Goal: Task Accomplishment & Management: Complete application form

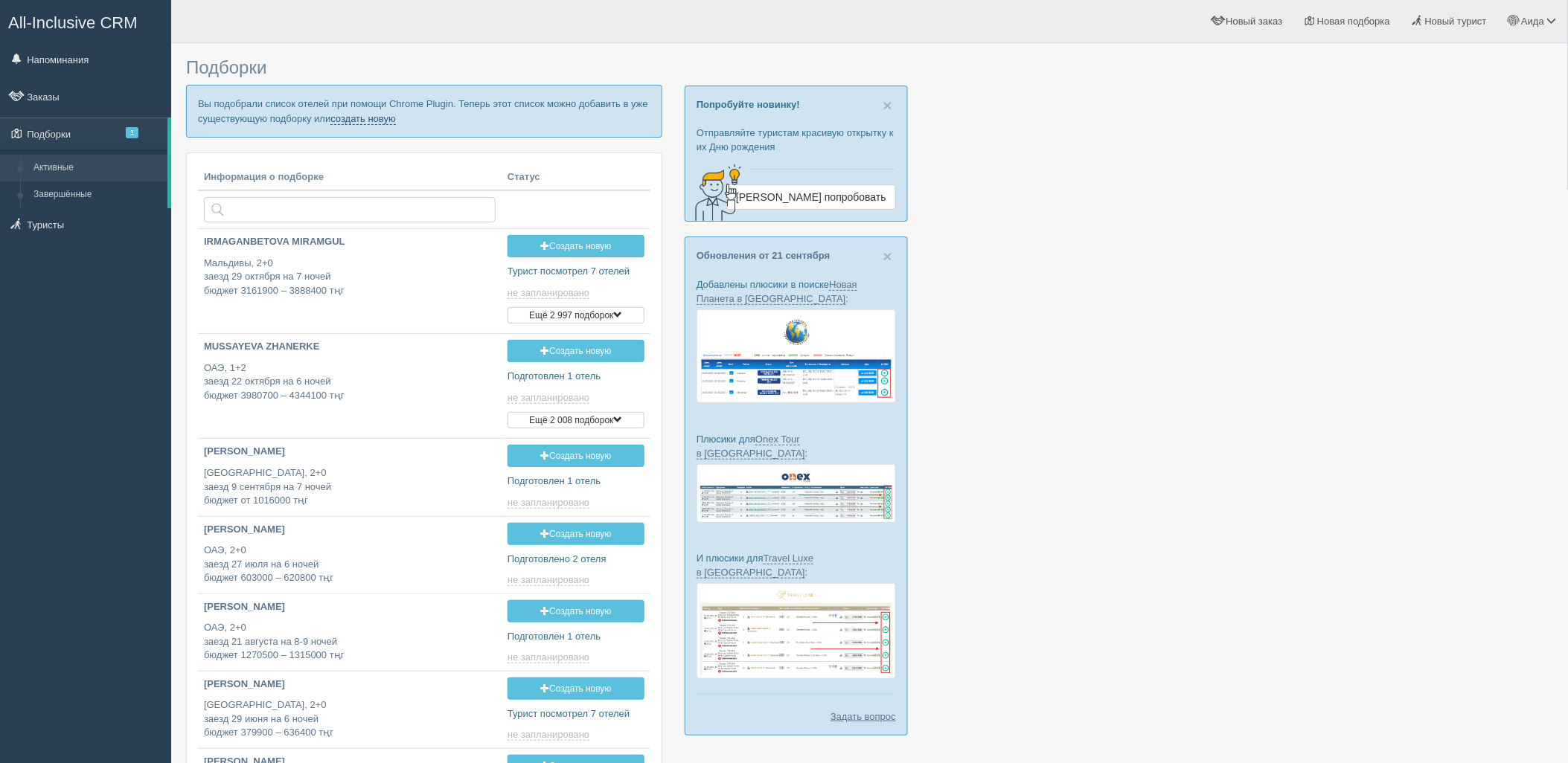
click at [350, 117] on link "создать новую" at bounding box center [363, 119] width 66 height 12
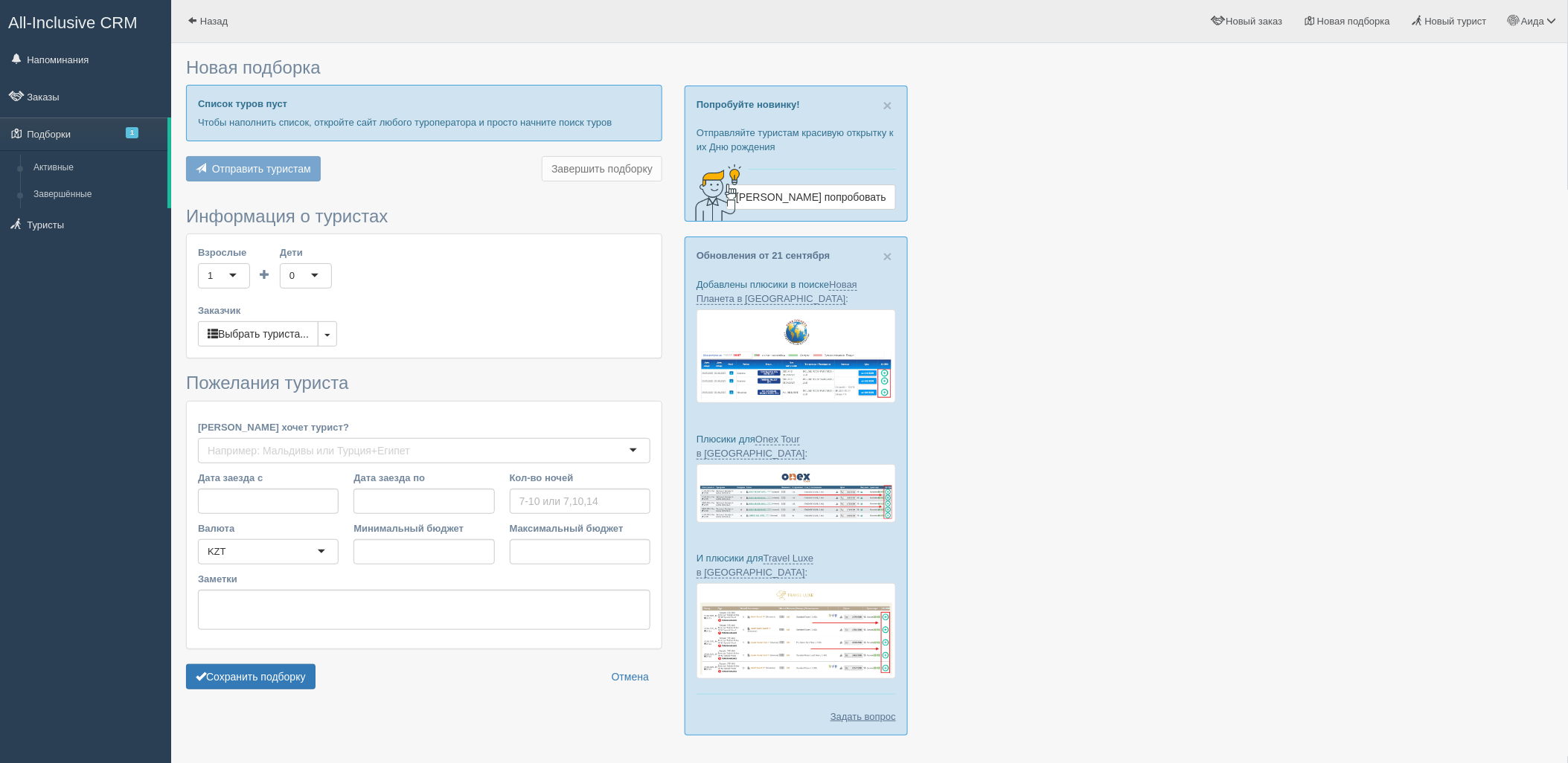
type input "9"
type input "3989000"
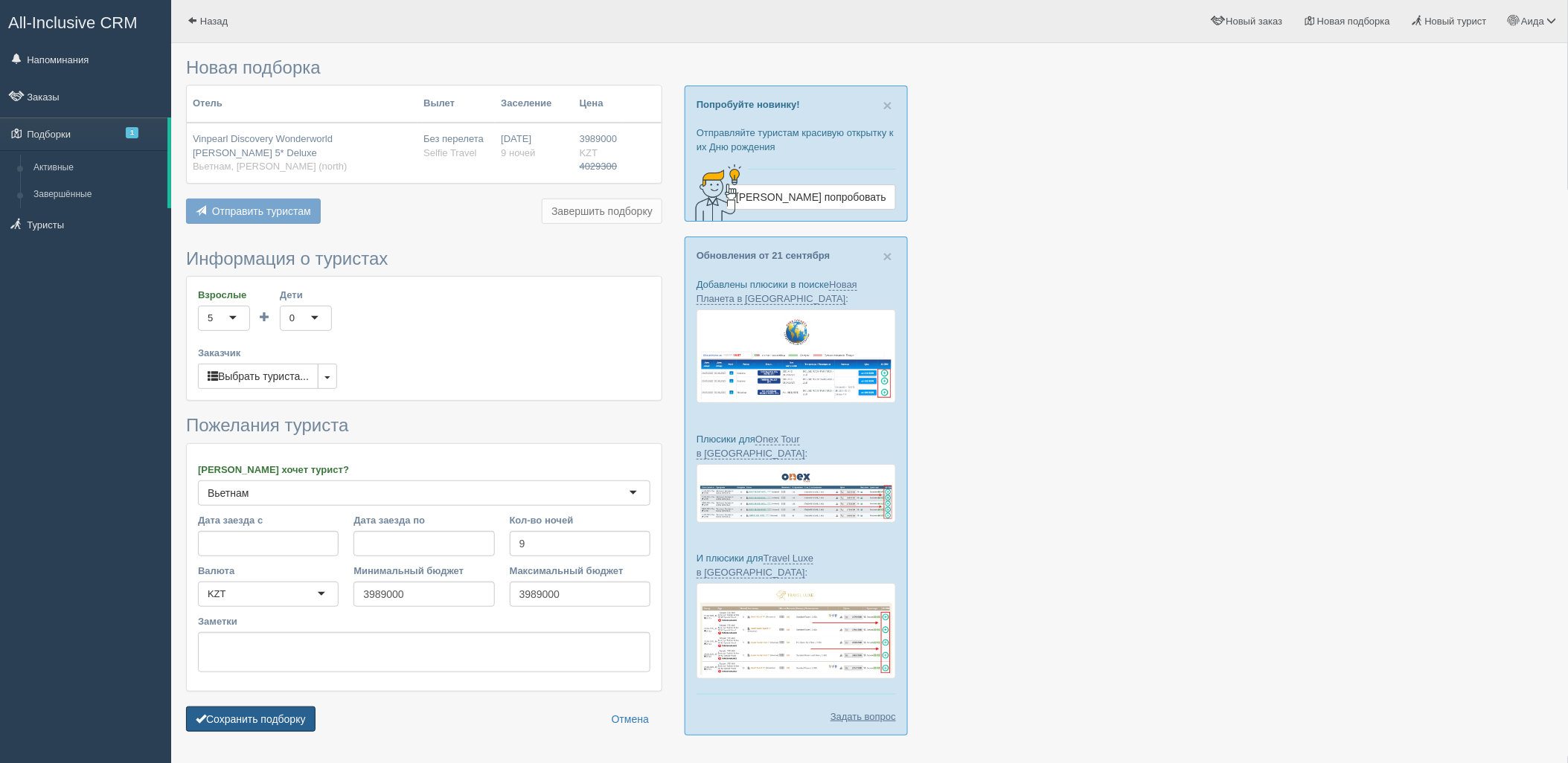
drag, startPoint x: 295, startPoint y: 722, endPoint x: 309, endPoint y: 699, distance: 26.9
click at [294, 722] on button "Сохранить подборку" at bounding box center [250, 719] width 129 height 26
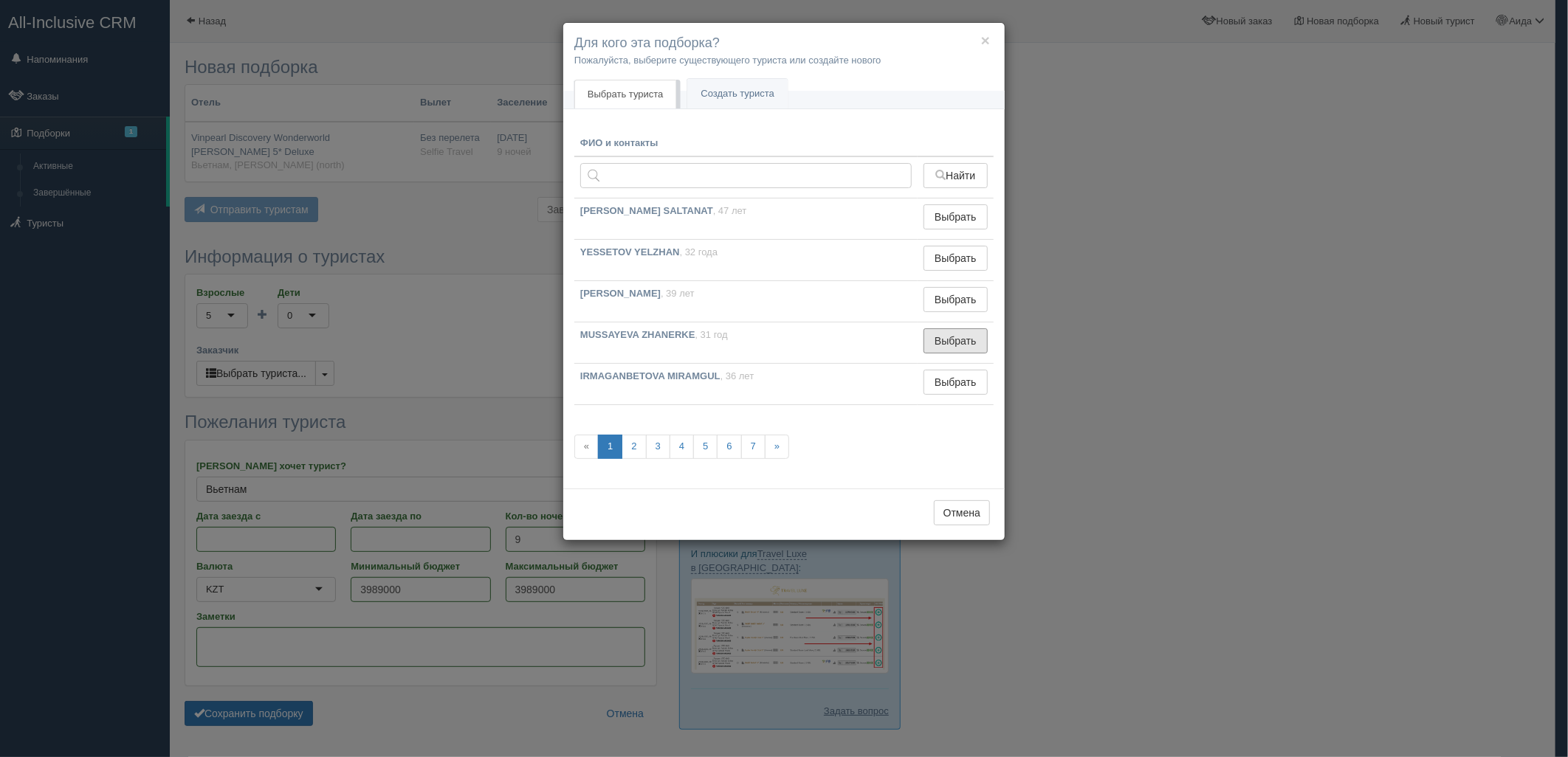
click at [947, 339] on button "Выбрать" at bounding box center [956, 341] width 65 height 25
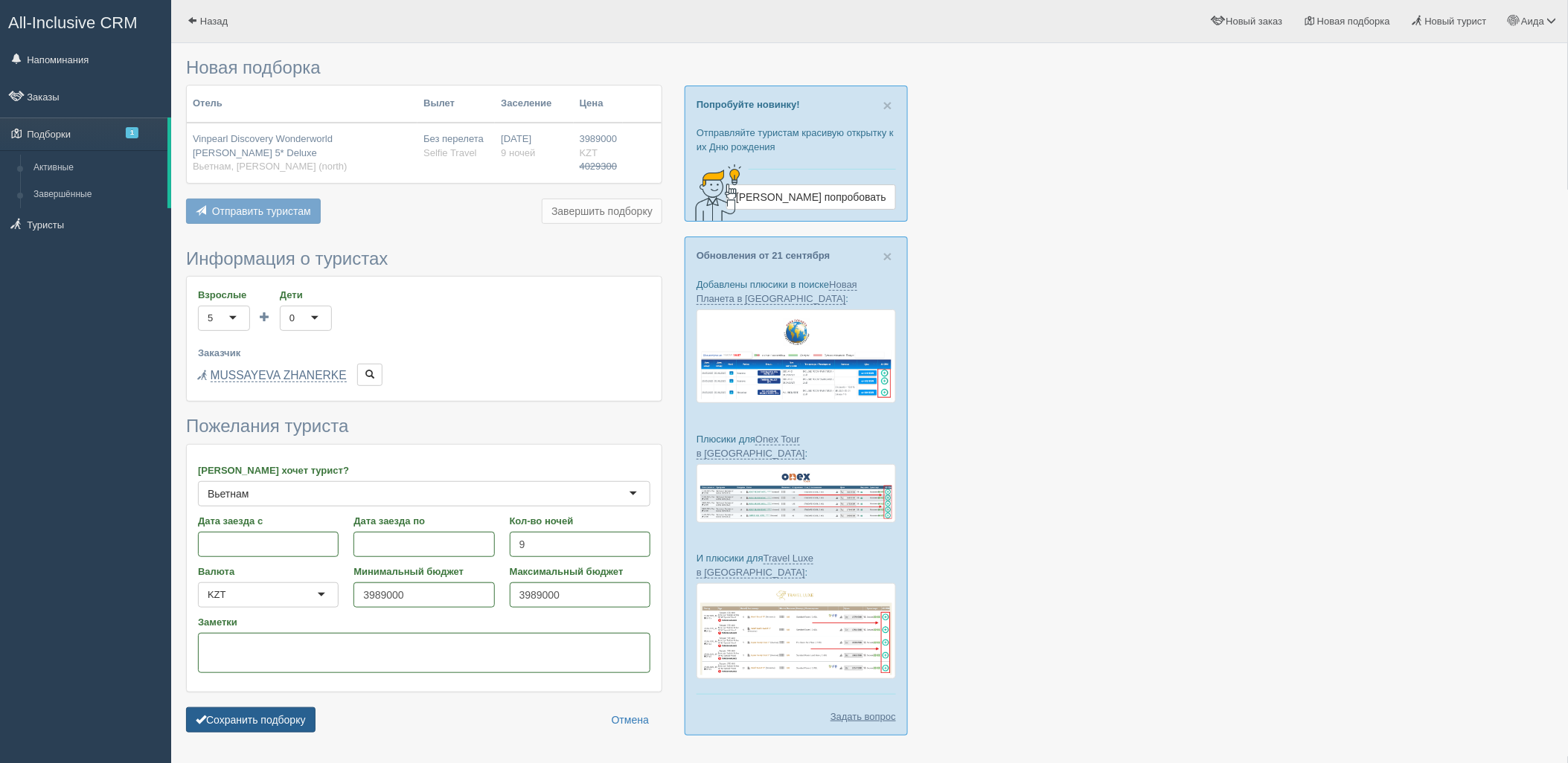
click at [311, 721] on button "Сохранить подборку" at bounding box center [250, 720] width 129 height 26
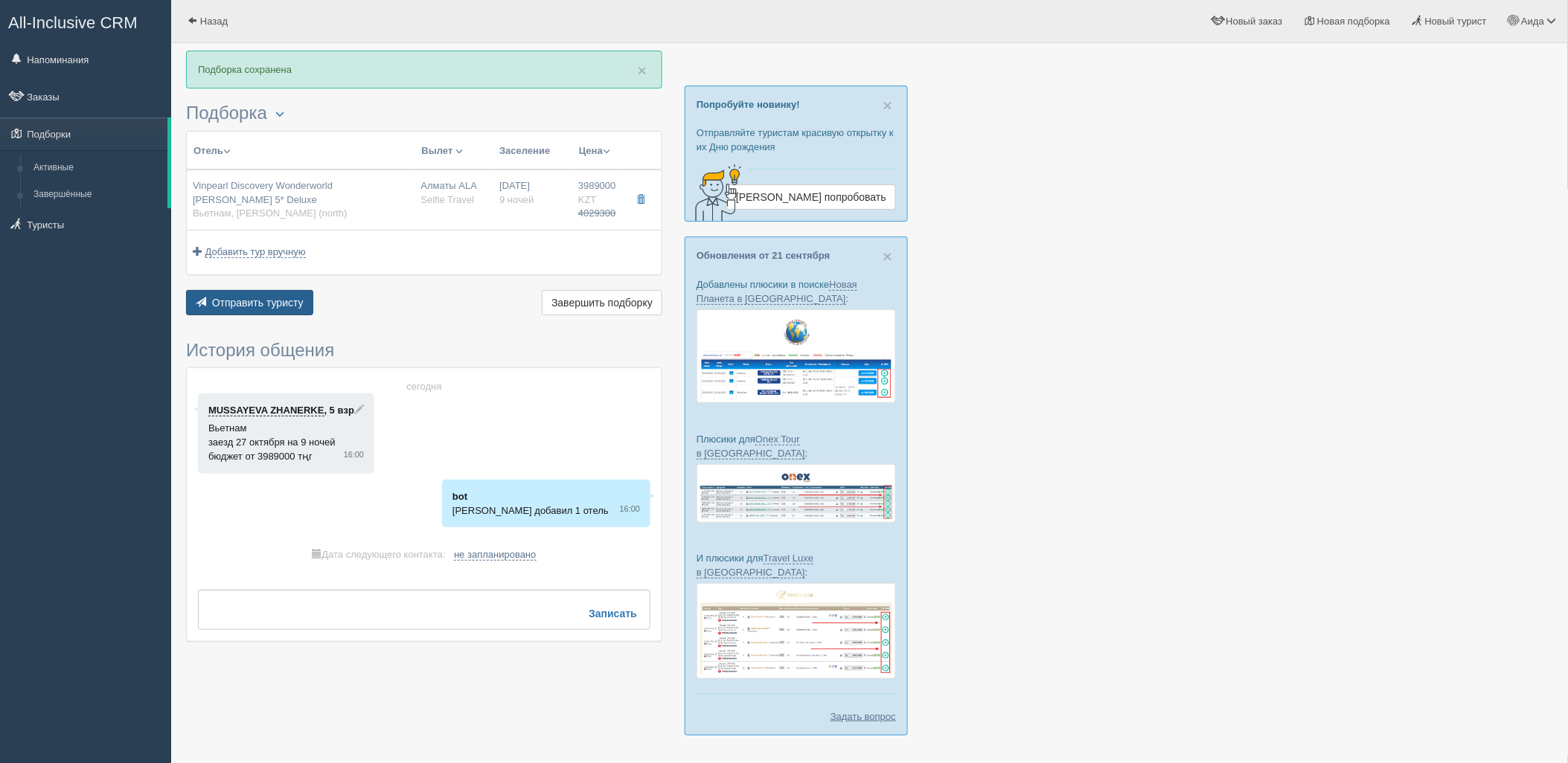
click at [237, 310] on button "Отправить туристу Отправить" at bounding box center [249, 303] width 128 height 26
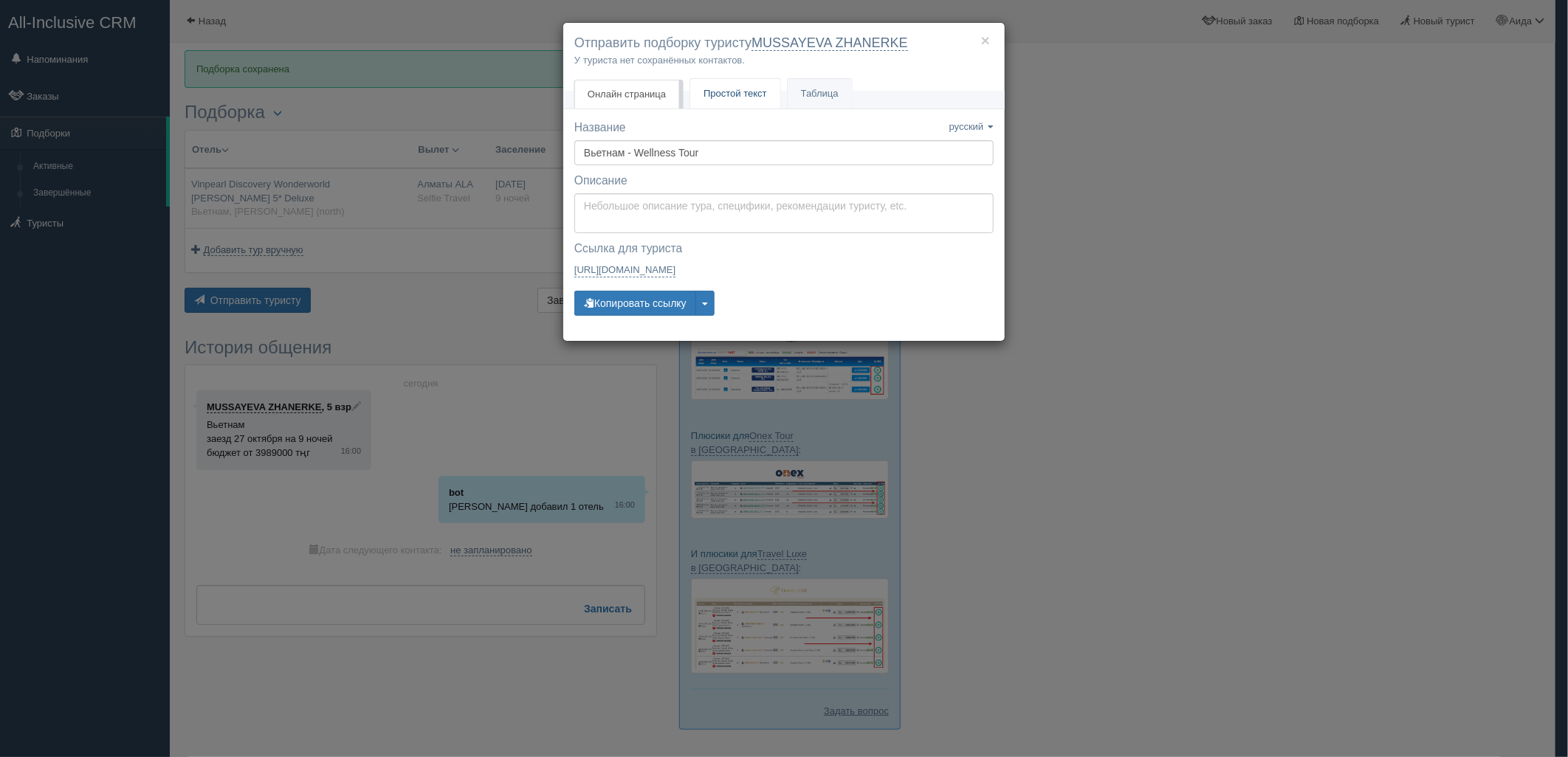
click at [716, 99] on link "Простой текст Текст" at bounding box center [735, 94] width 90 height 31
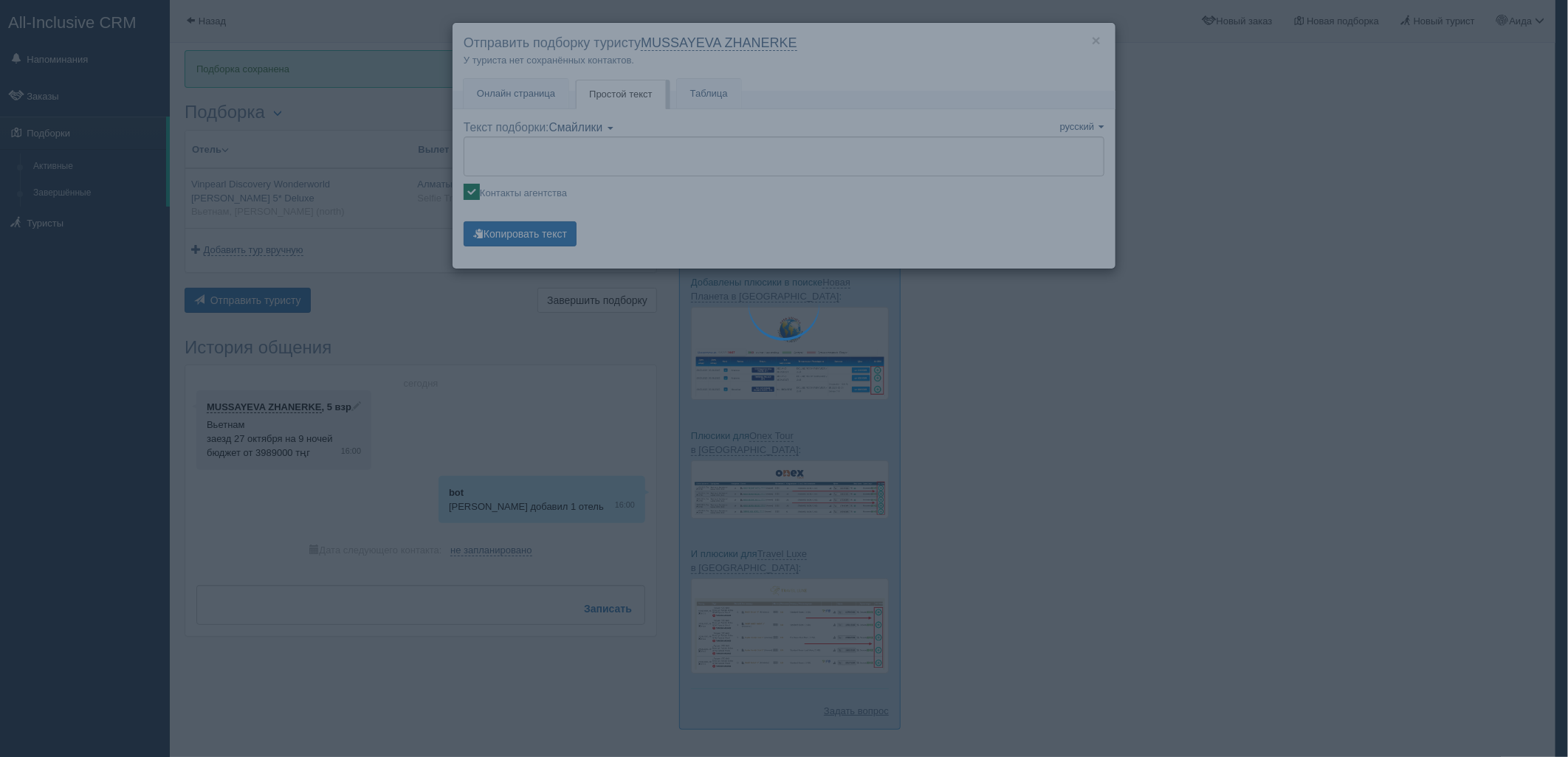
type textarea "🌞 Добрый день! Предлагаем Вам рассмотреть следующие варианты: 🌎 Вьетнам, Phu Qu…"
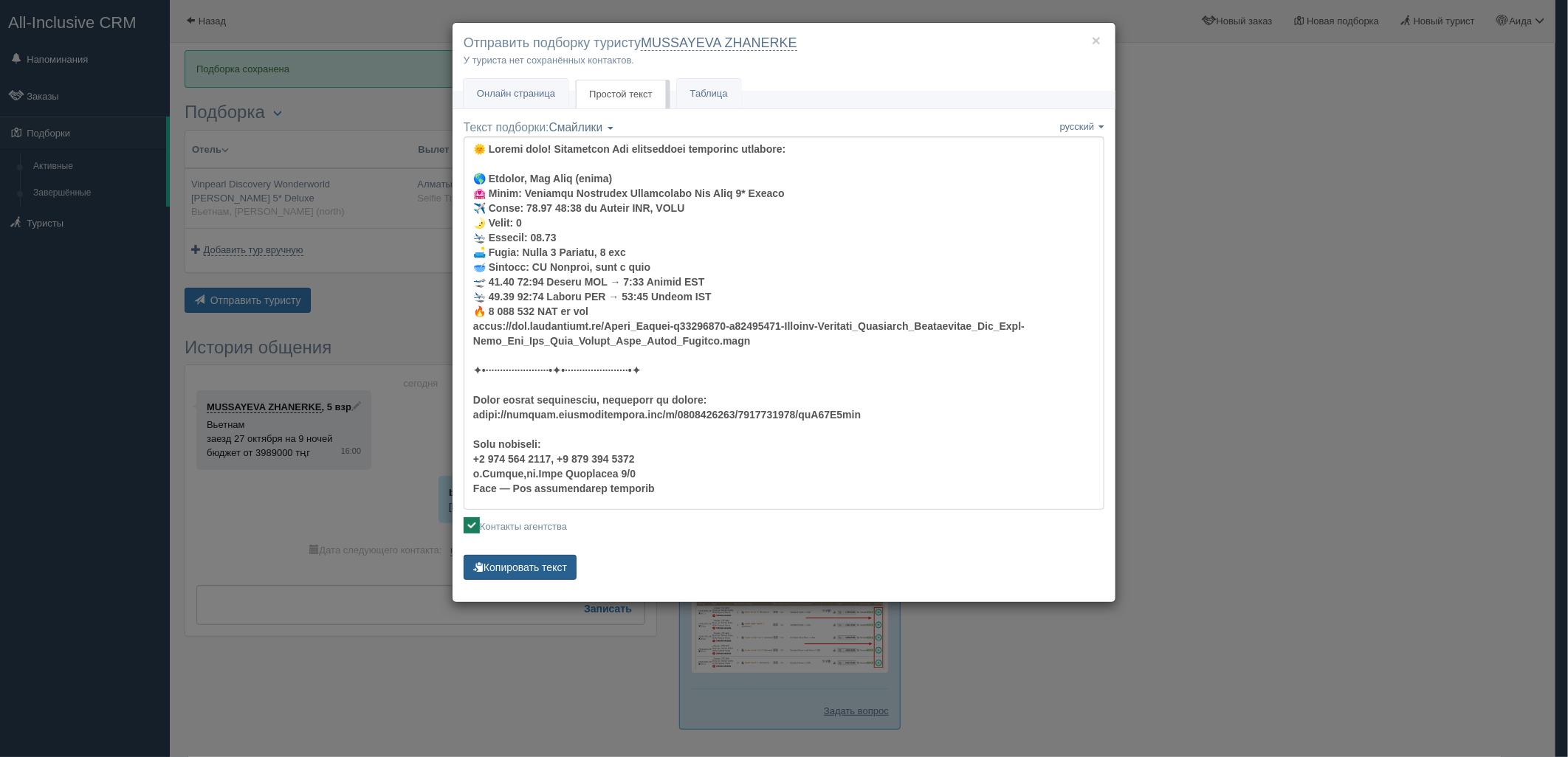
click at [546, 561] on button "Копировать текст" at bounding box center [520, 568] width 113 height 25
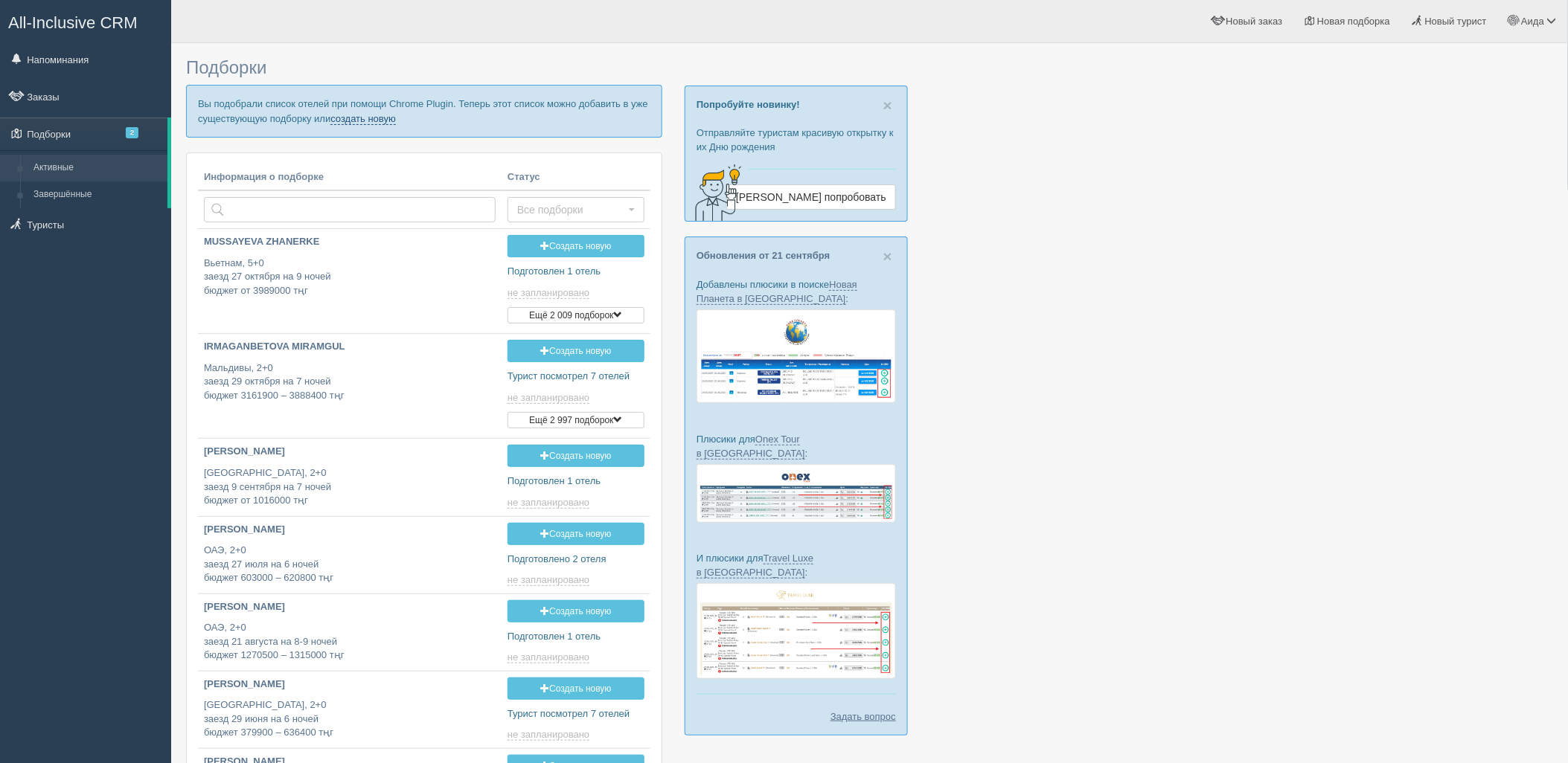
click at [370, 121] on link "создать новую" at bounding box center [363, 119] width 66 height 12
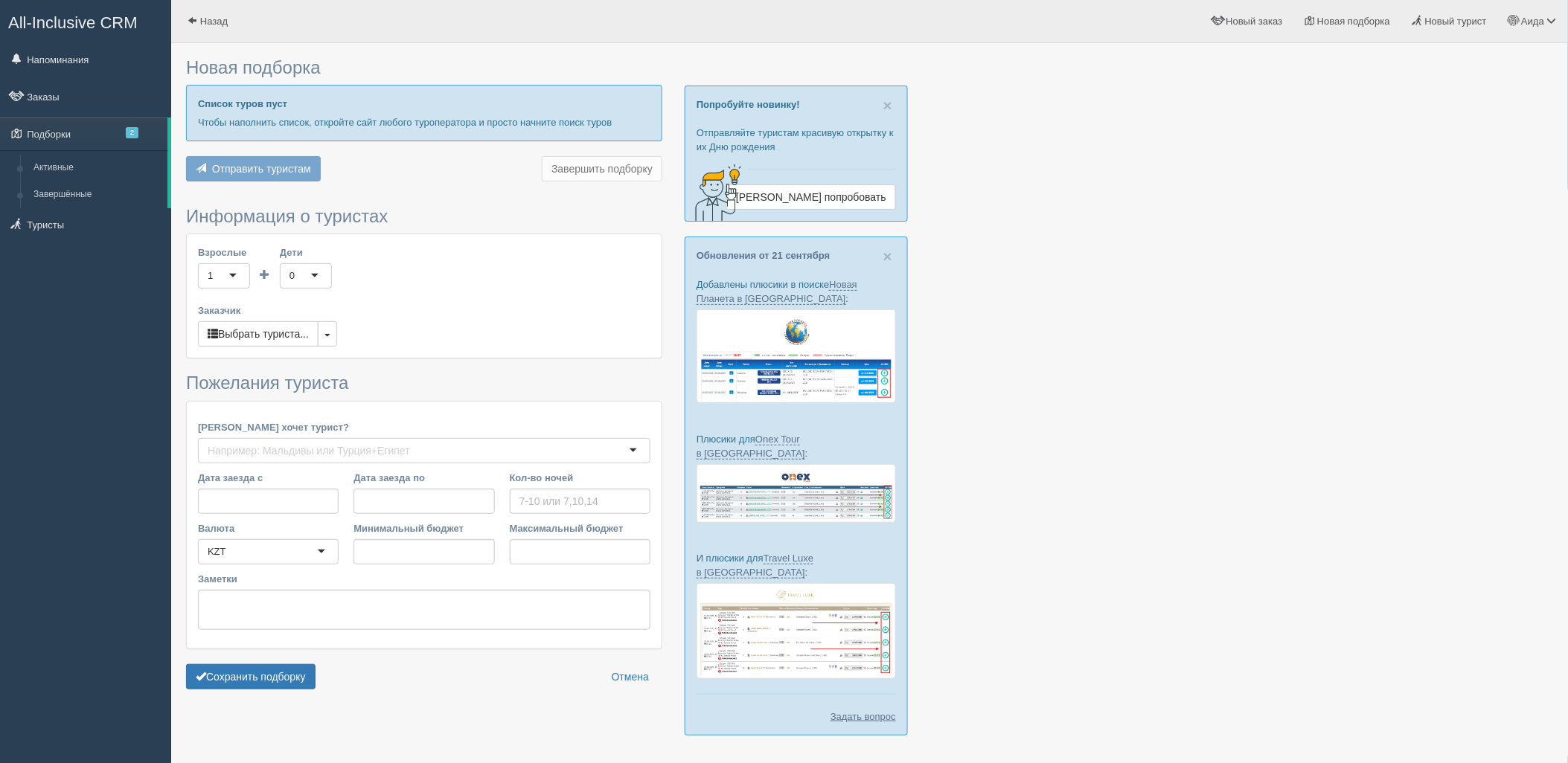
type input "7"
type input "3663500"
type input "3888400"
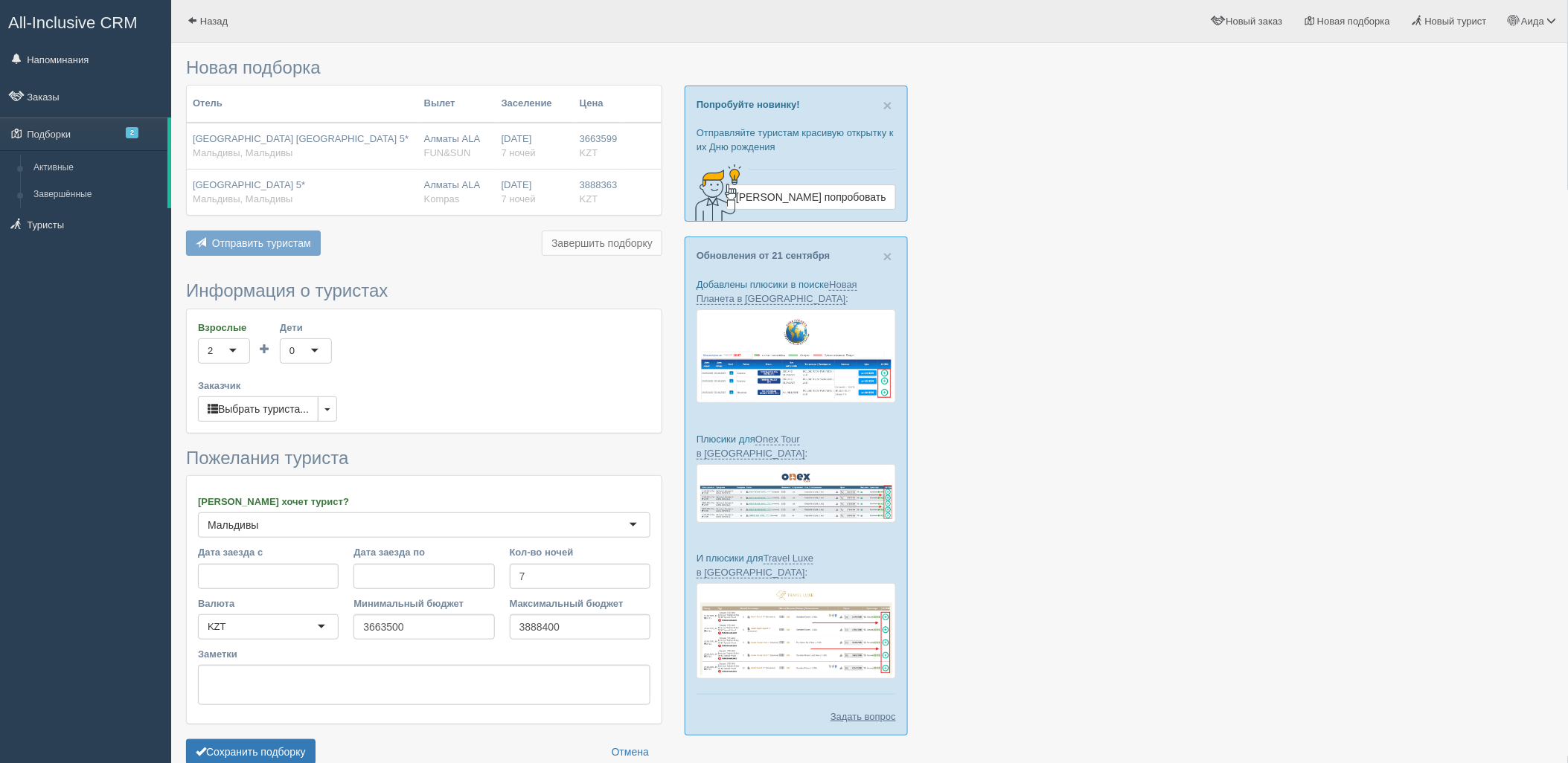
scroll to position [77, 0]
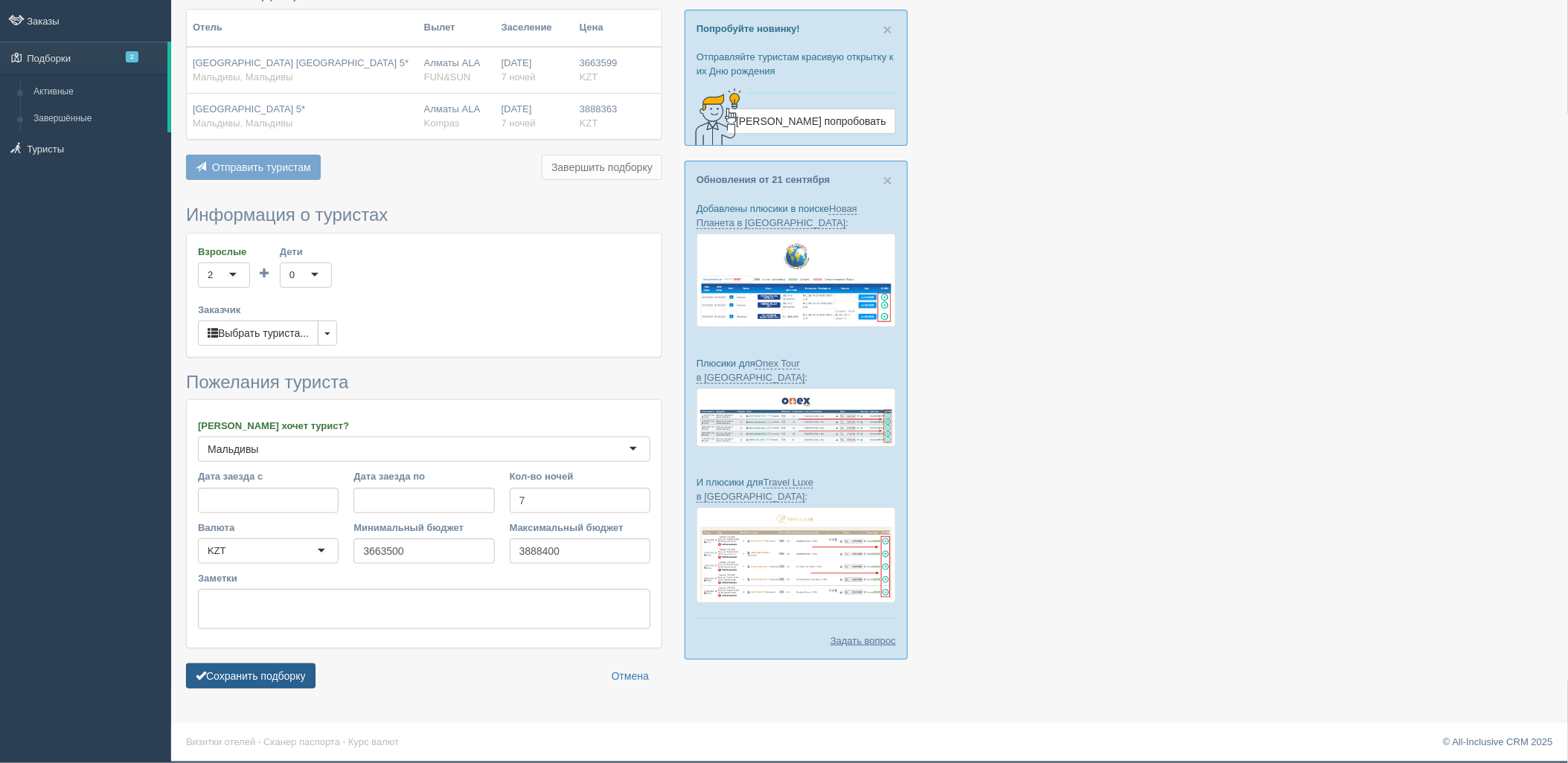
click at [240, 681] on button "Сохранить подборку" at bounding box center [250, 677] width 129 height 26
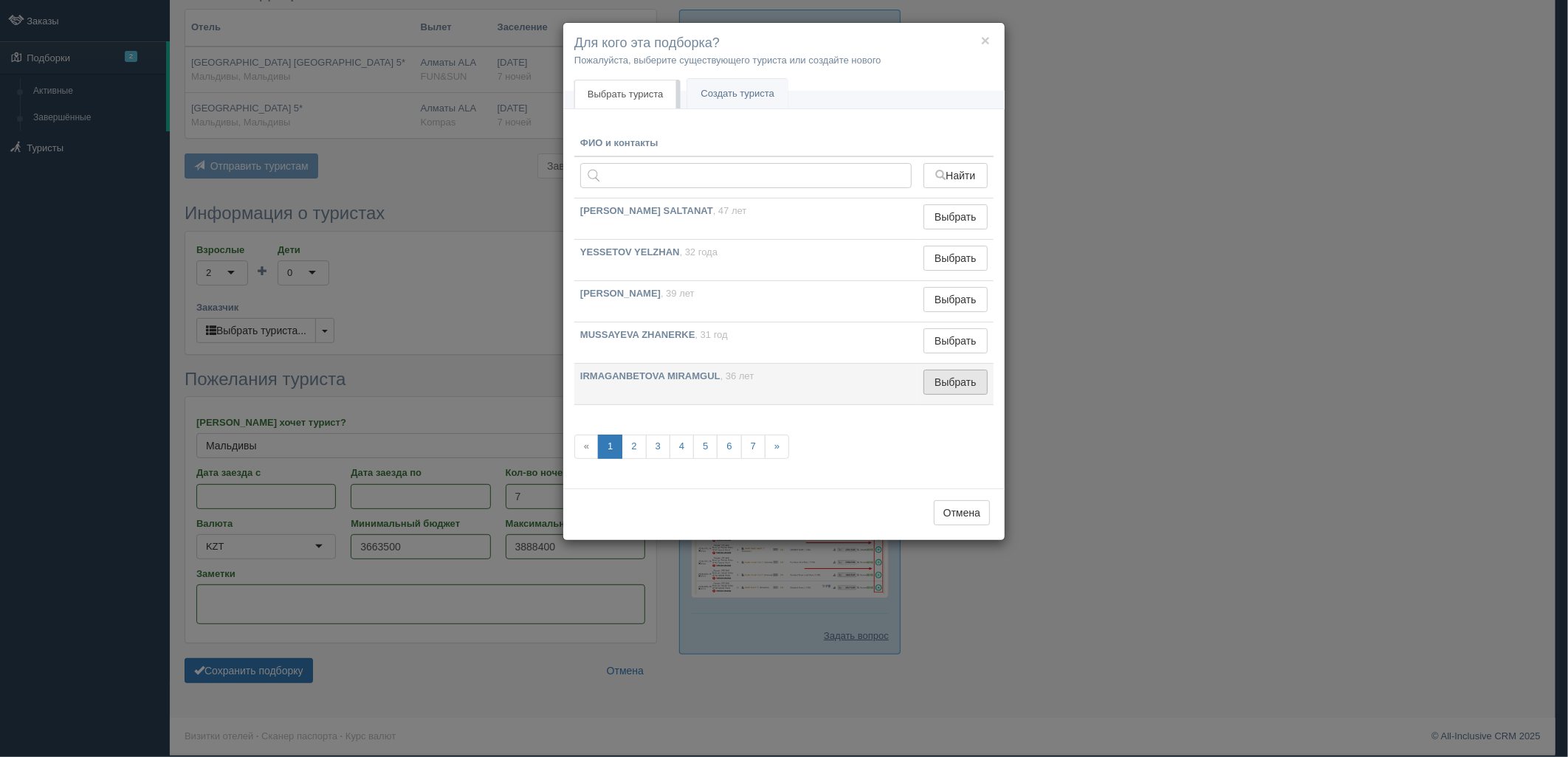
click at [953, 388] on button "Выбрать" at bounding box center [956, 383] width 65 height 25
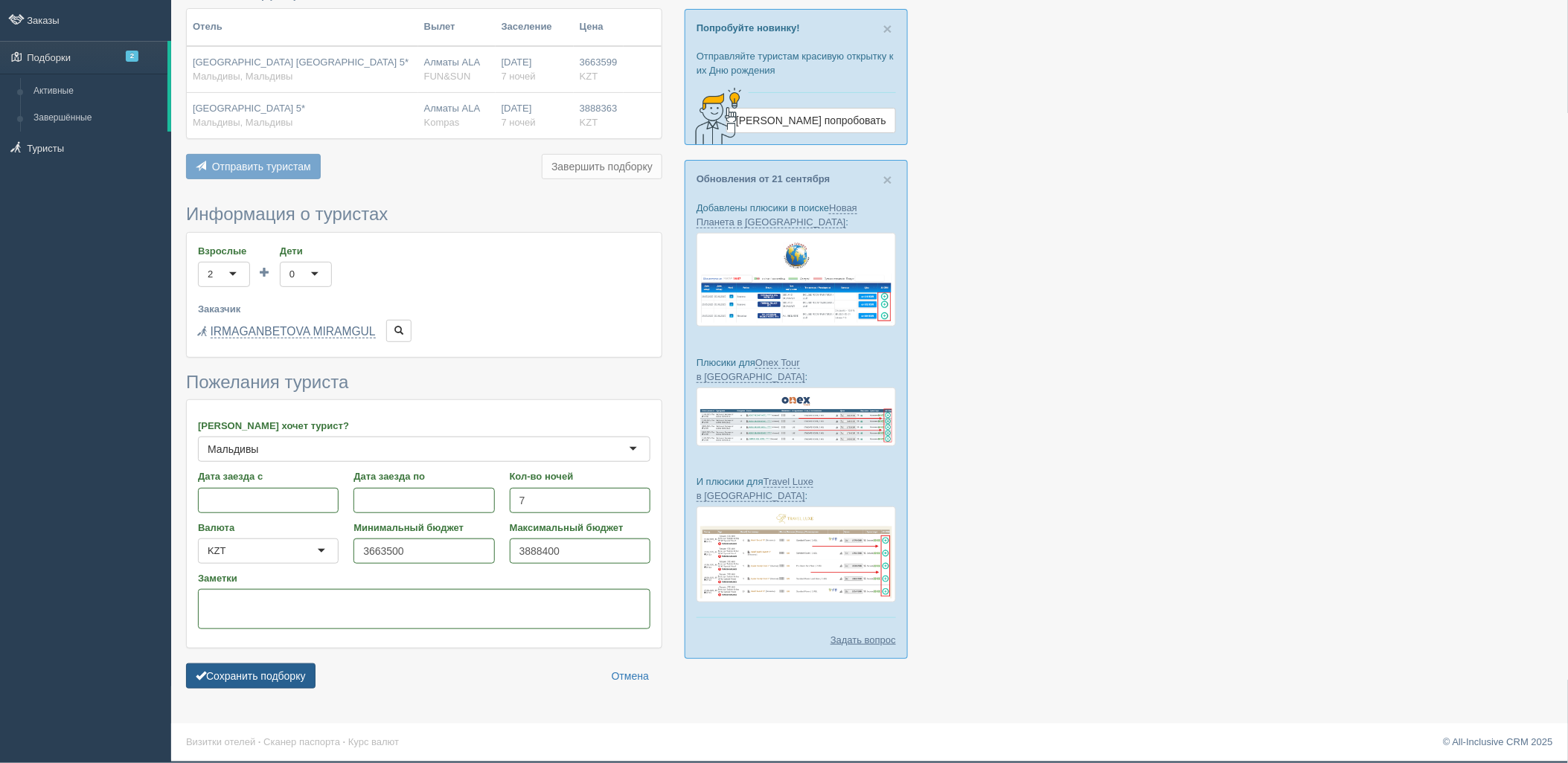
click at [217, 677] on button "Сохранить подборку" at bounding box center [250, 677] width 129 height 26
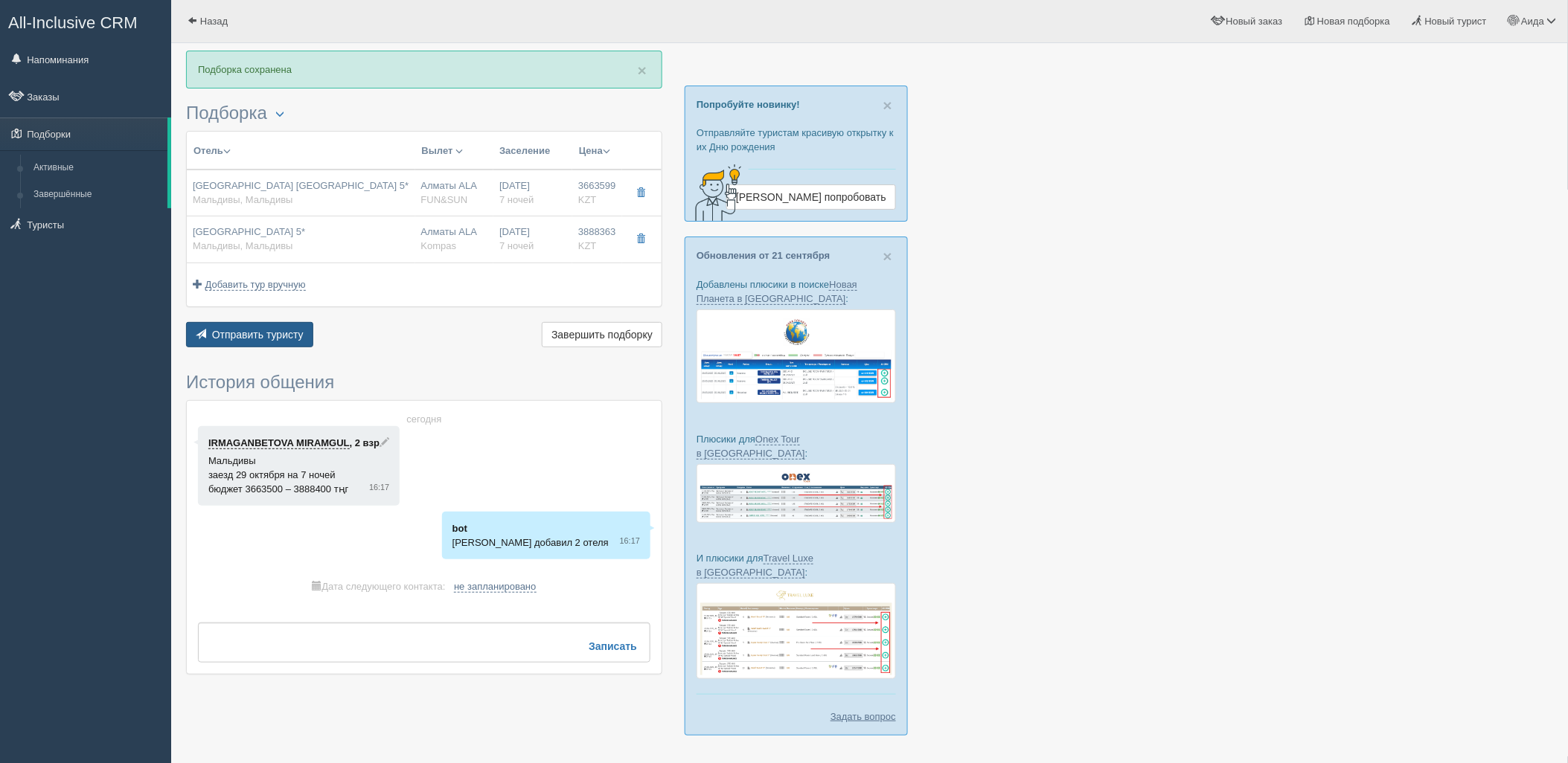
click at [258, 340] on button "Отправить туристу Отправить" at bounding box center [249, 334] width 128 height 26
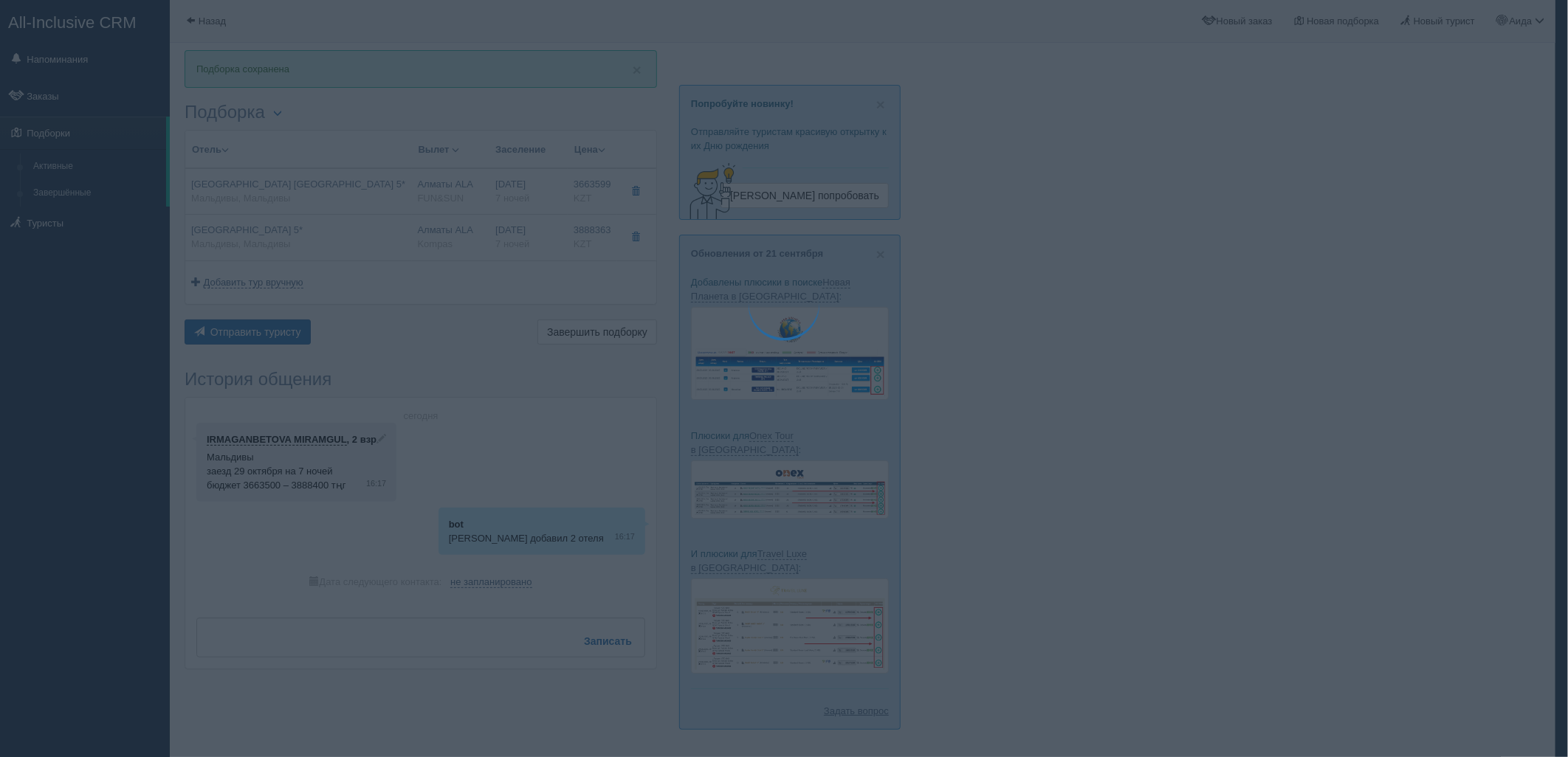
type textarea "🌞 Добрый день! Предлагаем Вам рассмотреть следующие варианты: 🌎 Мальдивы, Мальд…"
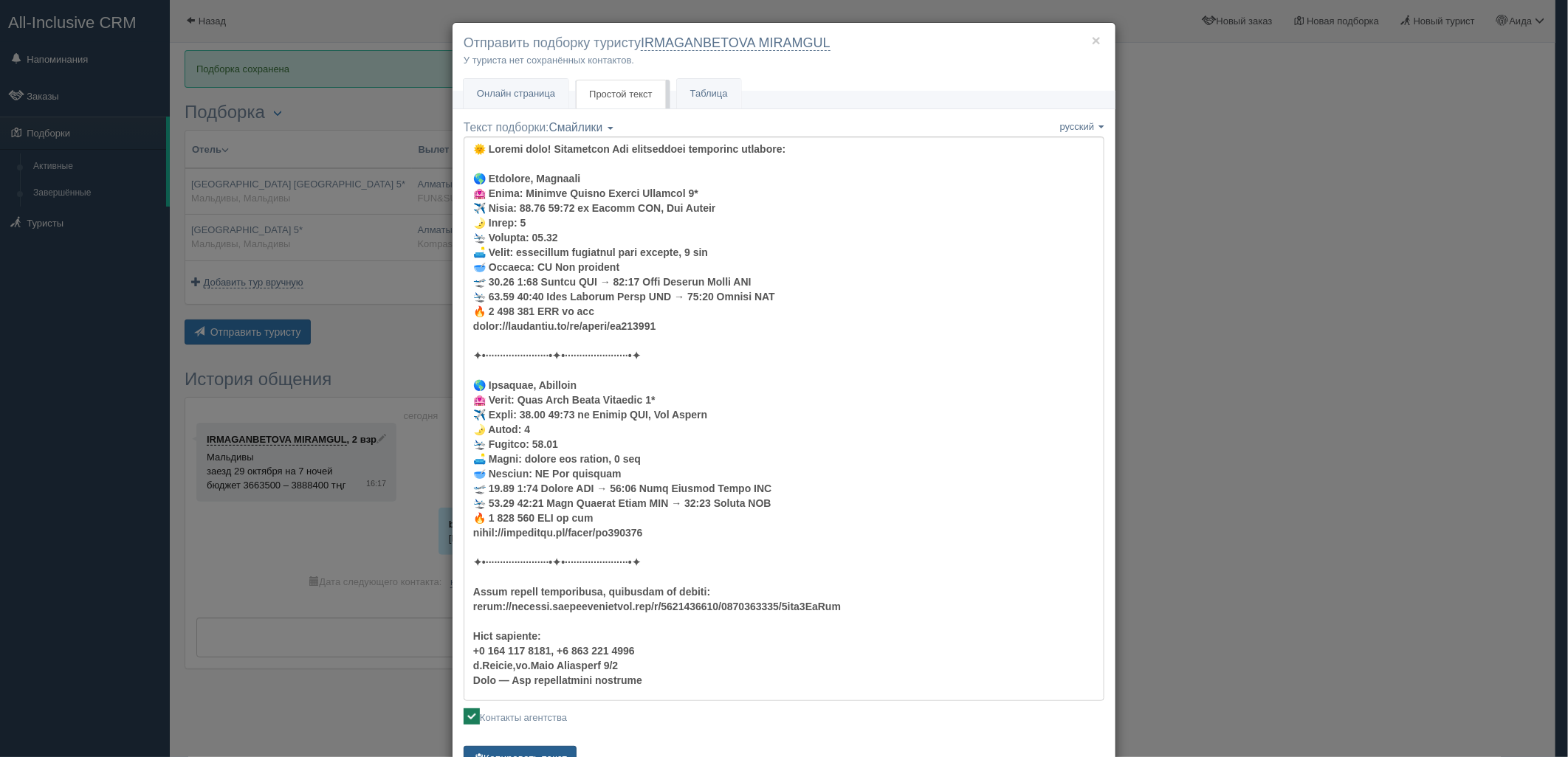
click at [526, 749] on button "Копировать текст" at bounding box center [520, 759] width 113 height 25
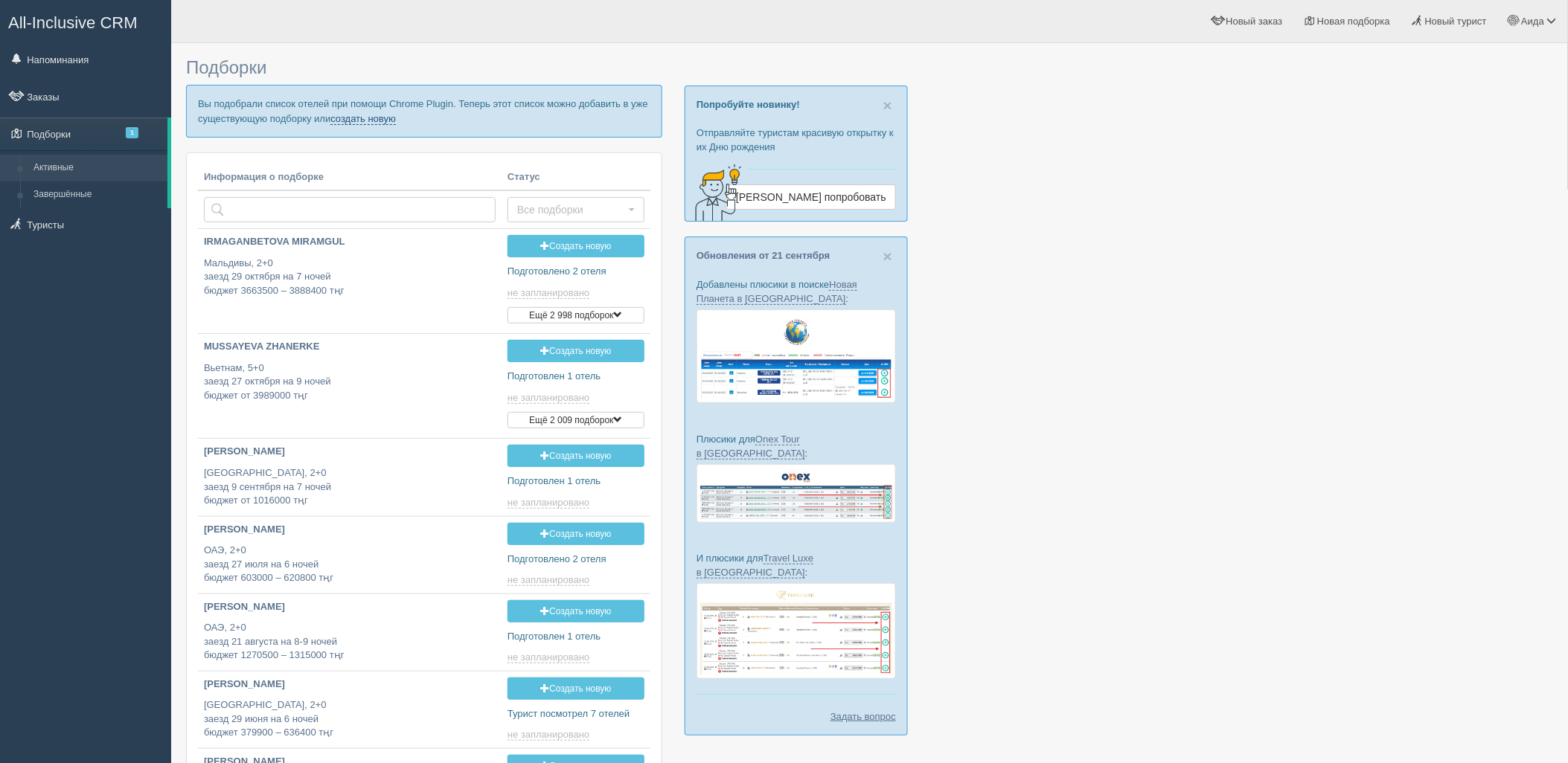
click at [355, 123] on link "создать новую" at bounding box center [363, 119] width 66 height 12
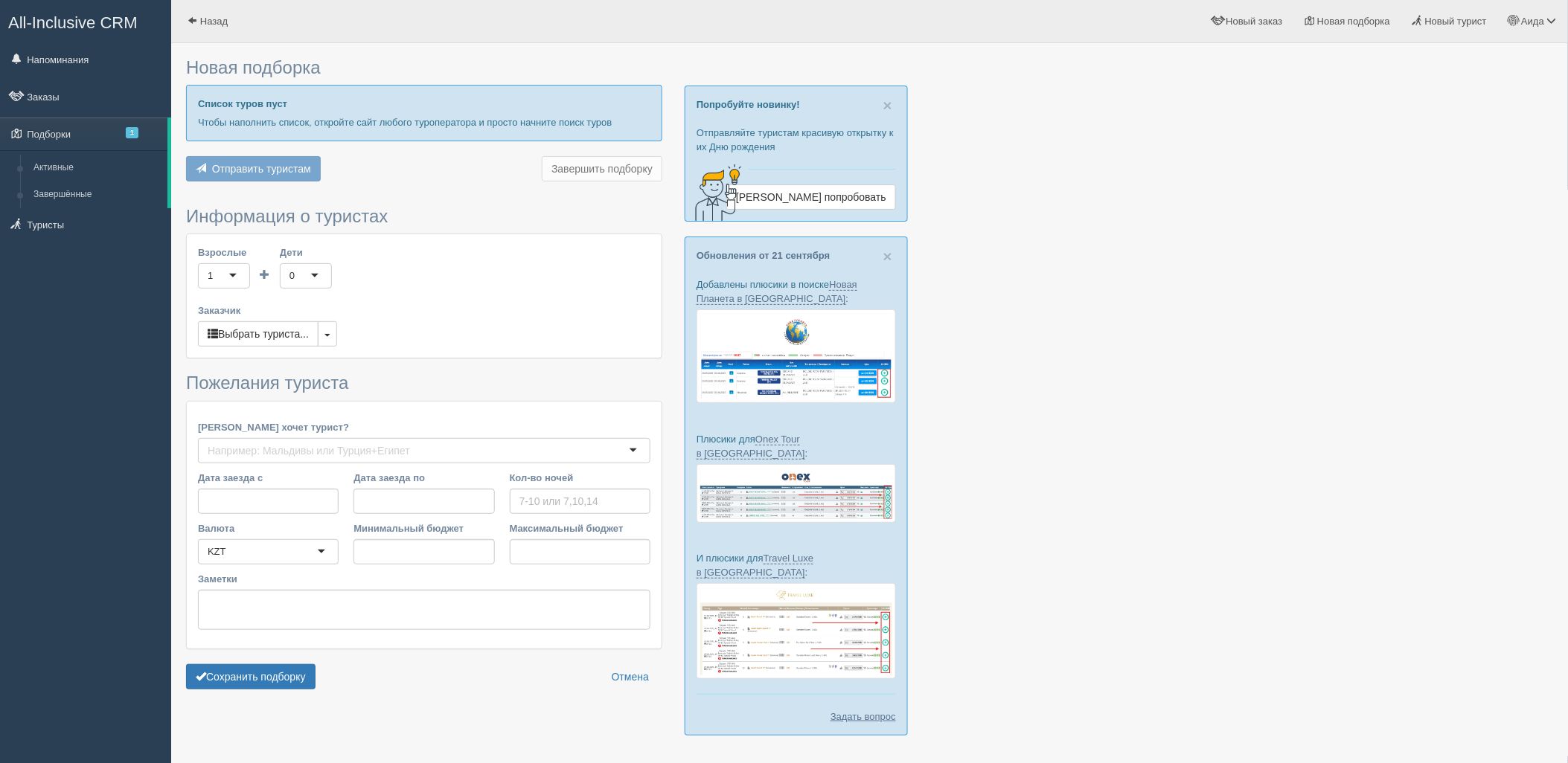
type input "7"
type input "3391900"
type input "3392000"
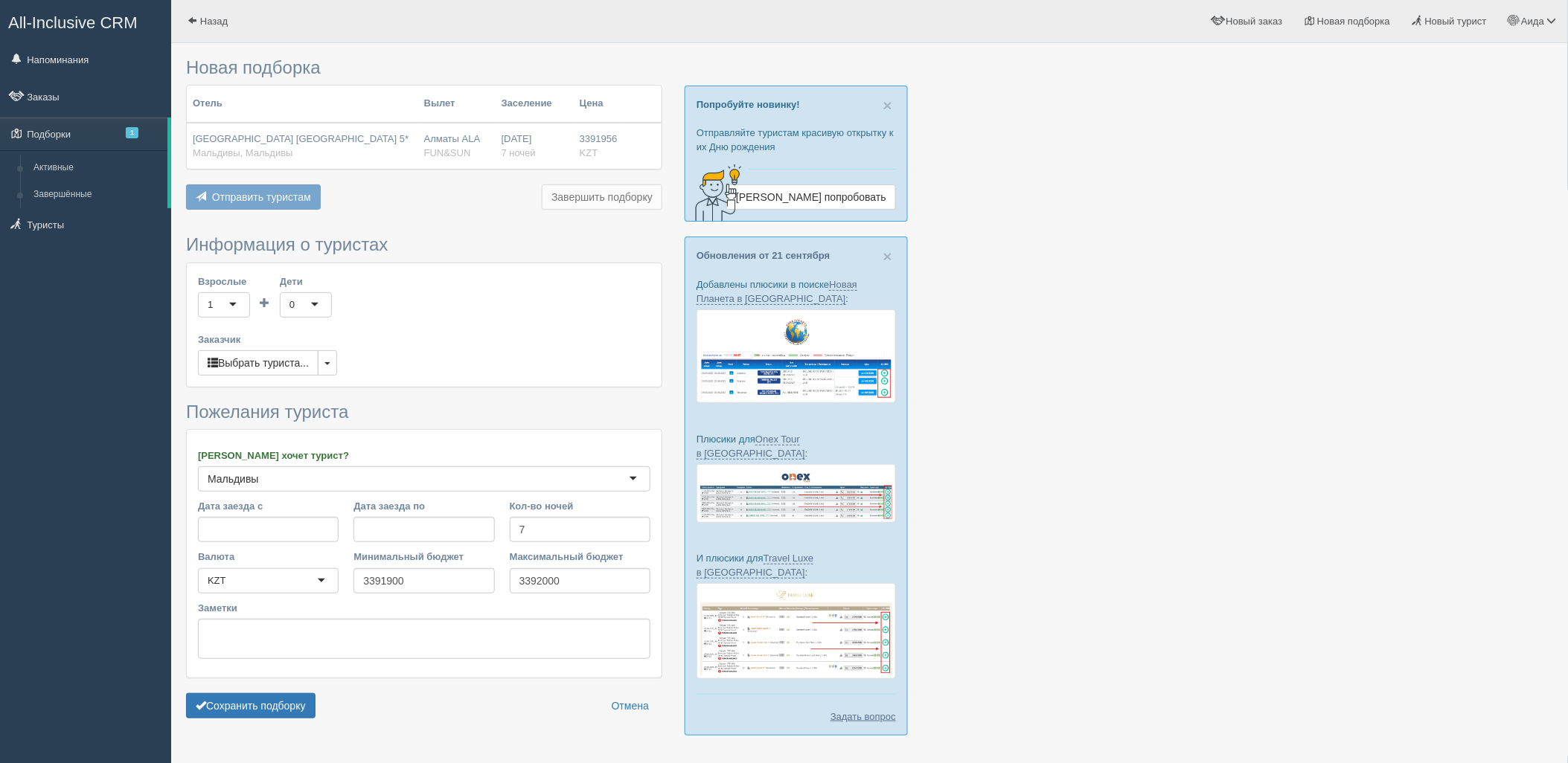
scroll to position [31, 0]
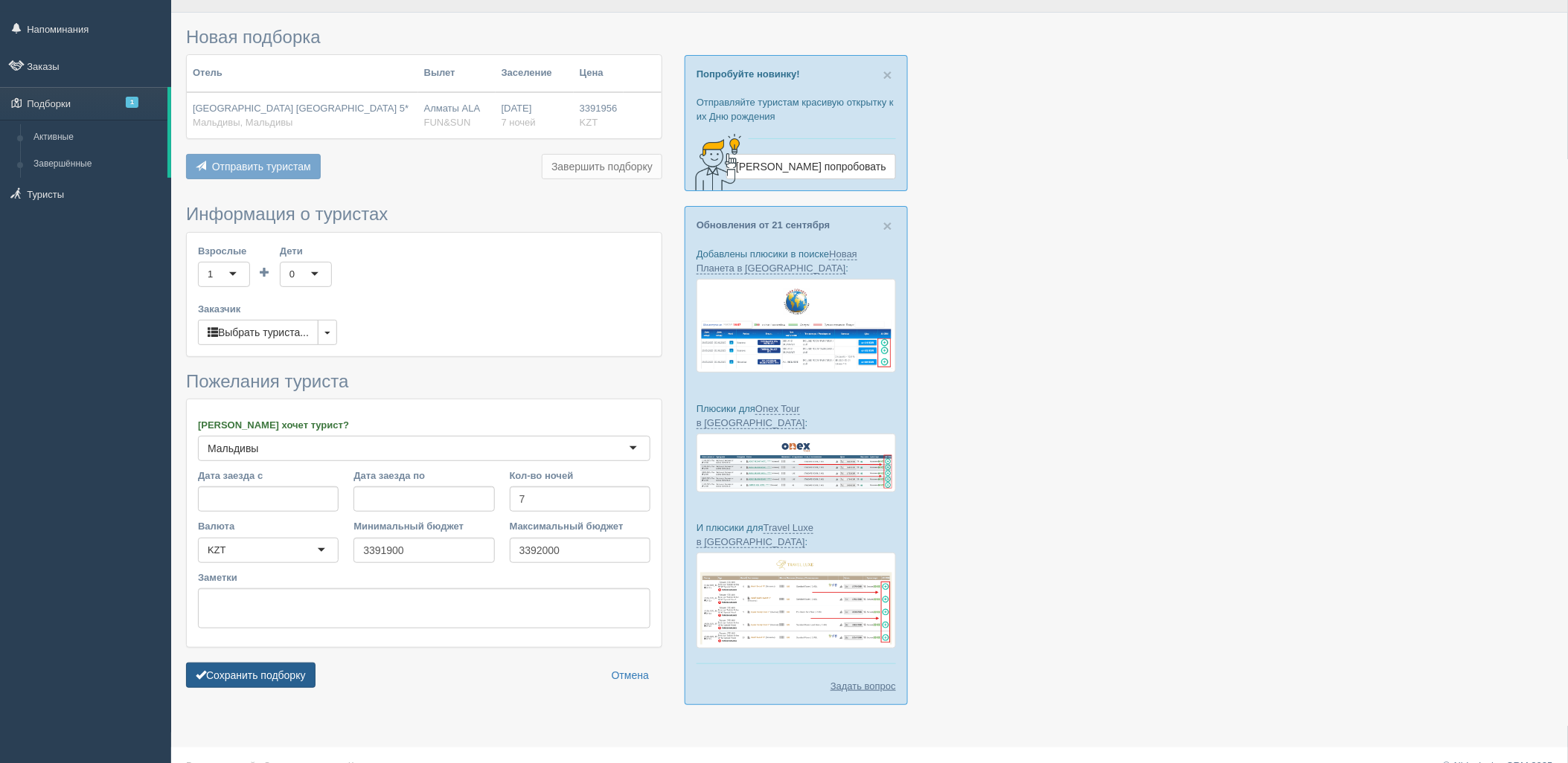
click at [220, 679] on button "Сохранить подборку" at bounding box center [250, 676] width 129 height 26
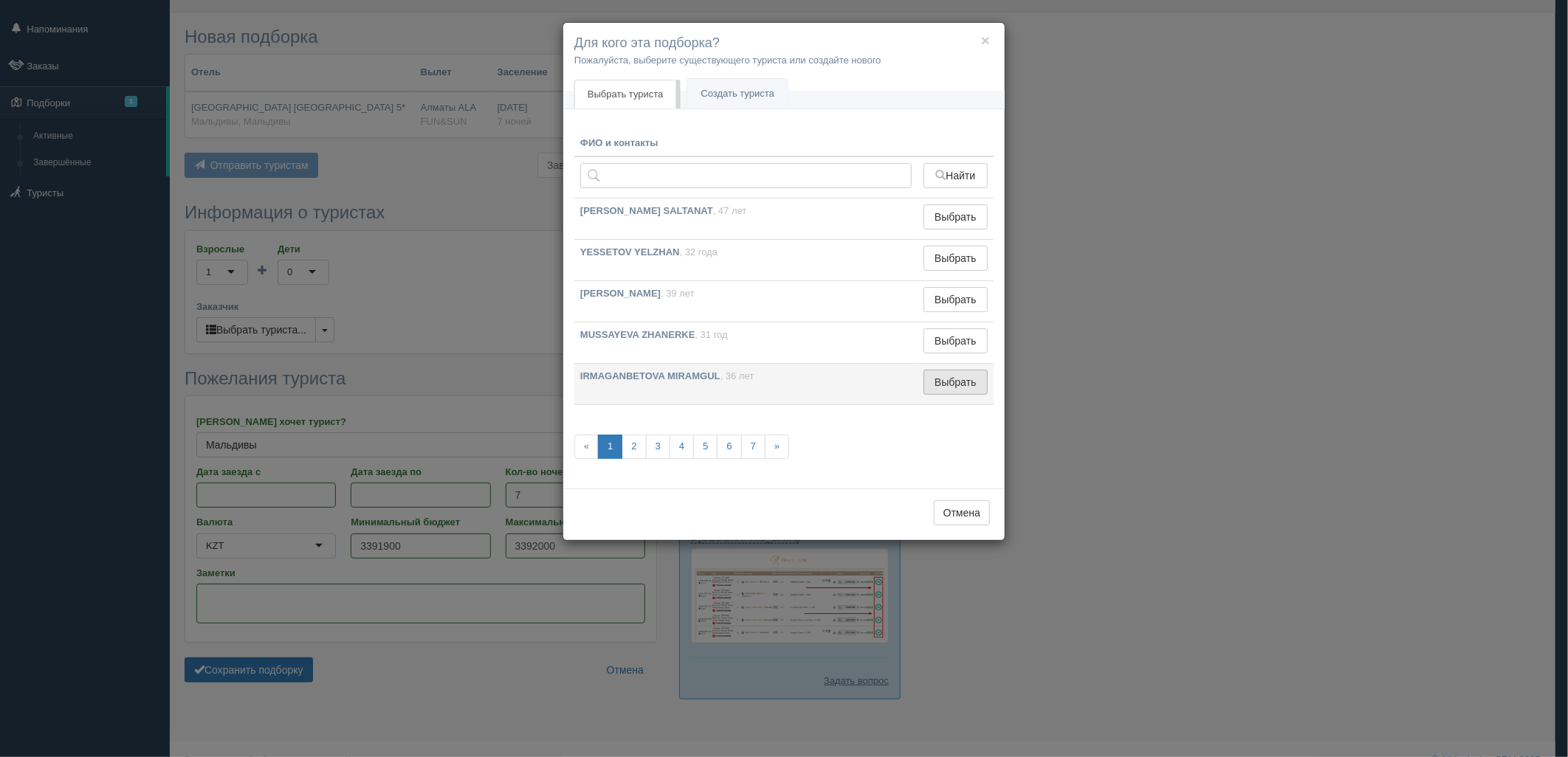
click at [962, 388] on button "Выбрать" at bounding box center [956, 383] width 65 height 25
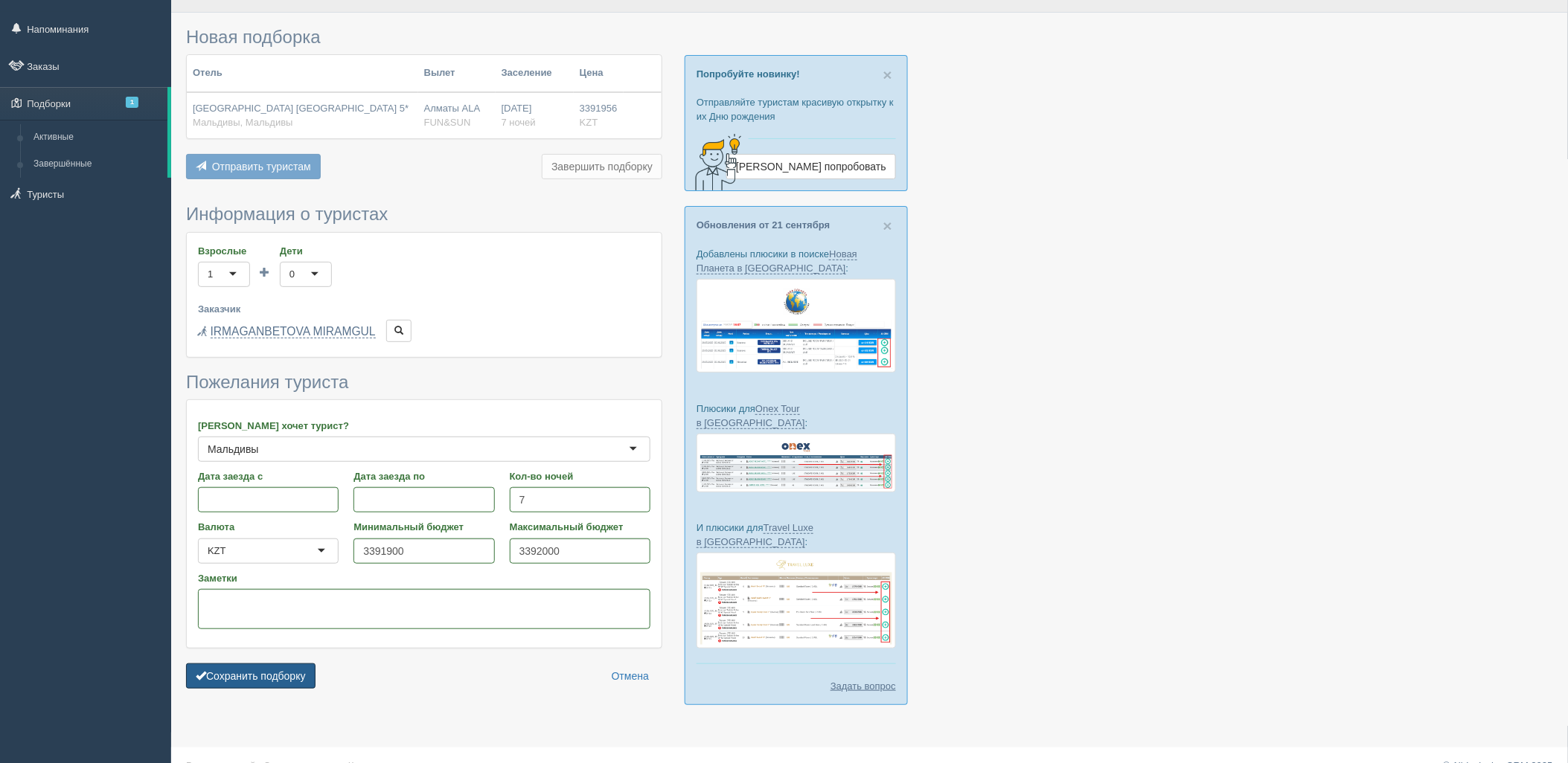
drag, startPoint x: 237, startPoint y: 681, endPoint x: 253, endPoint y: 689, distance: 17.9
click at [237, 681] on button "Сохранить подборку" at bounding box center [250, 677] width 129 height 26
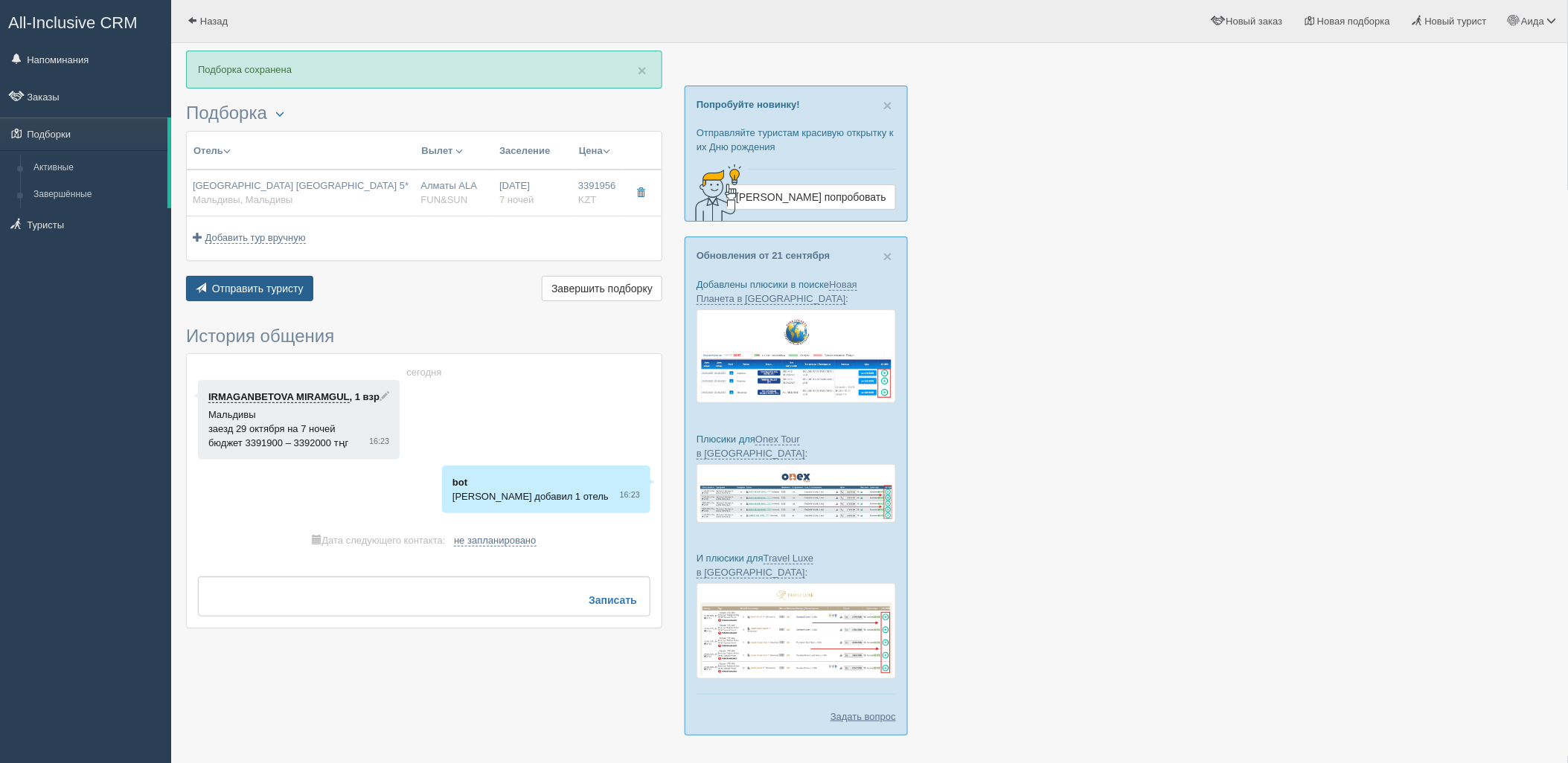
click at [265, 286] on span "Отправить туристу" at bounding box center [258, 288] width 92 height 12
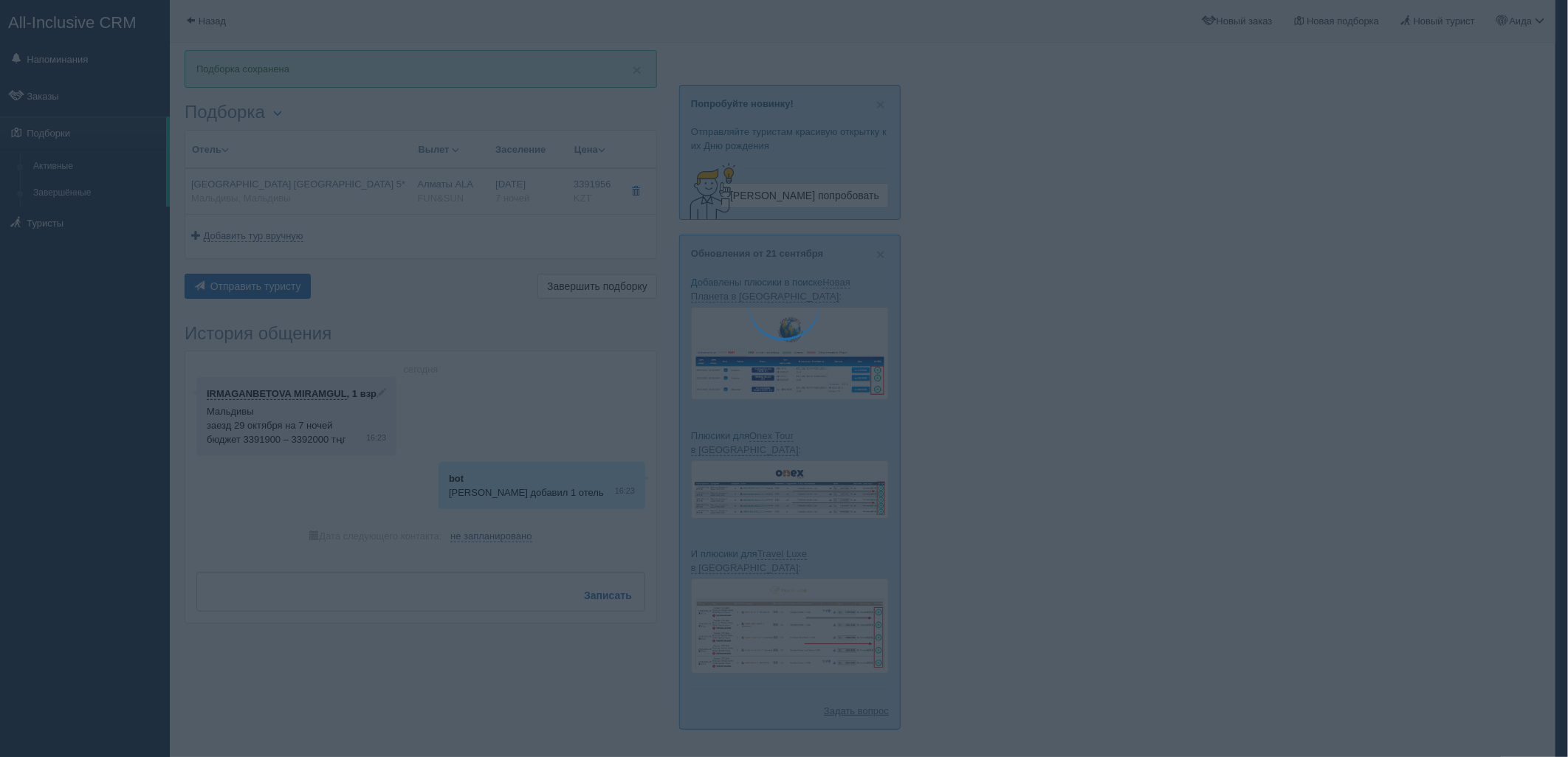
type textarea "🌞 Добрый день! Предлагаем Вам рассмотреть следующие варианты: 🌎 Мальдивы, Мальд…"
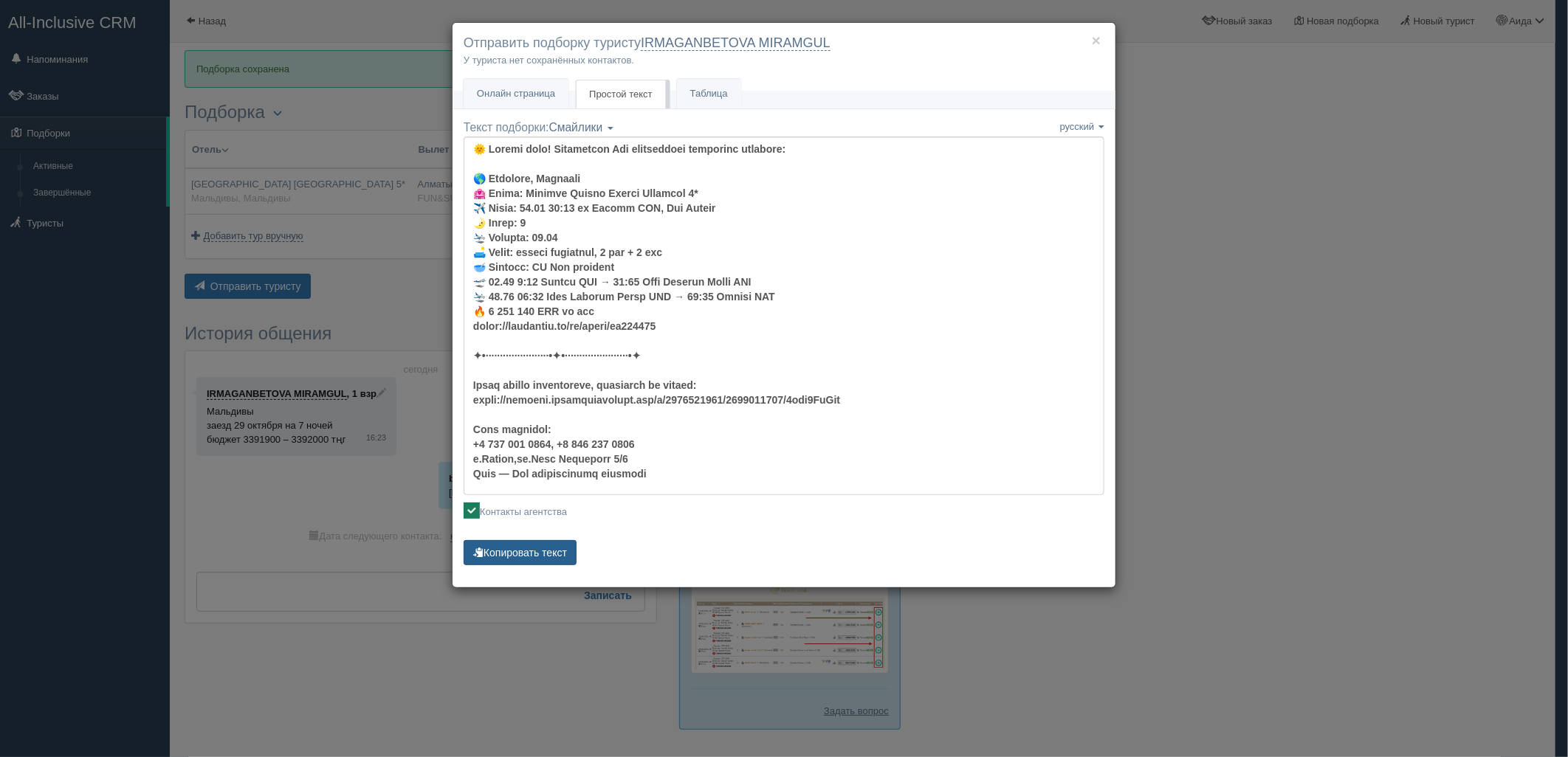
click at [530, 547] on button "Копировать текст" at bounding box center [520, 552] width 113 height 25
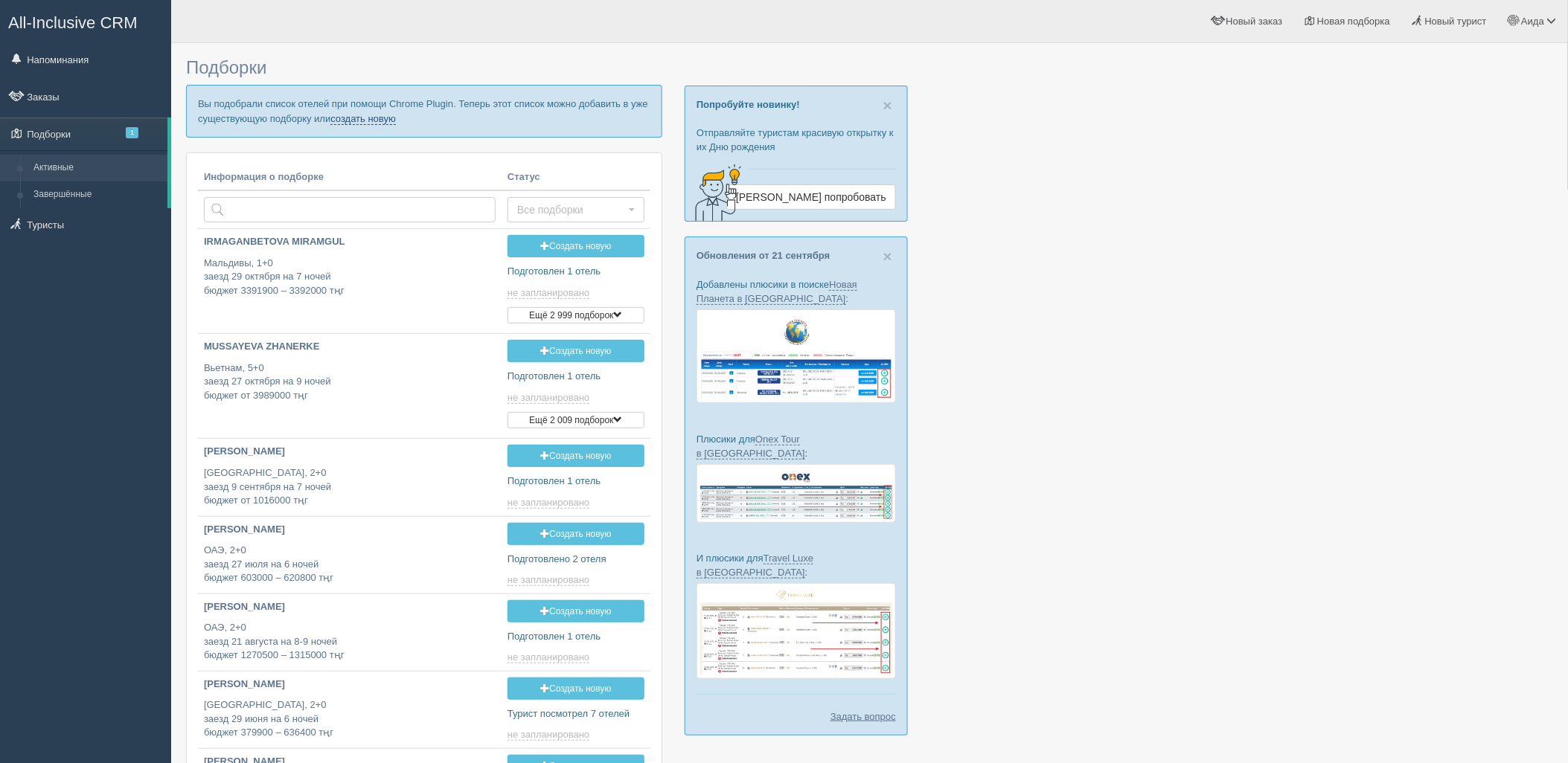
click at [389, 121] on link "создать новую" at bounding box center [363, 119] width 66 height 12
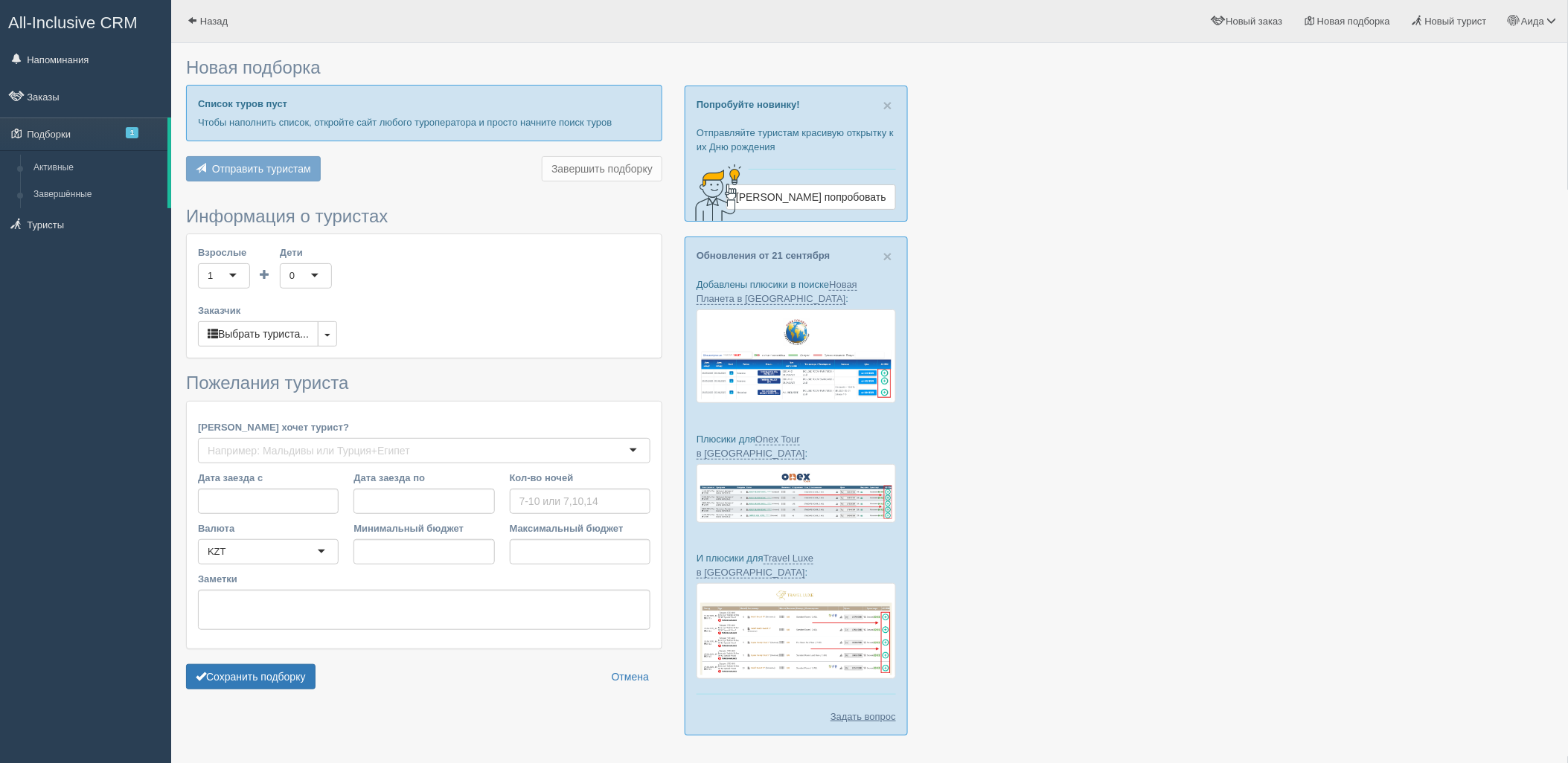
type input "7"
type input "2093000"
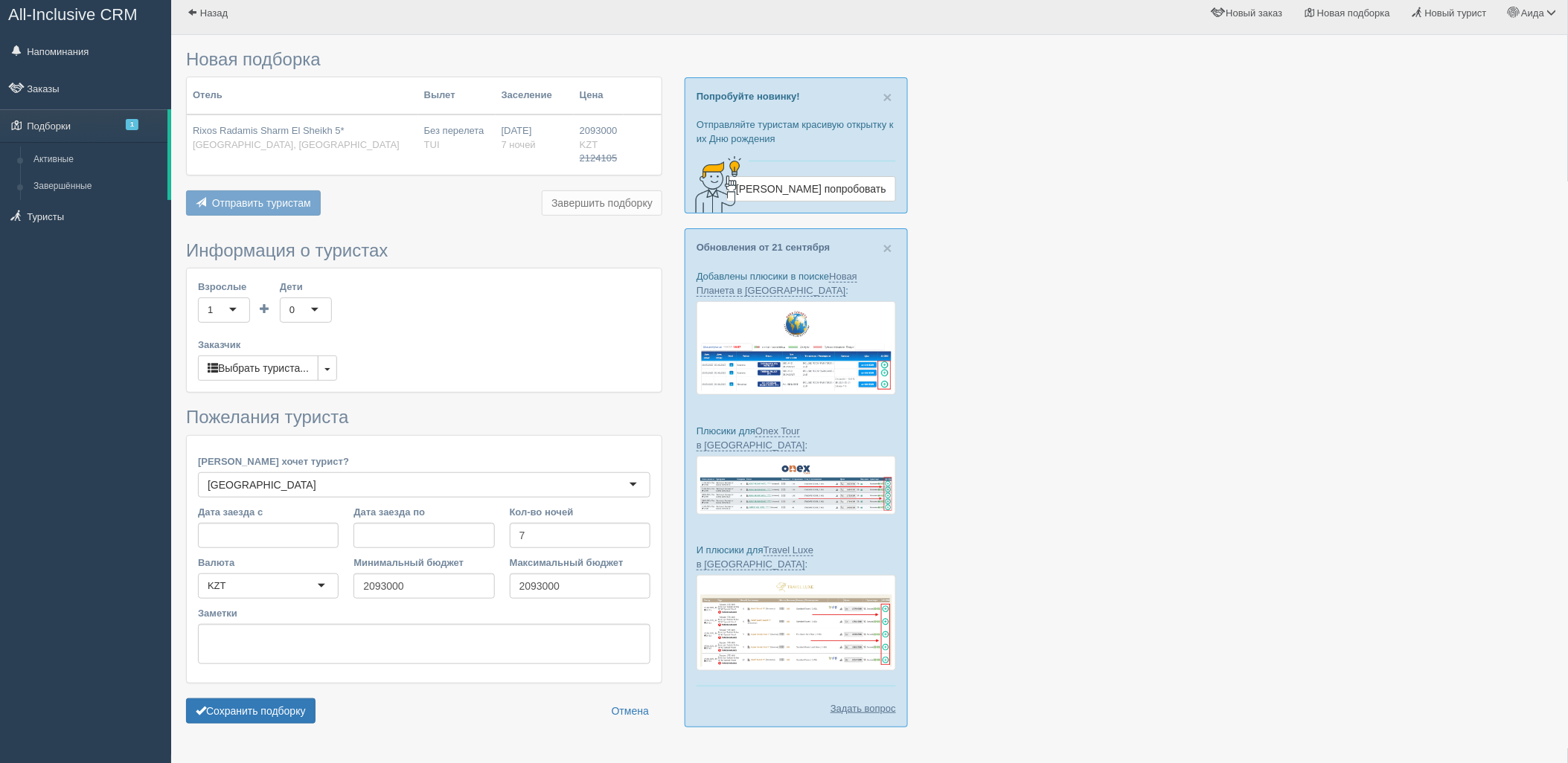
scroll to position [43, 0]
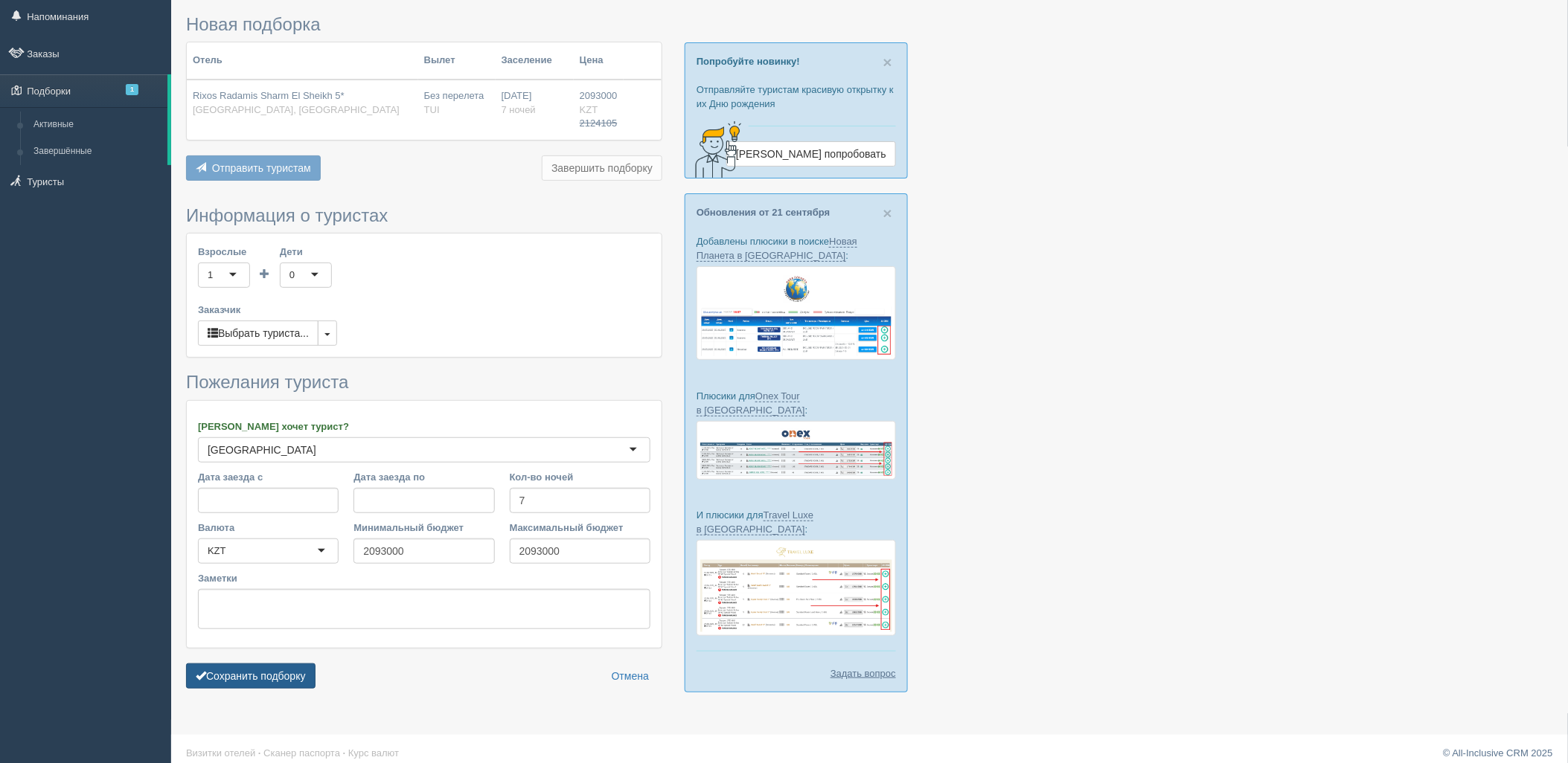
click at [244, 671] on button "Сохранить подборку" at bounding box center [250, 677] width 129 height 26
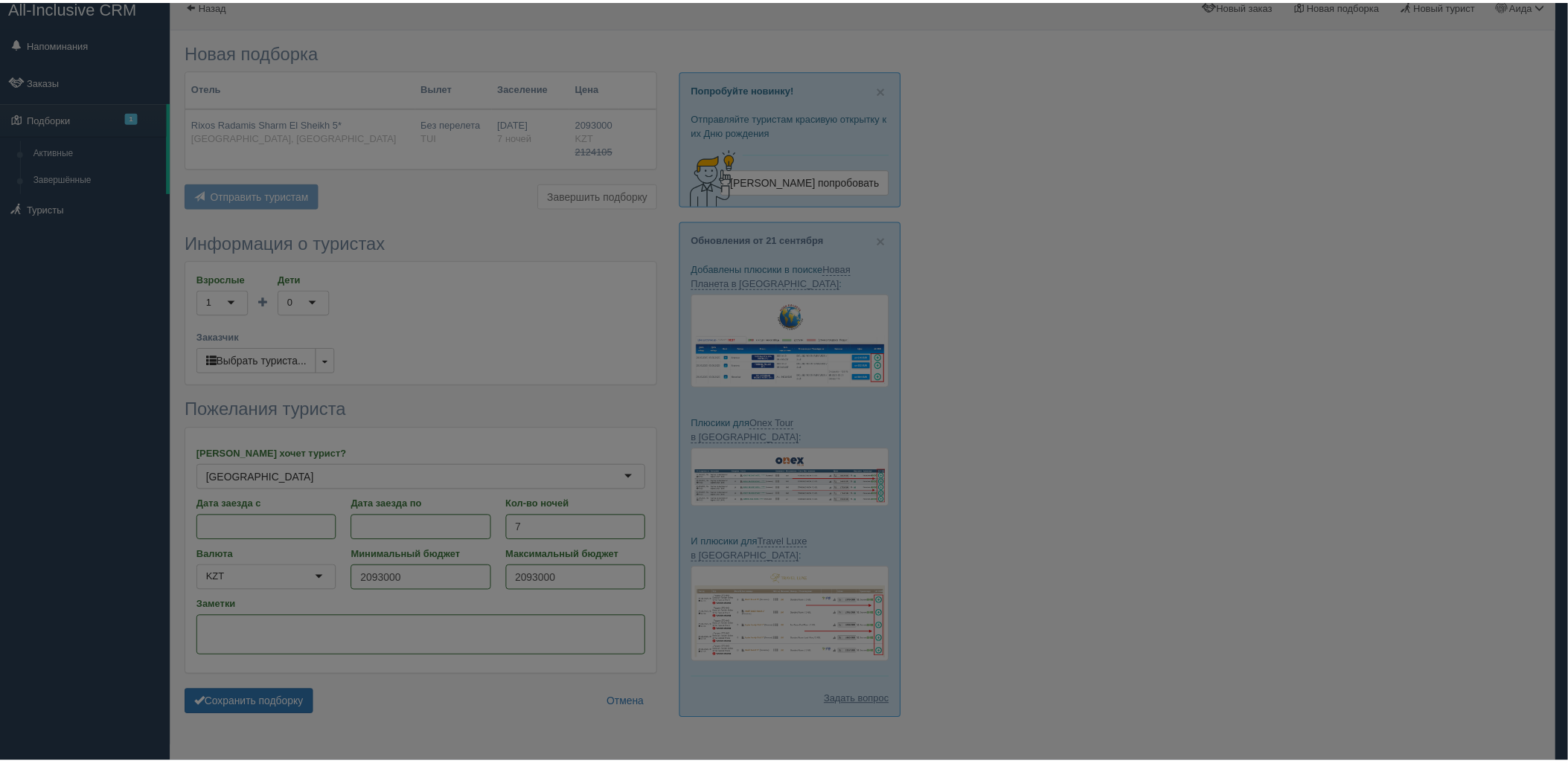
scroll to position [0, 0]
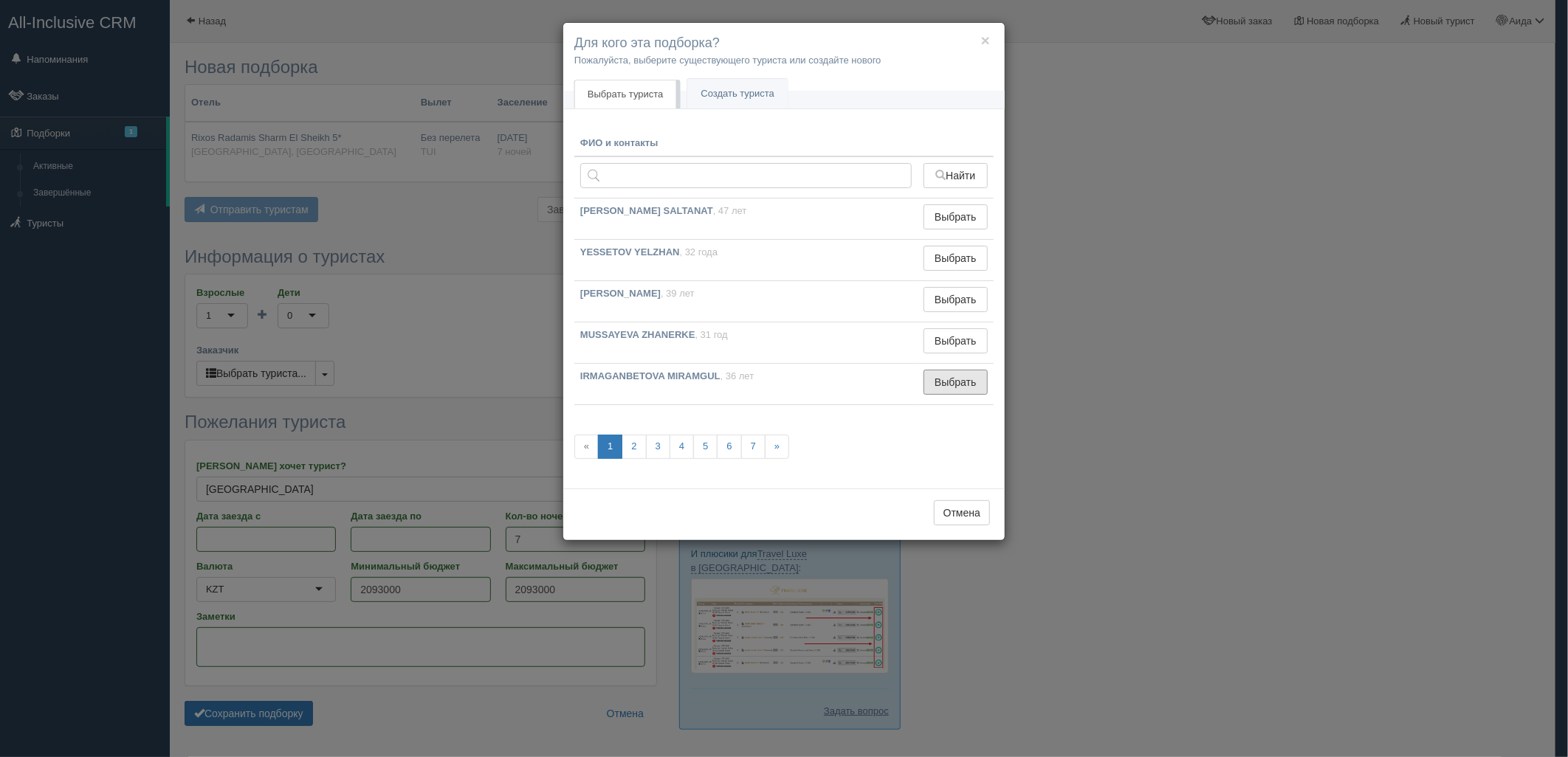
drag, startPoint x: 945, startPoint y: 375, endPoint x: 784, endPoint y: 489, distance: 197.3
click at [946, 375] on button "Выбрать" at bounding box center [956, 383] width 65 height 25
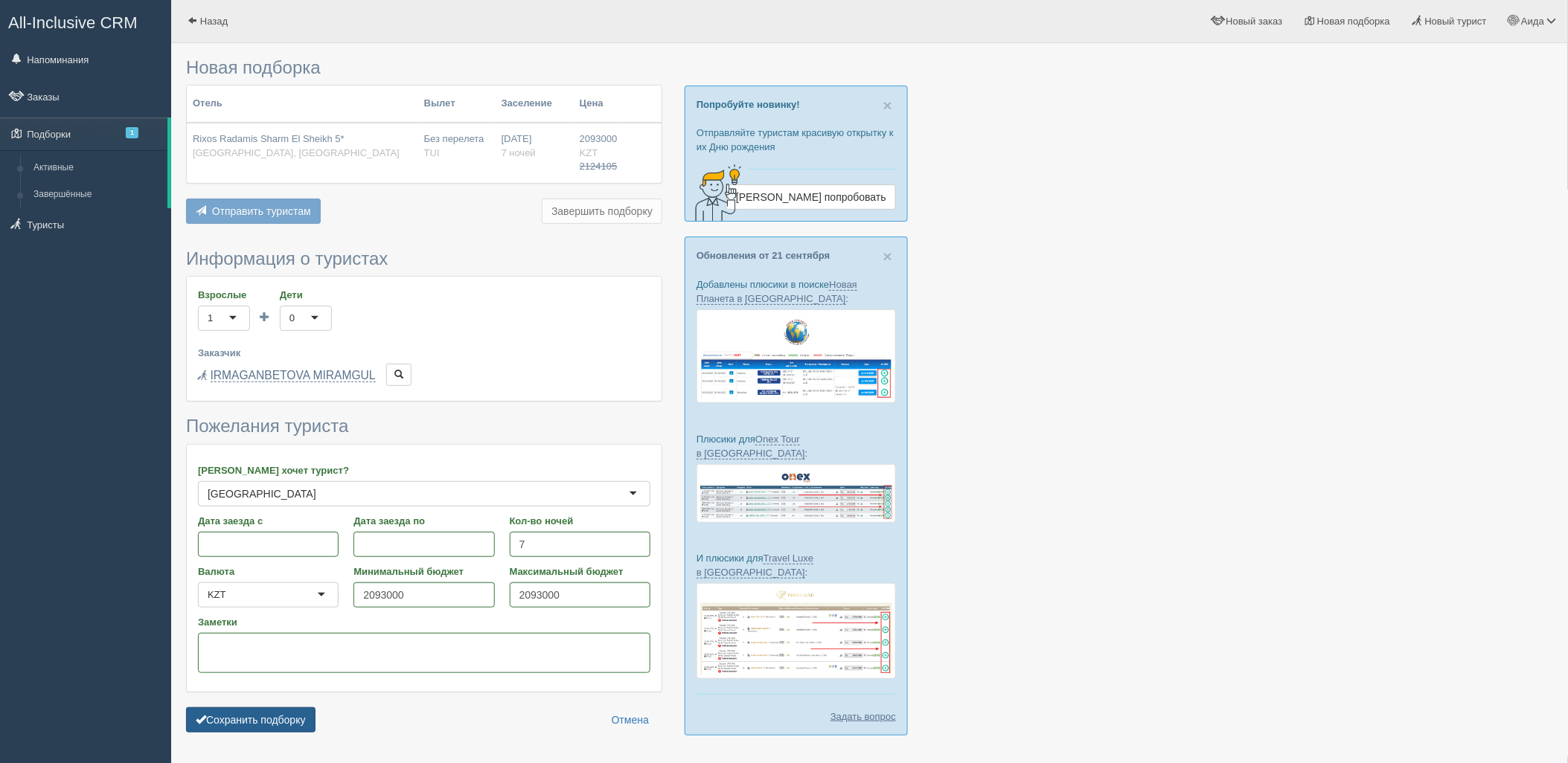
click at [270, 719] on button "Сохранить подборку" at bounding box center [250, 720] width 129 height 26
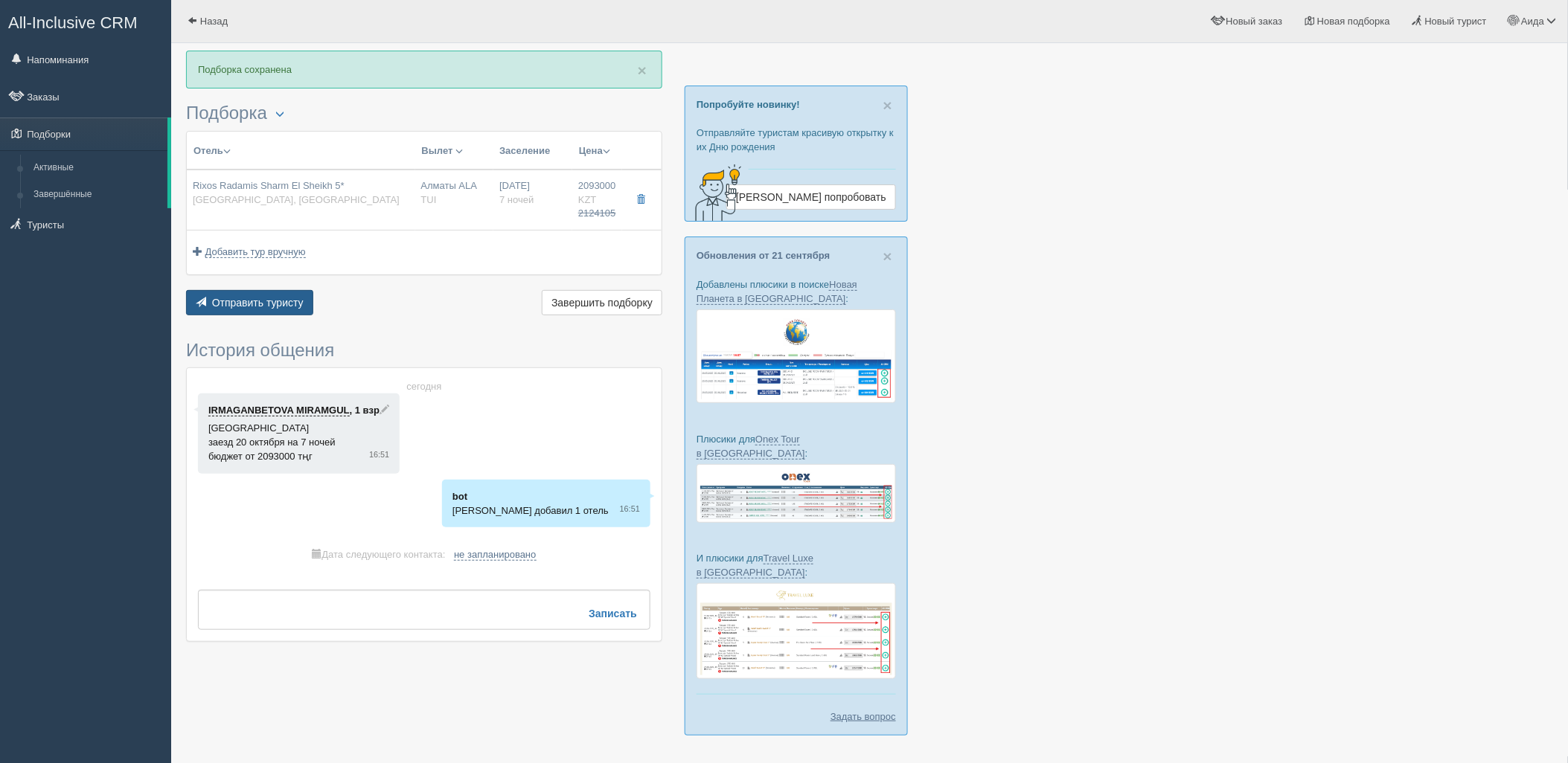
click at [269, 303] on span "Отправить туристу" at bounding box center [258, 303] width 92 height 12
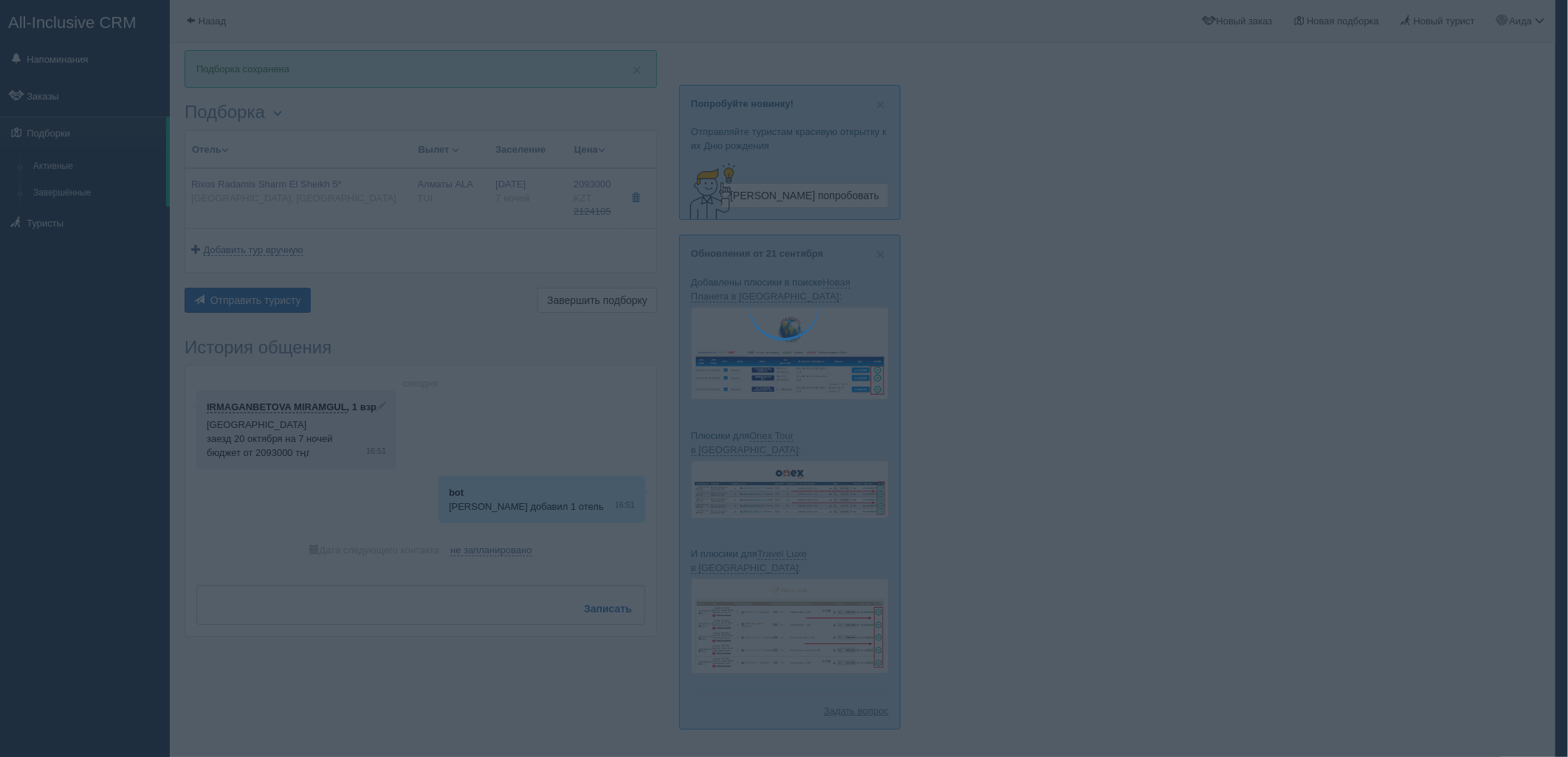
type textarea "🌞 Добрый день! Предлагаем Вам рассмотреть следующие варианты: 🌎 Египет, Шарм-эл…"
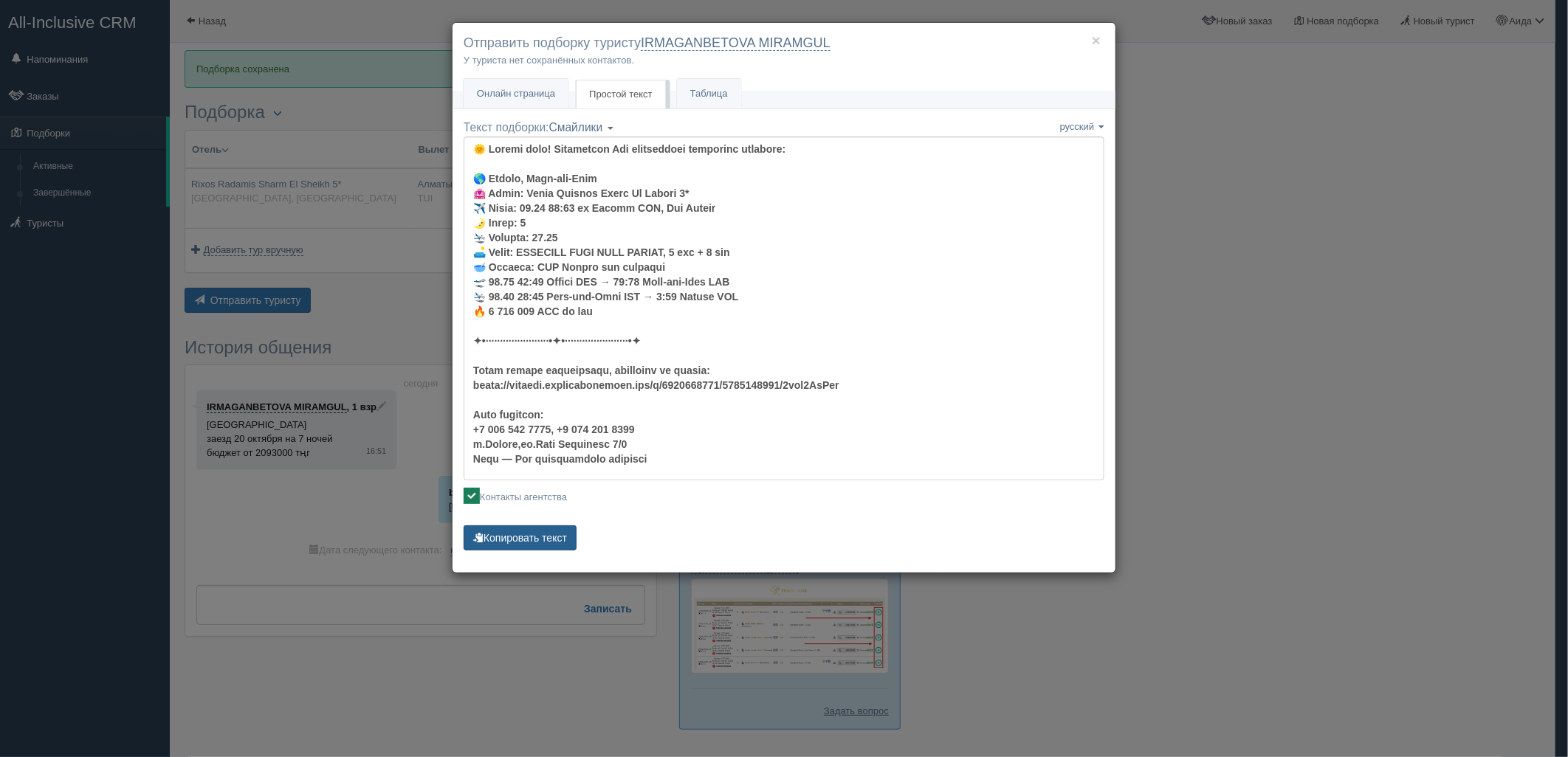
click at [545, 540] on button "Копировать текст" at bounding box center [520, 538] width 113 height 25
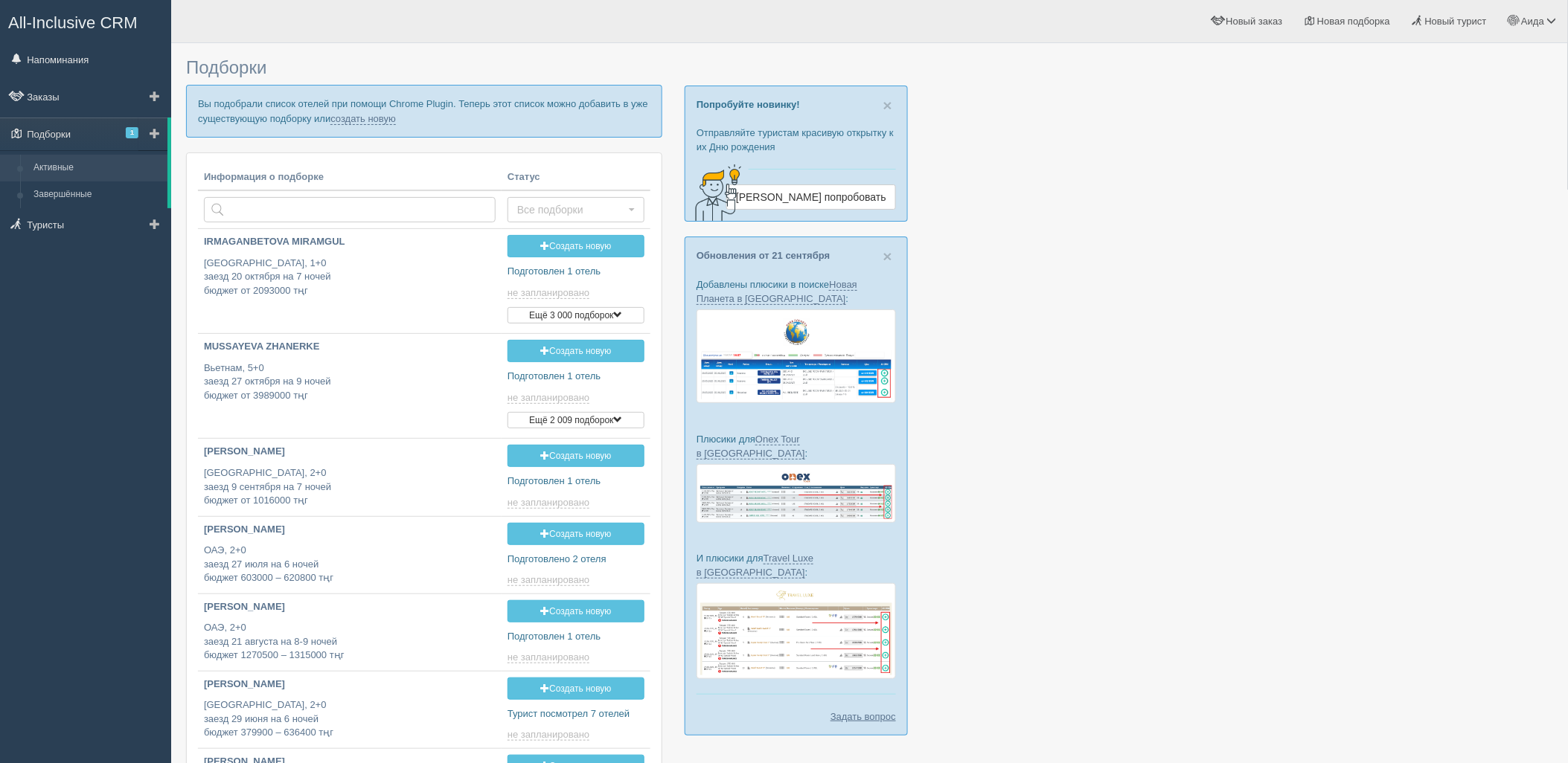
type input "[DATE] 16:50"
drag, startPoint x: 358, startPoint y: 116, endPoint x: 374, endPoint y: 133, distance: 23.3
click at [358, 116] on link "создать новую" at bounding box center [363, 119] width 66 height 12
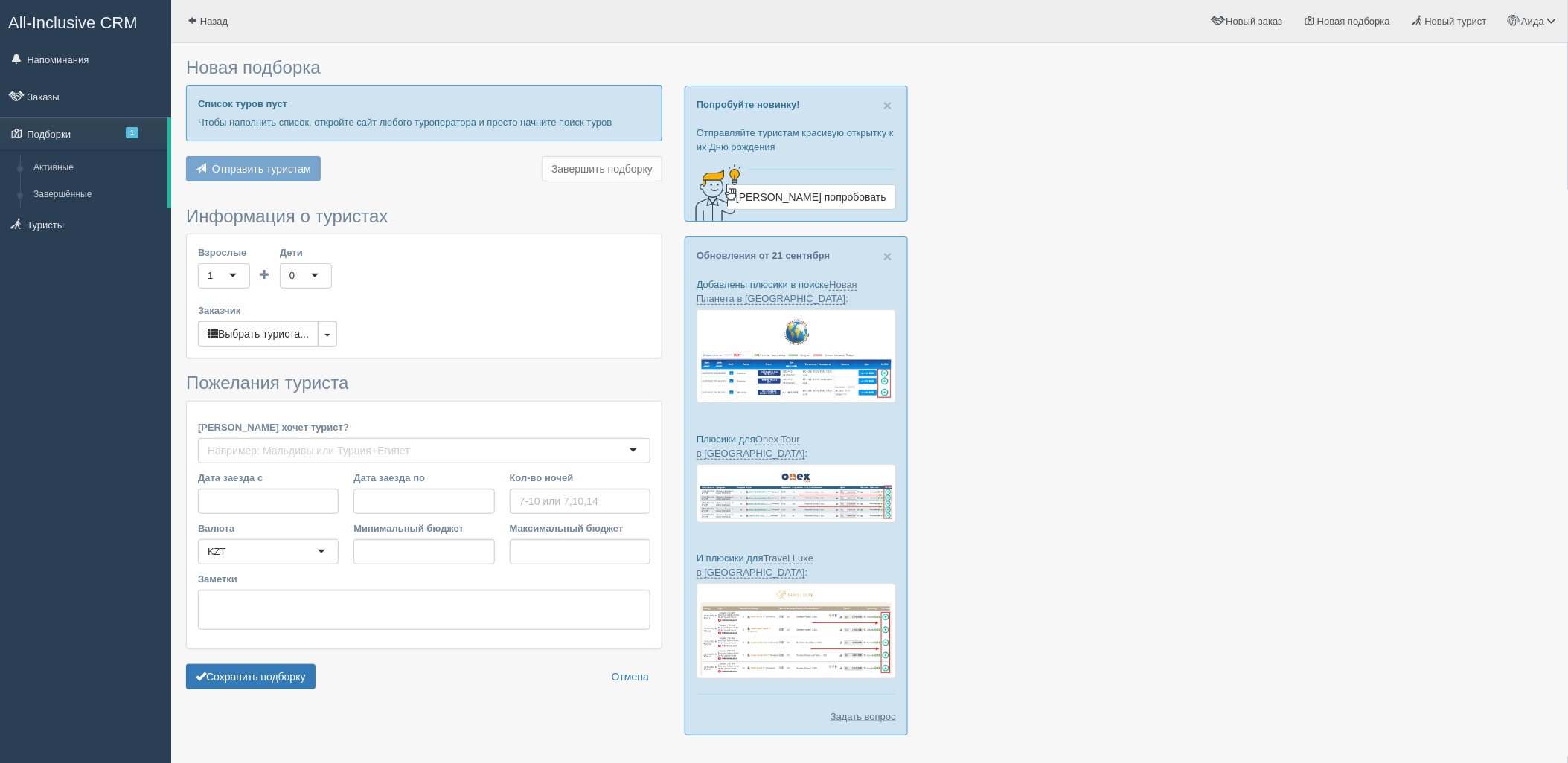
type input "7"
type input "1690000"
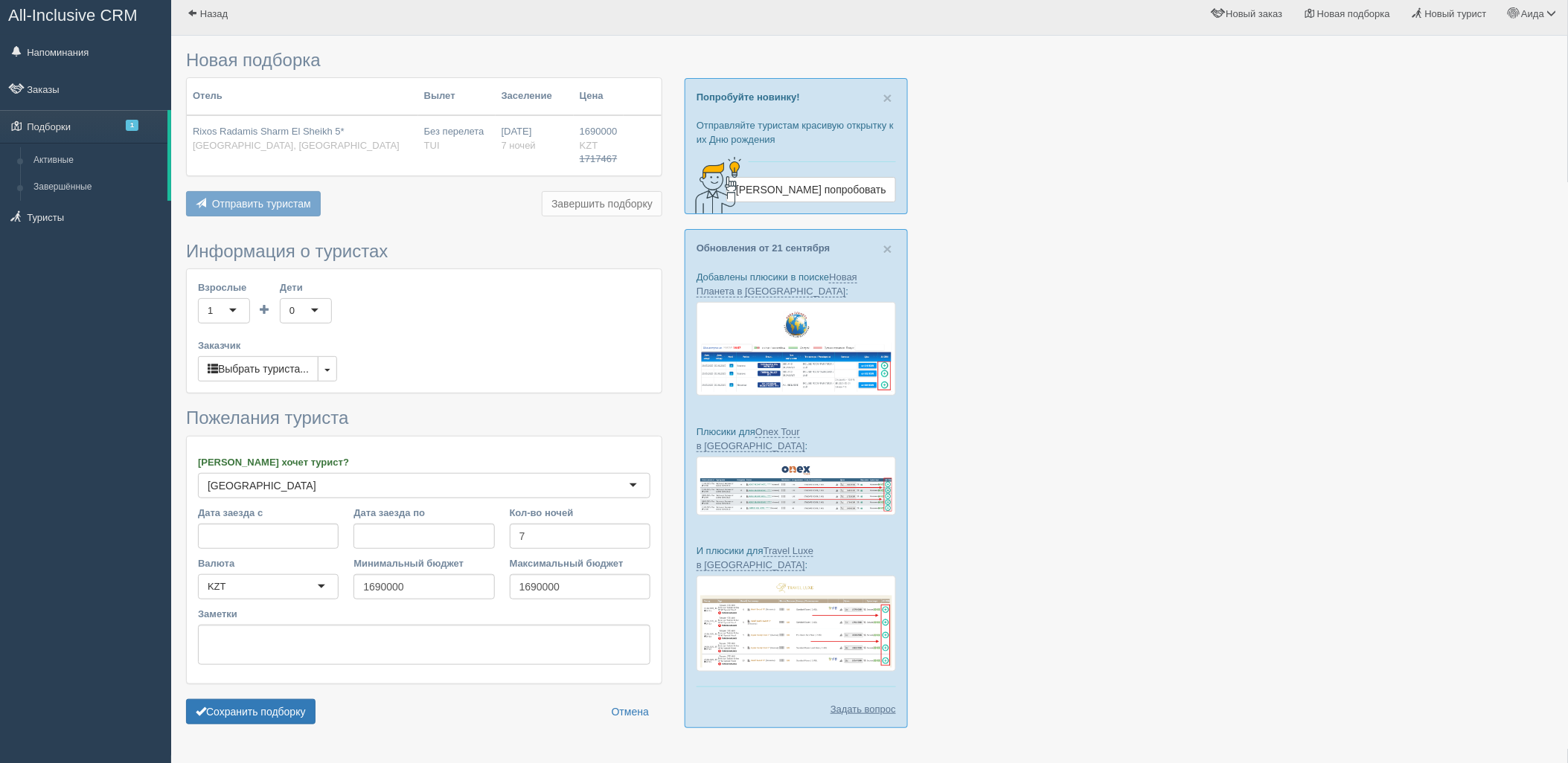
scroll to position [43, 0]
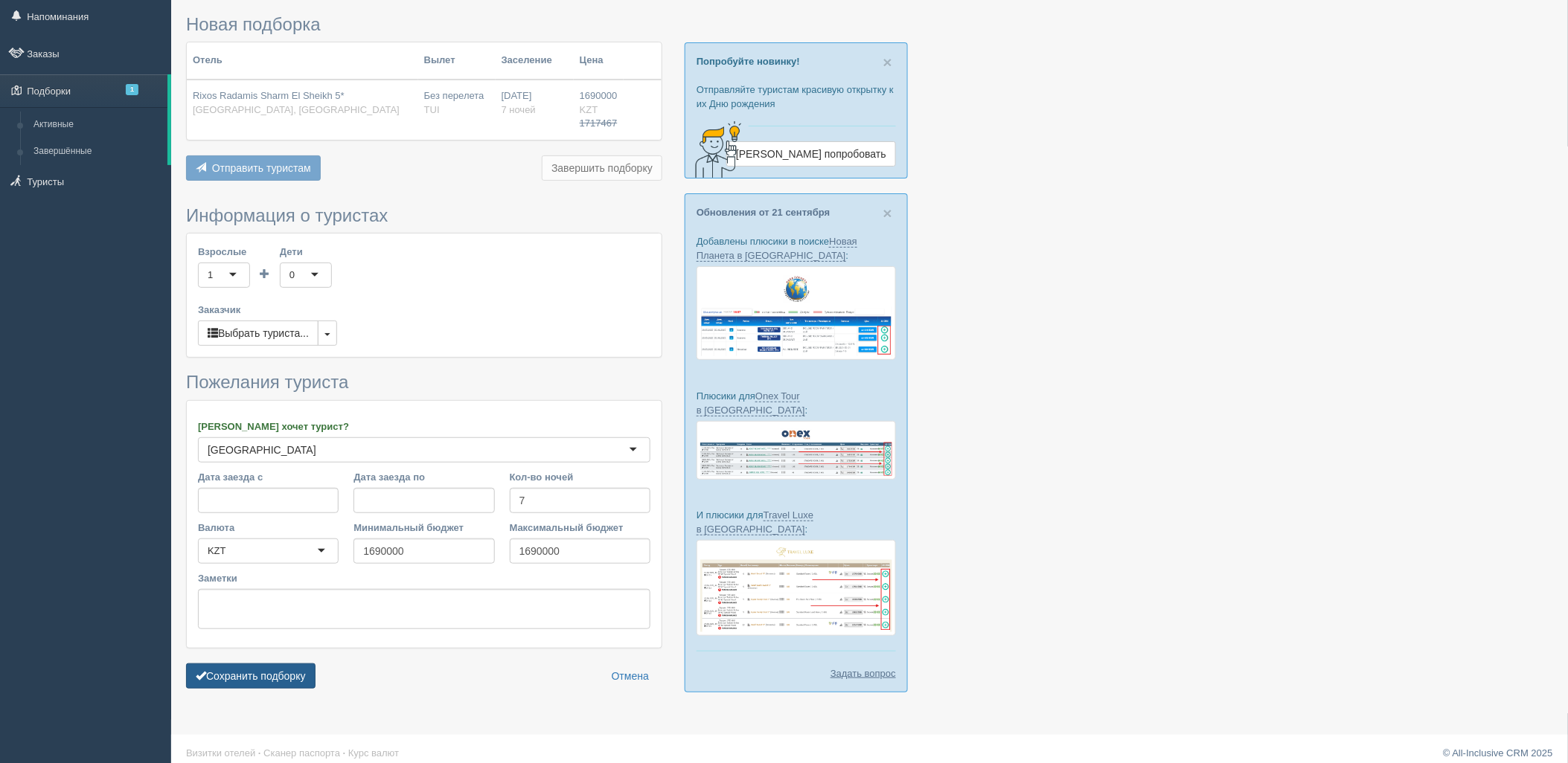
click at [300, 671] on button "Сохранить подборку" at bounding box center [250, 677] width 129 height 26
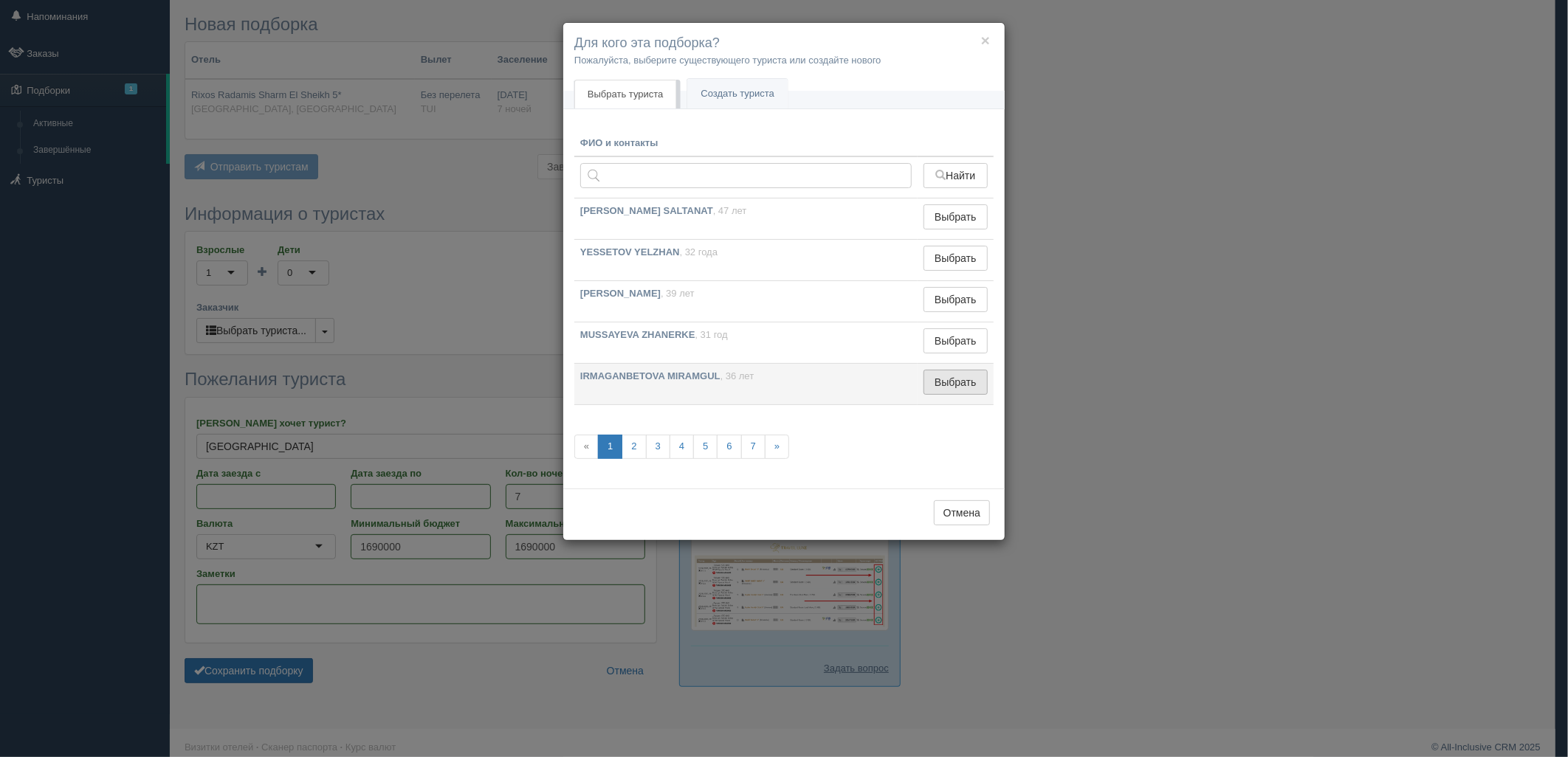
click at [959, 384] on button "Выбрать" at bounding box center [956, 383] width 65 height 25
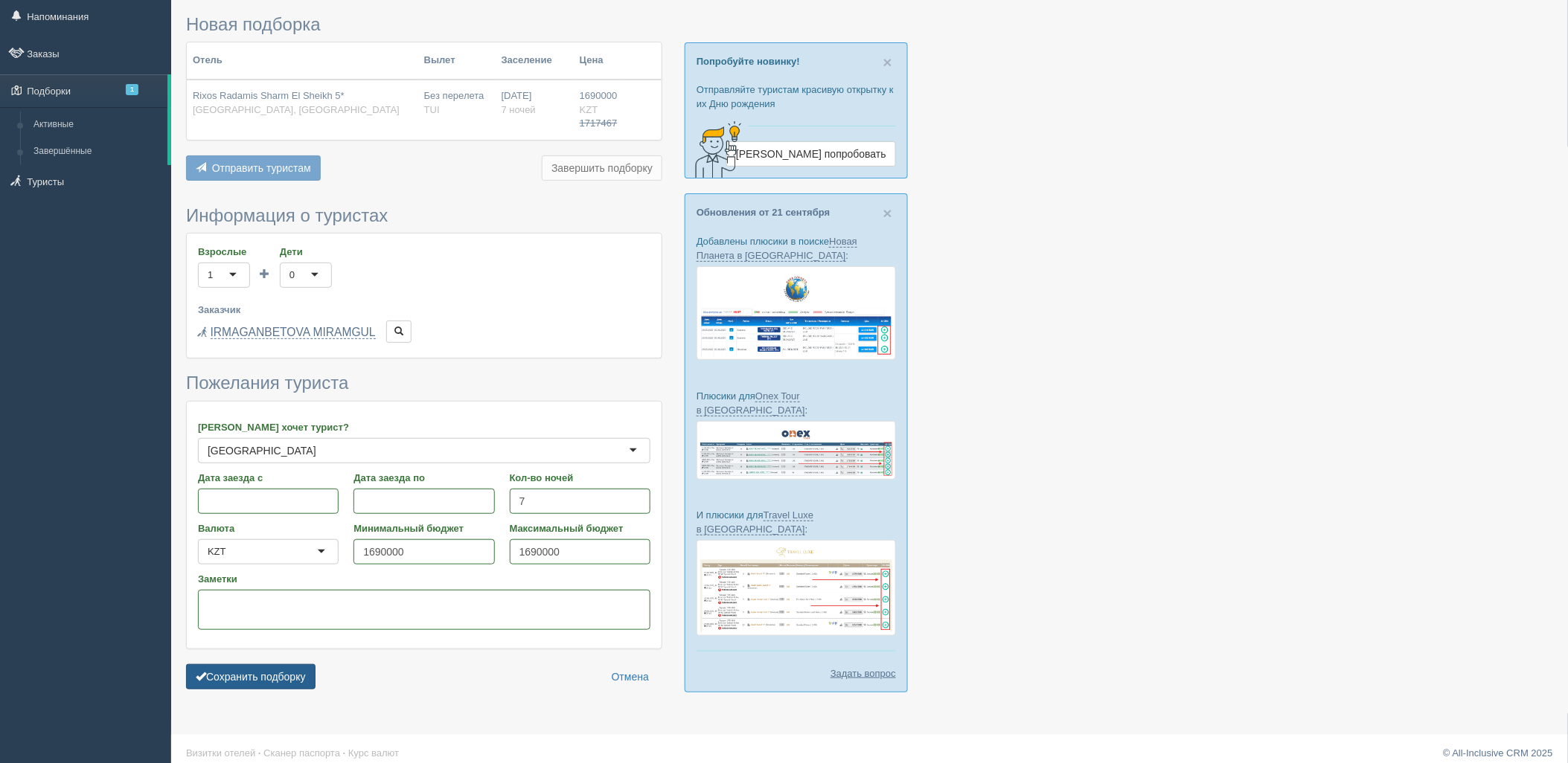
drag, startPoint x: 303, startPoint y: 677, endPoint x: 311, endPoint y: 671, distance: 10.0
click at [302, 677] on button "Сохранить подборку" at bounding box center [250, 677] width 129 height 26
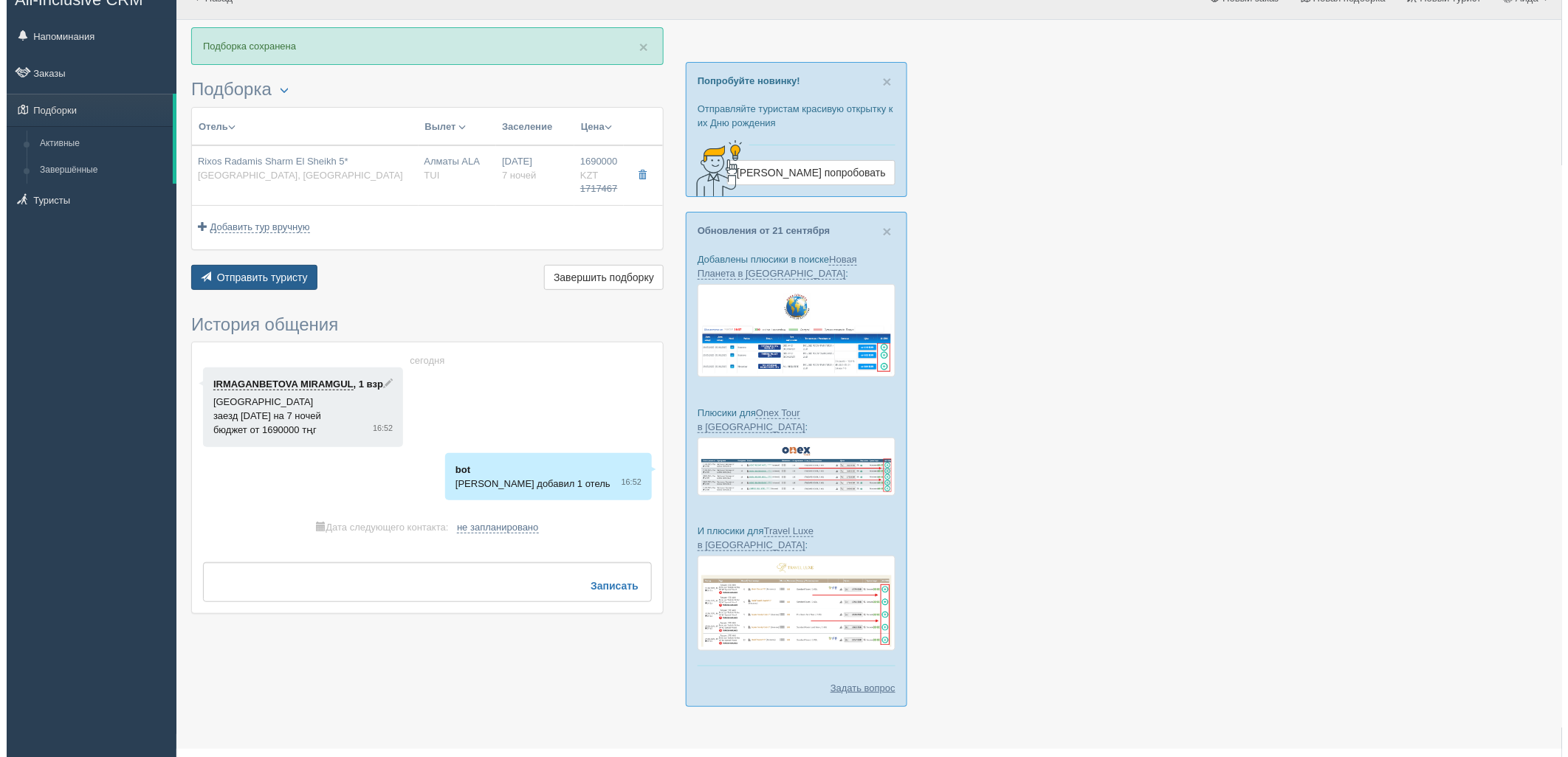
scroll to position [25, 0]
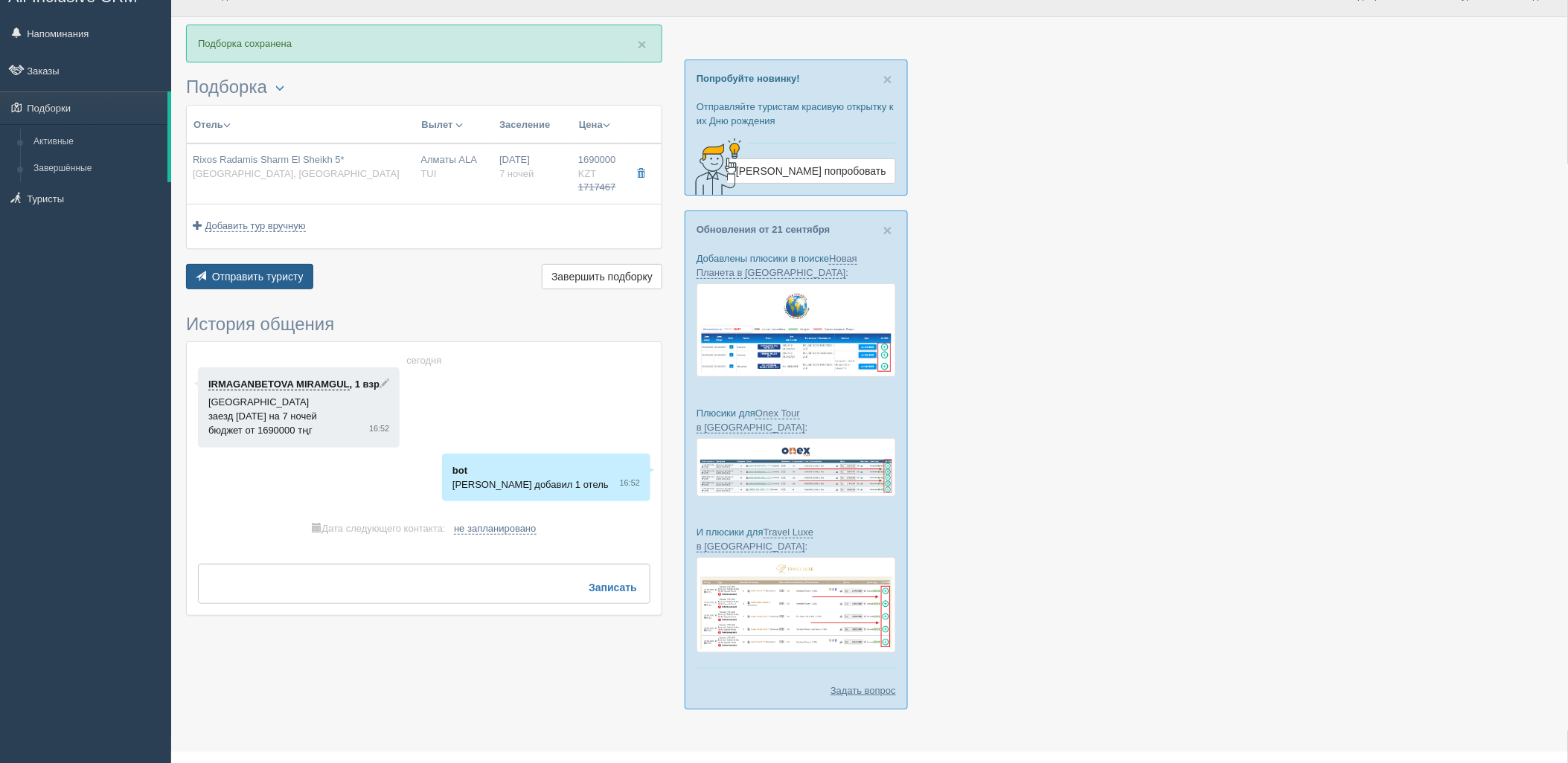
click at [259, 300] on div "× Подборка сохранена Подборка Менеджер: Аида Темирова Показать удалённые отели …" at bounding box center [424, 328] width 476 height 606
click at [276, 284] on button "Отправить туристу Отправить" at bounding box center [249, 277] width 128 height 26
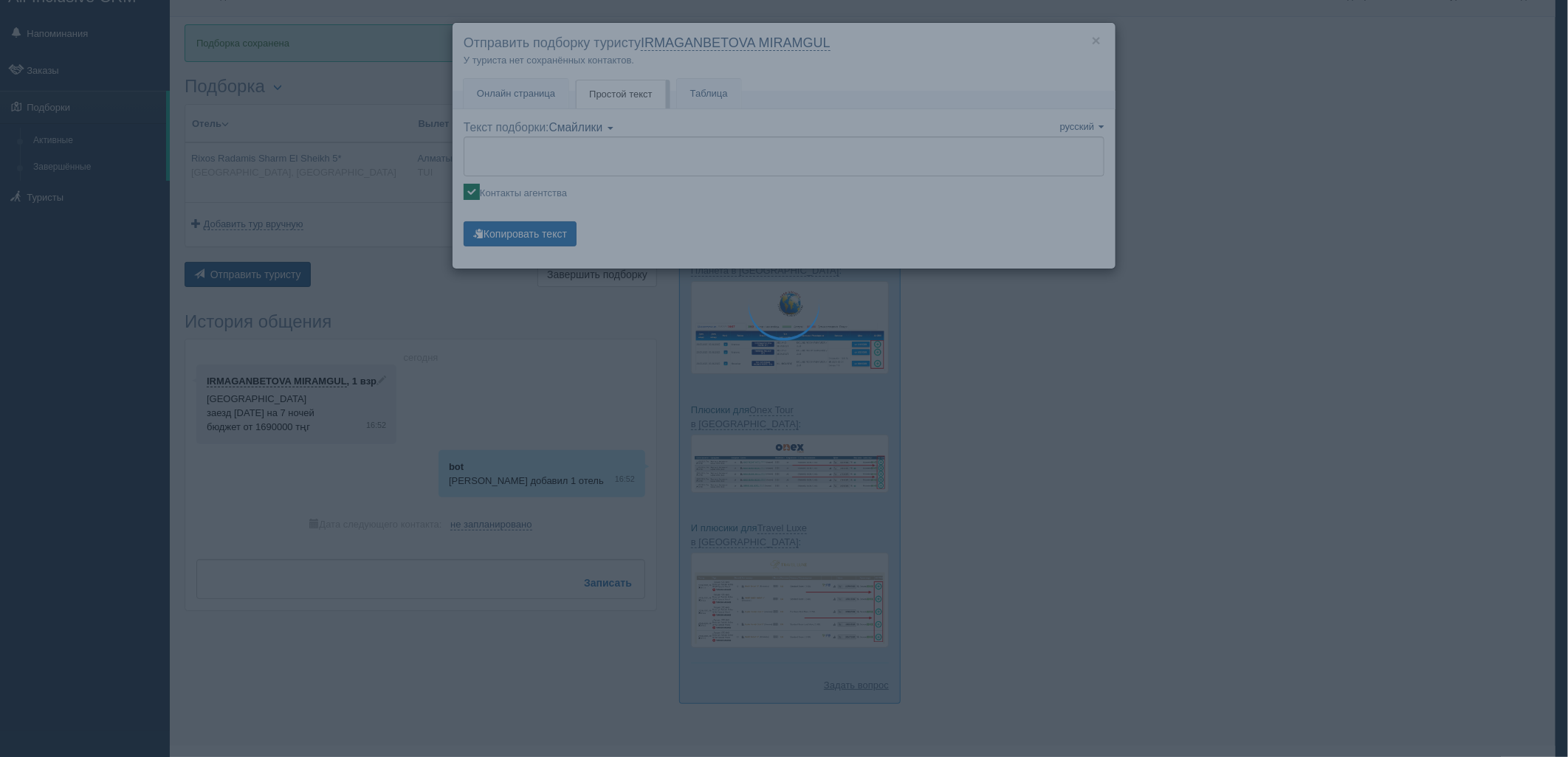
type textarea "🌞 Добрый день! Предлагаем Вам рассмотреть следующие варианты: 🌎 Египет, Шарм-эл…"
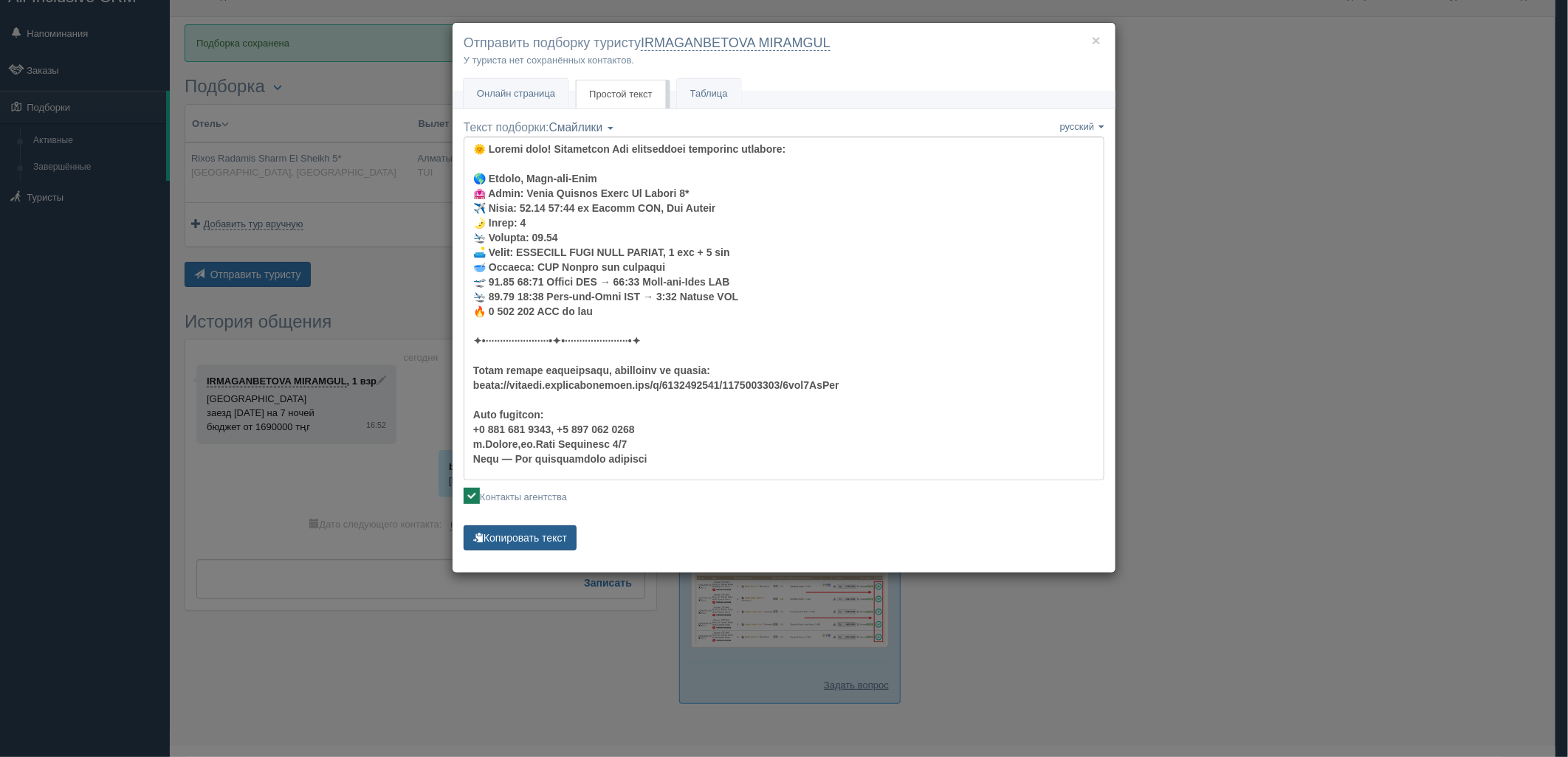
click at [555, 544] on button "Копировать текст" at bounding box center [520, 538] width 113 height 25
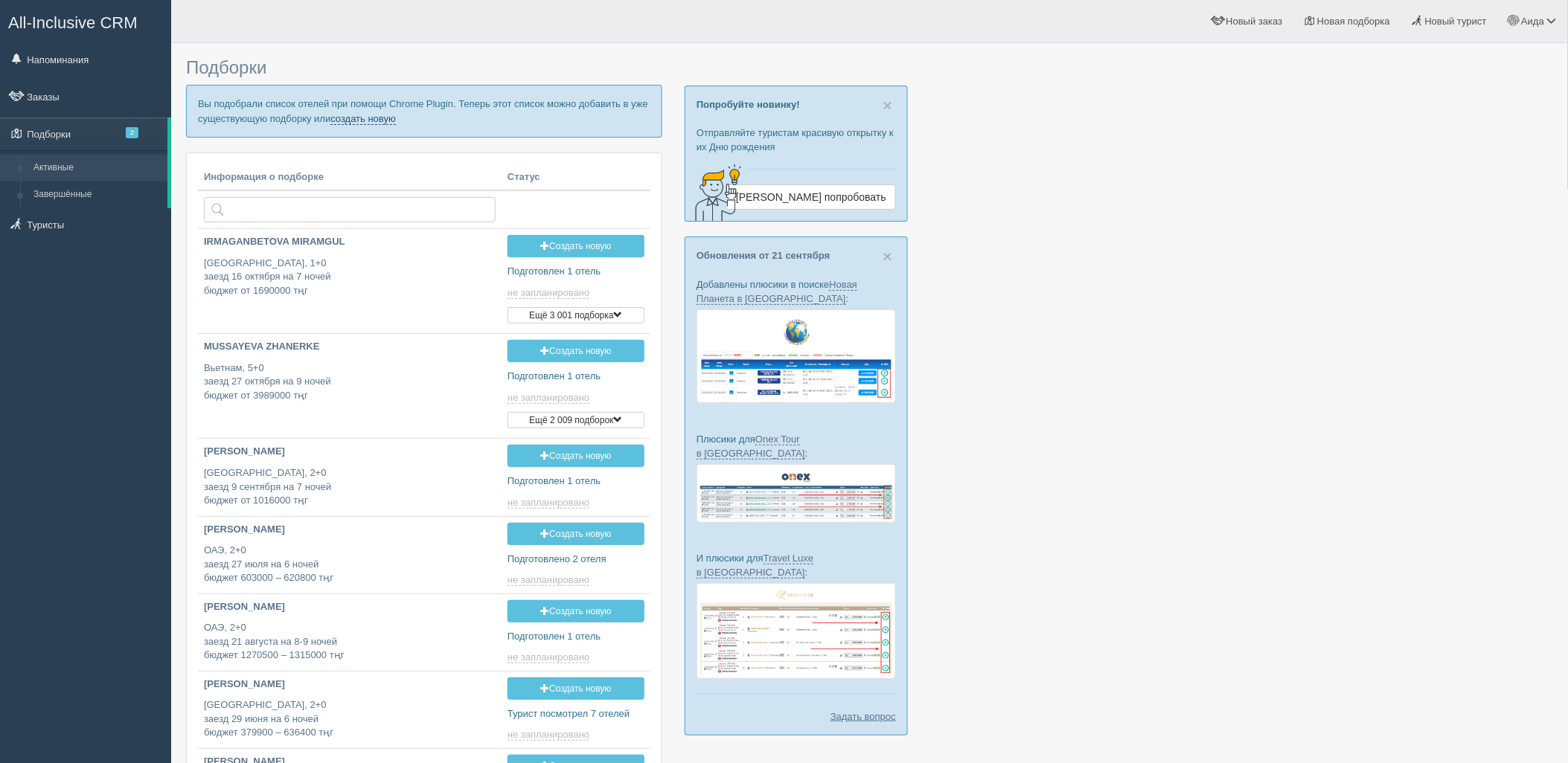
click at [376, 117] on link "создать новую" at bounding box center [363, 119] width 66 height 12
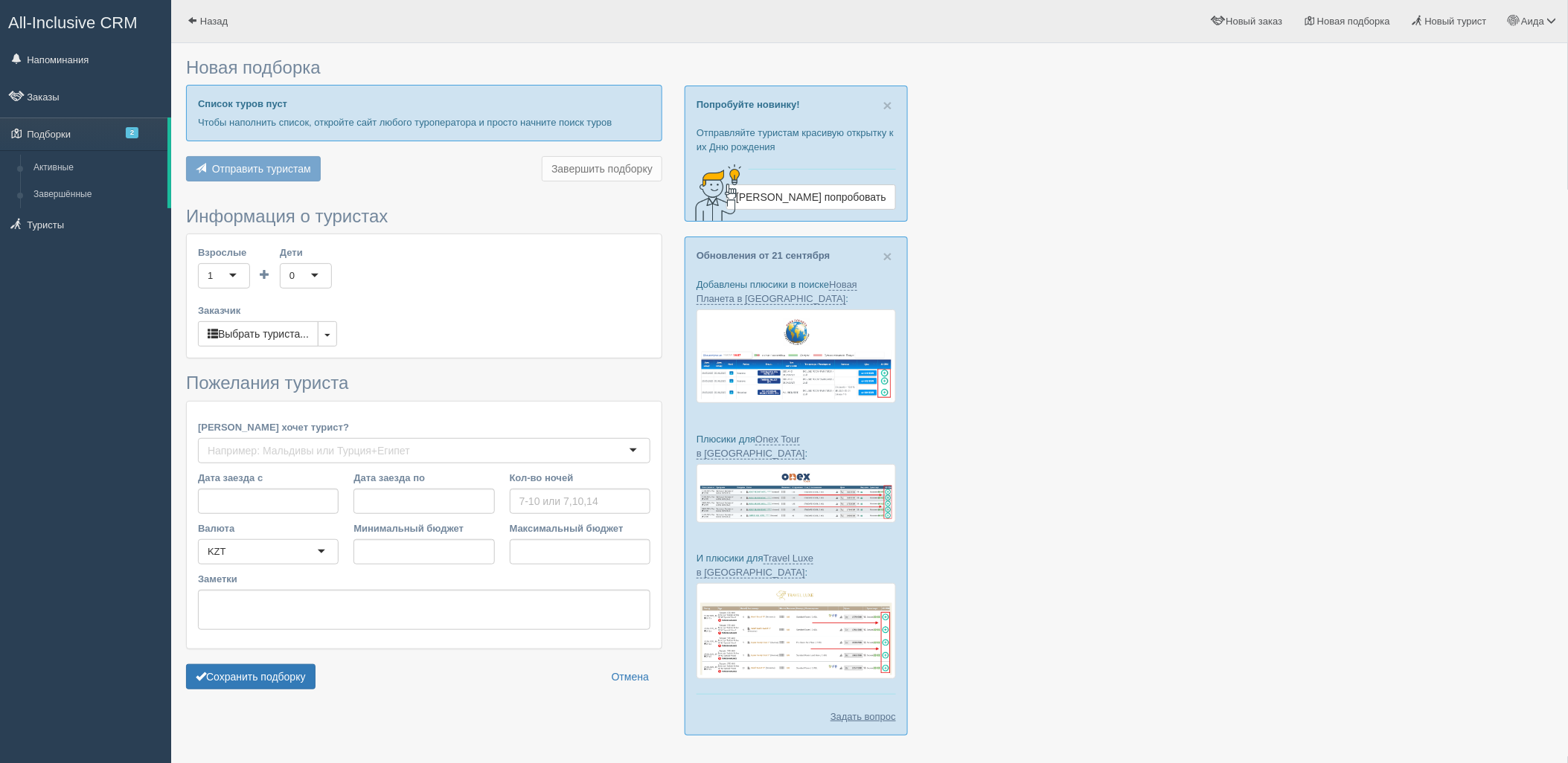
type input "7"
type input "1616600"
type input "1623800"
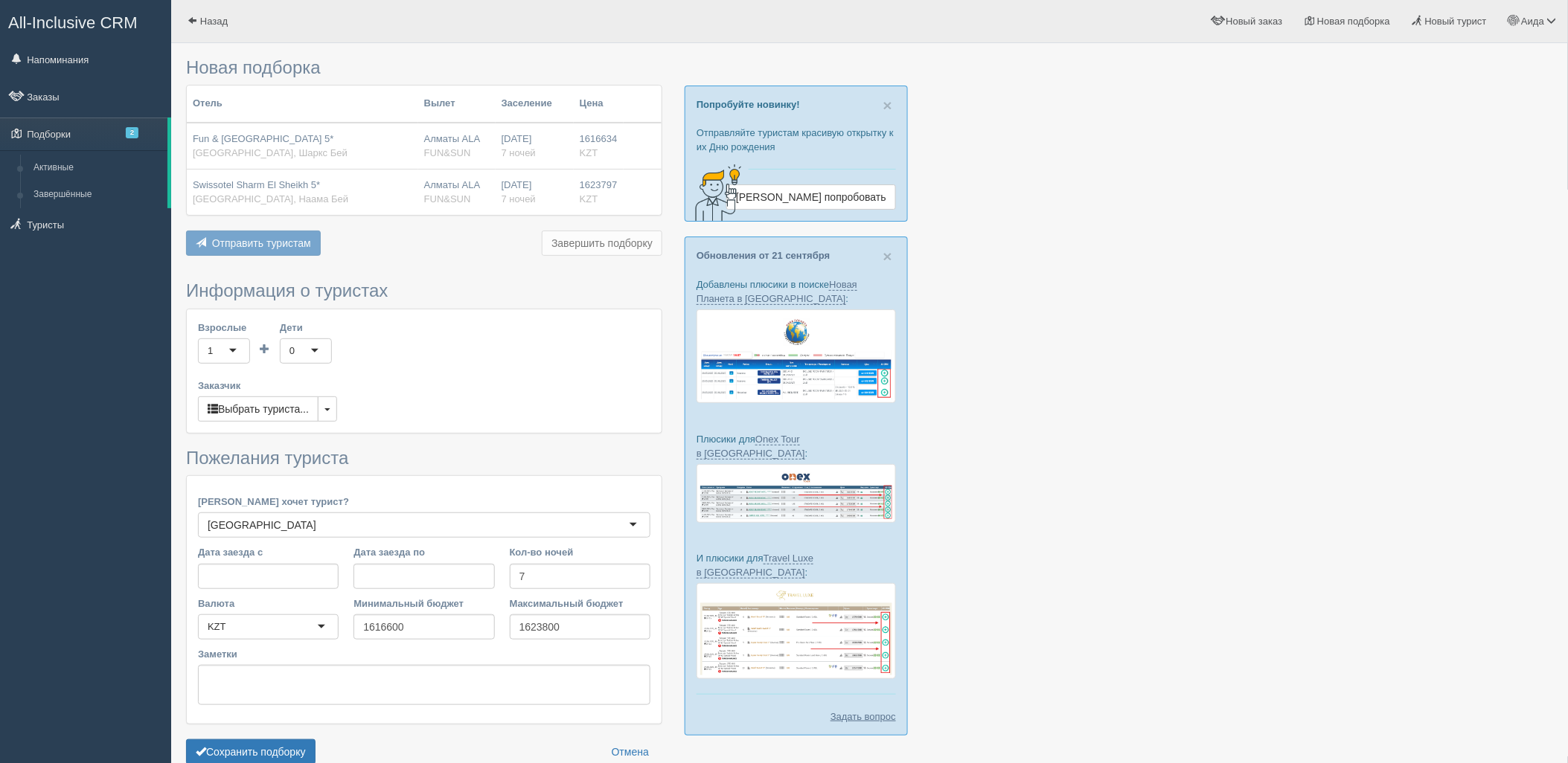
scroll to position [77, 0]
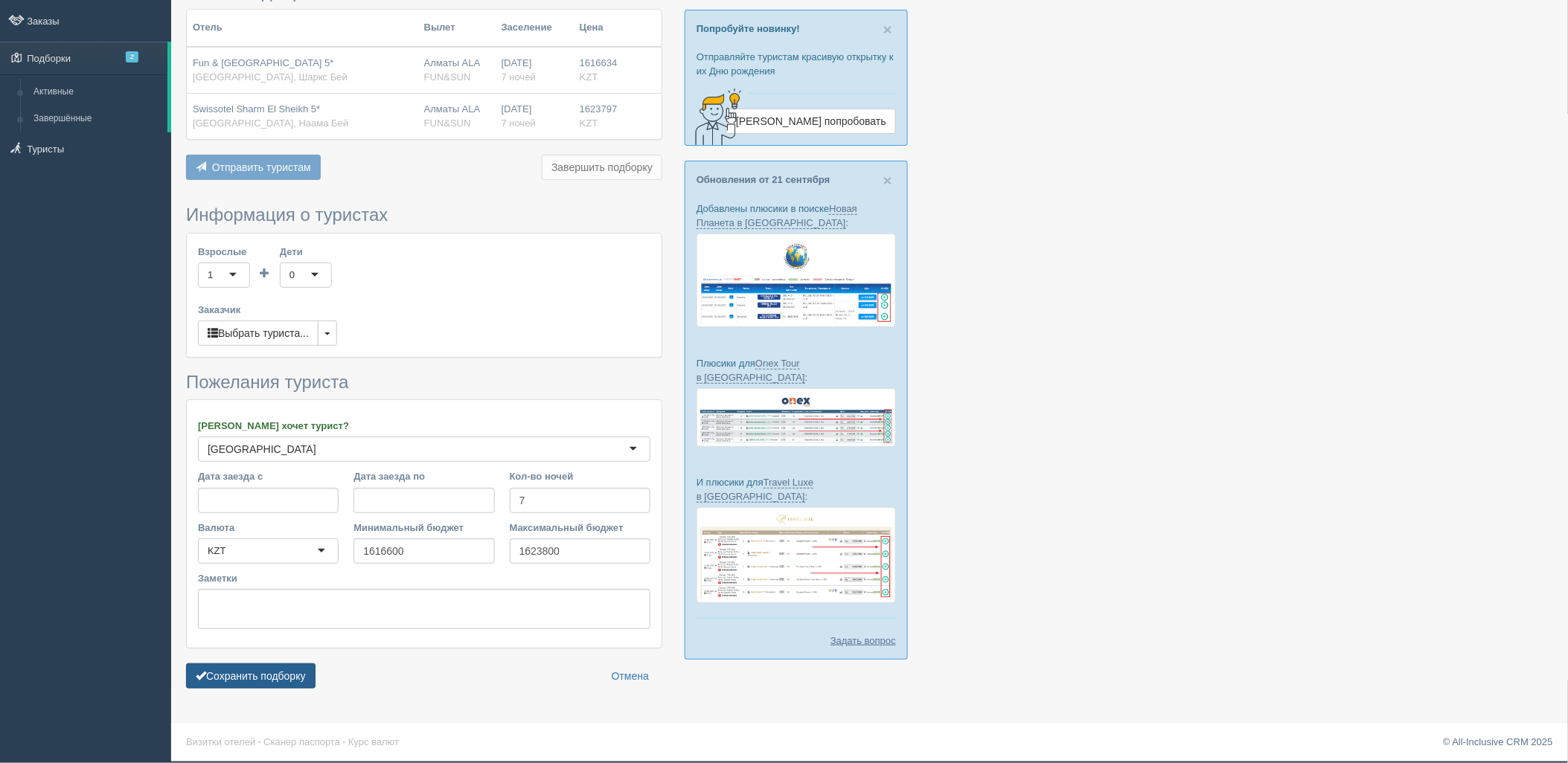
click at [294, 666] on button "Сохранить подборку" at bounding box center [250, 677] width 129 height 26
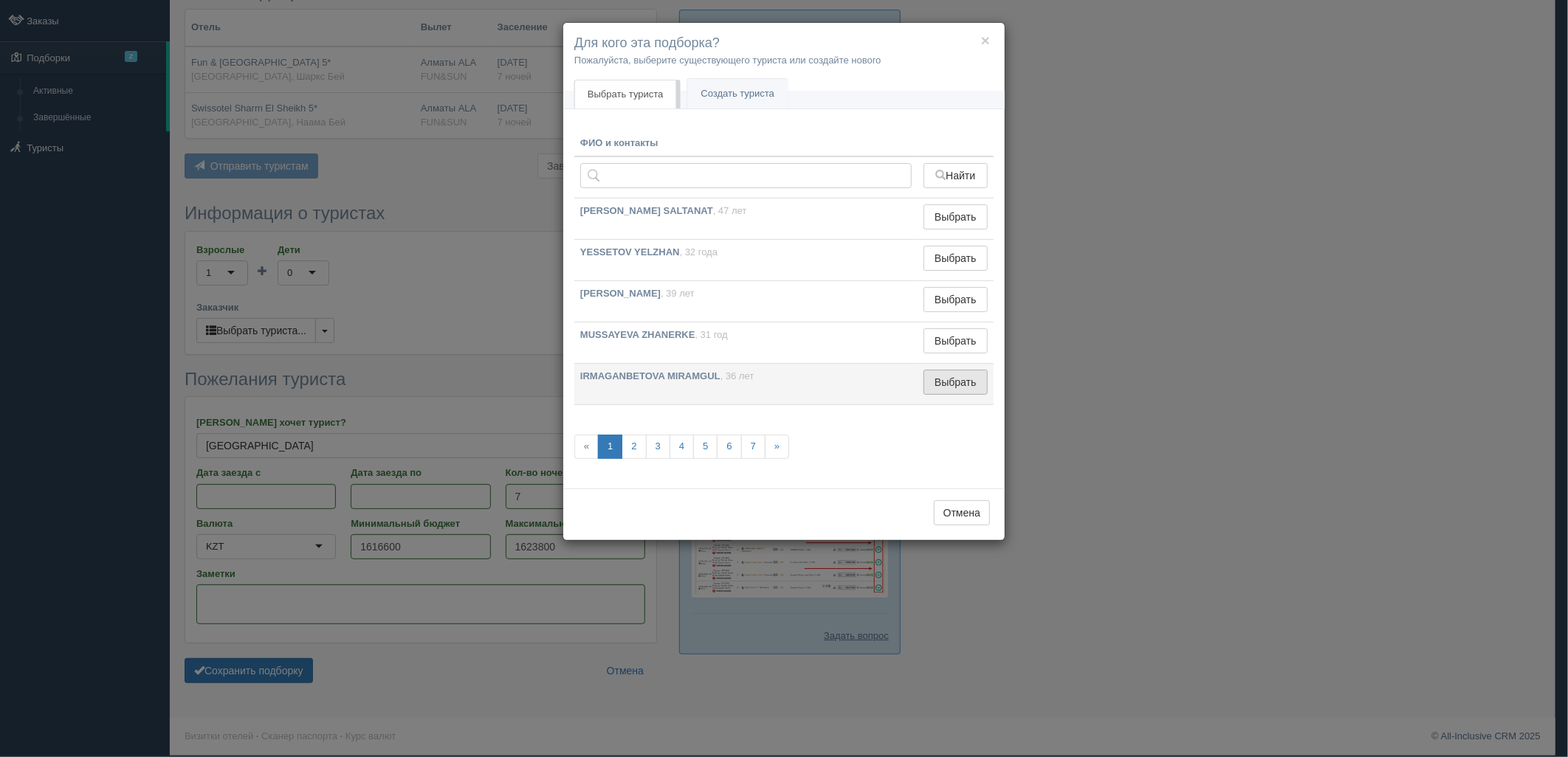
click at [941, 393] on button "Выбрать" at bounding box center [956, 383] width 65 height 25
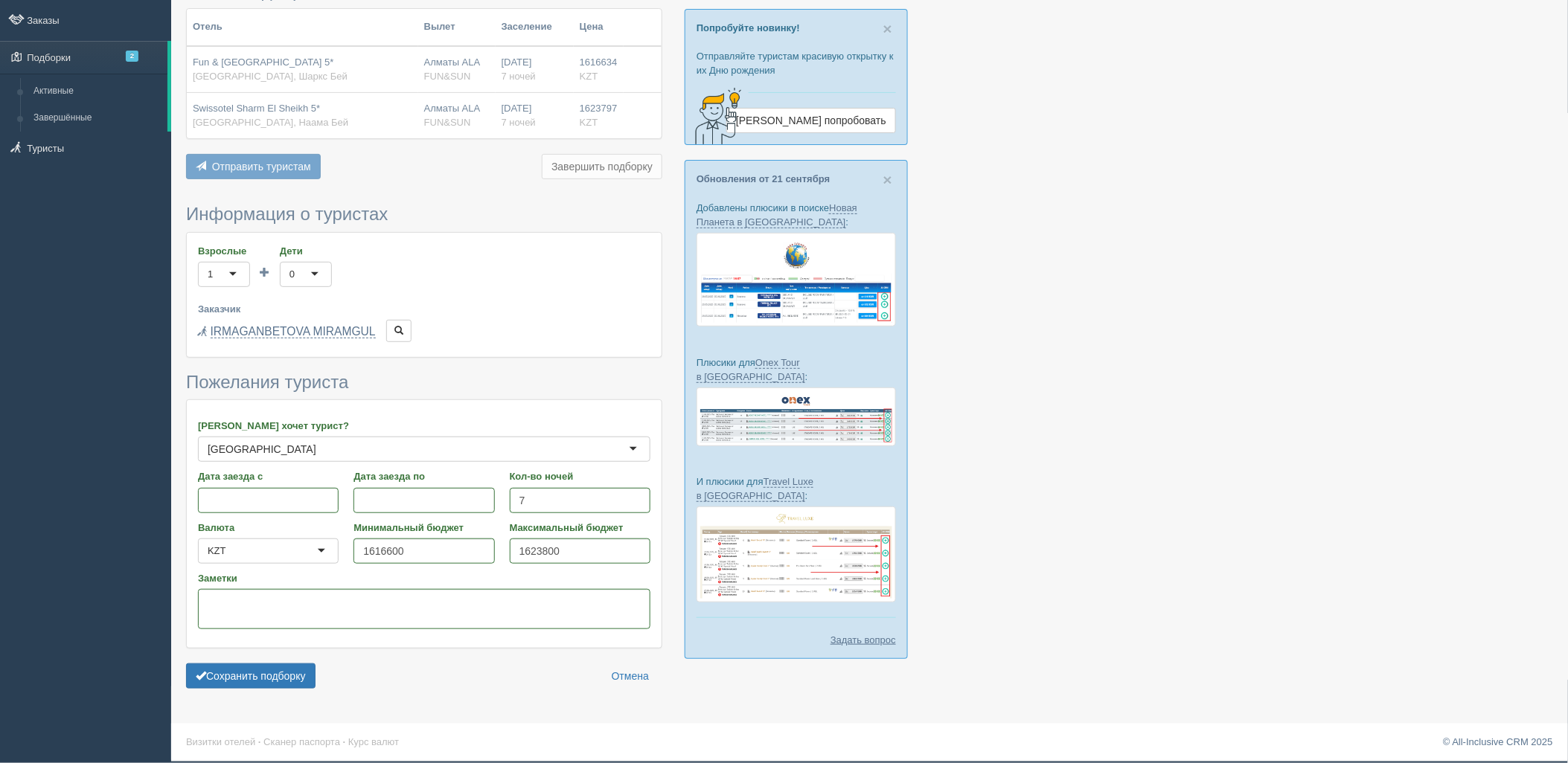
click at [273, 695] on form "Информация о туристах Взрослые 1 1 Дети 0 0 Возраст детей Заказчик Выбрать тури…" at bounding box center [424, 450] width 476 height 491
click at [273, 688] on button "Сохранить подборку" at bounding box center [250, 677] width 129 height 26
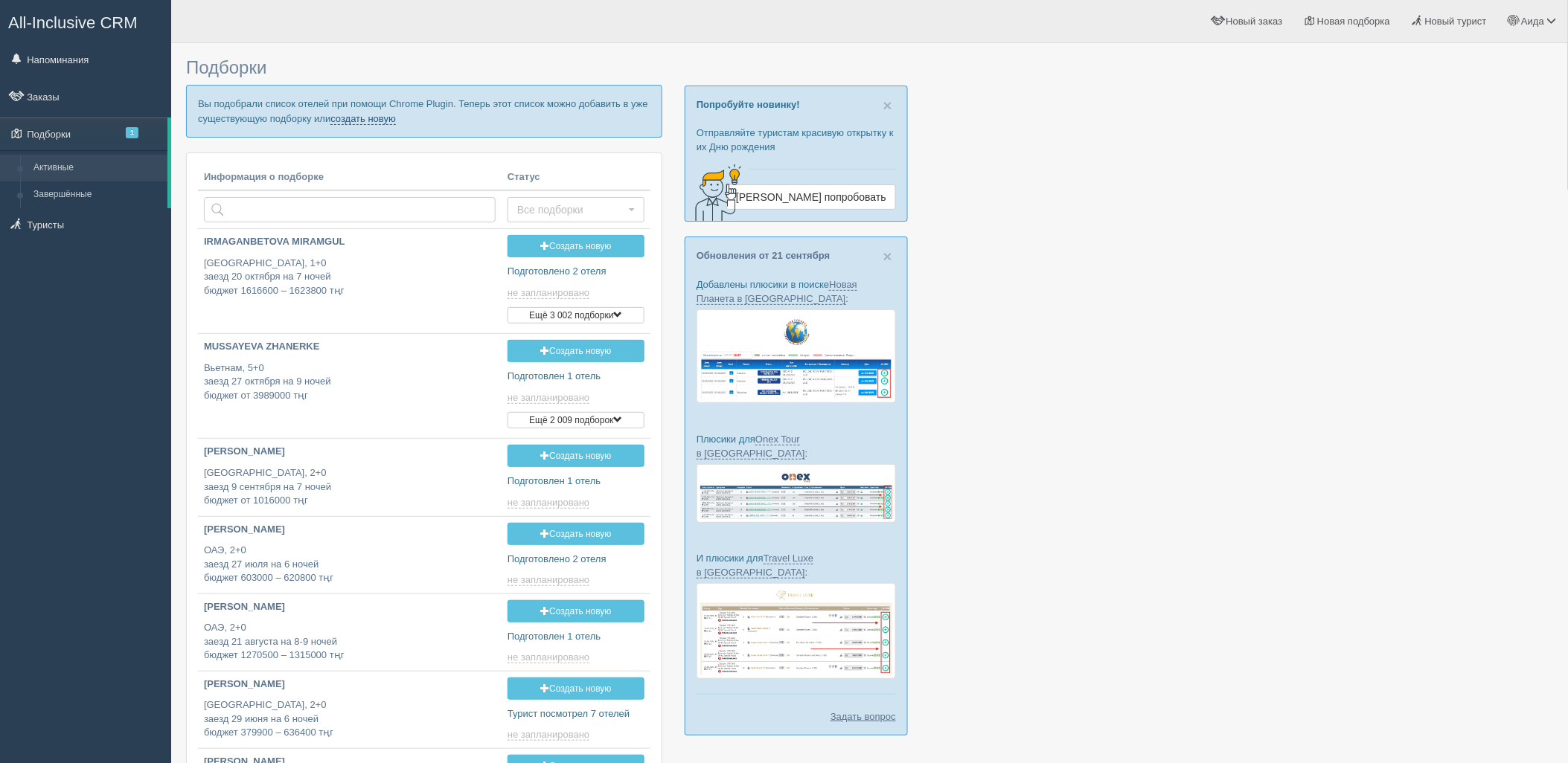
click at [377, 116] on link "создать новую" at bounding box center [363, 119] width 66 height 12
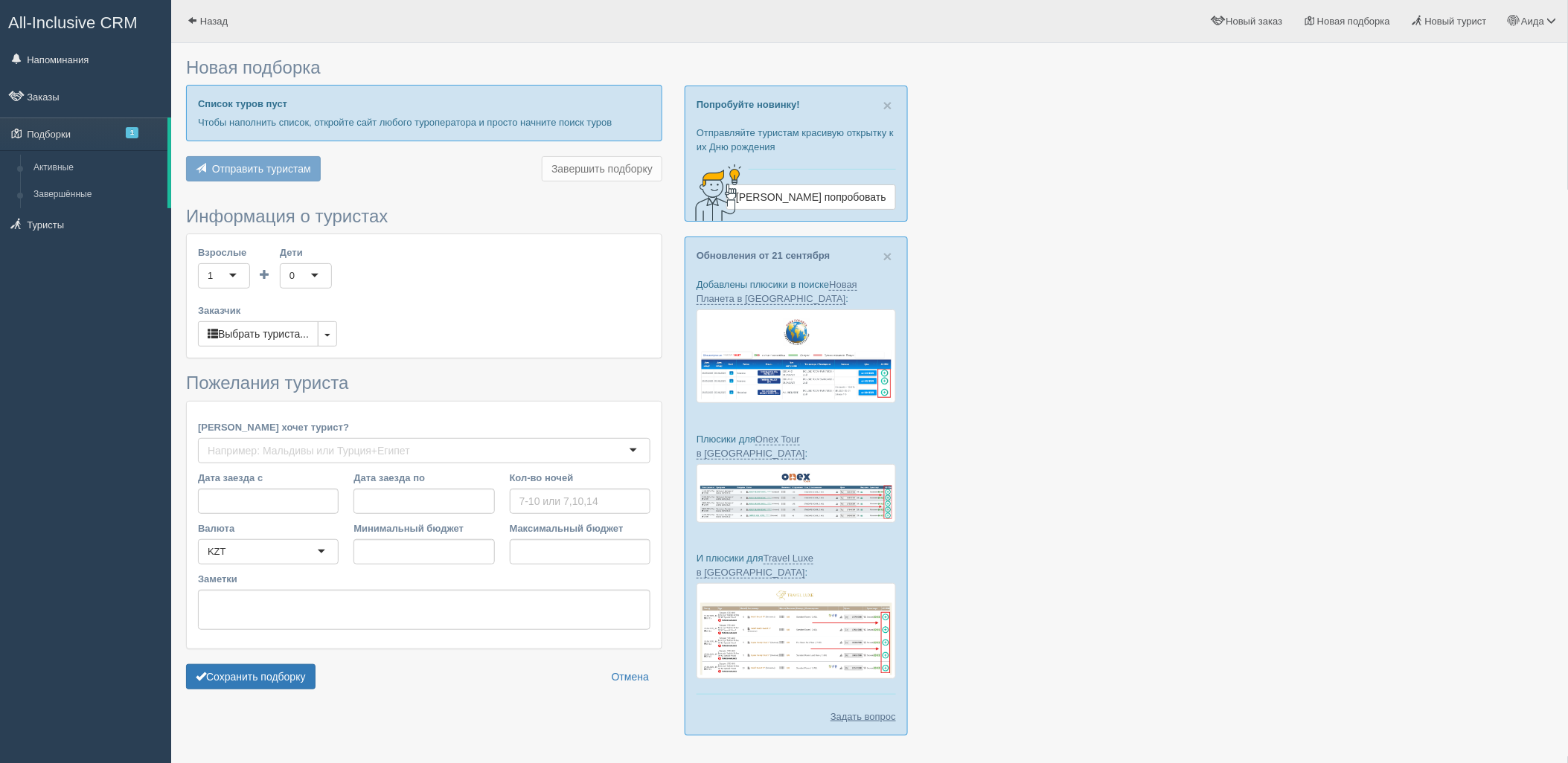
type input "6"
type input "1548300"
type input "1548400"
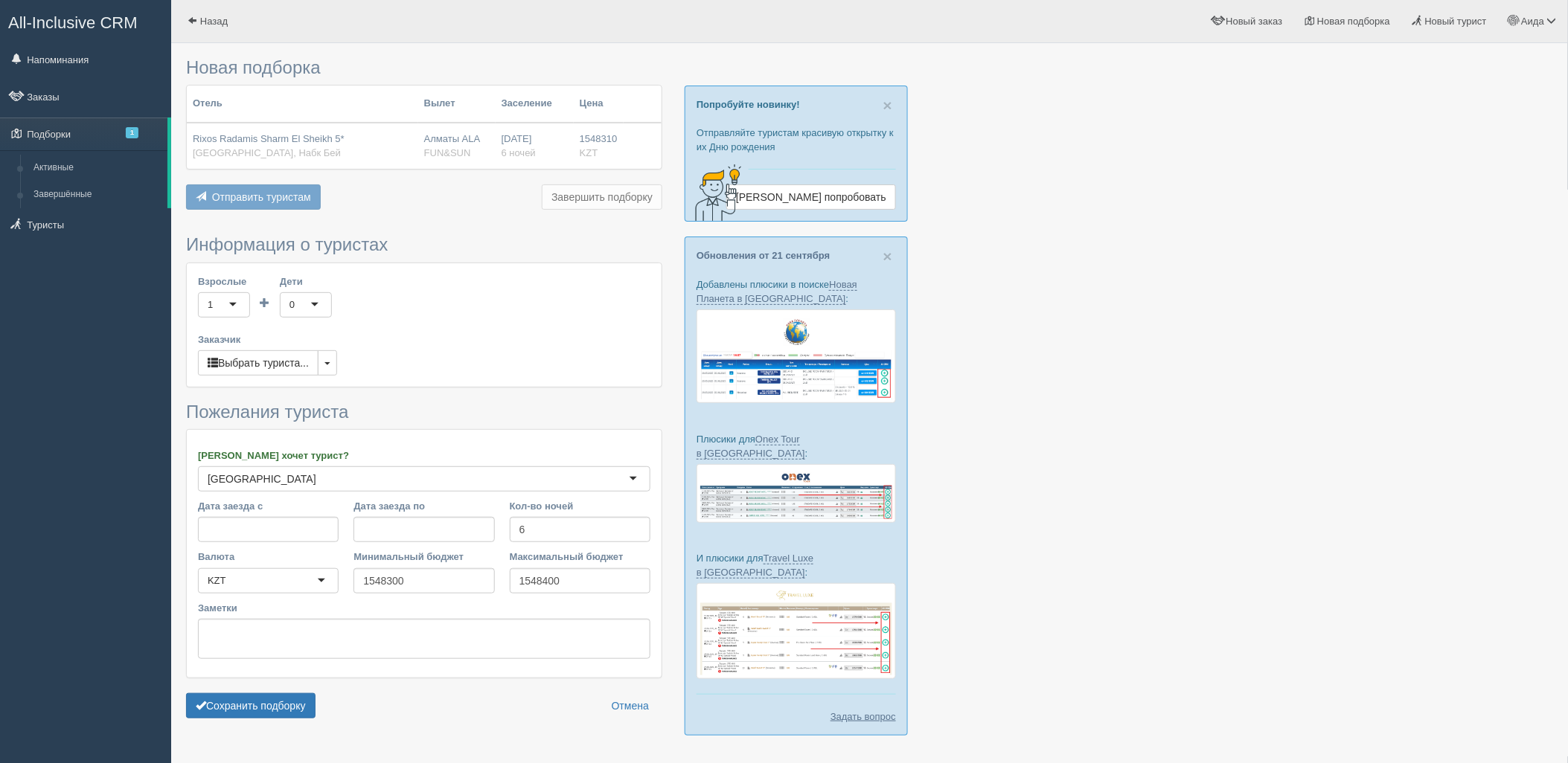
scroll to position [31, 0]
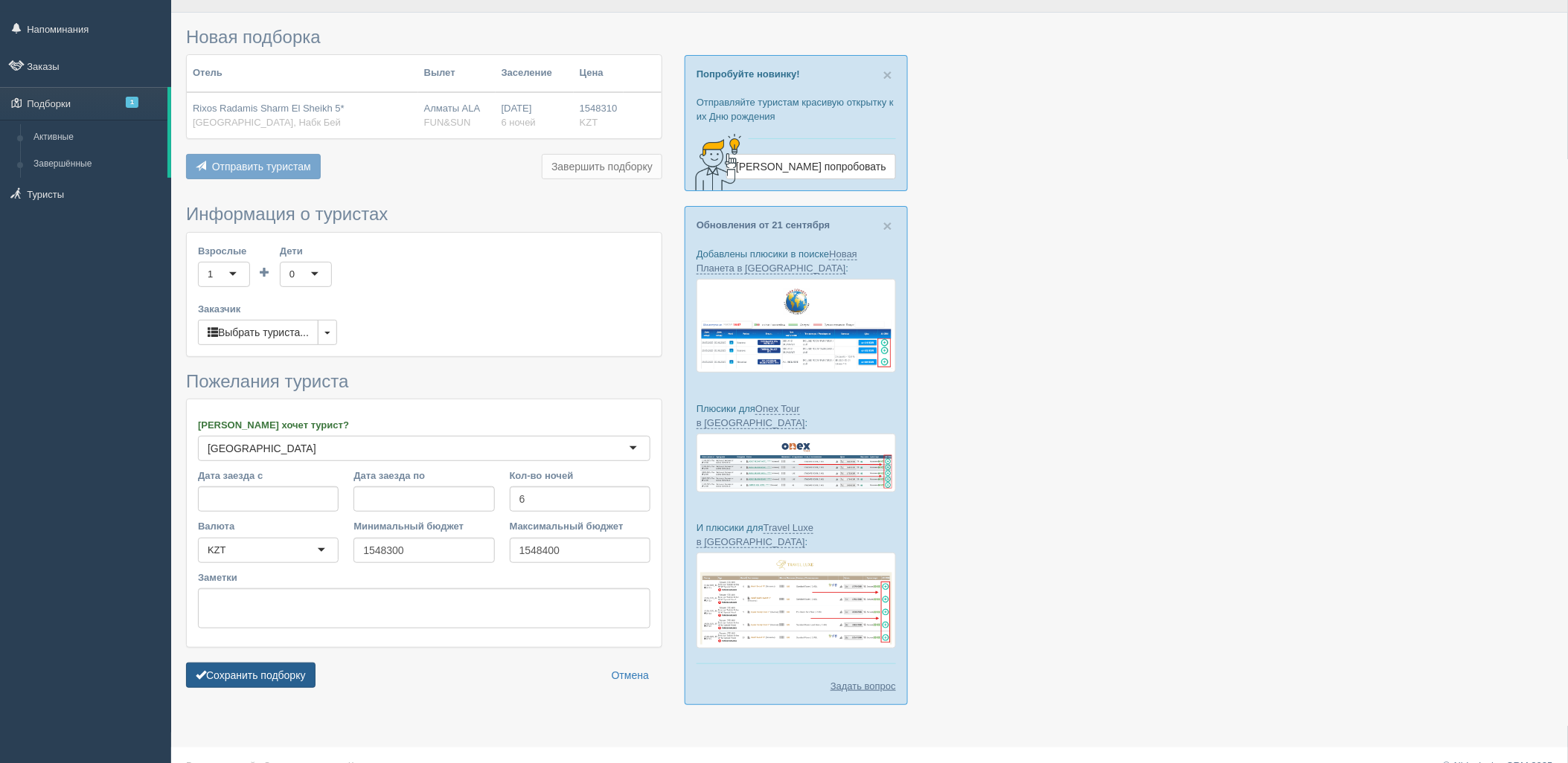
click at [293, 668] on button "Сохранить подборку" at bounding box center [250, 676] width 129 height 26
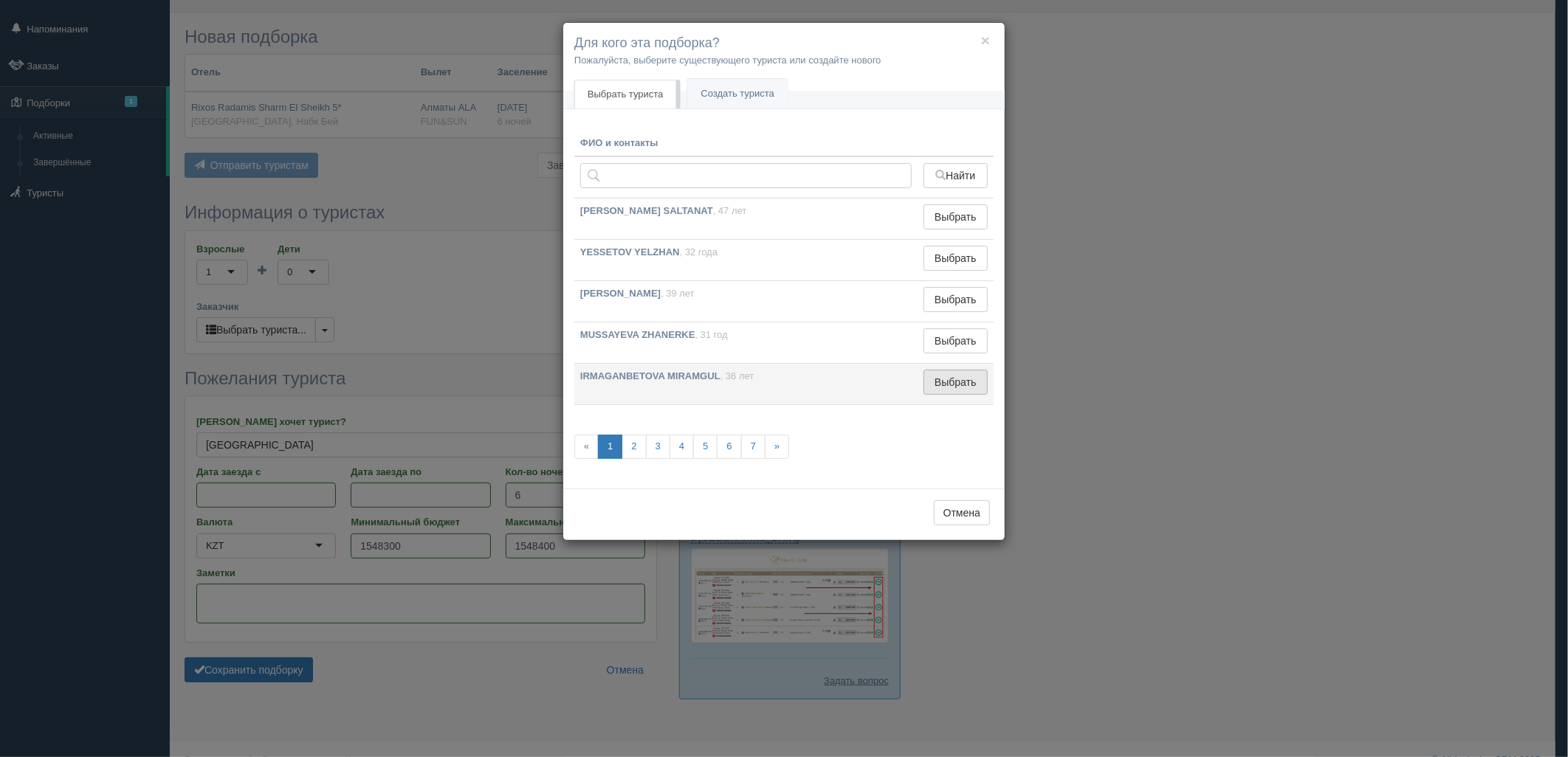
click at [960, 384] on button "Выбрать" at bounding box center [956, 383] width 65 height 25
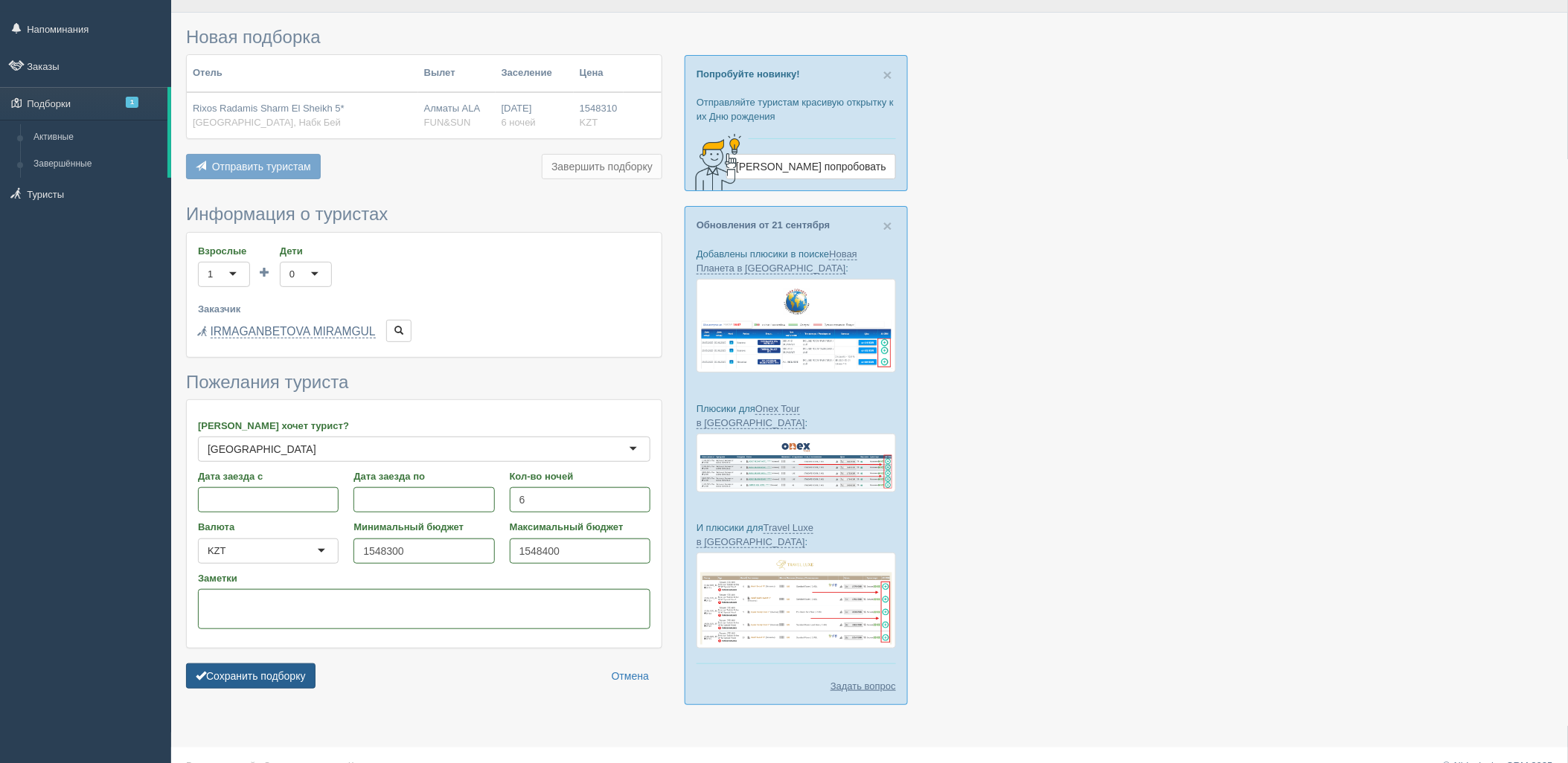
click at [294, 681] on button "Сохранить подборку" at bounding box center [250, 677] width 129 height 26
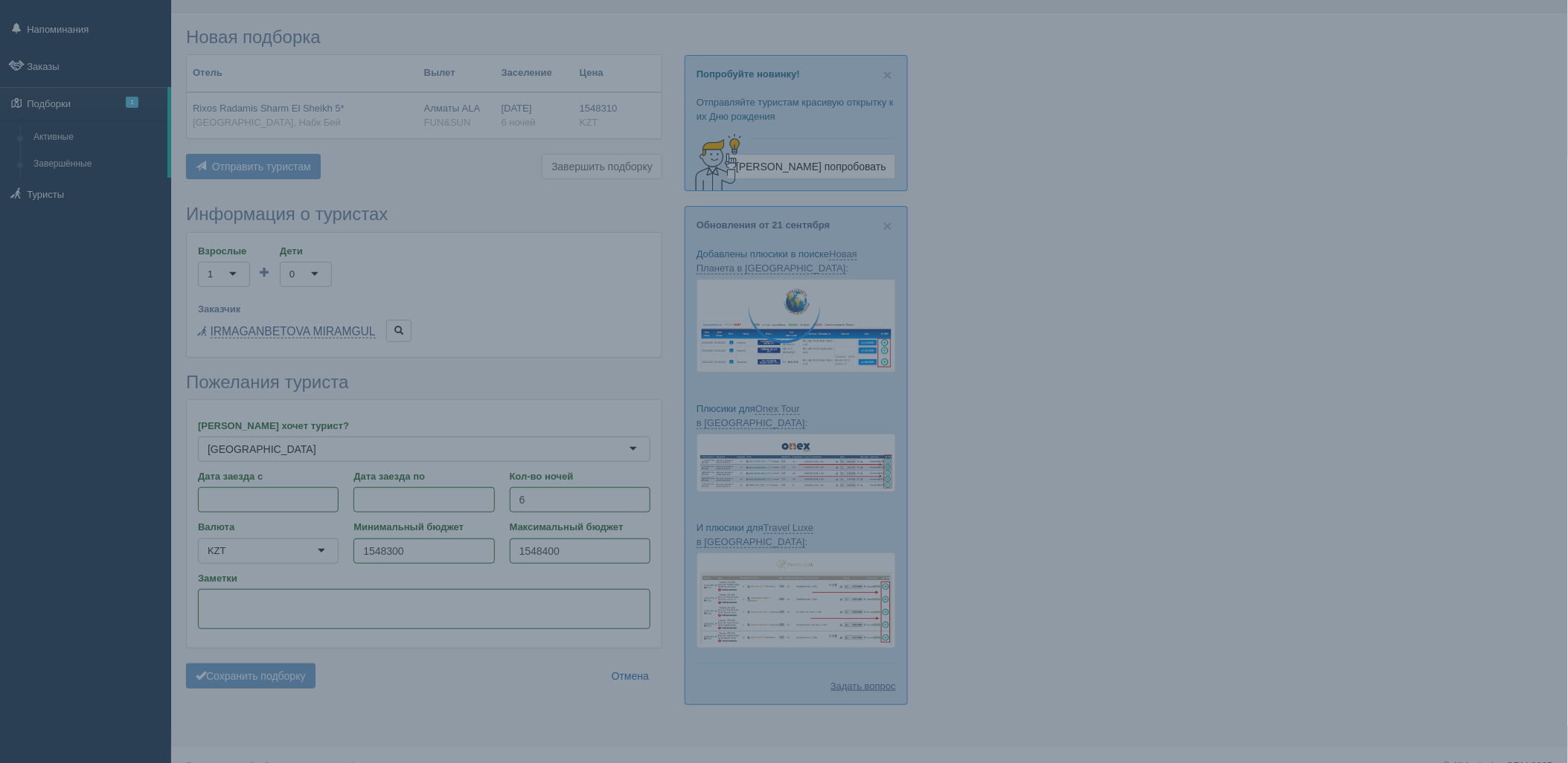
scroll to position [32, 0]
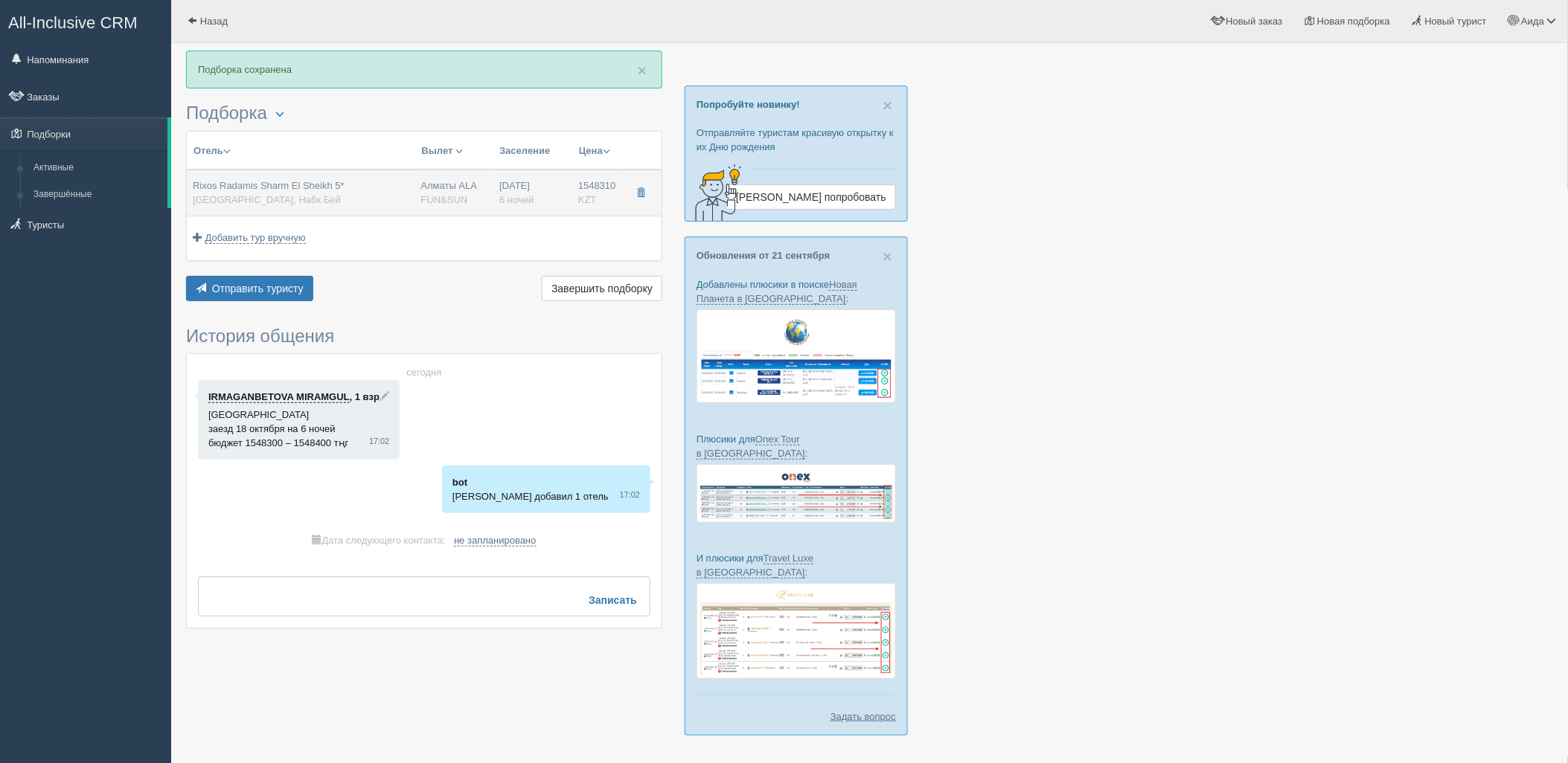
click at [365, 198] on div "Rixos Radamis Sharm El Sheikh 5* Египет, Набк Бей" at bounding box center [300, 193] width 217 height 27
type input "Rixos Radamis Sharm El Sheikh 5*"
type input "Египет"
type input "Набк Бей"
type input "1548310.00"
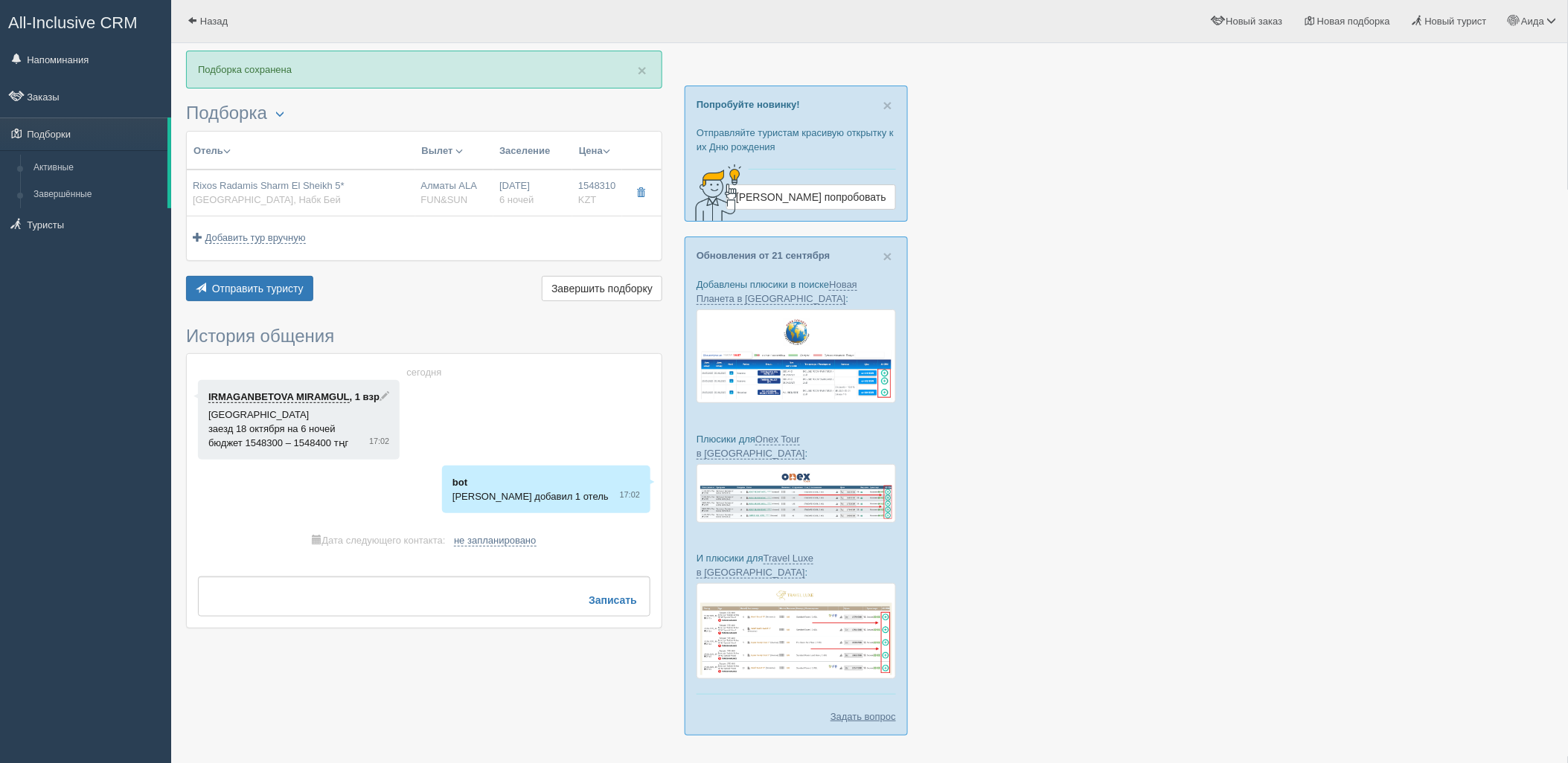
type input "Алматы ALA"
type input "Шарм-эль-Шейх SSH"
type input "10:15"
type input "14:40"
type input "Air Cairo"
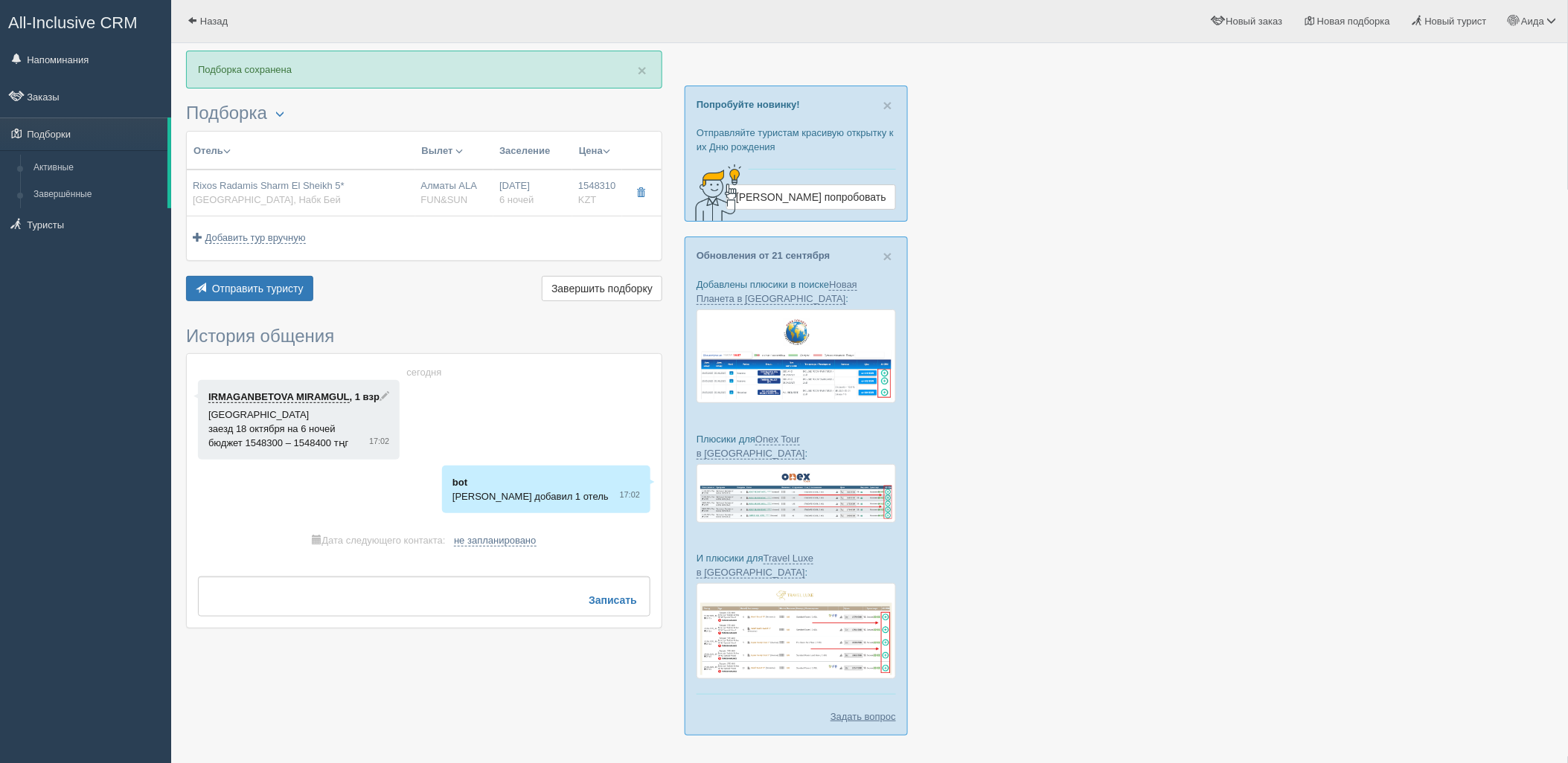
type input "01:40"
type input "09:15"
type input "6"
type input "superior (blue planet)"
type input "UAI - Ультра Все Включено"
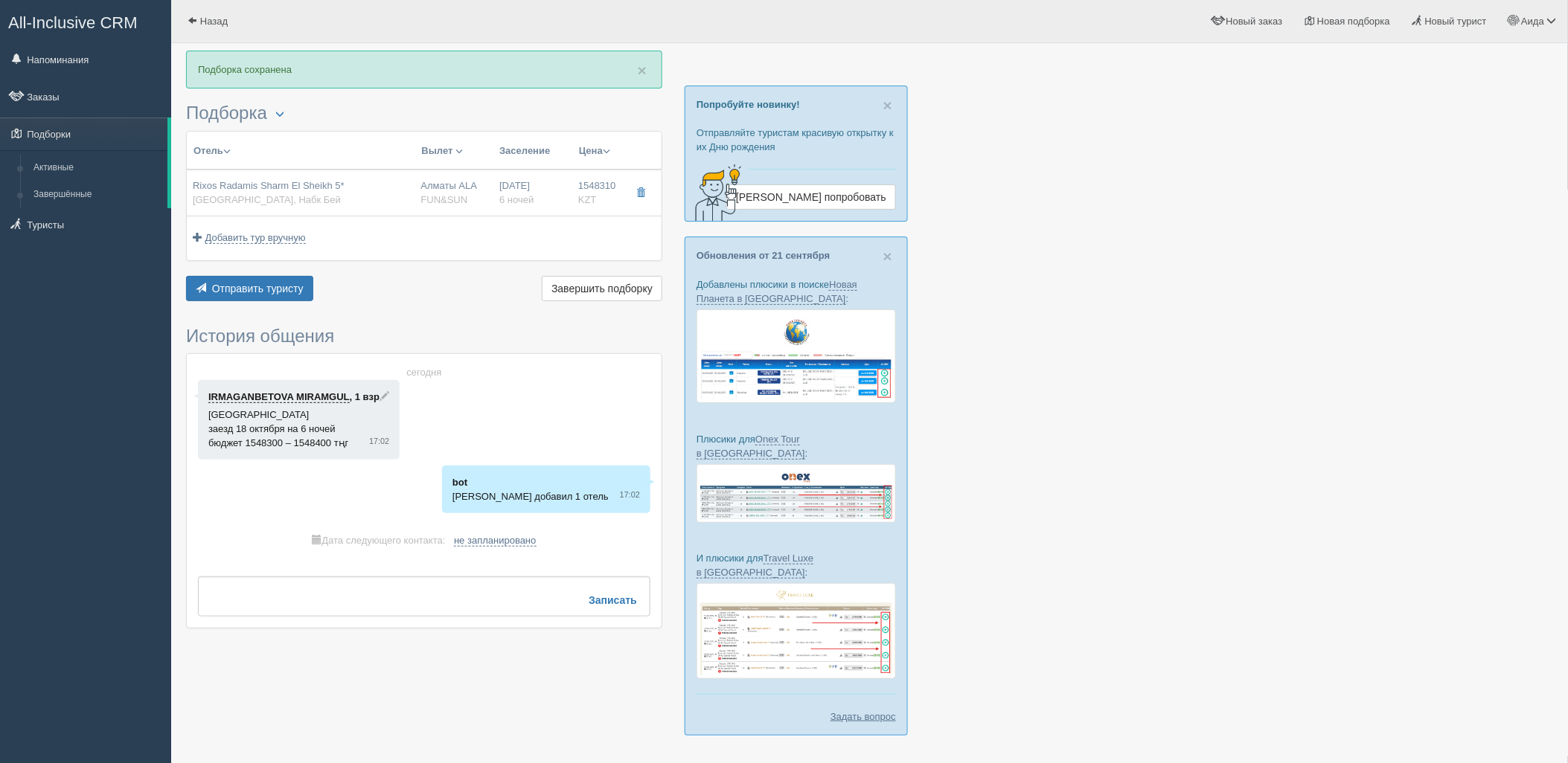
type input "FUN&SUN"
type input "https://tourvisor.ru/countries#!/hotel=rixos-radamis-sharm-el-sheikh"
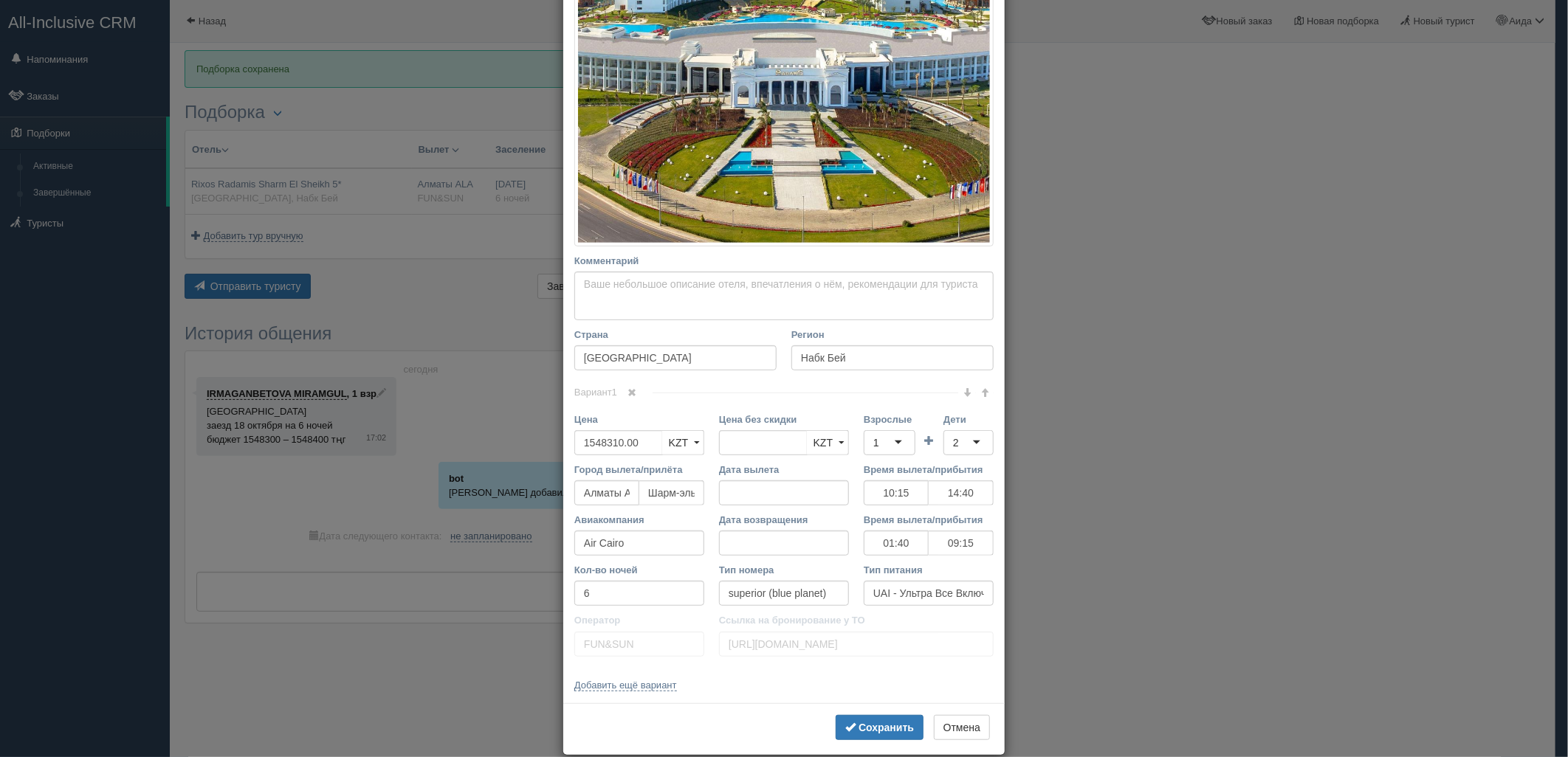
scroll to position [317, 0]
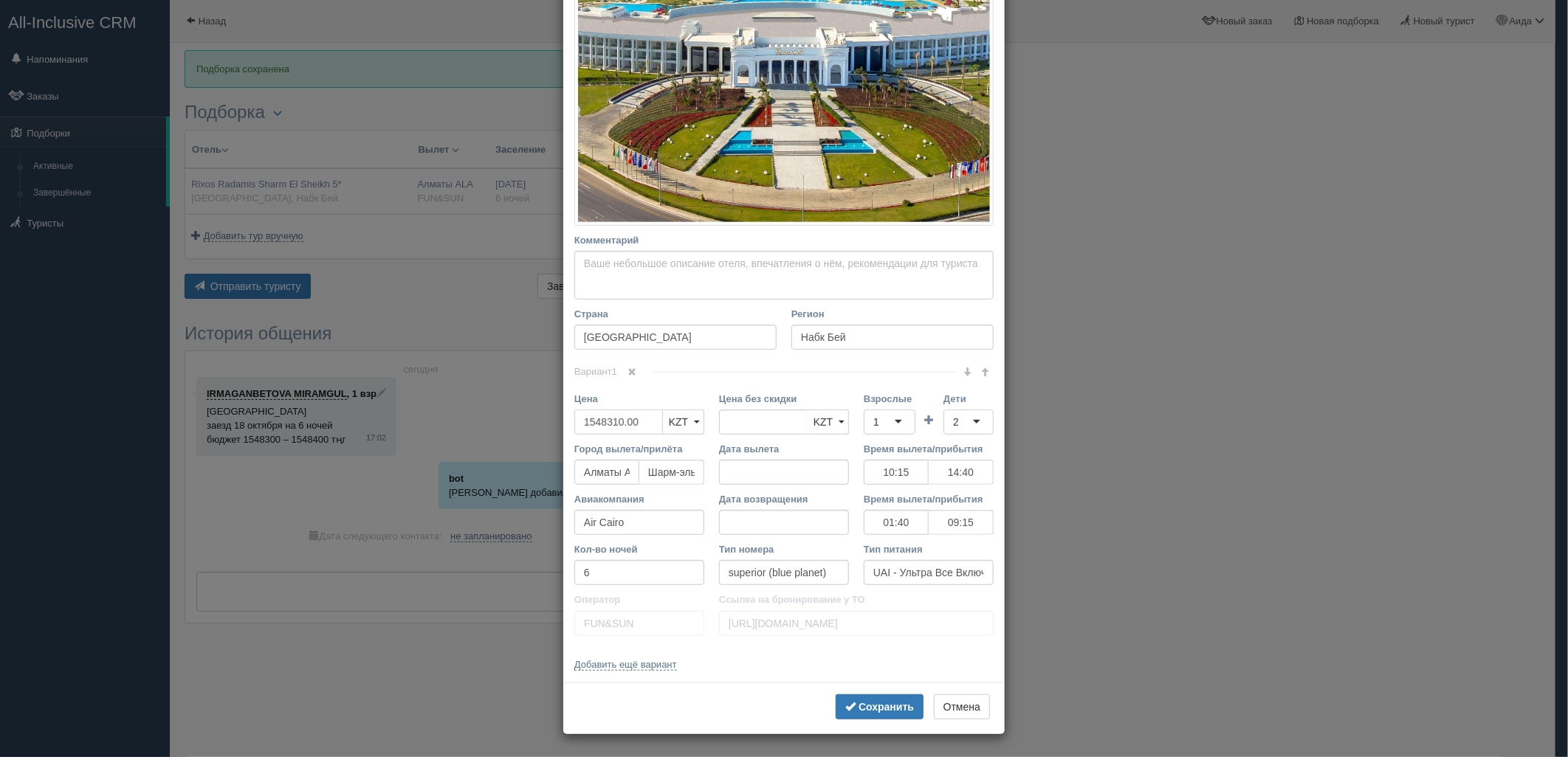
drag, startPoint x: 647, startPoint y: 431, endPoint x: 554, endPoint y: 429, distance: 93.0
click at [554, 429] on div "× Редактировать тур Название отеля Rixos Radamis Sharm El Sheikh 5* Ссылка на о…" at bounding box center [784, 378] width 1568 height 757
type input "1548310.00"
type input "1532800"
drag, startPoint x: 895, startPoint y: 697, endPoint x: 875, endPoint y: 681, distance: 25.6
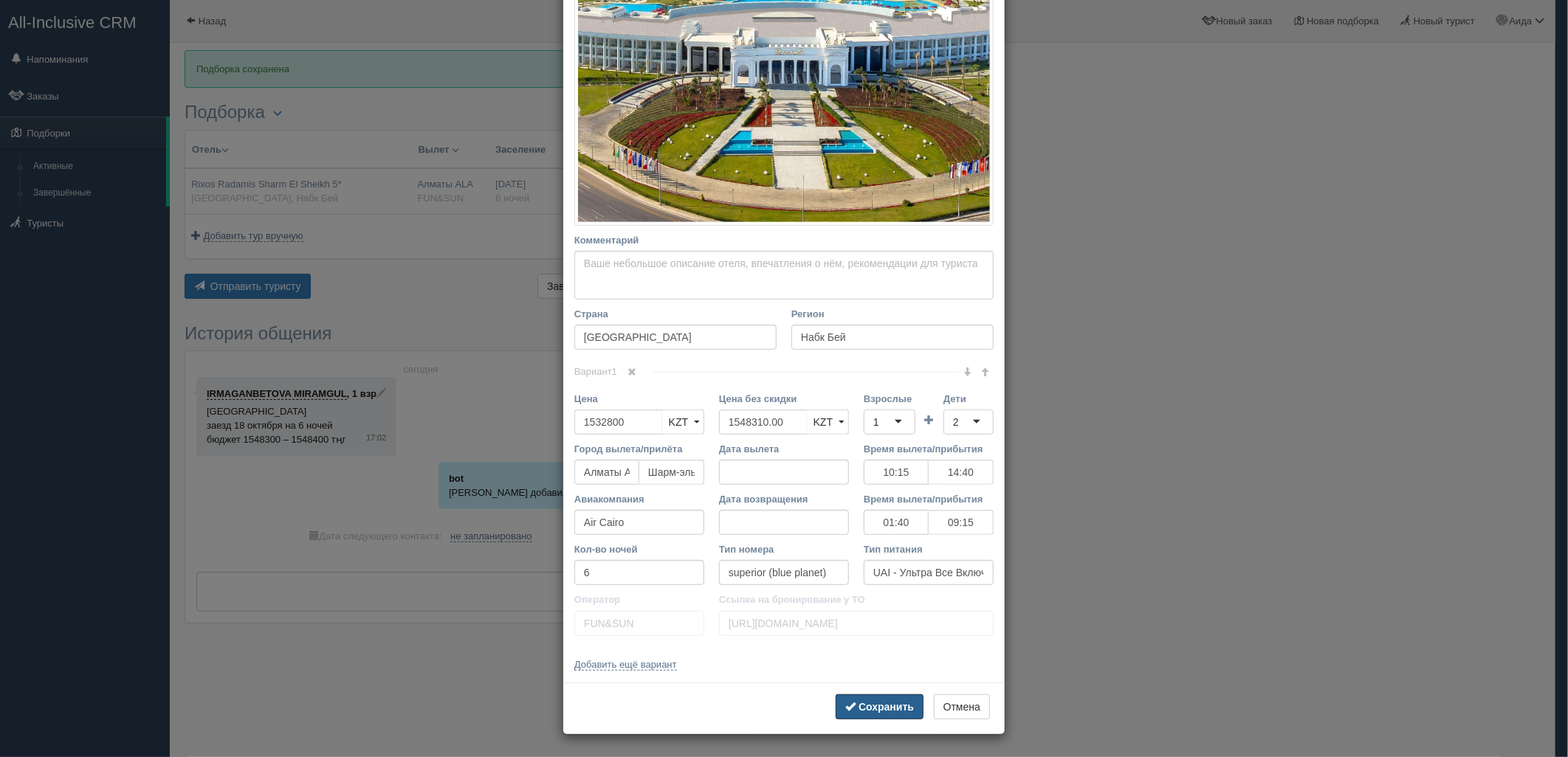
click at [895, 697] on button "Сохранить" at bounding box center [879, 707] width 87 height 25
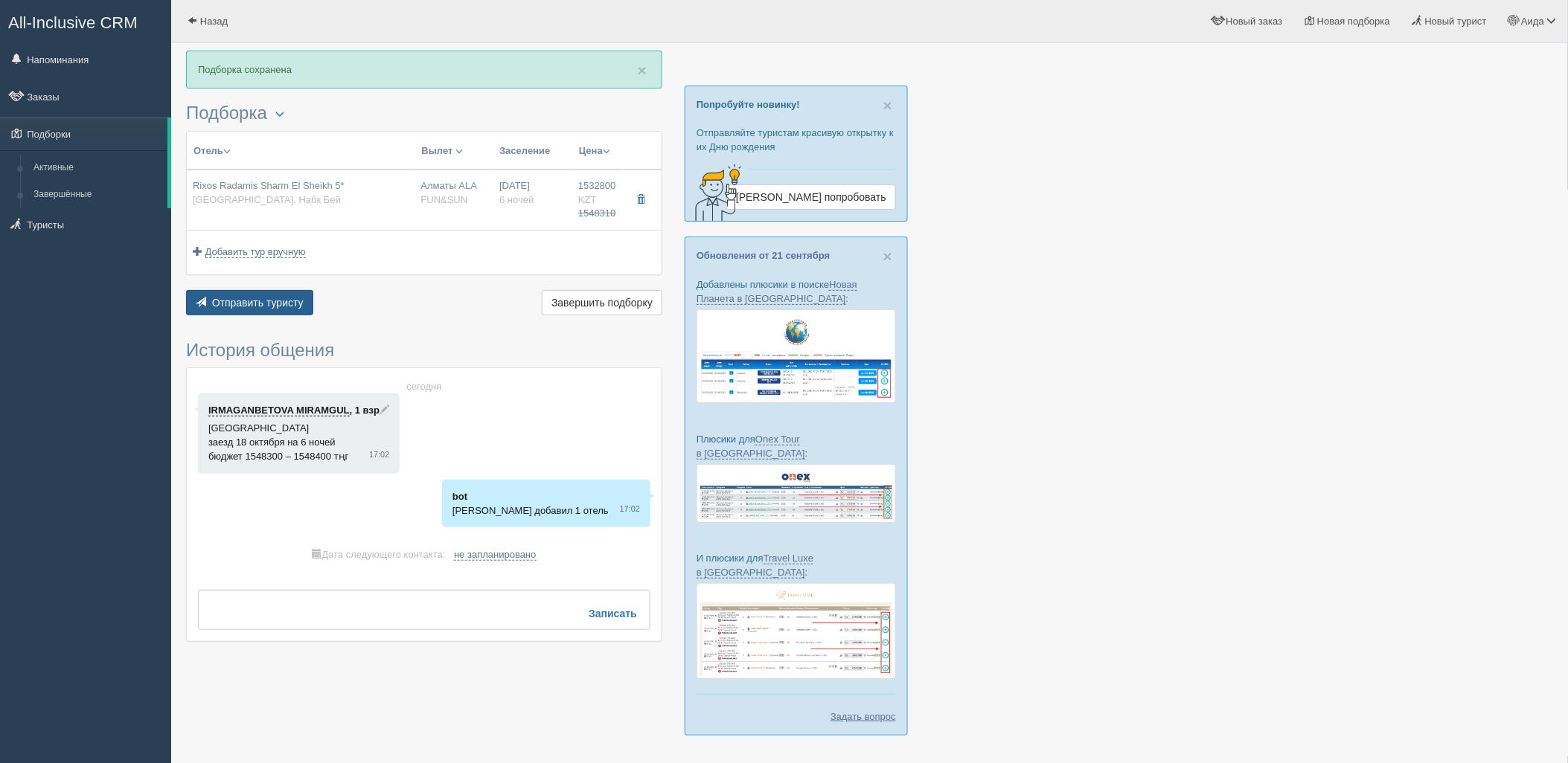
click at [282, 299] on span "Отправить туристу" at bounding box center [258, 303] width 92 height 12
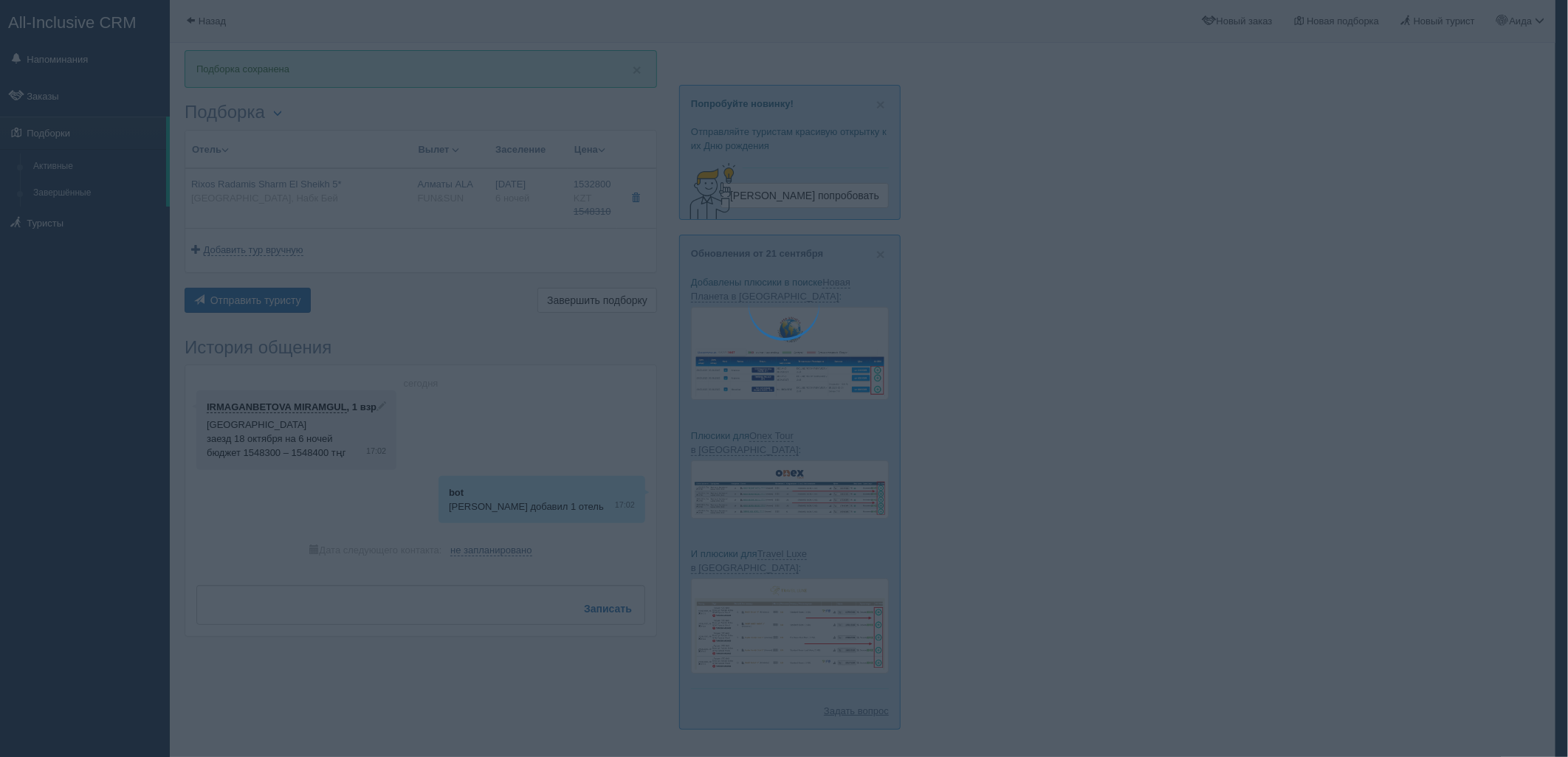
type textarea "🌞 Добрый день! Предлагаем Вам рассмотреть следующие варианты: 🌎 Египет, Набк Бе…"
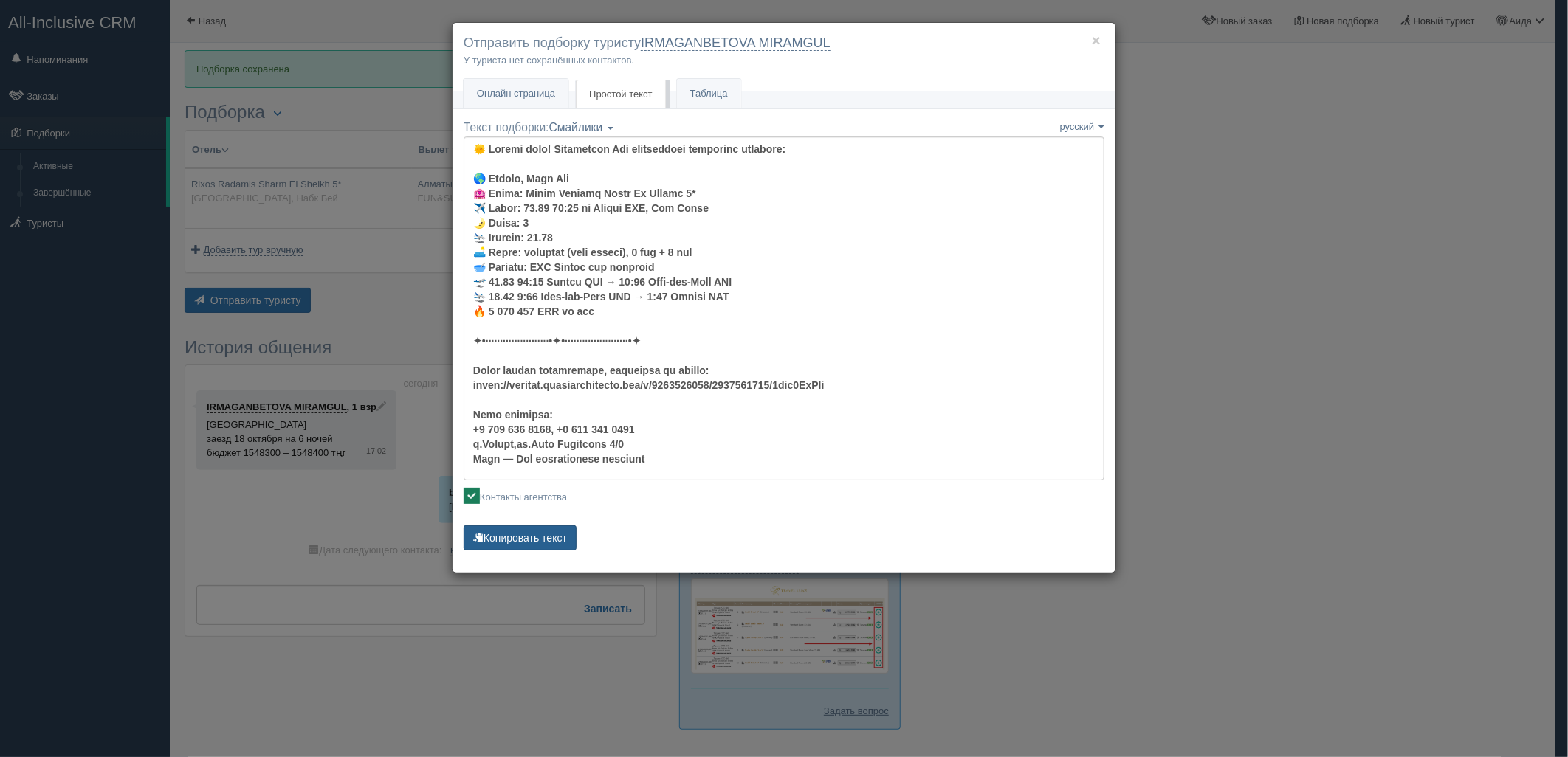
click at [552, 543] on button "Копировать текст" at bounding box center [520, 538] width 113 height 25
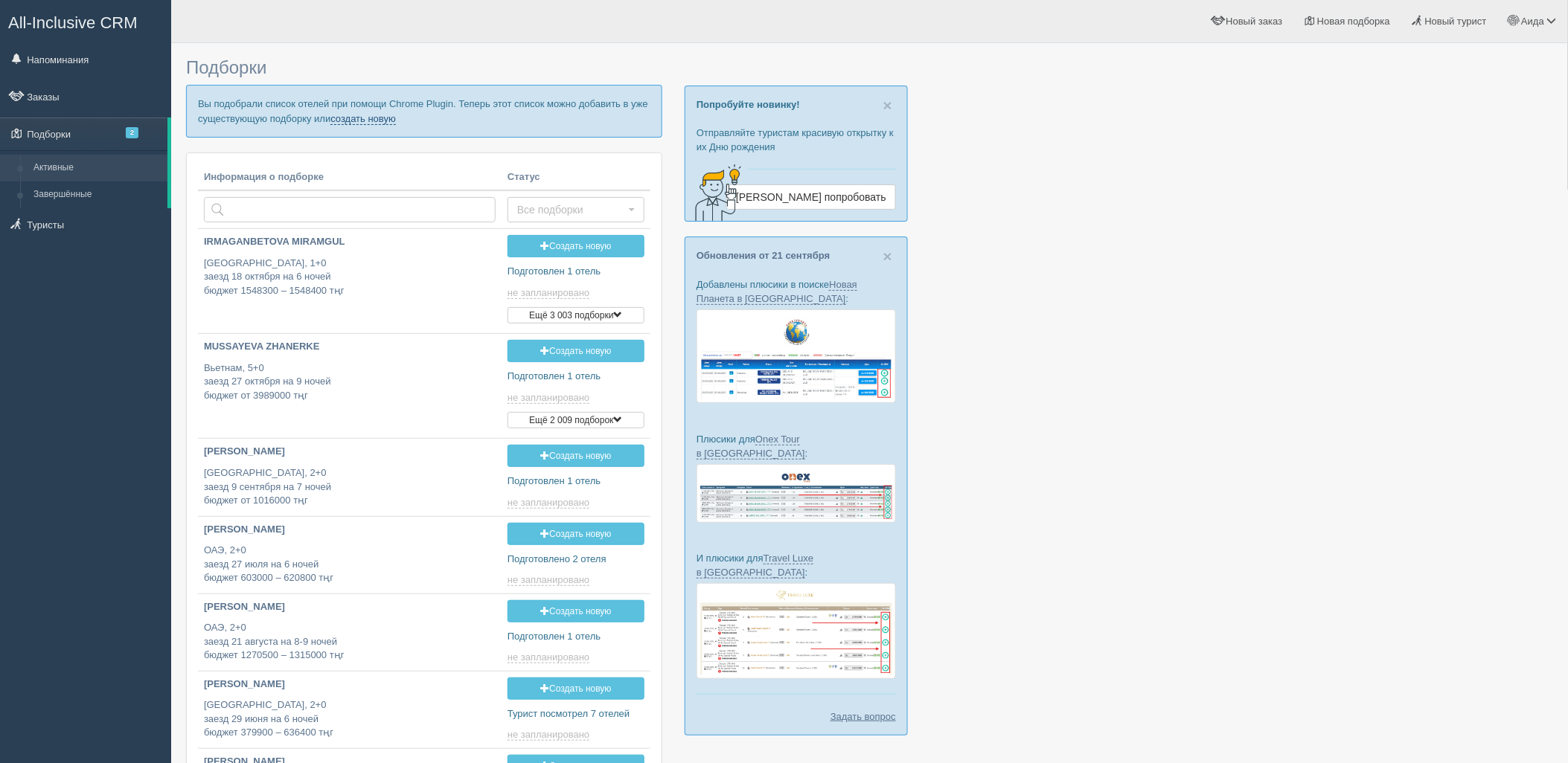
click at [376, 115] on link "создать новую" at bounding box center [363, 119] width 66 height 12
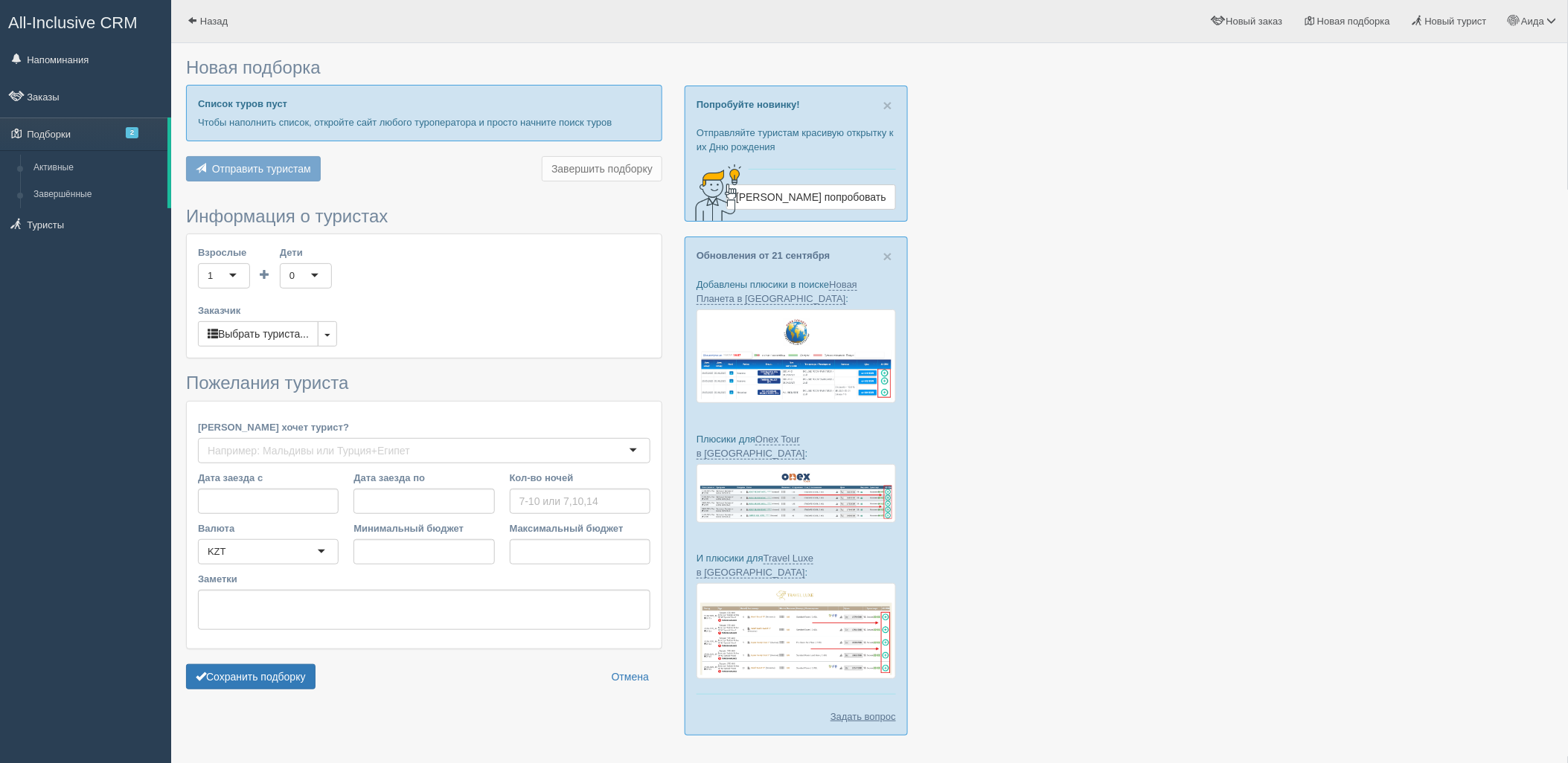
type input "6"
type input "1758200"
type input "2055300"
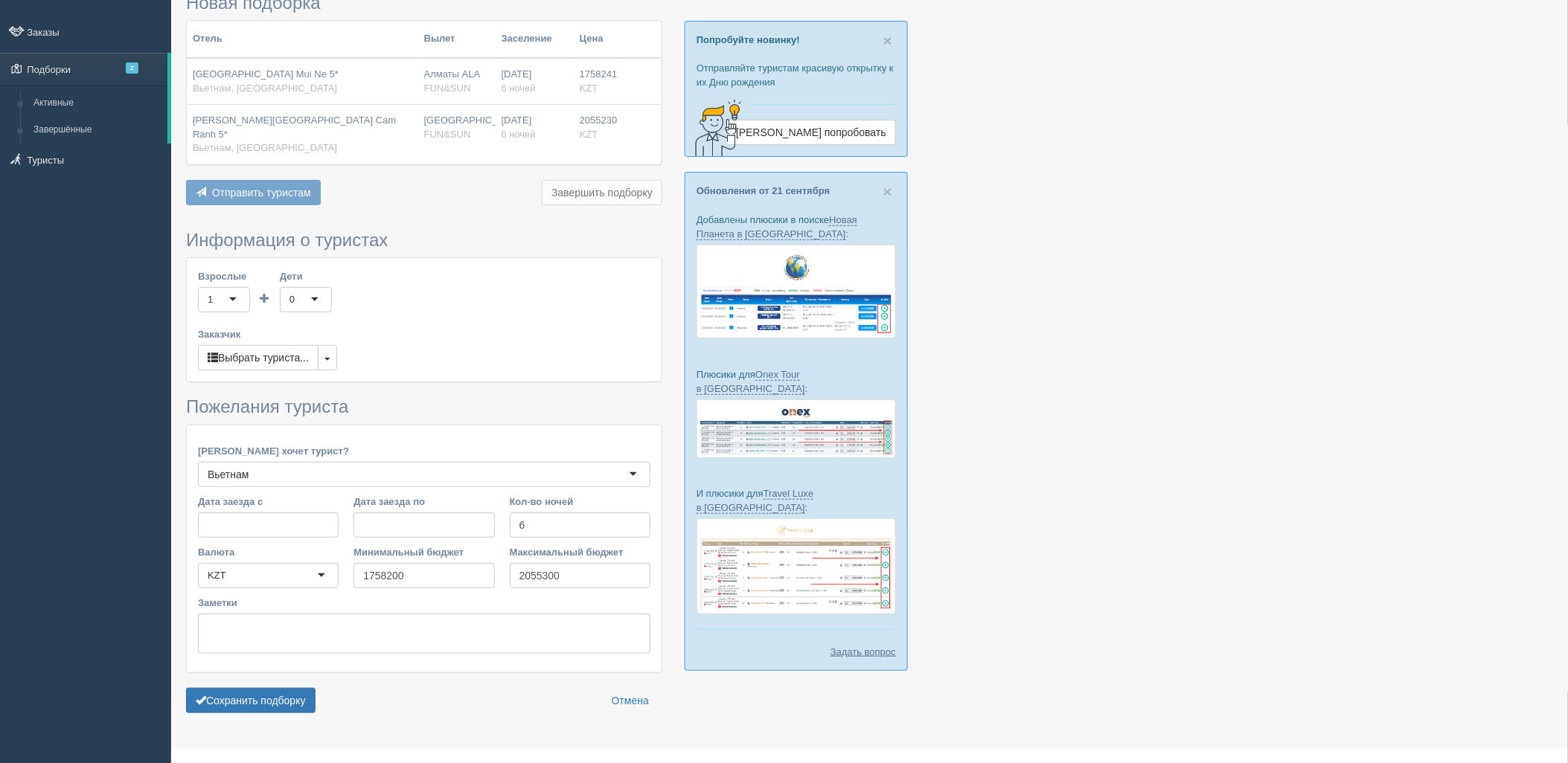
scroll to position [77, 0]
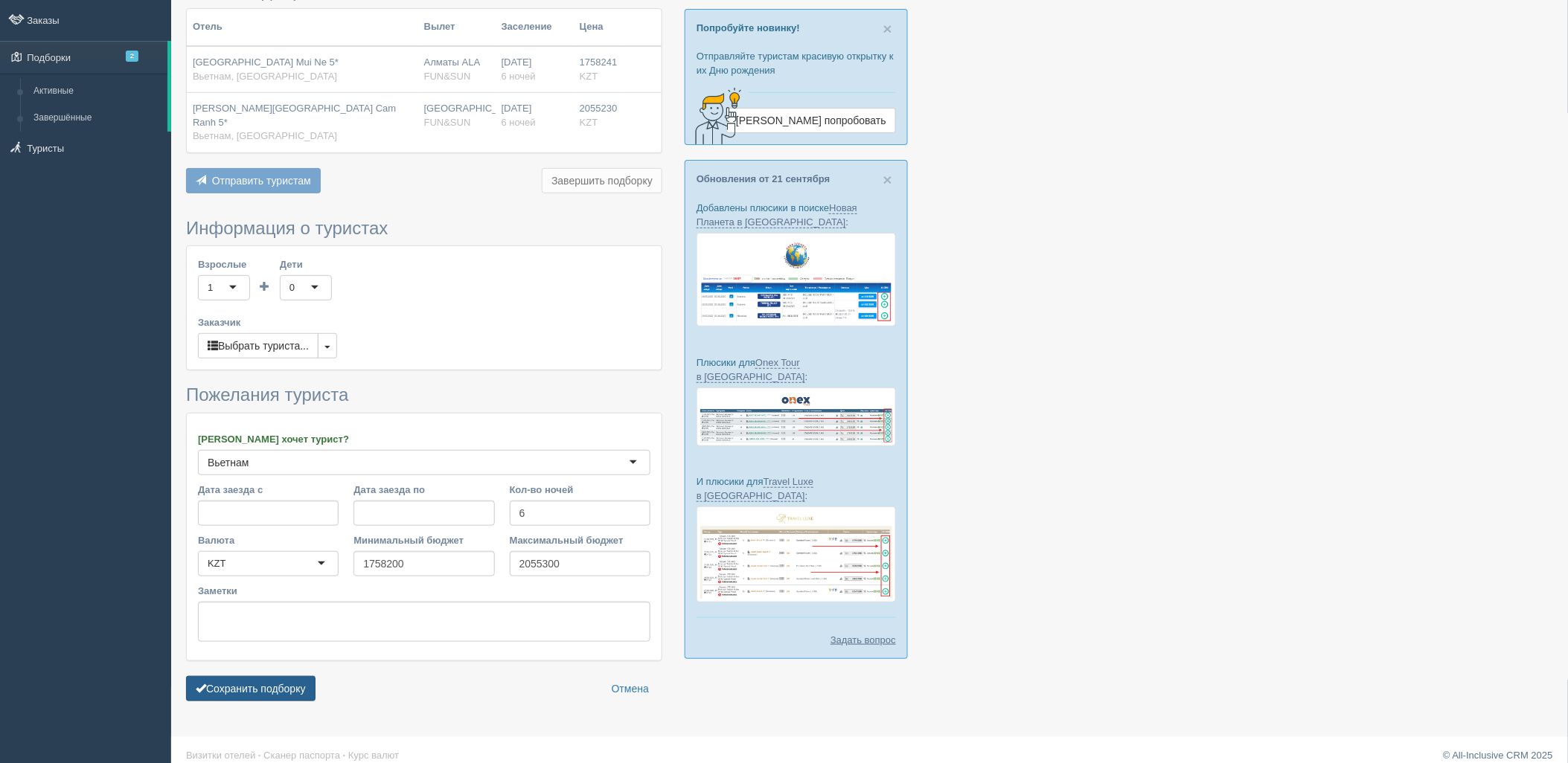
click at [251, 679] on button "Сохранить подборку" at bounding box center [250, 689] width 129 height 26
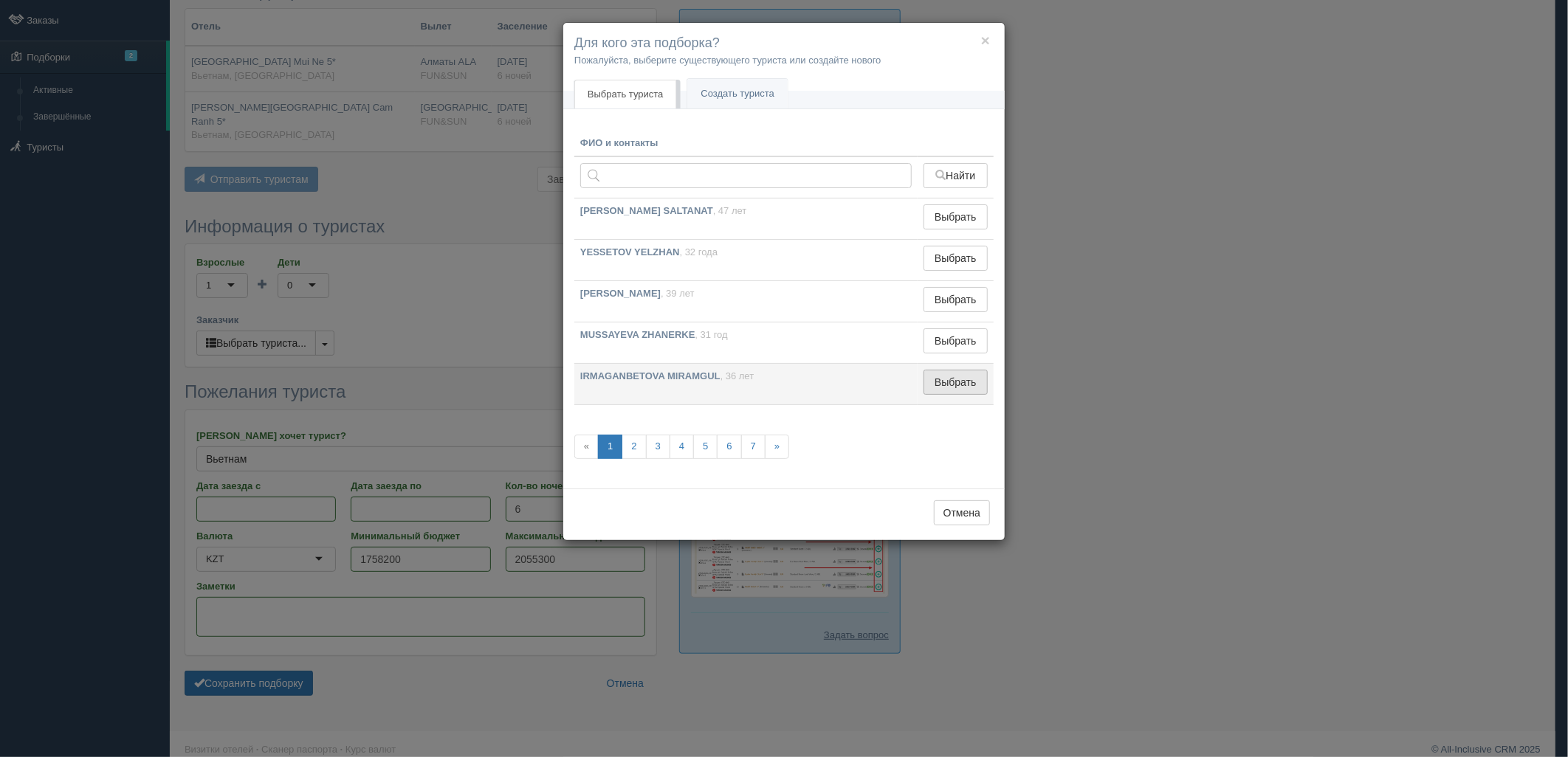
click at [968, 378] on button "Выбрать" at bounding box center [956, 383] width 65 height 25
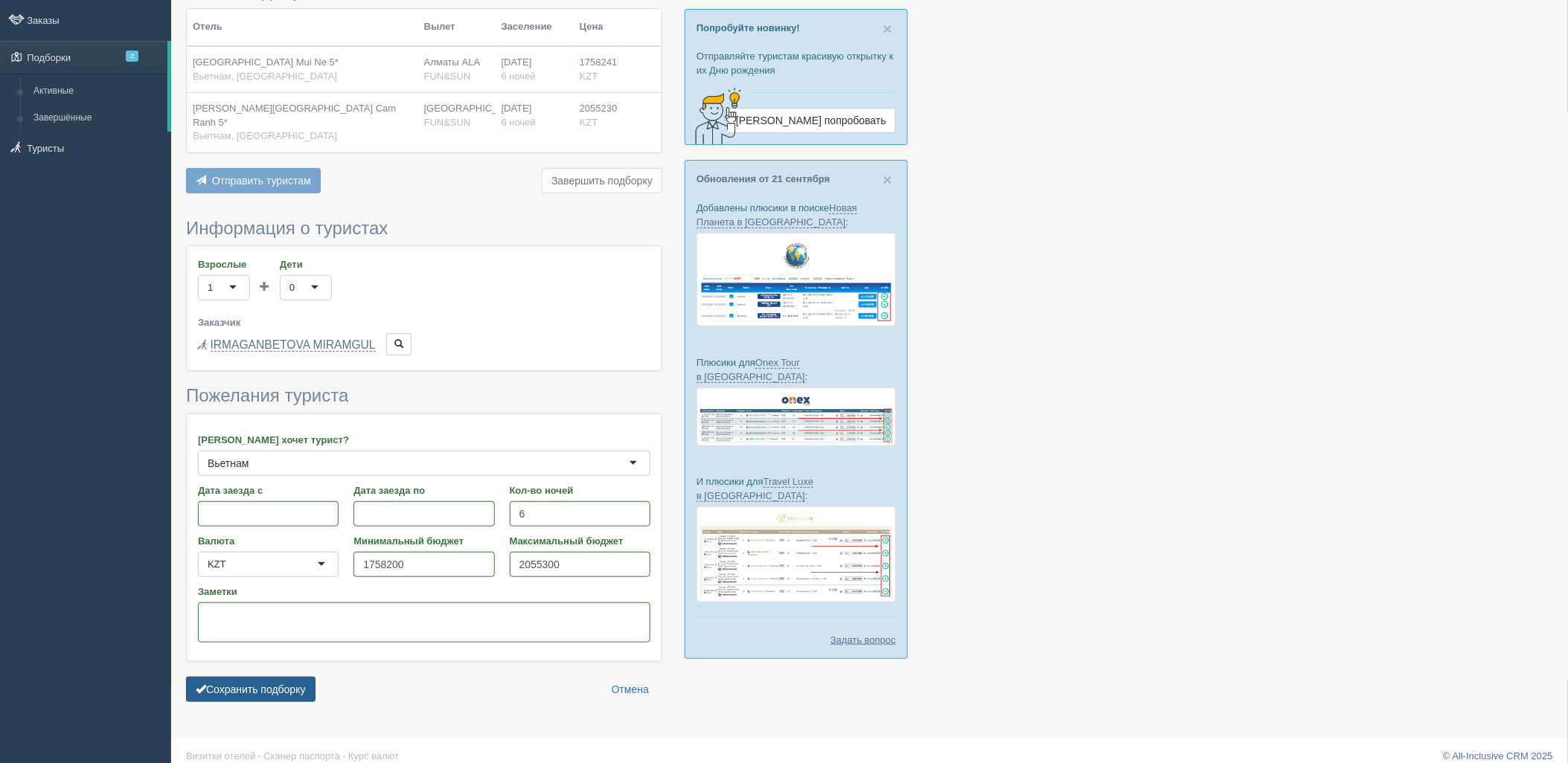
click at [255, 686] on button "Сохранить подборку" at bounding box center [250, 689] width 129 height 26
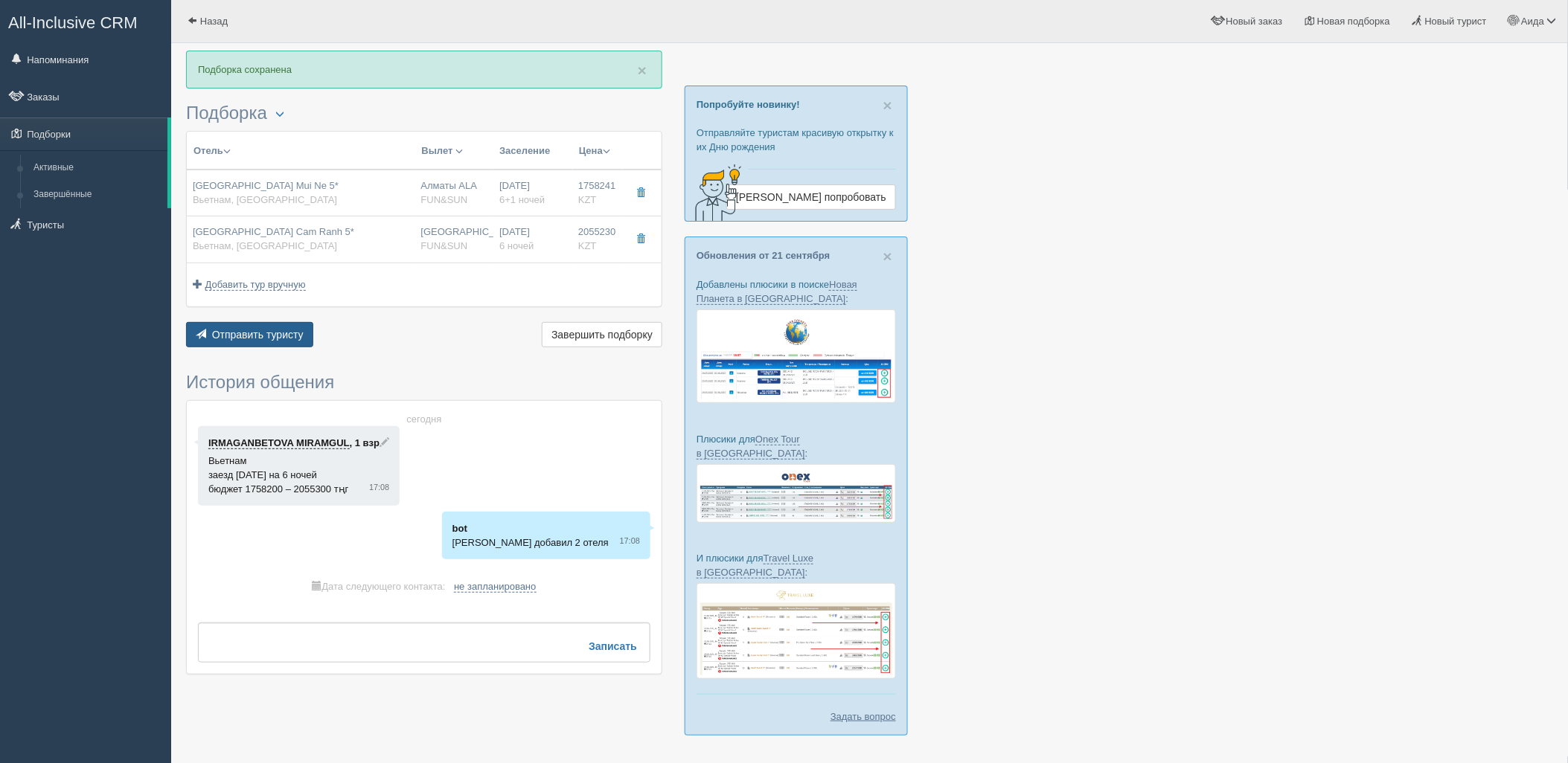
click at [286, 328] on button "Отправить туристу Отправить" at bounding box center [249, 334] width 128 height 26
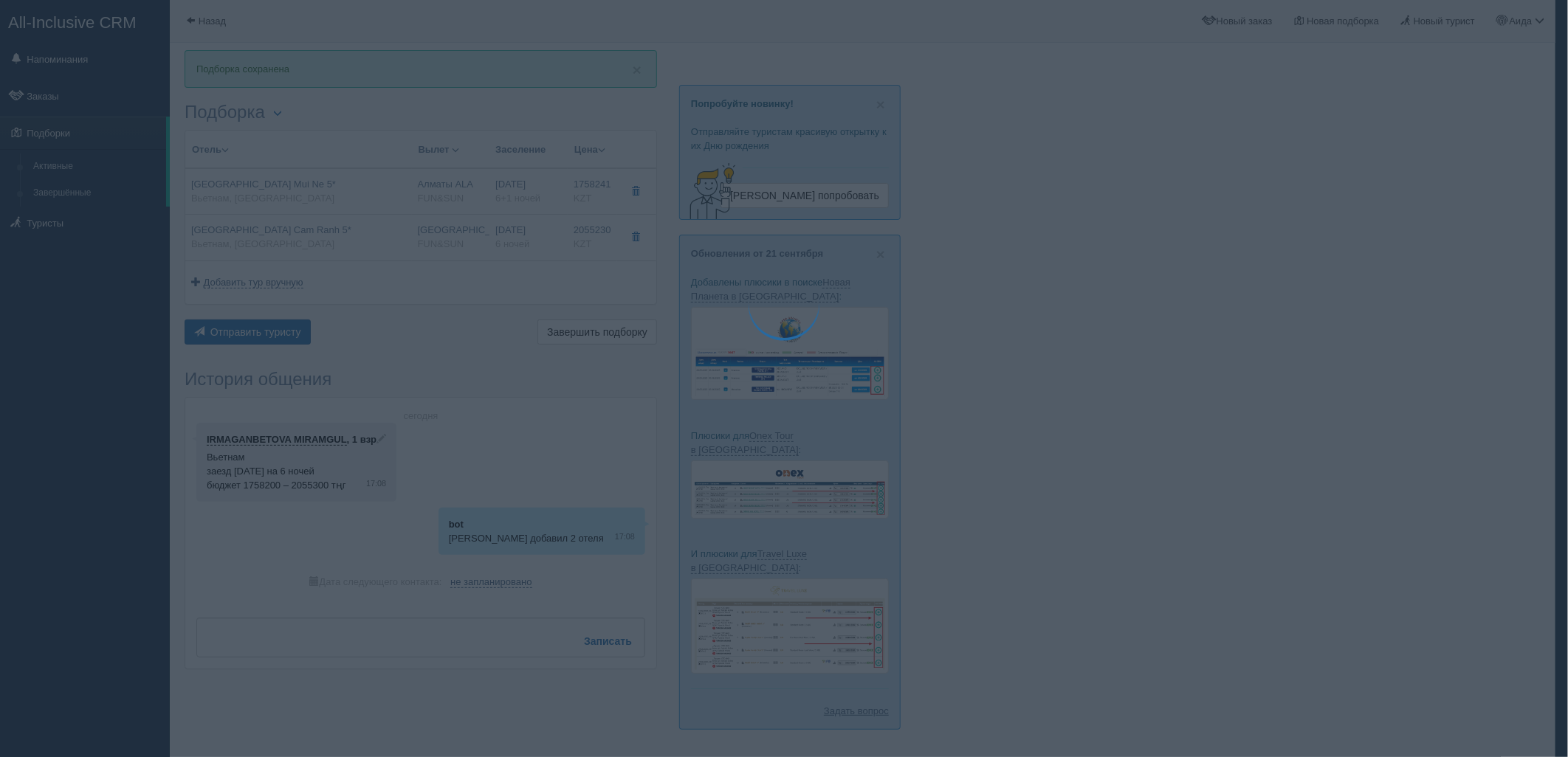
type textarea "🌞 Добрый день! Предлагаем Вам рассмотреть следующие варианты: 🌎 Вьетнам, Фантье…"
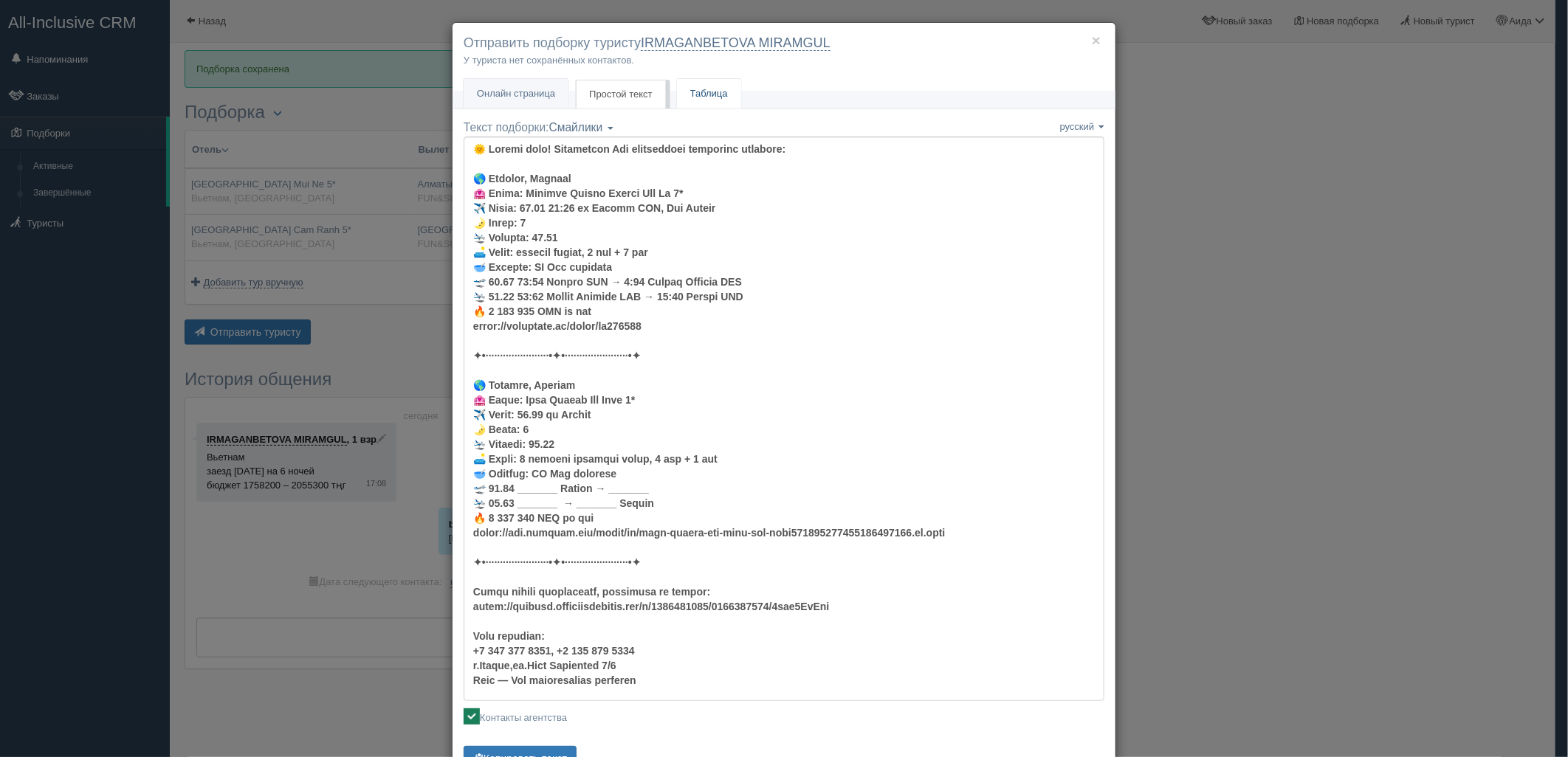
click at [690, 98] on link "Таблица" at bounding box center [709, 94] width 65 height 31
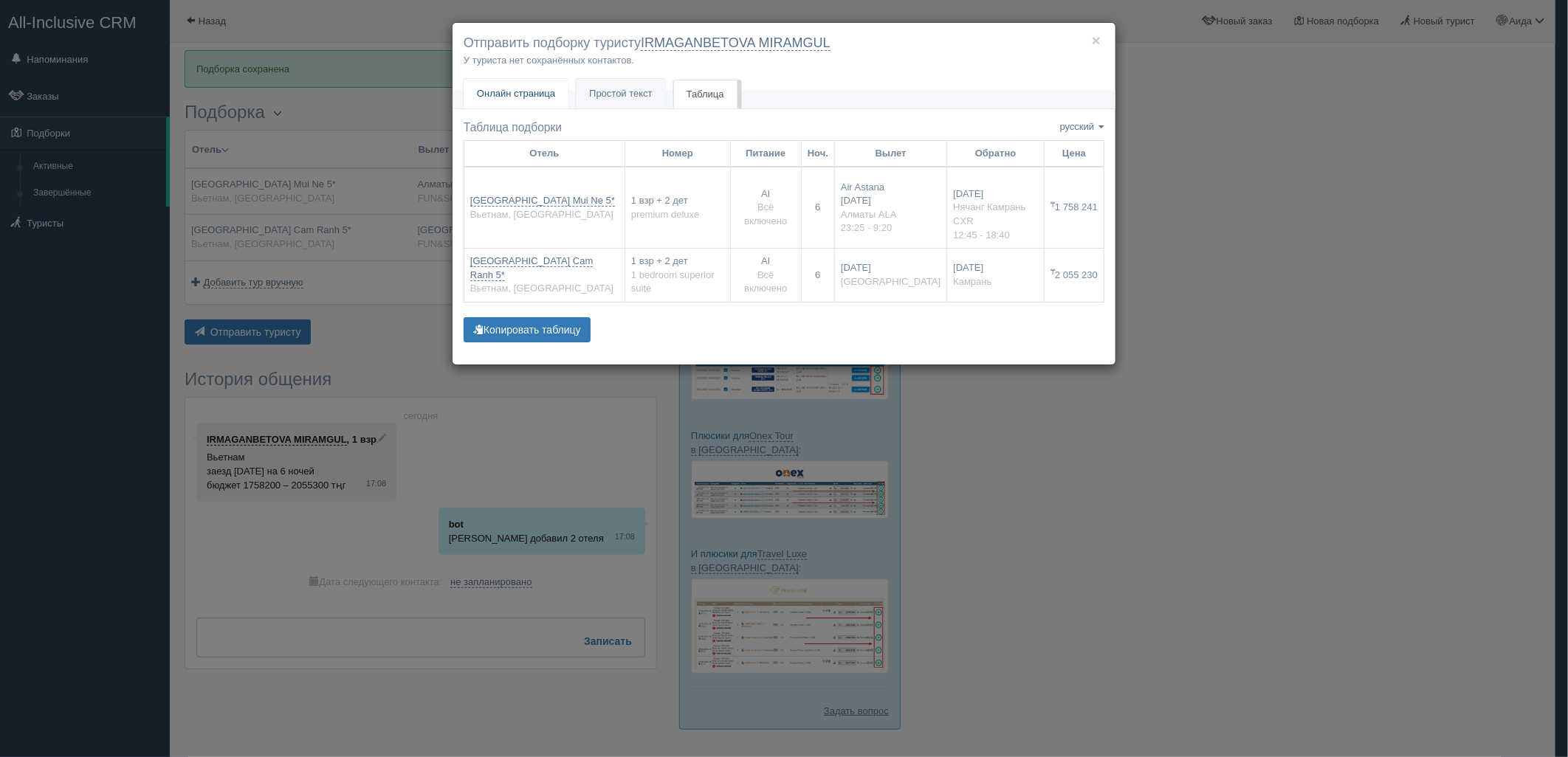
click at [541, 87] on link "Онлайн страница Онлайн" at bounding box center [515, 94] width 104 height 31
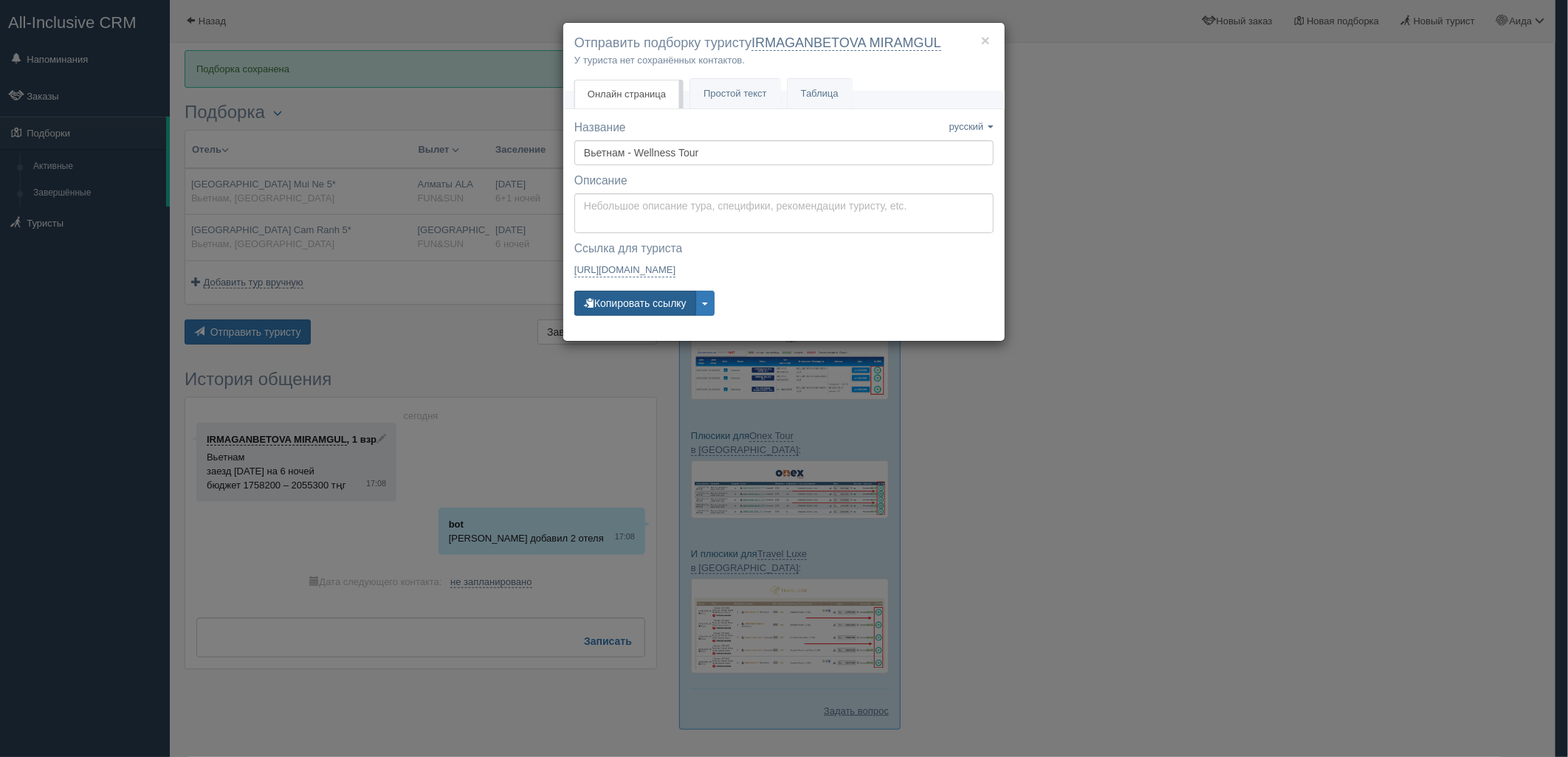
click at [637, 299] on button "Копировать ссылку" at bounding box center [634, 304] width 121 height 25
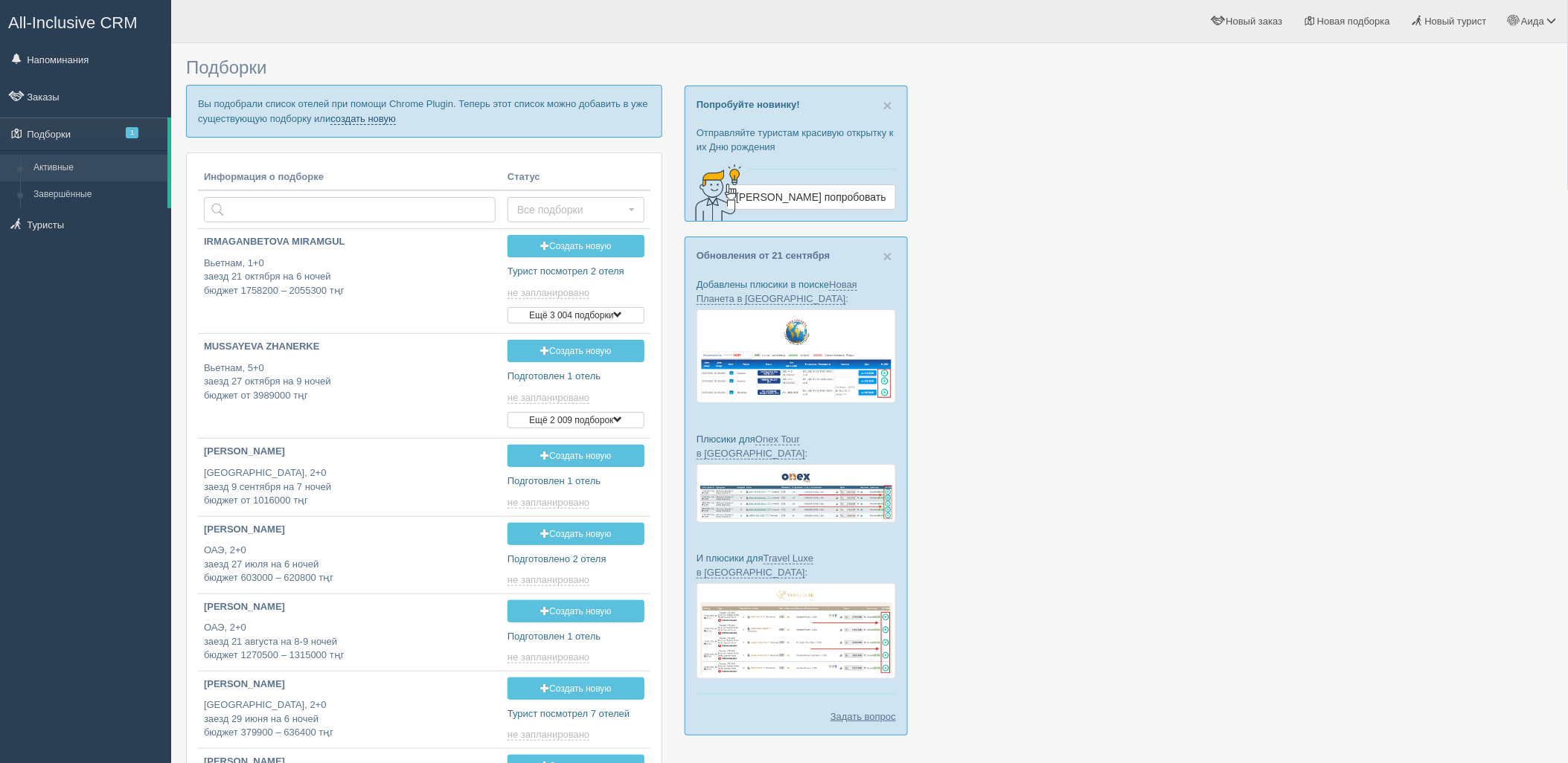
click at [365, 120] on link "создать новую" at bounding box center [363, 119] width 66 height 12
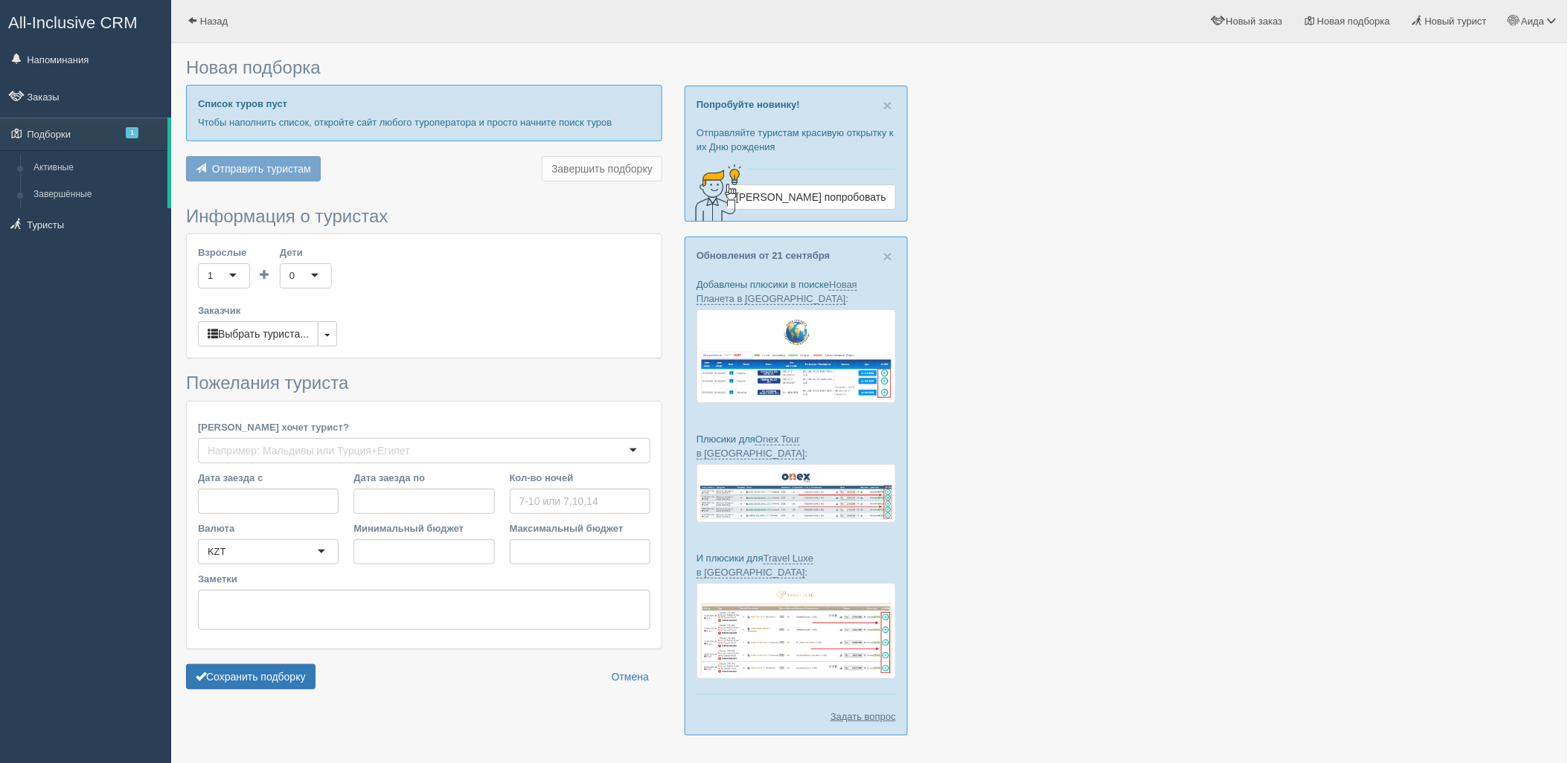
type input "7"
type input "1905000"
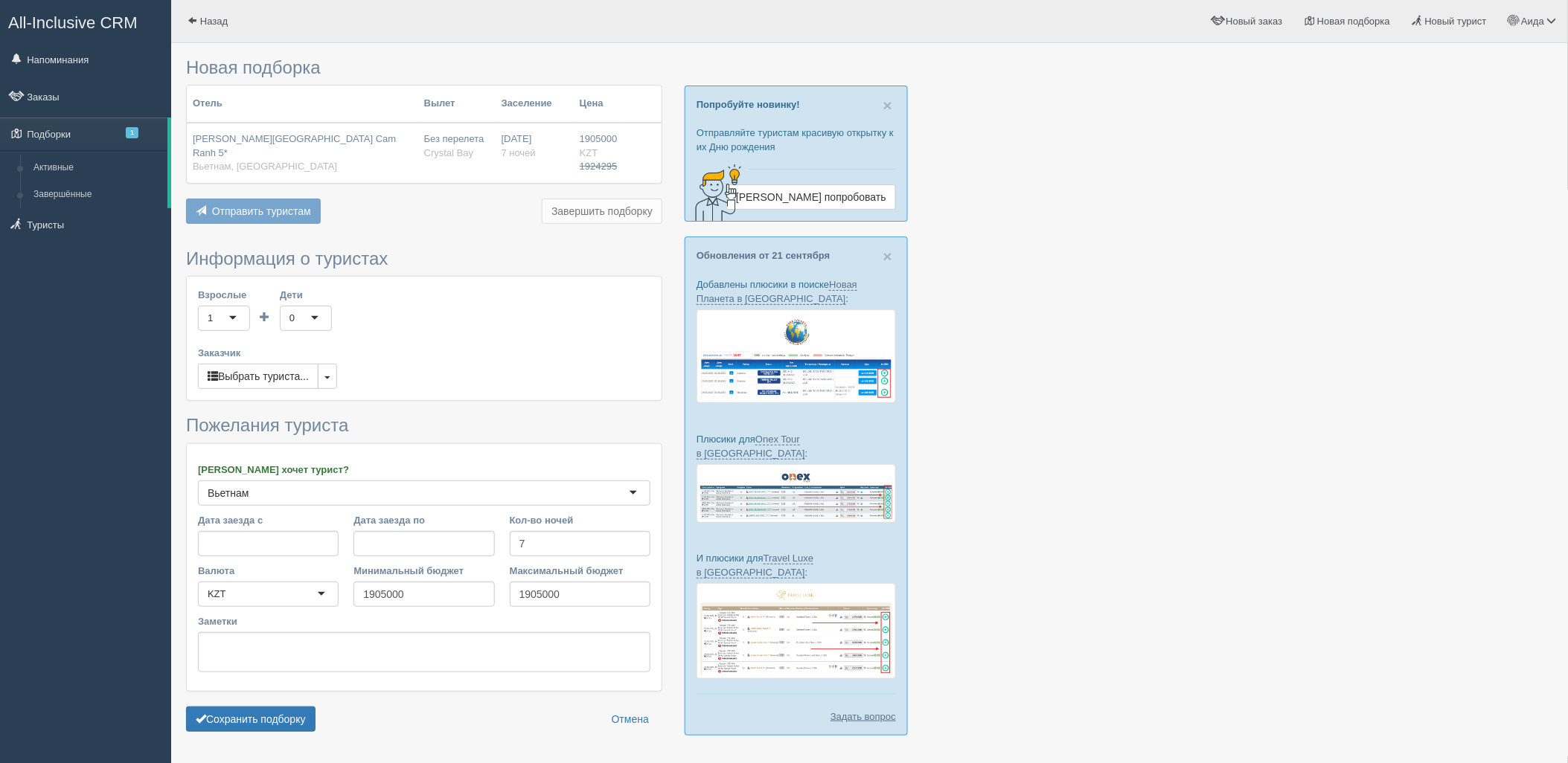
scroll to position [43, 0]
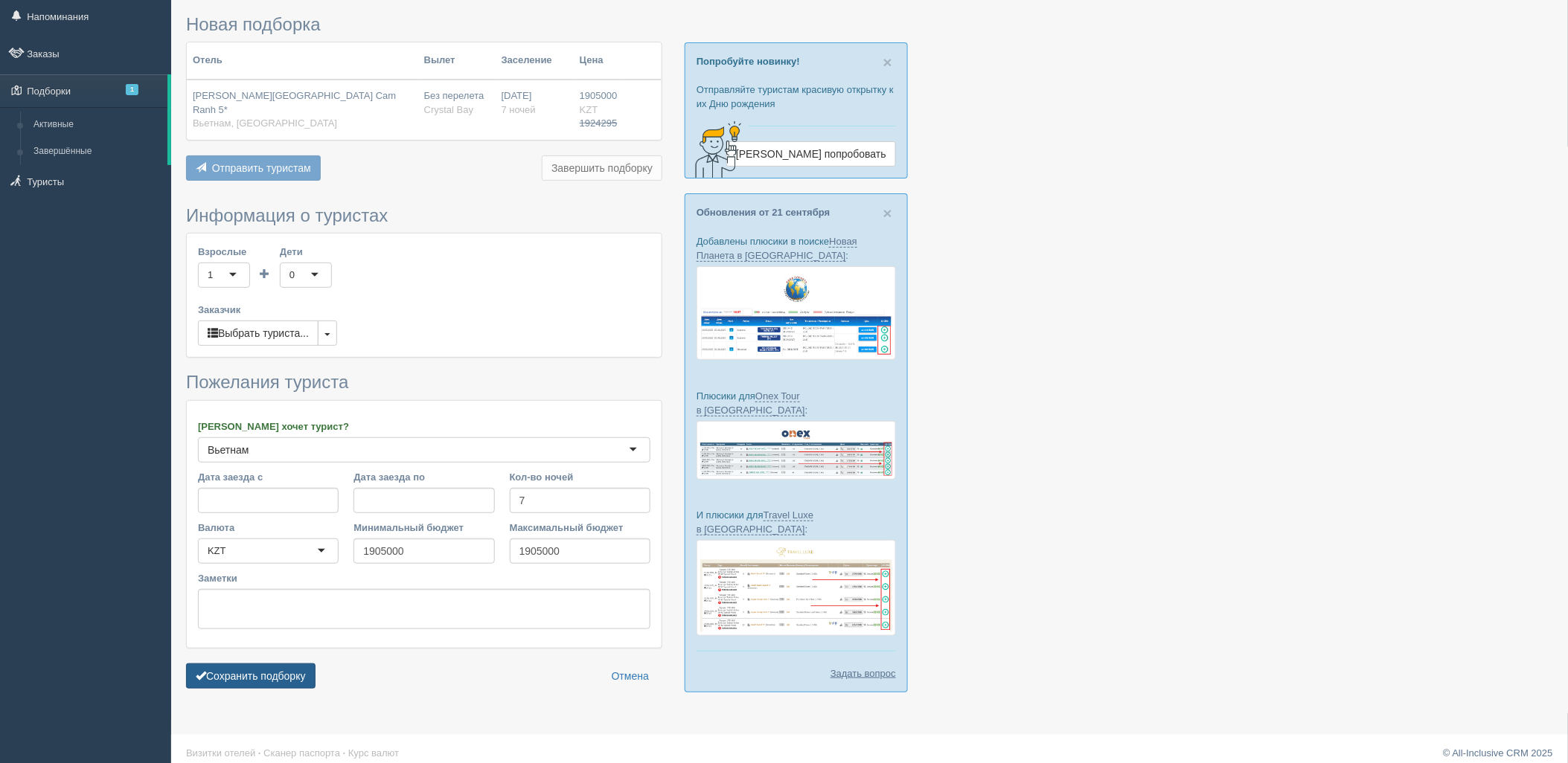
click at [284, 670] on button "Сохранить подборку" at bounding box center [250, 677] width 129 height 26
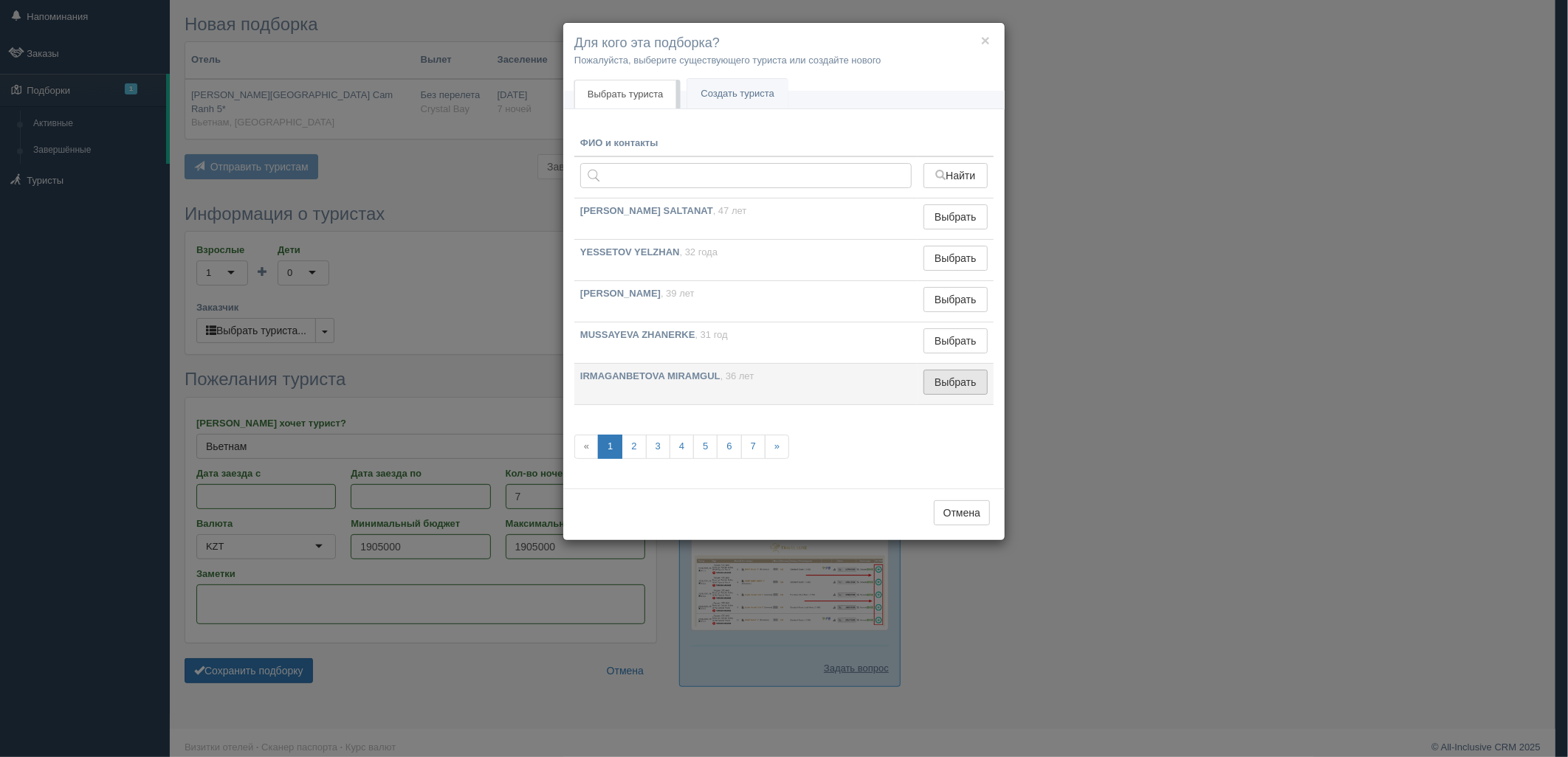
click at [942, 384] on button "Выбрать" at bounding box center [956, 383] width 65 height 25
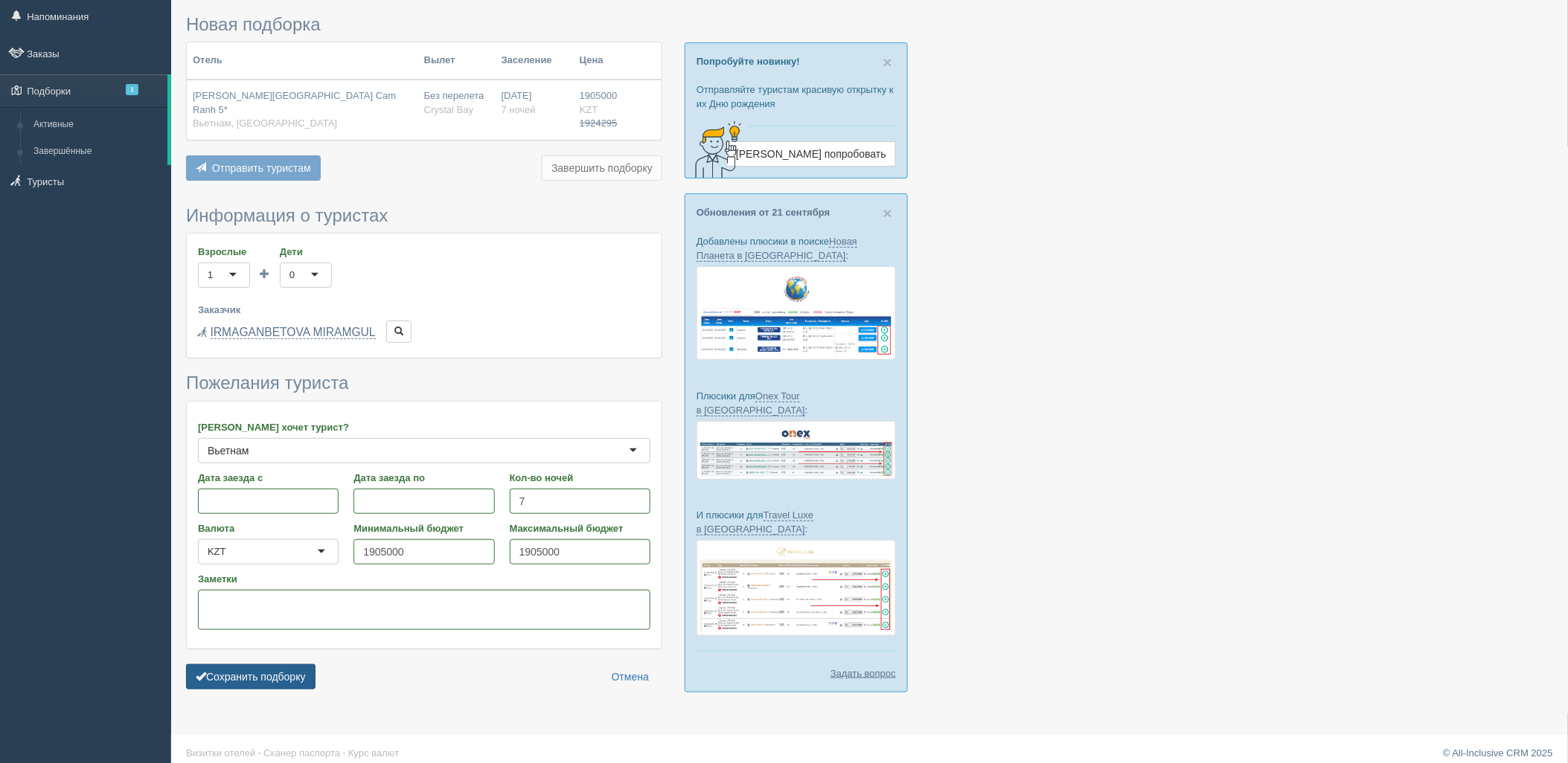
click at [264, 665] on button "Сохранить подборку" at bounding box center [250, 677] width 129 height 26
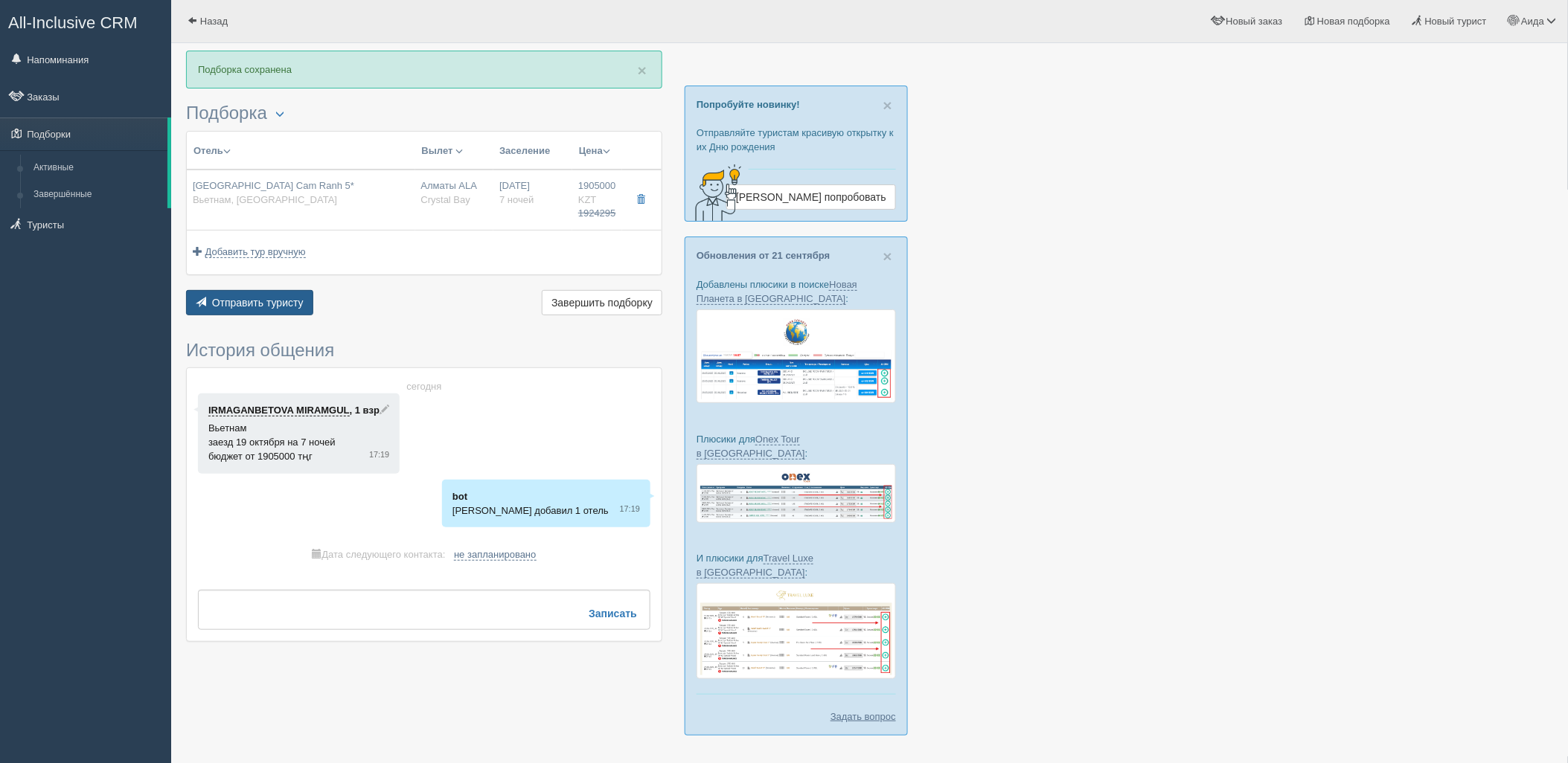
click at [240, 301] on span "Отправить туристу" at bounding box center [258, 303] width 92 height 12
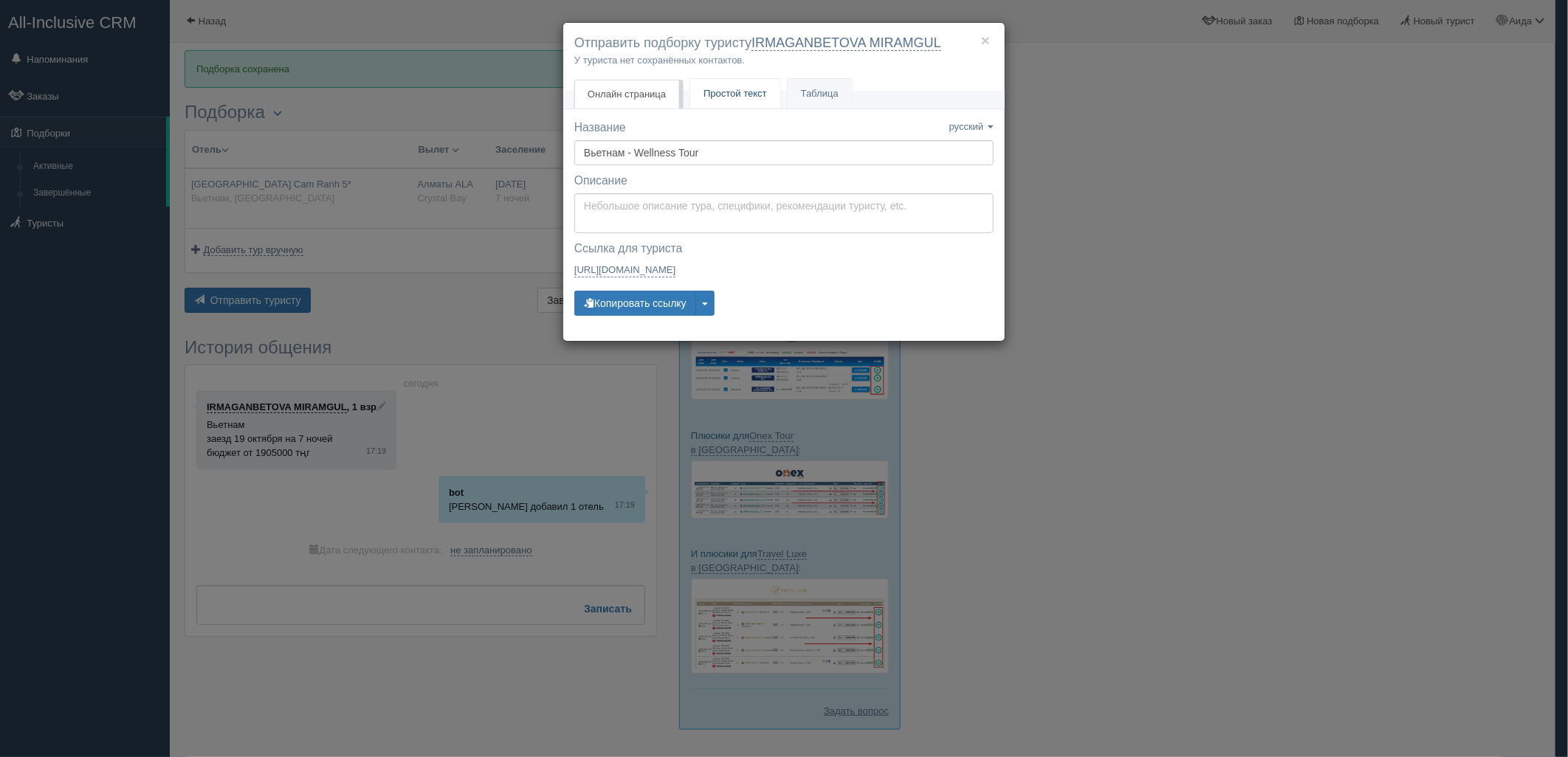
click at [747, 94] on span "Простой текст" at bounding box center [735, 93] width 64 height 11
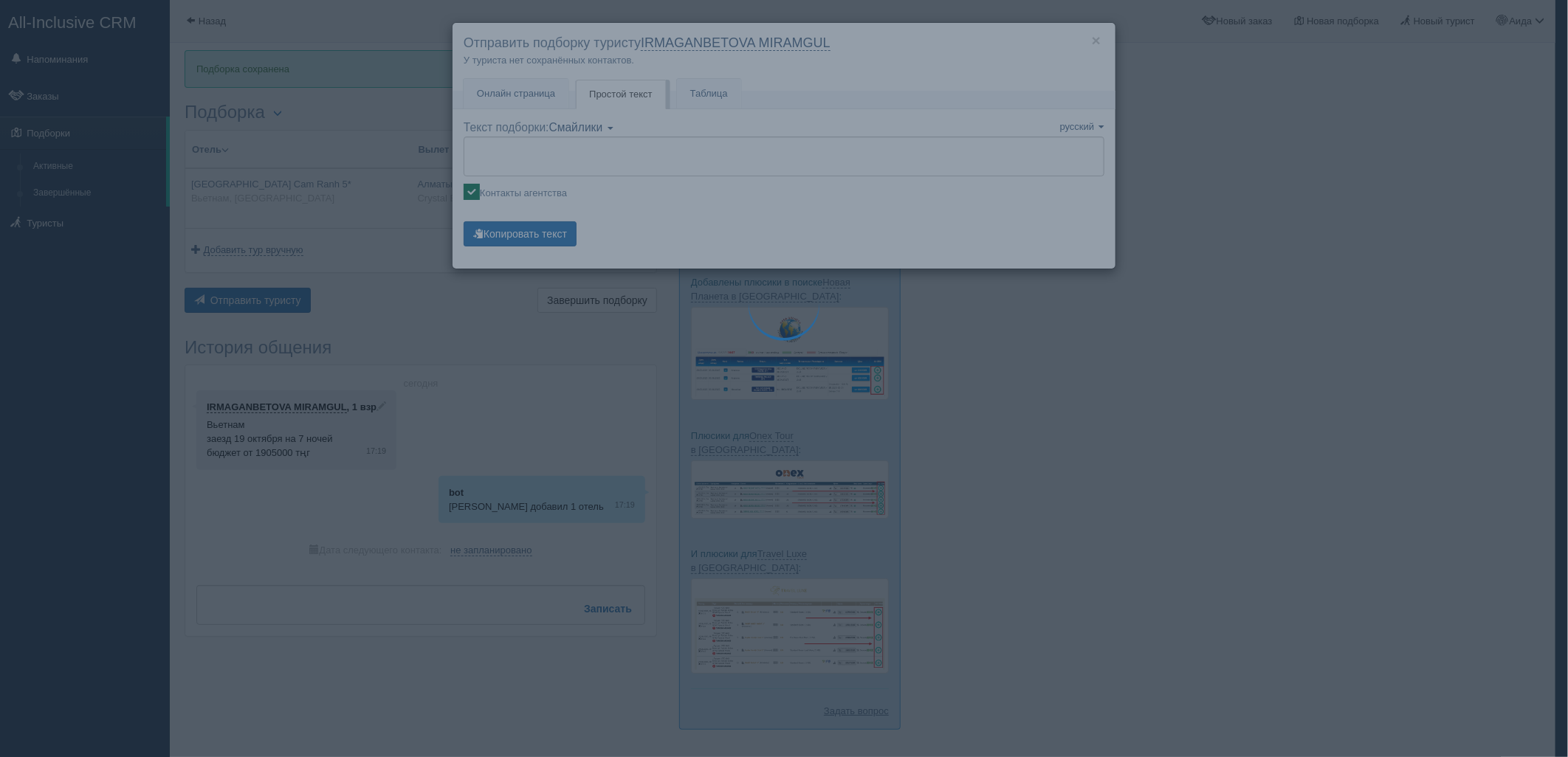
type textarea "🌞 Loremi dolo! Sitametcon Adi elitseddoei temporinc utlabore: 🌎 Etdolor, Magnaa…"
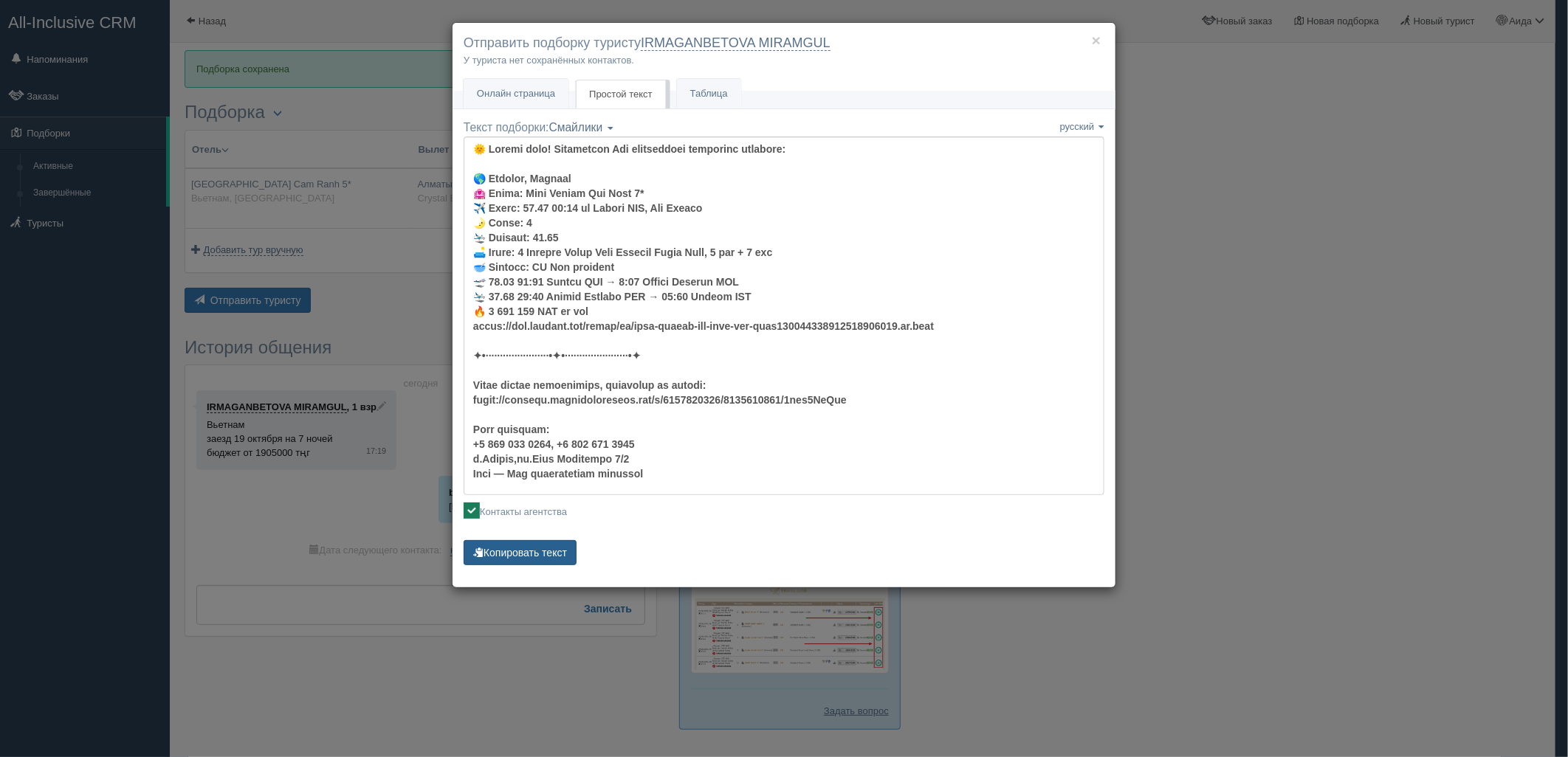
click at [548, 557] on button "Копировать текст" at bounding box center [520, 552] width 113 height 25
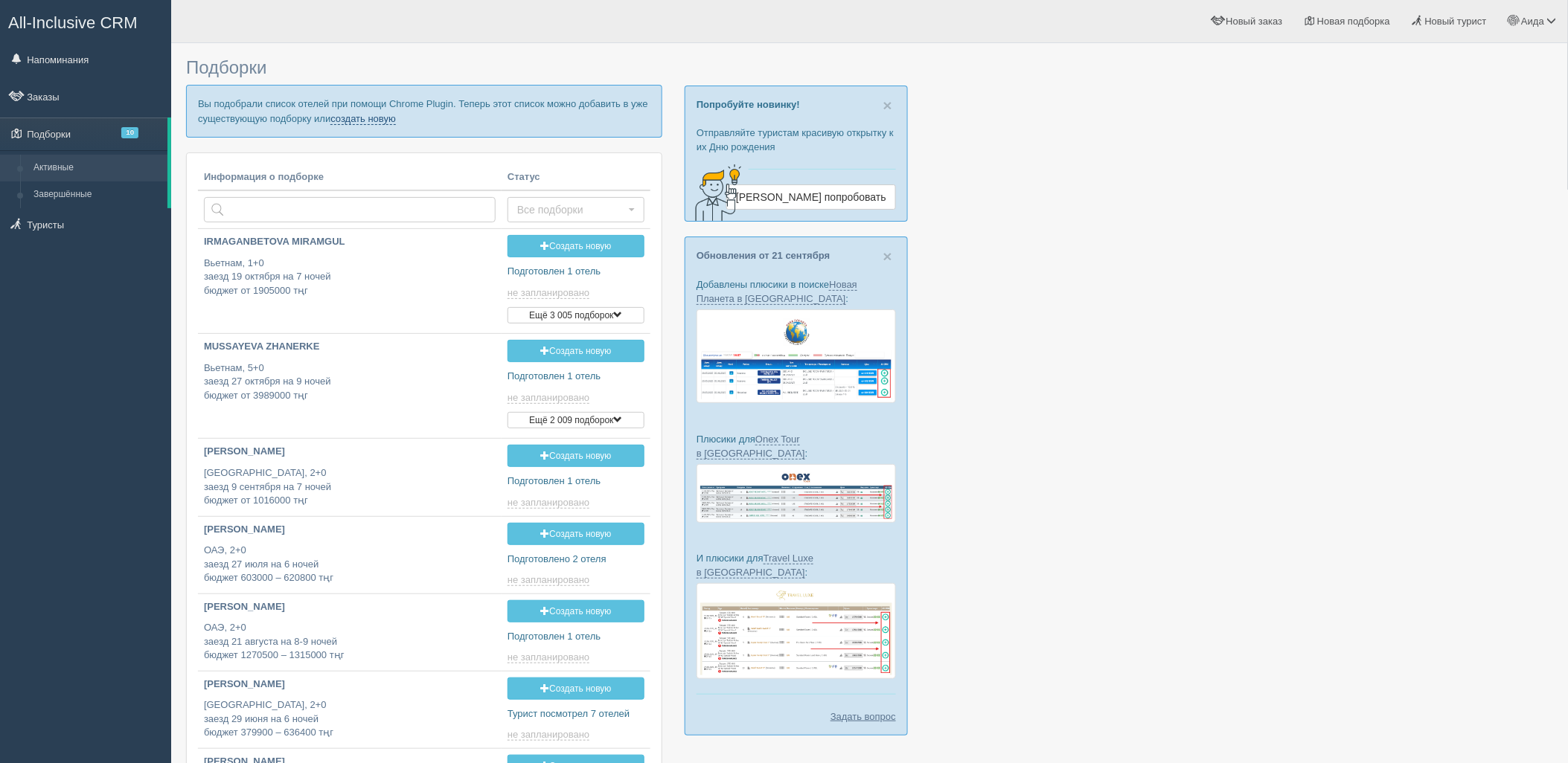
click at [381, 117] on link "создать новую" at bounding box center [363, 119] width 66 height 12
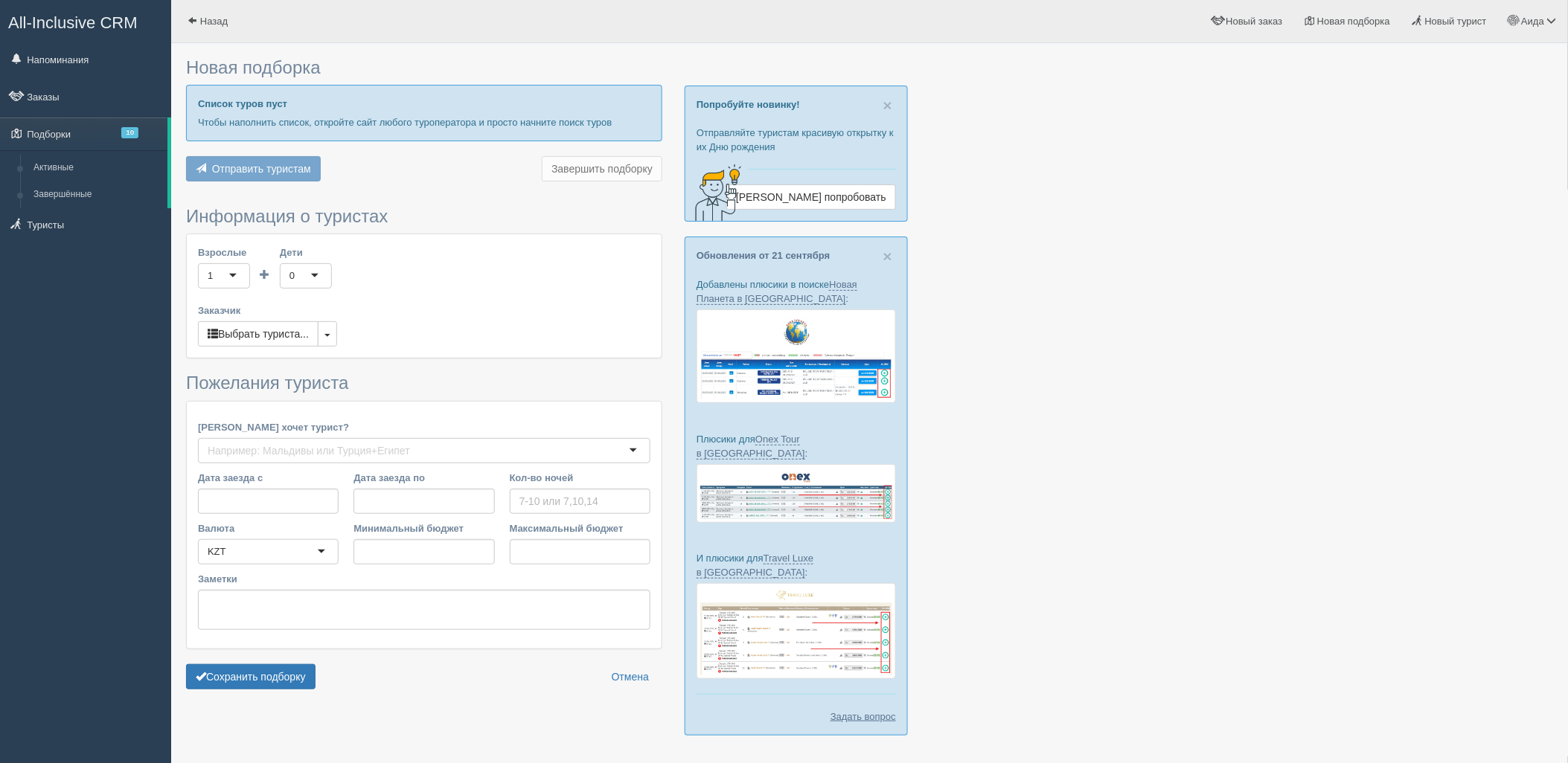
type input "7"
type input "988400"
type input "1573300"
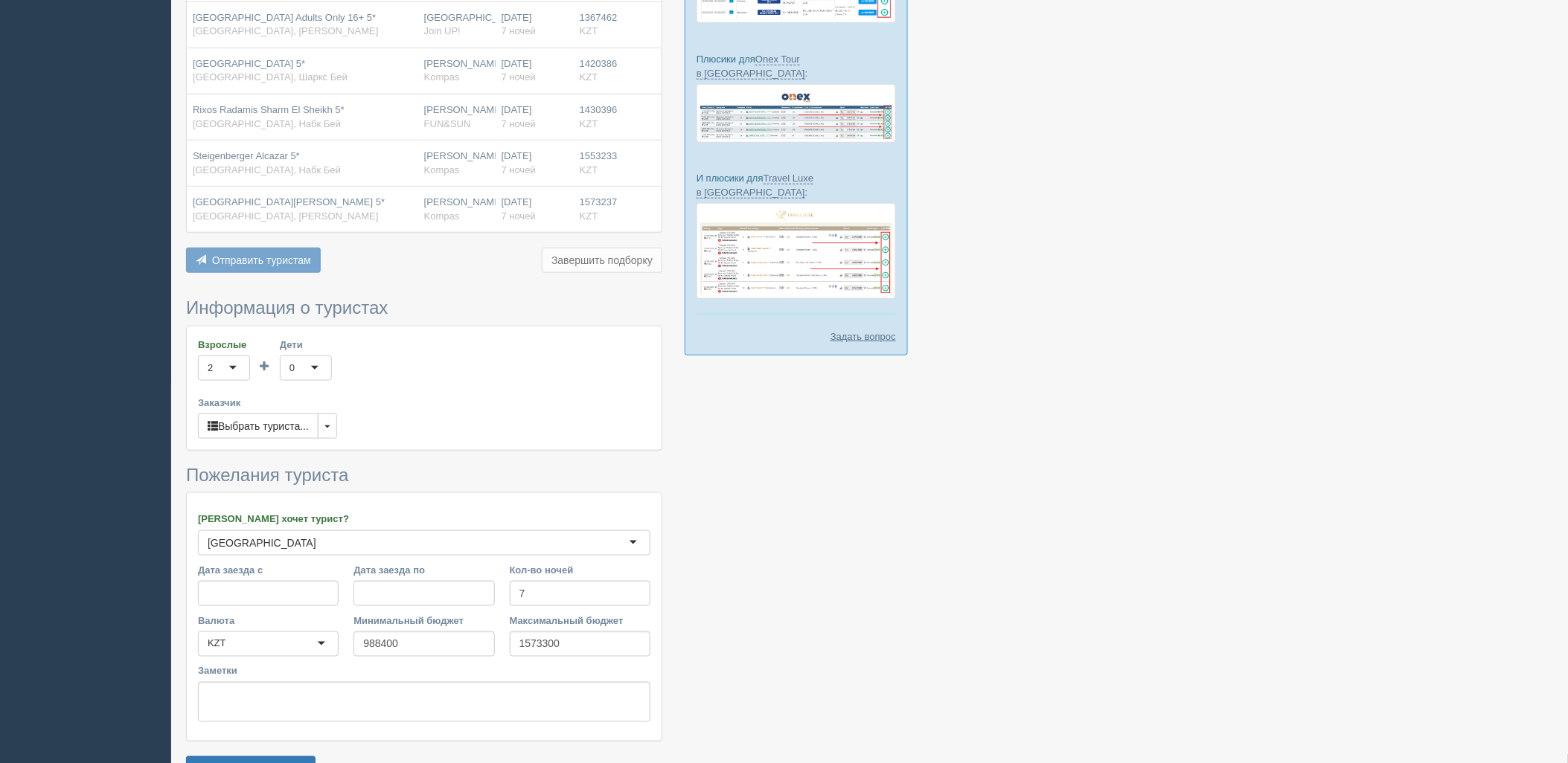
scroll to position [474, 0]
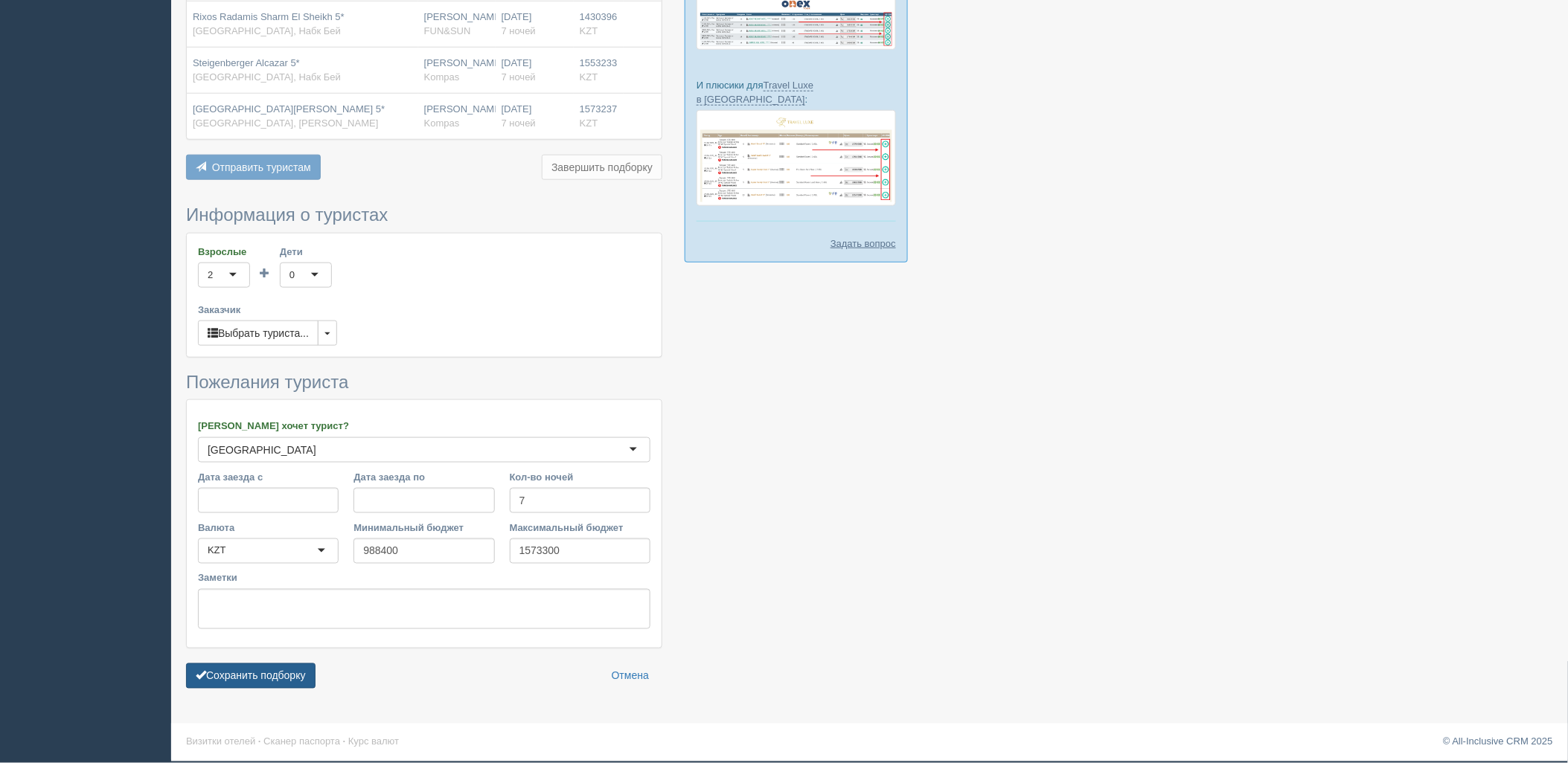
click at [296, 667] on button "Сохранить подборку" at bounding box center [250, 677] width 129 height 26
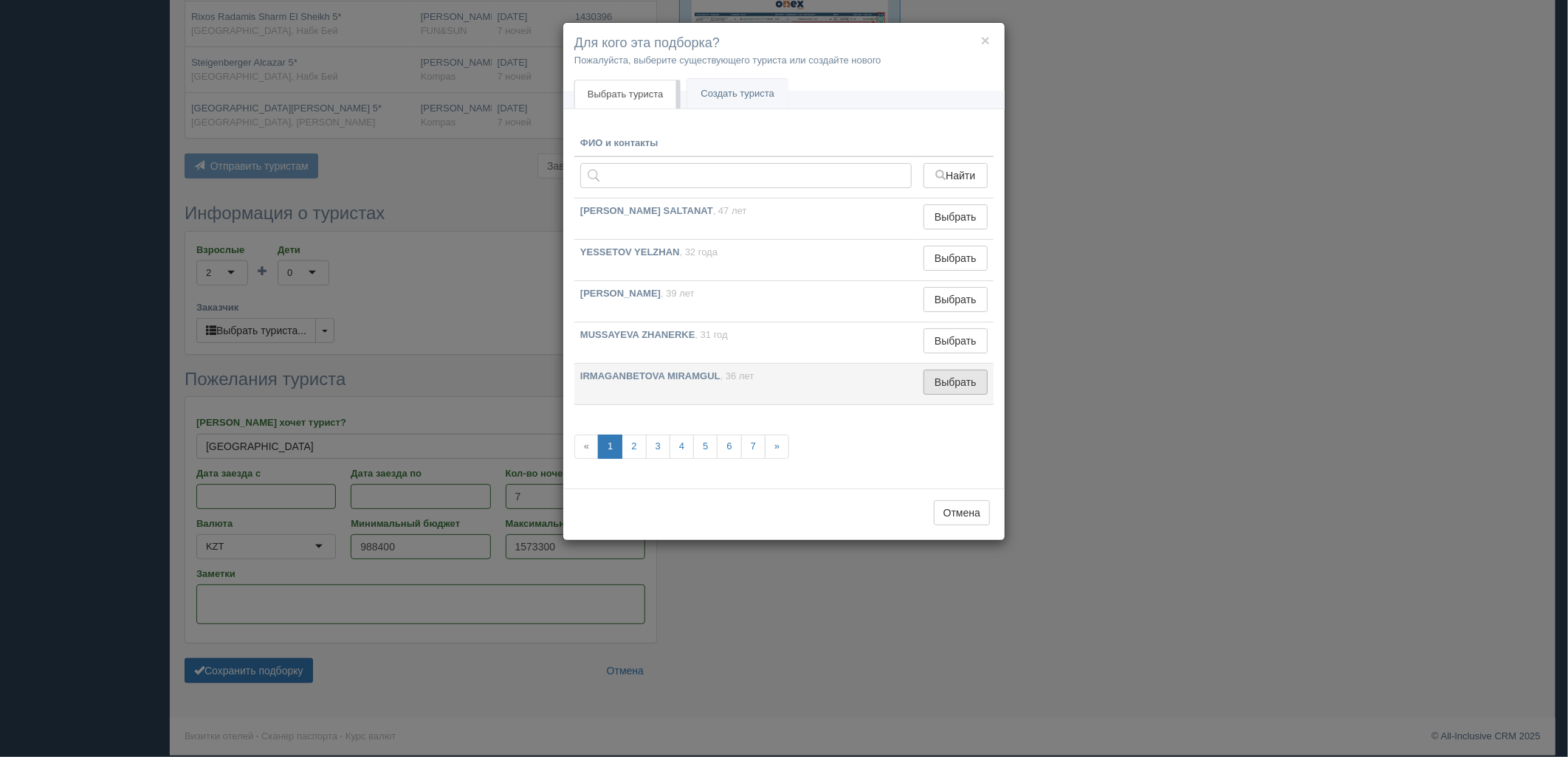
click at [959, 380] on button "Выбрать" at bounding box center [956, 383] width 65 height 25
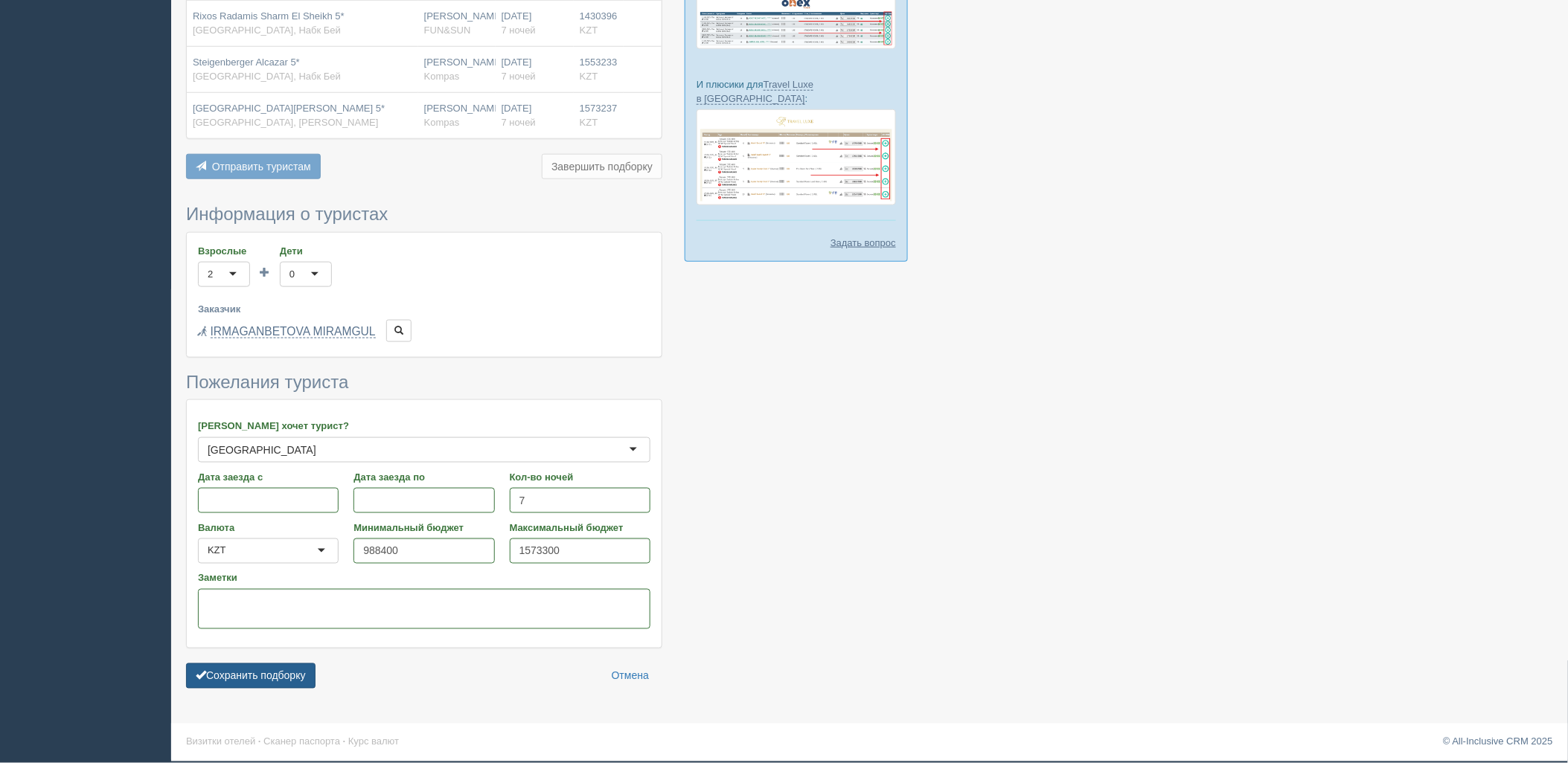
click at [288, 681] on button "Сохранить подборку" at bounding box center [250, 677] width 129 height 26
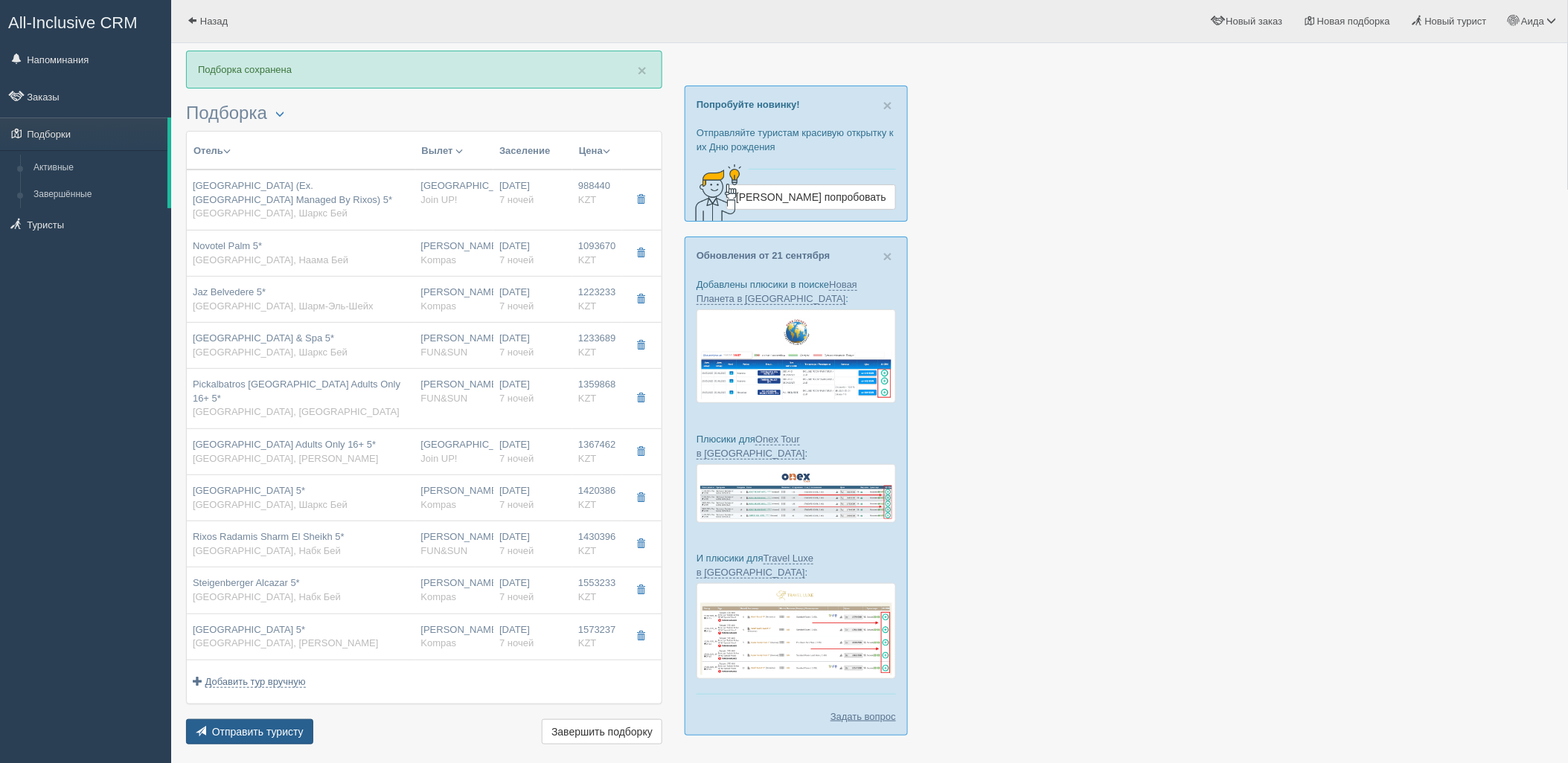
click at [305, 730] on button "Отправить туристу Отправить" at bounding box center [249, 732] width 128 height 26
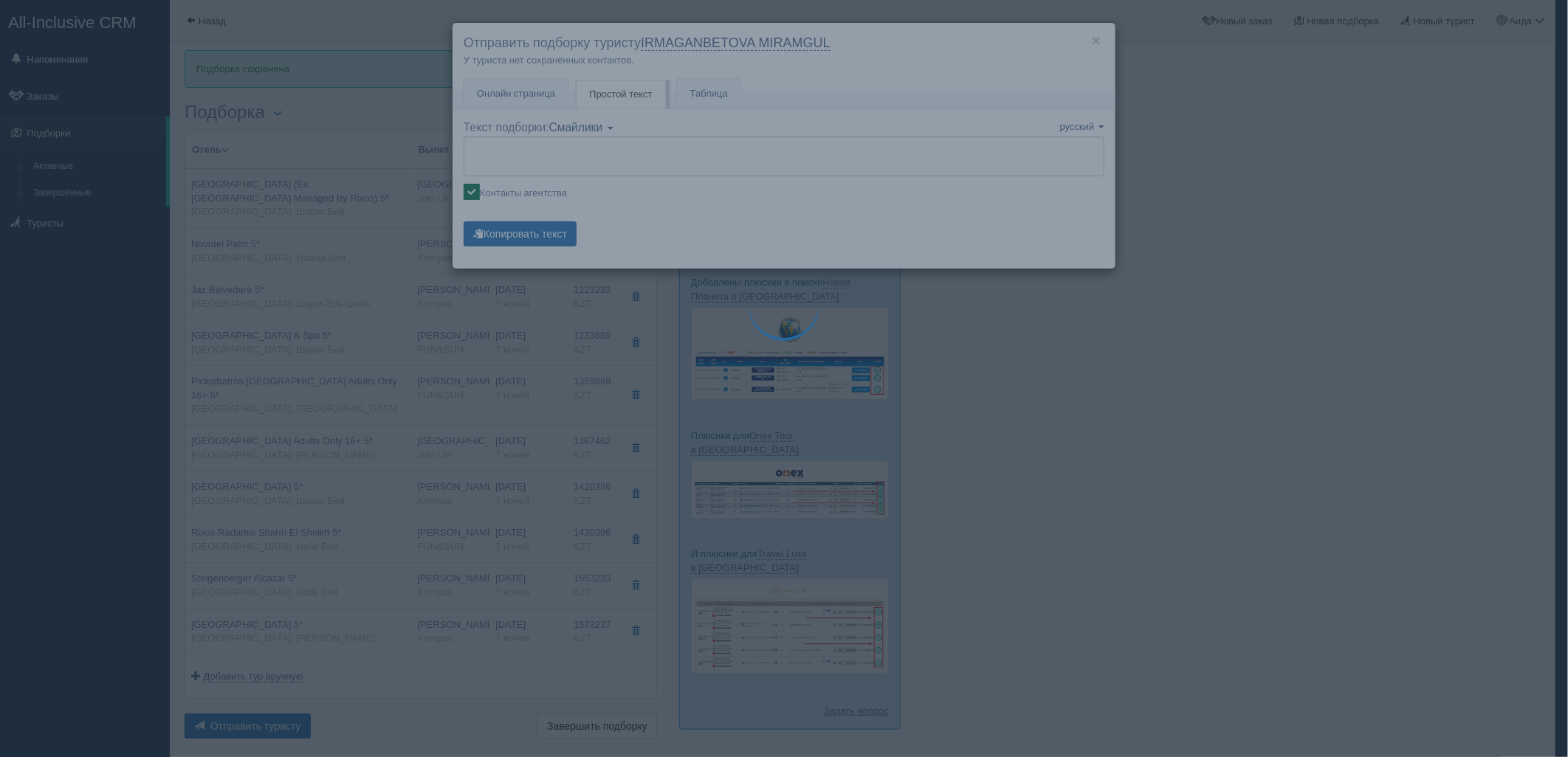
type textarea "🌞 Добрый день! Предлагаем Вам рассмотреть следующие варианты: 🌎 Египет, Шаркс Б…"
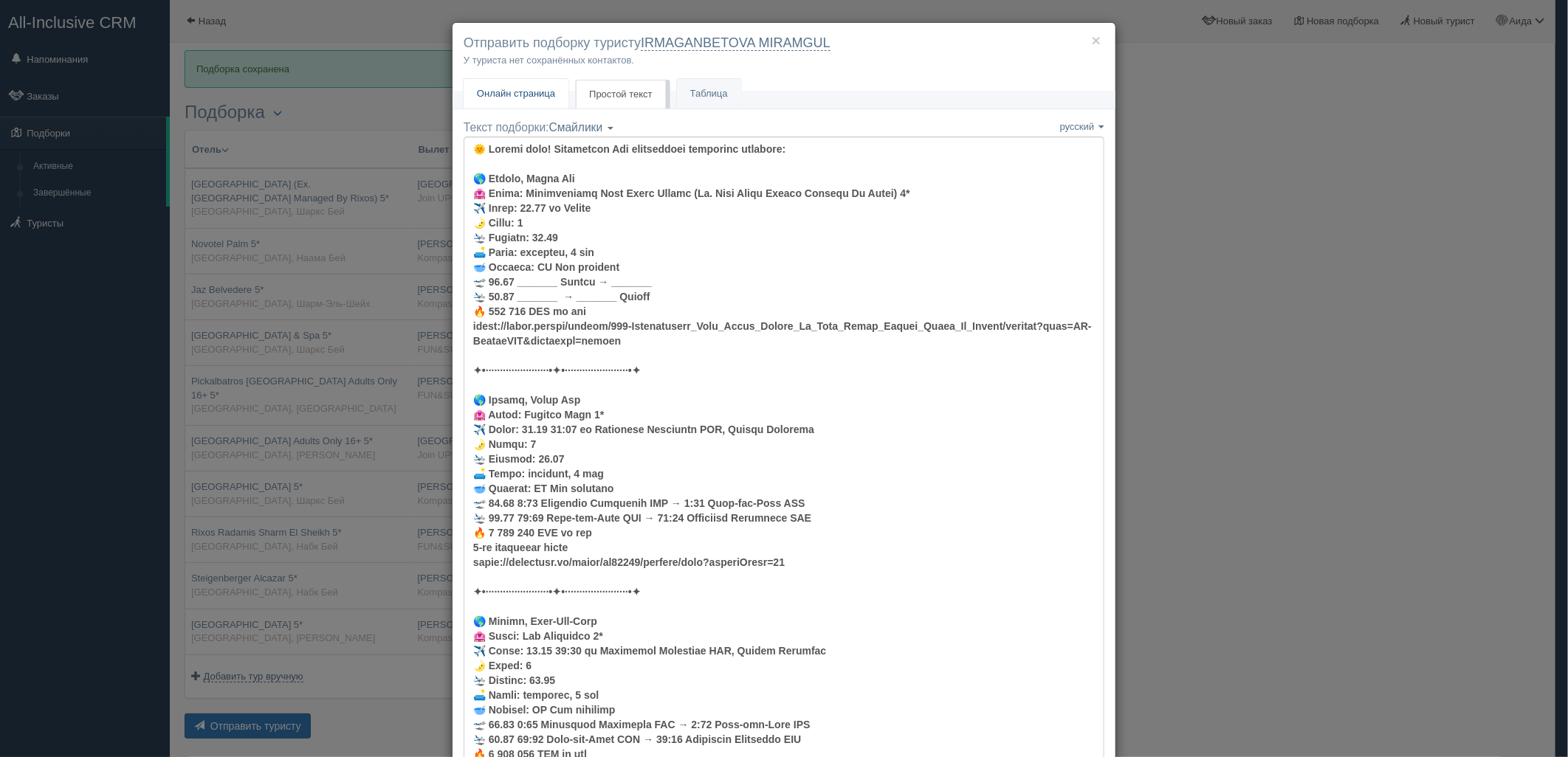
click at [517, 97] on span "Онлайн страница" at bounding box center [516, 93] width 78 height 11
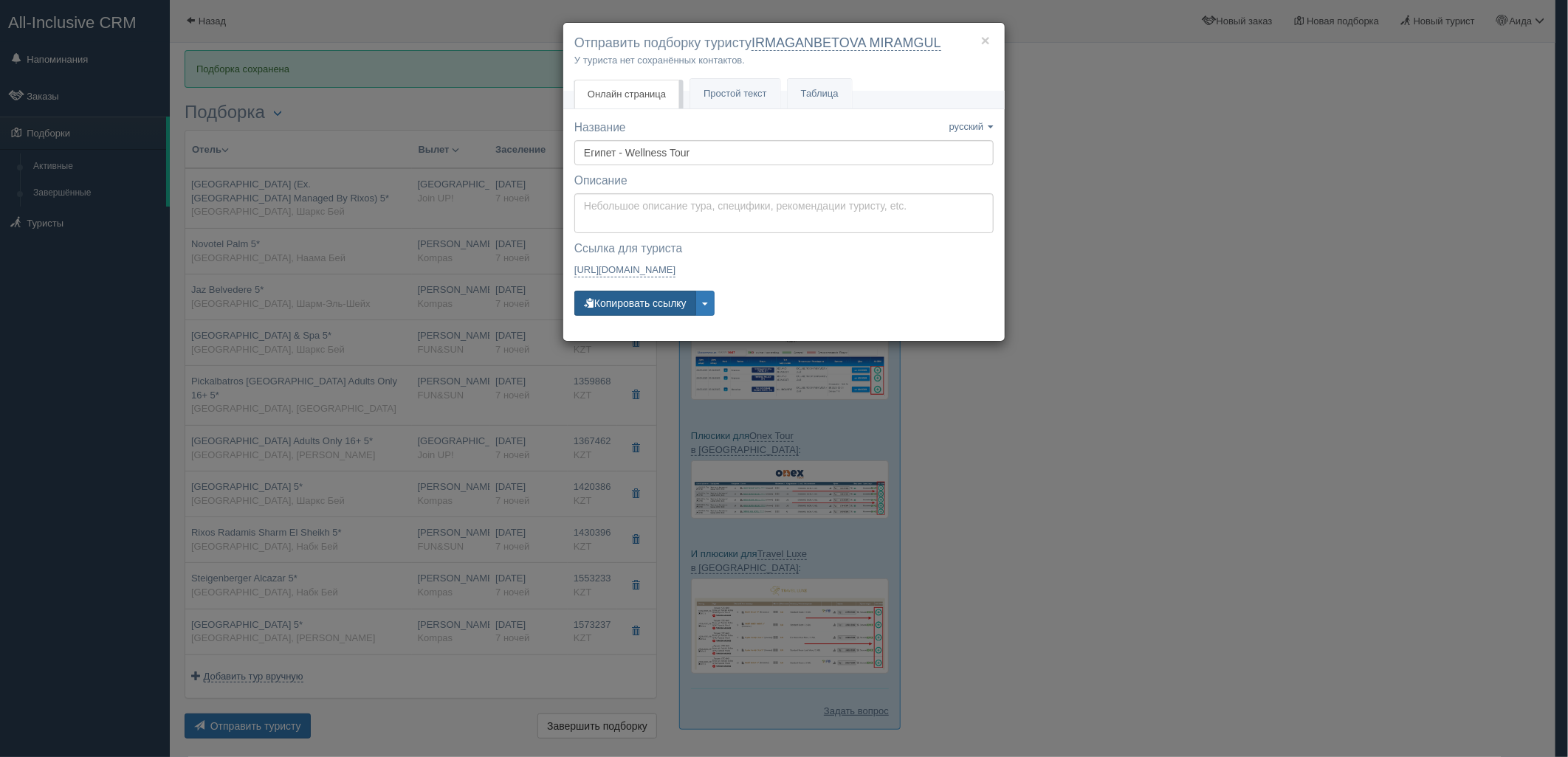
click at [637, 293] on button "Копировать ссылку" at bounding box center [634, 304] width 121 height 25
click at [655, 300] on button "Копировать ссылку" at bounding box center [634, 304] width 121 height 25
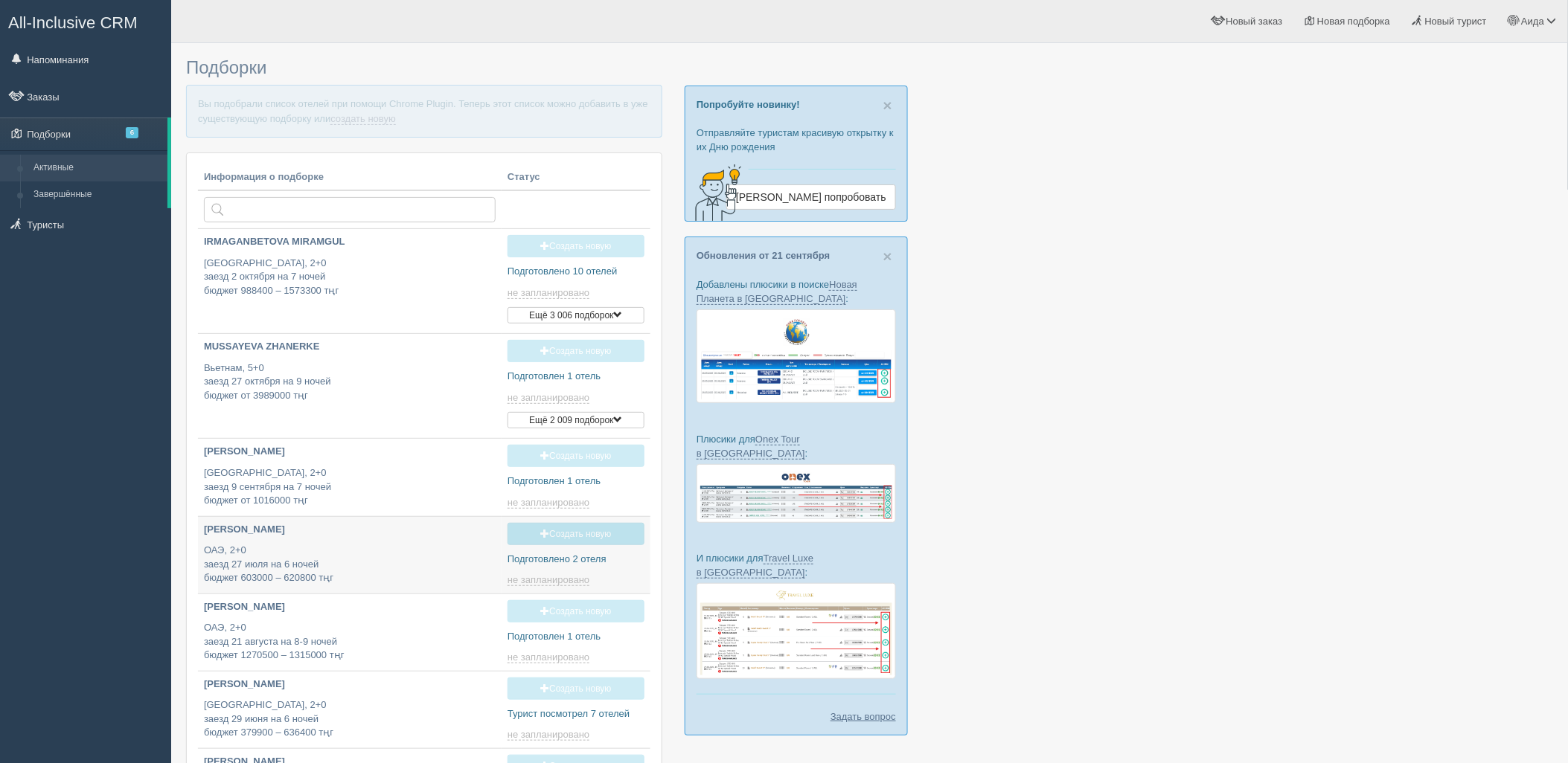
type input "[DATE] 18:25"
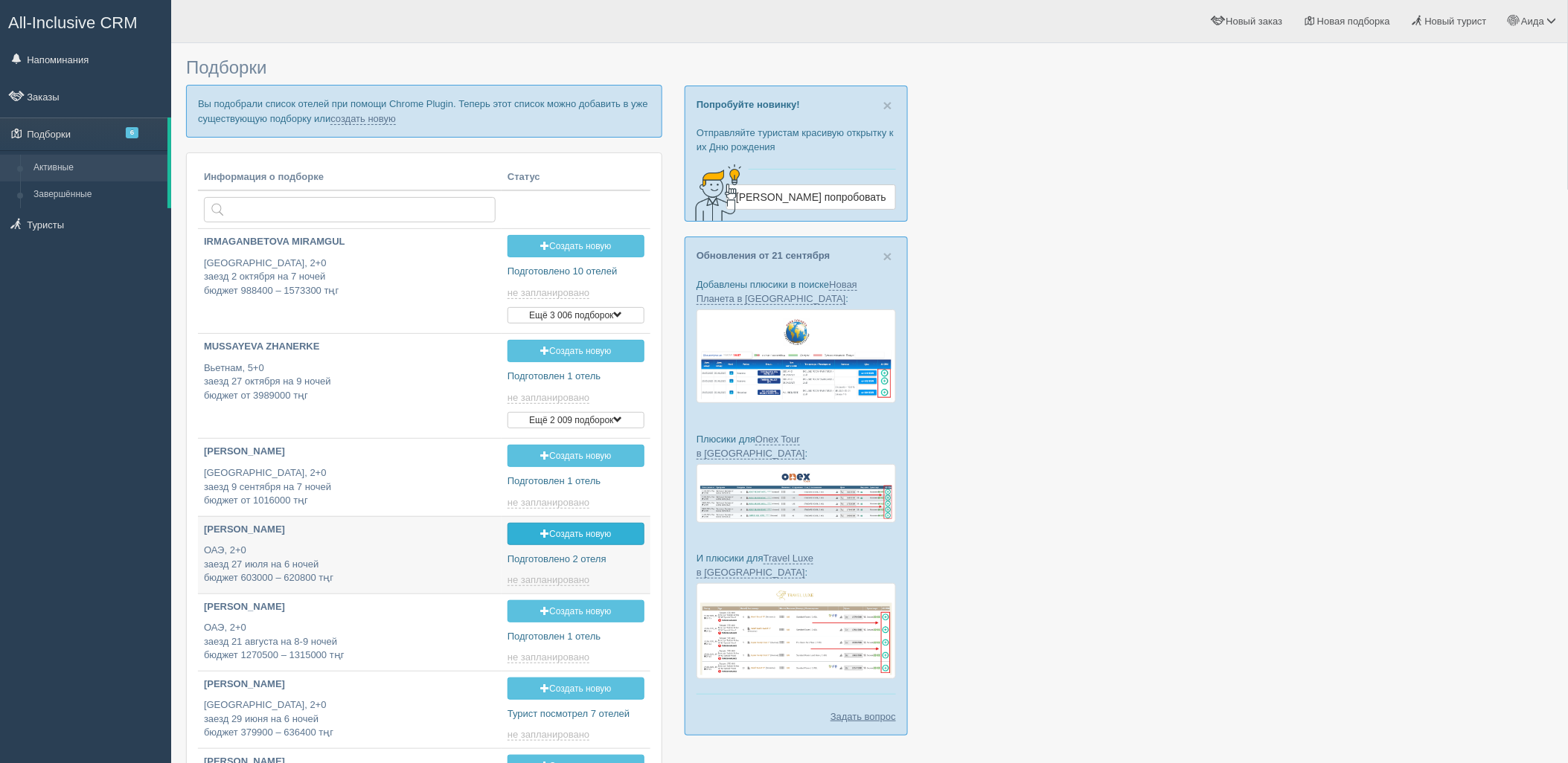
type input "[DATE] 13:20"
type input "[DATE] 16:00"
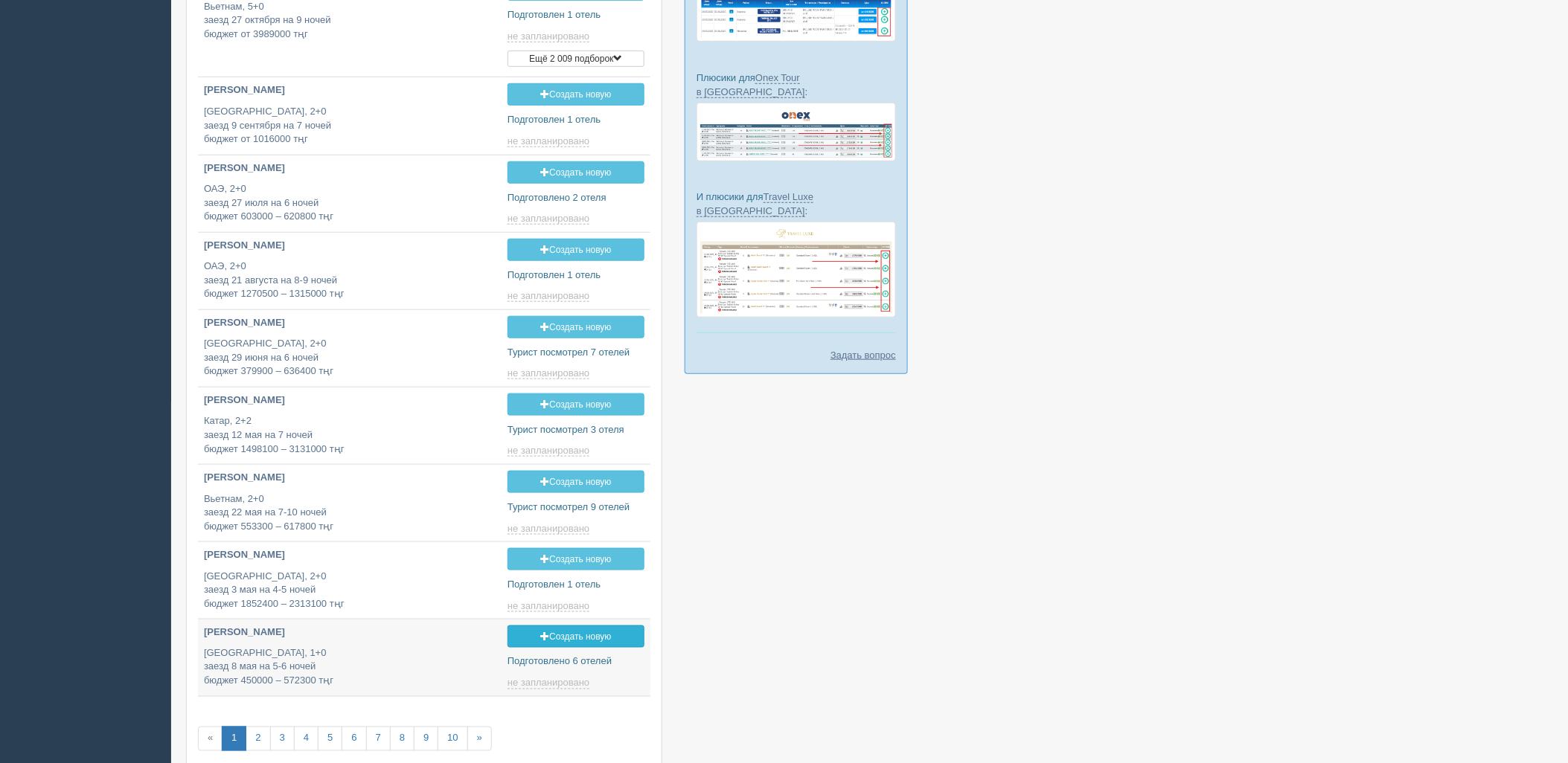
type input "[DATE] 16:40"
type input "[DATE] 17:45"
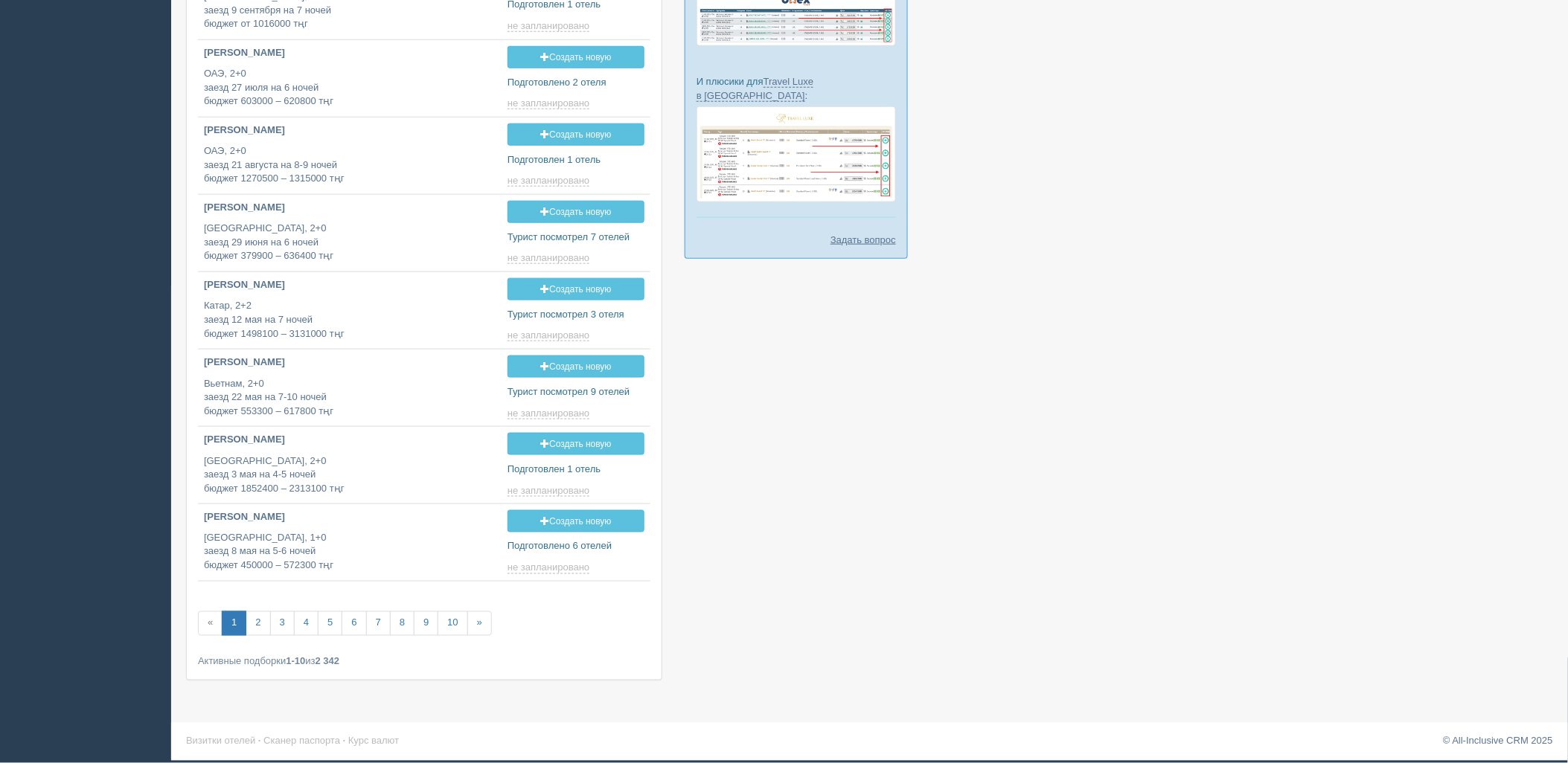
scroll to position [101, 0]
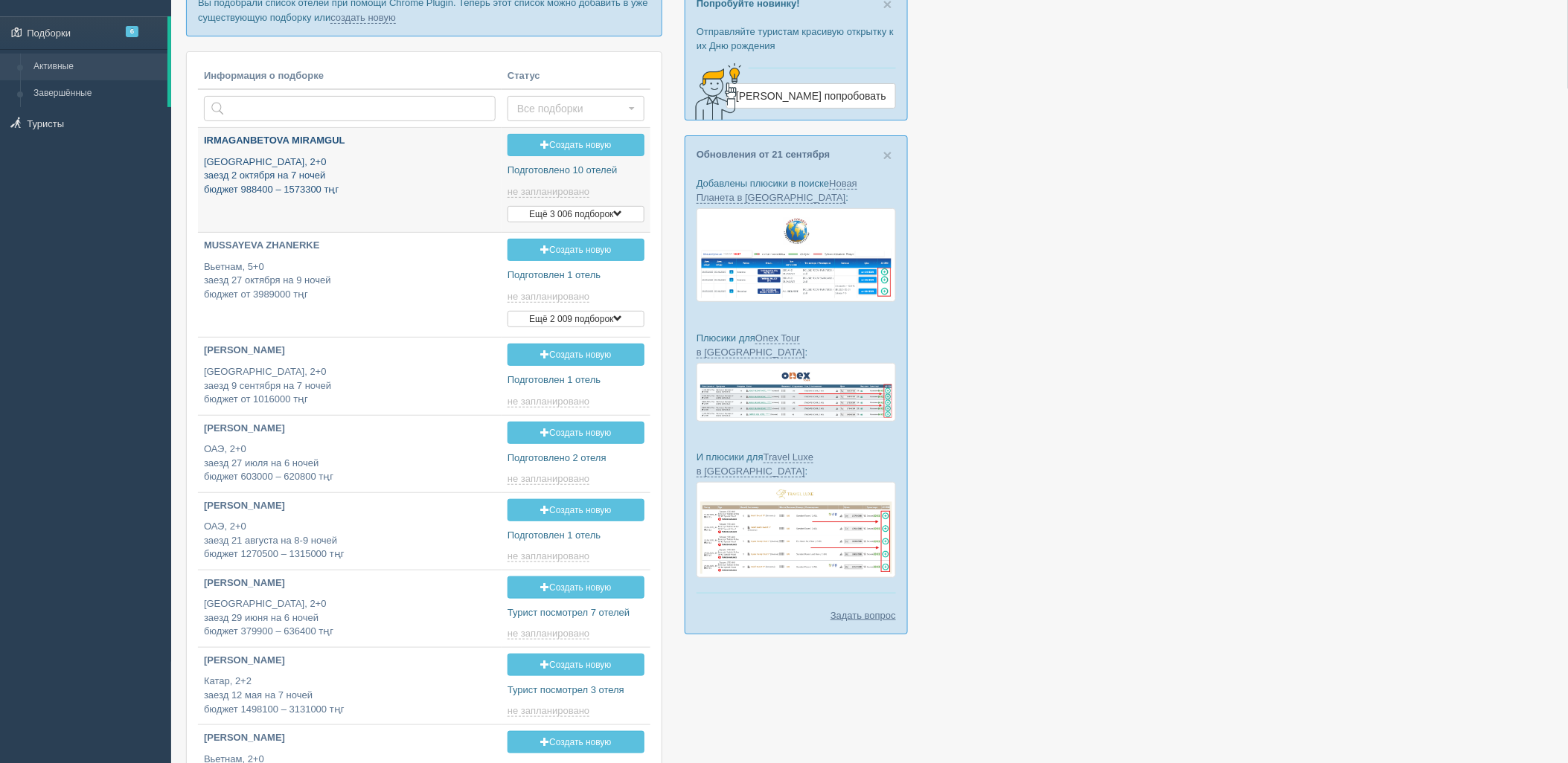
type input "2025-09-26 17:35"
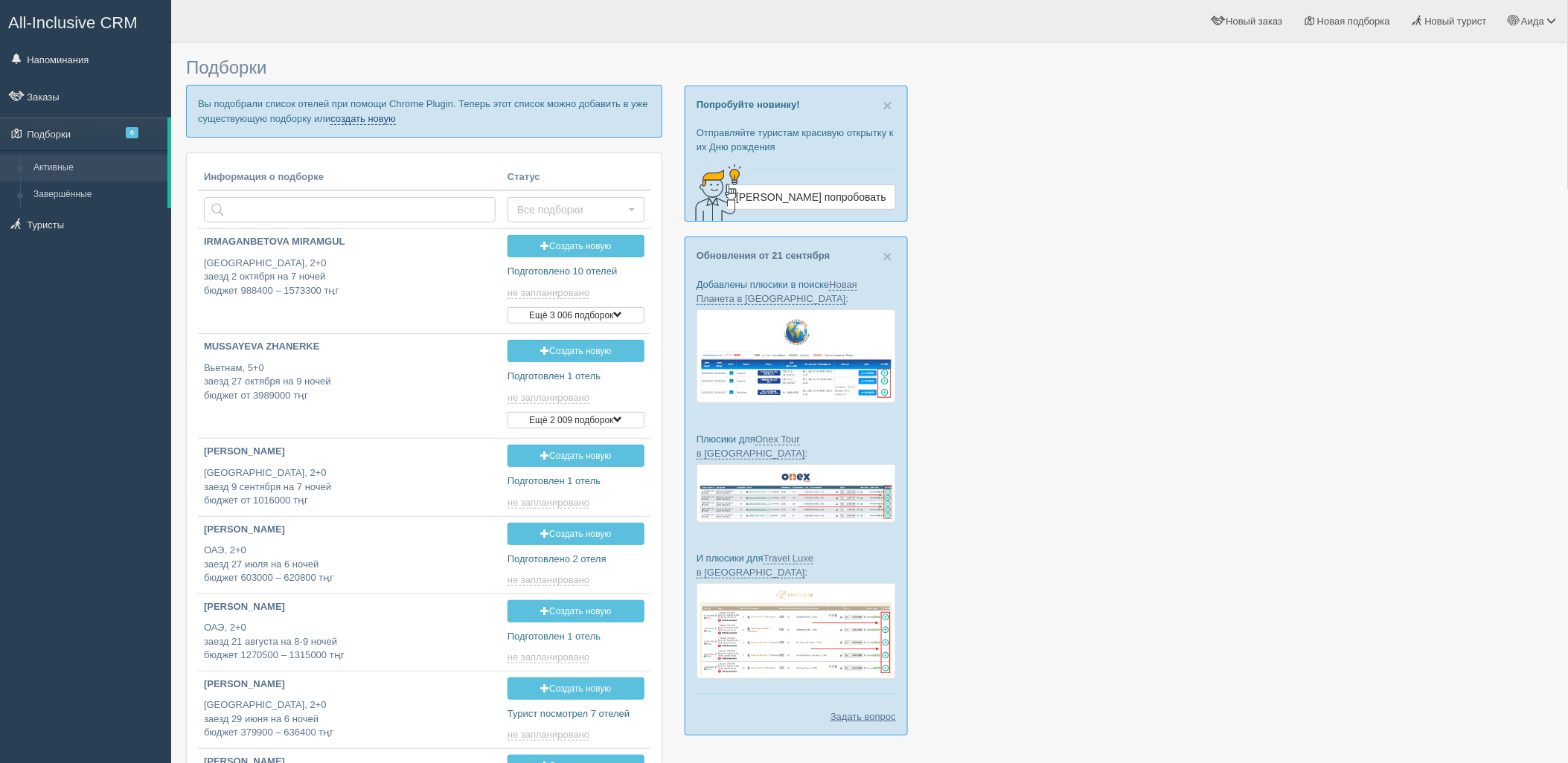
click at [373, 120] on link "создать новую" at bounding box center [363, 119] width 66 height 12
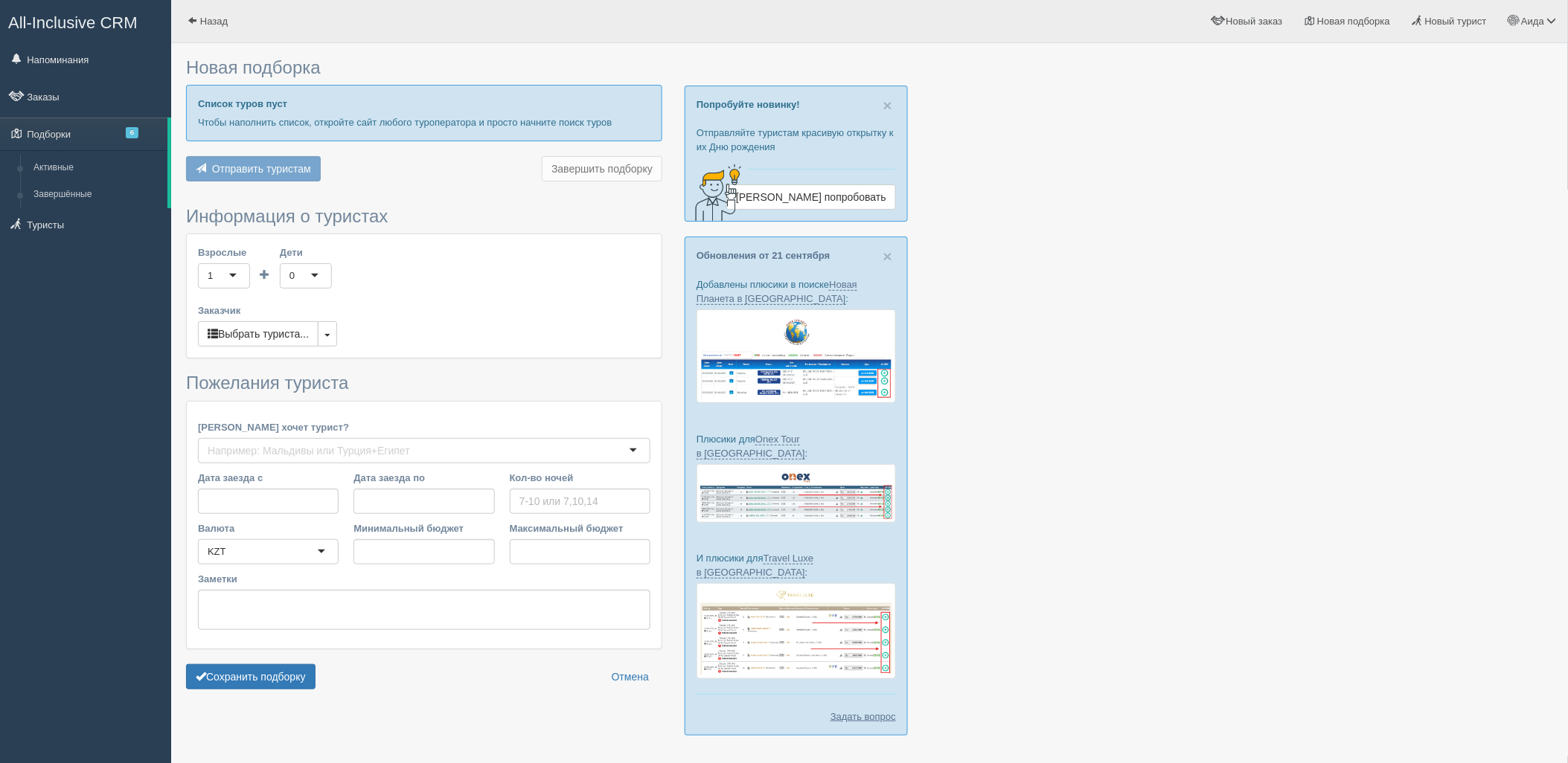
type input "5"
type input "3303200"
type input "5077000"
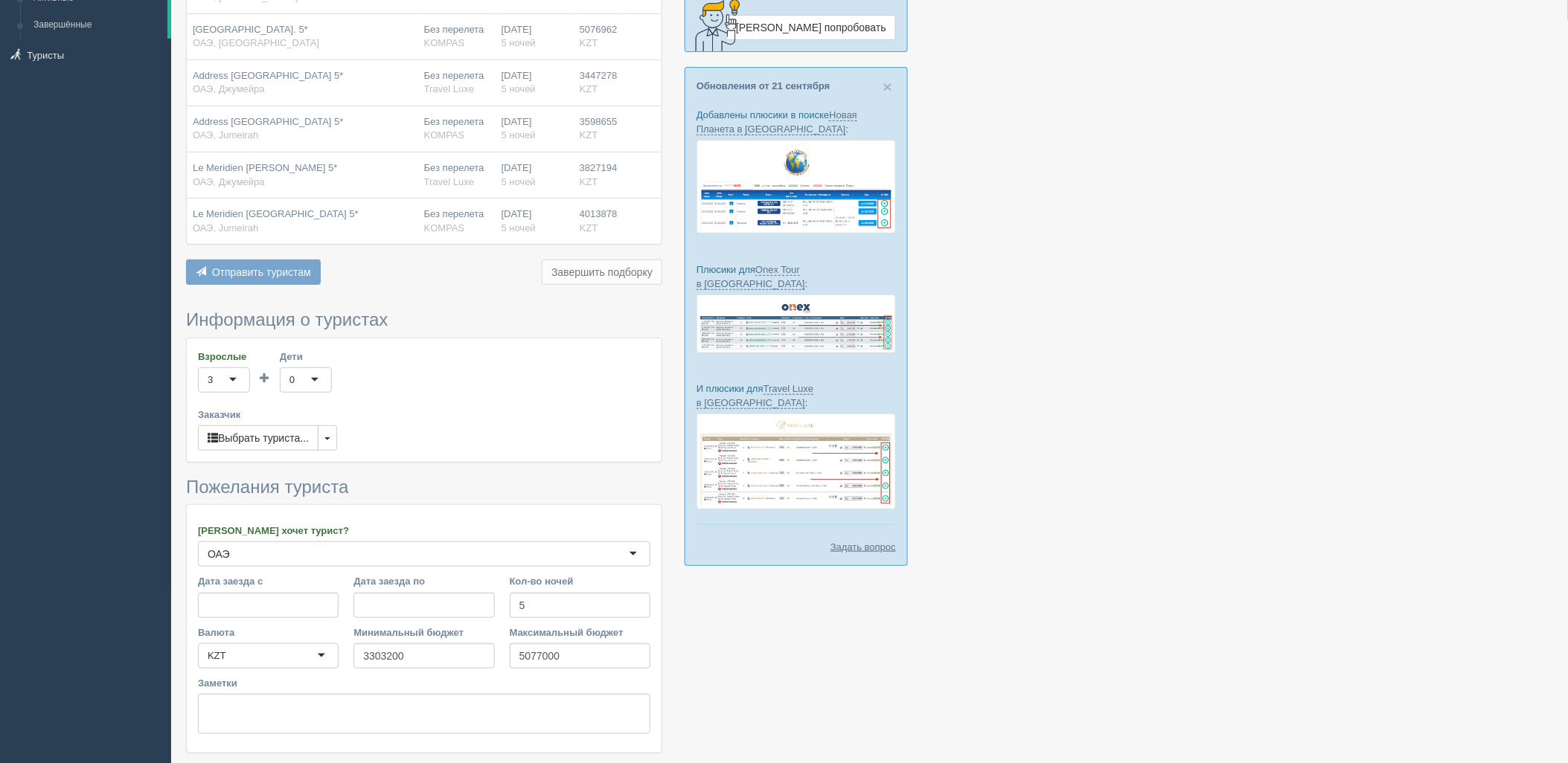
scroll to position [249, 0]
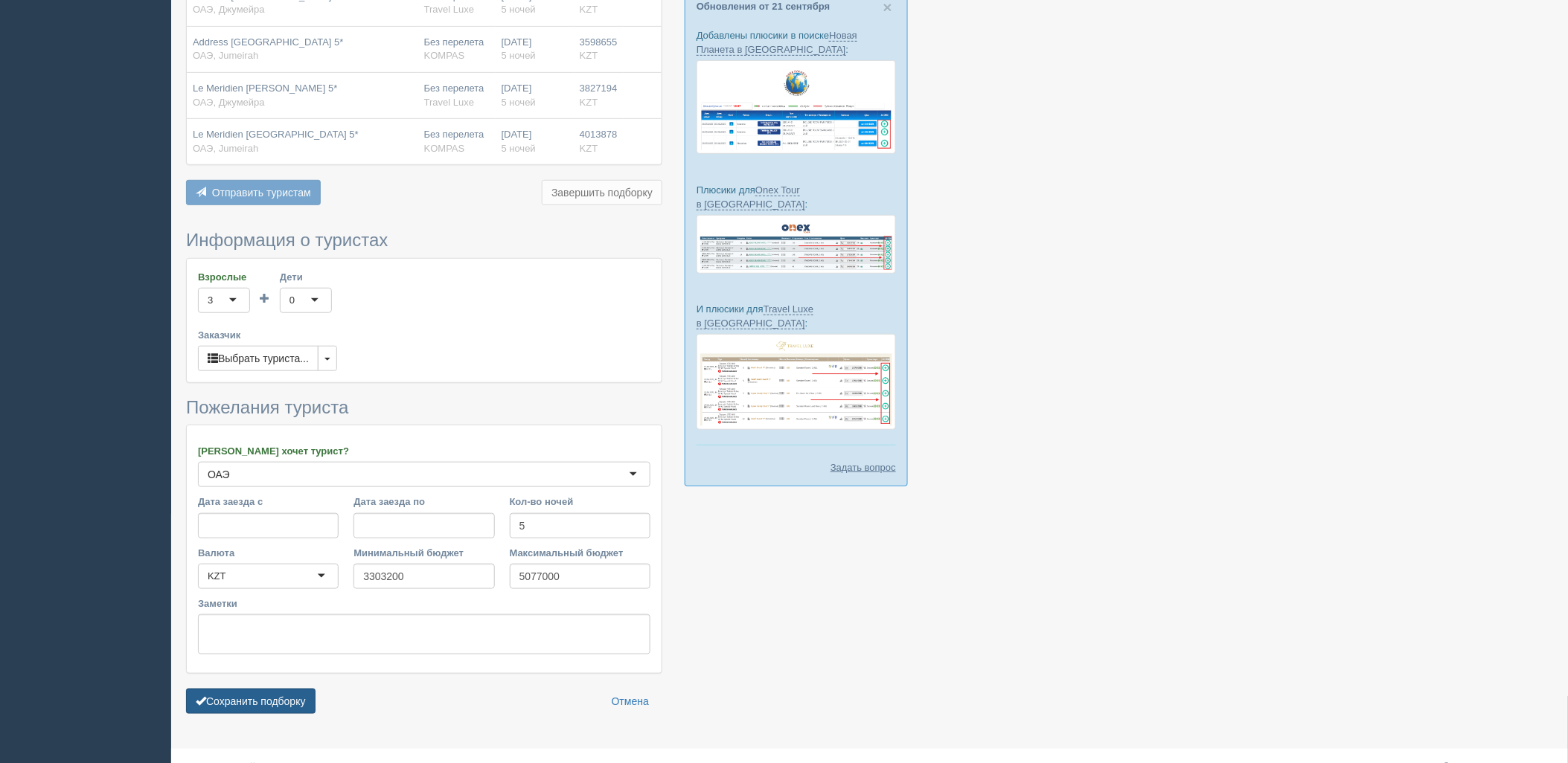
click at [283, 704] on button "Сохранить подборку" at bounding box center [250, 701] width 129 height 26
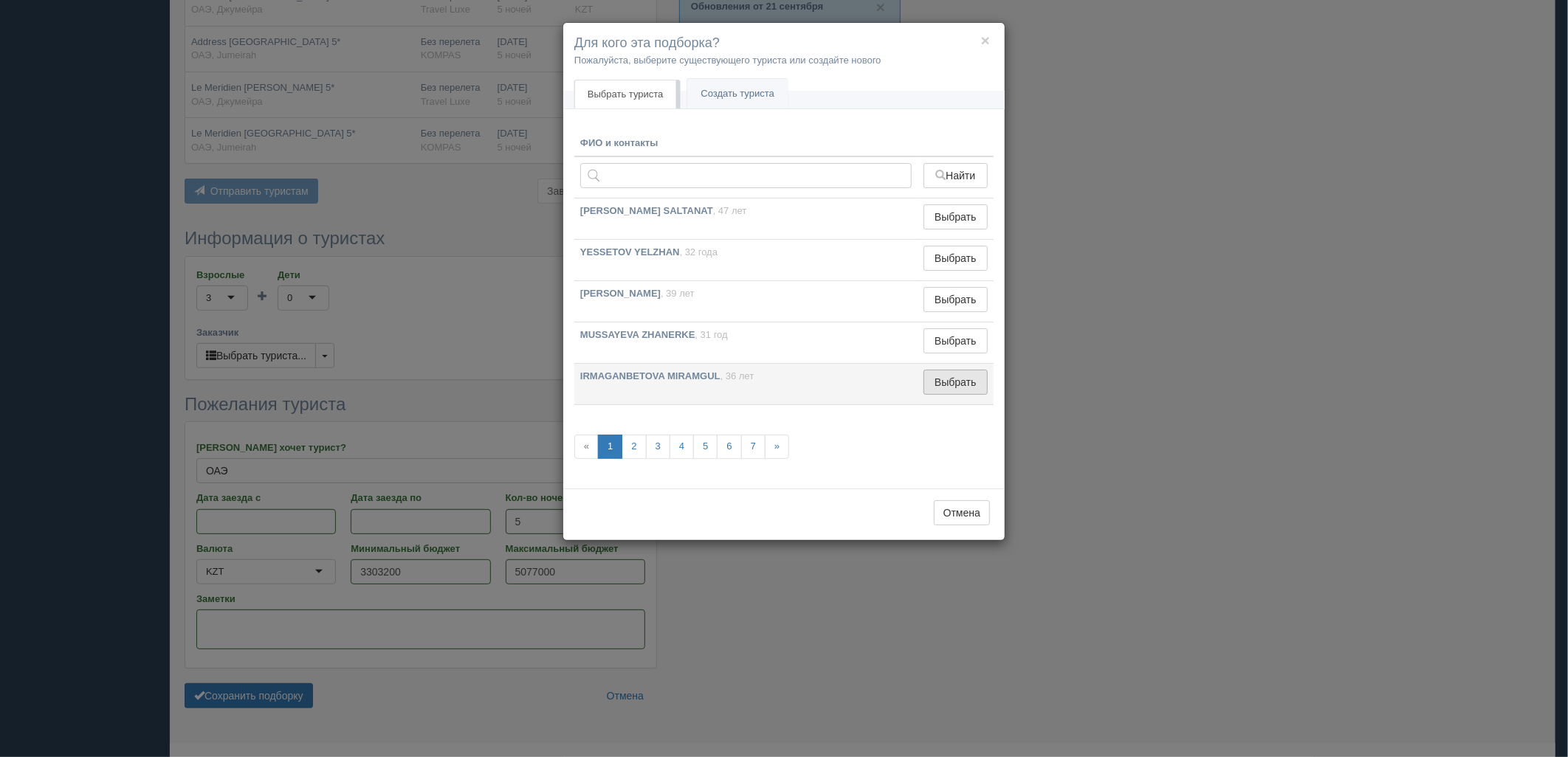
click at [970, 381] on button "Выбрать" at bounding box center [956, 383] width 65 height 25
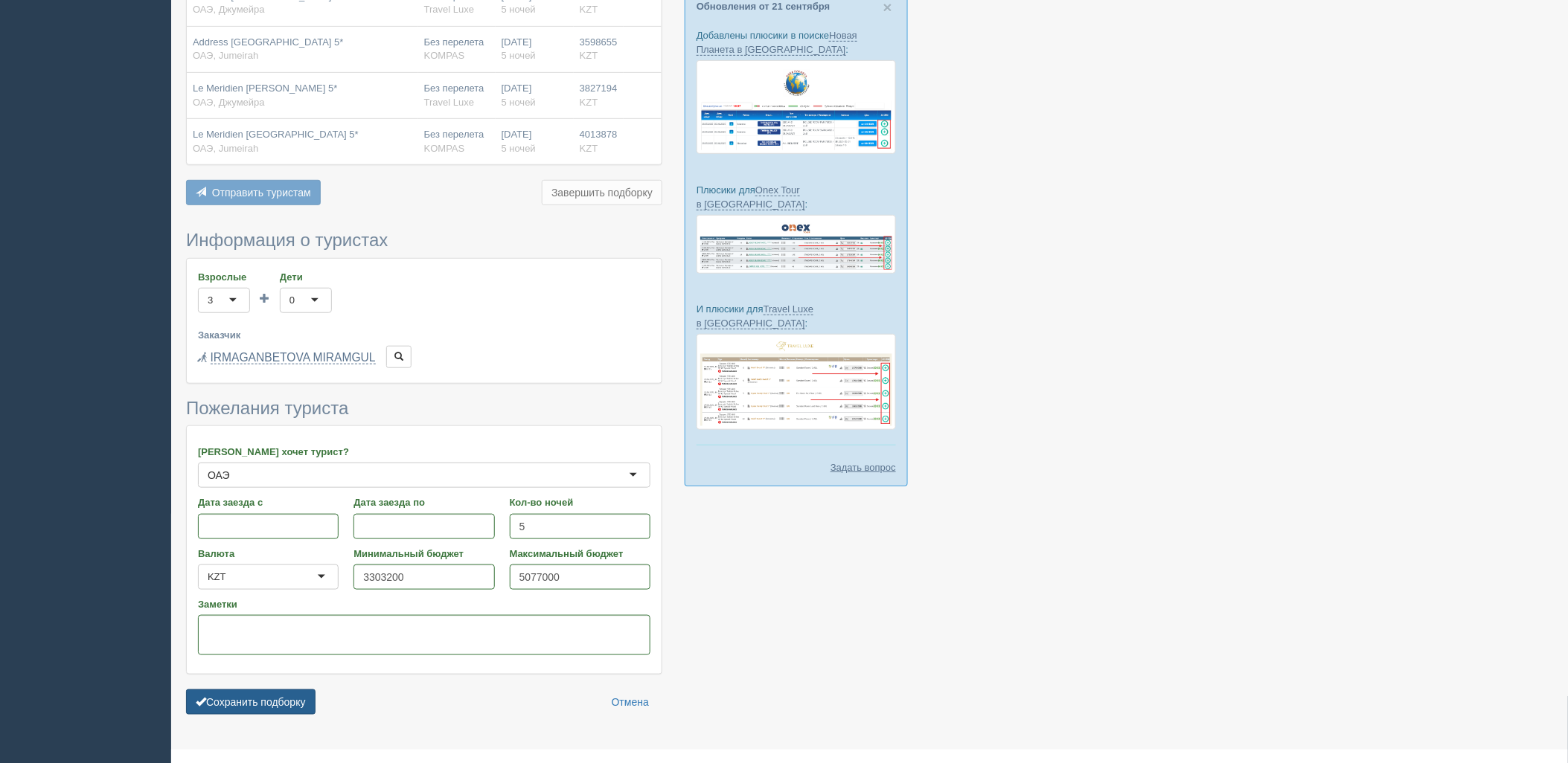
click at [264, 702] on button "Сохранить подборку" at bounding box center [250, 702] width 129 height 26
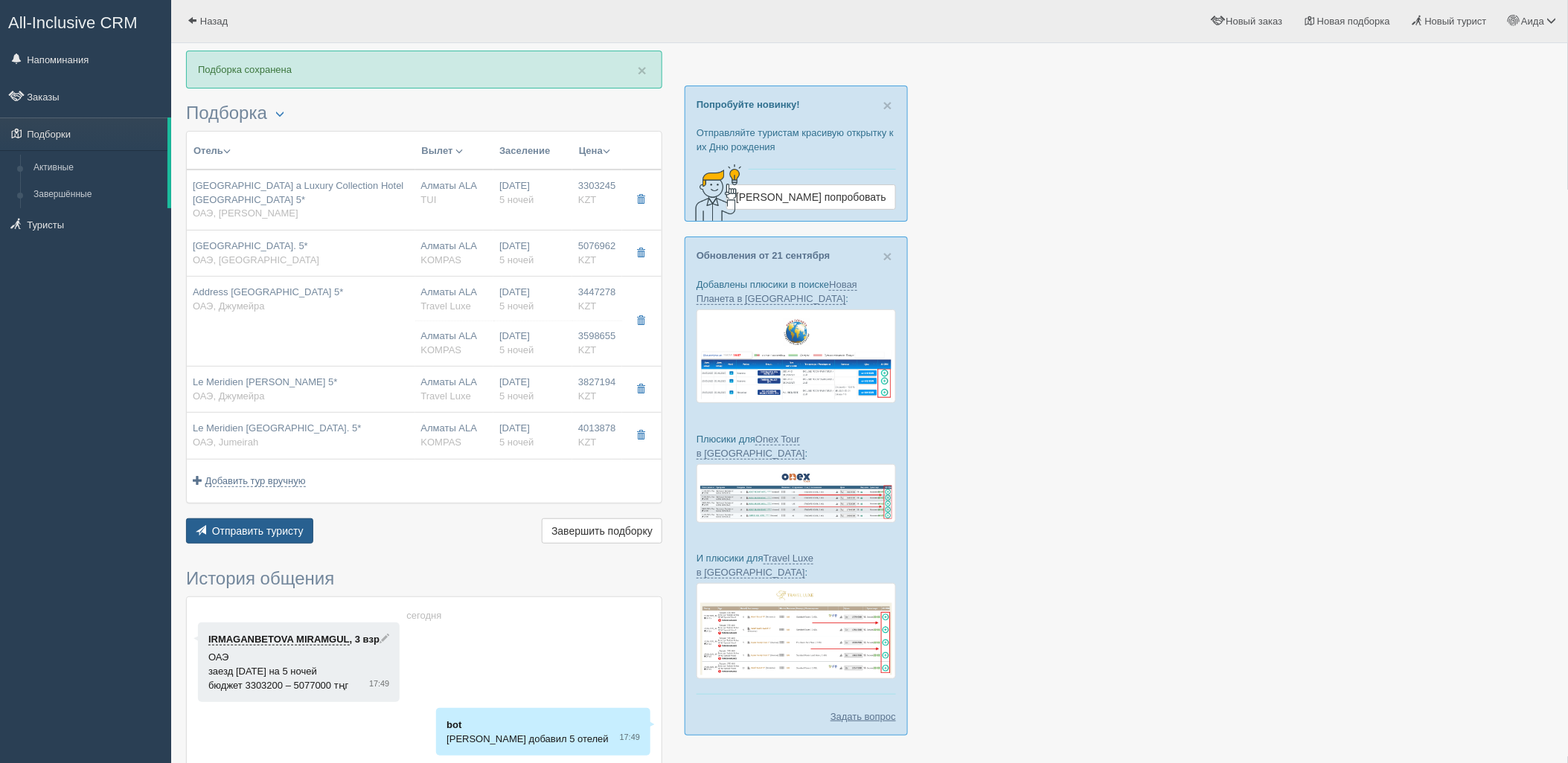
click at [286, 529] on span "Отправить туристу" at bounding box center [258, 531] width 92 height 12
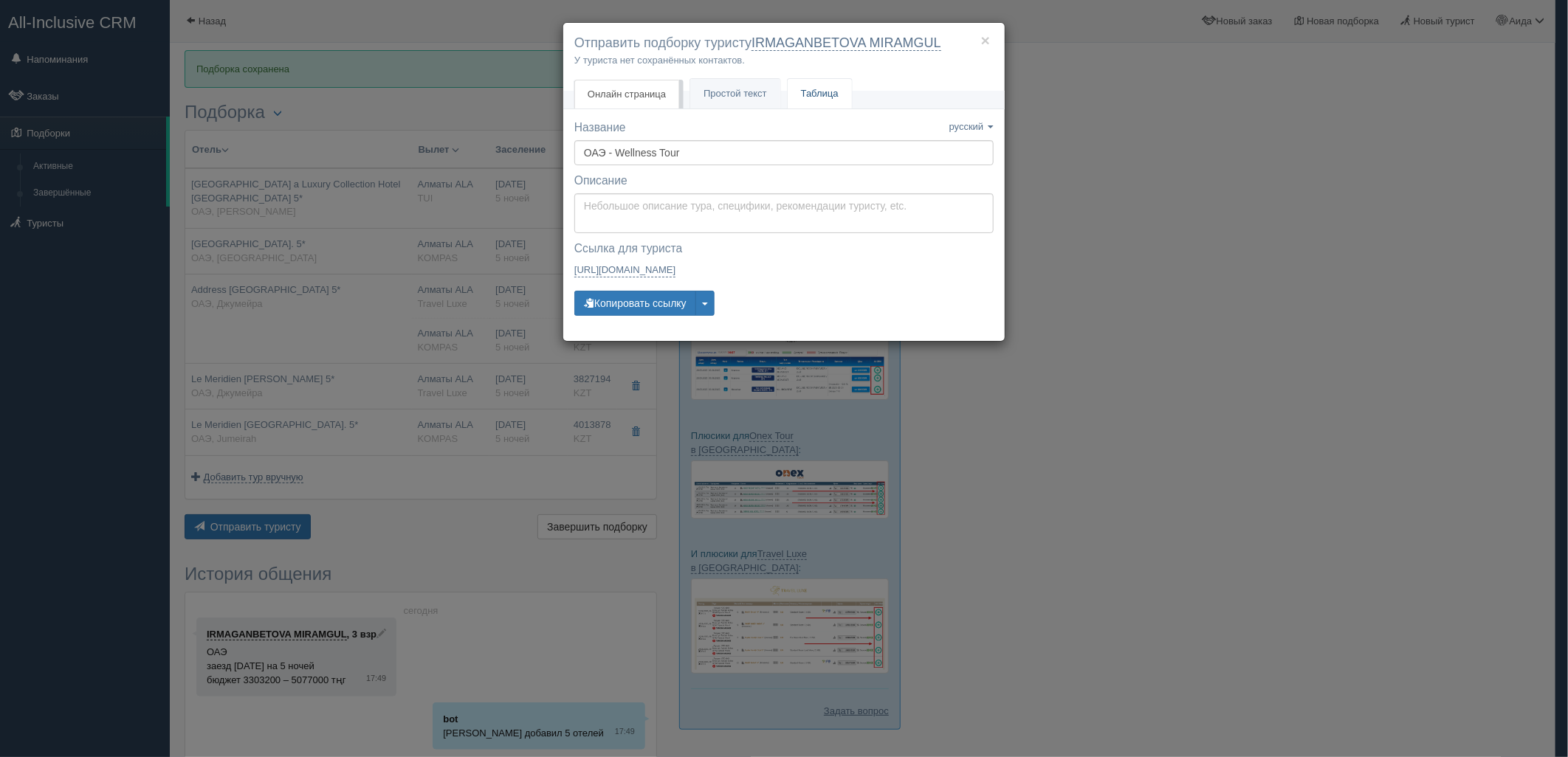
click at [833, 102] on link "Таблица" at bounding box center [820, 94] width 65 height 31
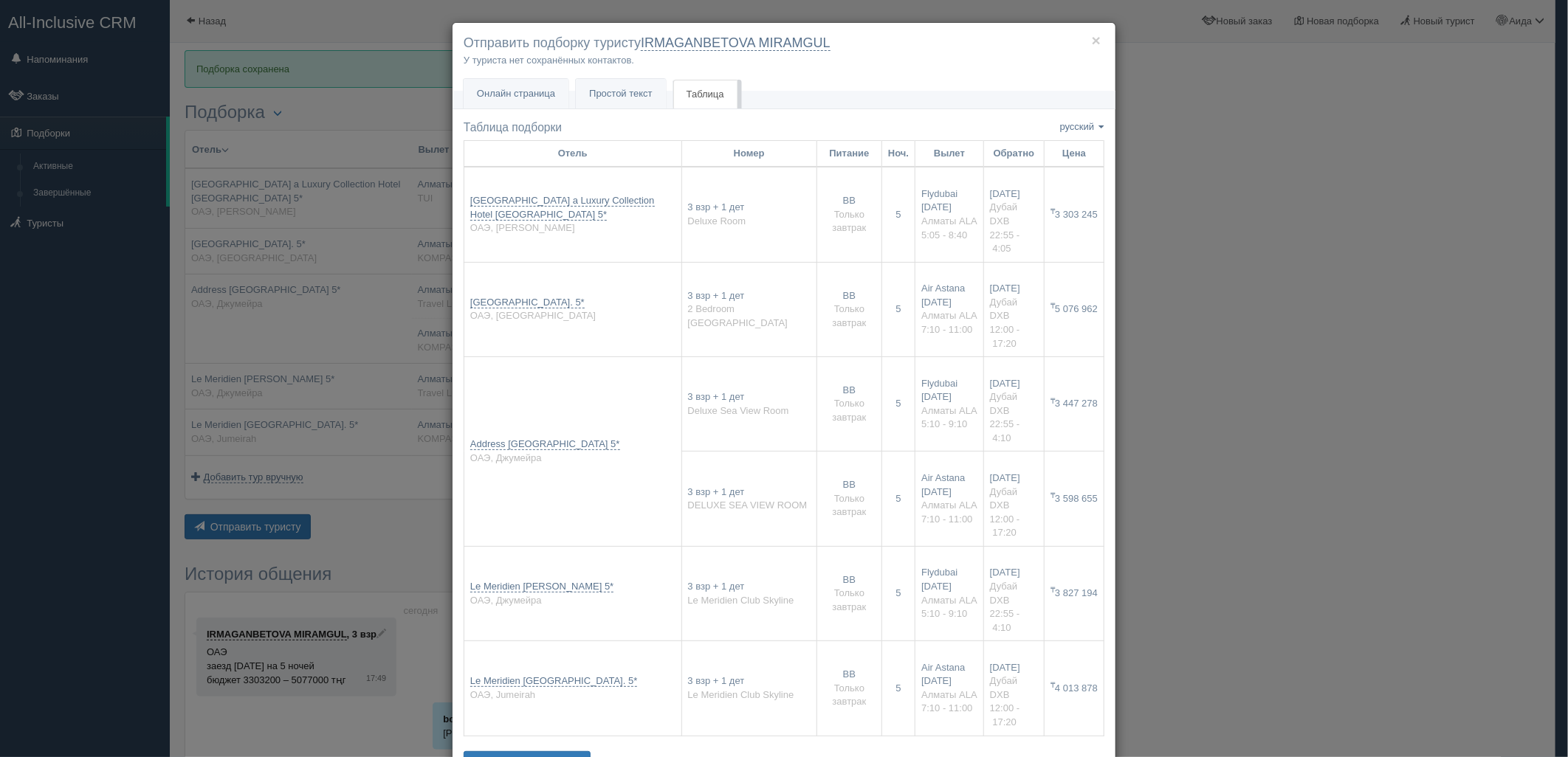
click at [1537, 635] on div "× Отправить подборку туристу IRMAGANBETOVA MIRAMGUL У туриста нет сохранённых к…" at bounding box center [784, 378] width 1568 height 757
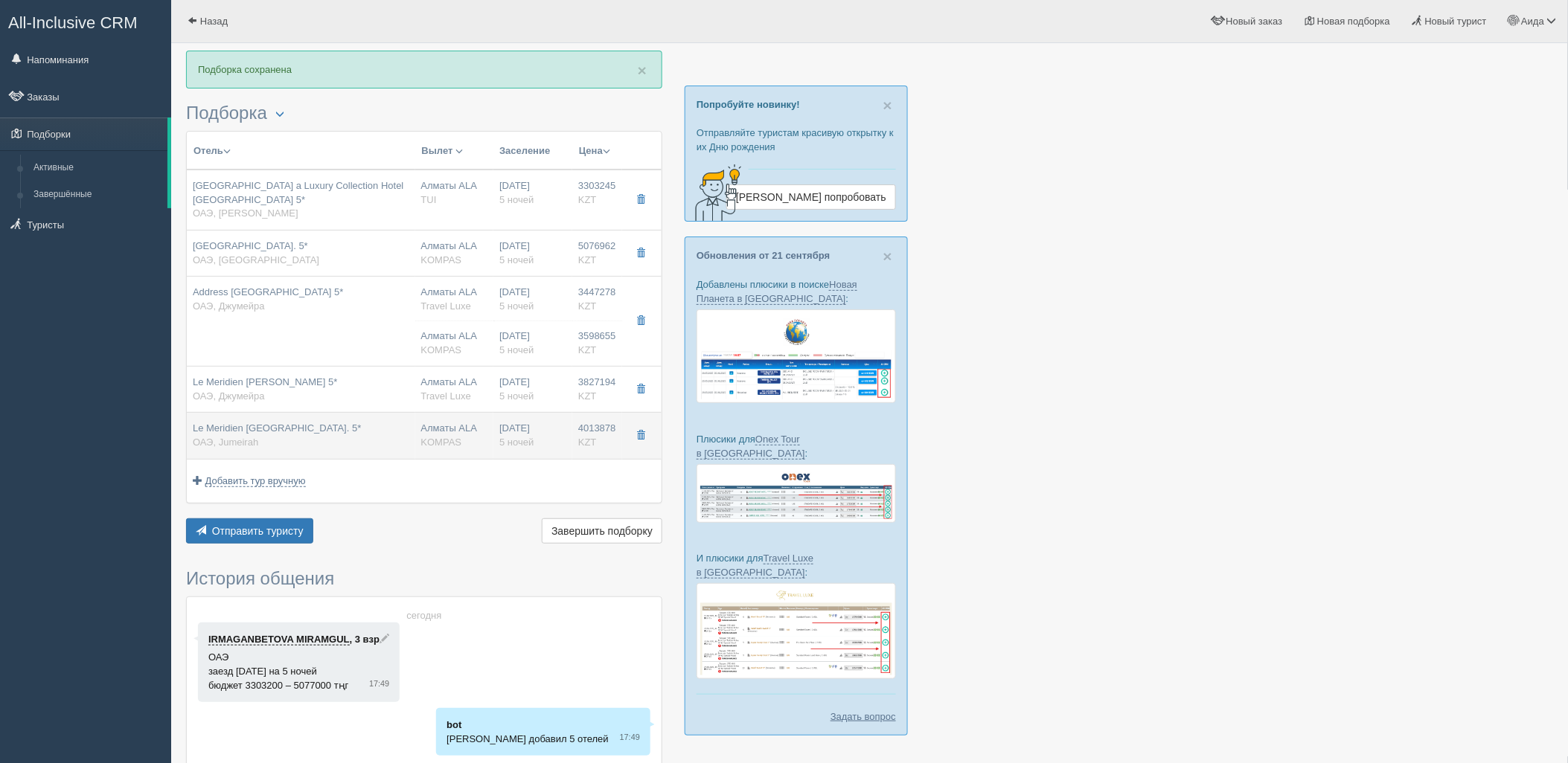
click at [361, 424] on span "Le Meridien [GEOGRAPHIC_DATA]. 5*" at bounding box center [276, 428] width 169 height 11
type input "Le Meridien Mina Seyahi Resort and Waterpark. 5*"
type input "https://www.turpravda.com/ae/dubay/Le_Meridien_Mina_Seyahi_Beach_Resort___Marin…"
type textarea "Отель был открыт в 1999 году. Последняя реновация проводилась в 2013 году. Уютн…"
type input "ОАЭ"
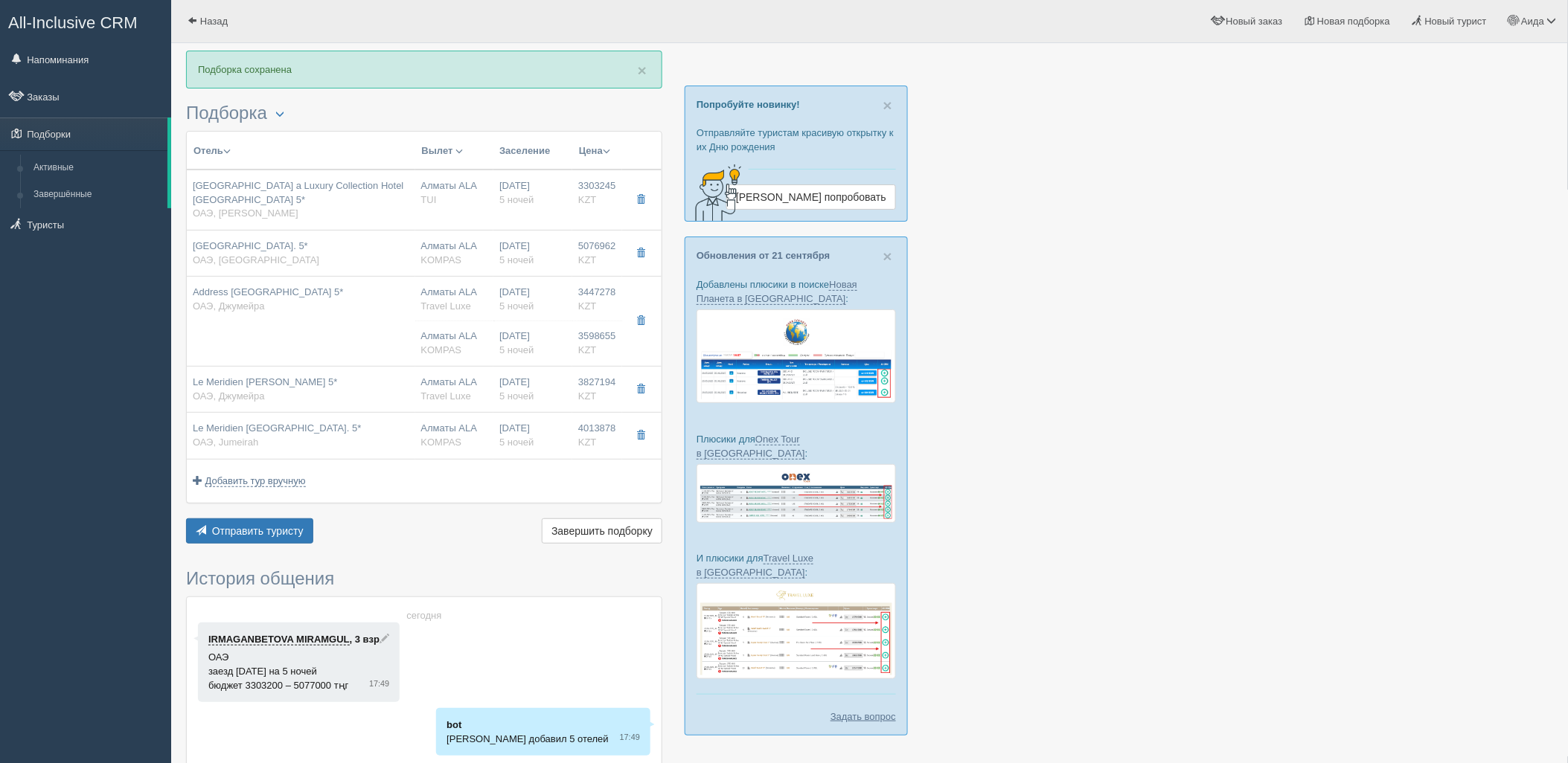
type input "Jumeirah"
type input "4013878.00"
type input "Алматы ALA"
type input "Дубай DXB"
type input "07:10"
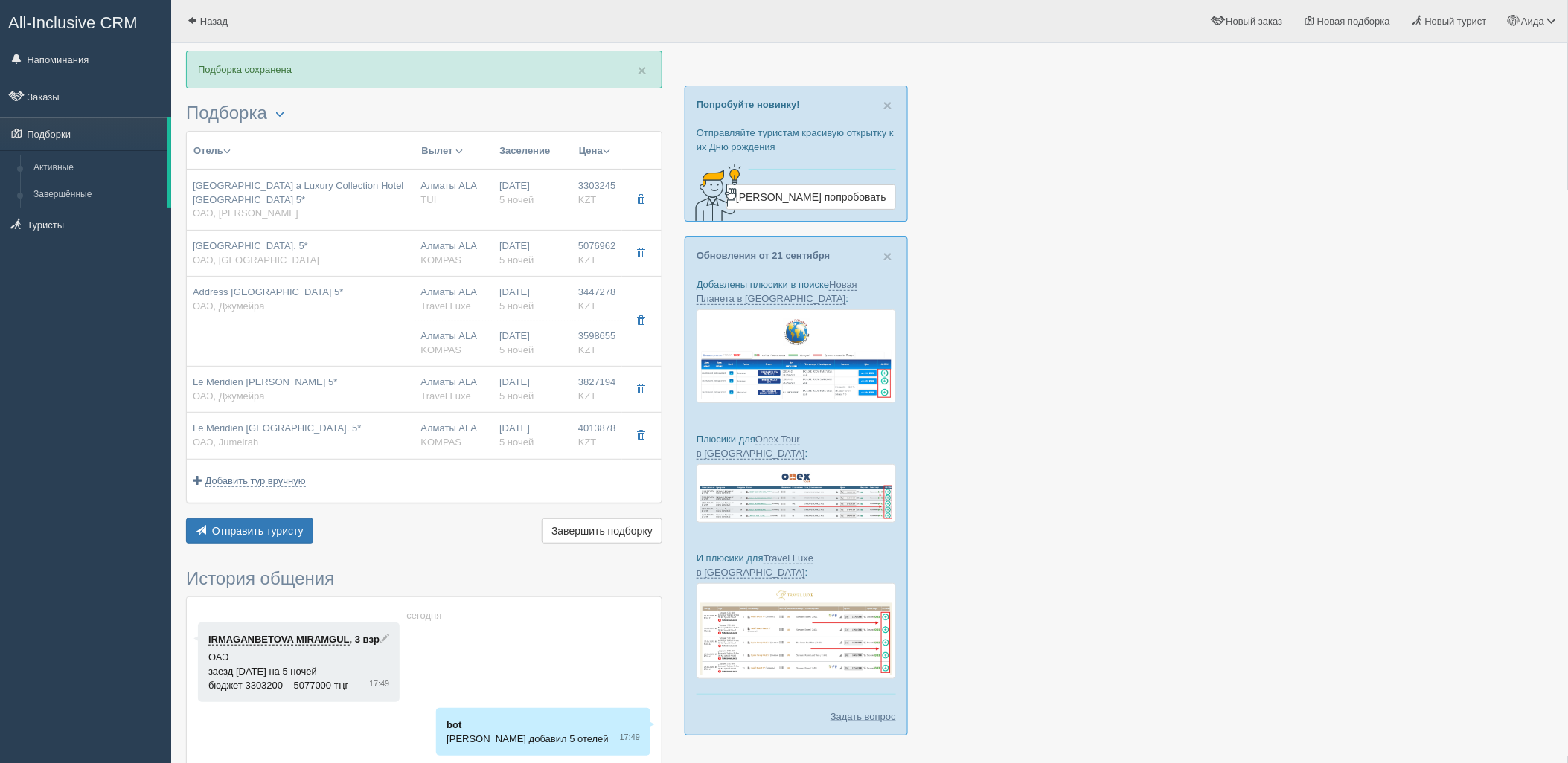
type input "11:00"
type input "Air Astana"
type input "12:00"
type input "17:20"
type input "5"
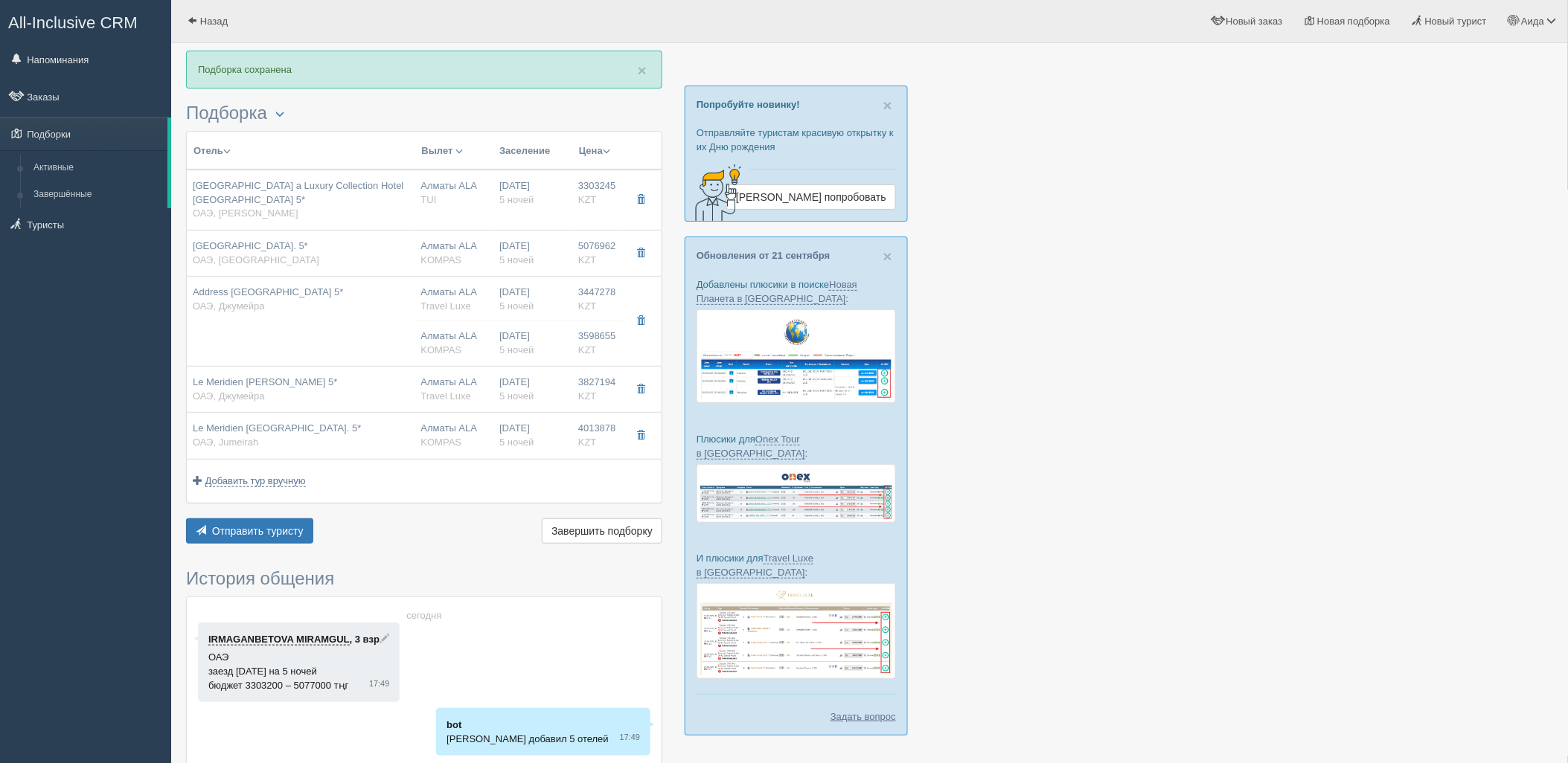
type input "Le Meridien Club Skyline"
type input "BB"
type input "KOMPAS"
type input "https://kompastour.com/"
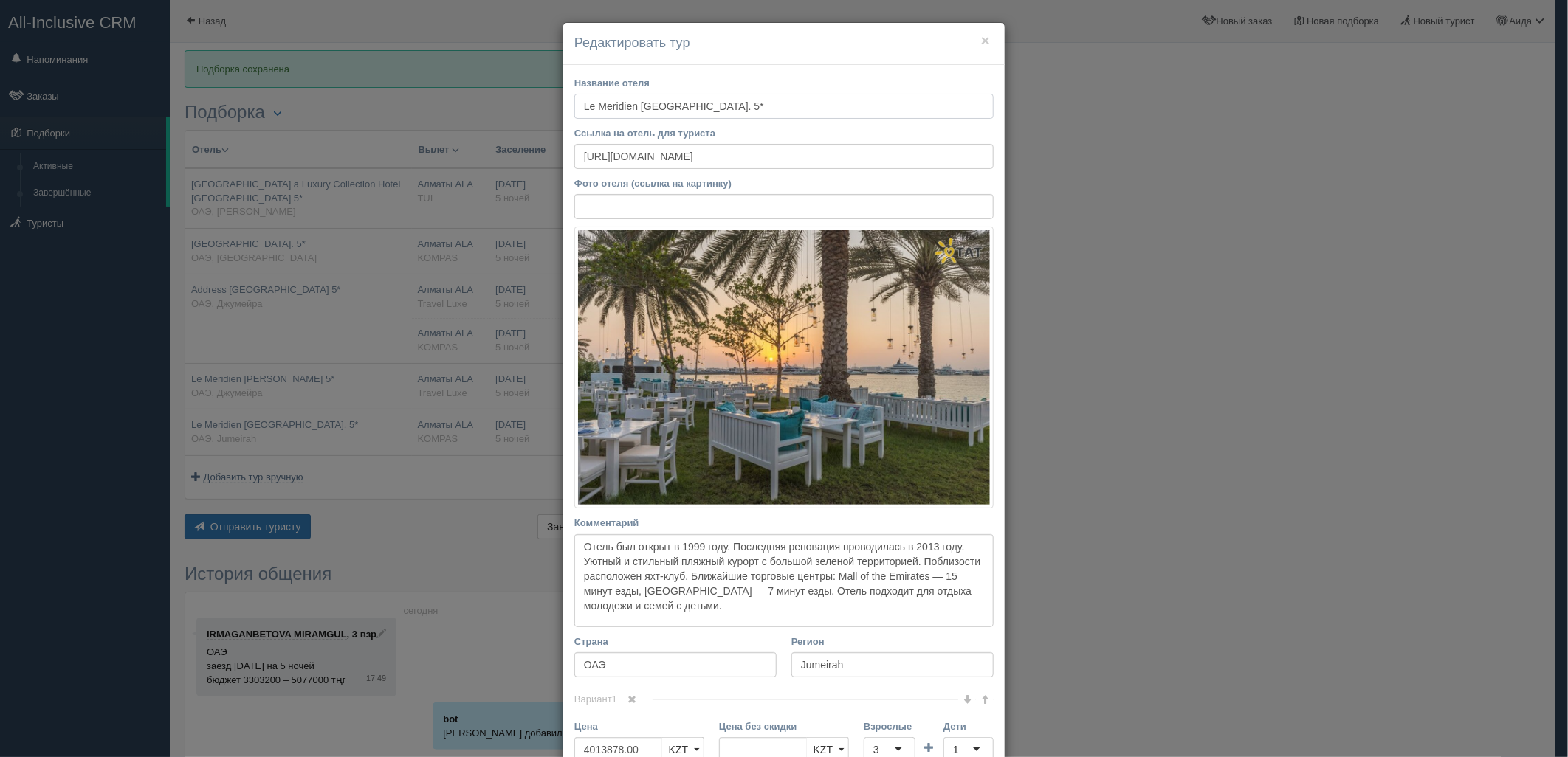
drag, startPoint x: 830, startPoint y: 107, endPoint x: 567, endPoint y: 121, distance: 263.4
click at [567, 121] on div "Название отеля Le Meridien Mina Seyahi Resort and Waterpark. 5* Ссылка на отель…" at bounding box center [784, 538] width 441 height 945
click at [1100, 108] on div "× Редактировать тур Название отеля Ссылка на отель для туриста https://www.turp…" at bounding box center [784, 378] width 1568 height 757
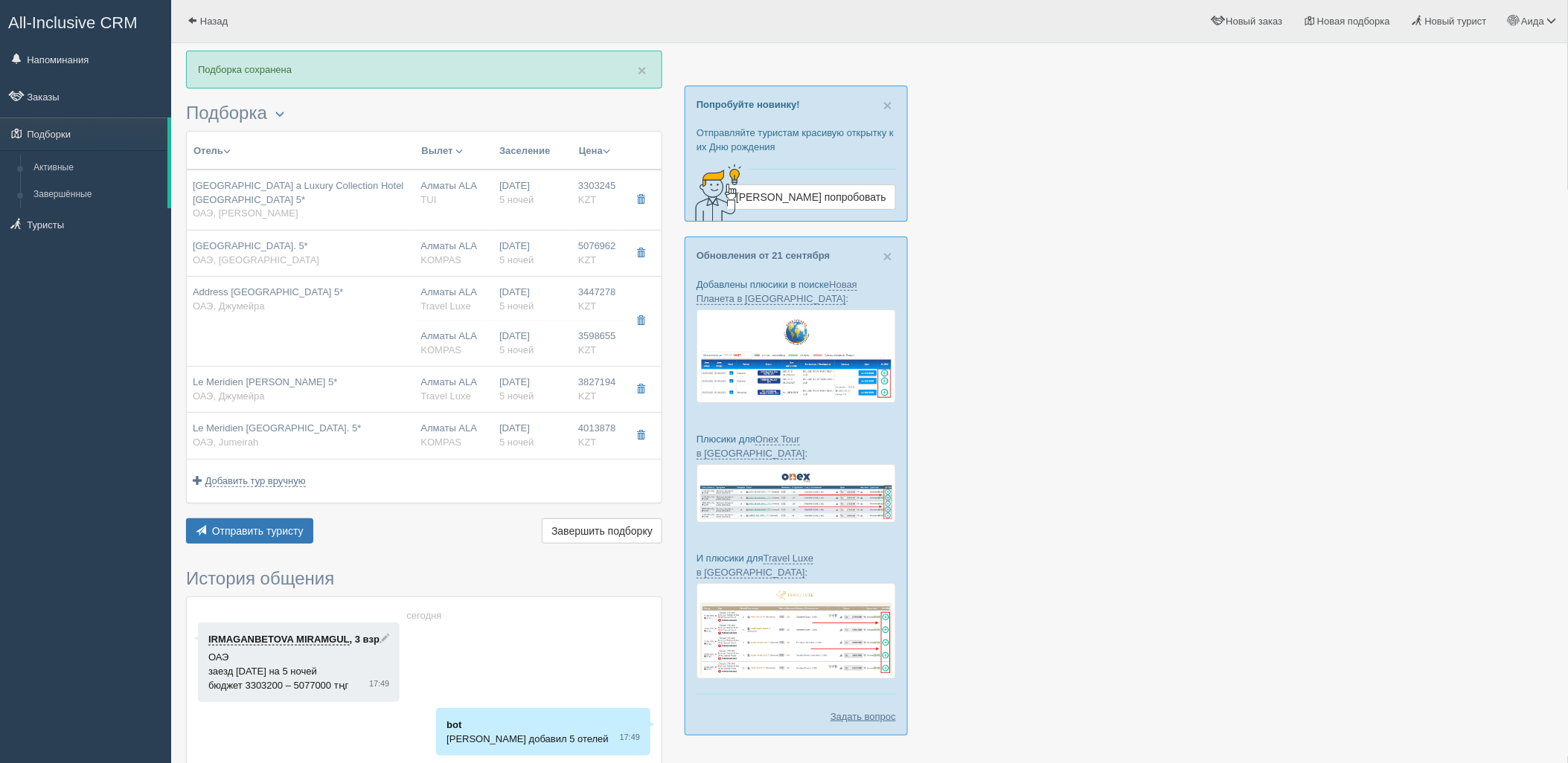
drag, startPoint x: 370, startPoint y: 329, endPoint x: 387, endPoint y: 335, distance: 18.0
click at [370, 329] on td "Address Beach Resort 5* ОАЭ, Джумейра" at bounding box center [300, 321] width 229 height 90
type input "Address Beach Resort 5*"
type input "https://www.booking.com/hotel/ae/address-jumeirah-resort.ru.html"
type input "Джумейра"
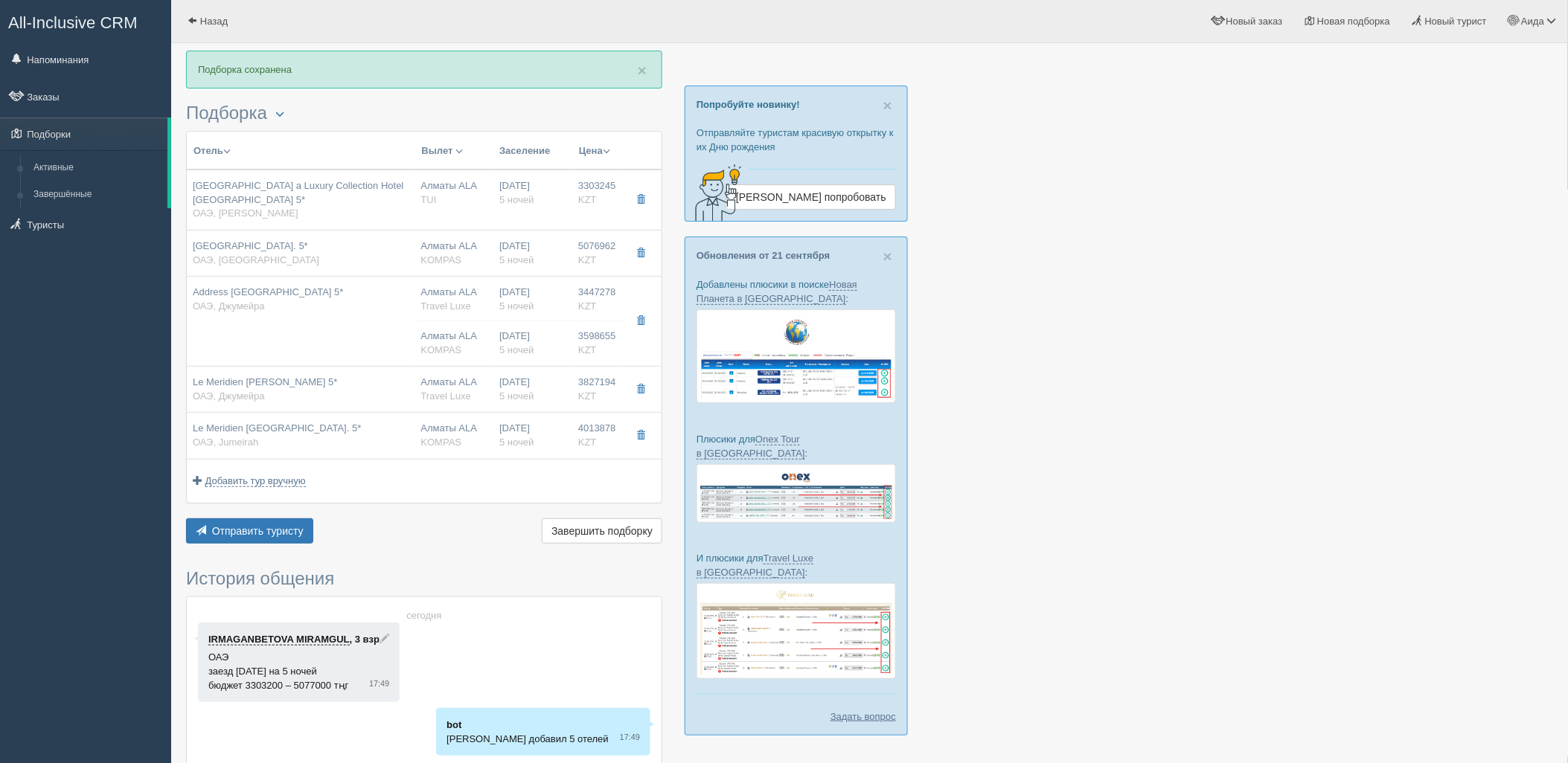
type input "3447278.00"
type input "05:10"
type input "09:10"
type input "Flydubai"
type input "22:55"
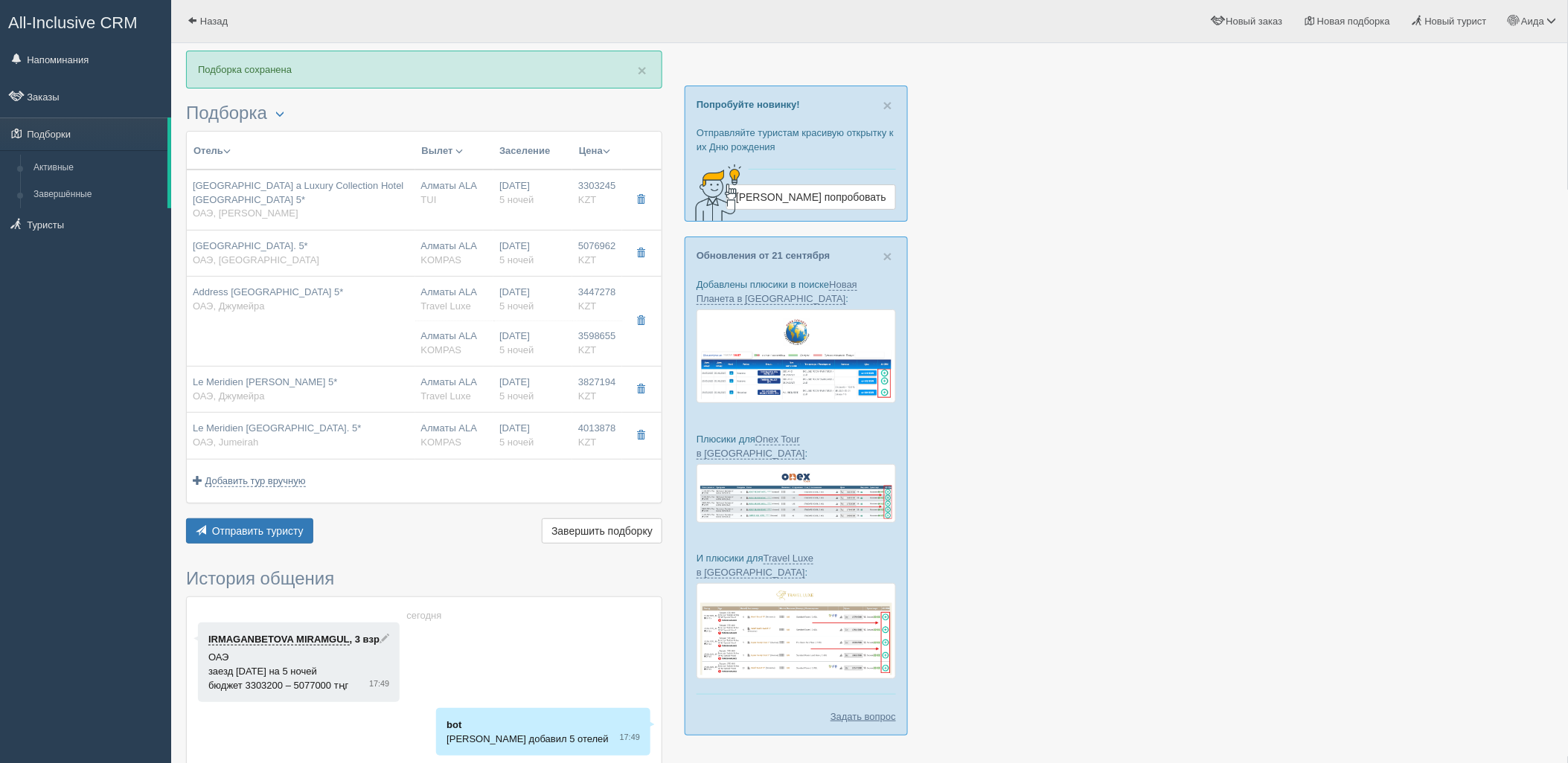
type input "04:10"
type input "Deluxe Sea View Room"
type input "Bed&Breakfast"
type input "Travel Luxe"
type input "https://online.travelluxe.kz/hotels?samo_action=hotel&HOTELINC=13180"
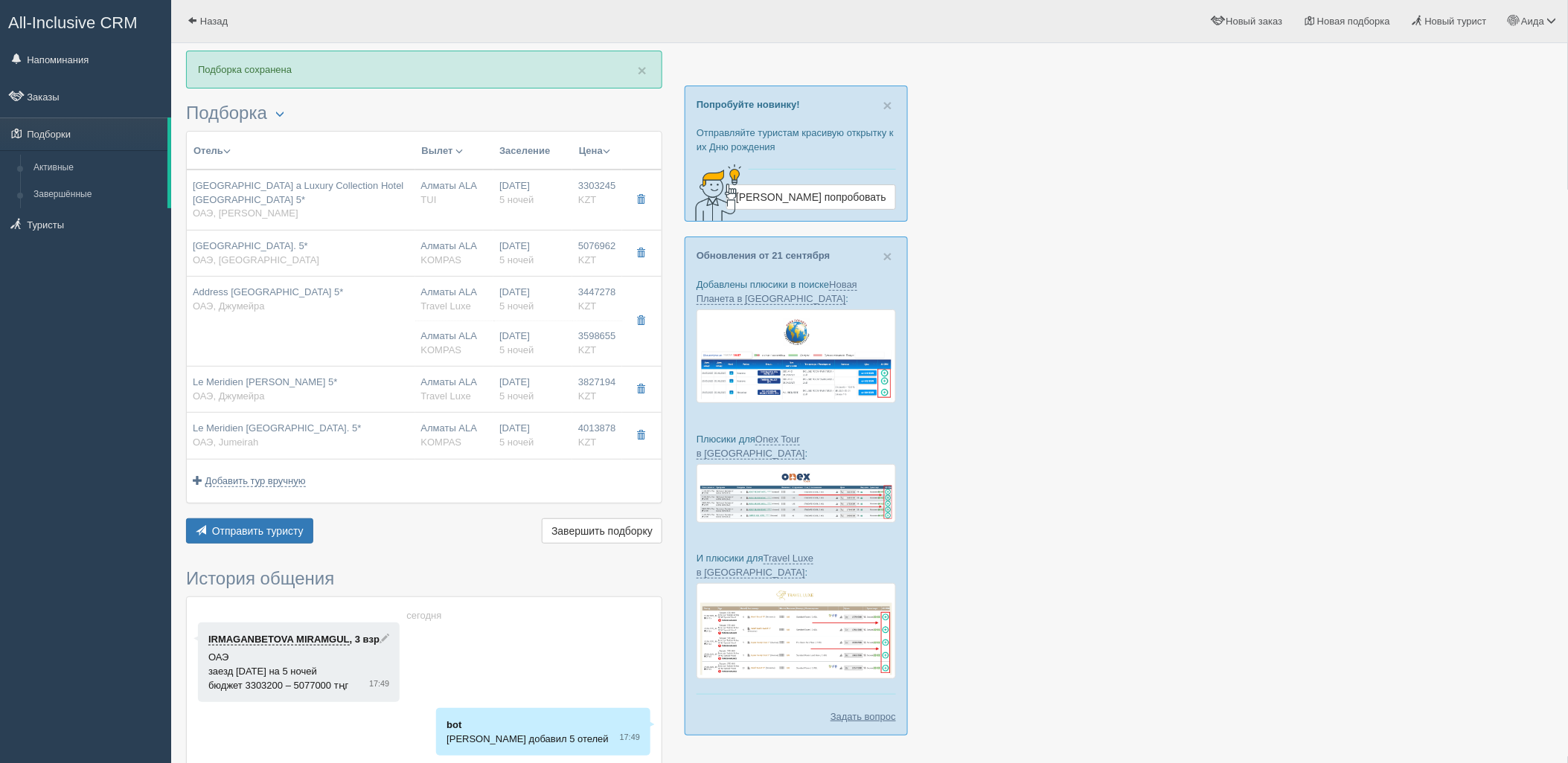
type input "3598655.00"
type input "Алматы ALA"
type input "Дубай DXB"
type input "07:10"
type input "11:00"
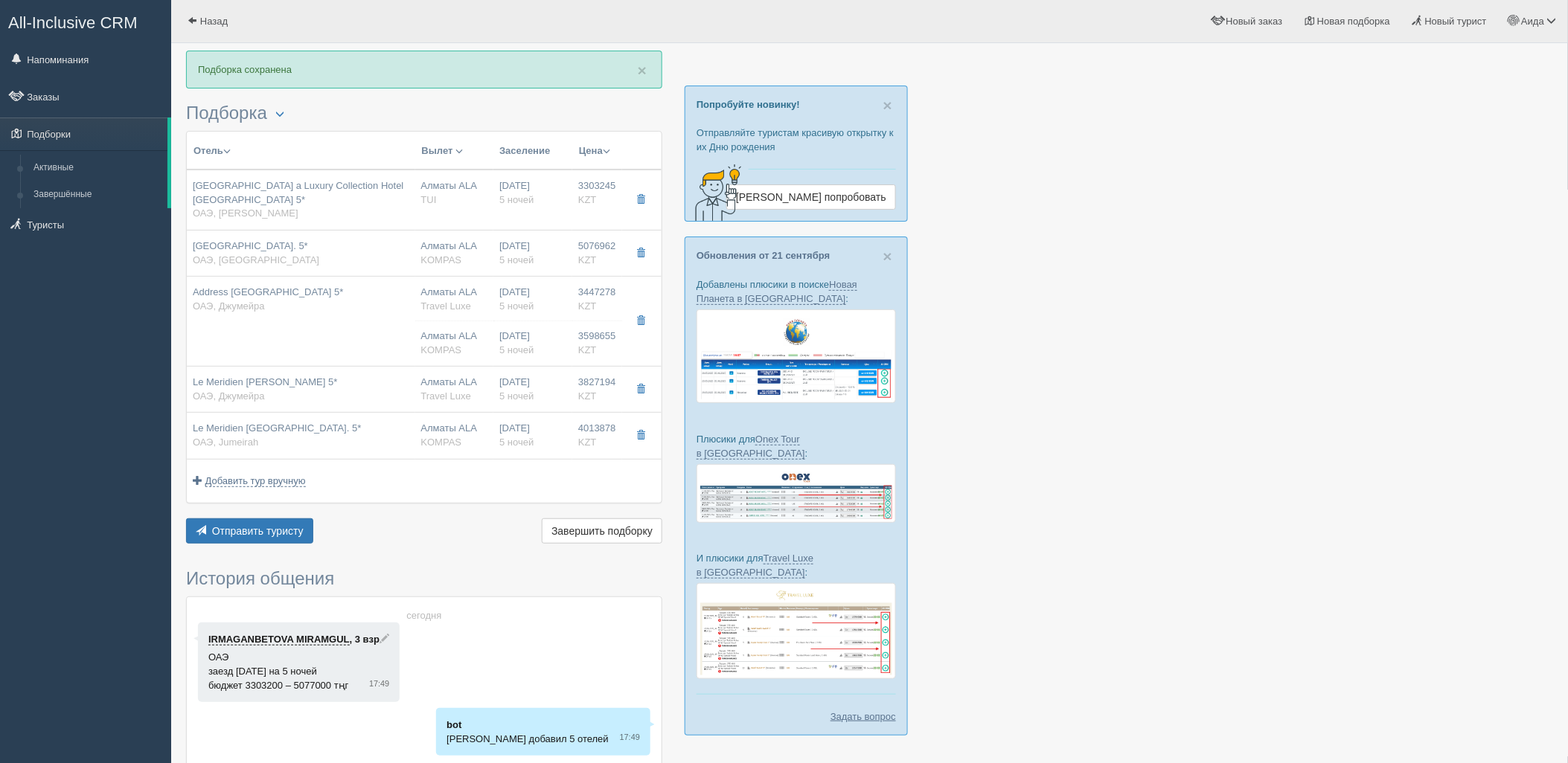
type input "Air Astana"
type input "12:00"
type input "17:20"
type input "5"
type input "DELUXE SEA VIEW ROOM"
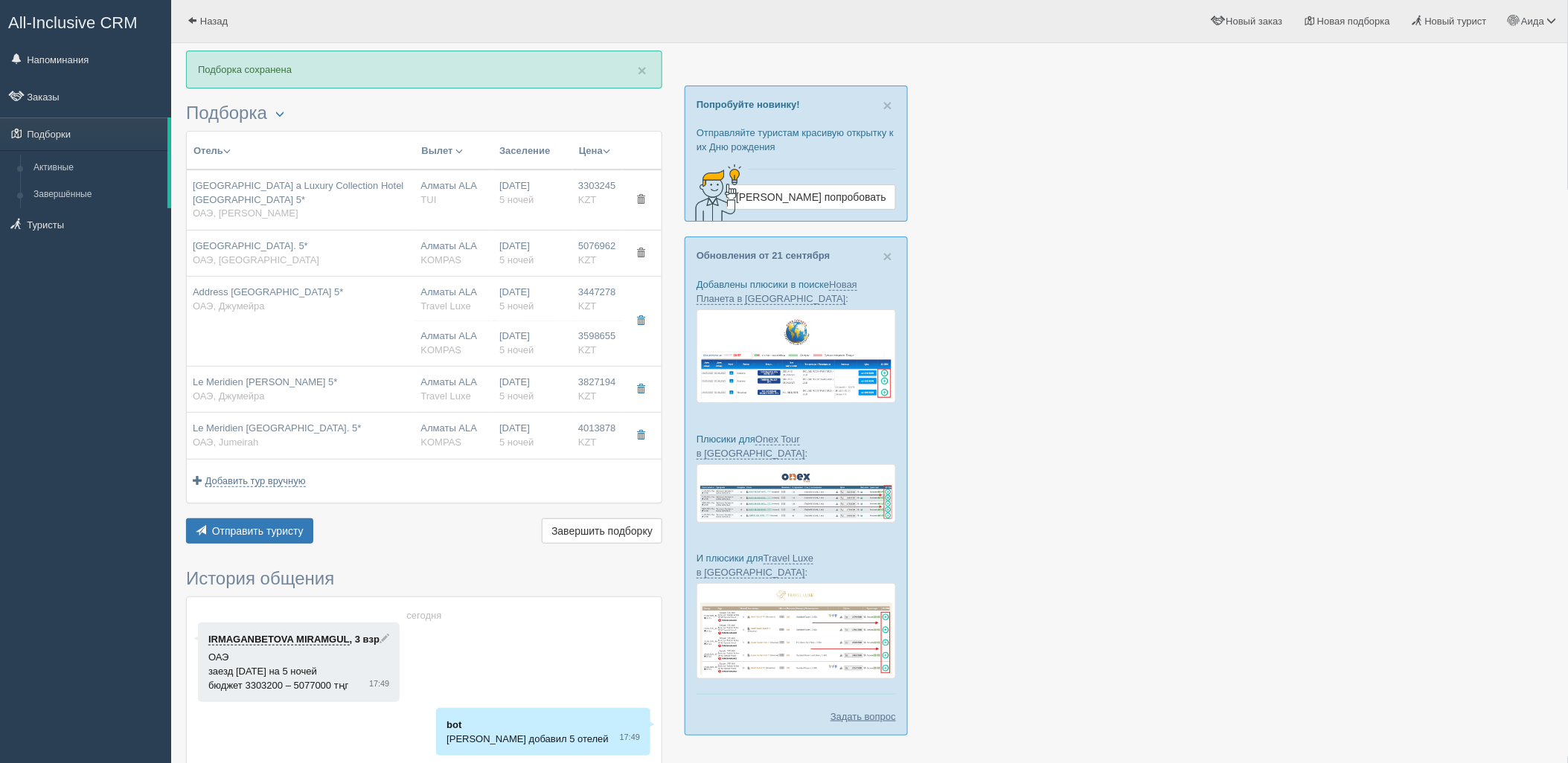
type input "BB"
type input "KOMPAS"
type input "https://kompastour.com/"
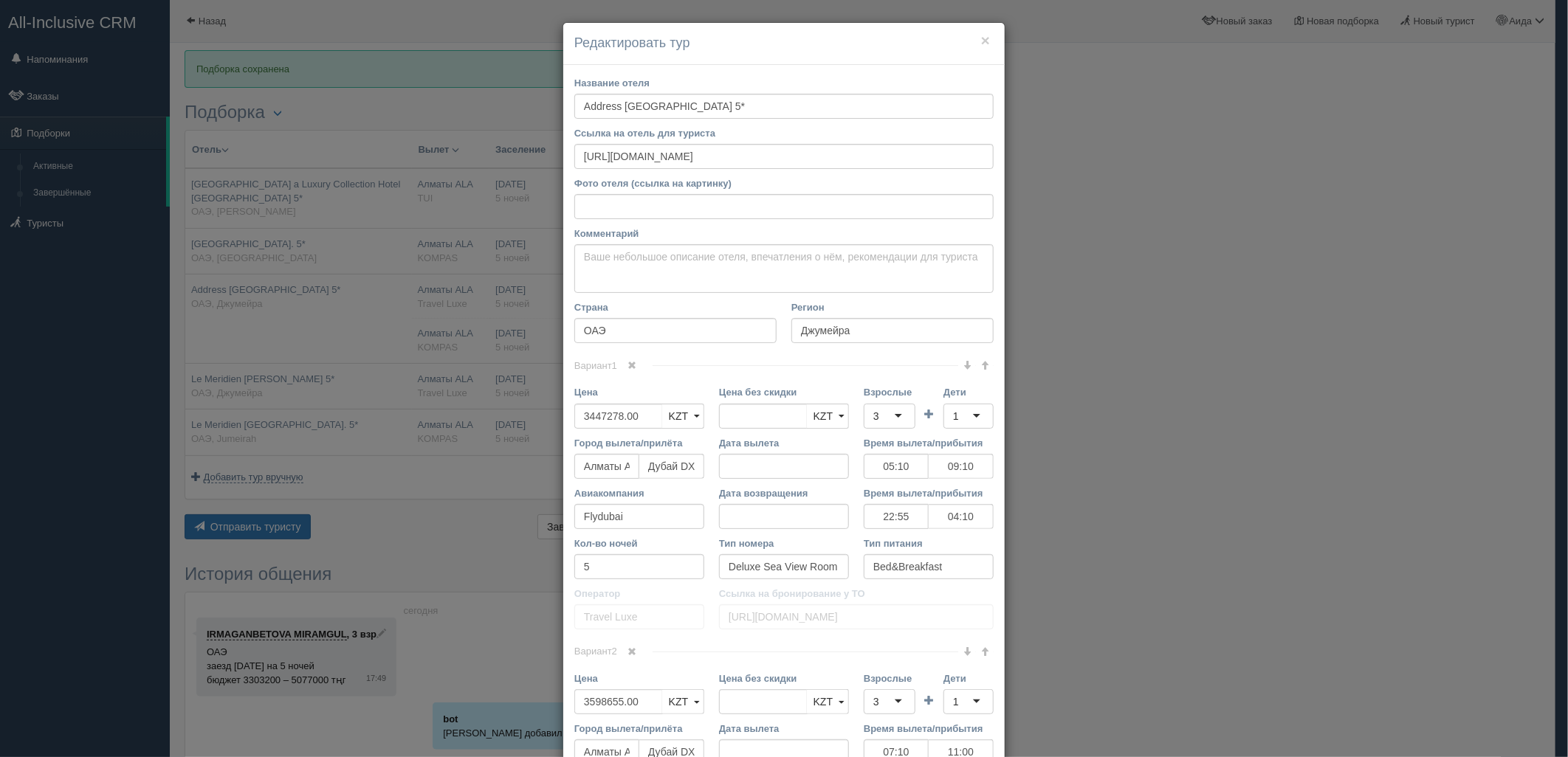
click at [1246, 352] on div "× Редактировать тур Название отеля Address Beach Resort 5* Ссылка на отель для …" at bounding box center [784, 378] width 1568 height 757
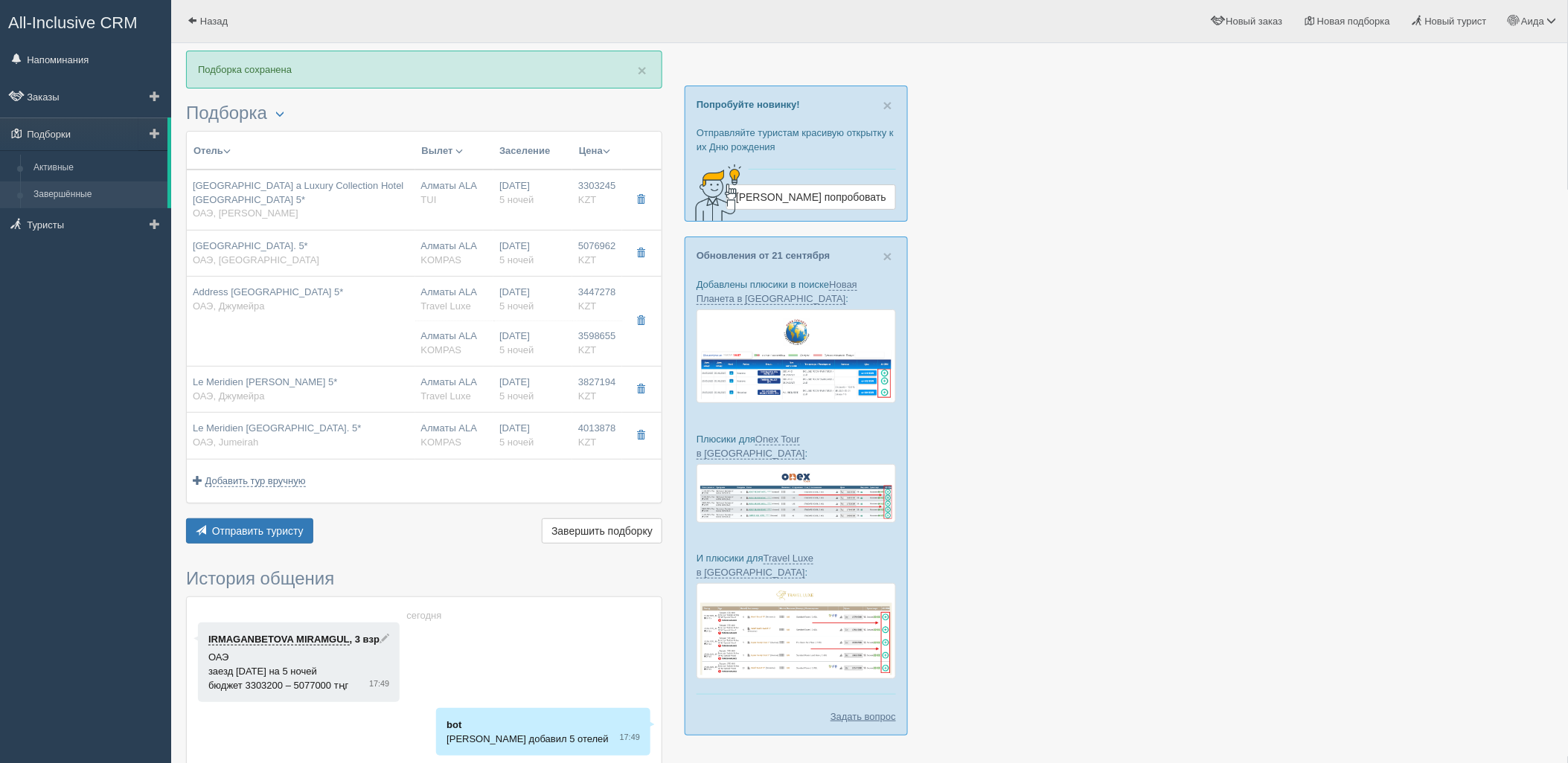
drag, startPoint x: 90, startPoint y: 173, endPoint x: 138, endPoint y: 193, distance: 52.0
click at [90, 173] on link "Активные" at bounding box center [97, 168] width 140 height 27
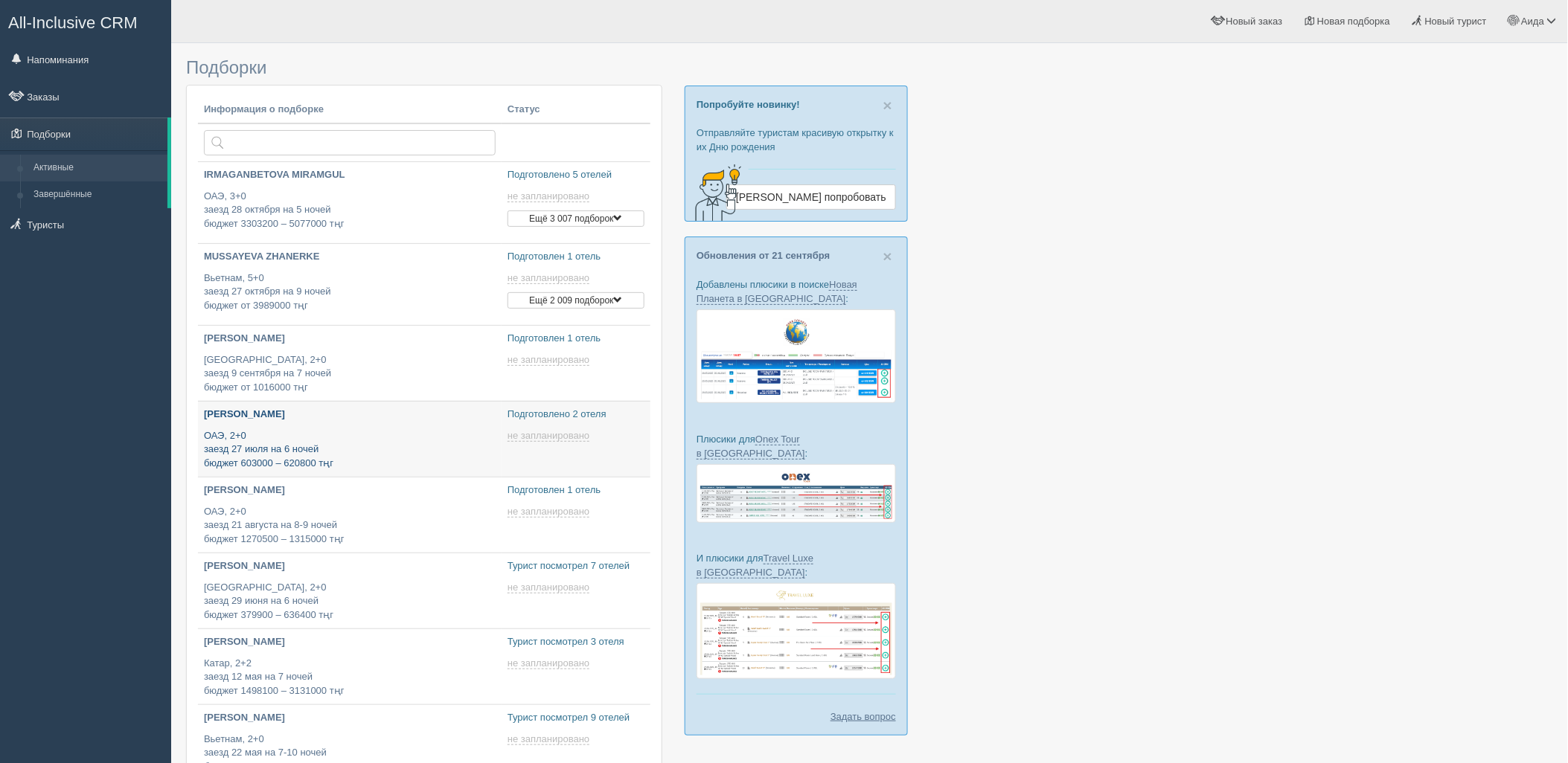
type input "[DATE] 16:00"
type input "[DATE] 13:20"
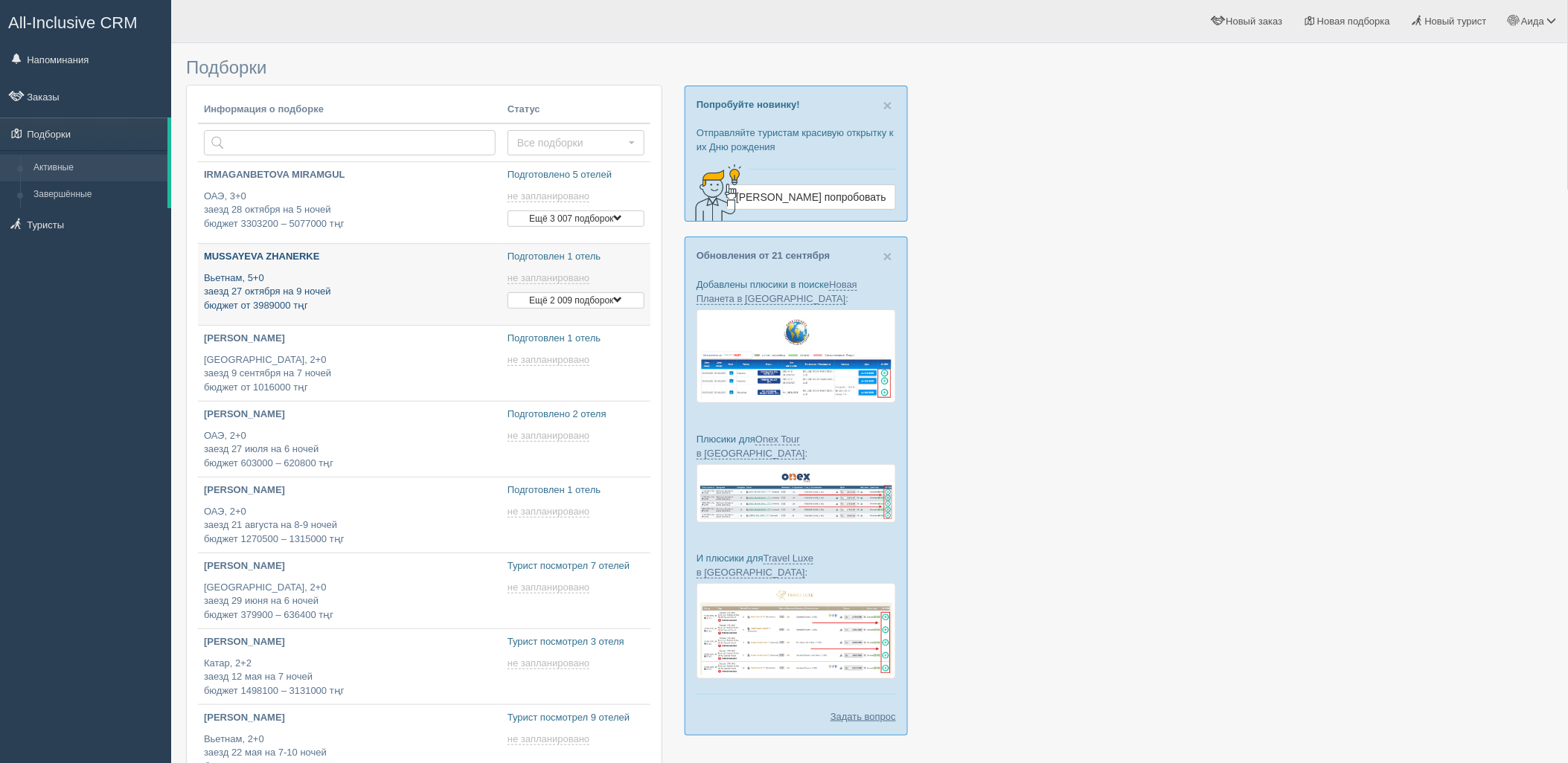
type input "[DATE] 18:25"
click at [347, 358] on p "Египет, 2+0 заезд 9 сентября на 7 ночей бюджет от 1016000 тңг" at bounding box center [349, 374] width 292 height 42
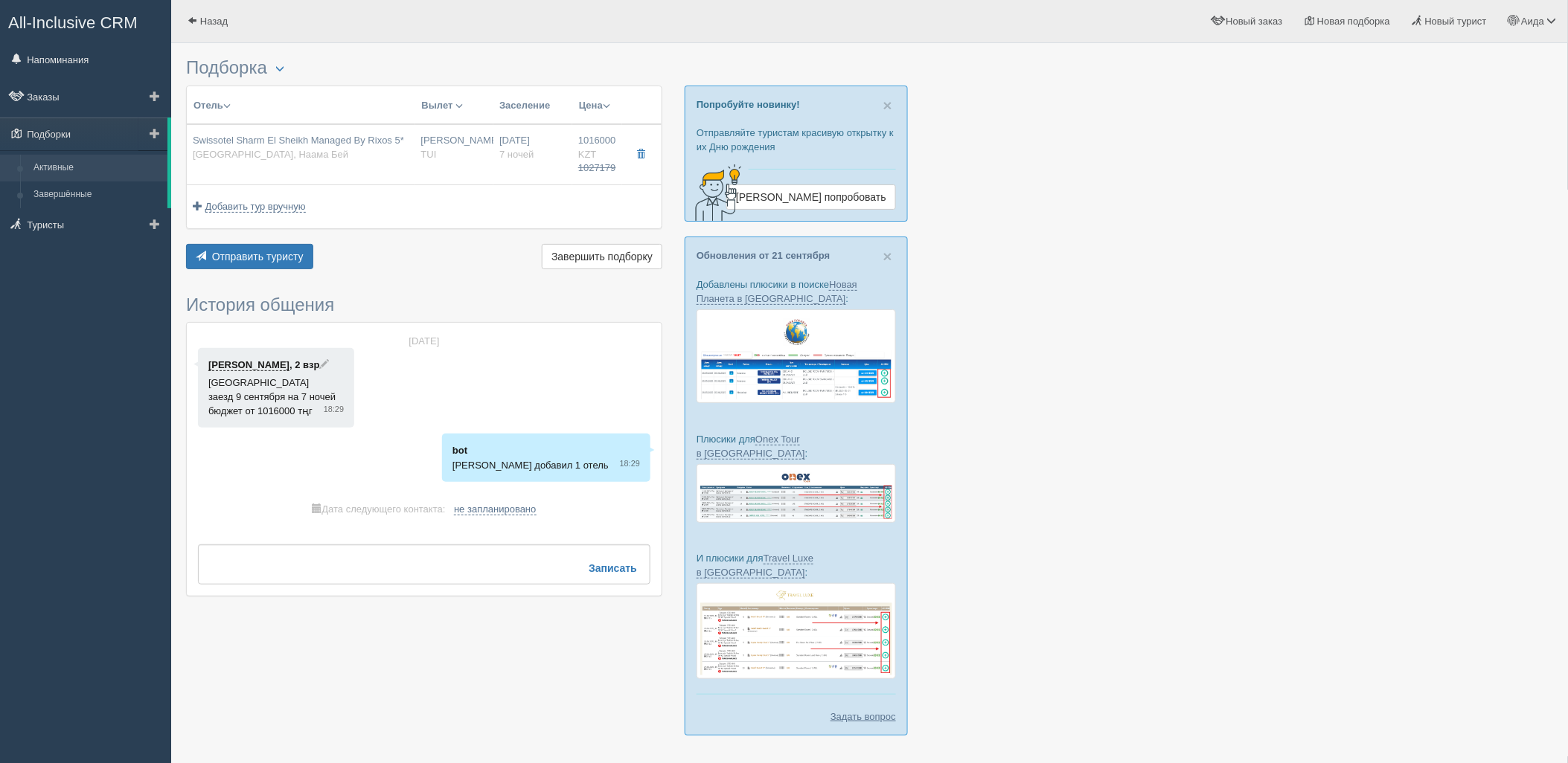
click at [67, 172] on link "Активные" at bounding box center [97, 168] width 140 height 27
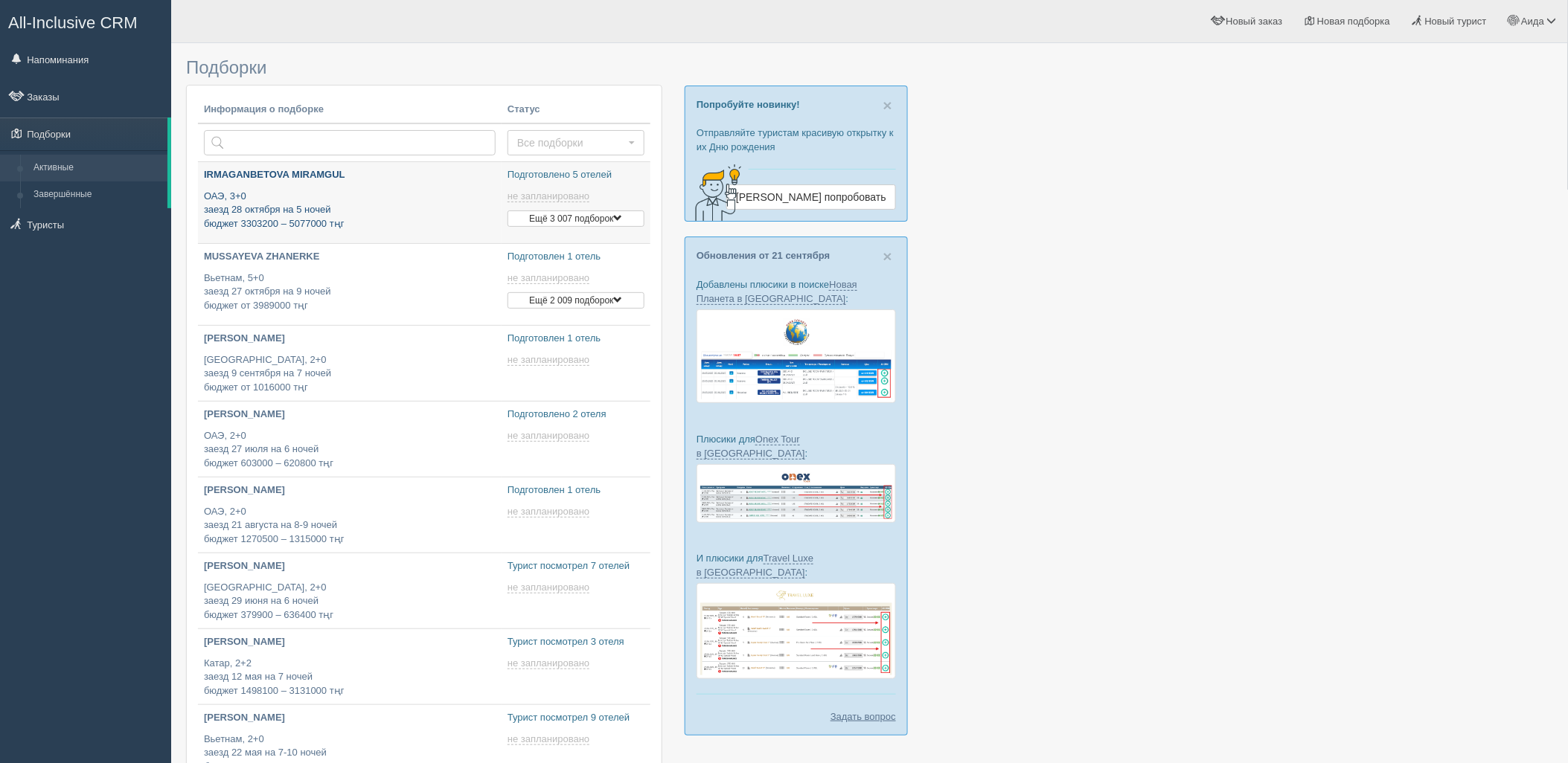
type input "[DATE] 17:45"
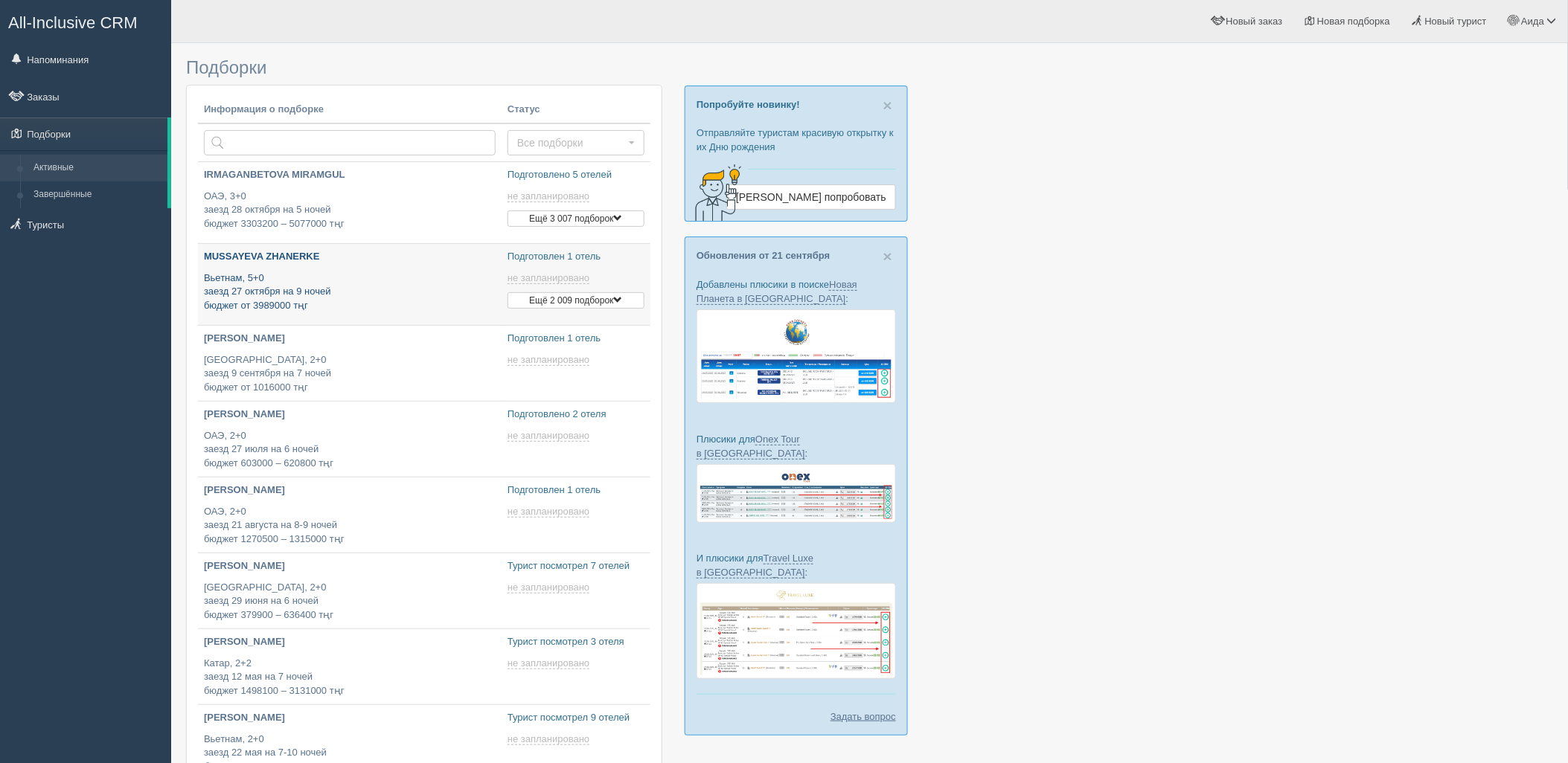
type input "[DATE] 16:00"
type input "[DATE] 18:25"
click at [342, 389] on p "[GEOGRAPHIC_DATA], 2+0 заезд 9 сентября на 7 ночей бюджет от 1016000 тңг" at bounding box center [349, 374] width 292 height 42
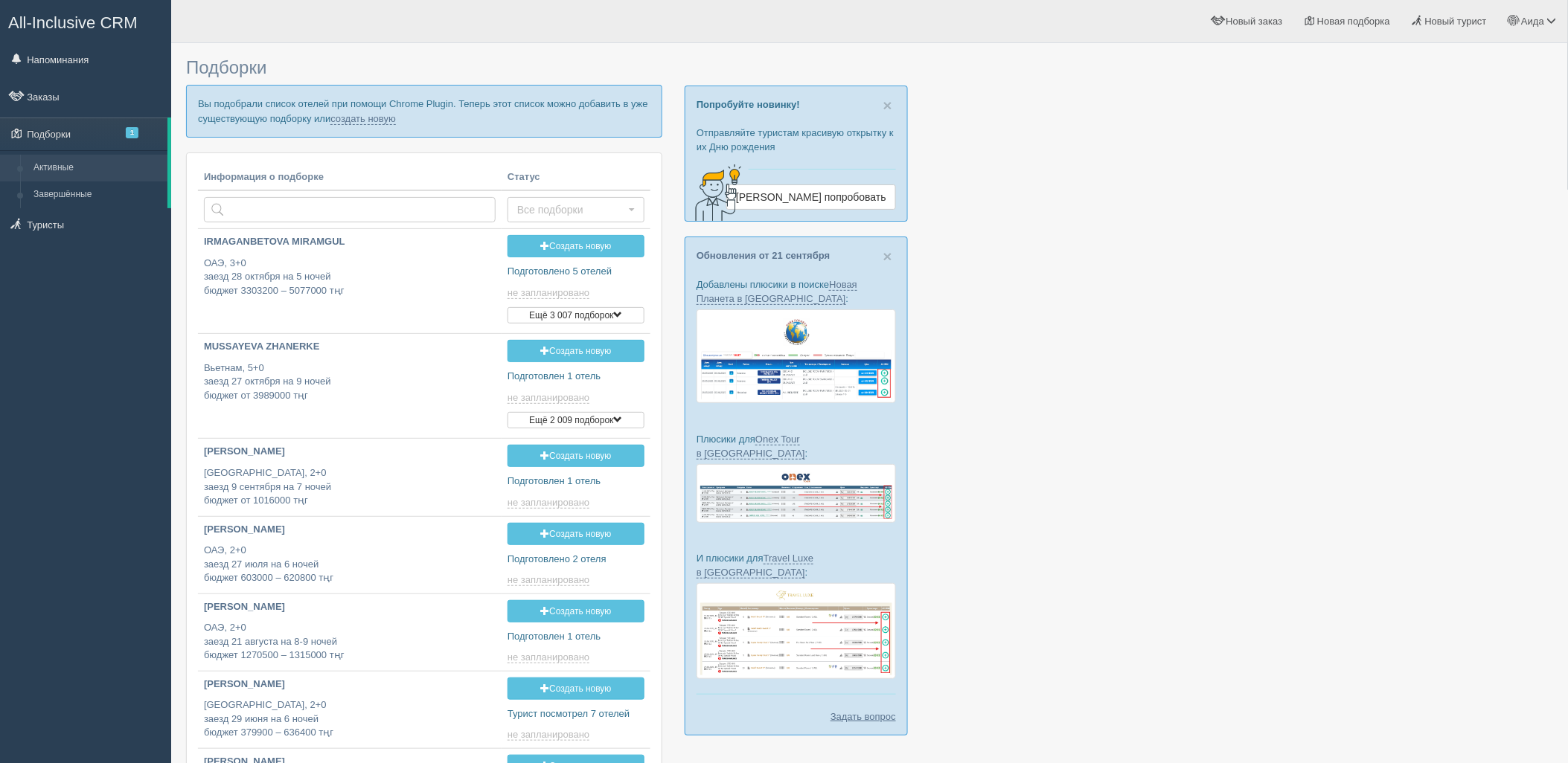
click at [368, 127] on p "Вы подобрали список отелей при помощи Chrome Plugin. Теперь этот список можно д…" at bounding box center [424, 110] width 476 height 52
click at [368, 117] on link "создать новую" at bounding box center [363, 119] width 66 height 12
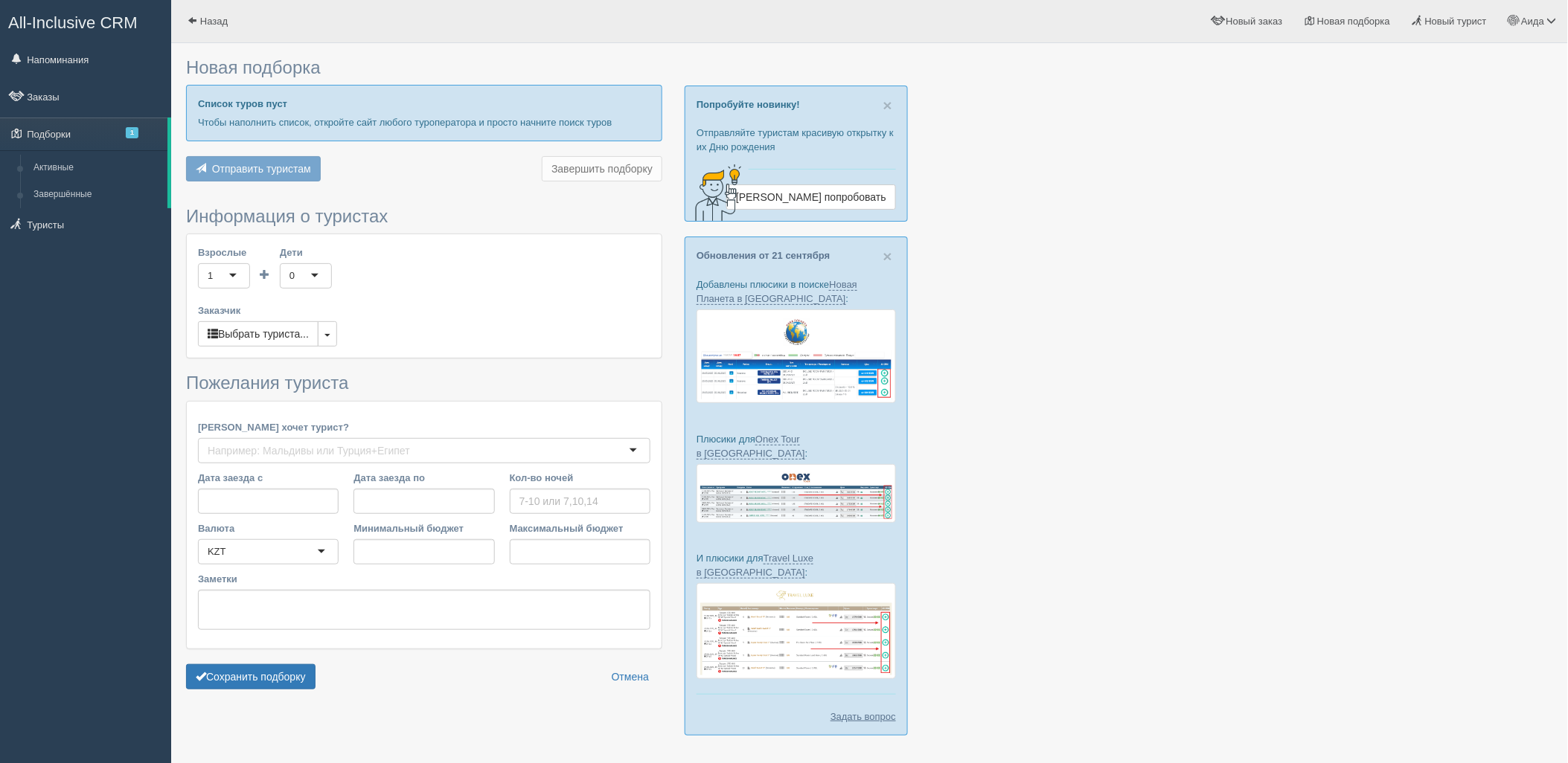
type input "6"
type input "6064900"
type input "6065000"
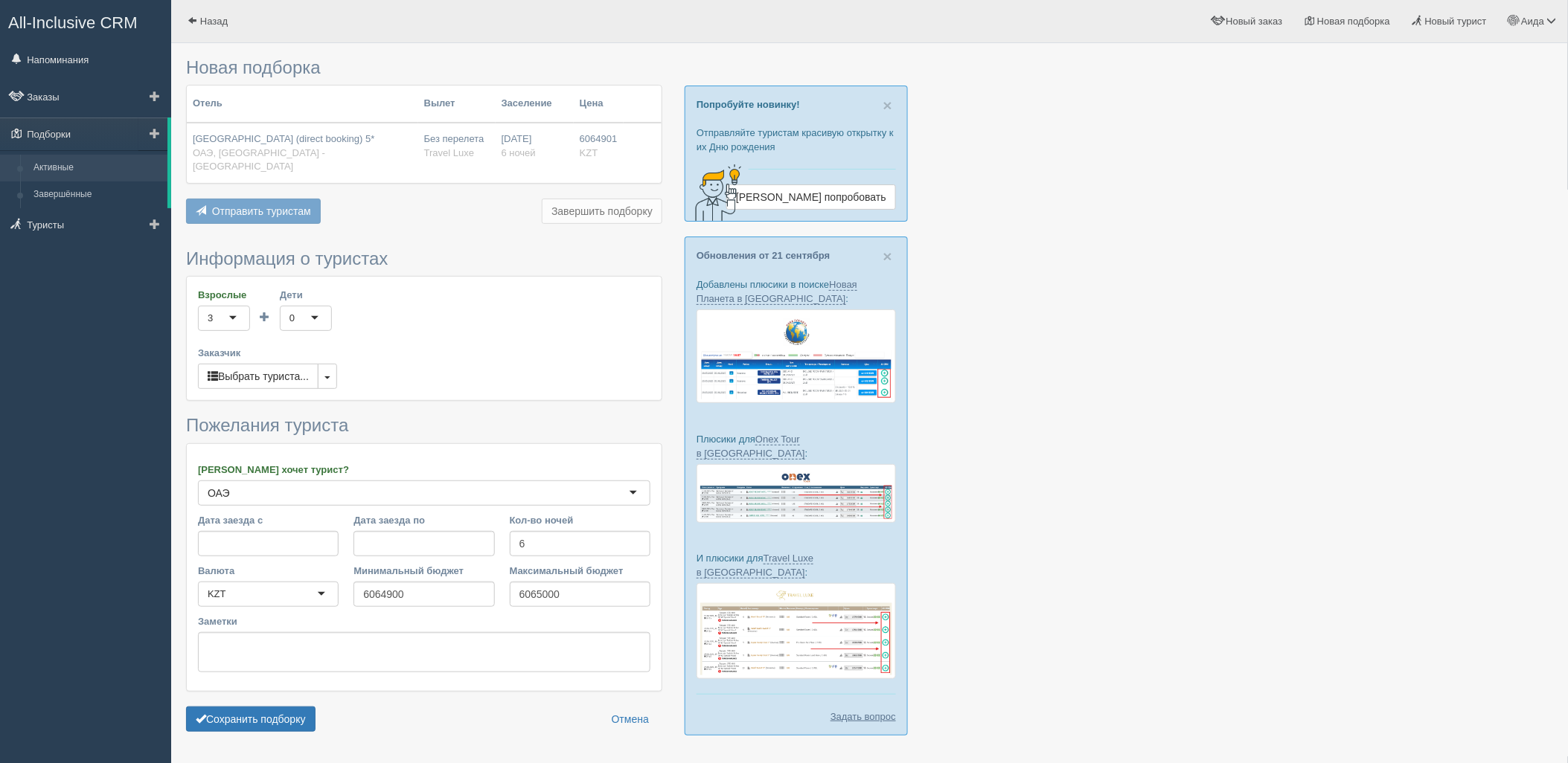
click at [80, 172] on link "Активные" at bounding box center [97, 168] width 140 height 27
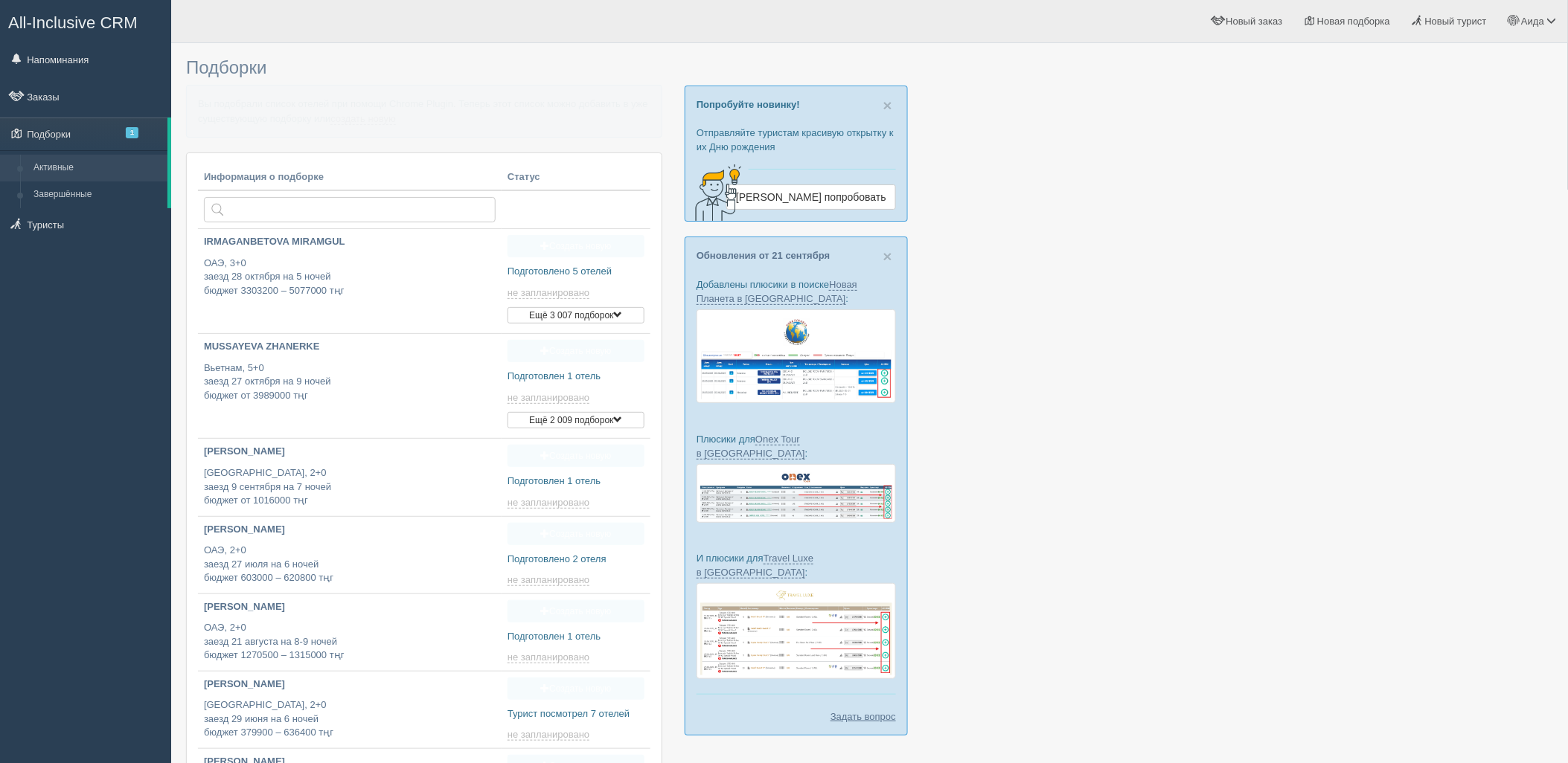
type input "[DATE] 17:45"
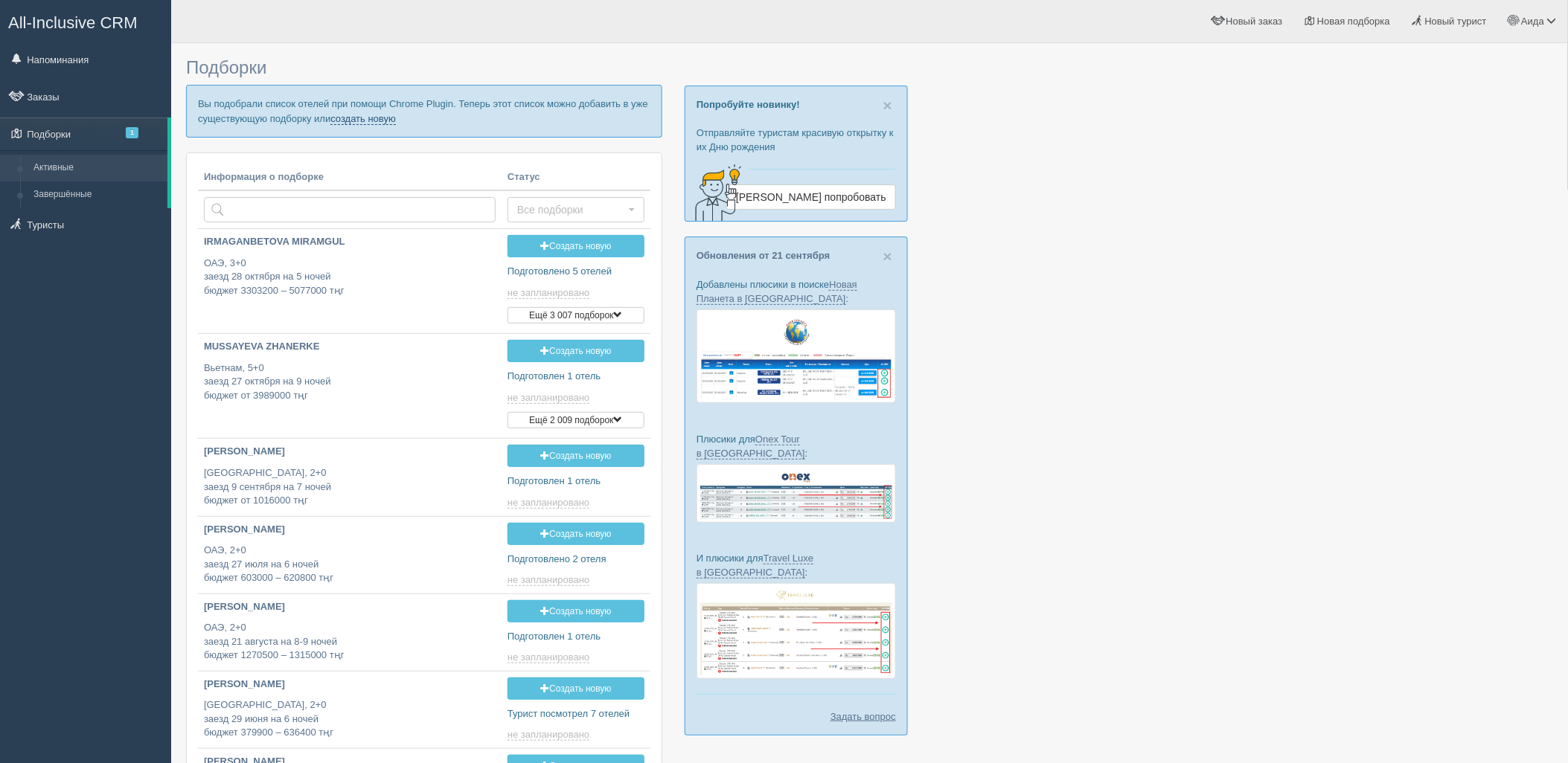
click at [377, 121] on link "создать новую" at bounding box center [363, 119] width 66 height 12
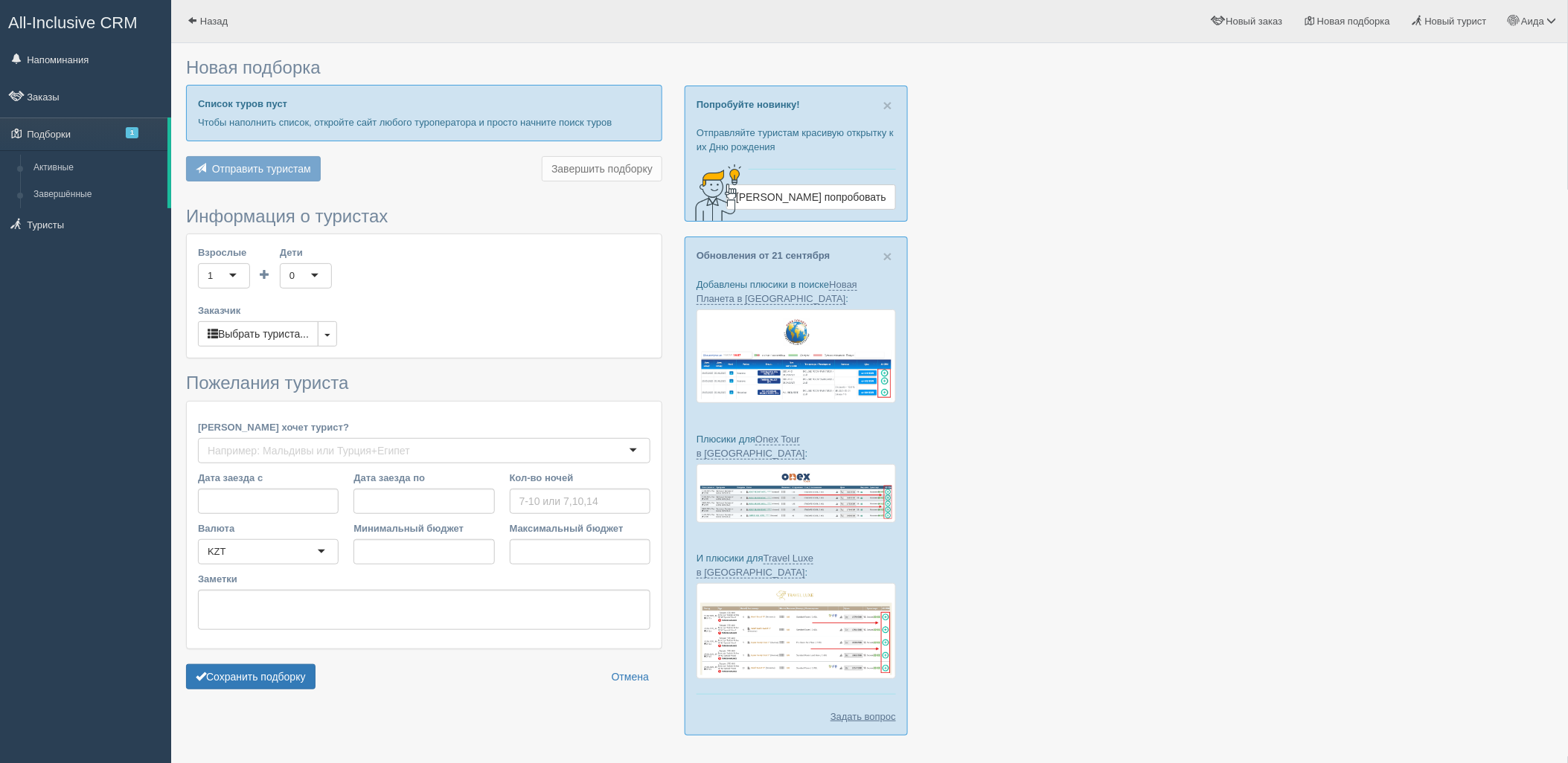
type input "6"
type input "6064900"
type input "6065000"
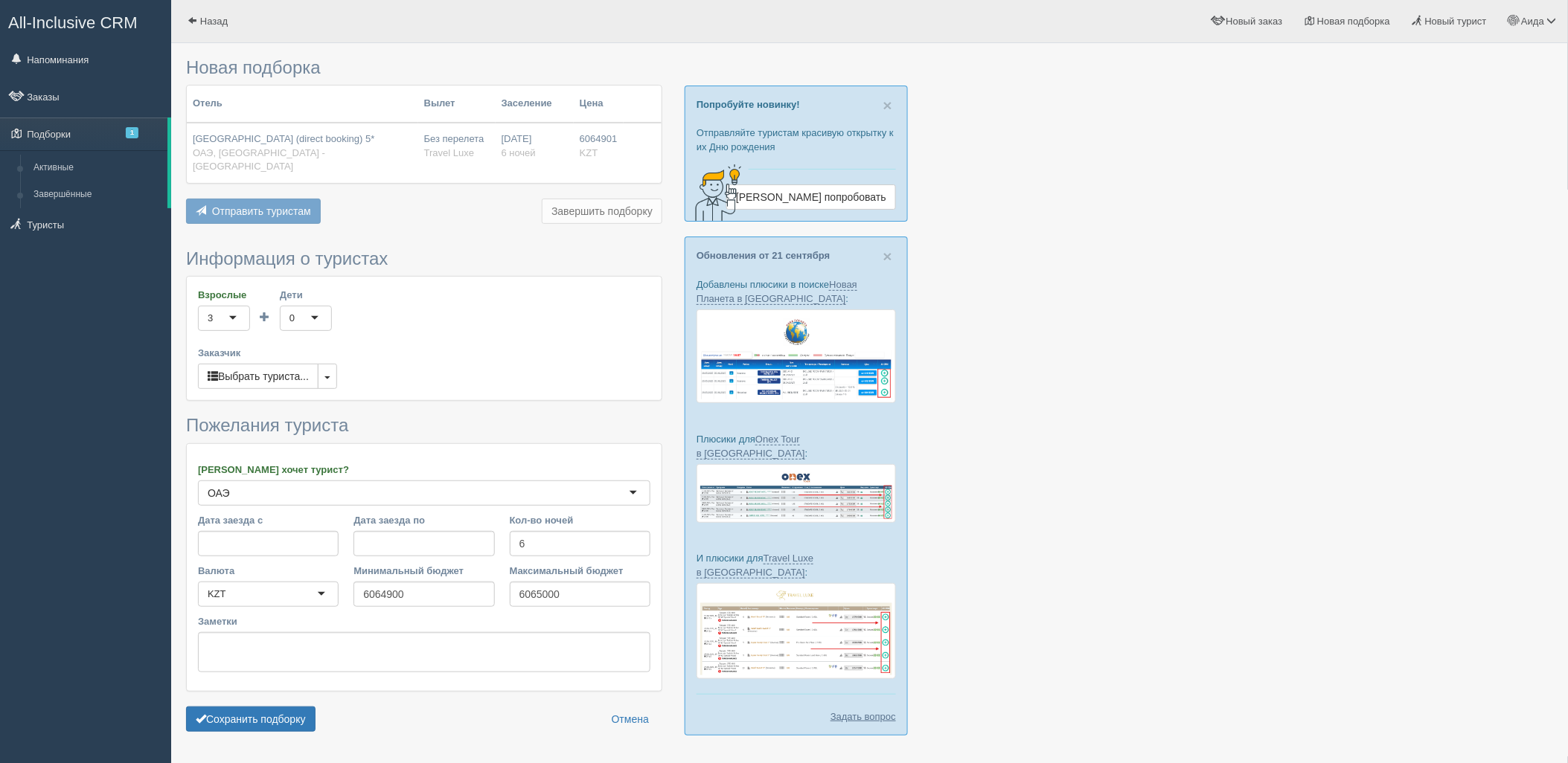
scroll to position [31, 0]
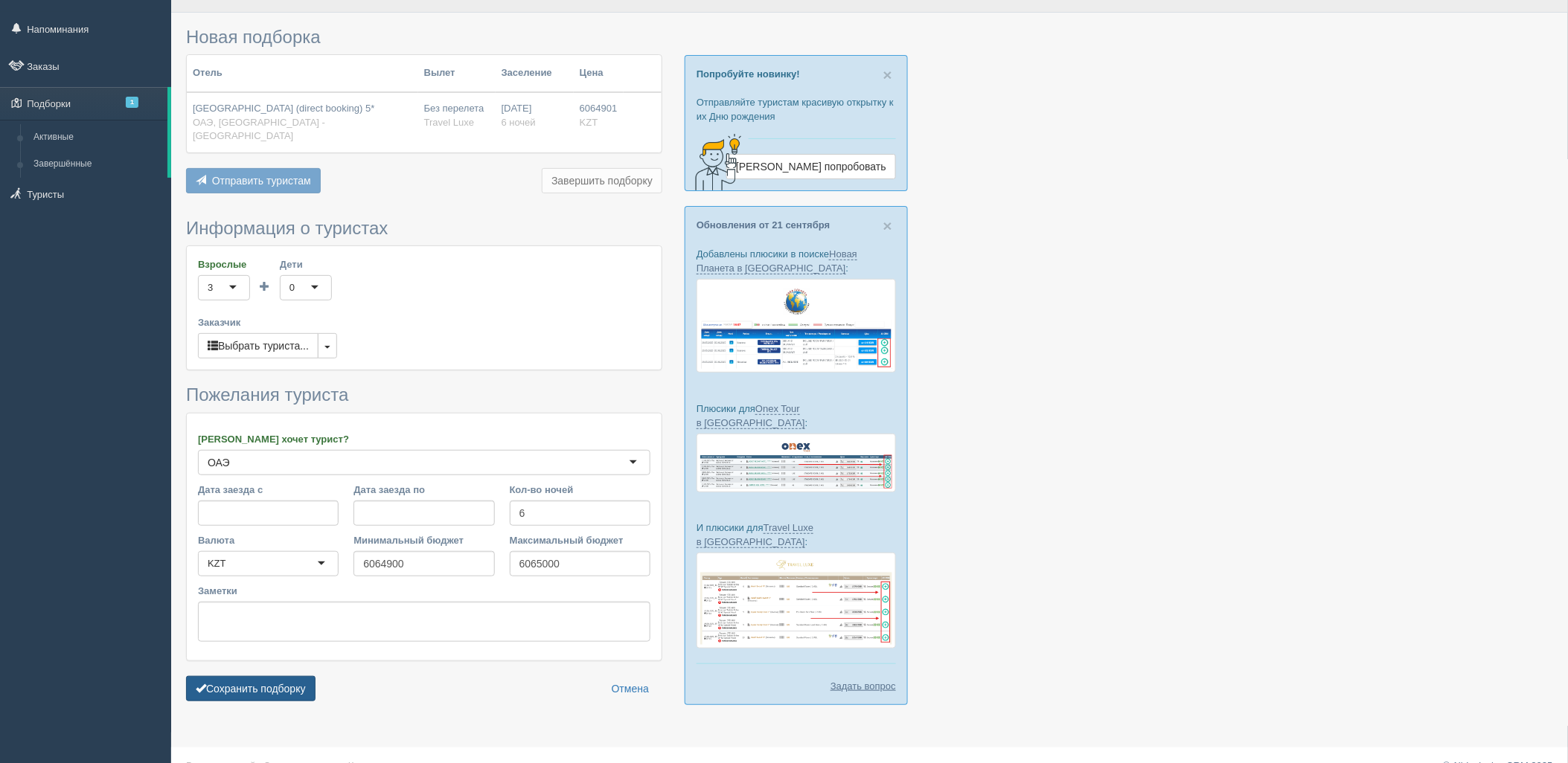
click at [258, 676] on button "Сохранить подборку" at bounding box center [250, 689] width 129 height 26
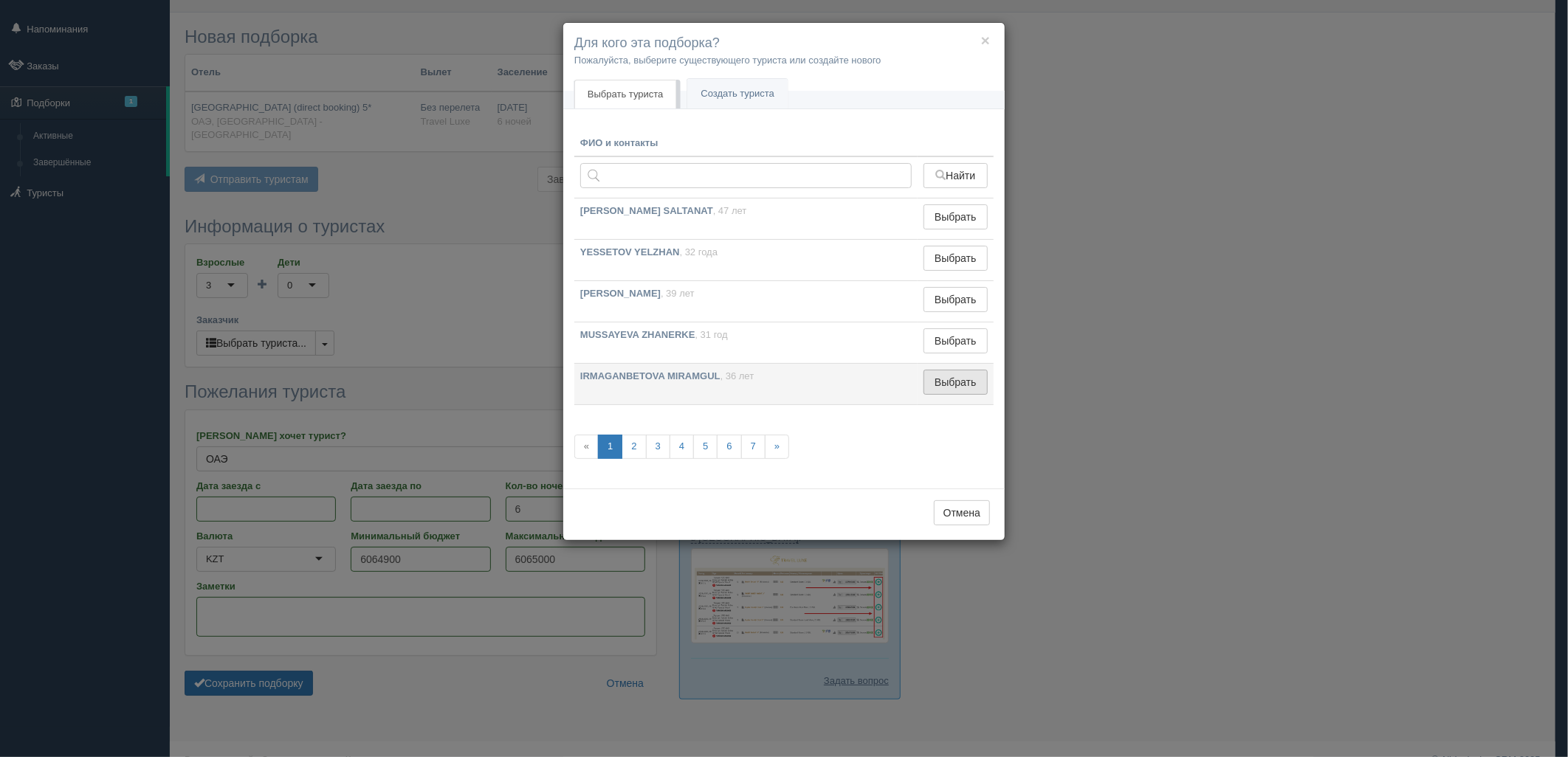
click at [929, 386] on button "Выбрать" at bounding box center [956, 383] width 65 height 25
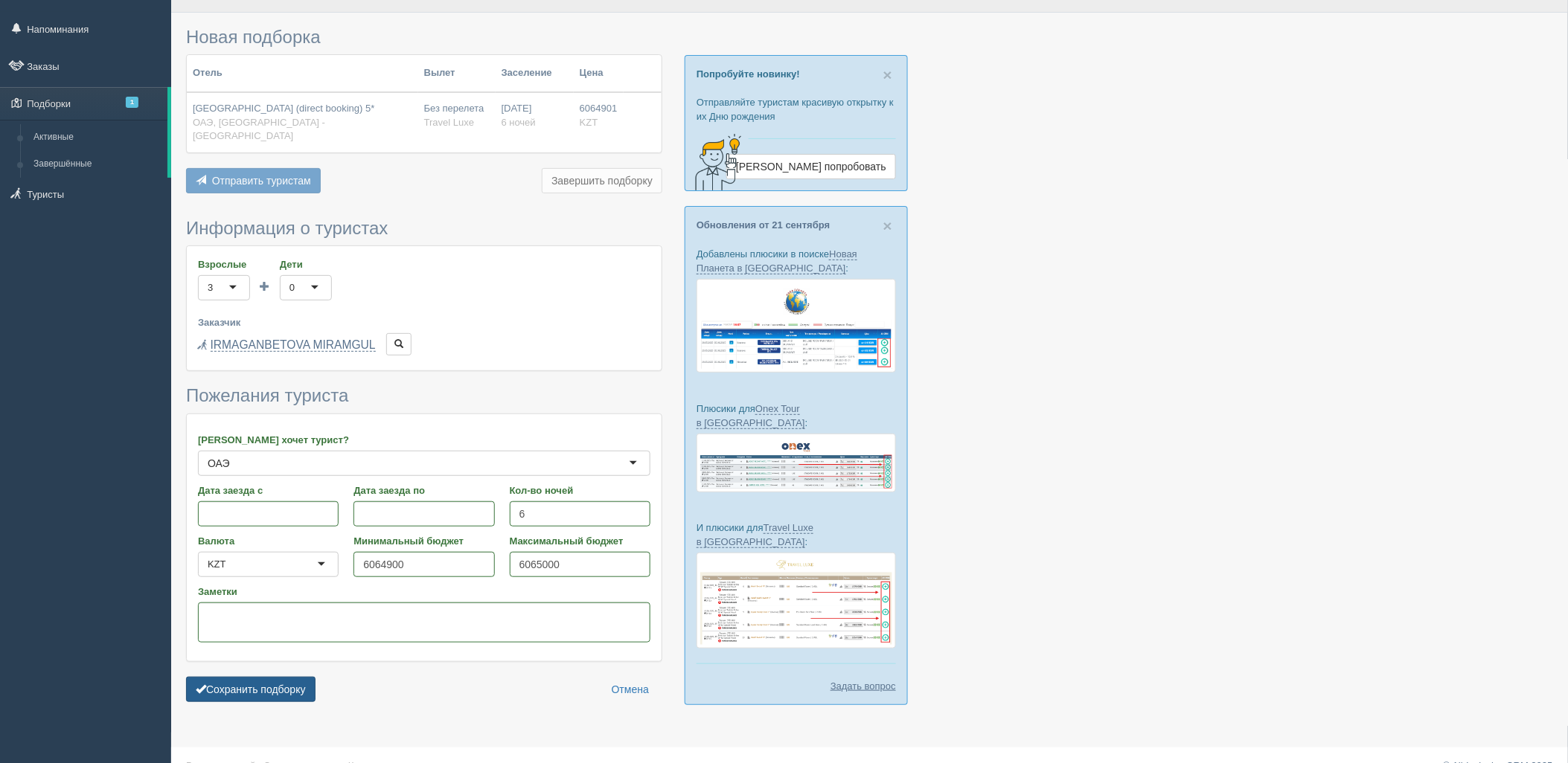
click at [287, 677] on button "Сохранить подборку" at bounding box center [250, 689] width 129 height 26
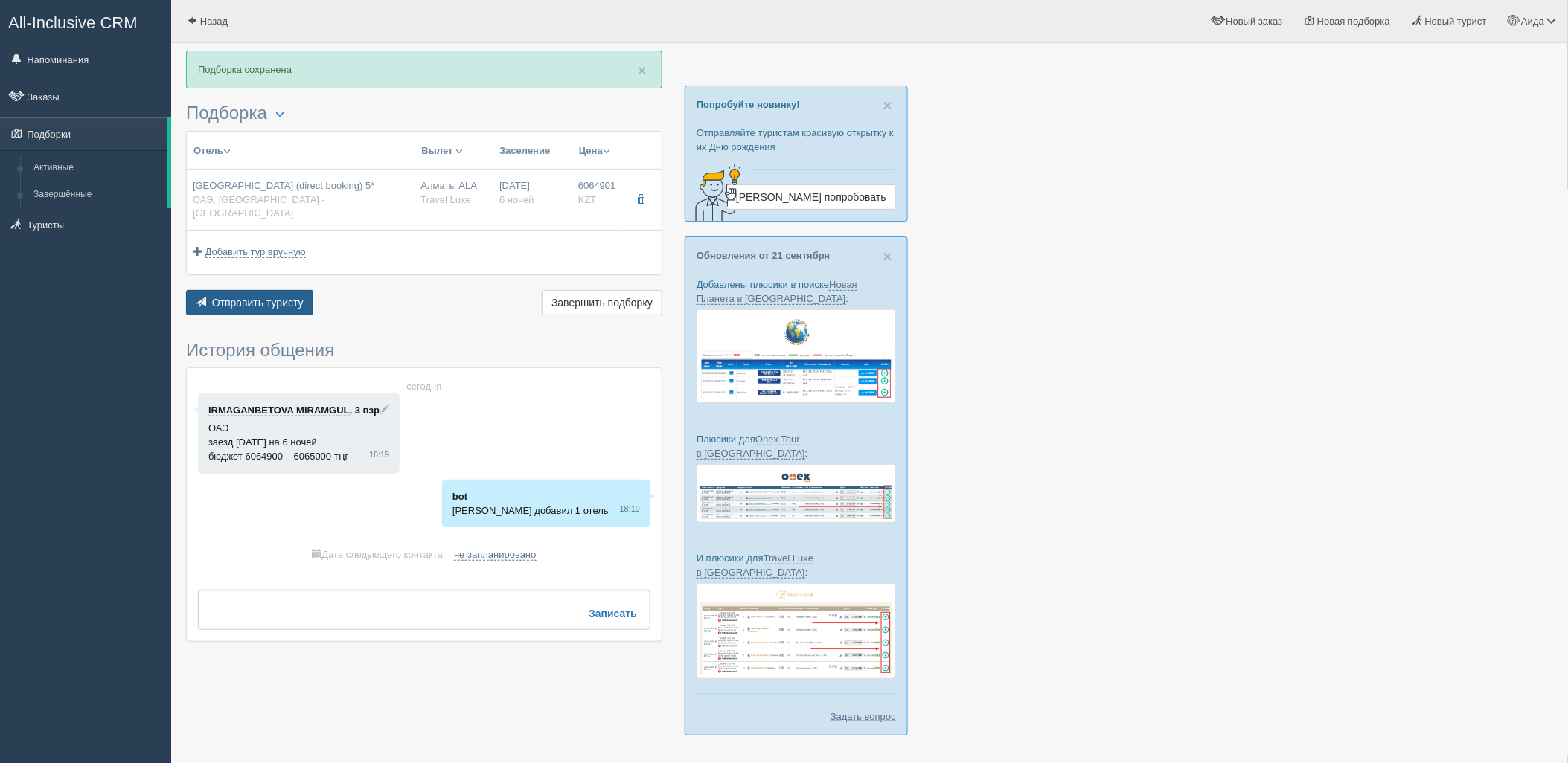
click at [268, 297] on span "Отправить туристу" at bounding box center [258, 303] width 92 height 12
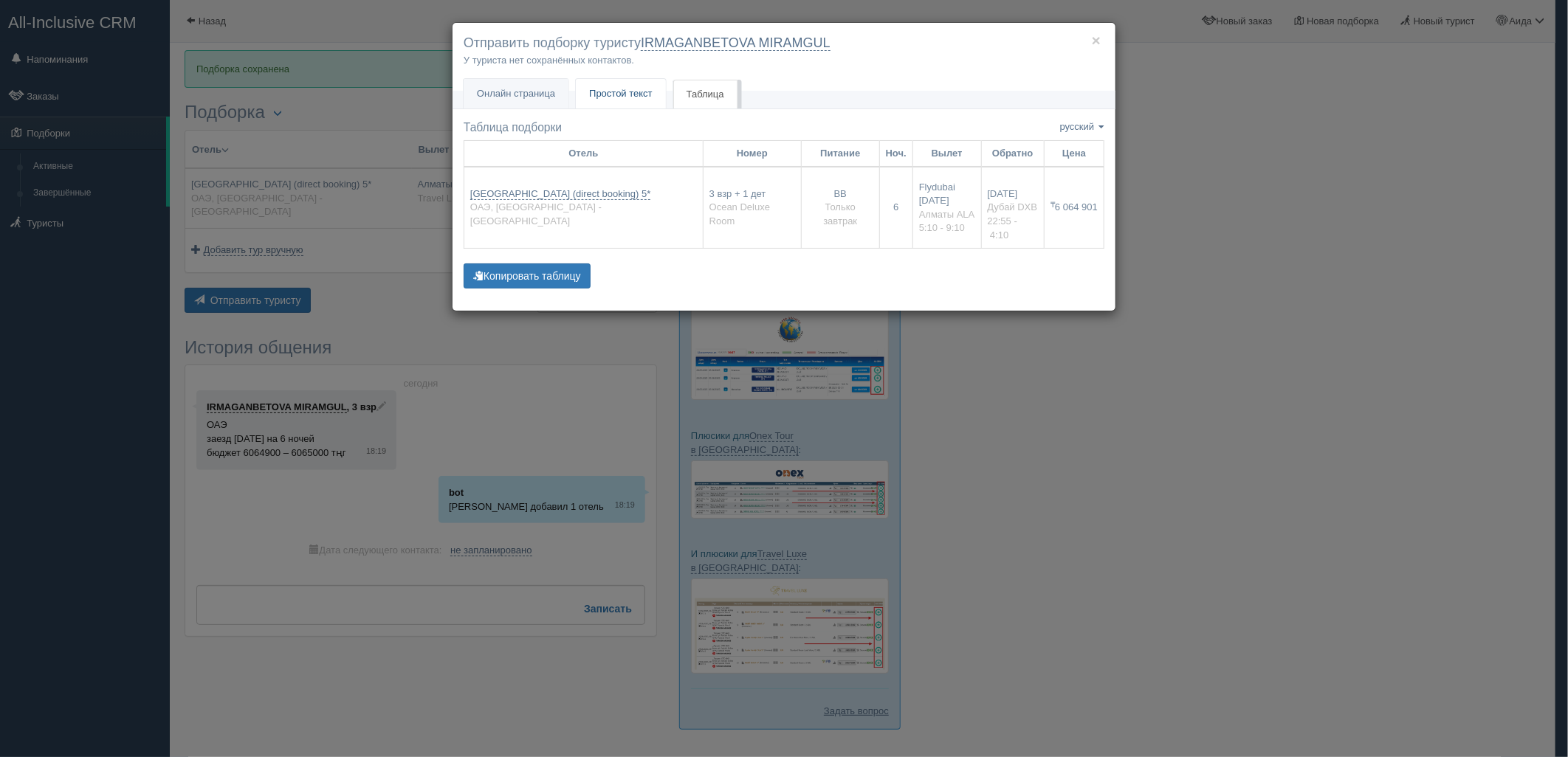
click at [616, 98] on span "Простой текст" at bounding box center [621, 93] width 64 height 11
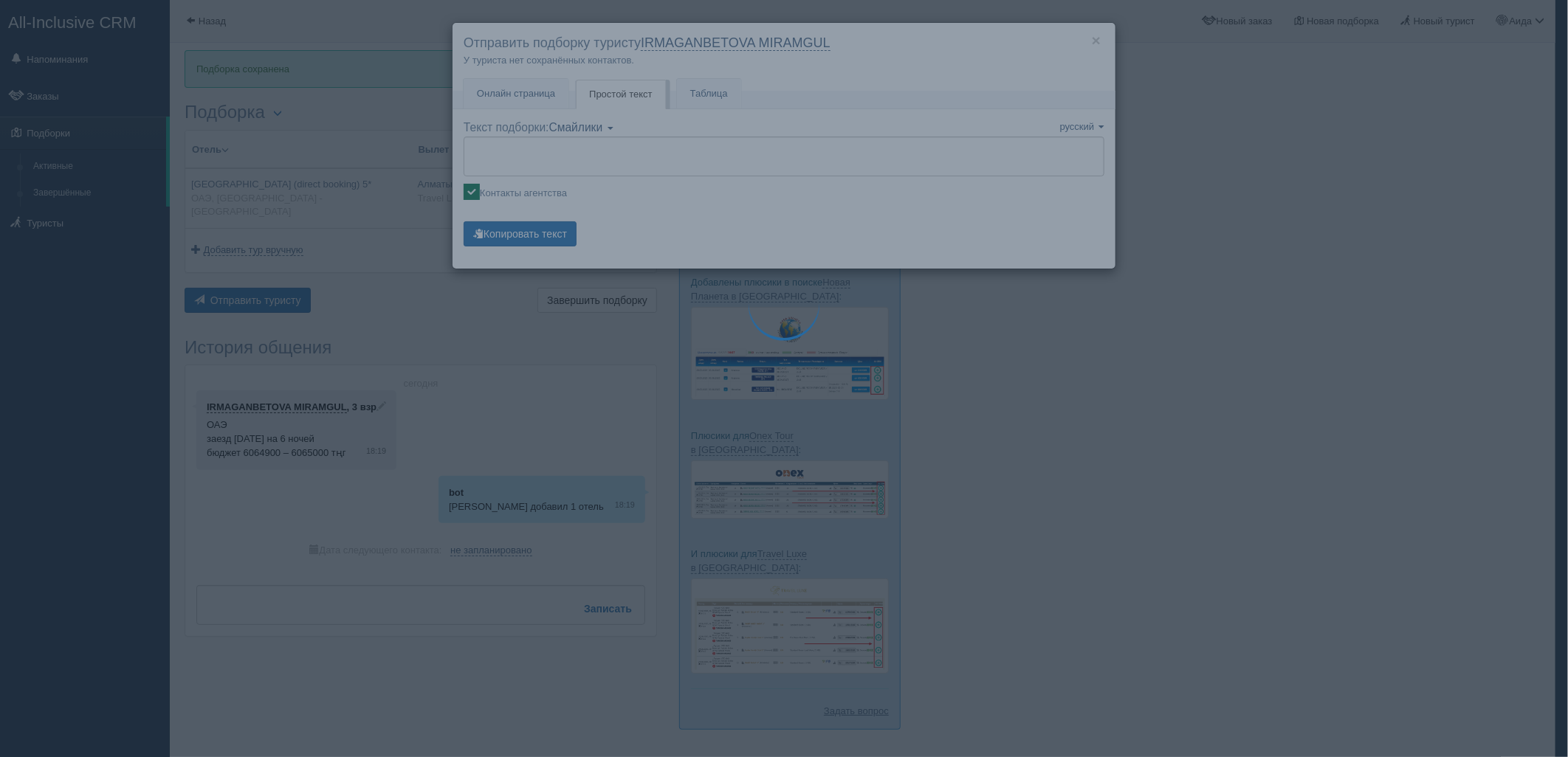
type textarea "🌞 Добрый день! Предлагаем Вам рассмотреть следующие варианты: 🌎 ОАЭ, Dubai - Ju…"
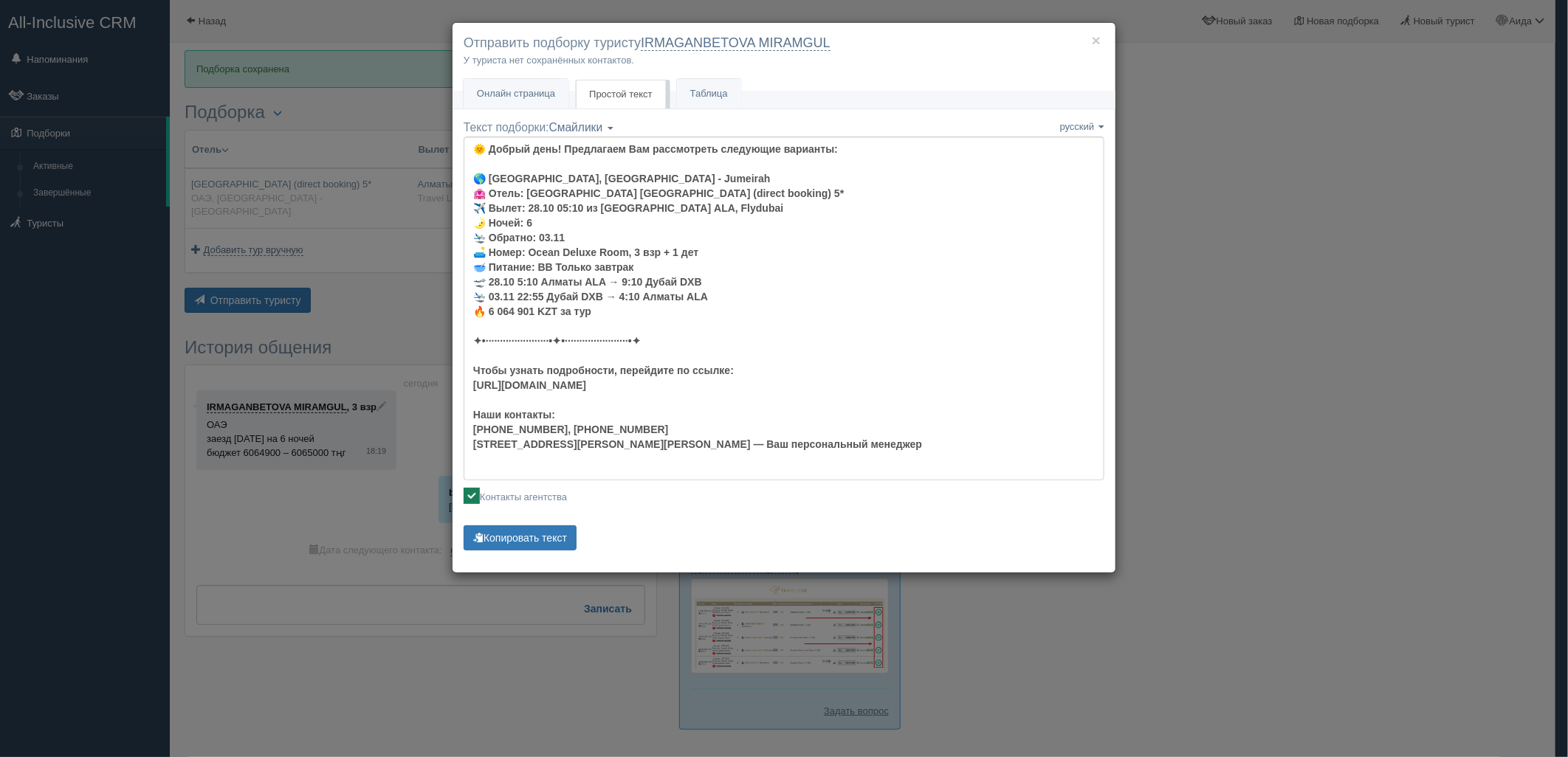
click at [547, 524] on div "Текст подборки: Смайлики Компактный Аскетический Смайлики Смайлики Компактный А…" at bounding box center [784, 337] width 641 height 435
click at [545, 529] on button "Копировать текст" at bounding box center [520, 538] width 113 height 25
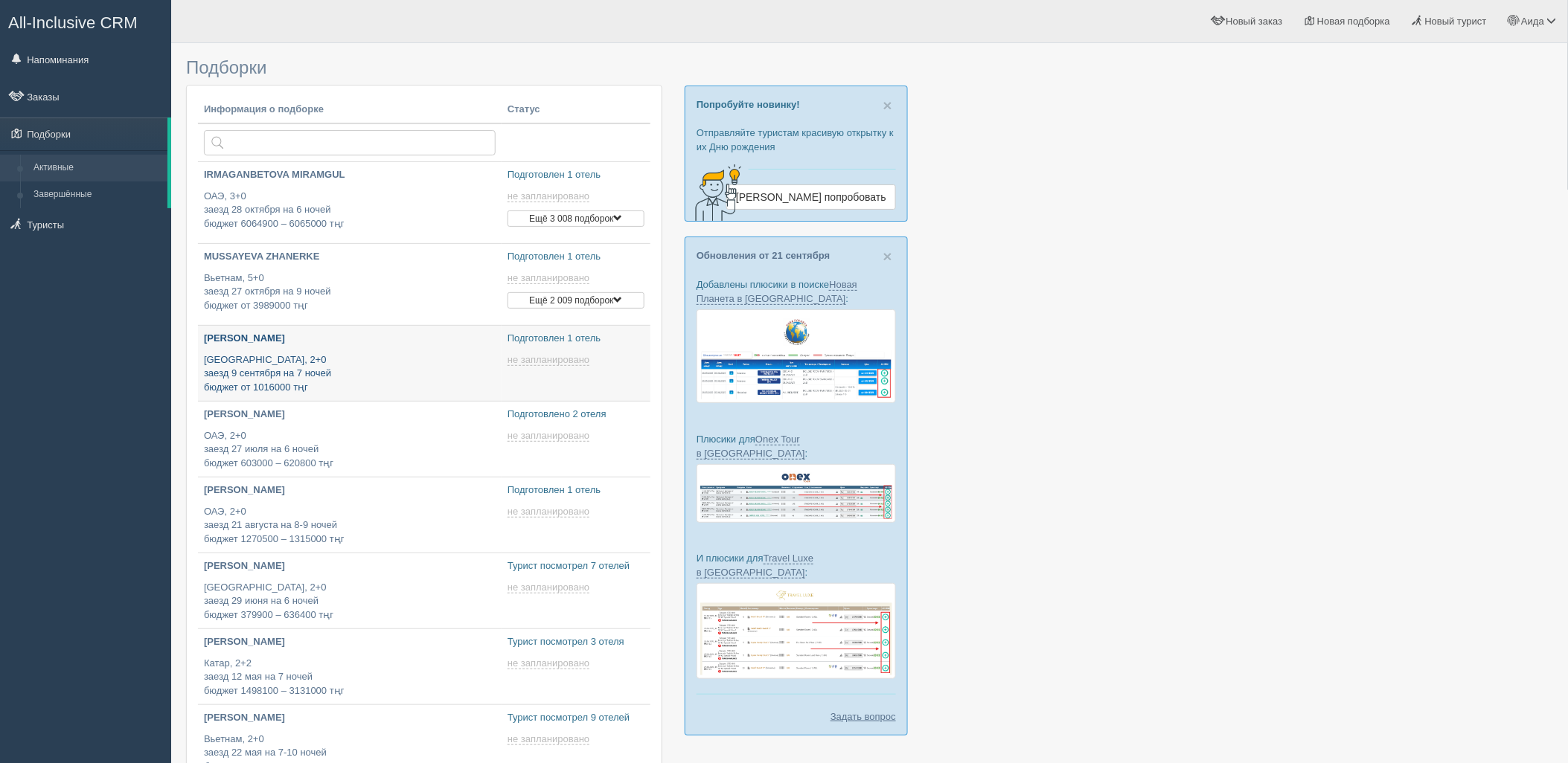
type input "2025-09-26 16:00"
type input "2025-09-26 18:25"
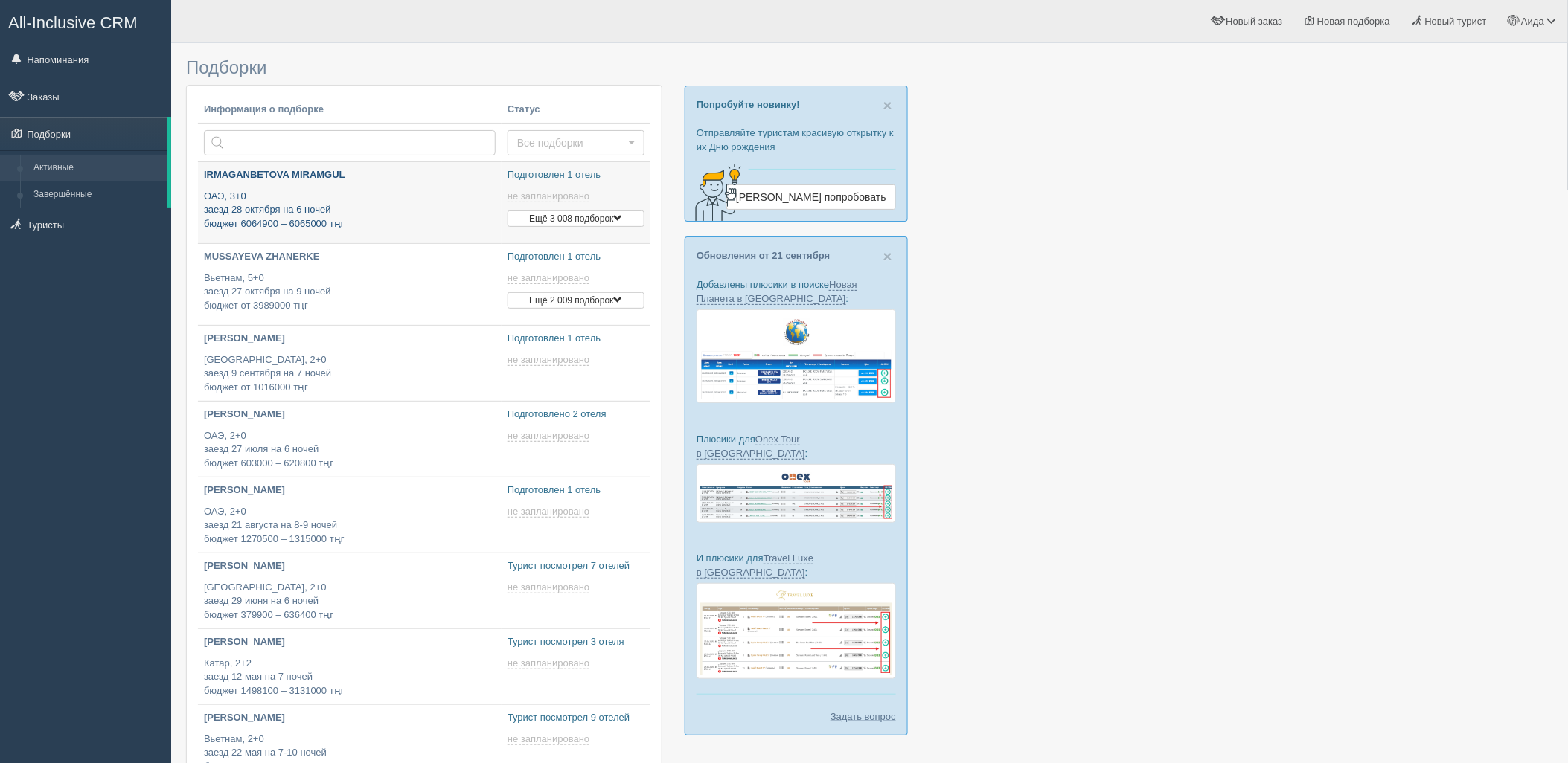
type input "[DATE] 18:15"
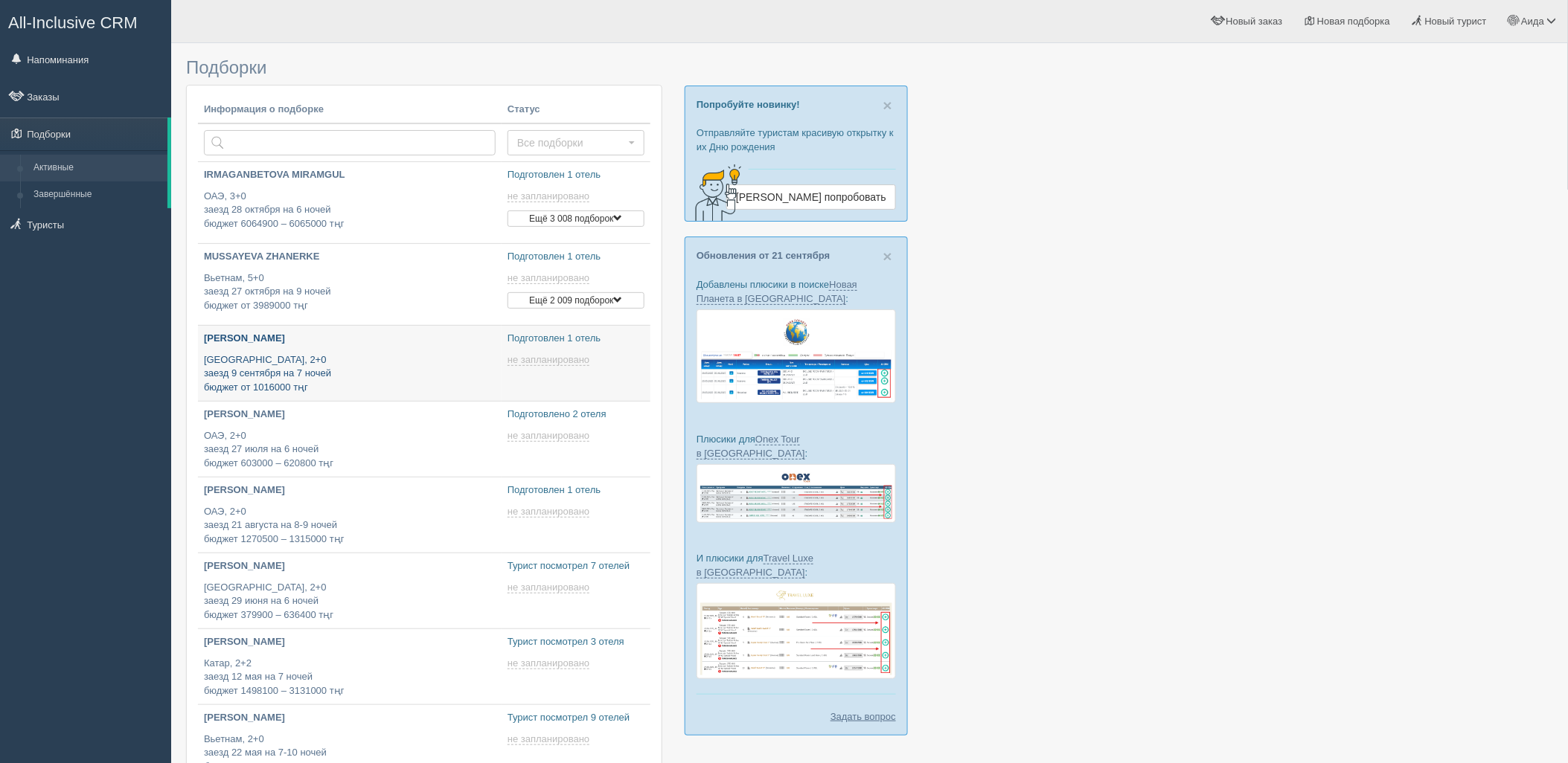
click at [323, 382] on p "Египет, 2+0 заезд 9 сентября на 7 ночей бюджет от 1016000 тңг" at bounding box center [349, 374] width 292 height 42
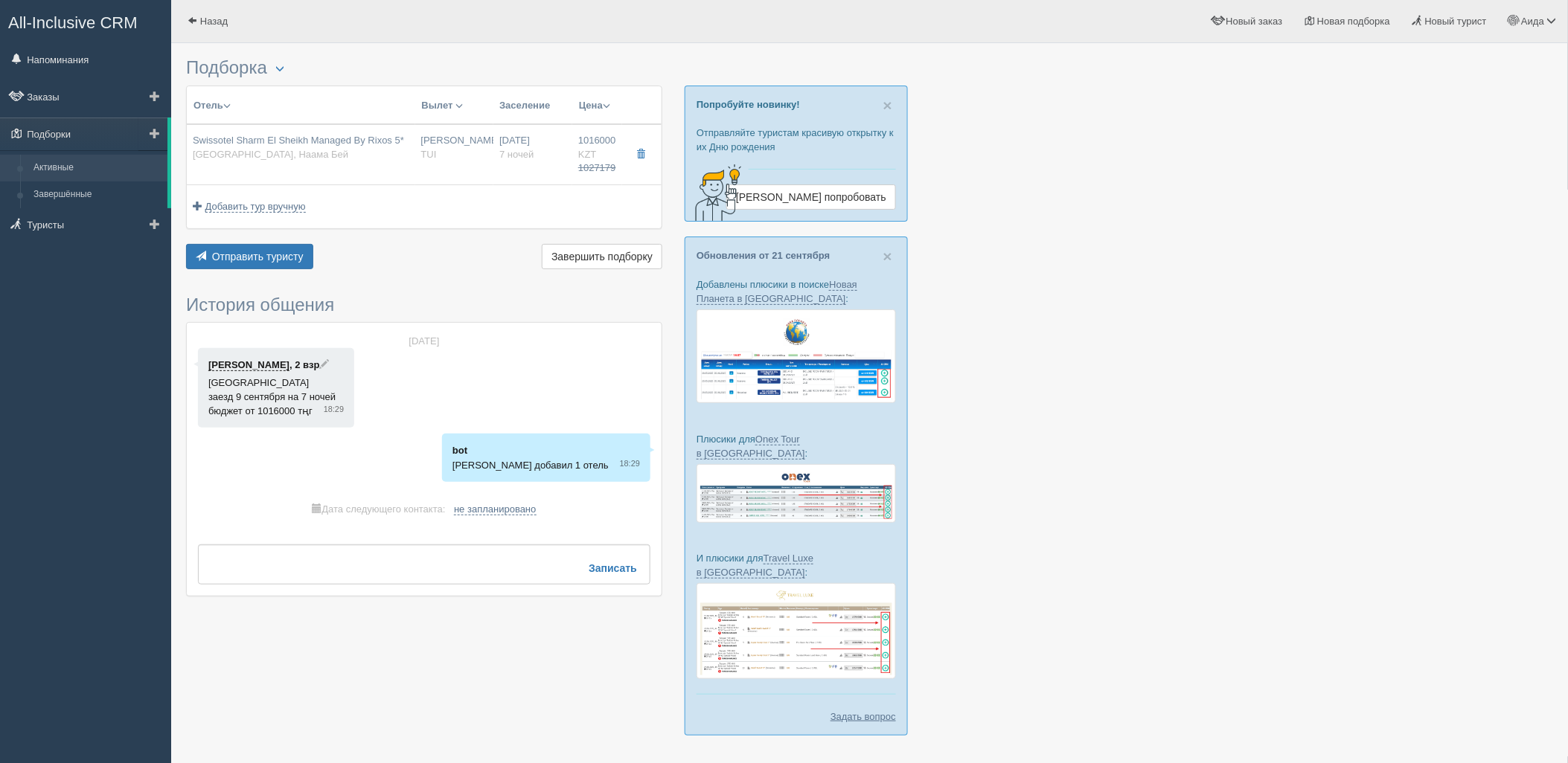
click at [83, 171] on link "Активные" at bounding box center [97, 168] width 140 height 27
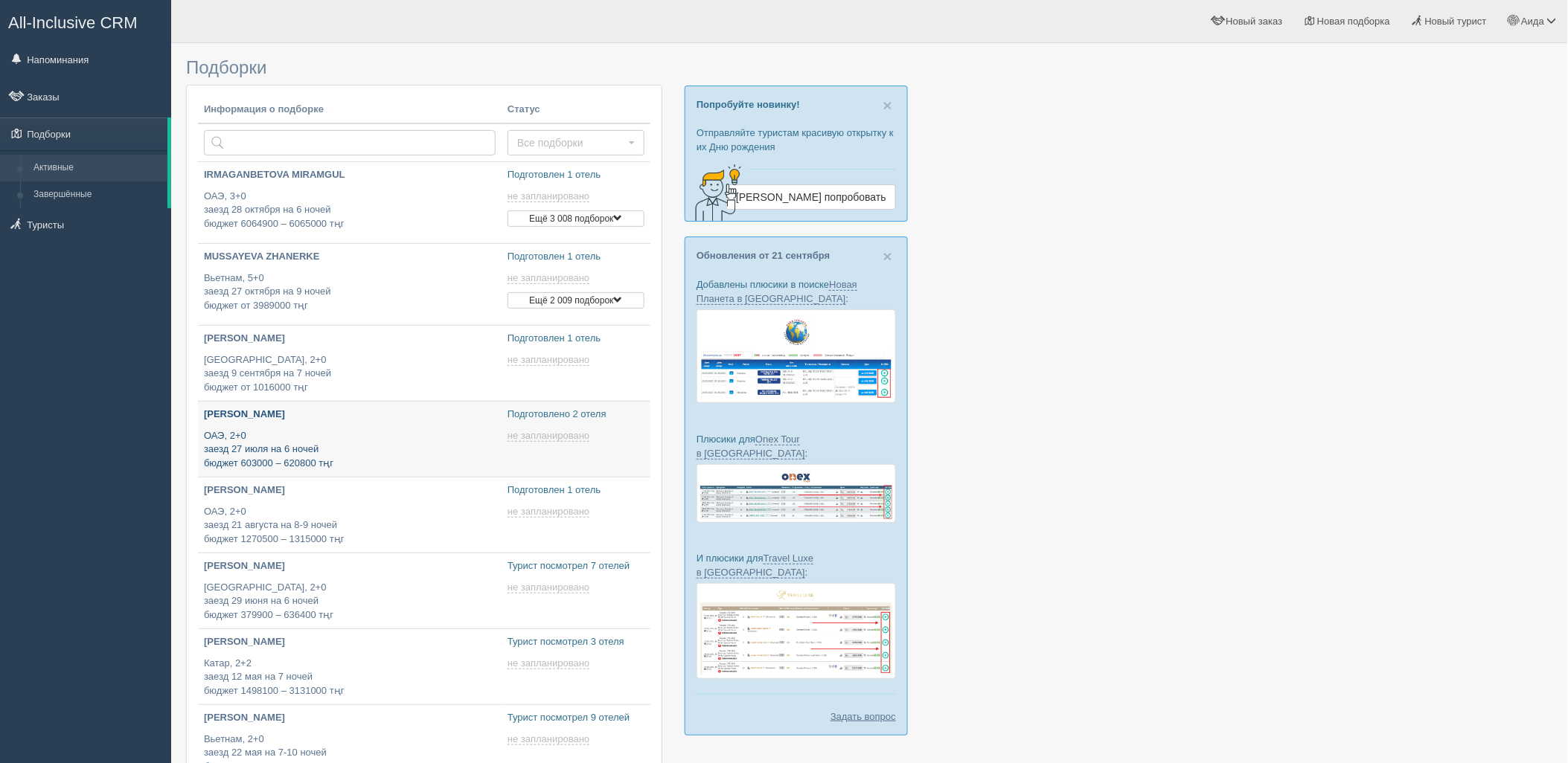
type input "2025-09-26 13:20"
type input "2025-09-26 13:00"
type input "2025-09-26 17:10"
type input "2025-09-26 20:20"
click at [423, 603] on p "Египет, 2+0 заезд 29 июня на 6 ночей бюджет 379900 – 636400 тңг" at bounding box center [349, 601] width 292 height 42
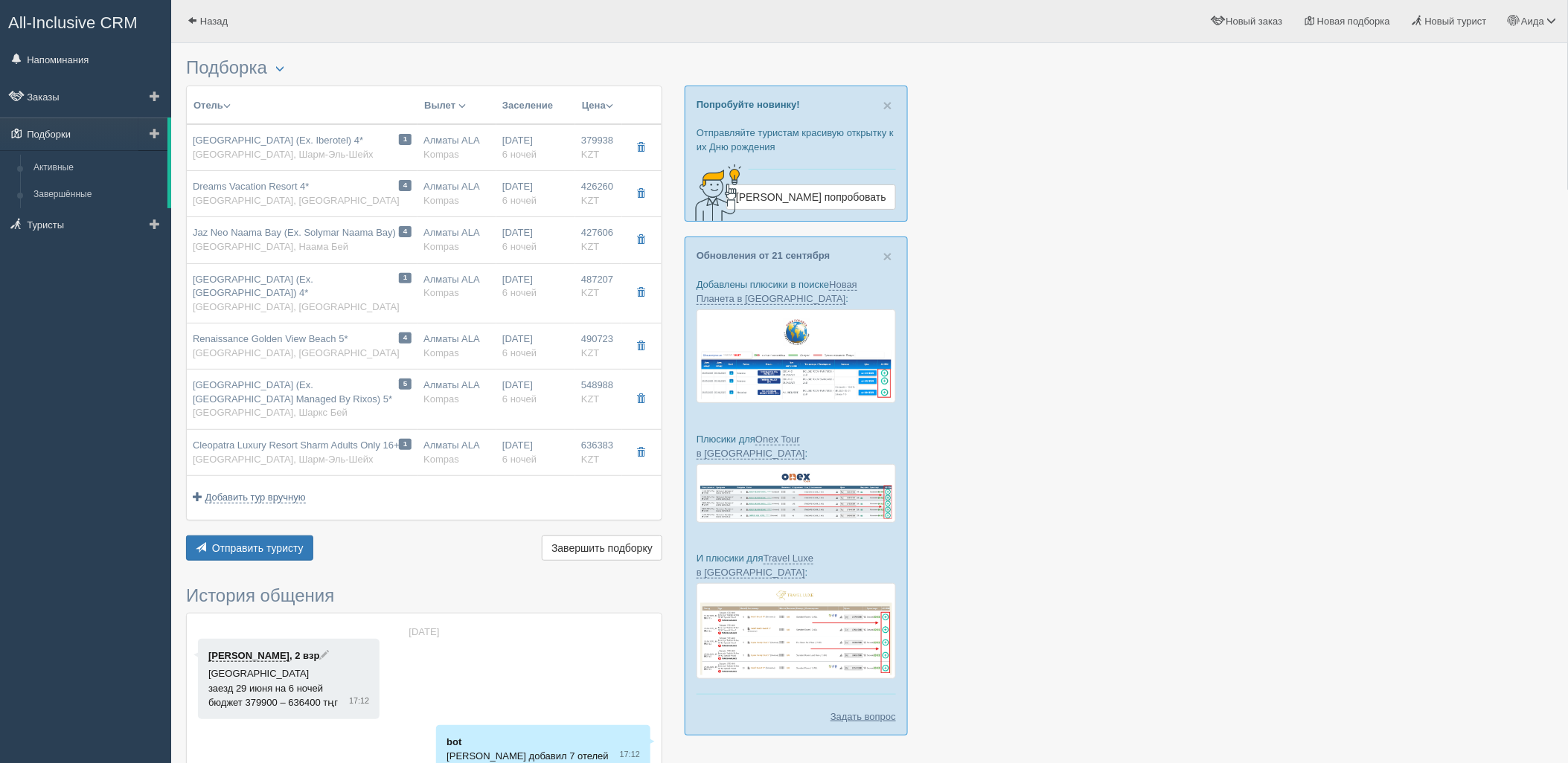
click at [82, 129] on link "Подборки" at bounding box center [84, 133] width 168 height 33
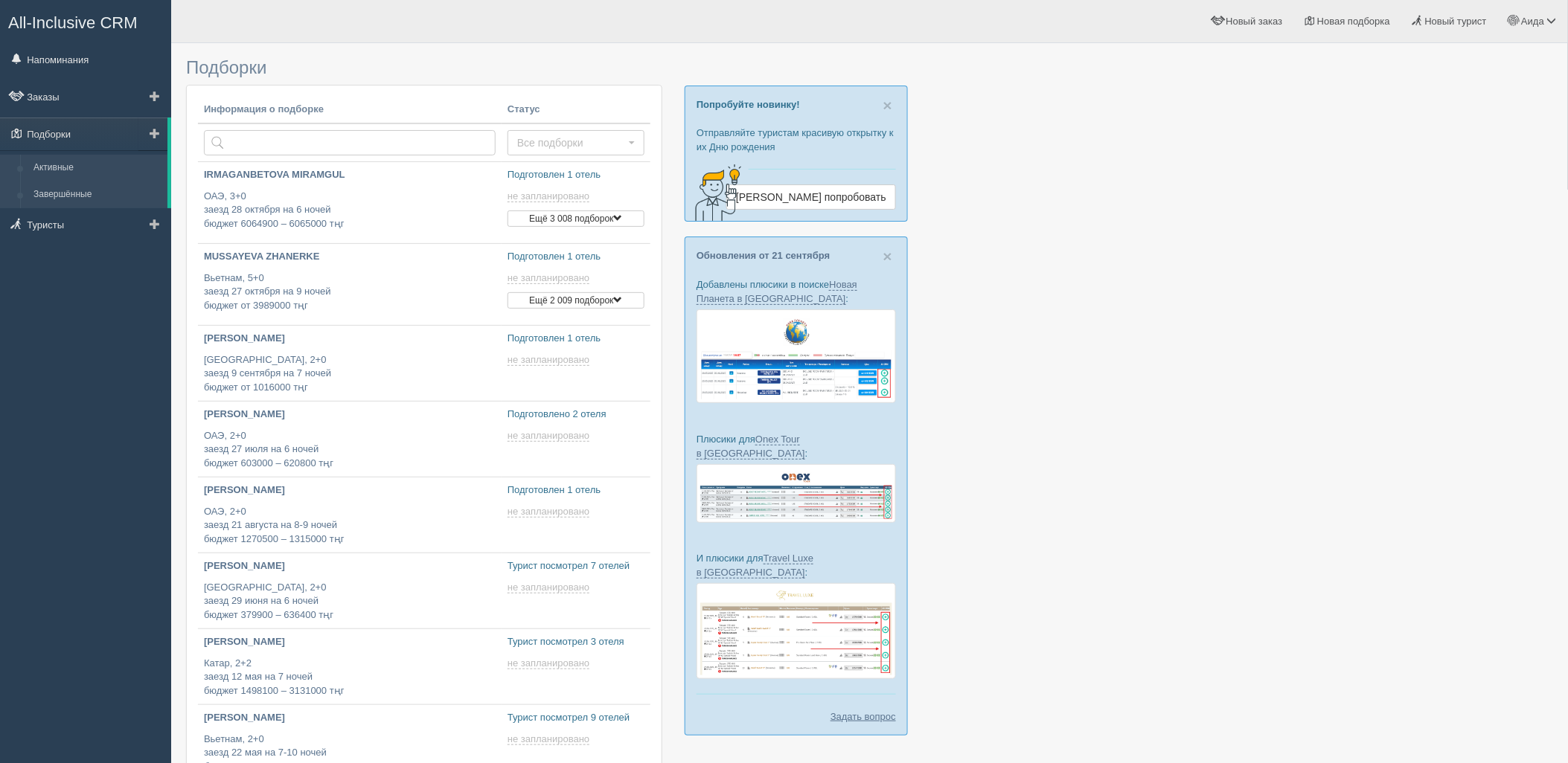
click at [132, 190] on link "Завершённые" at bounding box center [97, 194] width 140 height 27
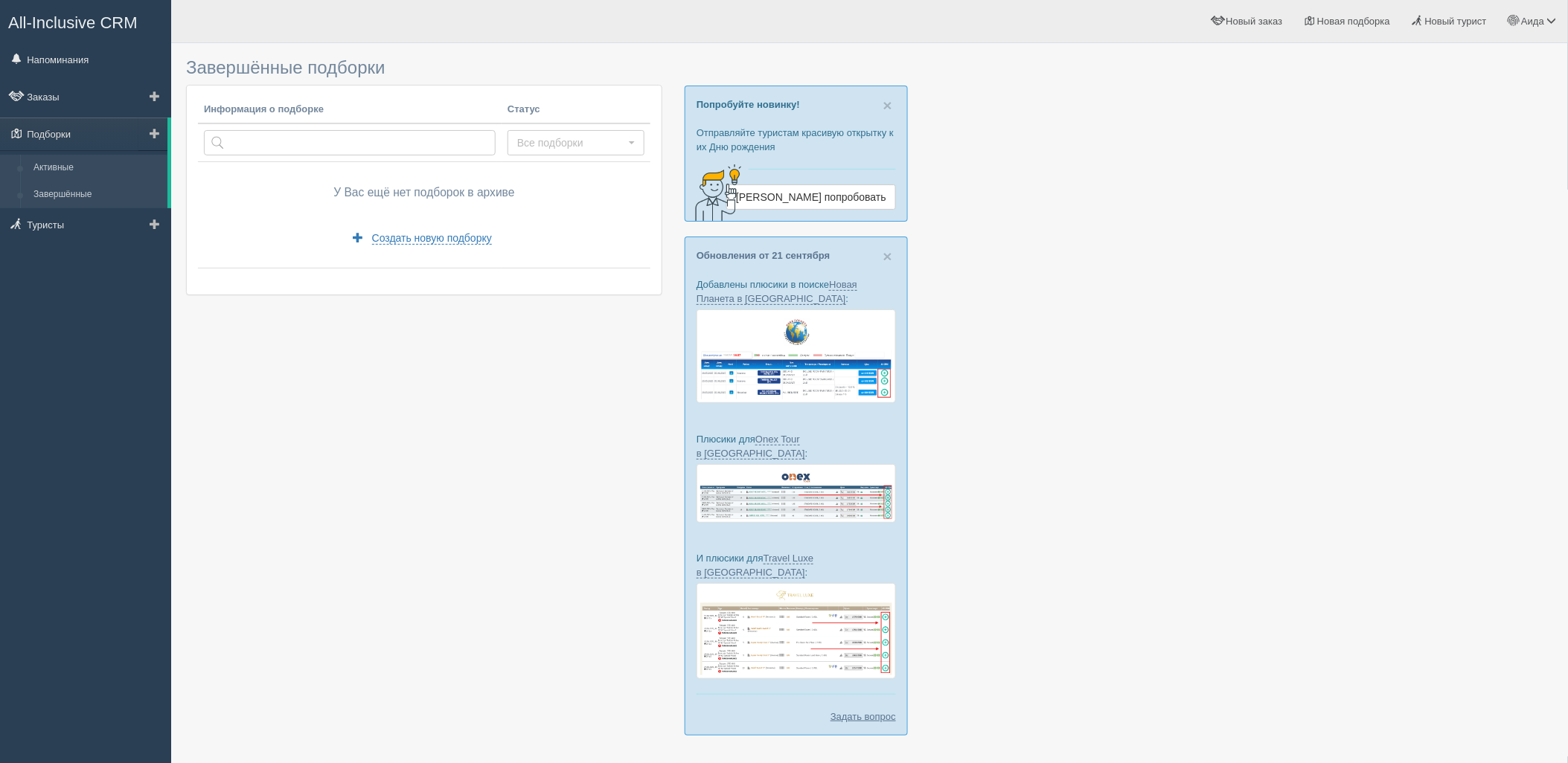
click at [122, 168] on link "Активные" at bounding box center [97, 168] width 140 height 27
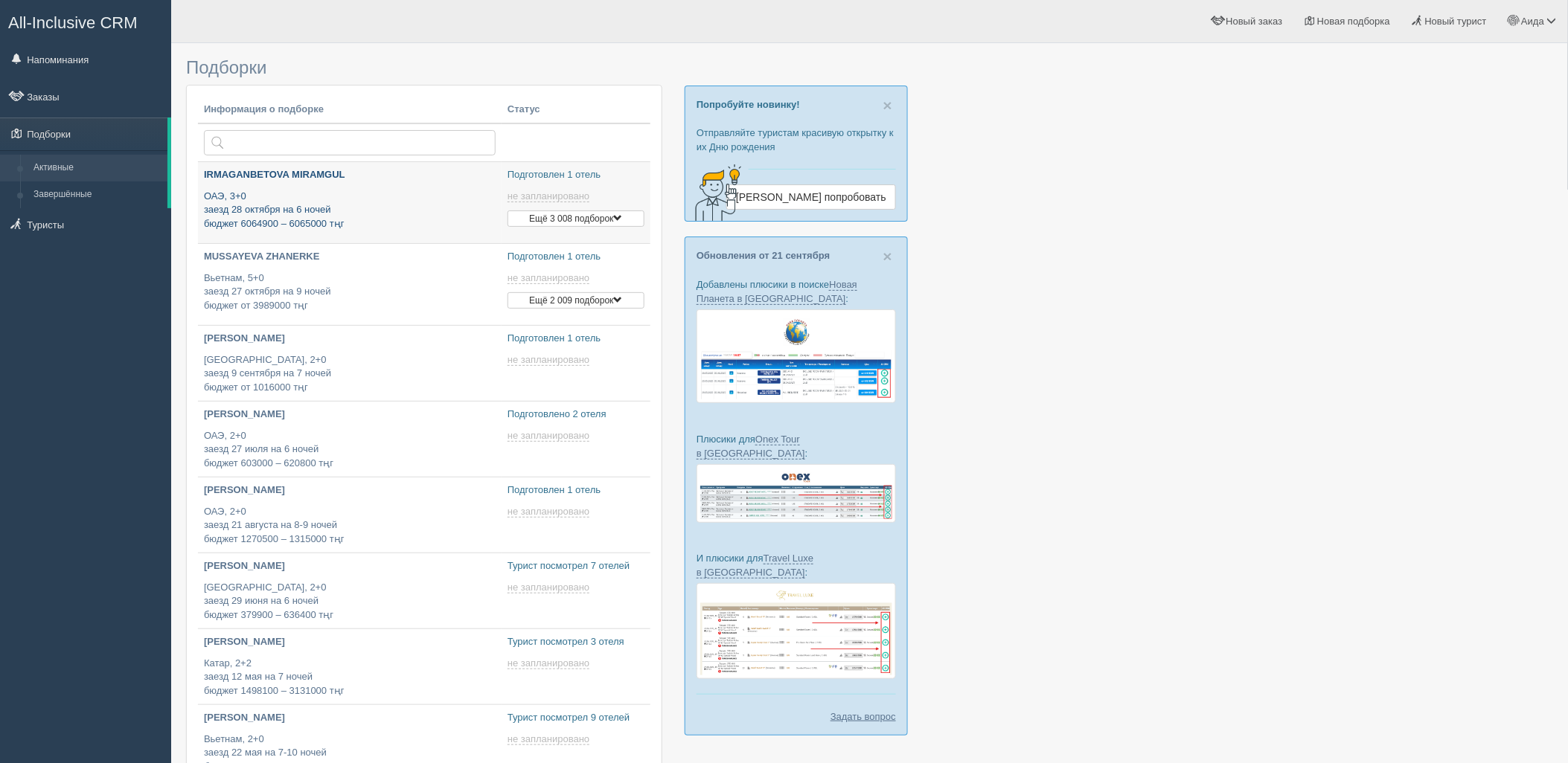
type input "[DATE] 18:15"
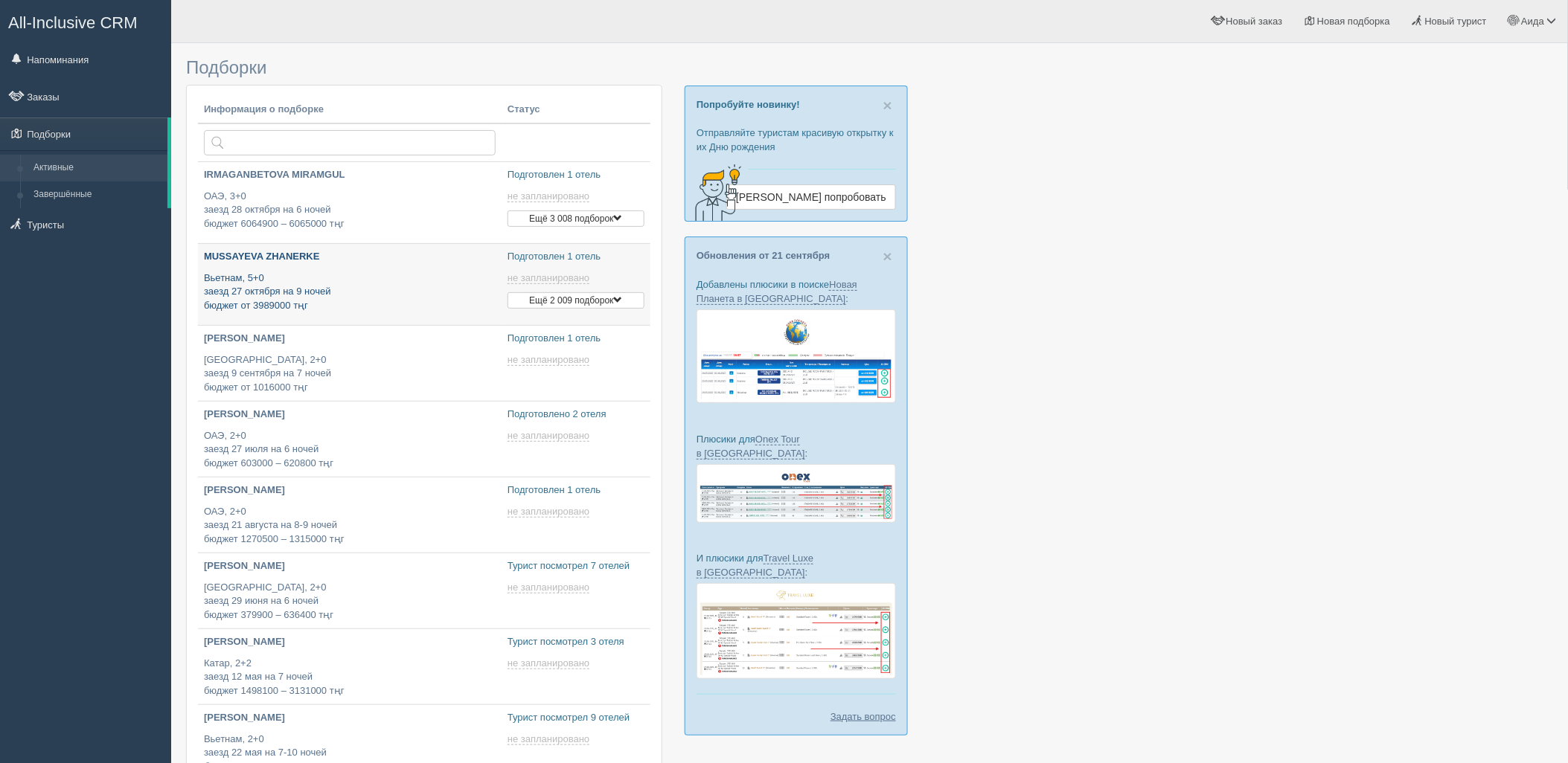
type input "[DATE] 16:00"
click at [619, 216] on span at bounding box center [618, 218] width 9 height 9
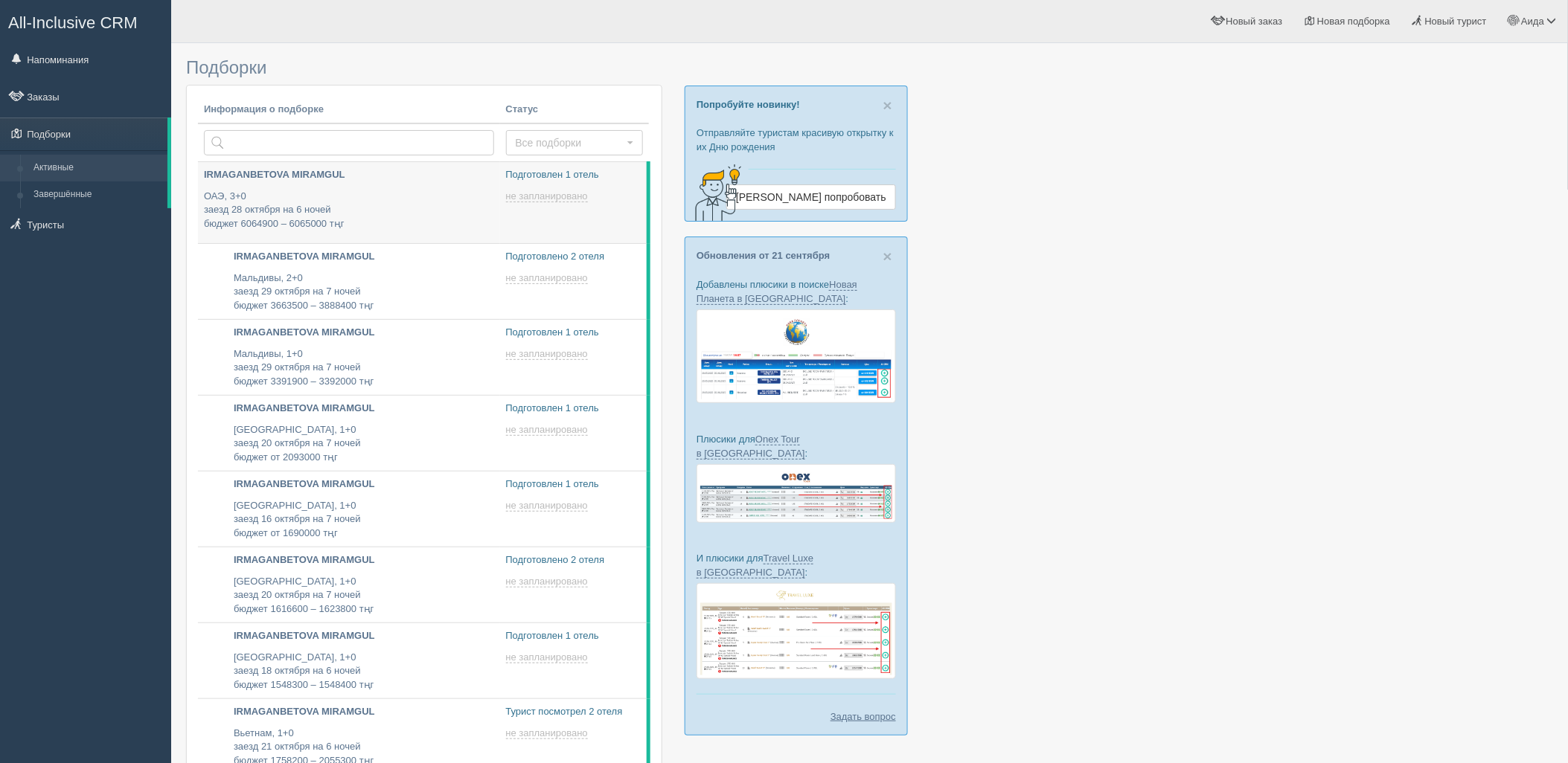
drag, startPoint x: 645, startPoint y: 218, endPoint x: 644, endPoint y: 236, distance: 18.0
click at [644, 236] on td "Создать новую Подготовлен 1 отель не запланировано [DATE] 18:15" at bounding box center [574, 203] width 149 height 82
type input "[DATE] 16:15"
type input "[DATE] 16:20"
type input "[DATE] 16:50"
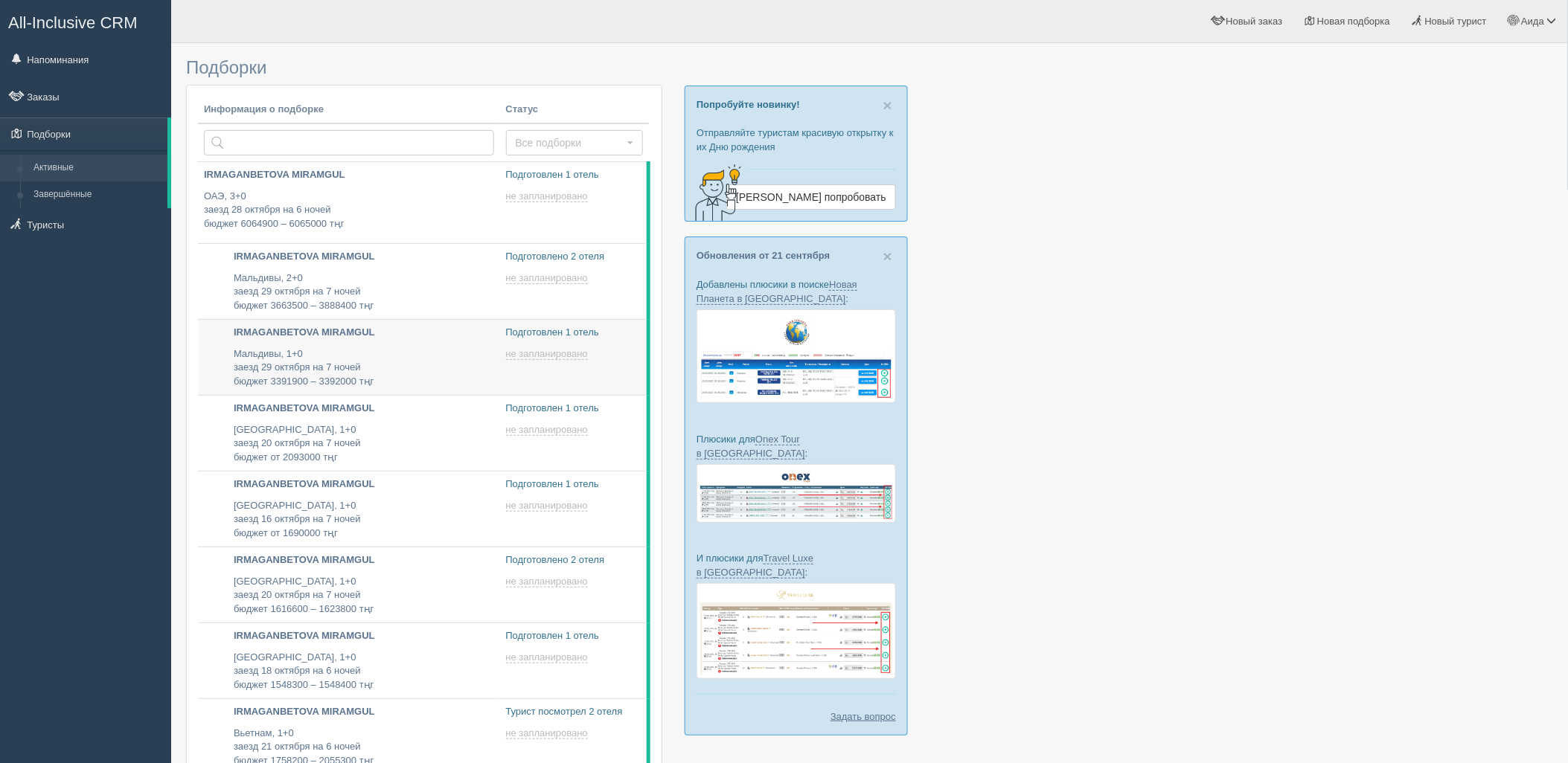
drag, startPoint x: 647, startPoint y: 326, endPoint x: 645, endPoint y: 345, distance: 19.1
click at [645, 345] on td "Создать новую Подготовлен 1 отель не запланировано [DATE] 16:20" at bounding box center [574, 357] width 149 height 76
drag, startPoint x: 645, startPoint y: 345, endPoint x: 642, endPoint y: 387, distance: 42.1
click at [642, 387] on td "Создать новую Подготовлен 1 отель не запланировано 2025-09-26 16:20" at bounding box center [574, 357] width 149 height 76
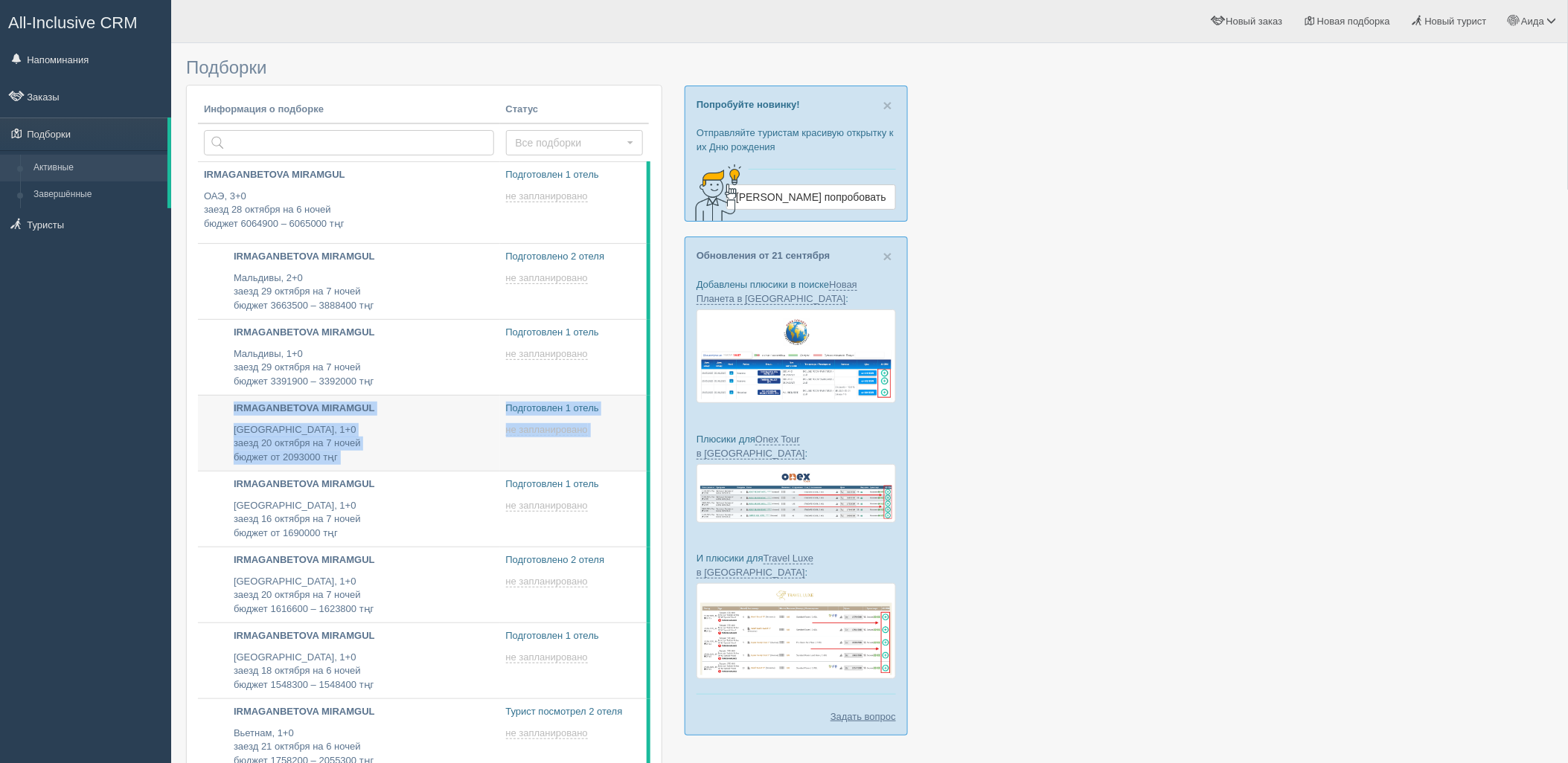
drag, startPoint x: 642, startPoint y: 370, endPoint x: 642, endPoint y: 424, distance: 54.0
drag, startPoint x: 642, startPoint y: 424, endPoint x: 627, endPoint y: 398, distance: 30.0
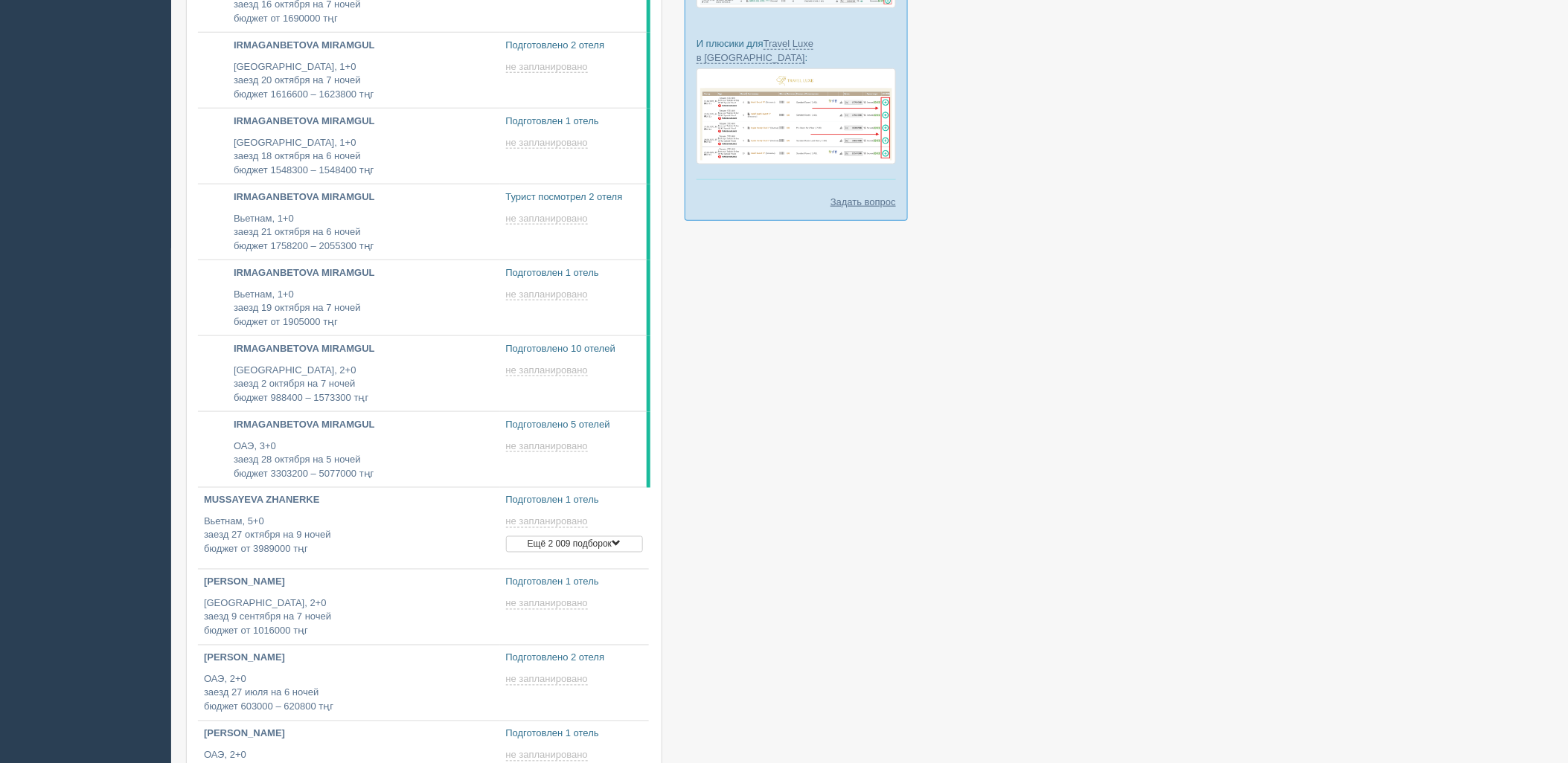
scroll to position [523, 0]
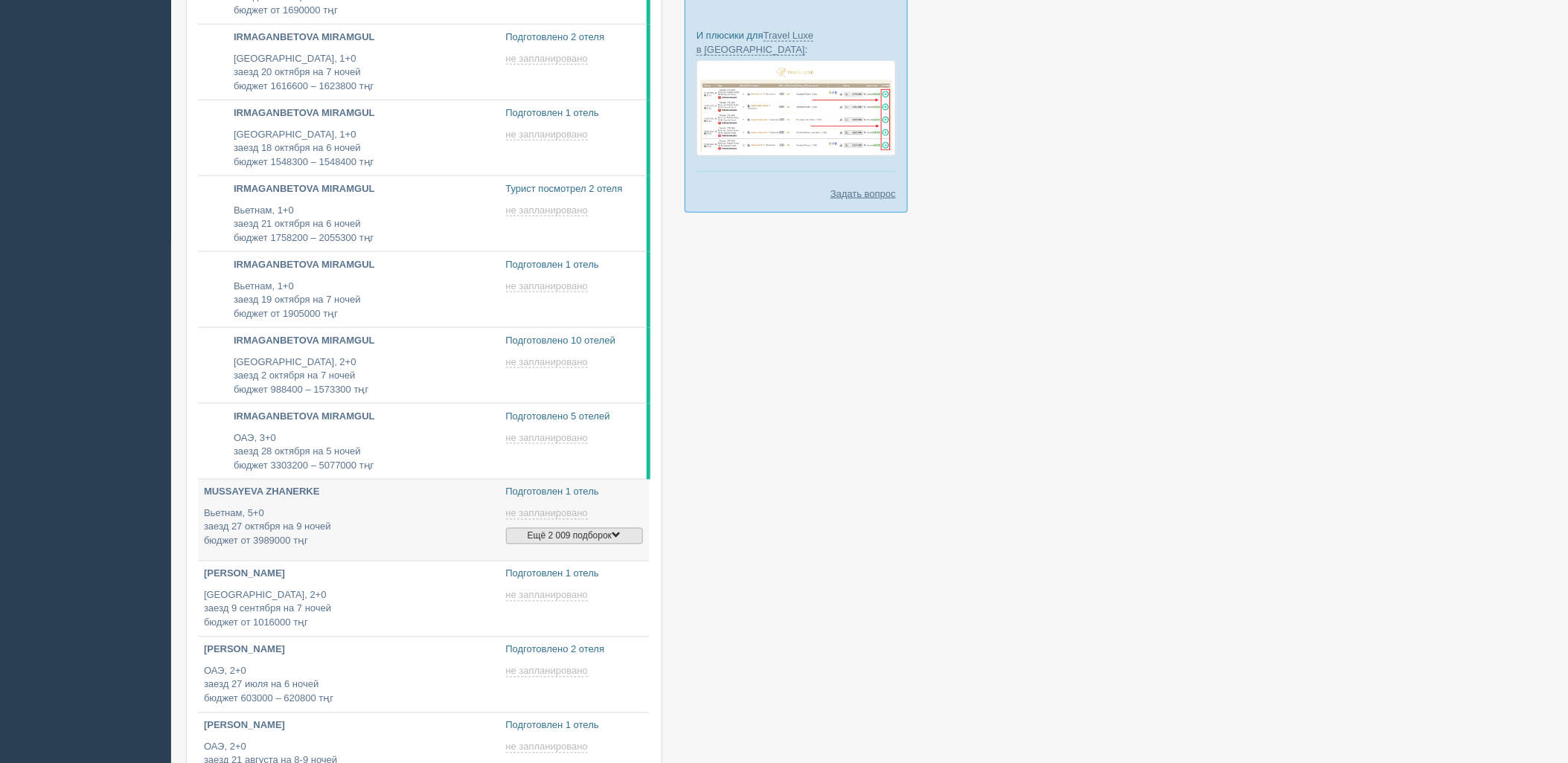
click at [598, 543] on button "Ещё 2 009 подборок" at bounding box center [574, 535] width 137 height 16
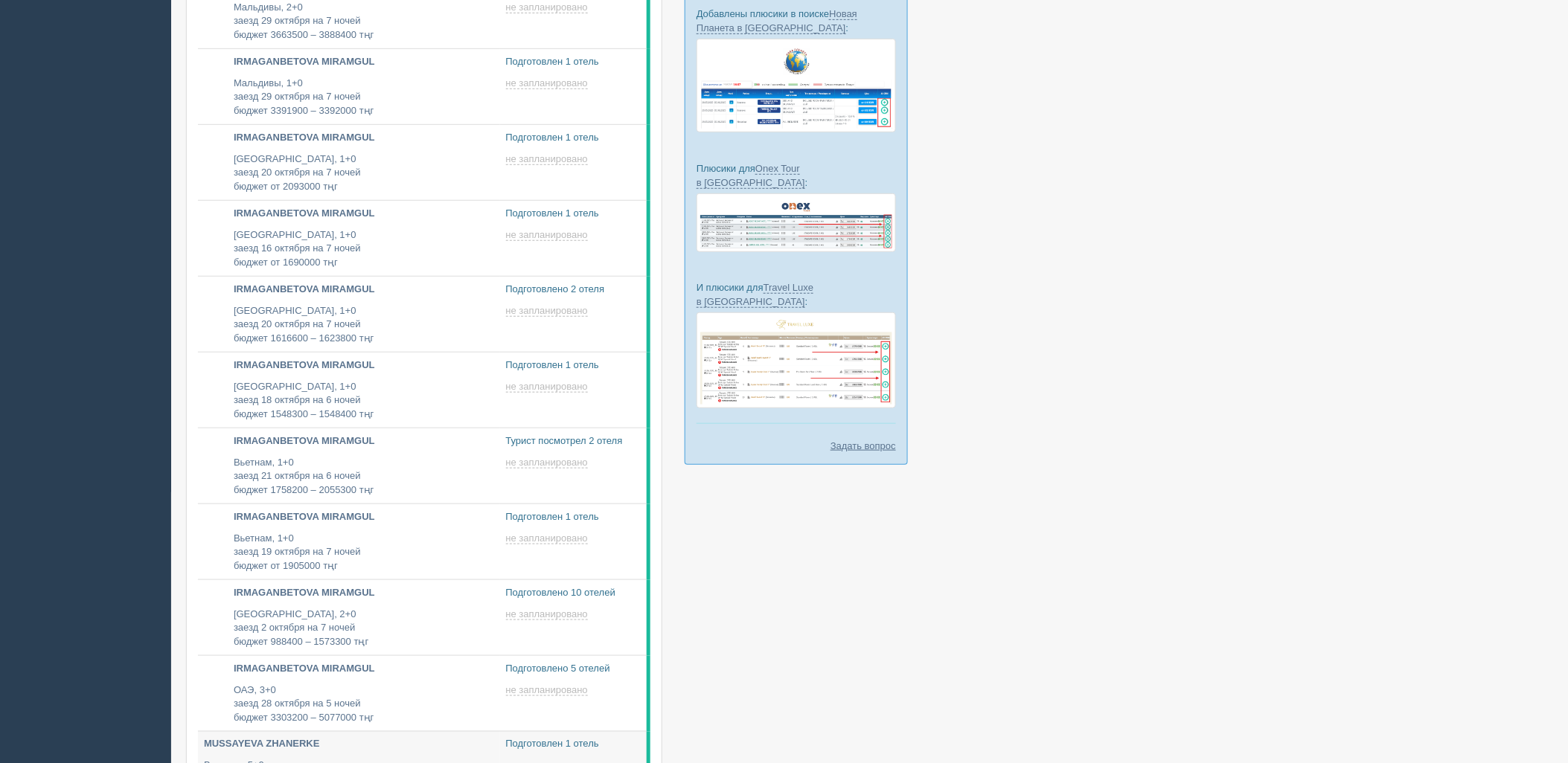
scroll to position [127, 0]
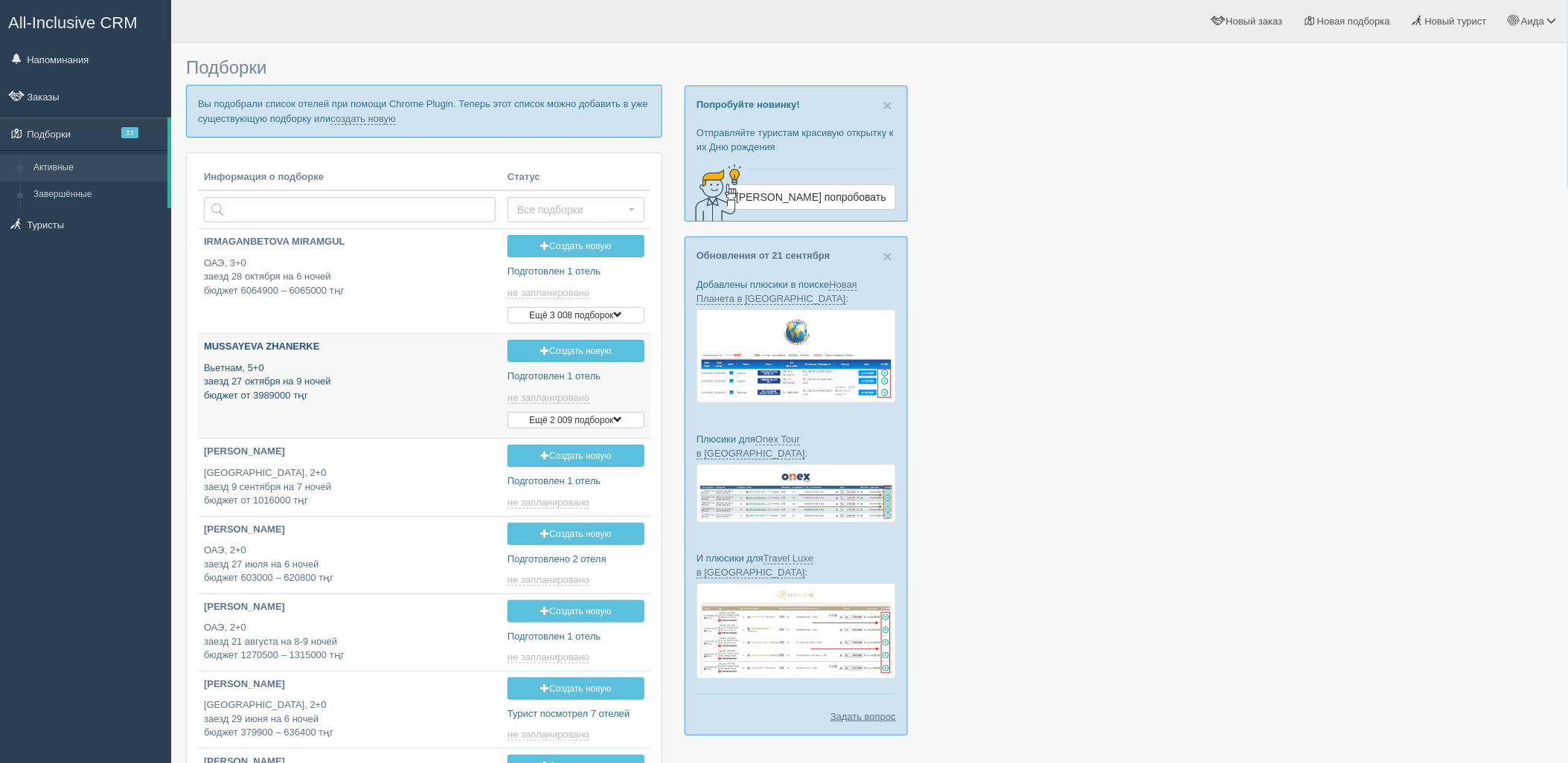
type input "2025-09-26 18:15"
type input "2025-09-26 16:00"
click at [395, 121] on link "создать новую" at bounding box center [363, 119] width 66 height 12
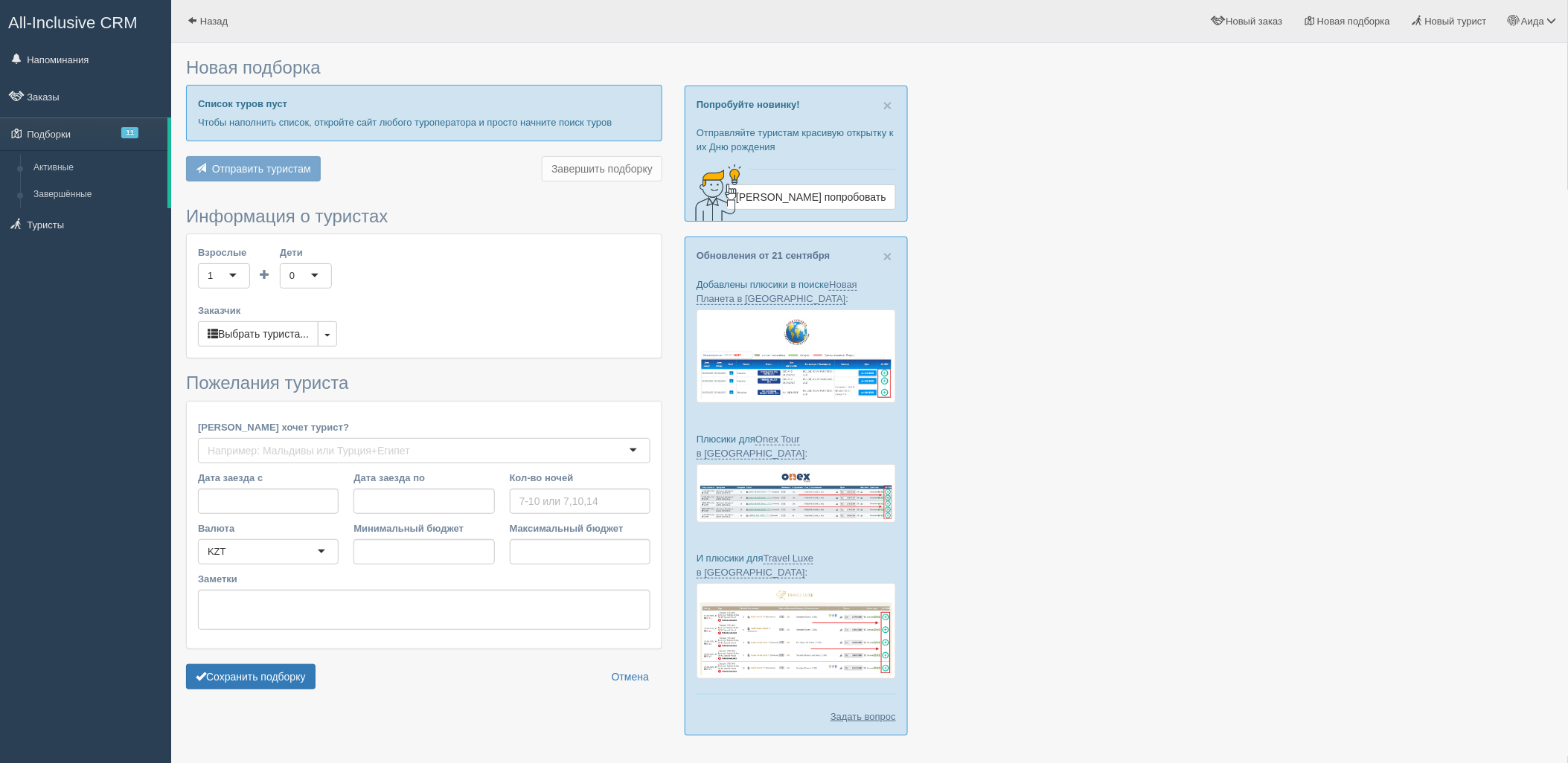
type input "7"
type input "988400"
type input "1430400"
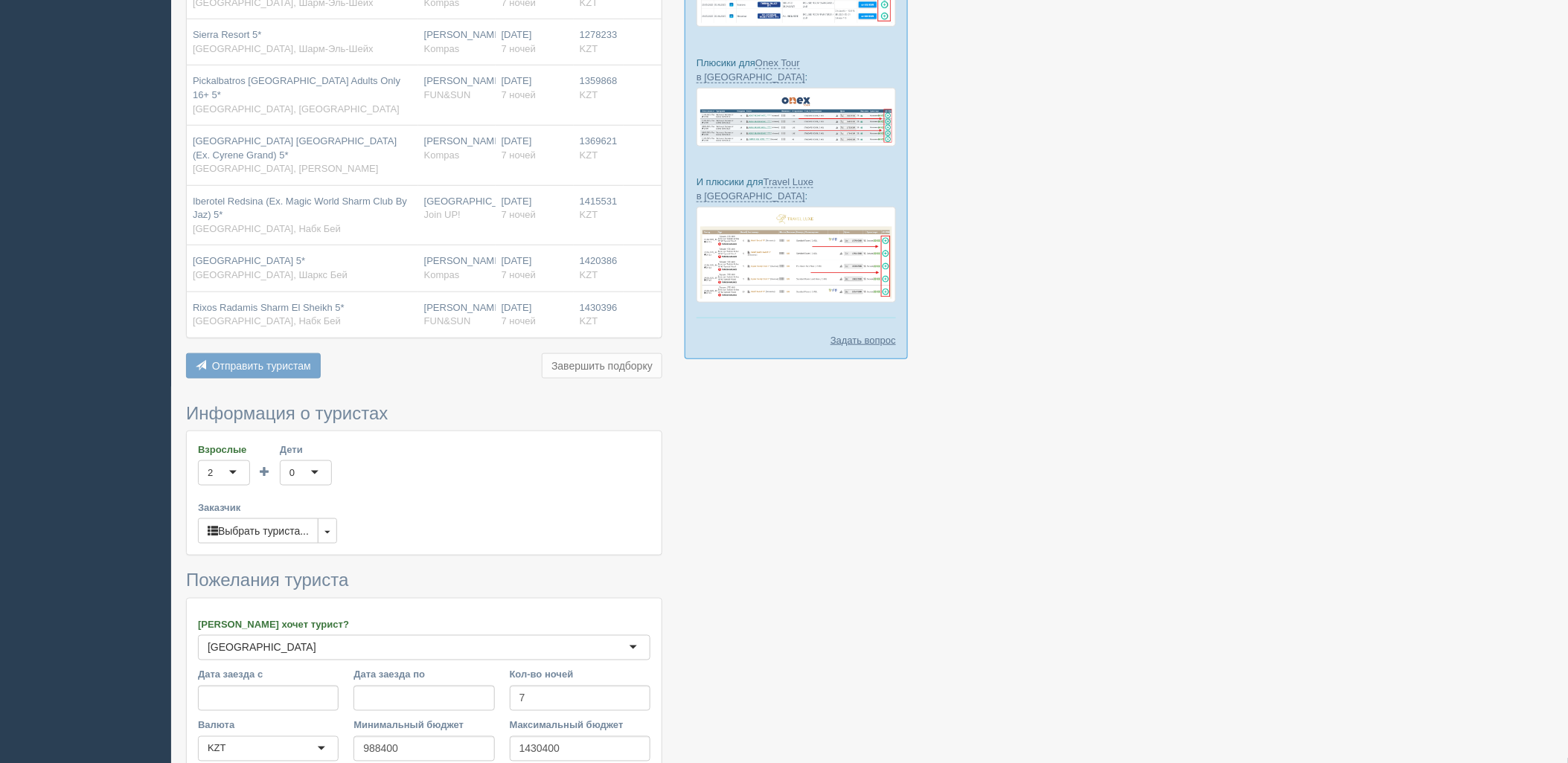
scroll to position [548, 0]
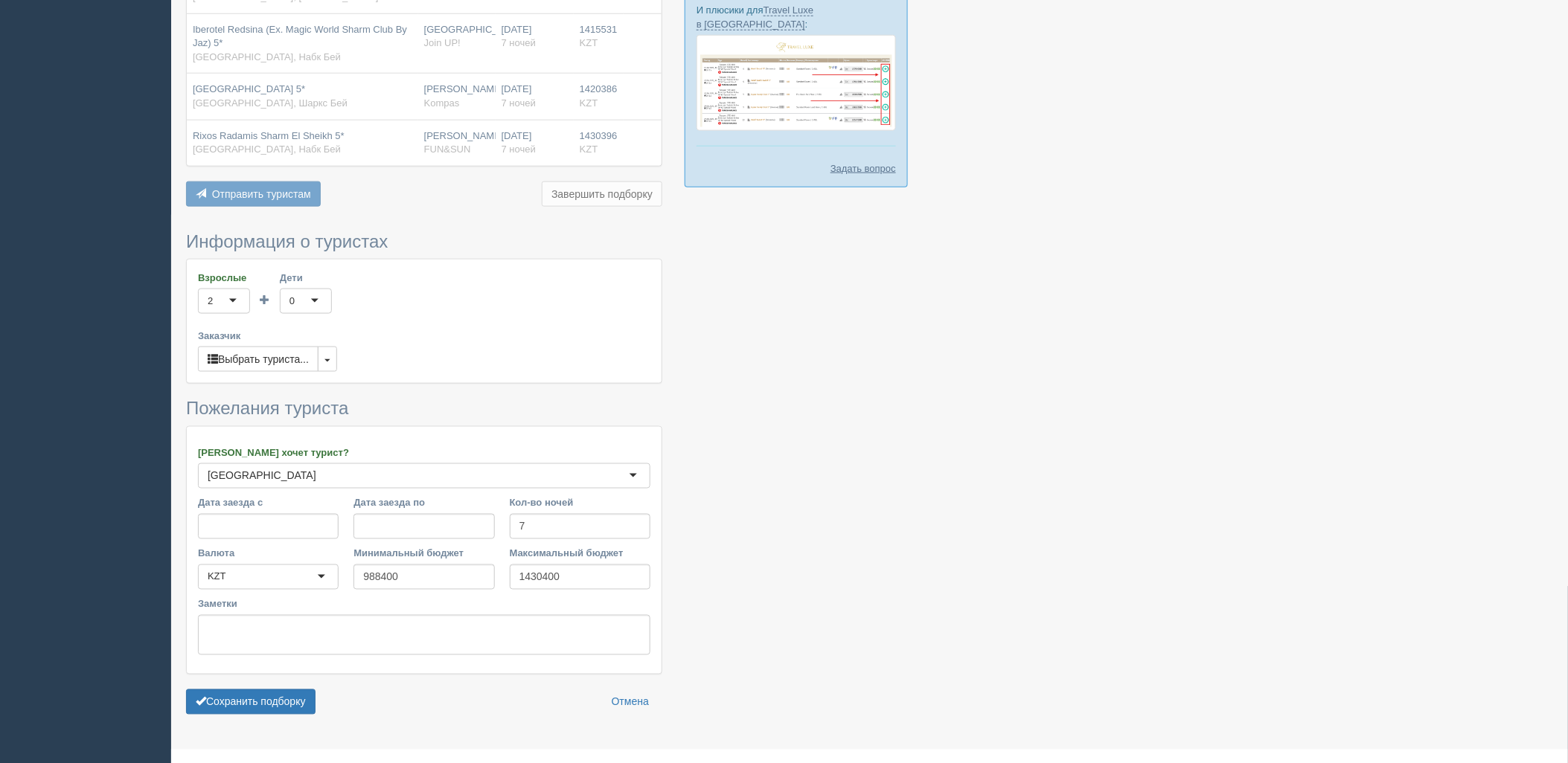
click at [322, 689] on div "Сохранить подборку Отмена" at bounding box center [424, 702] width 476 height 26
click at [294, 689] on button "Сохранить подборку" at bounding box center [250, 702] width 129 height 26
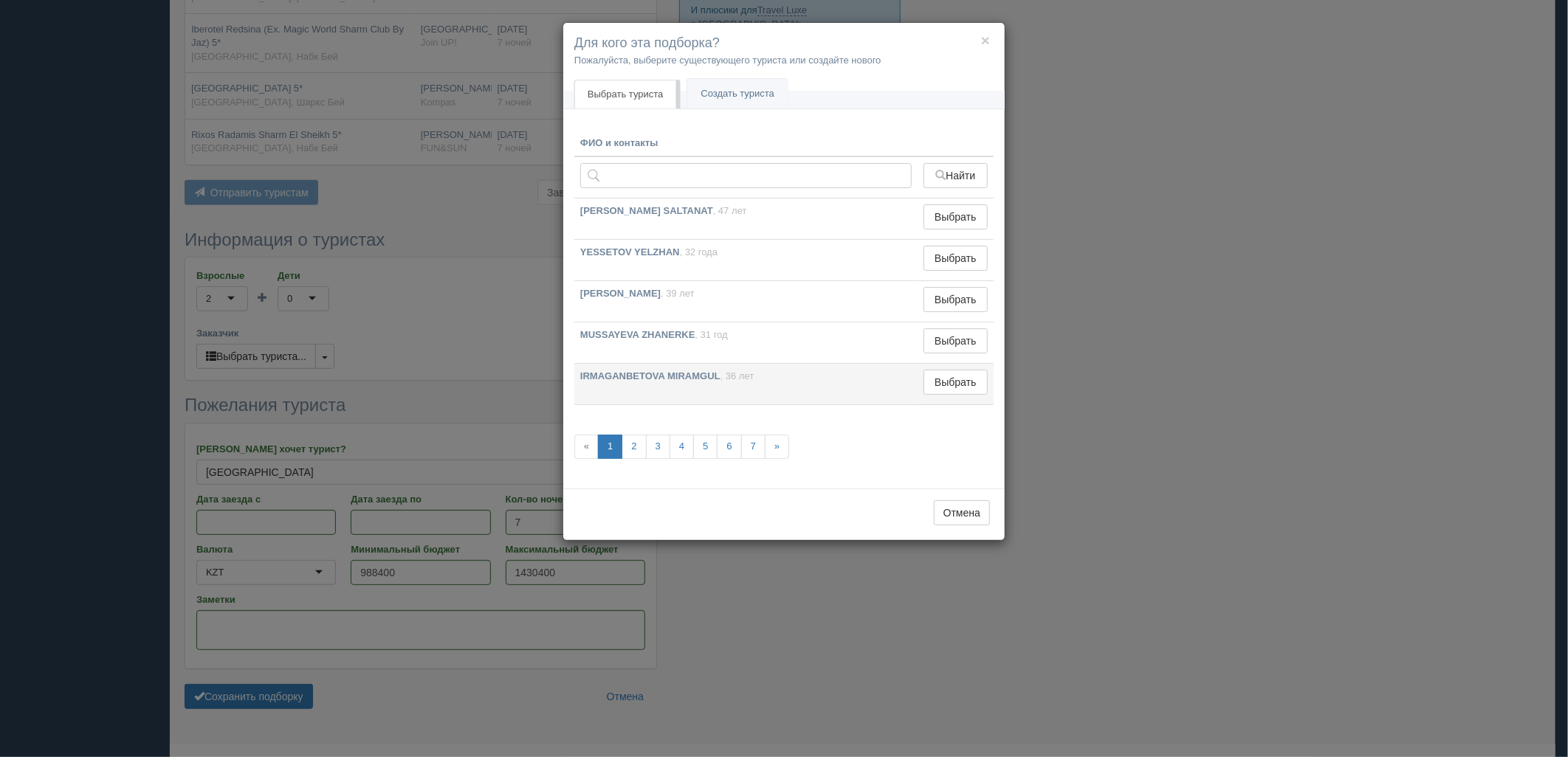
click at [980, 369] on td "Выбрать Выбран" at bounding box center [956, 384] width 76 height 42
click at [970, 378] on button "Выбрать" at bounding box center [956, 383] width 65 height 25
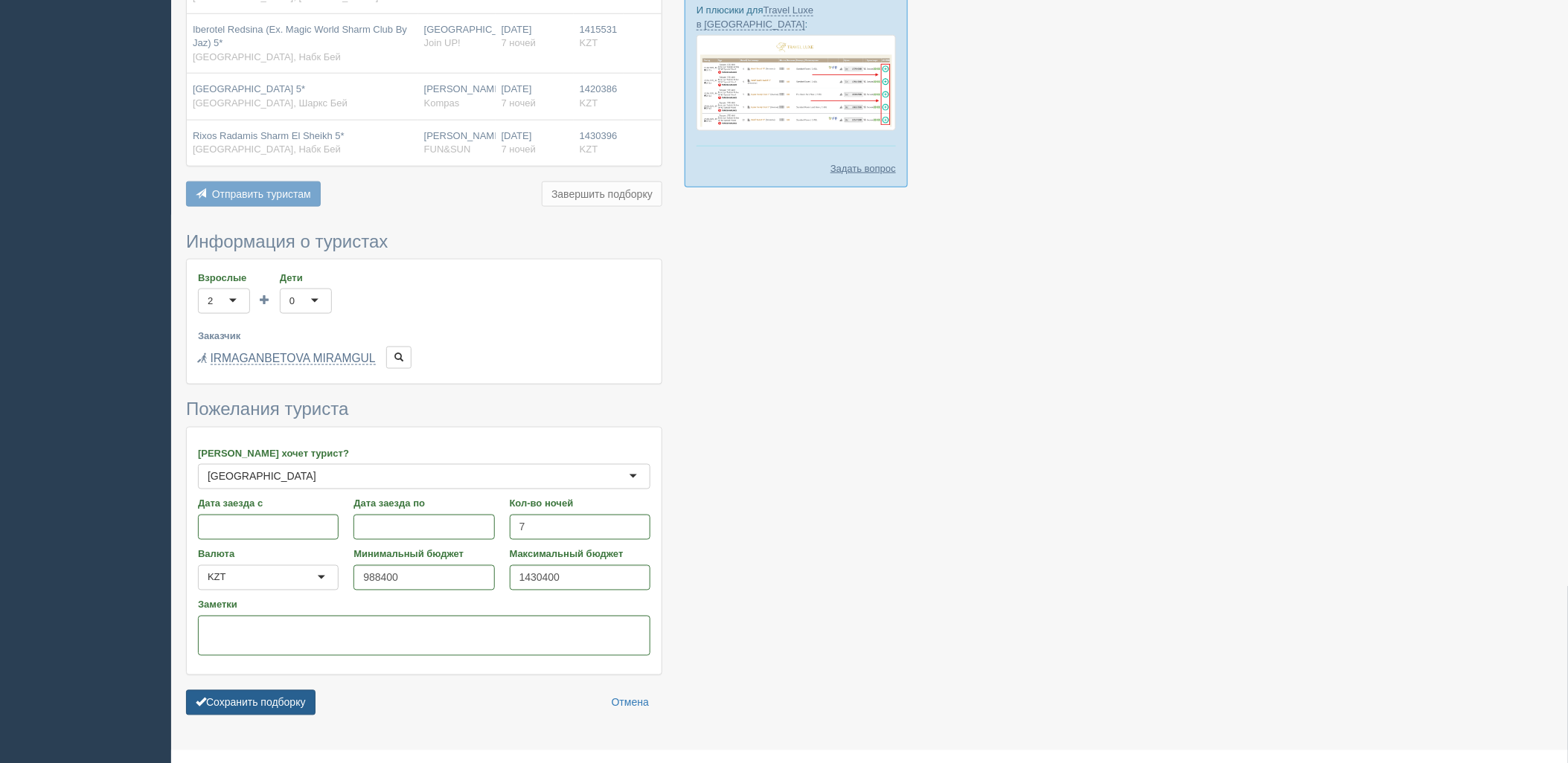
click at [248, 690] on button "Сохранить подборку" at bounding box center [250, 703] width 129 height 26
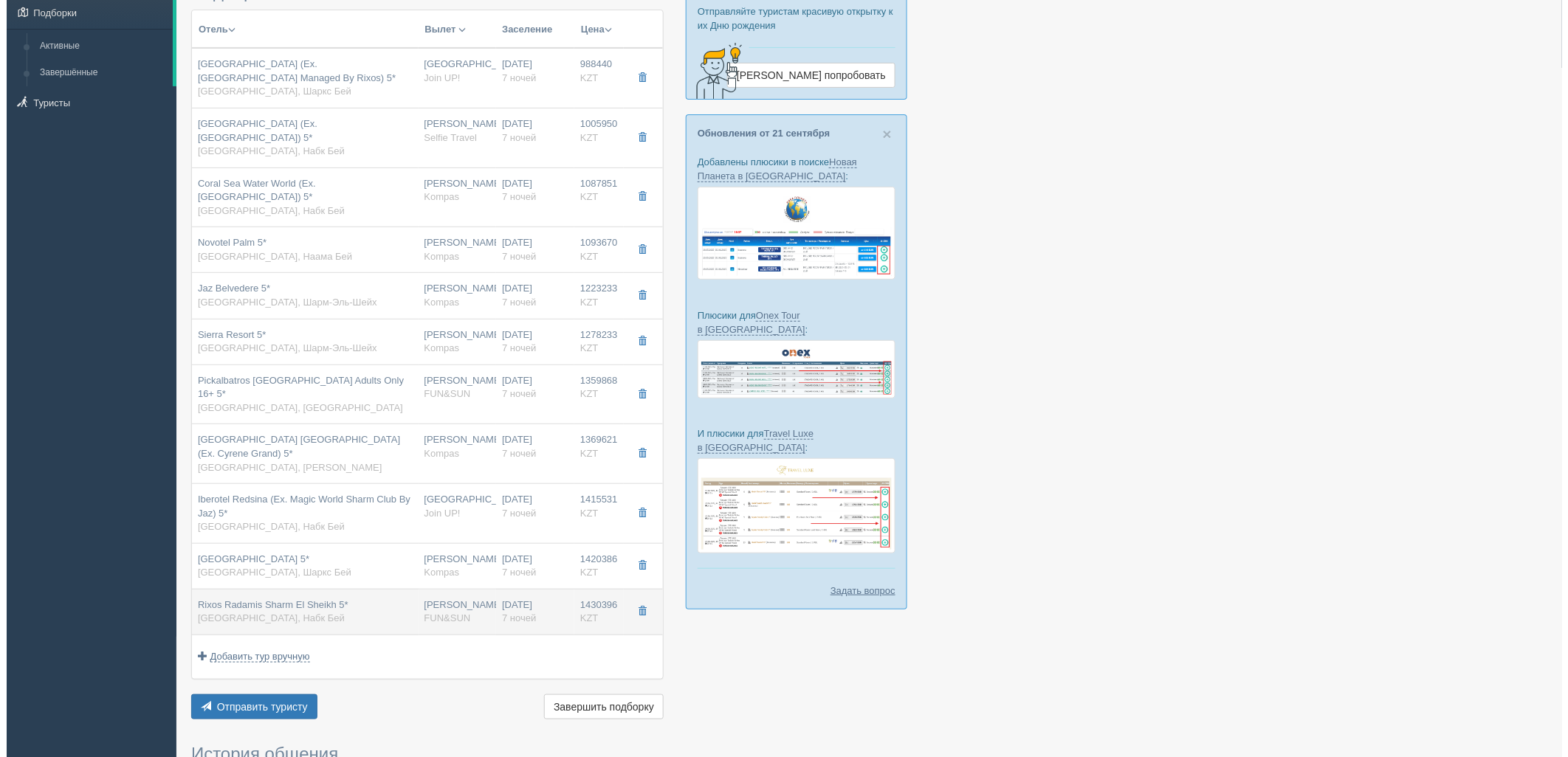
scroll to position [127, 0]
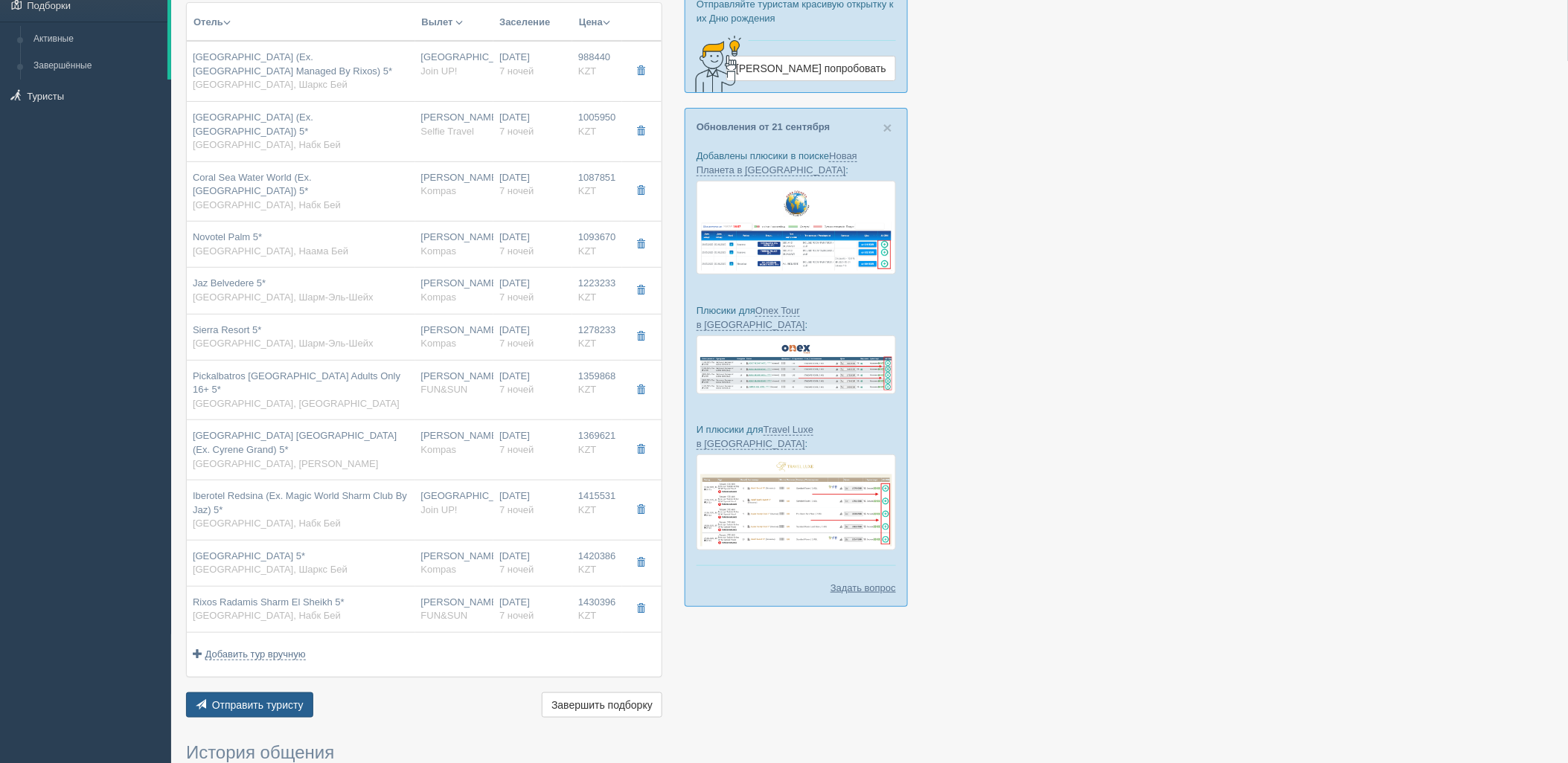
click at [265, 693] on button "Отправить туристу Отправить" at bounding box center [249, 706] width 128 height 26
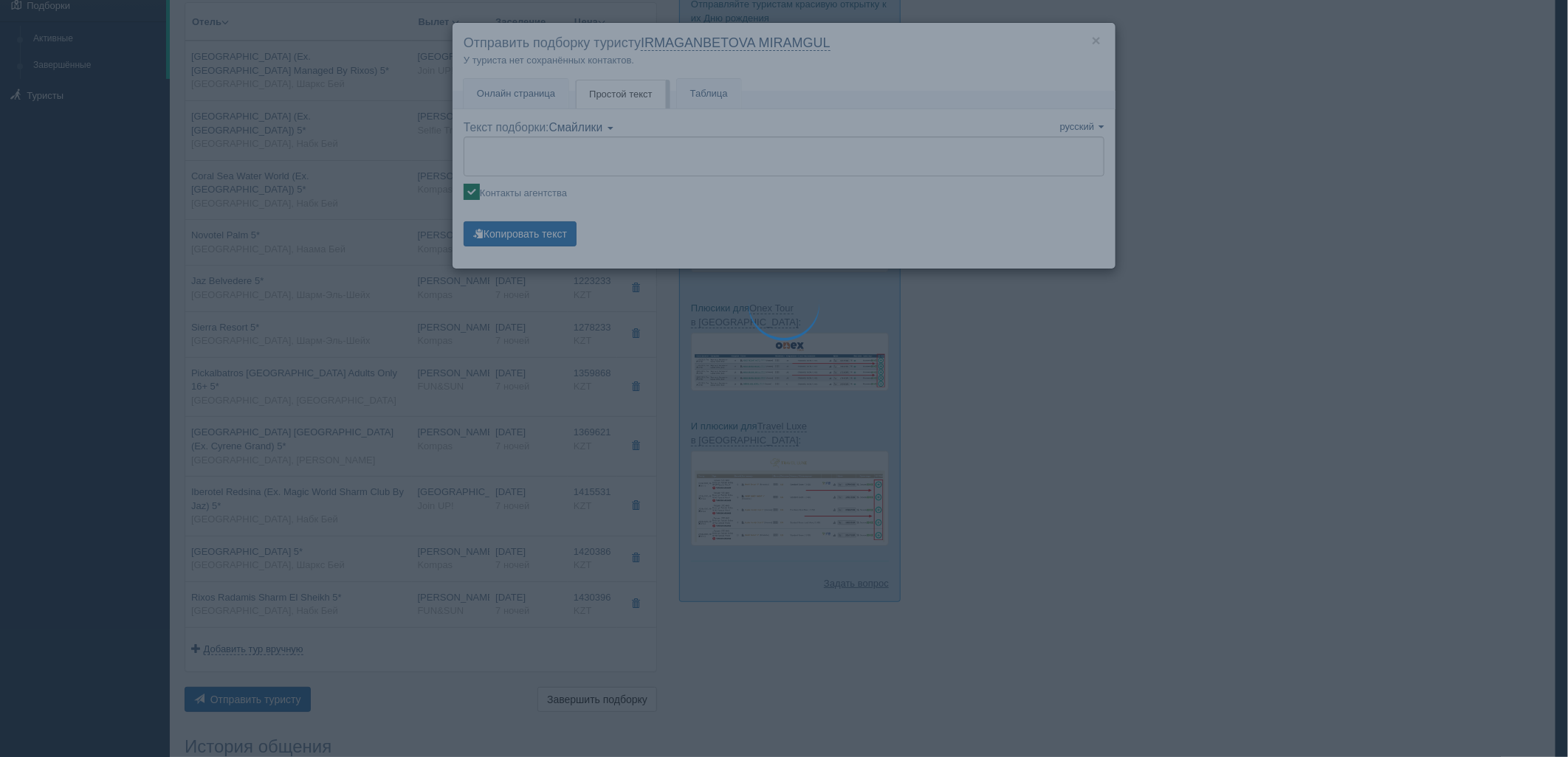
type textarea "🌞 Добрый день! Предлагаем Вам рассмотреть следующие варианты: 🌎 Египет, Шаркс Б…"
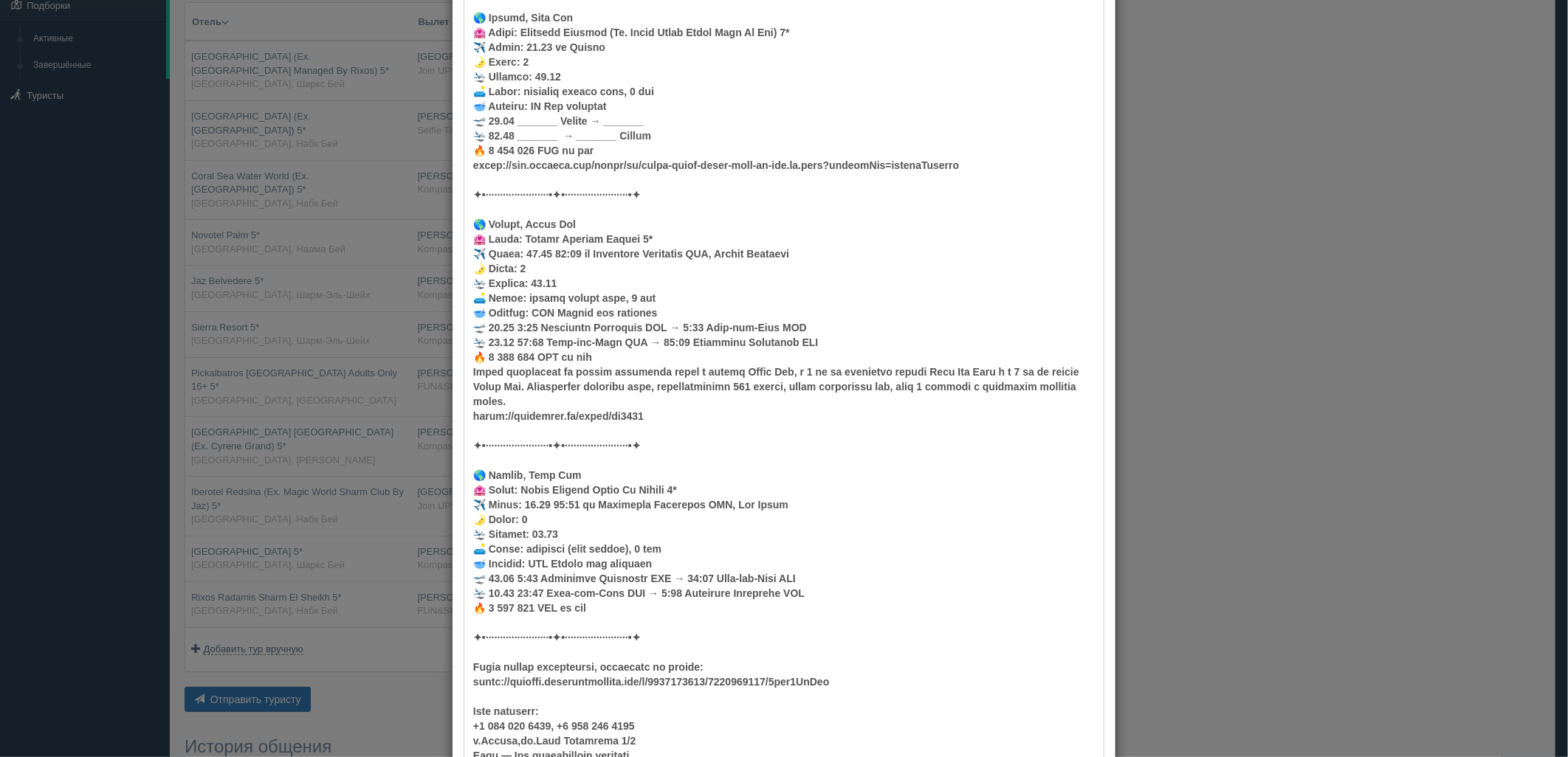
scroll to position [2005, 0]
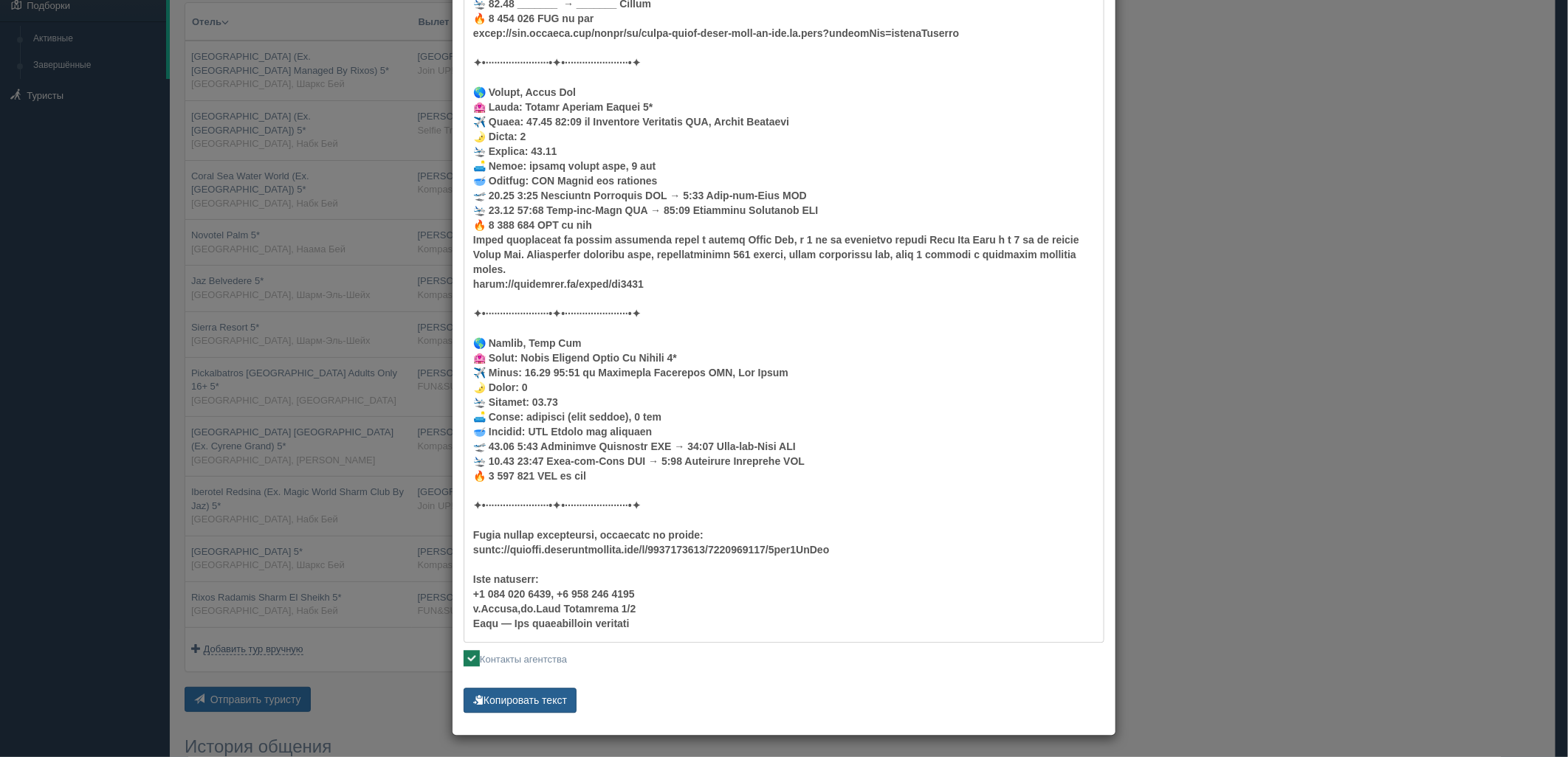
click at [552, 702] on button "Копировать текст" at bounding box center [520, 700] width 113 height 25
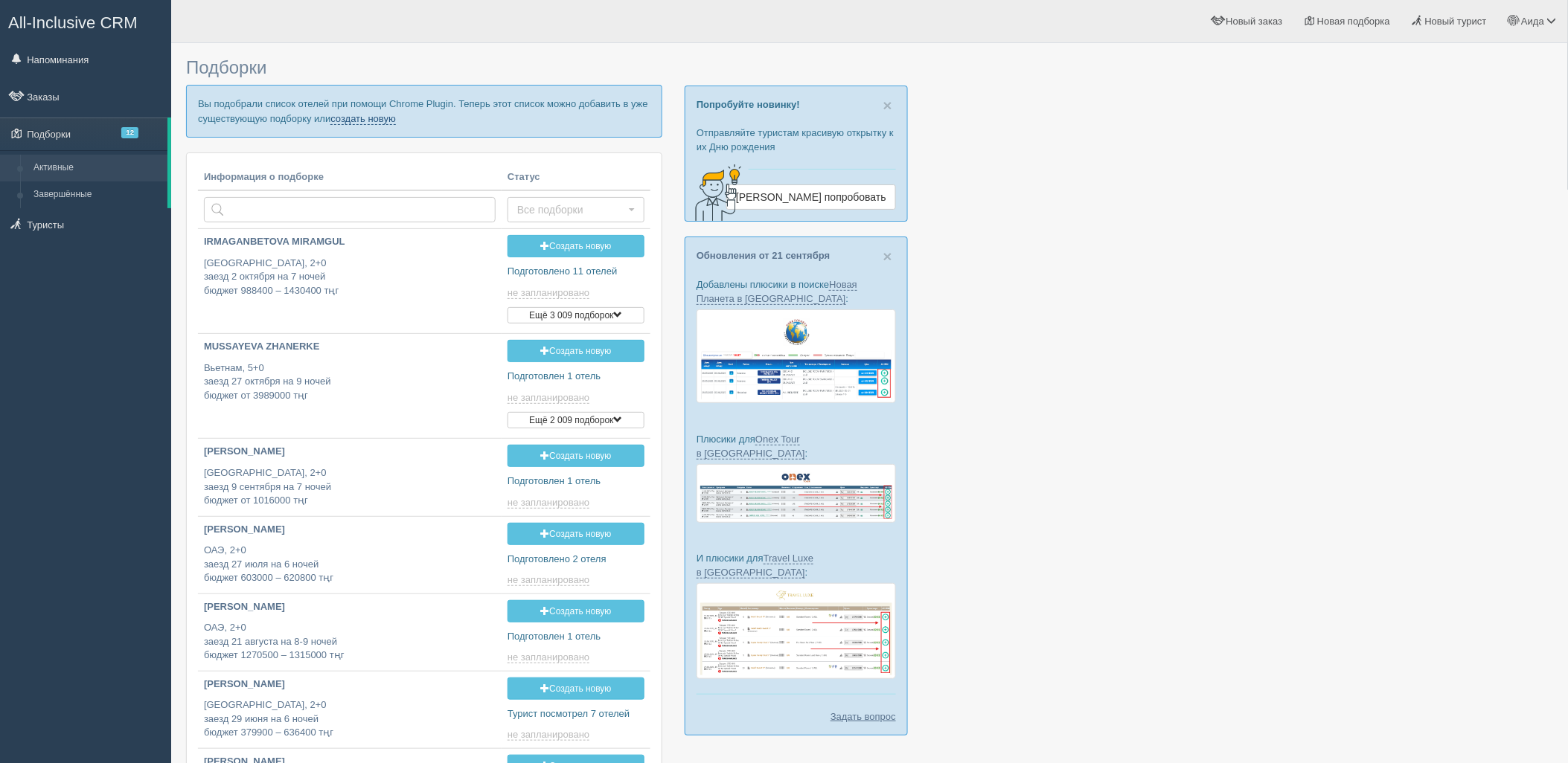
click at [392, 122] on link "создать новую" at bounding box center [363, 119] width 66 height 12
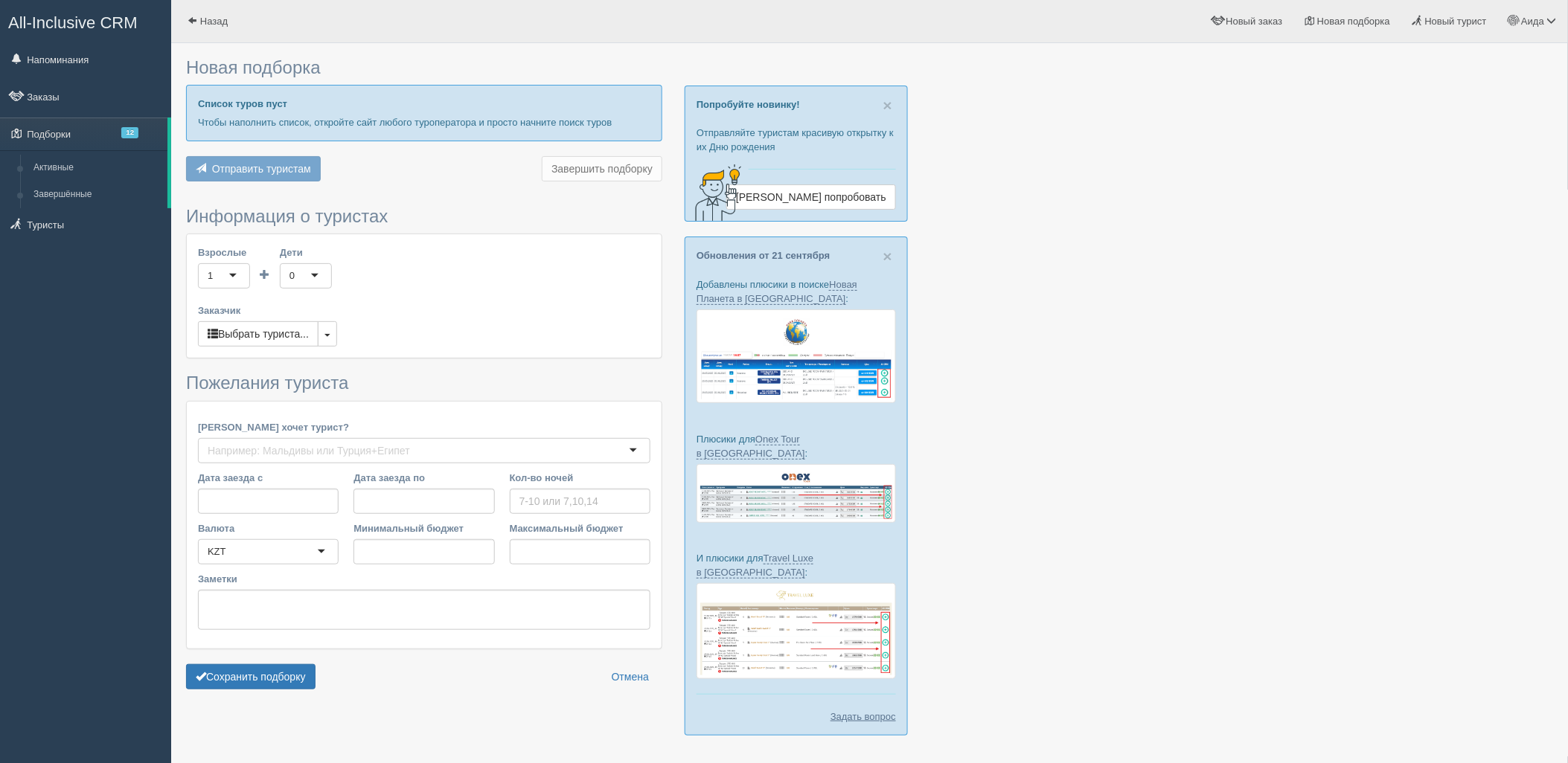
type input "6-7"
type input "852900"
type input "1497100"
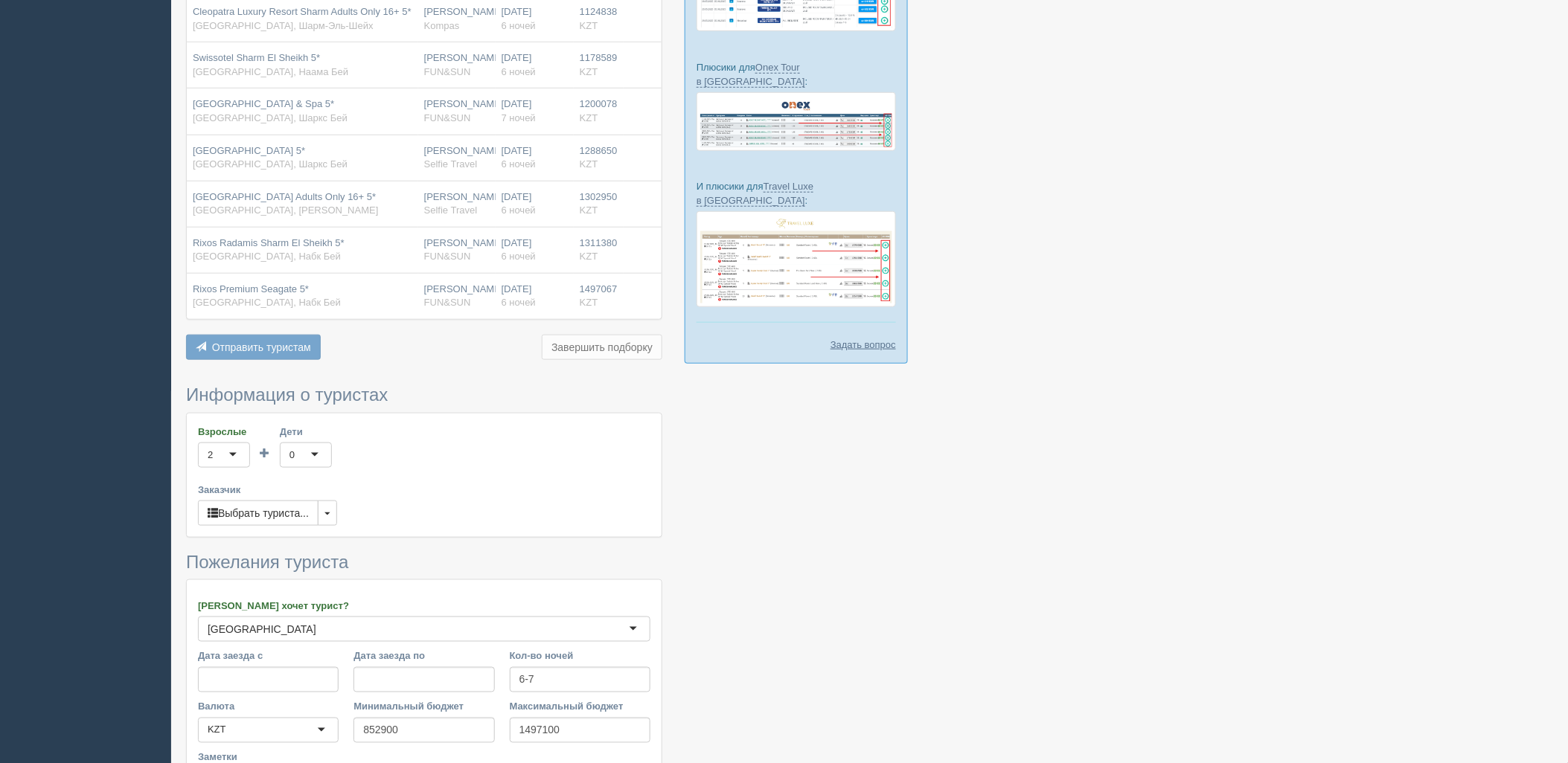
scroll to position [553, 0]
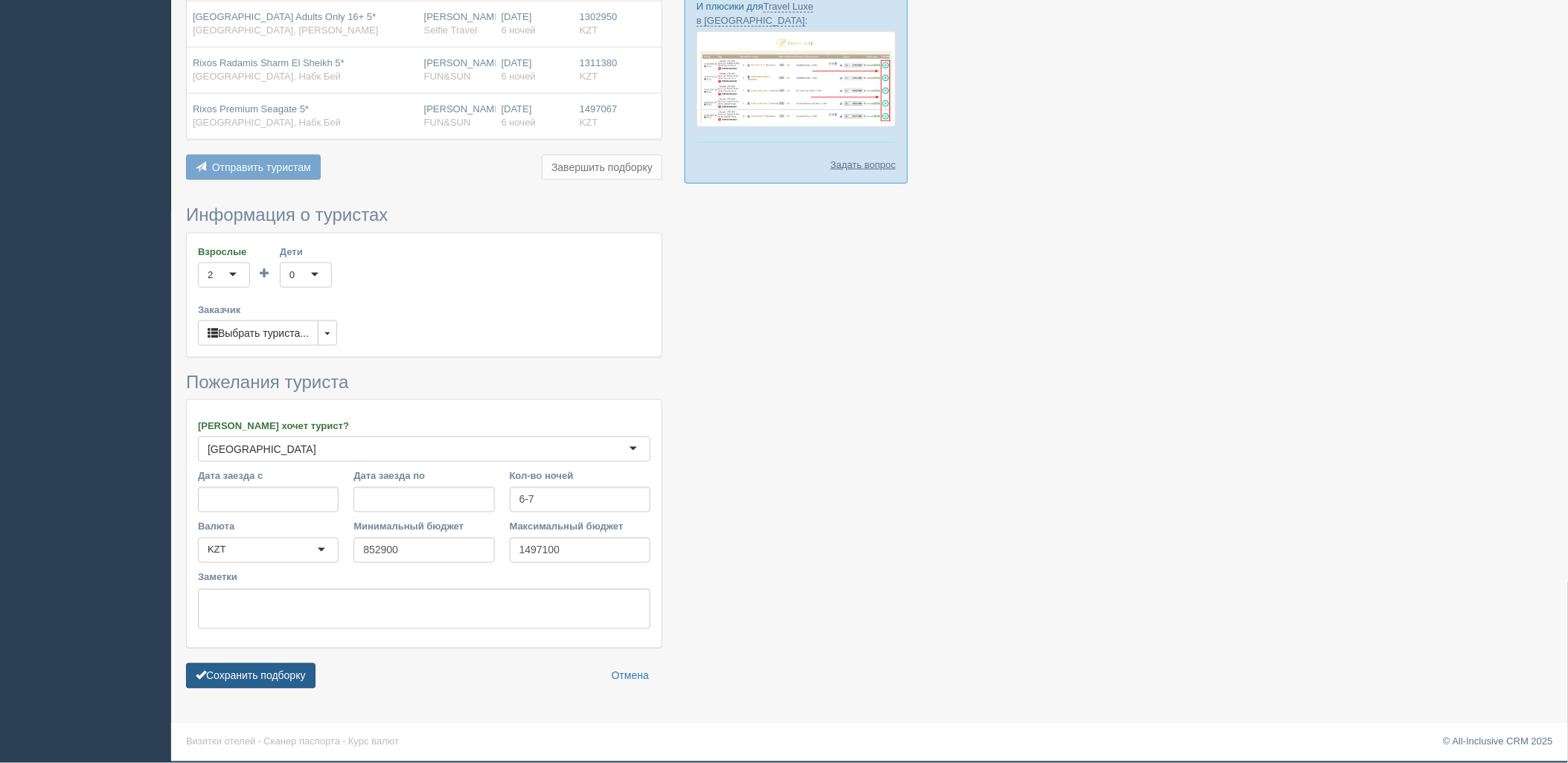
click at [293, 666] on button "Сохранить подборку" at bounding box center [250, 677] width 129 height 26
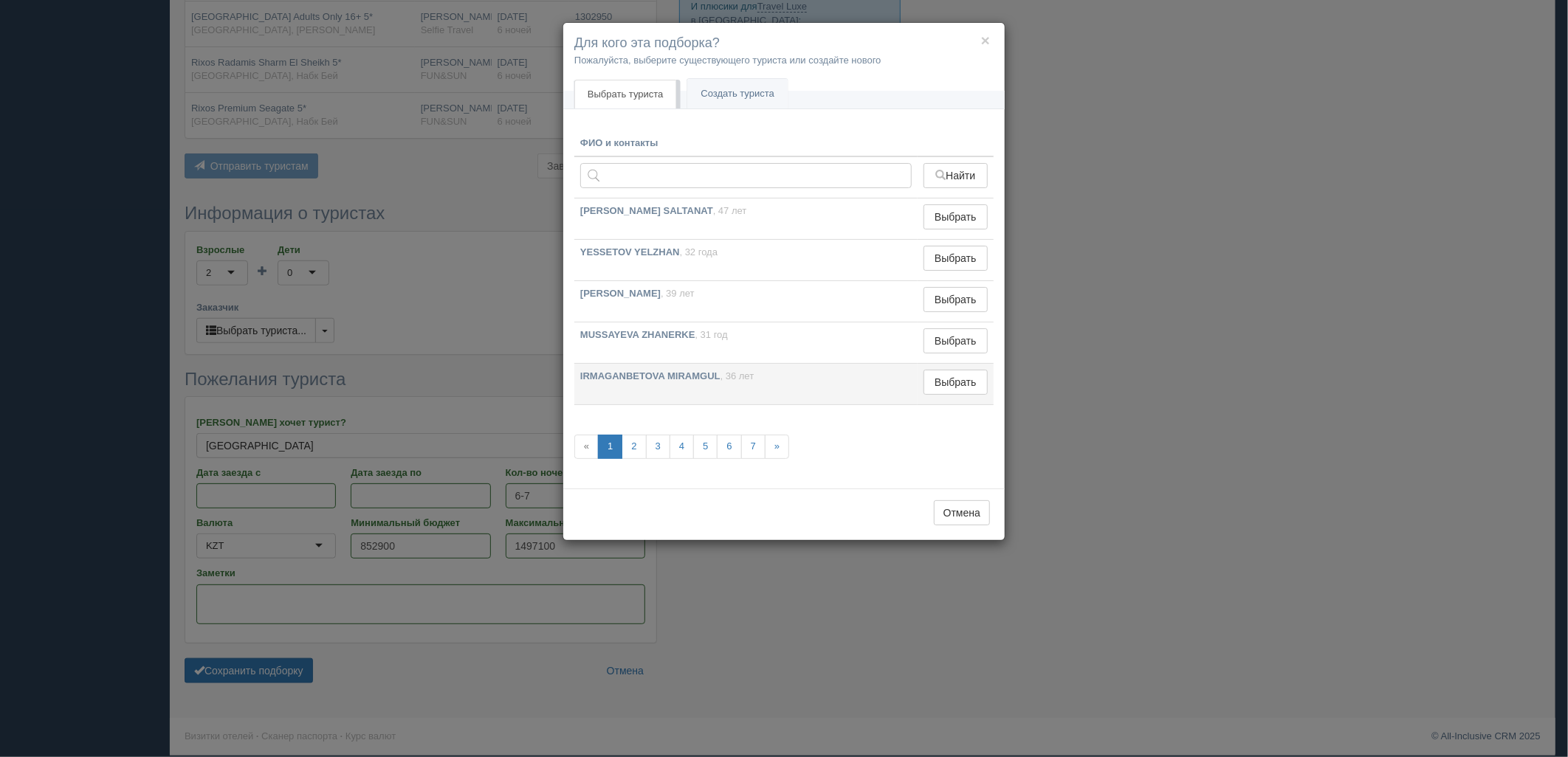
click at [948, 366] on td "Выбрать Выбран" at bounding box center [956, 384] width 76 height 42
click at [953, 373] on button "Выбрать" at bounding box center [956, 383] width 65 height 25
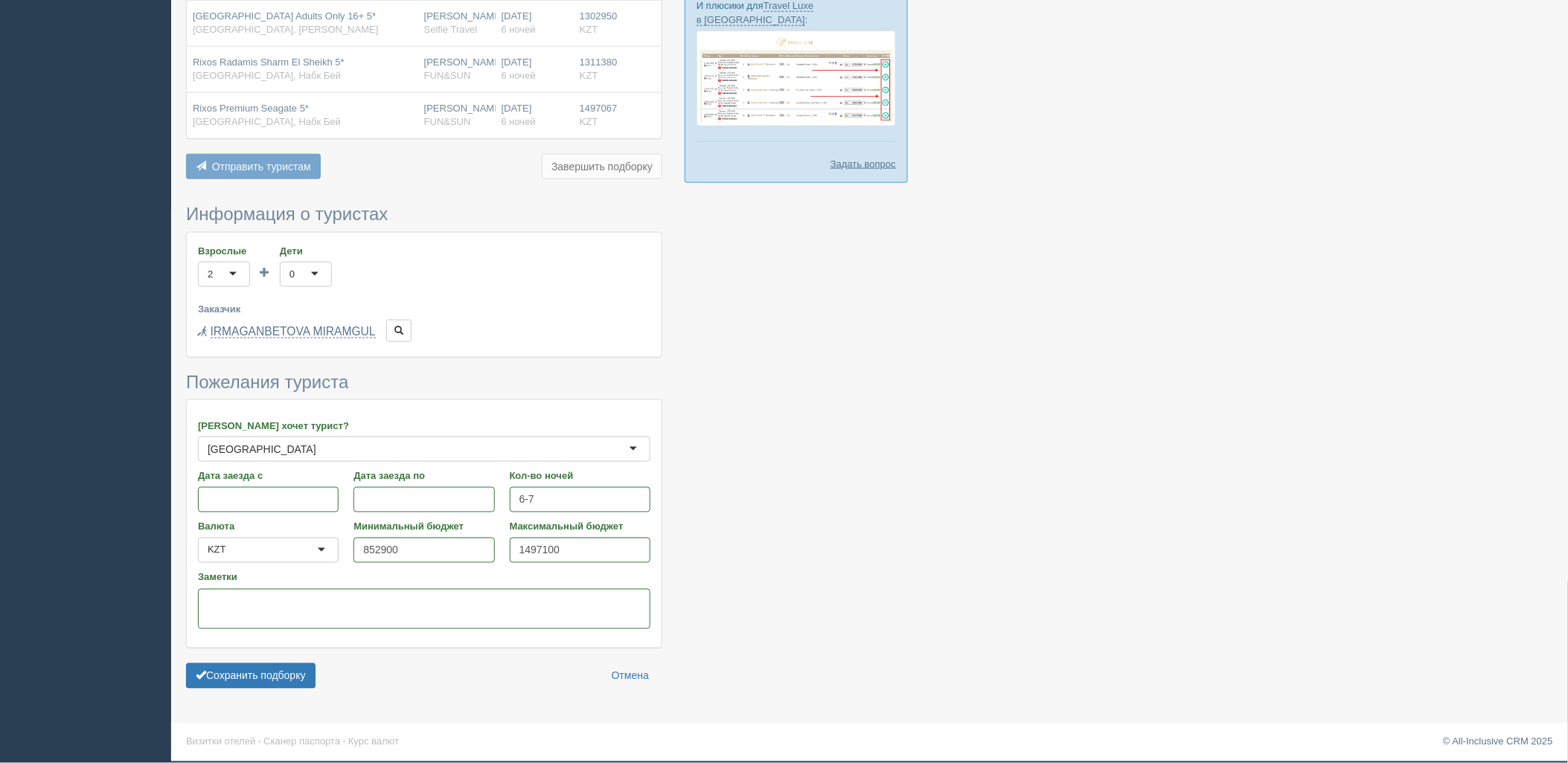
click at [242, 695] on form "Информация о туристах Взрослые 2 2 1 2 3 4 5 6 7 8 9 10 11 12 13 14 15 16 17 18…" at bounding box center [424, 450] width 476 height 491
click at [259, 677] on button "Сохранить подборку" at bounding box center [250, 677] width 129 height 26
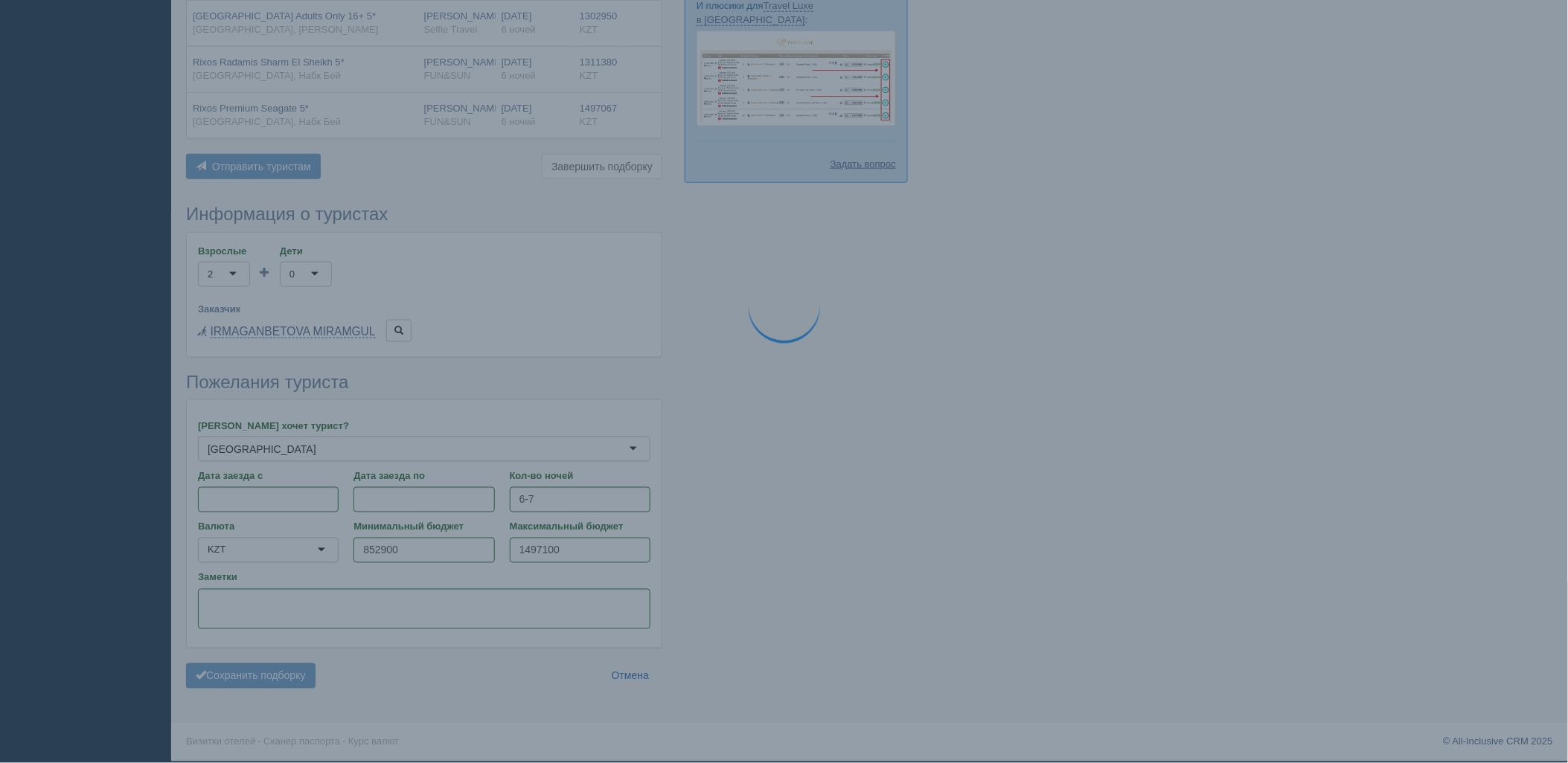
scroll to position [554, 0]
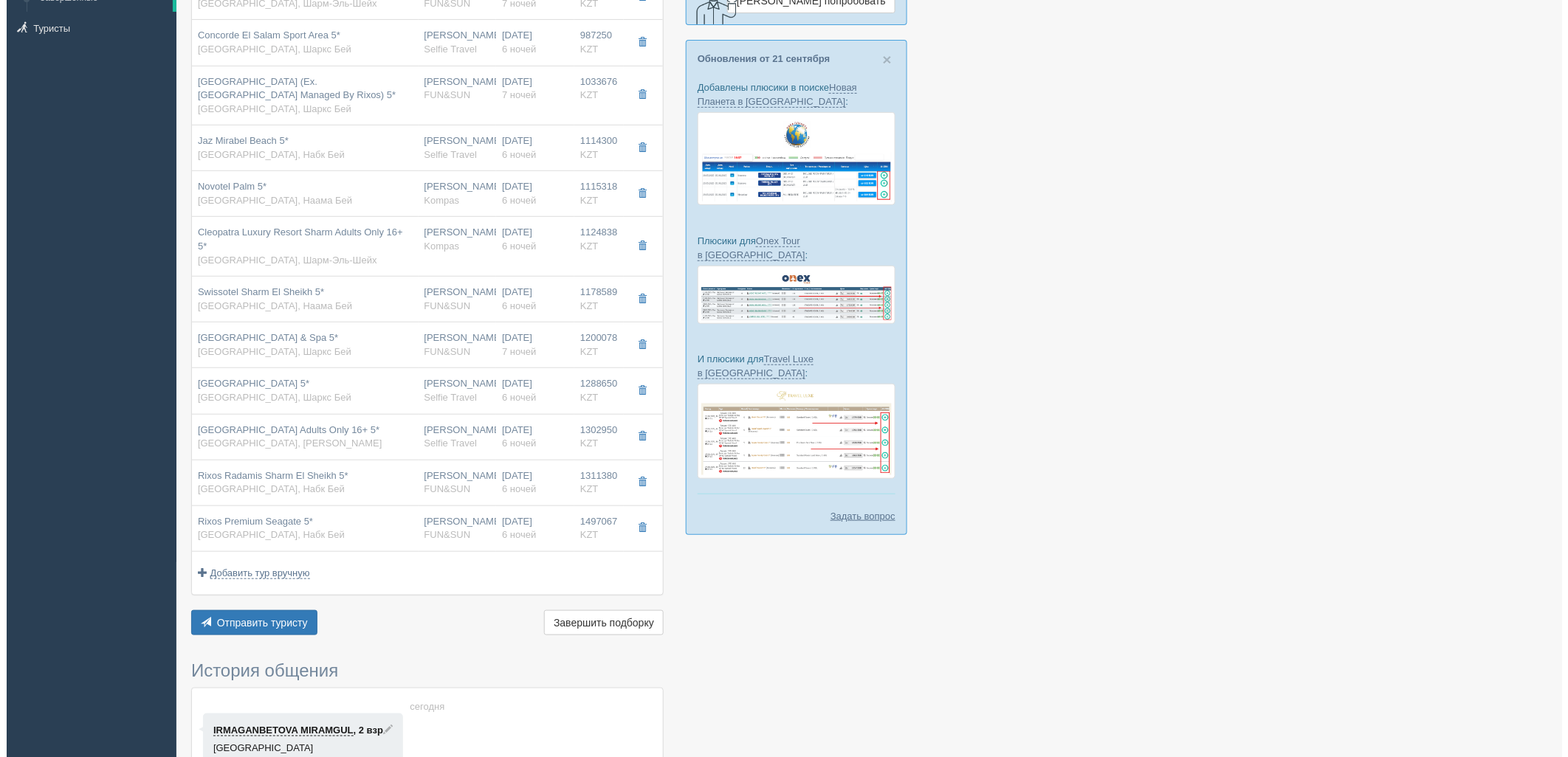
scroll to position [238, 0]
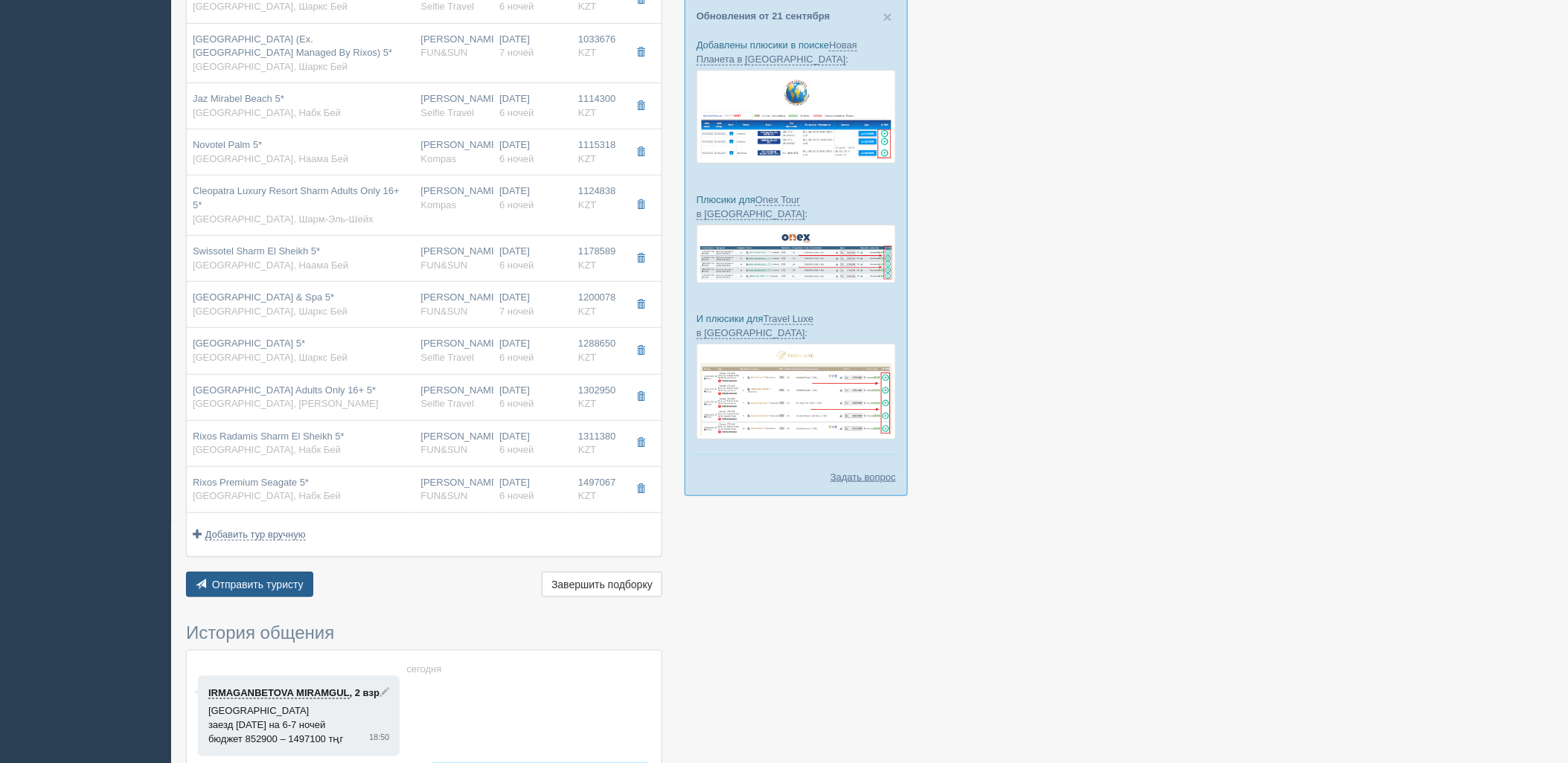
click at [264, 578] on span "Отправить туристу" at bounding box center [258, 584] width 92 height 12
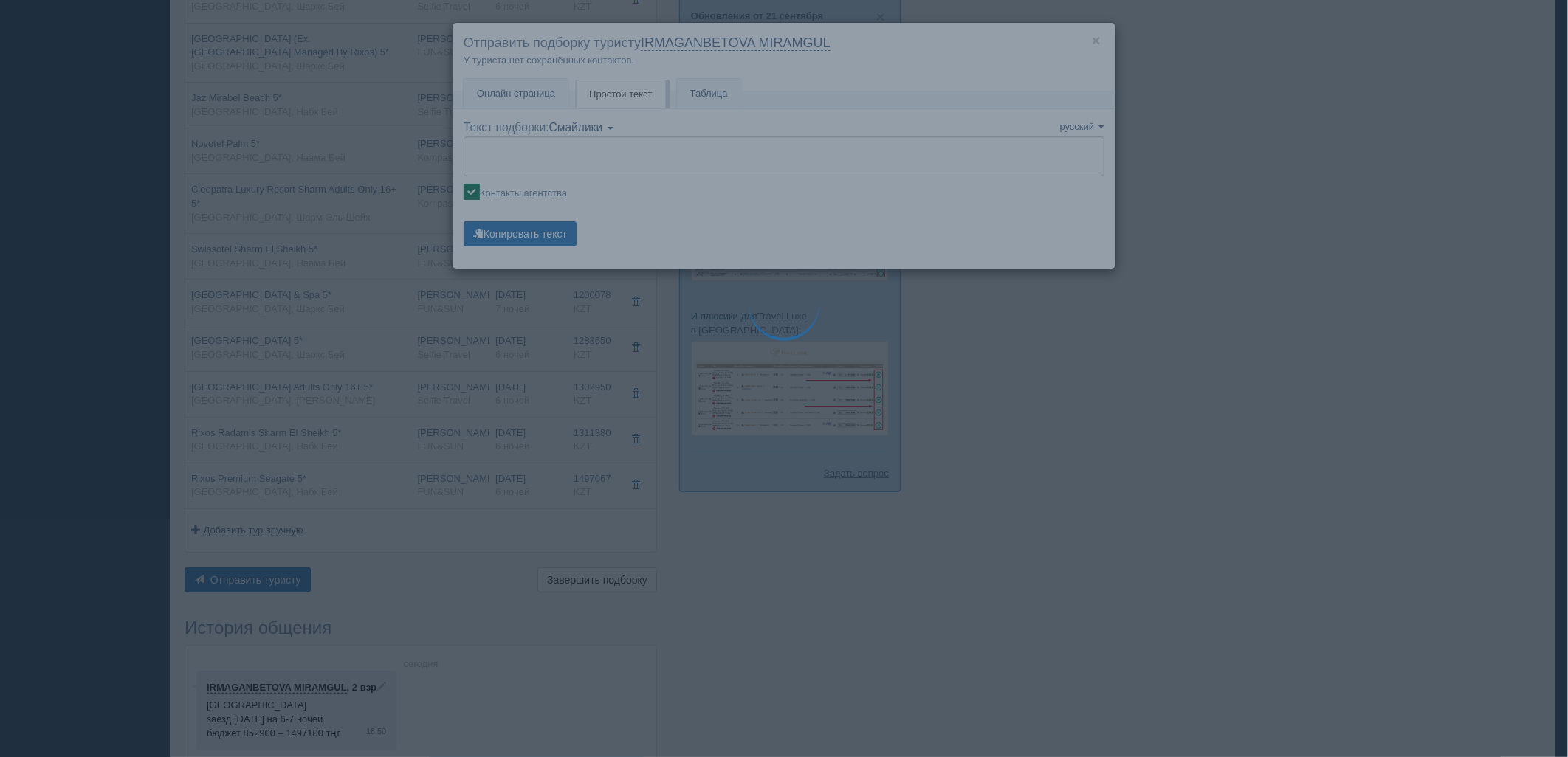
type textarea "🌞 Loremi dolo! Sitametcon Adi elitseddoei temporinc utlabore: 🌎 Etdolo, Magn-Al…"
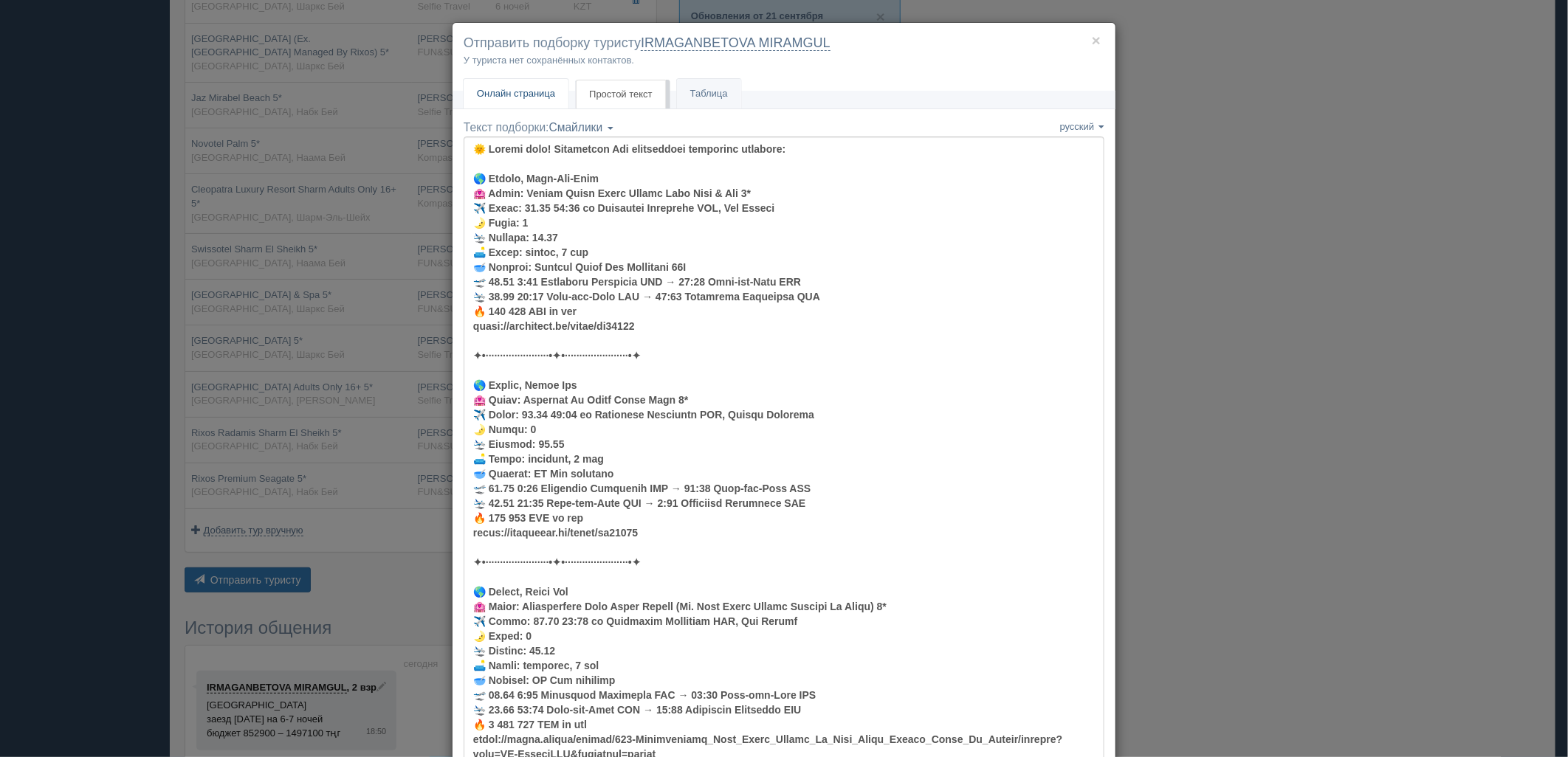
click at [545, 92] on span "Онлайн страница" at bounding box center [516, 93] width 78 height 11
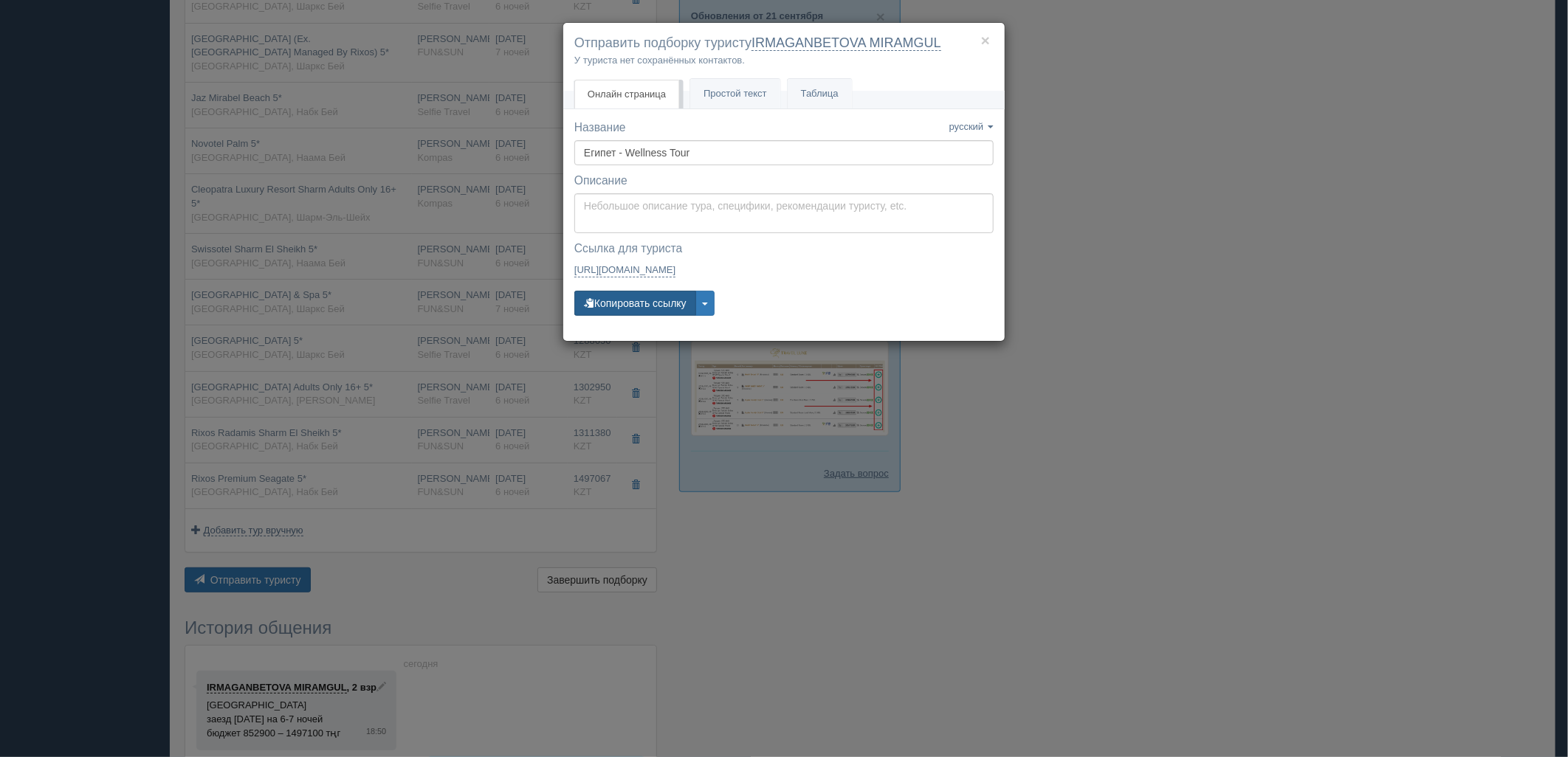
click at [655, 300] on button "Копировать ссылку" at bounding box center [634, 304] width 121 height 25
click at [1140, 261] on div "× Отправить подборку туристу IRMAGANBETOVA MIRAMGUL У туриста нет сохранённых к…" at bounding box center [784, 378] width 1568 height 757
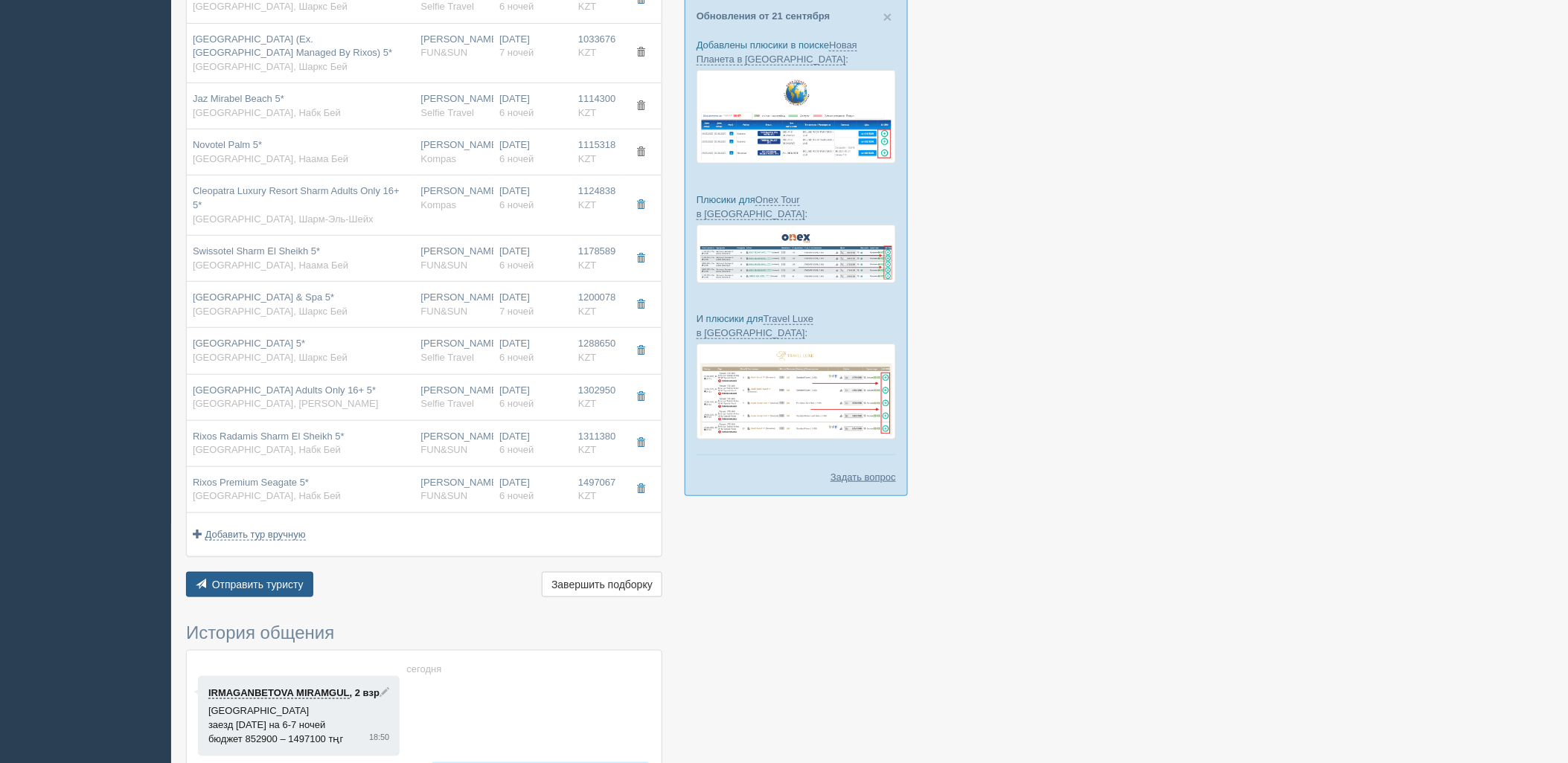
click at [285, 572] on button "Отправить туристу Отправить" at bounding box center [249, 585] width 128 height 26
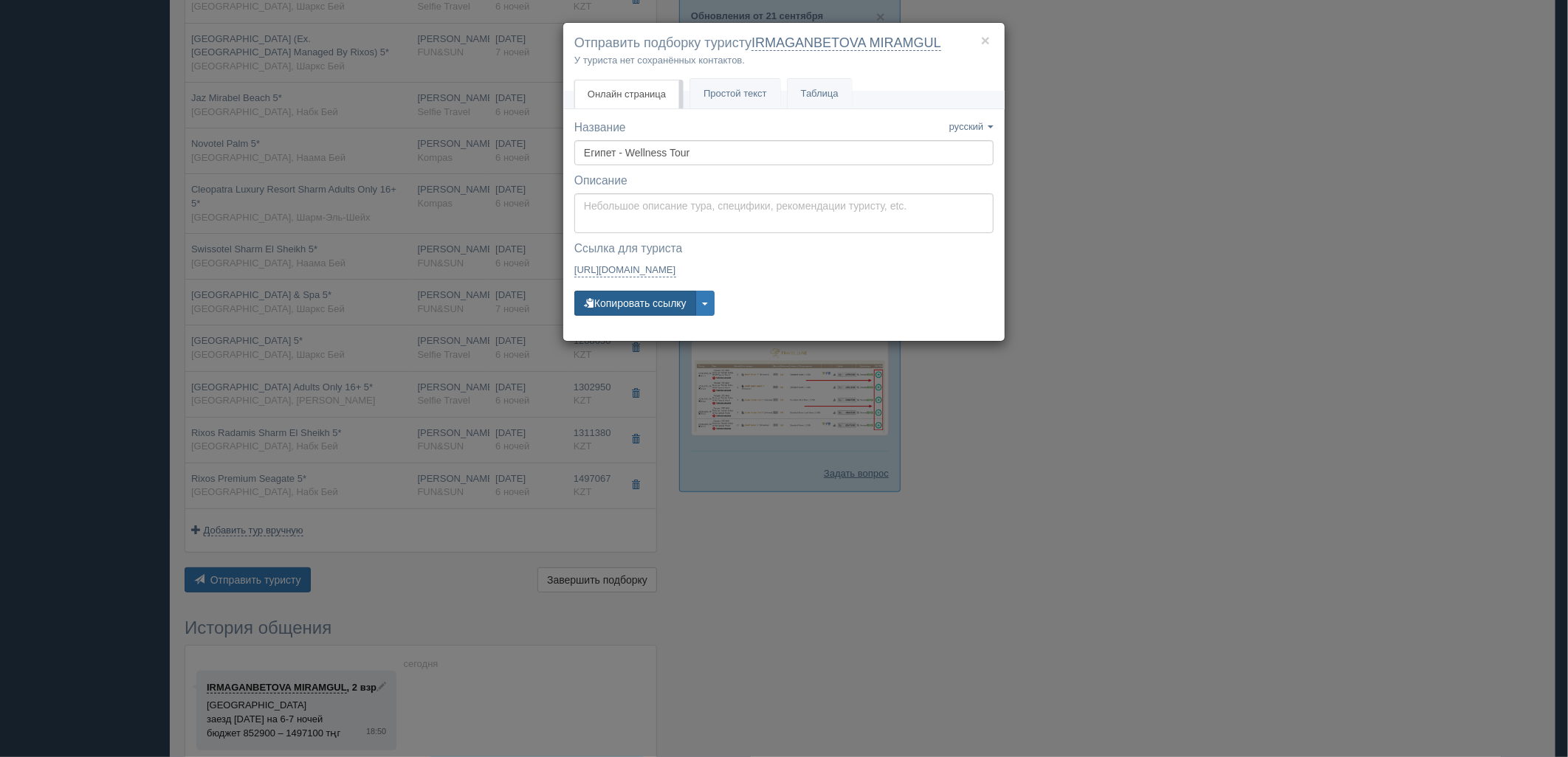
click at [645, 302] on button "Копировать ссылку" at bounding box center [634, 304] width 121 height 25
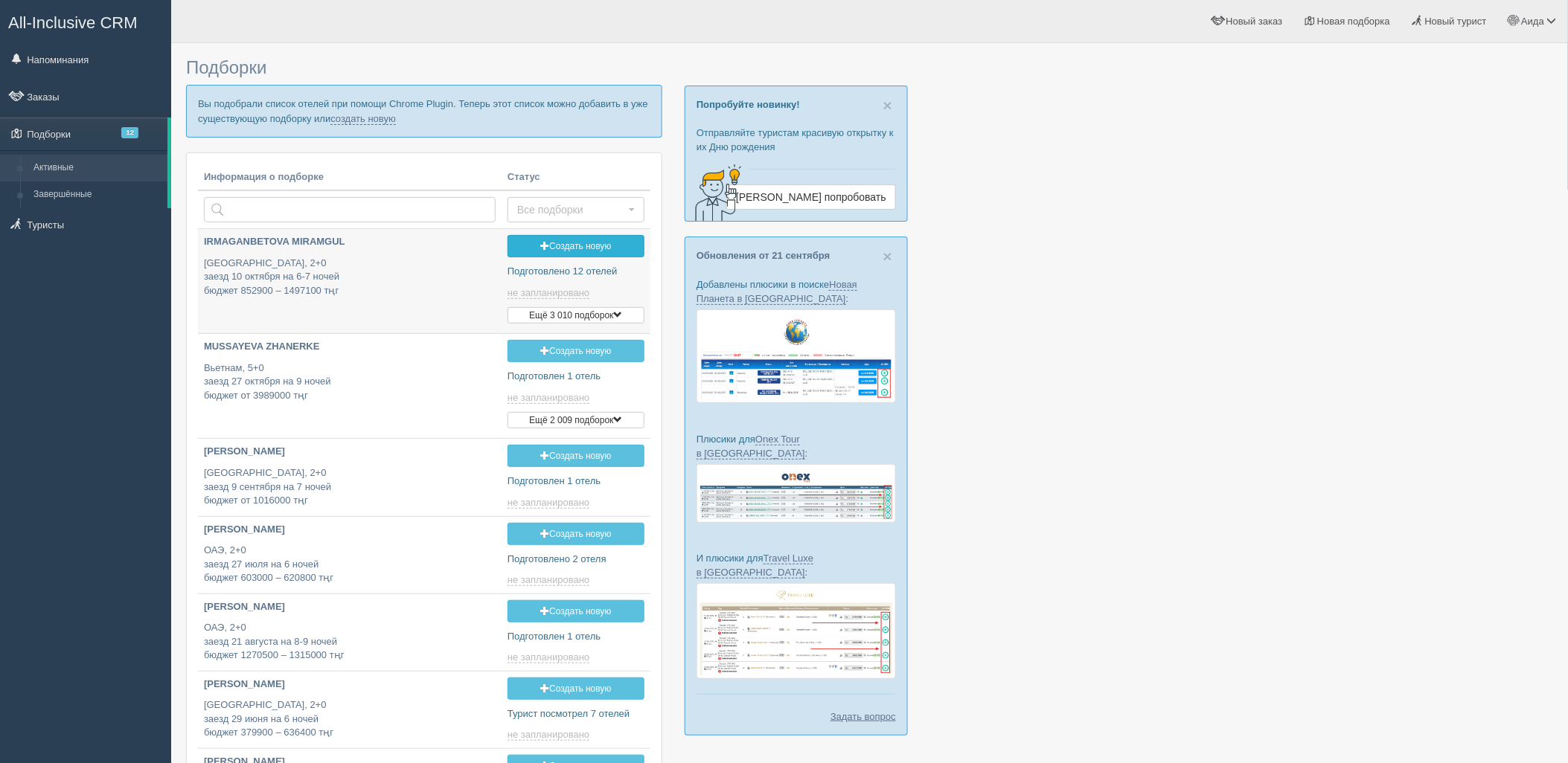
type input "[DATE] 18:50"
click at [345, 119] on link "создать новую" at bounding box center [363, 119] width 66 height 12
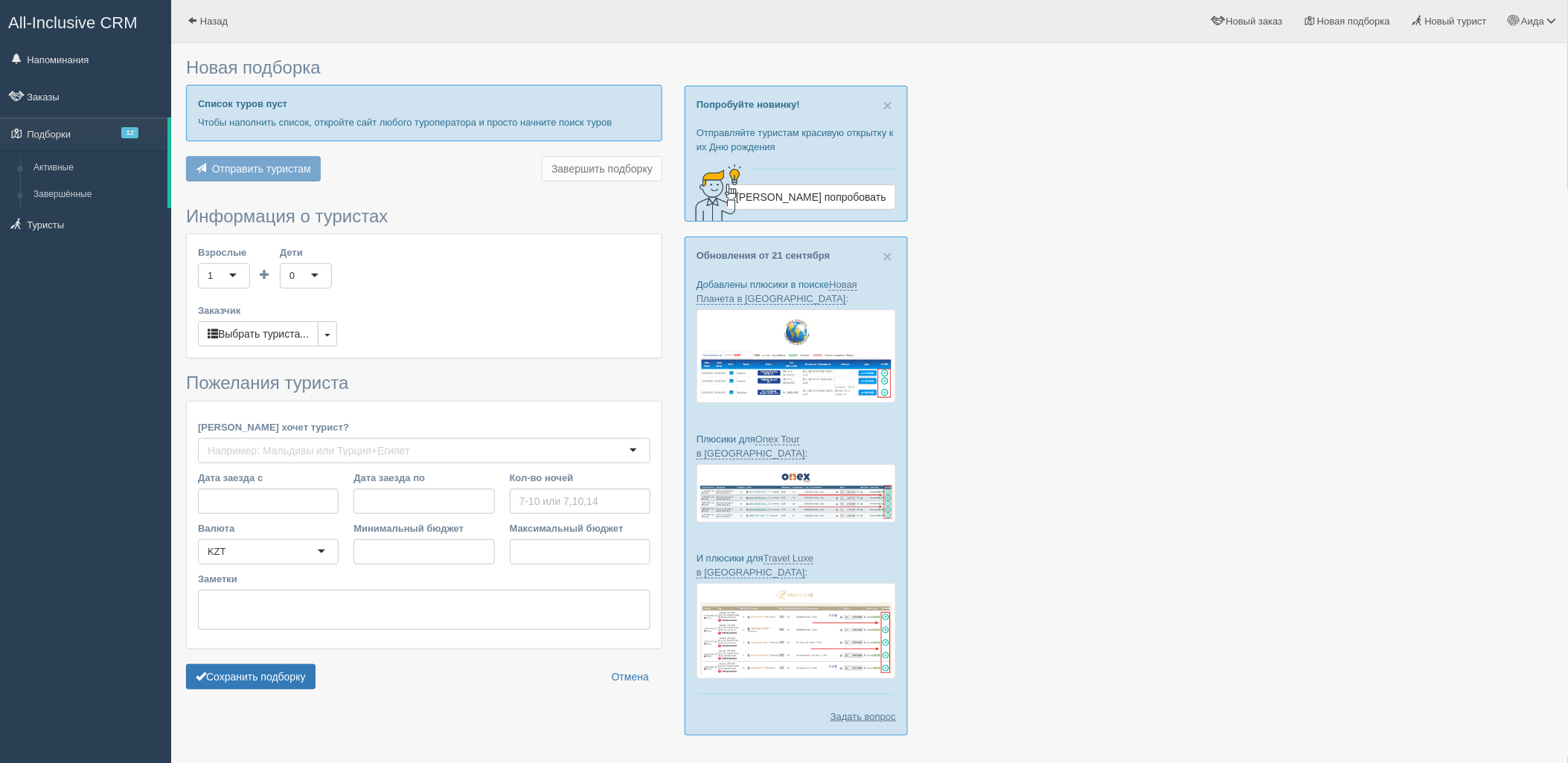
type input "6-7"
type input "907700"
type input "1610400"
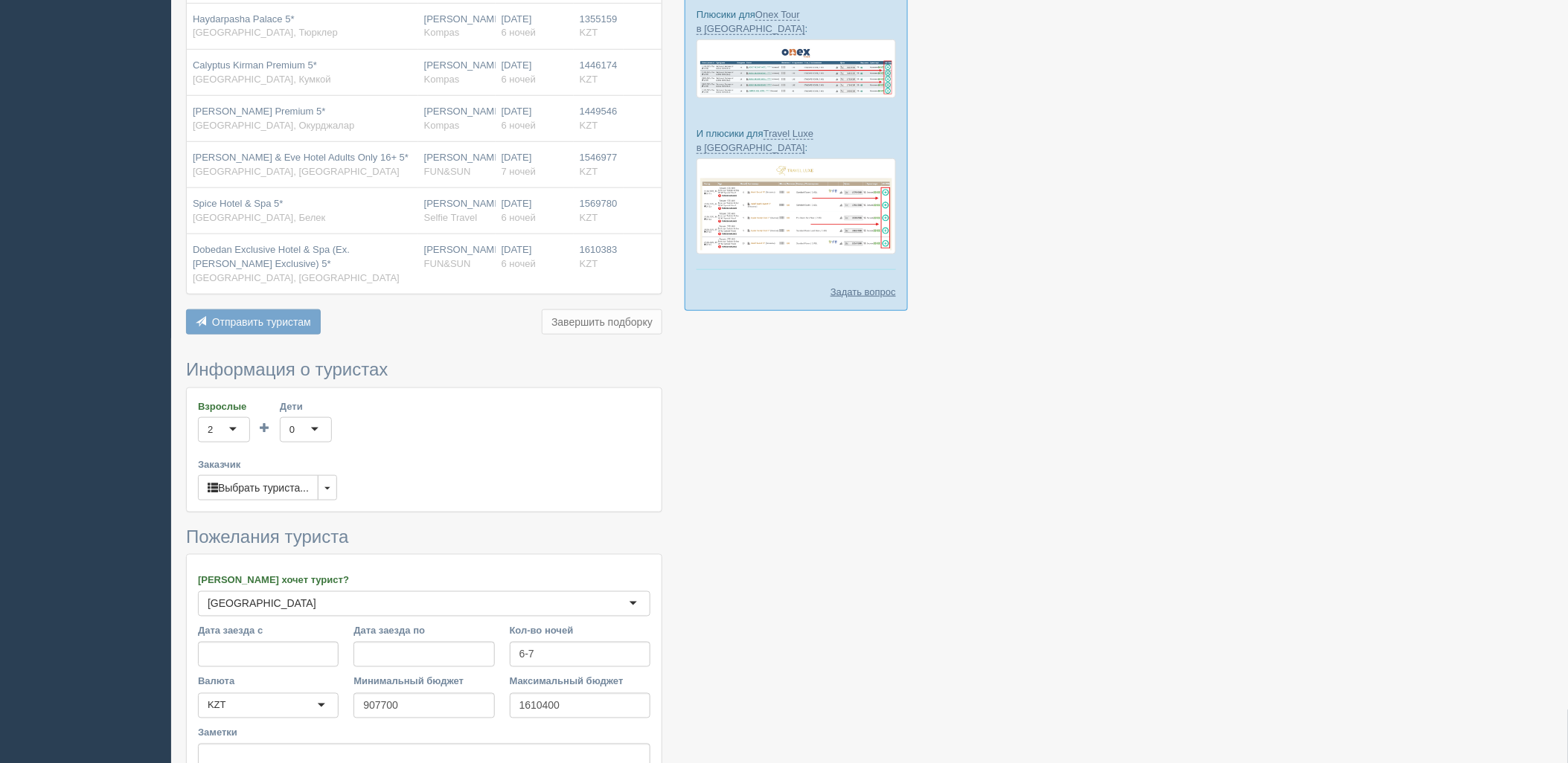
scroll to position [567, 0]
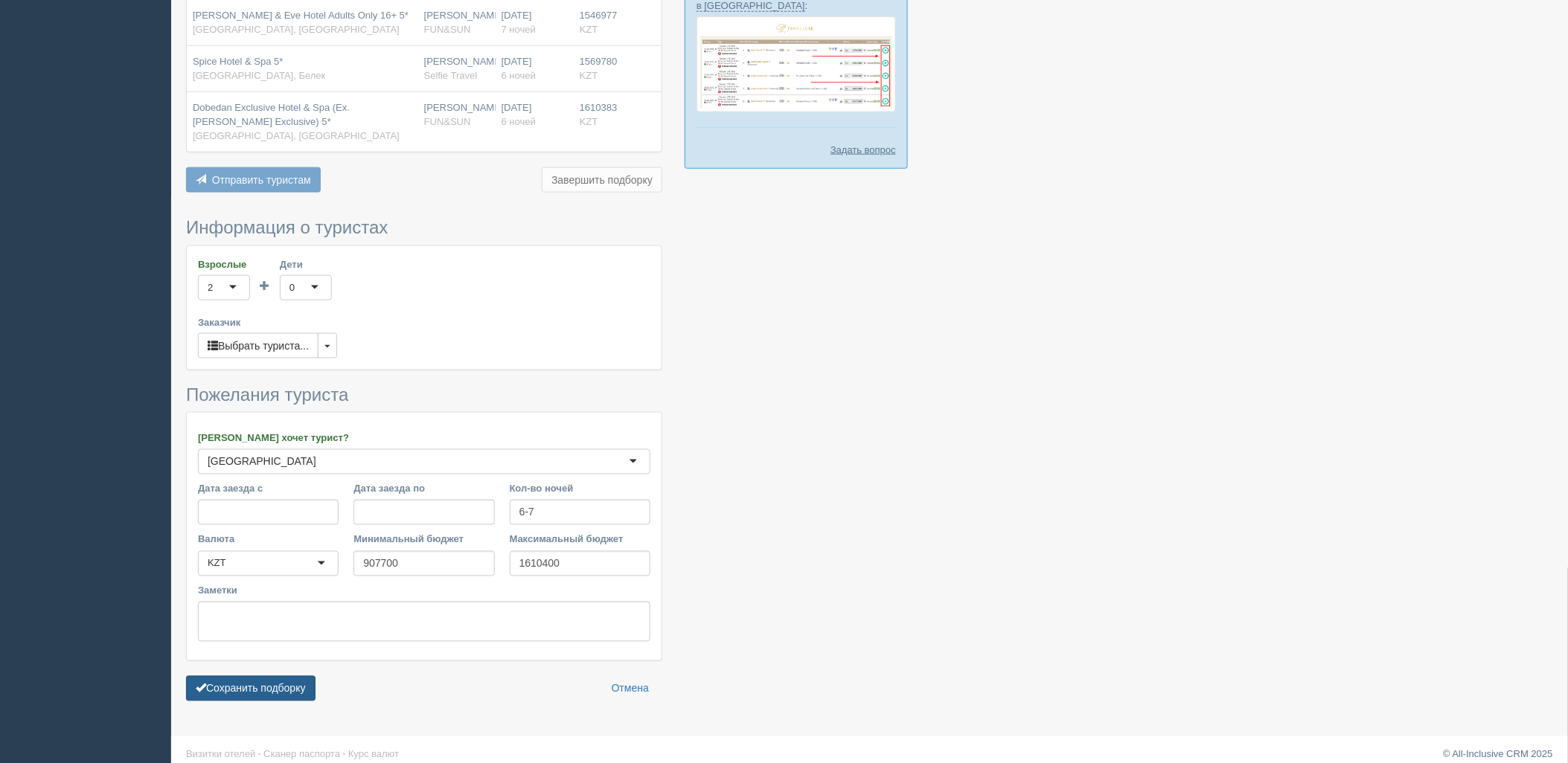
drag, startPoint x: 274, startPoint y: 694, endPoint x: 292, endPoint y: 684, distance: 20.6
click at [276, 694] on form "Информация о туристах Взрослые 2 2 1 2 3 4 5 6 7 8 9 10 11 12 13 14 15 16 17 18…" at bounding box center [424, 463] width 476 height 490
click at [292, 684] on button "Сохранить подборку" at bounding box center [250, 689] width 129 height 26
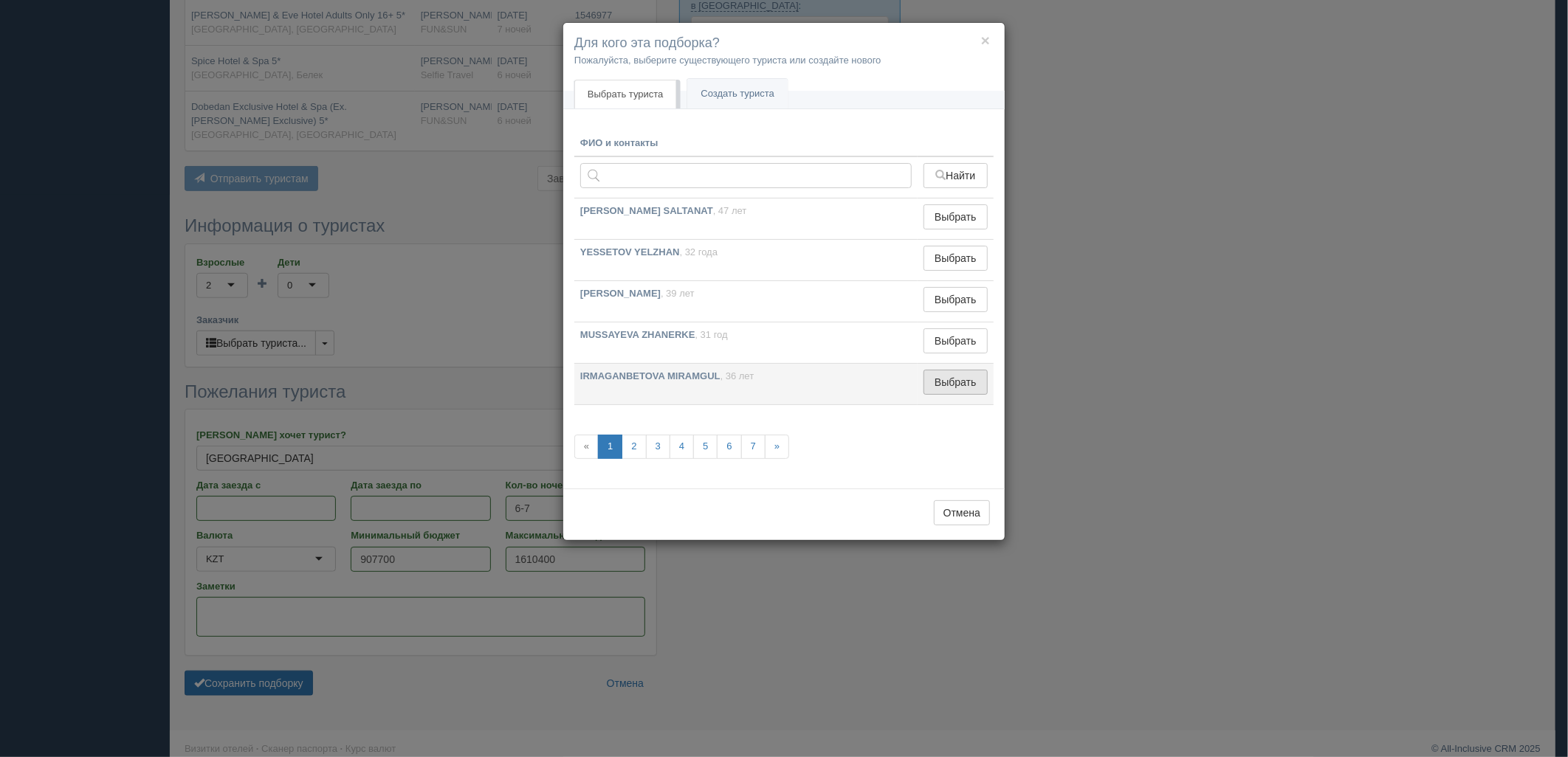
click at [940, 388] on button "Выбрать" at bounding box center [956, 383] width 65 height 25
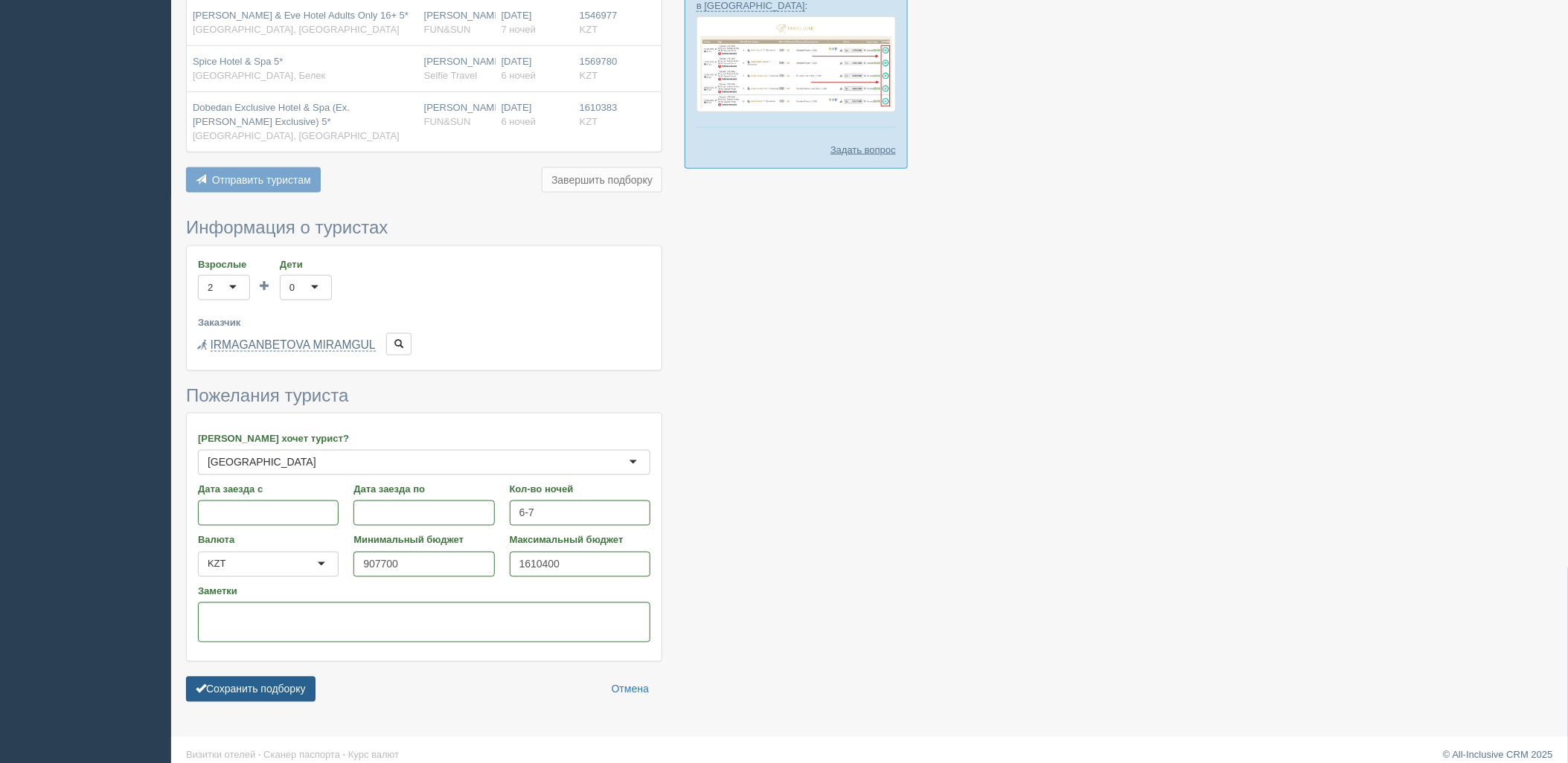
click at [288, 683] on button "Сохранить подборку" at bounding box center [250, 689] width 129 height 26
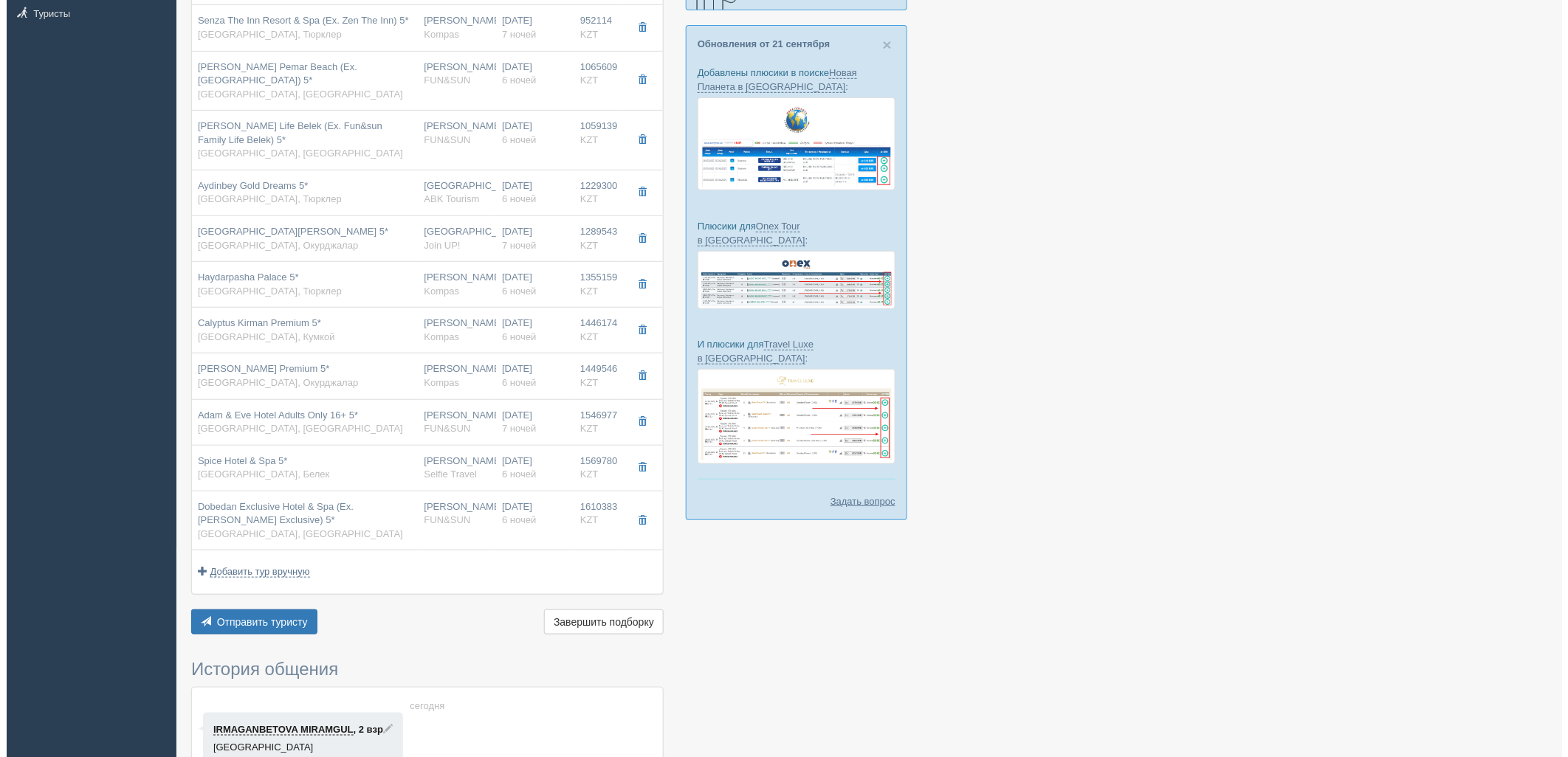
scroll to position [311, 0]
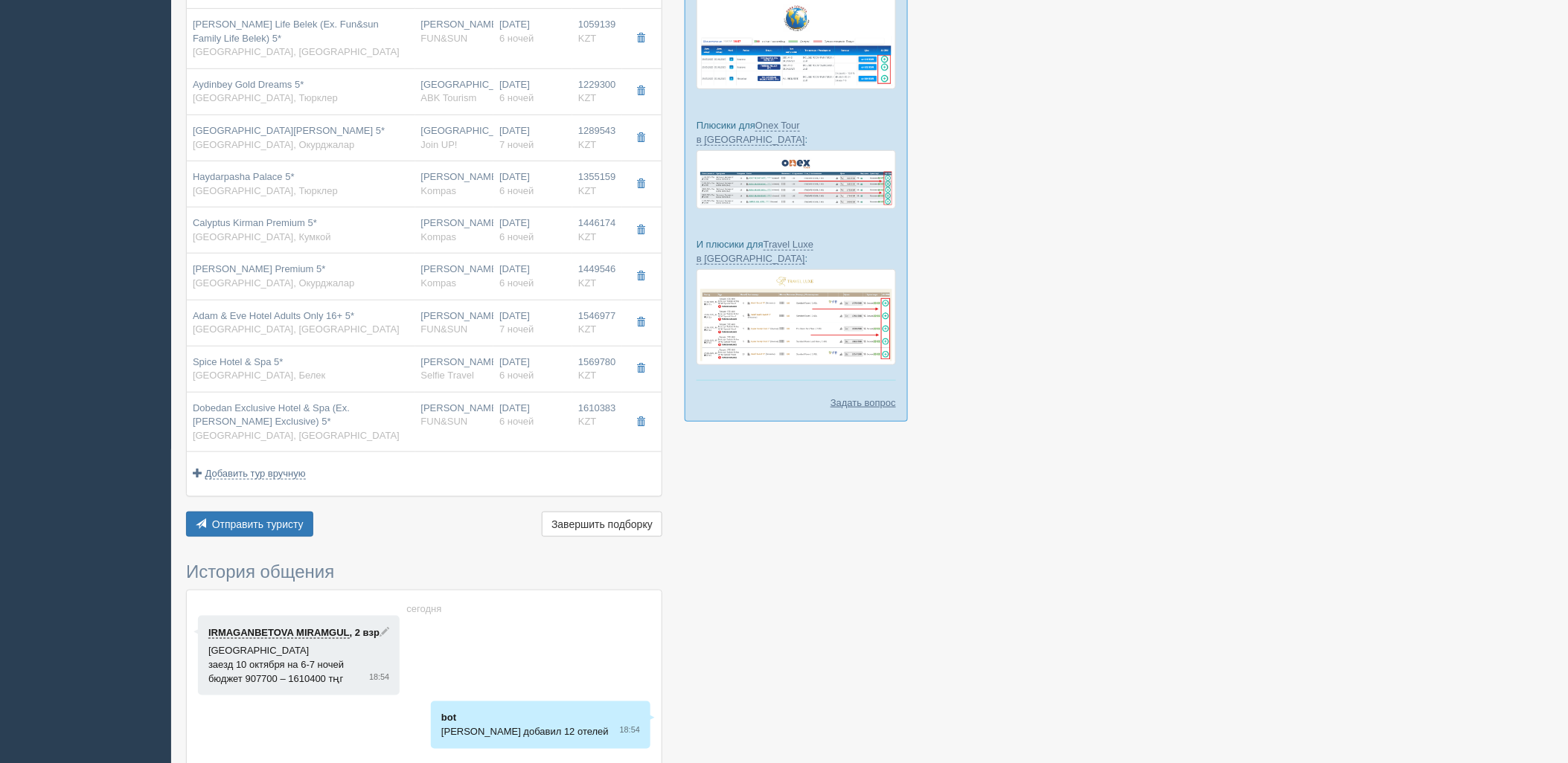
click at [270, 532] on div "× Подборка сохранена [GEOGRAPHIC_DATA] Менеджер: [PERSON_NAME] Показать удалённ…" at bounding box center [424, 308] width 476 height 1143
click at [294, 518] on span "Отправить туристу" at bounding box center [258, 524] width 92 height 12
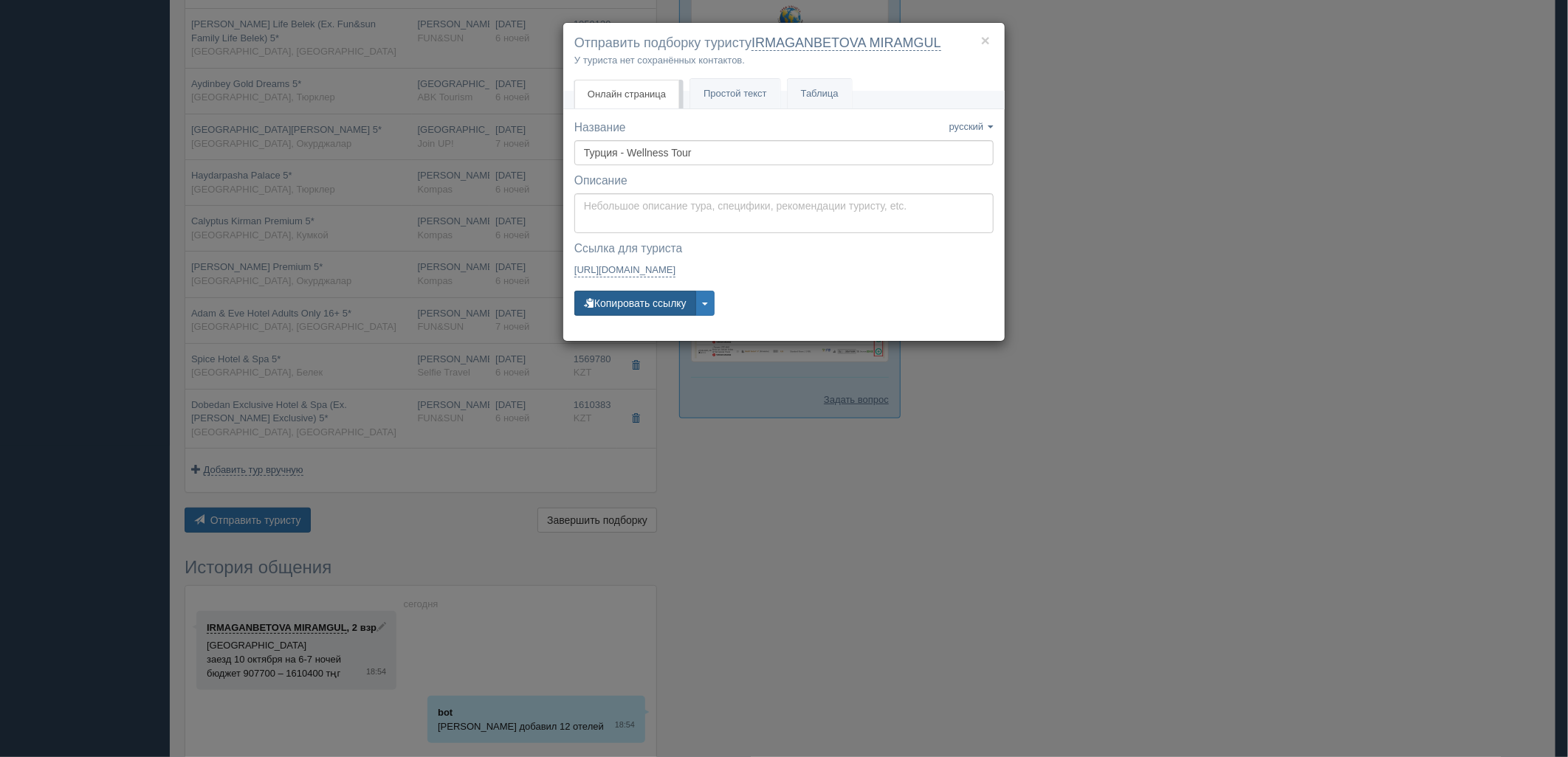
click at [653, 305] on button "Копировать ссылку" at bounding box center [634, 304] width 121 height 25
click at [1325, 260] on div "× Отправить подборку туристу IRMAGANBETOVA MIRAMGUL У туриста нет сохранённых к…" at bounding box center [784, 378] width 1568 height 757
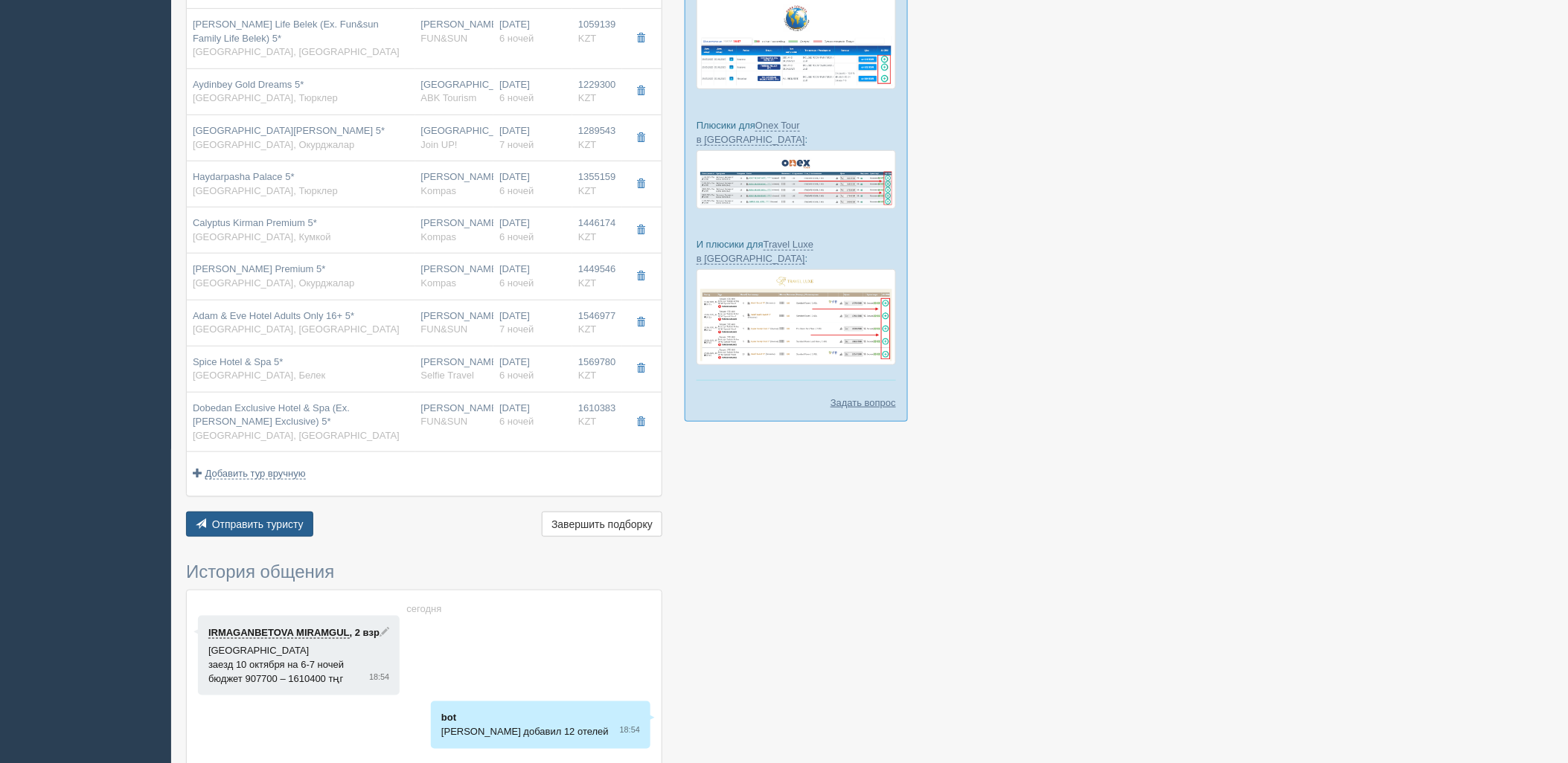
click at [291, 518] on span "Отправить туристу" at bounding box center [258, 524] width 92 height 12
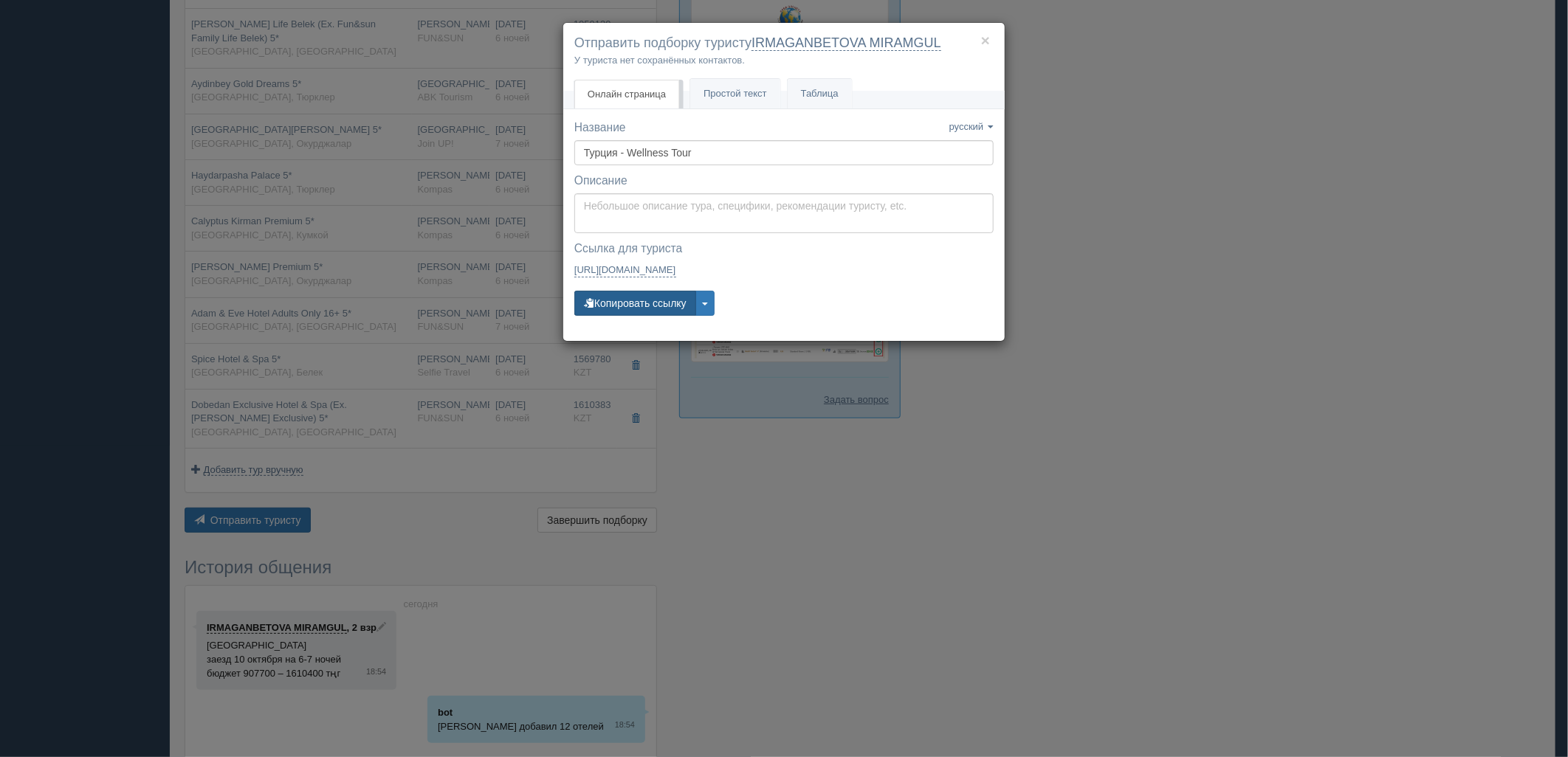
click at [624, 306] on button "Копировать ссылку" at bounding box center [634, 304] width 121 height 25
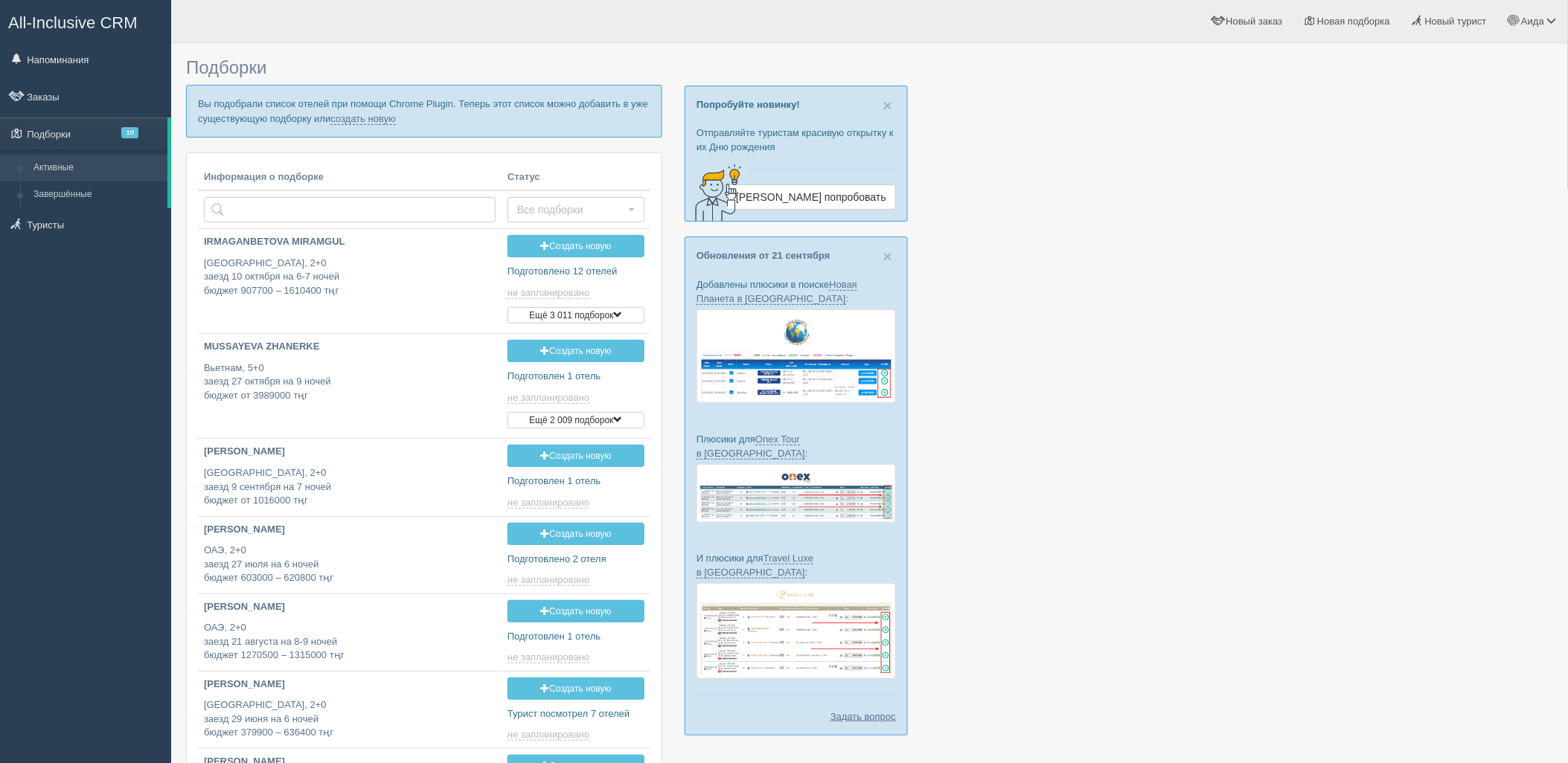
click at [387, 127] on p "Вы подобрали список отелей при помощи Chrome Plugin. Теперь этот список можно д…" at bounding box center [424, 110] width 476 height 52
click at [383, 120] on link "создать новую" at bounding box center [363, 119] width 66 height 12
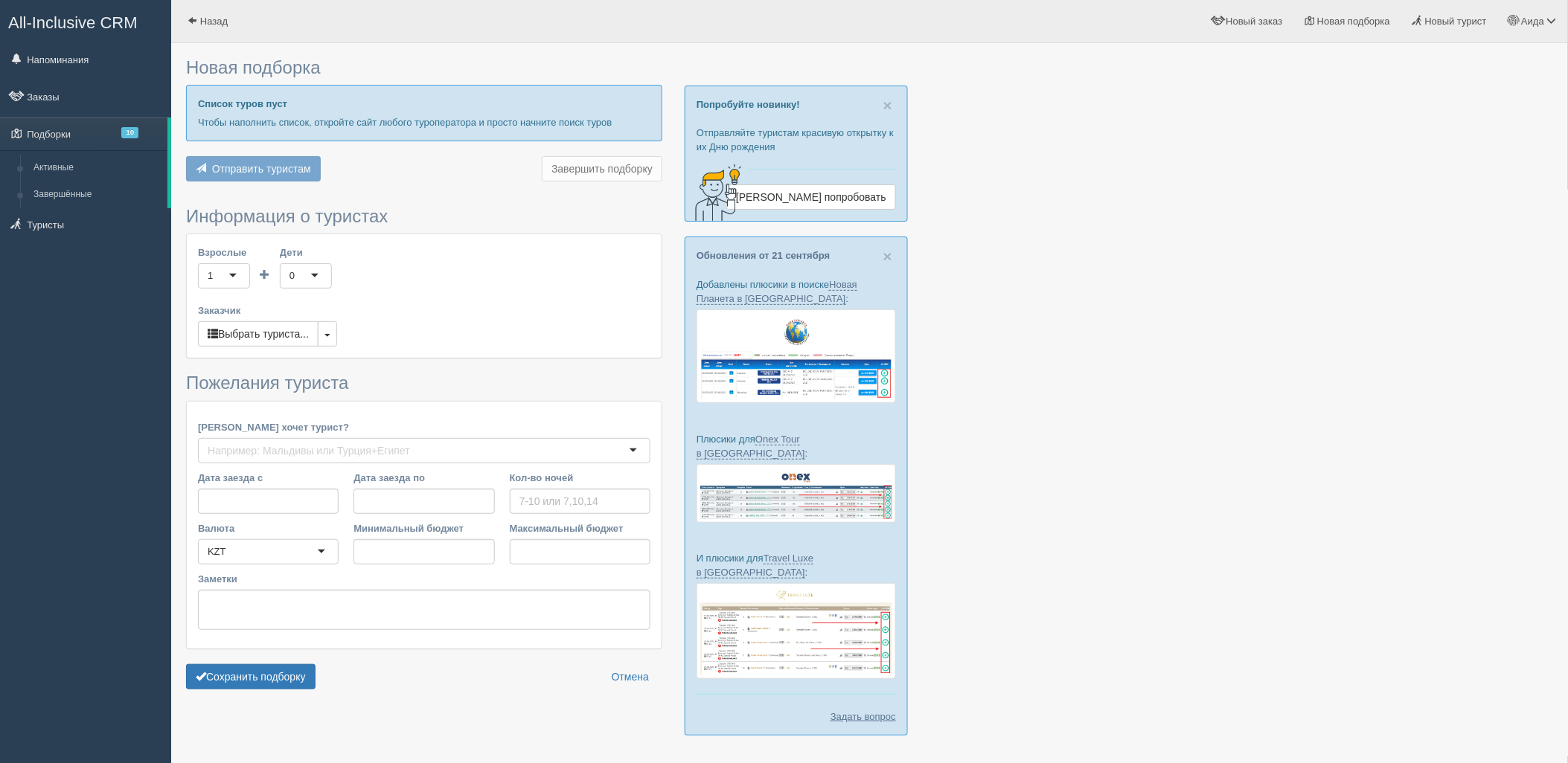
type input "6"
type input "1054000"
type input "1677300"
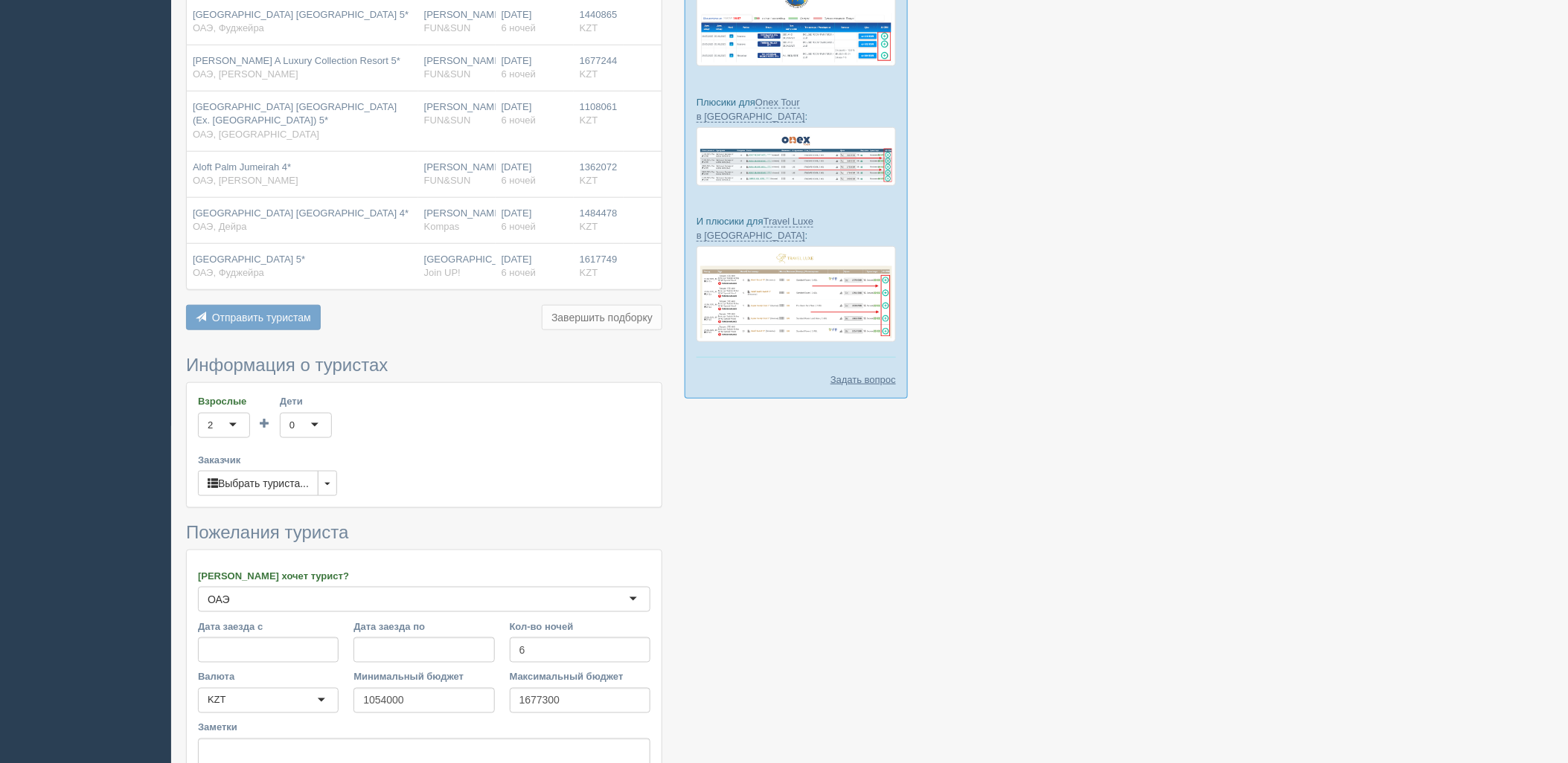
scroll to position [474, 0]
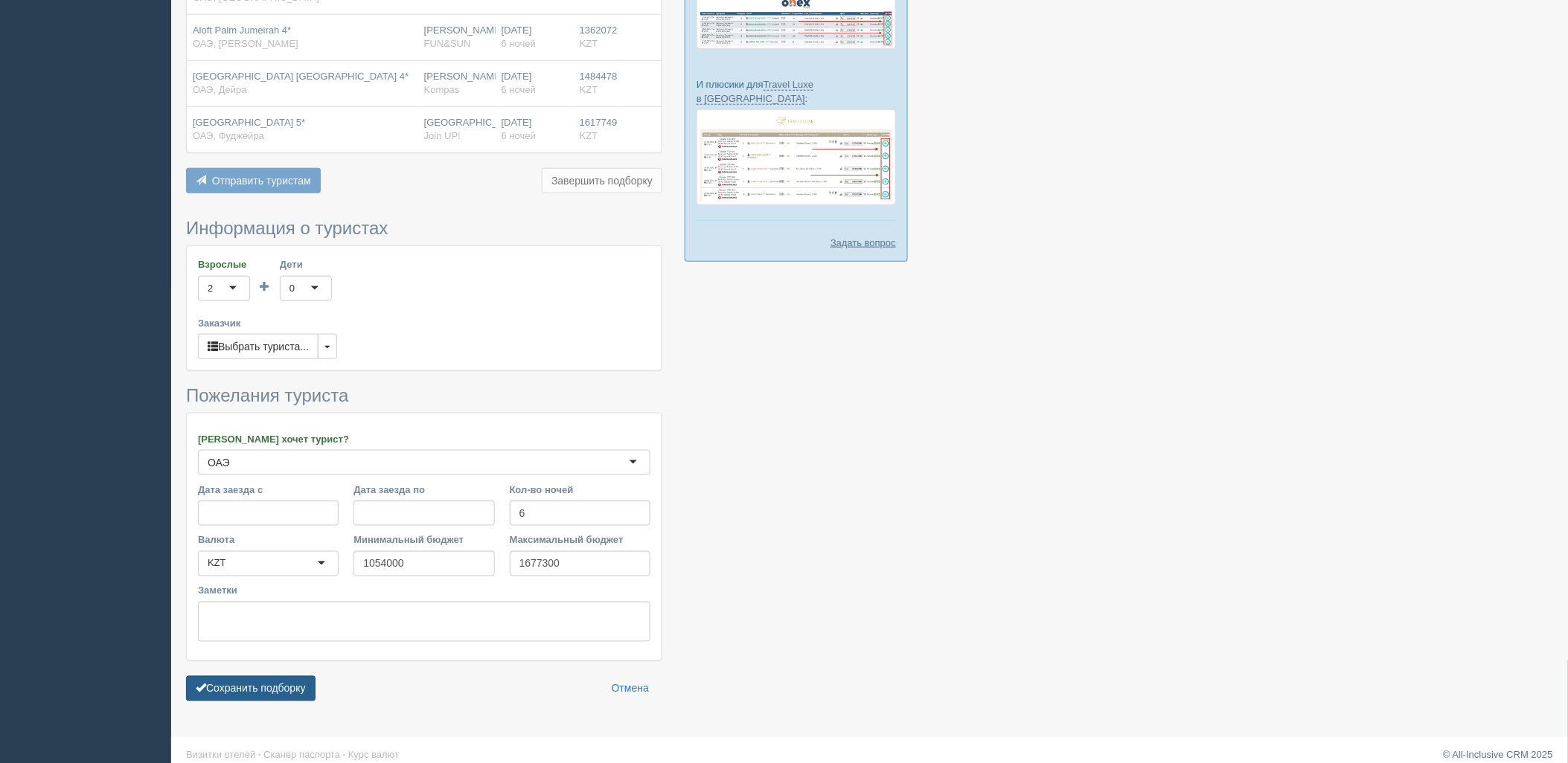
click at [214, 670] on form "Информация о туристах Взрослые 2 2 1 2 3 4 5 6 7 8 9 10 11 12 13 14 15 16 17 18…" at bounding box center [424, 464] width 476 height 490
click at [221, 676] on button "Сохранить подборку" at bounding box center [250, 689] width 129 height 26
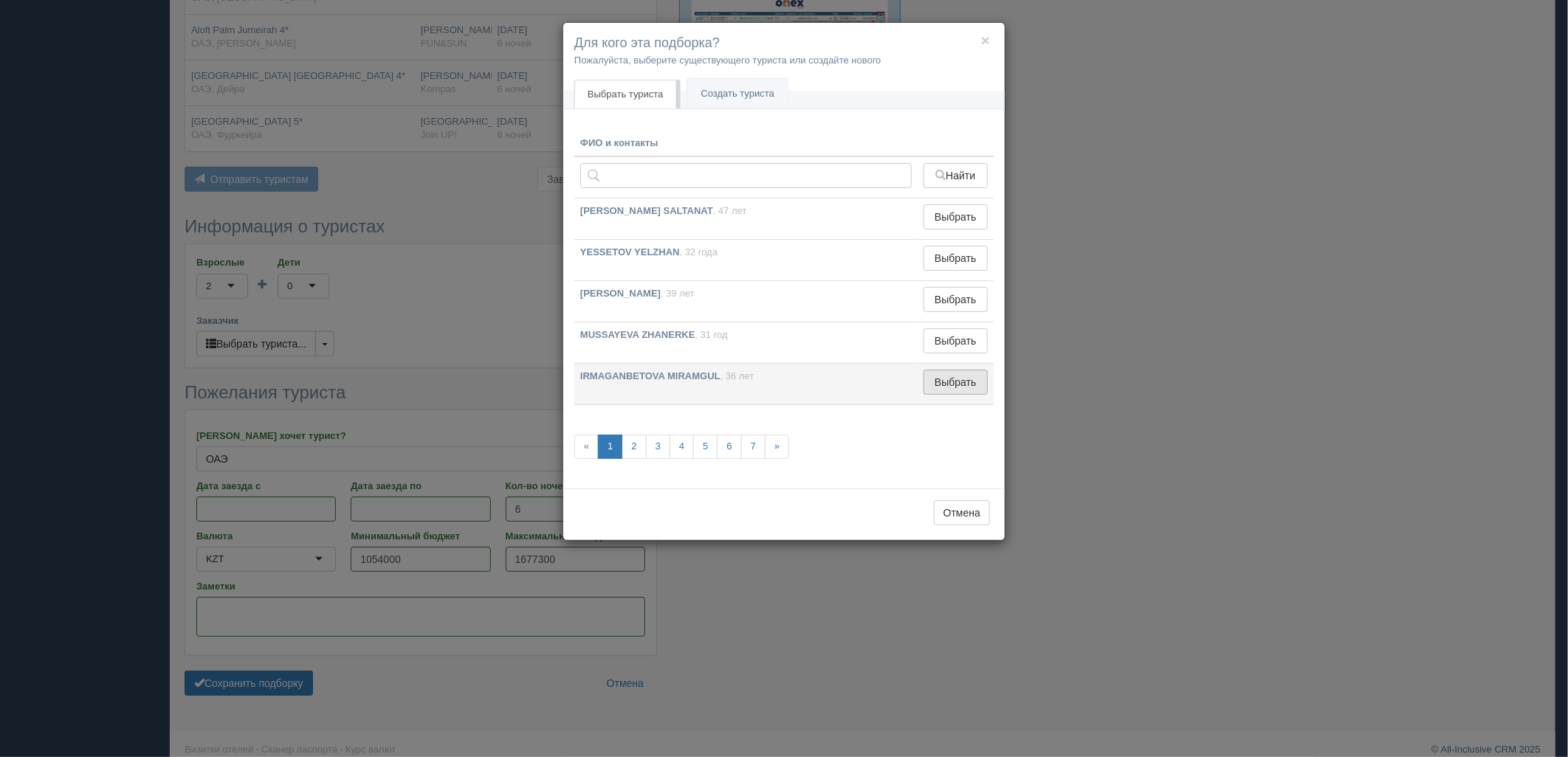
click at [936, 390] on button "Выбрать" at bounding box center [956, 383] width 65 height 25
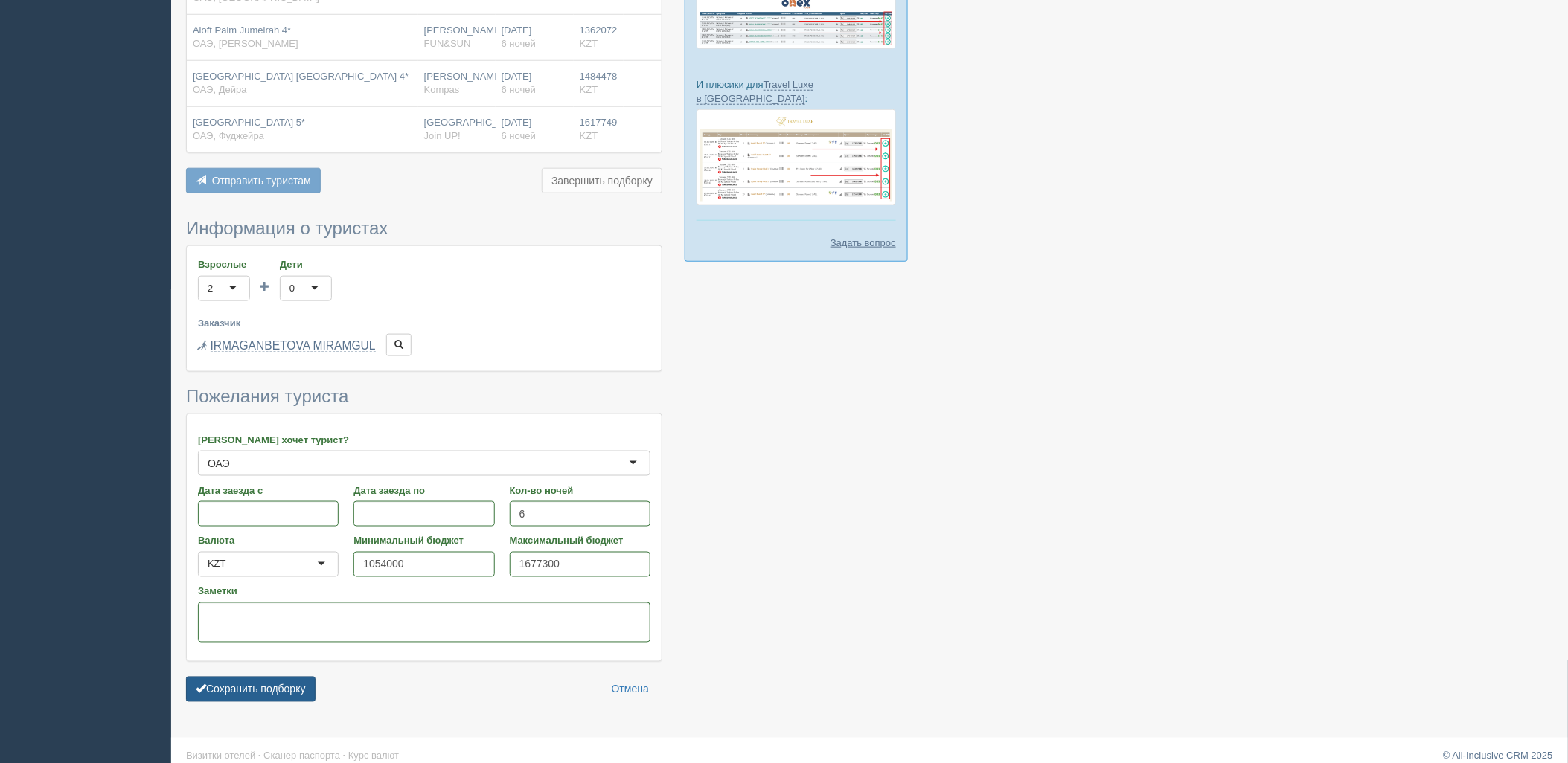
click at [242, 677] on button "Сохранить подборку" at bounding box center [250, 689] width 129 height 26
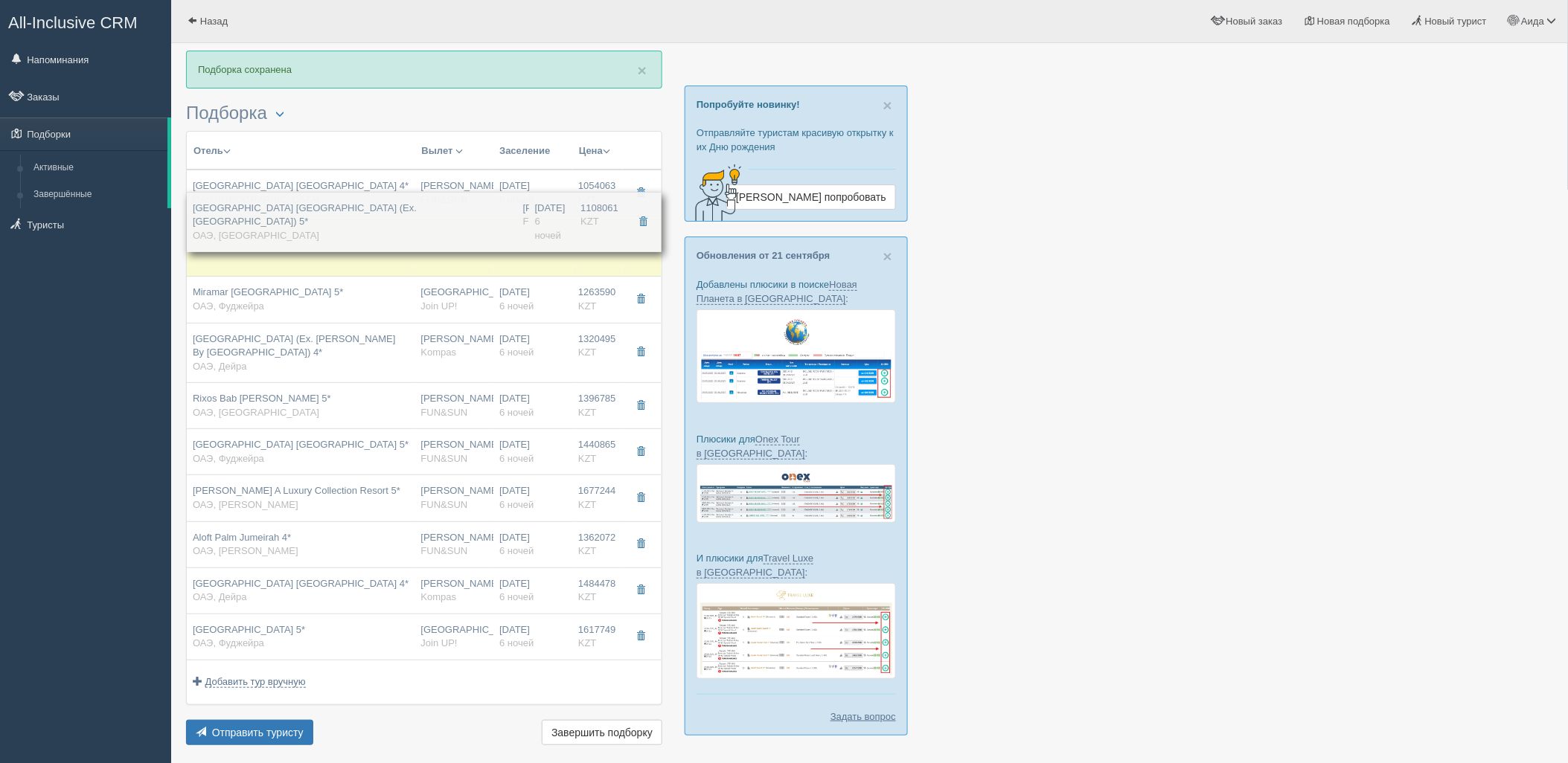
drag, startPoint x: 573, startPoint y: 502, endPoint x: 582, endPoint y: 232, distance: 270.1
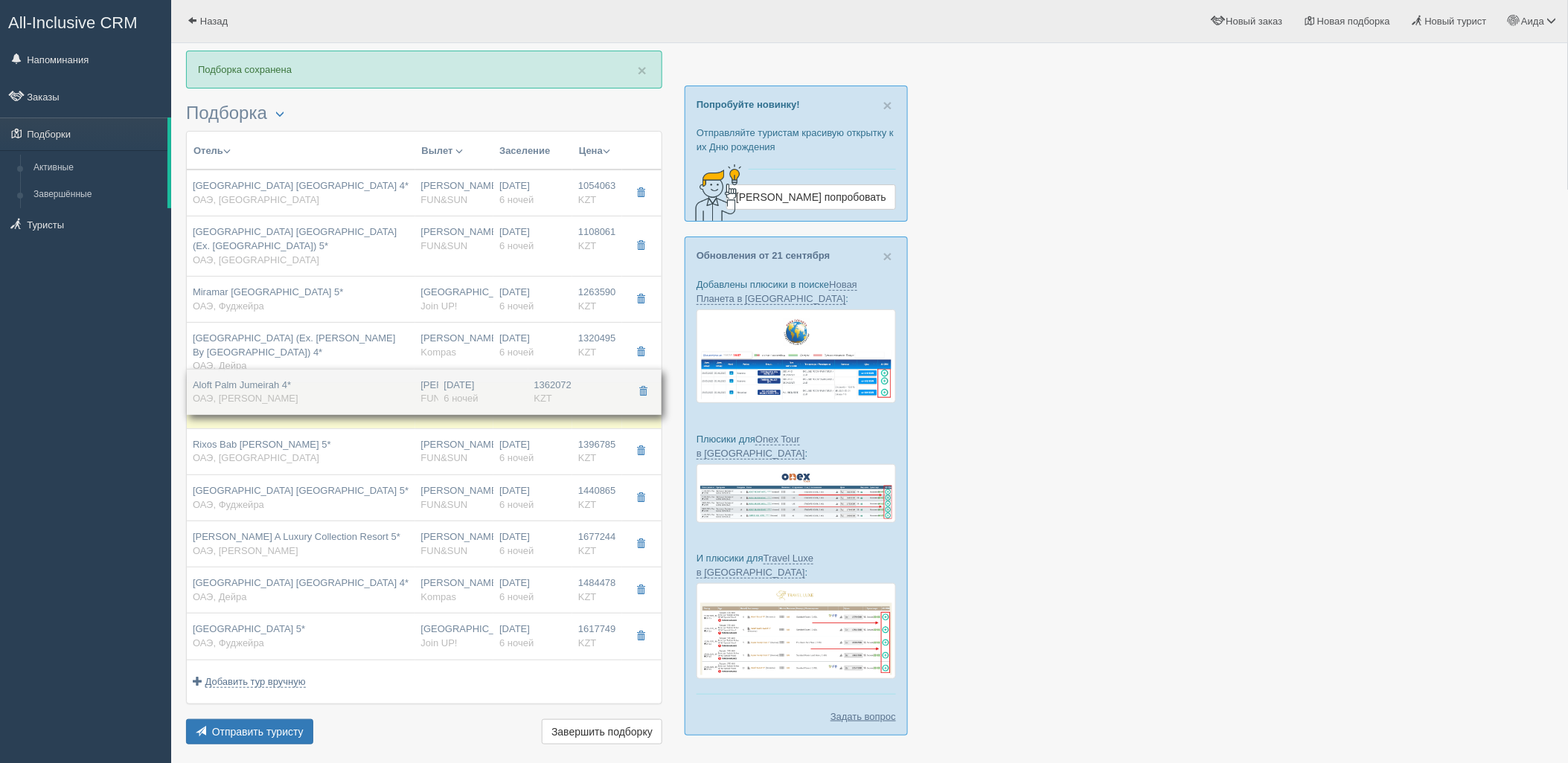
drag, startPoint x: 591, startPoint y: 553, endPoint x: 620, endPoint y: 399, distance: 156.7
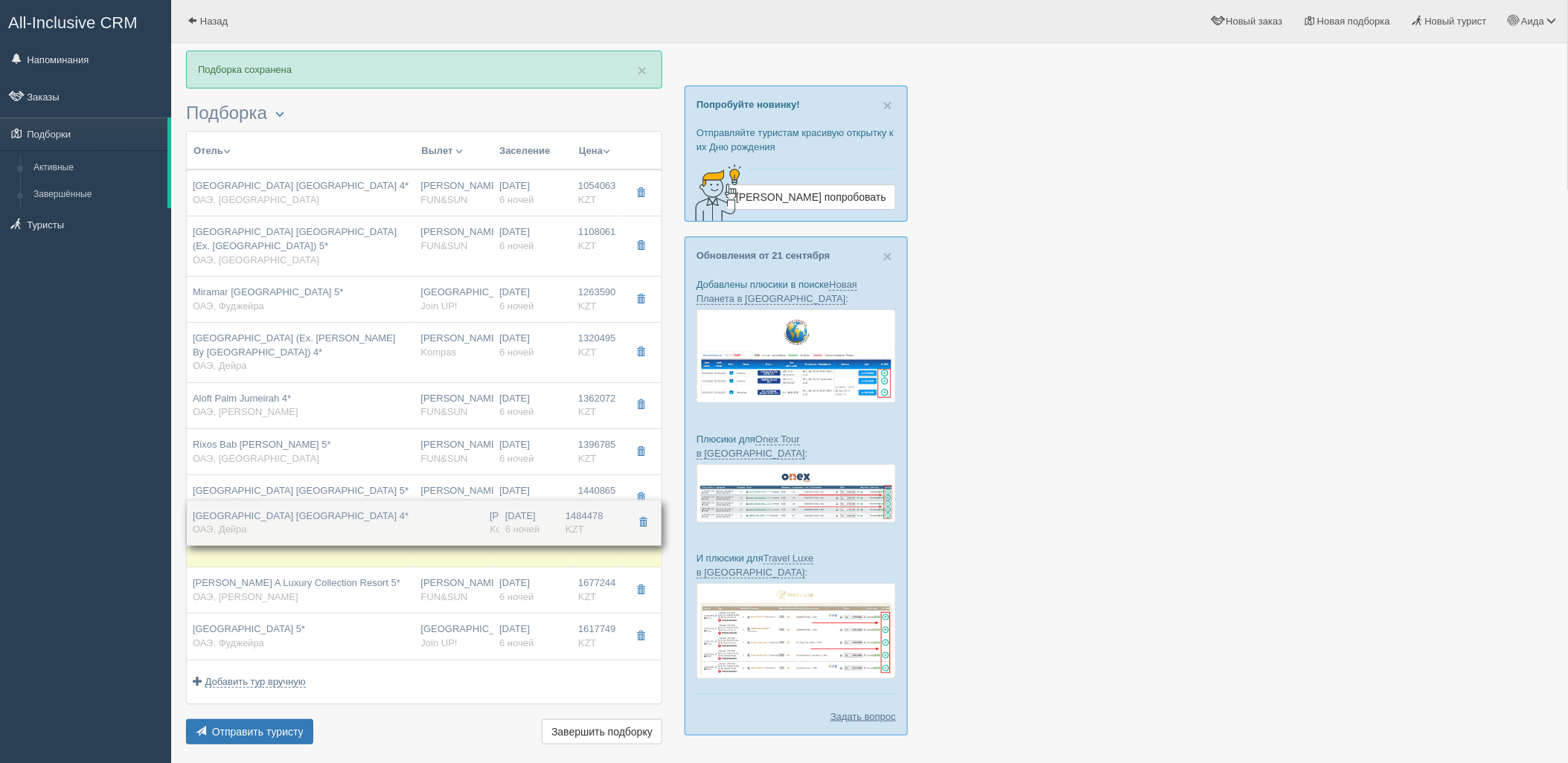
drag, startPoint x: 562, startPoint y: 554, endPoint x: 577, endPoint y: 516, distance: 40.9
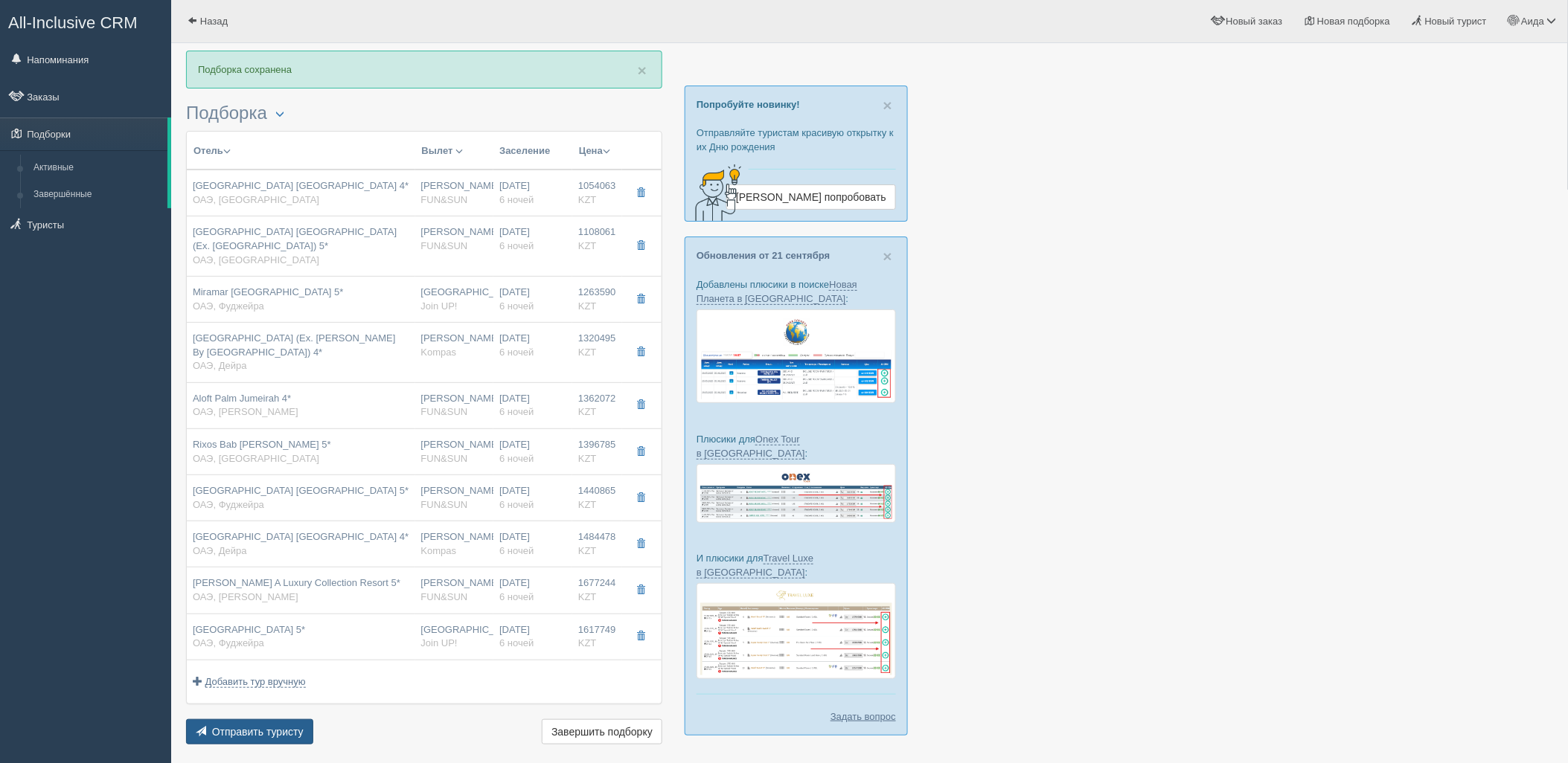
click at [282, 737] on span "Отправить туристу" at bounding box center [258, 732] width 92 height 12
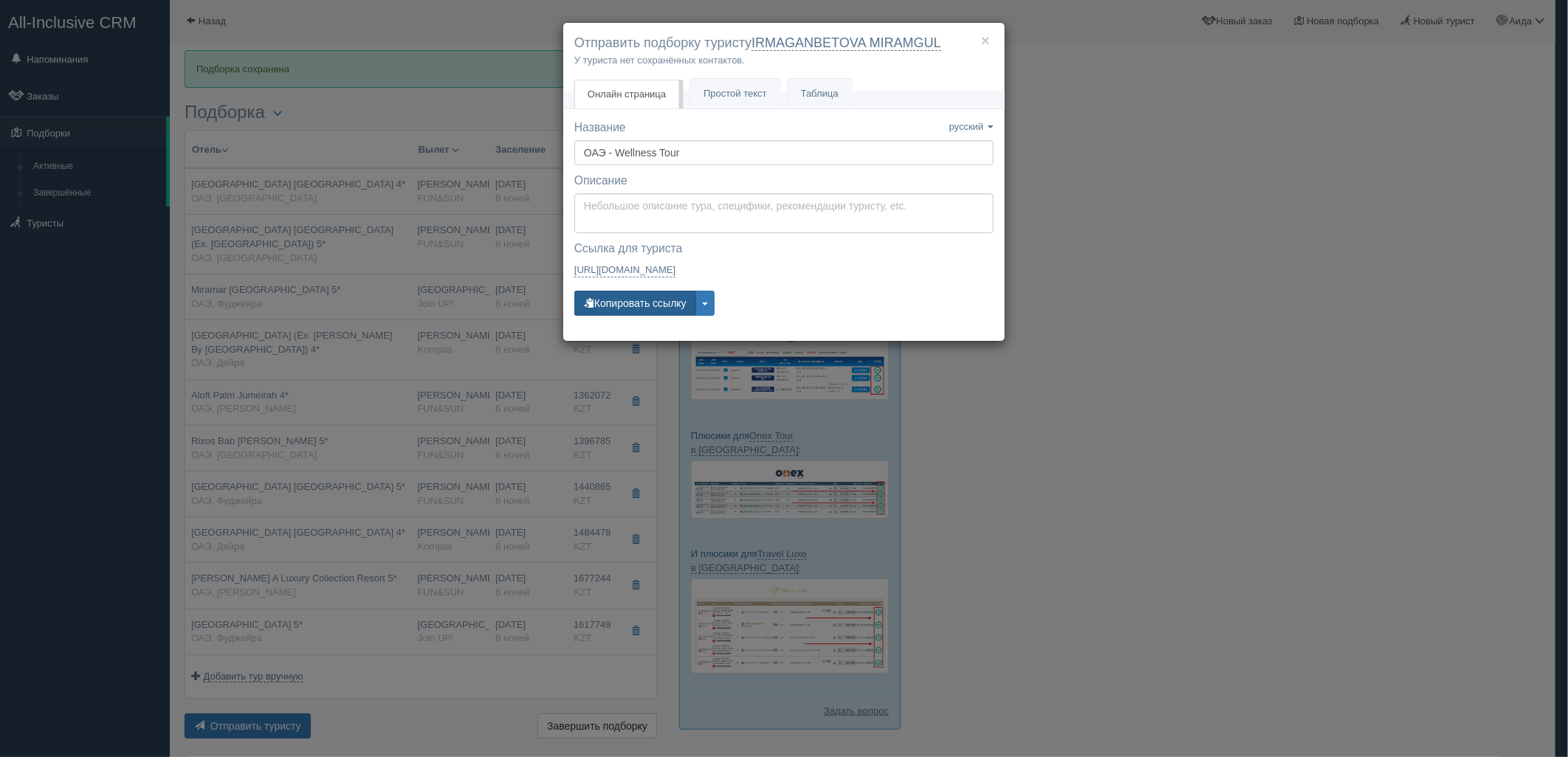
click at [672, 302] on button "Копировать ссылку" at bounding box center [634, 304] width 121 height 25
click at [651, 291] on button "Копировать ссылку" at bounding box center [634, 304] width 121 height 25
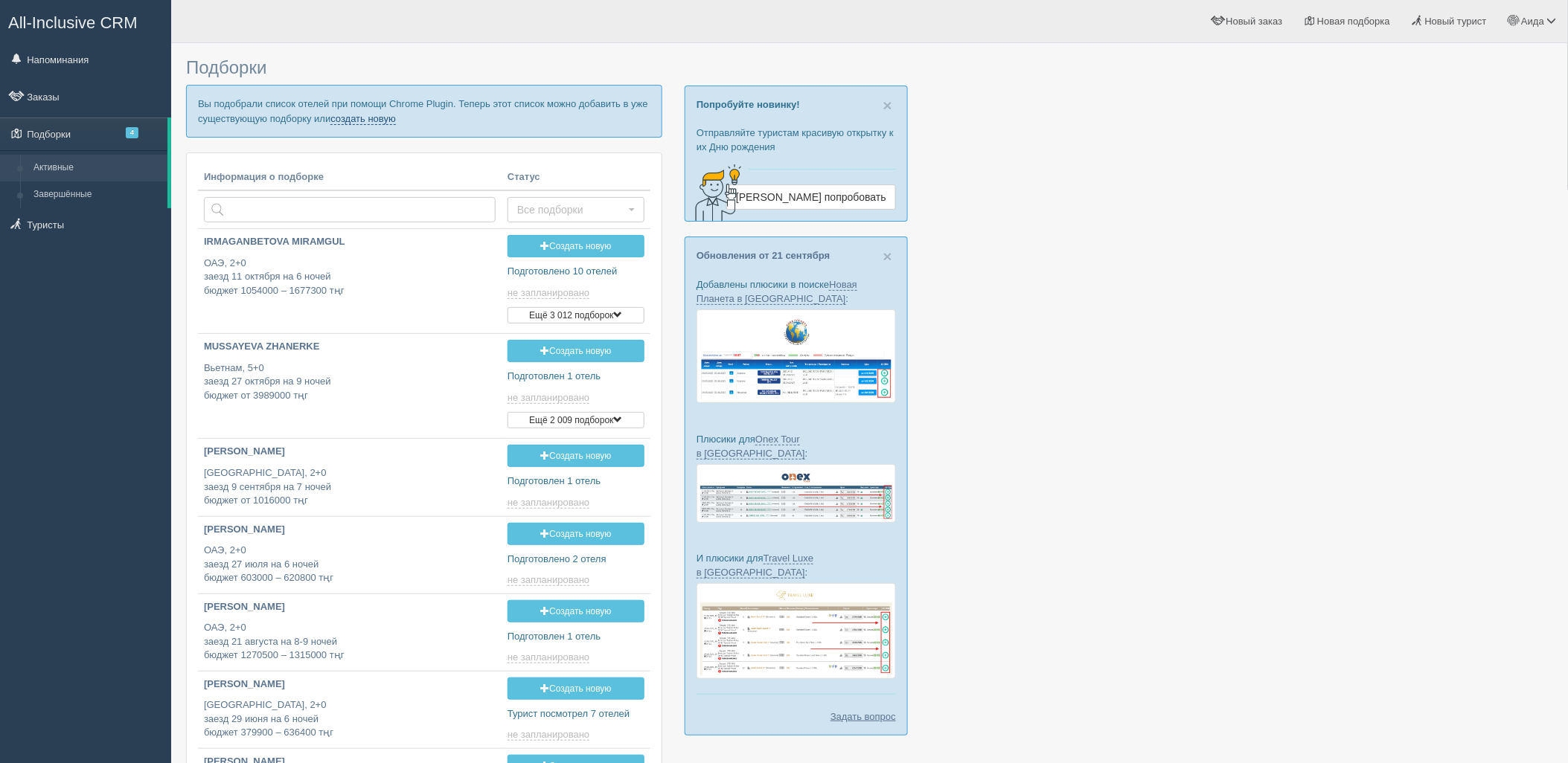
click at [375, 121] on link "создать новую" at bounding box center [363, 119] width 66 height 12
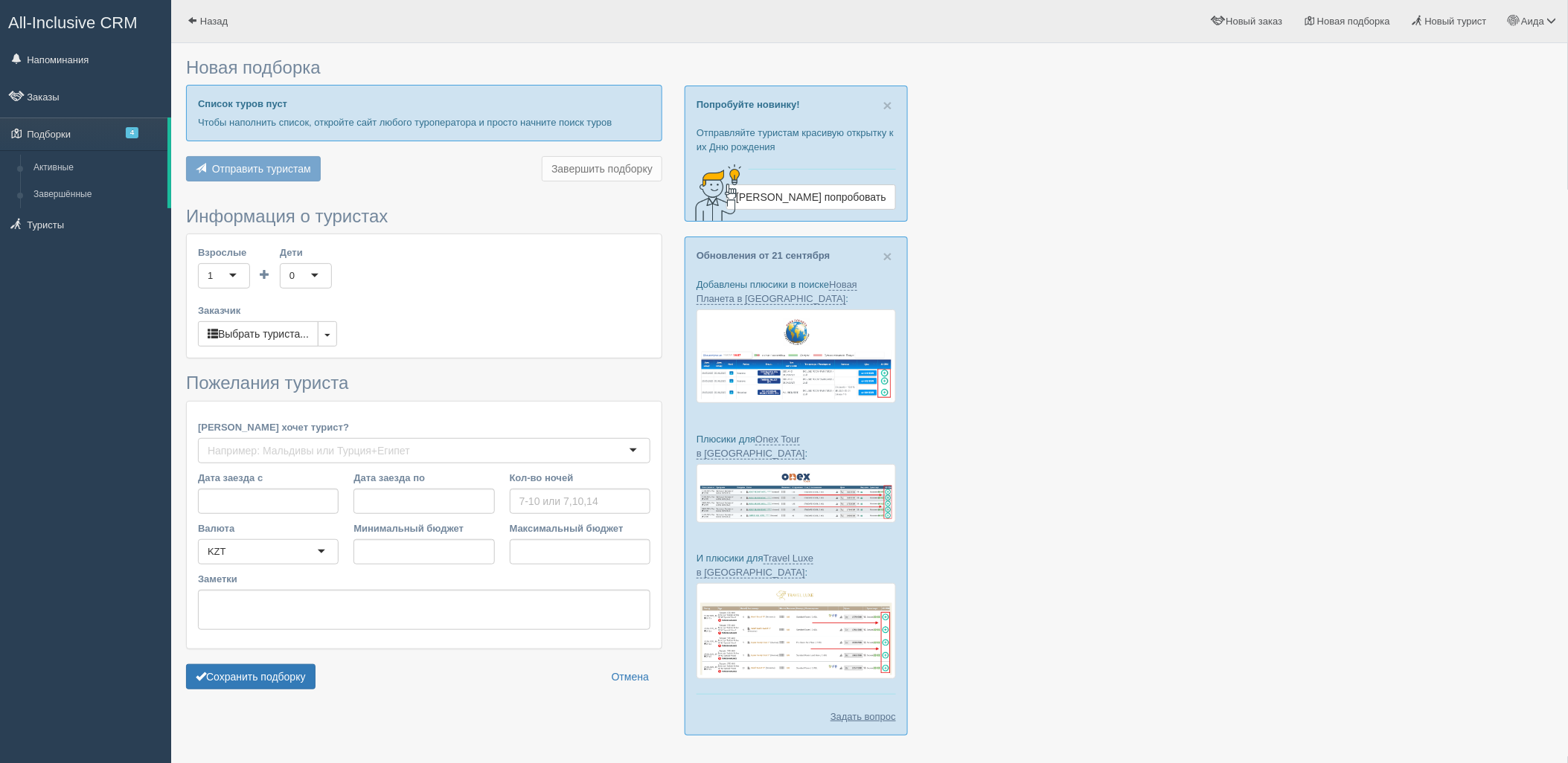
type input "6-7"
type input "706600"
type input "888100"
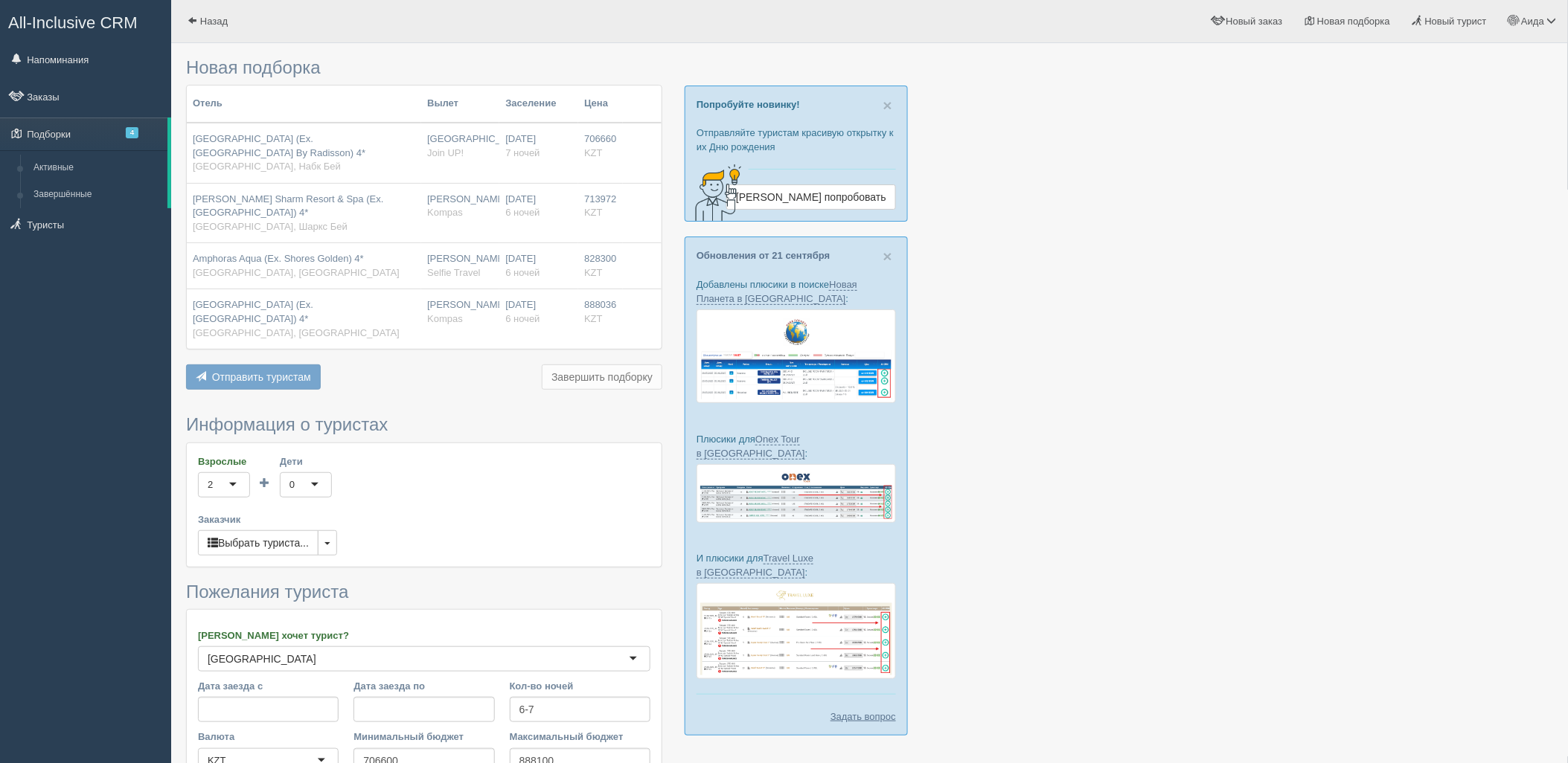
scroll to position [197, 0]
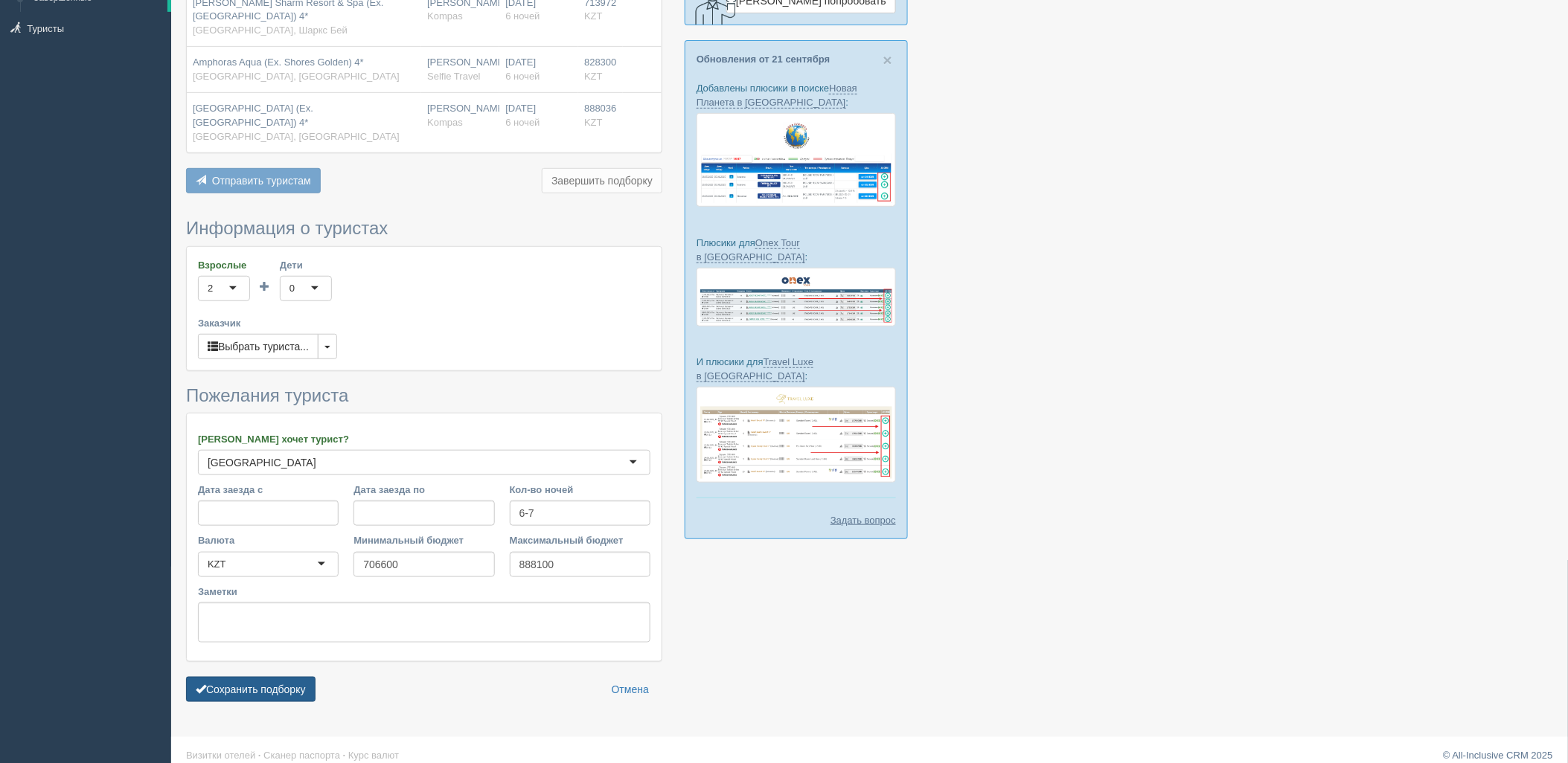
click at [235, 677] on button "Сохранить подборку" at bounding box center [250, 689] width 129 height 26
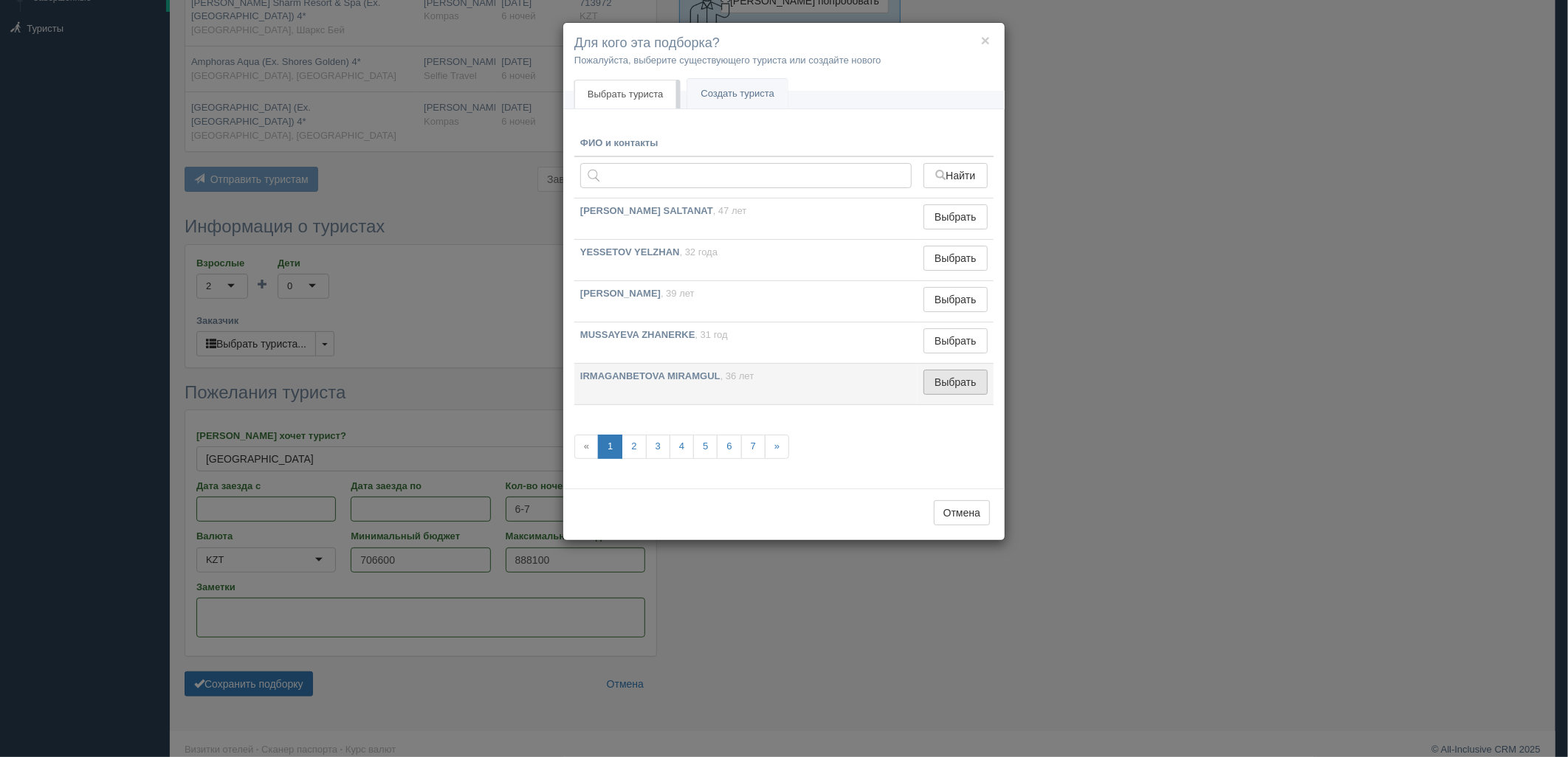
click at [946, 386] on button "Выбрать" at bounding box center [956, 383] width 65 height 25
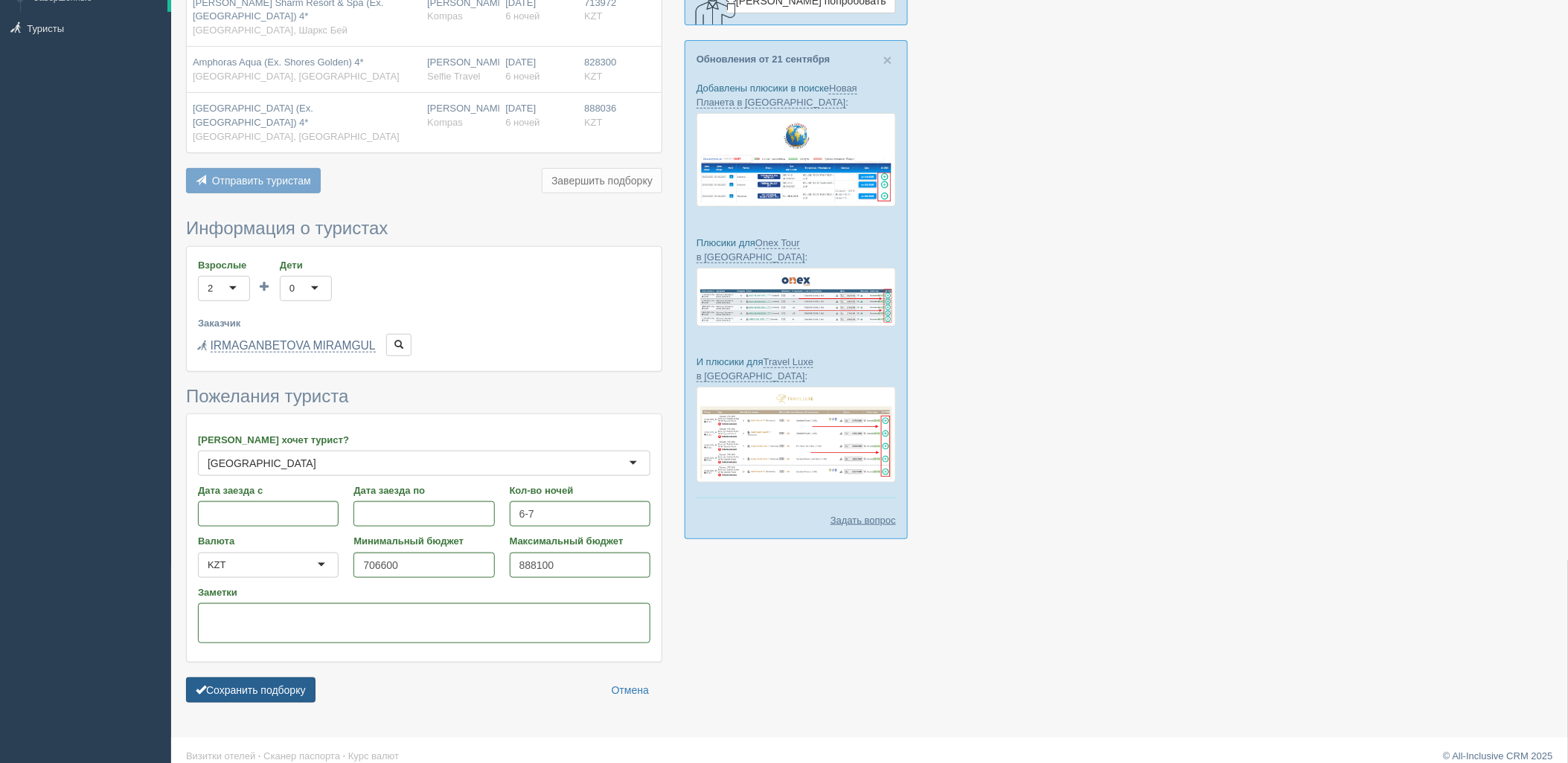
click at [303, 678] on button "Сохранить подборку" at bounding box center [250, 690] width 129 height 26
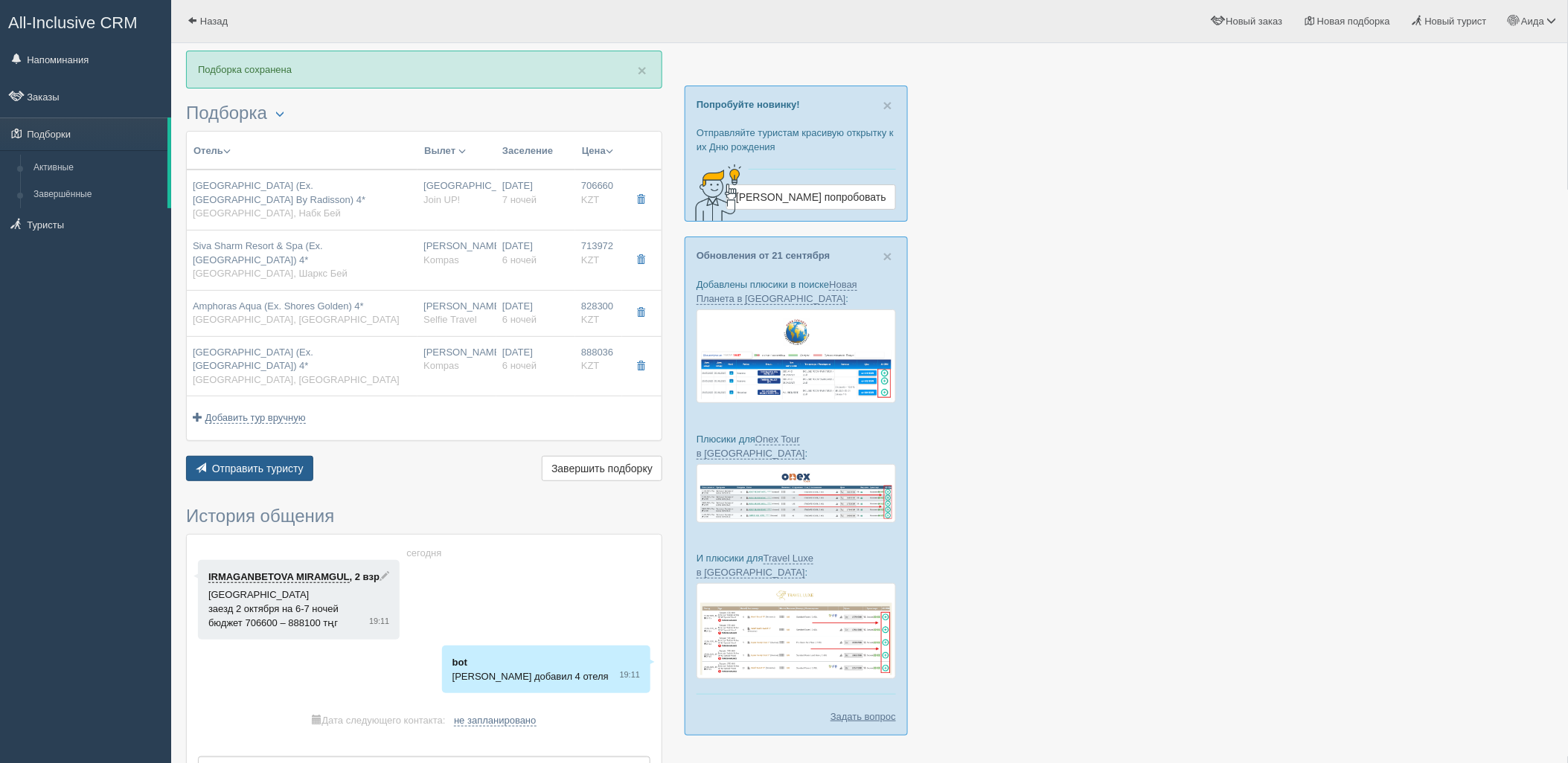
click at [240, 463] on span "Отправить туристу" at bounding box center [258, 469] width 92 height 12
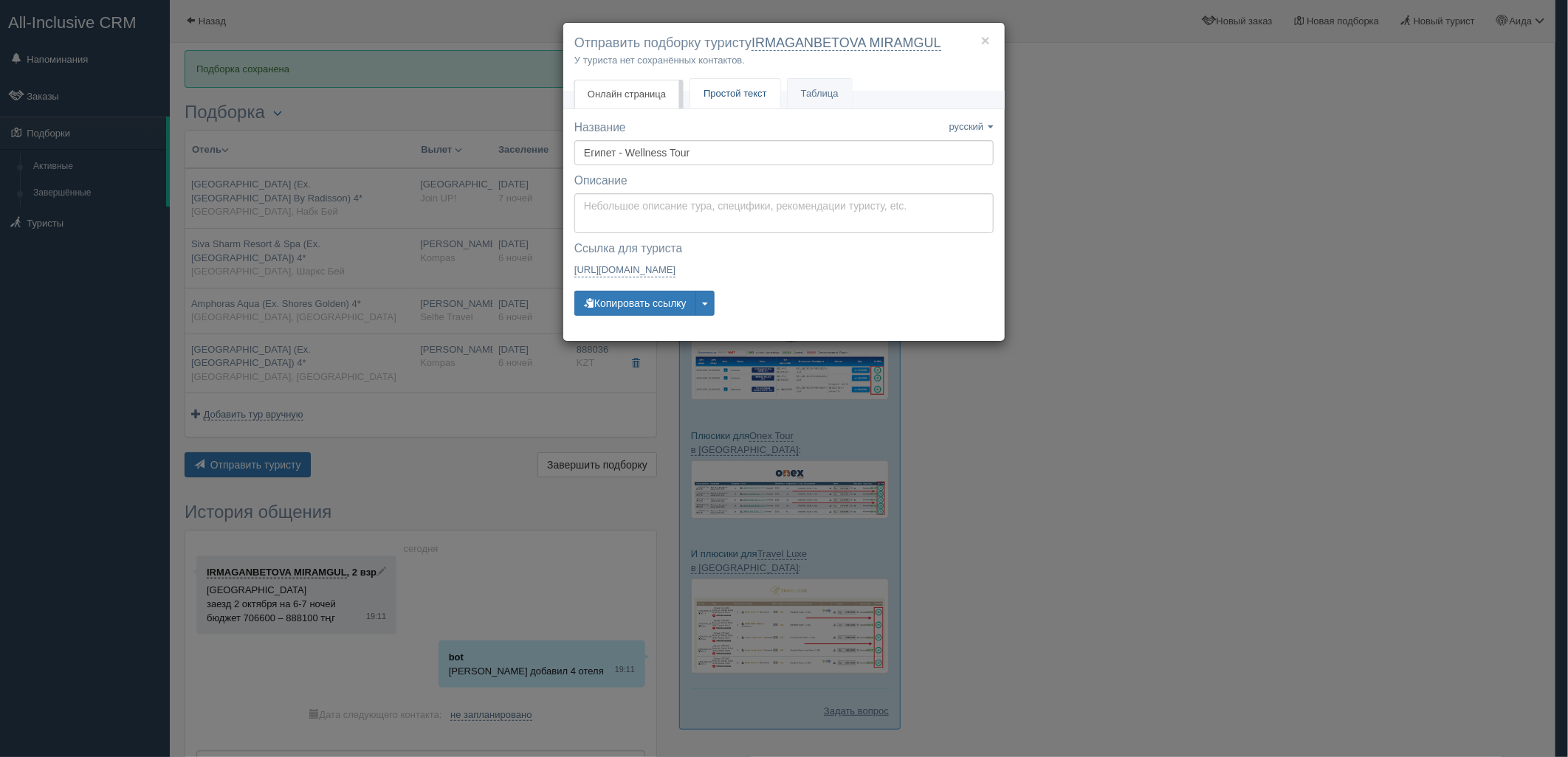
click at [723, 99] on span "Простой текст" at bounding box center [735, 93] width 64 height 11
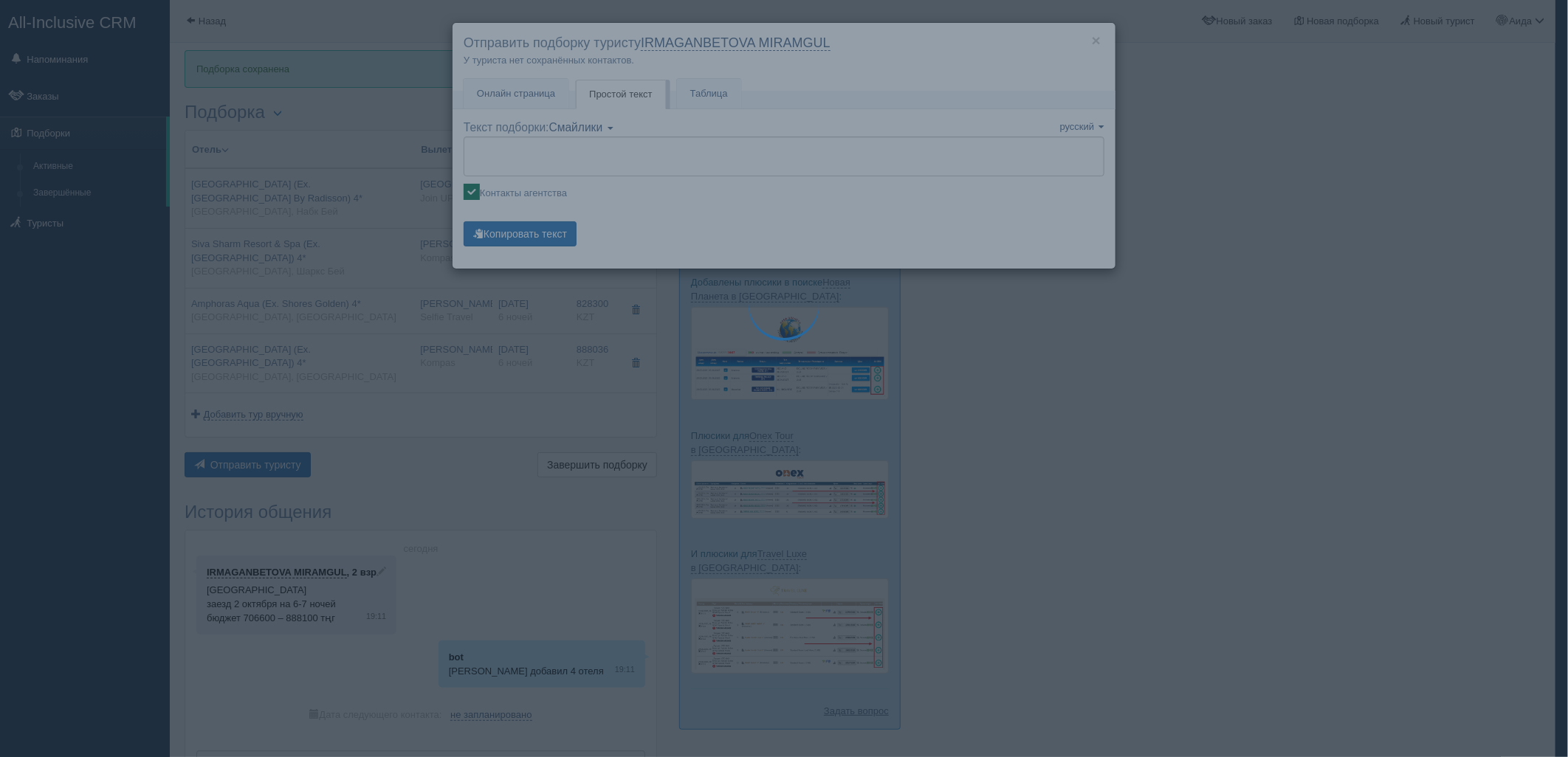
type textarea "🌞 Loremi dolo! Sitametcon Adi elitseddoei temporinc utlabore: 🌎 Etdolo, Magn Al…"
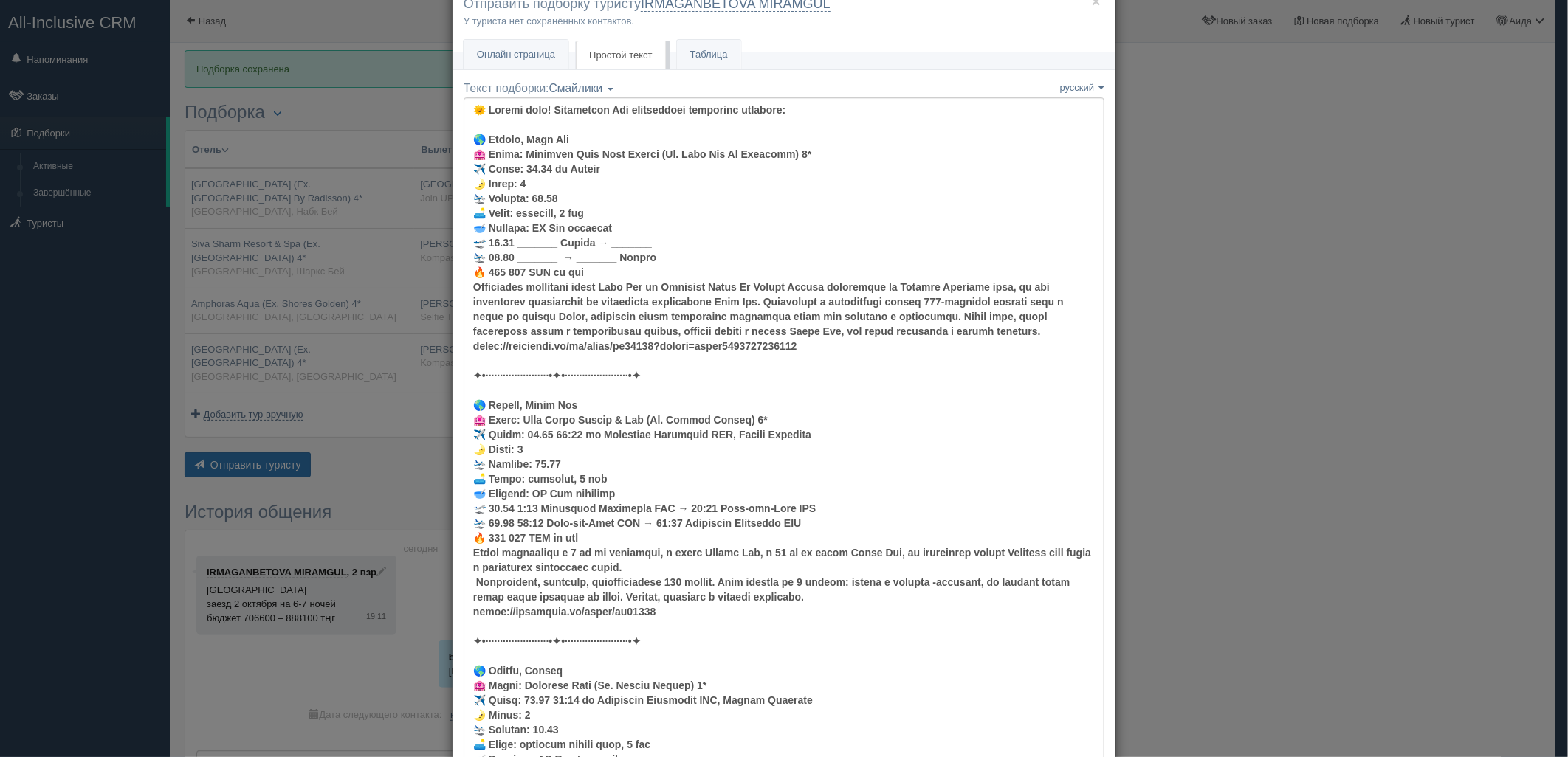
scroll to position [605, 0]
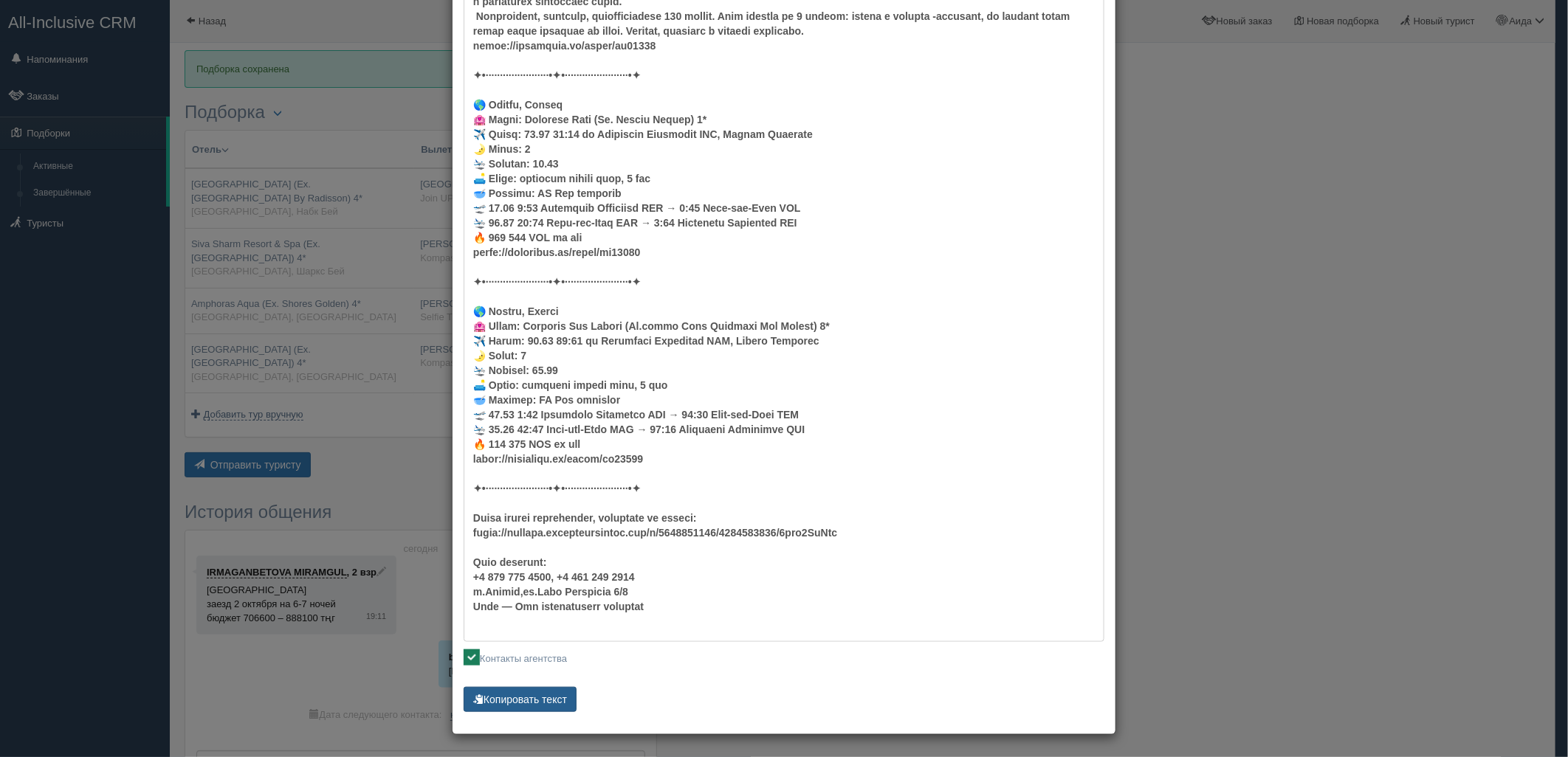
click at [506, 706] on button "Копировать текст" at bounding box center [520, 700] width 113 height 25
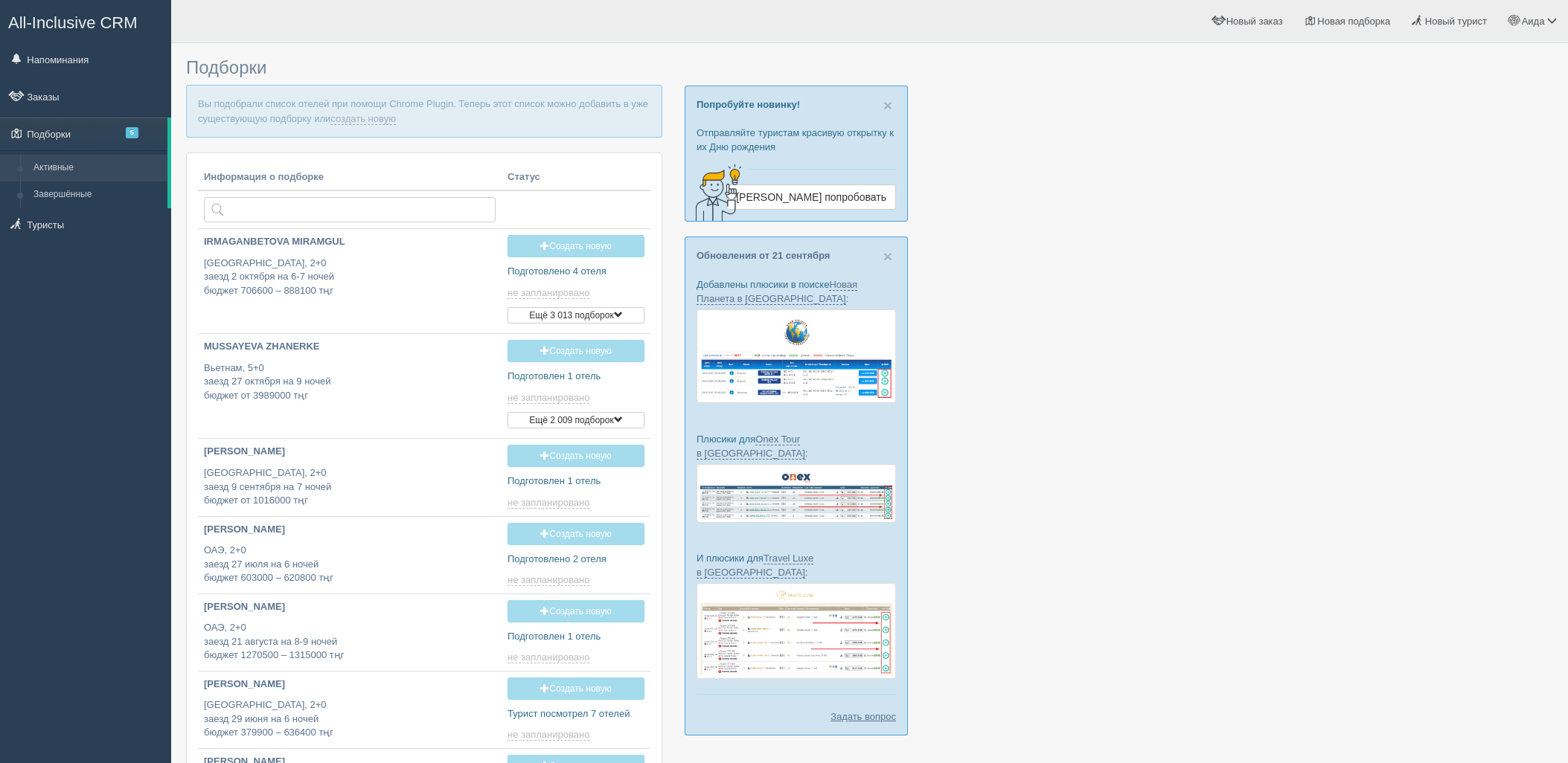
type input "2025-09-26 16:00"
type input "[DATE] 19:10"
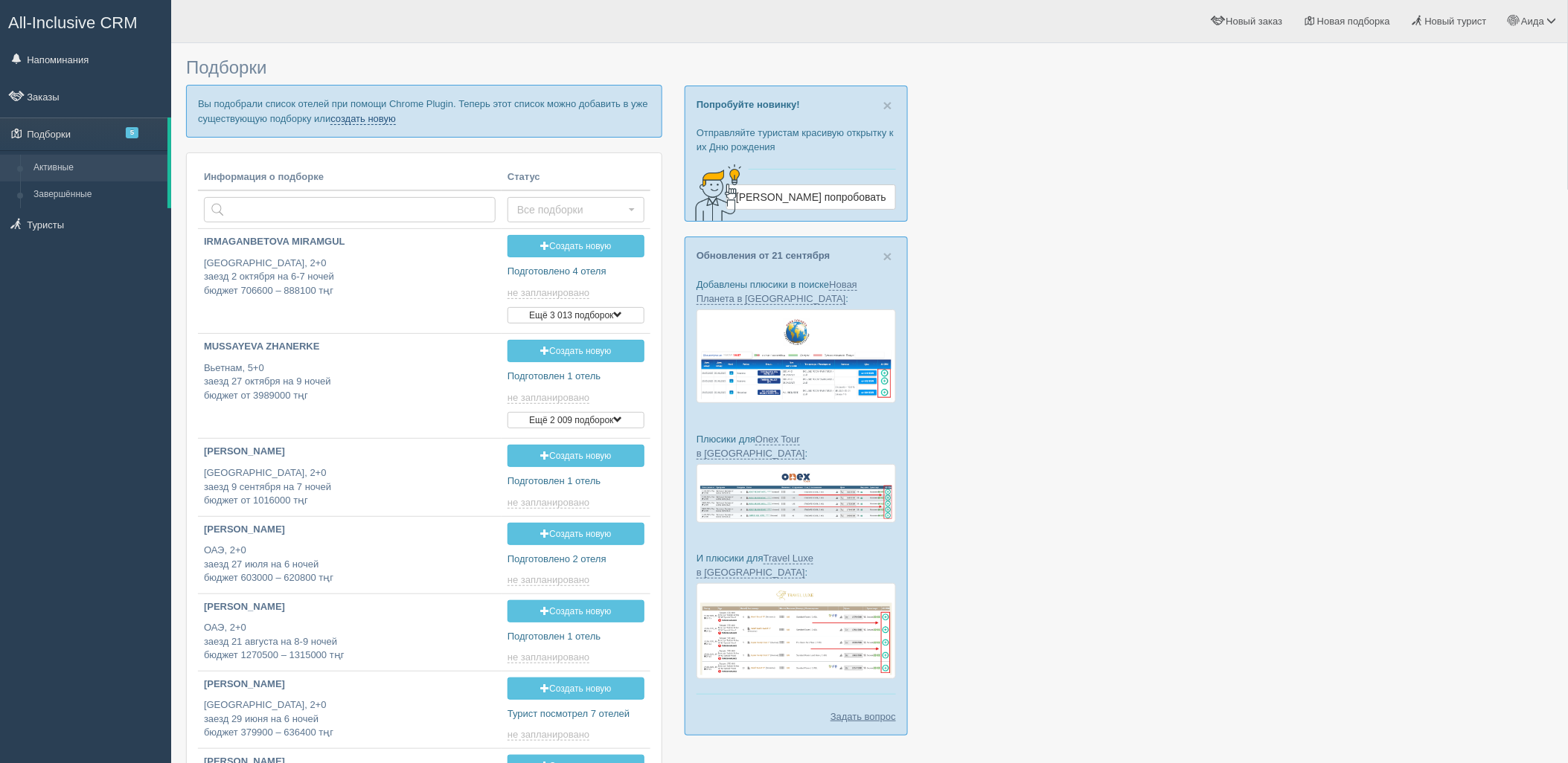
click at [353, 115] on link "создать новую" at bounding box center [363, 119] width 66 height 12
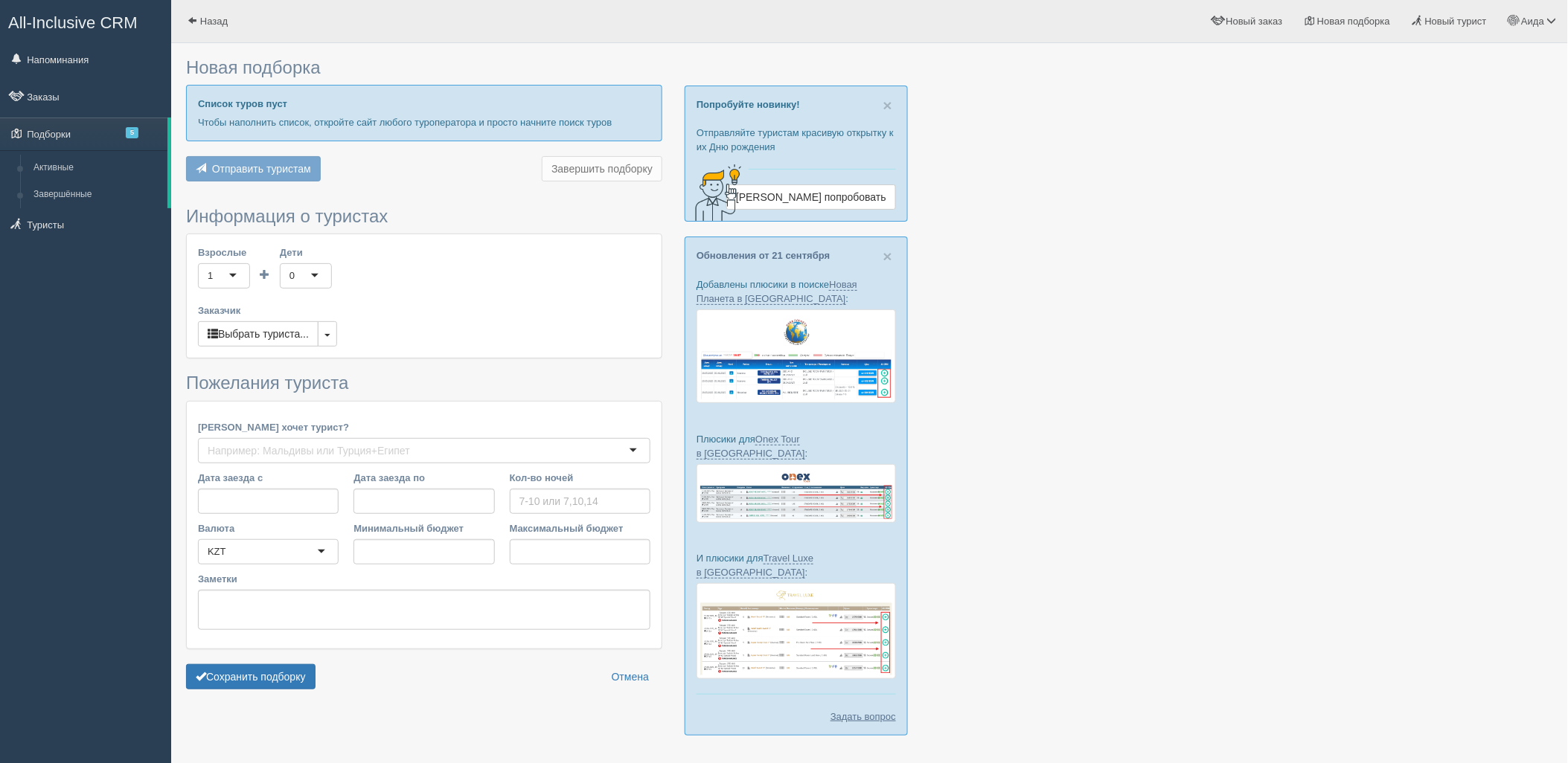
type input "6"
type input "822200"
type input "1036500"
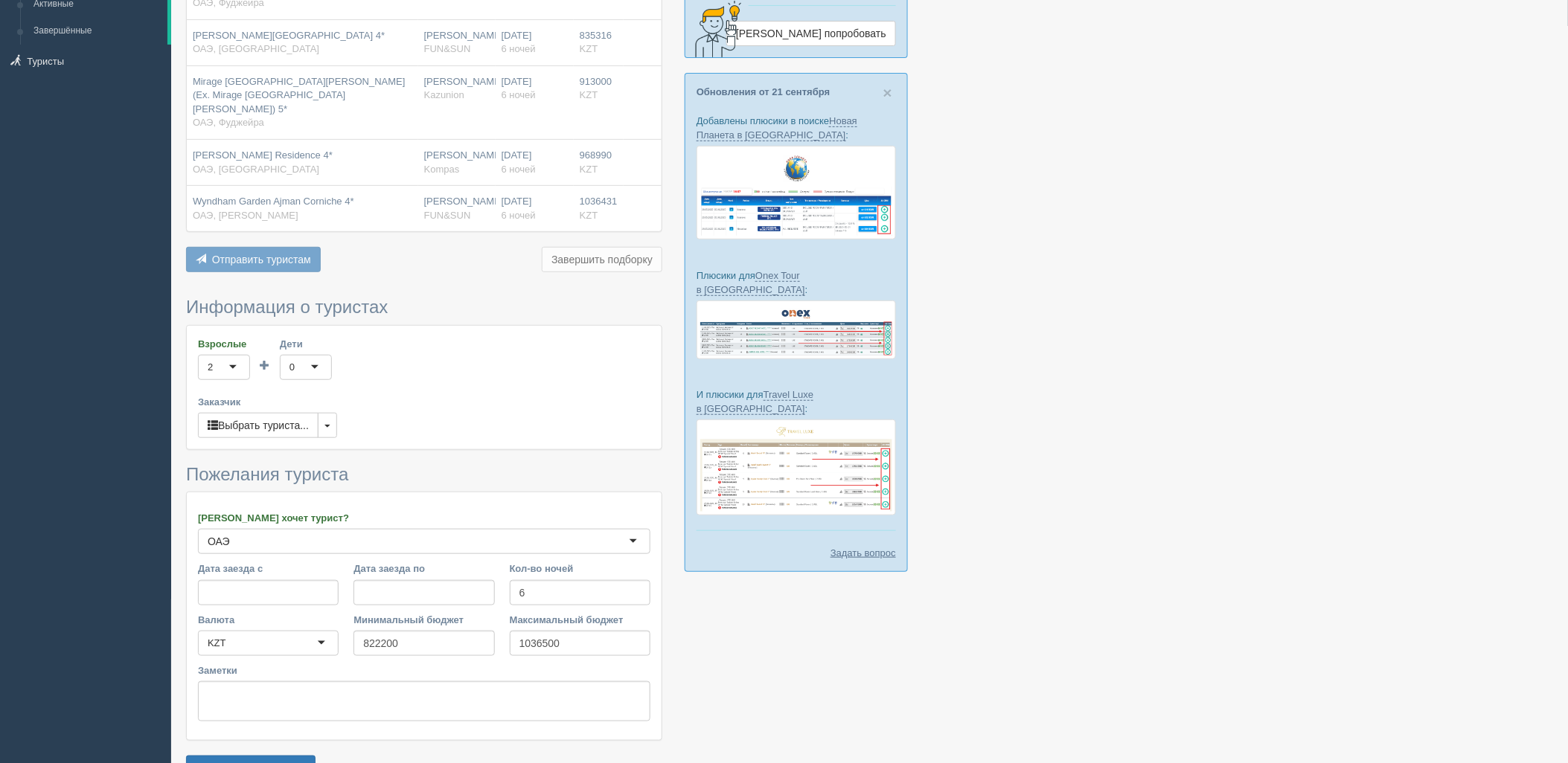
scroll to position [228, 0]
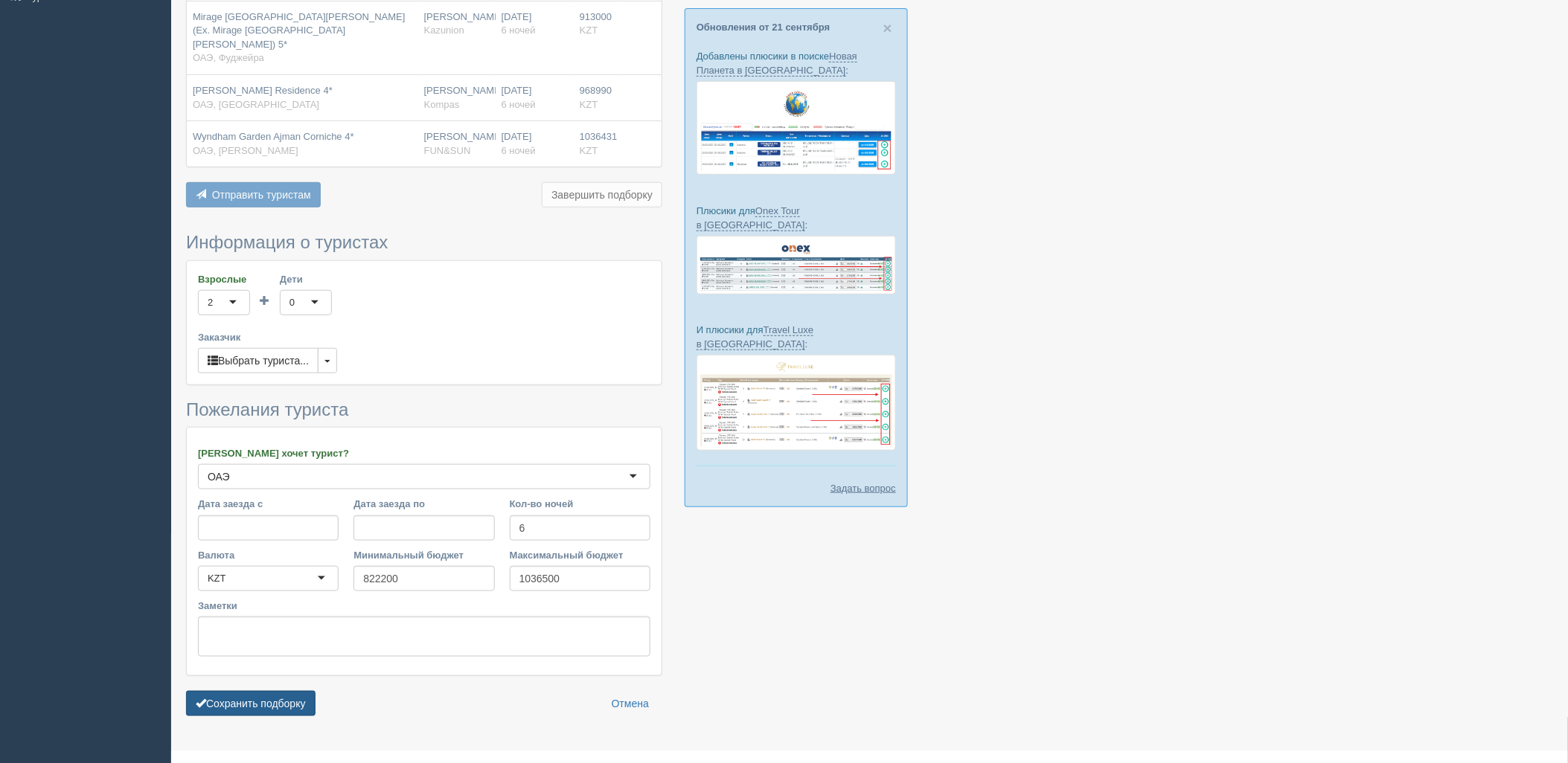
click at [301, 691] on button "Сохранить подборку" at bounding box center [250, 704] width 129 height 26
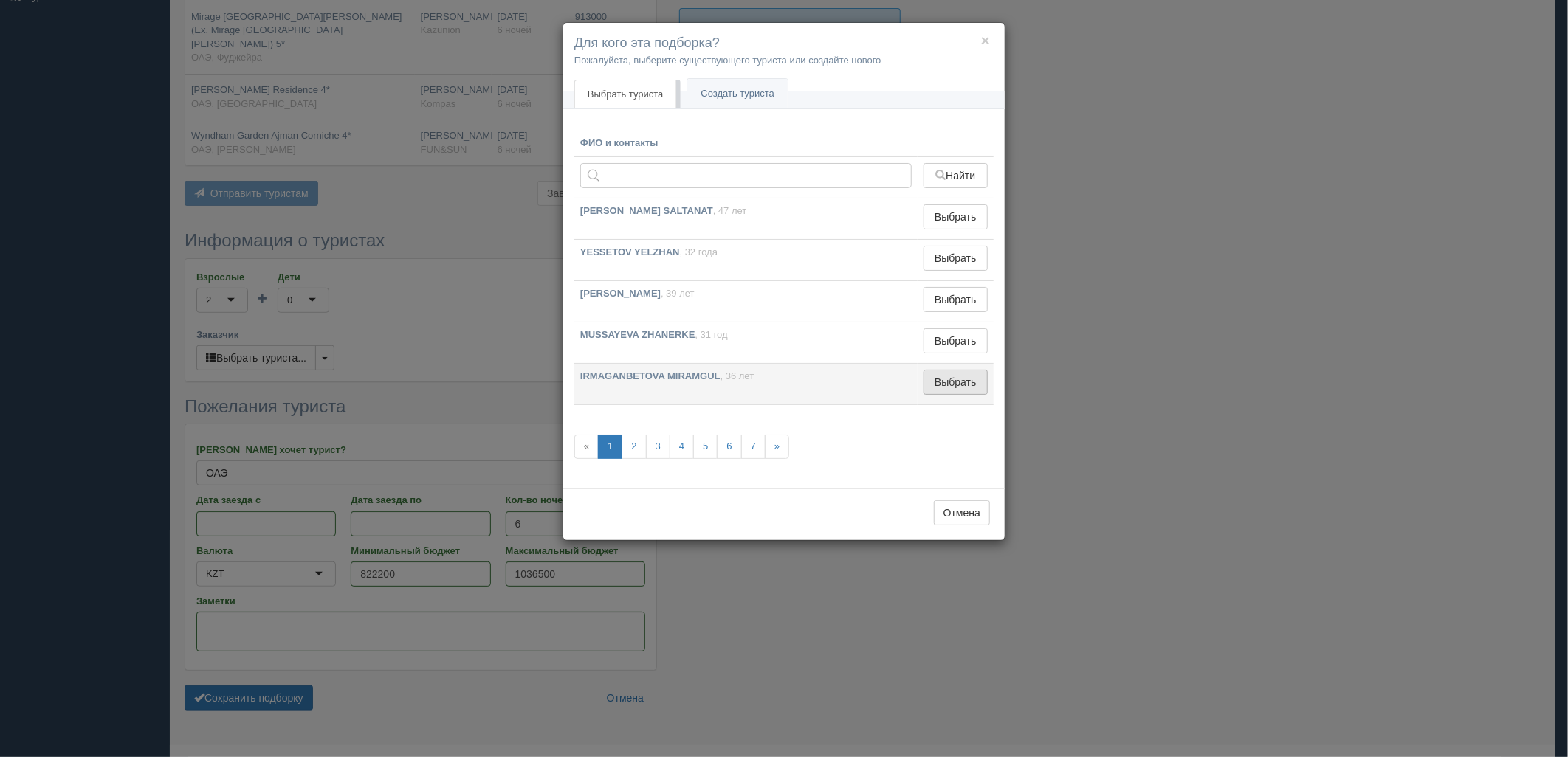
click at [947, 393] on button "Выбрать" at bounding box center [956, 383] width 65 height 25
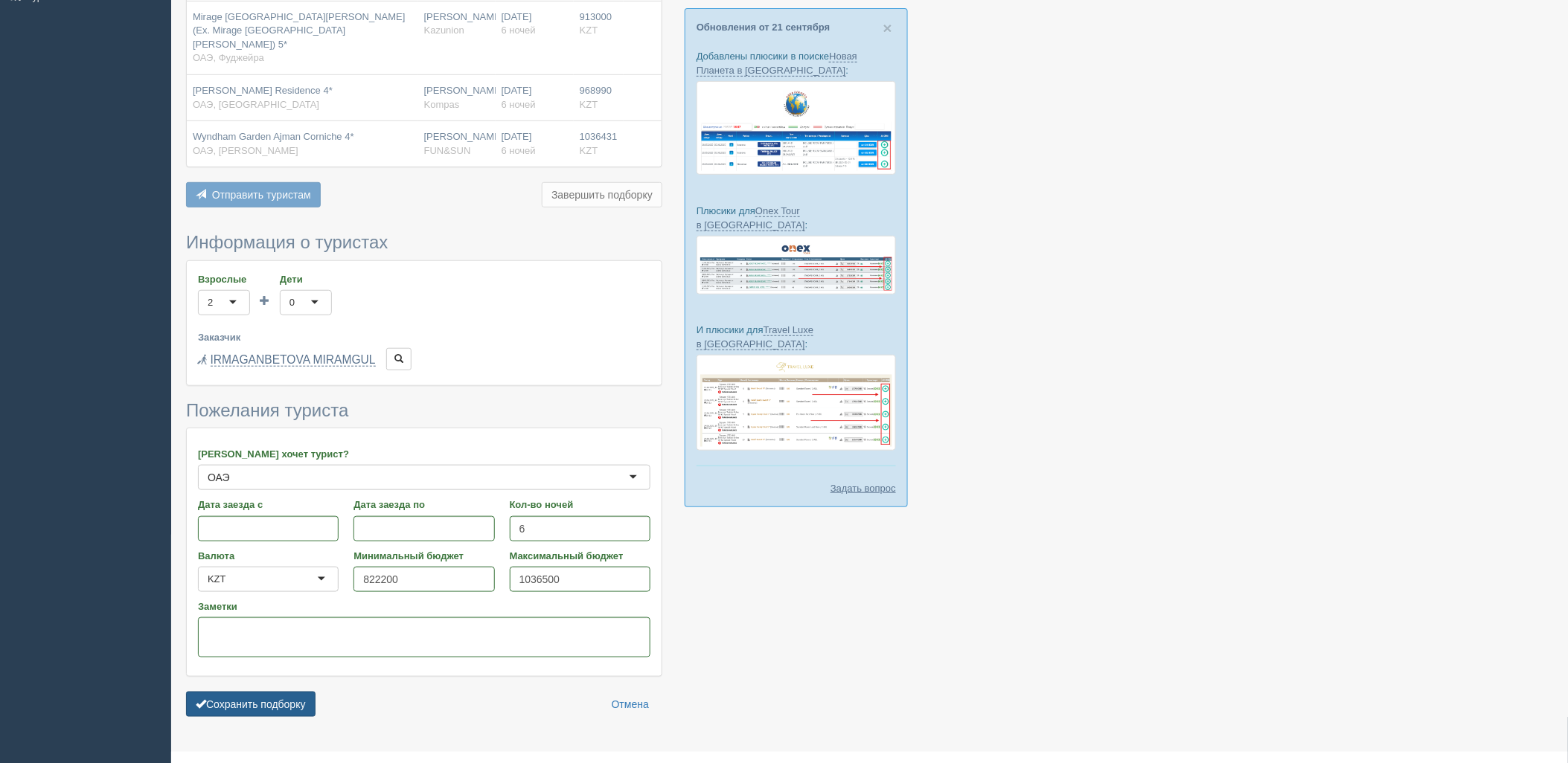
click at [266, 692] on button "Сохранить подборку" at bounding box center [250, 705] width 129 height 26
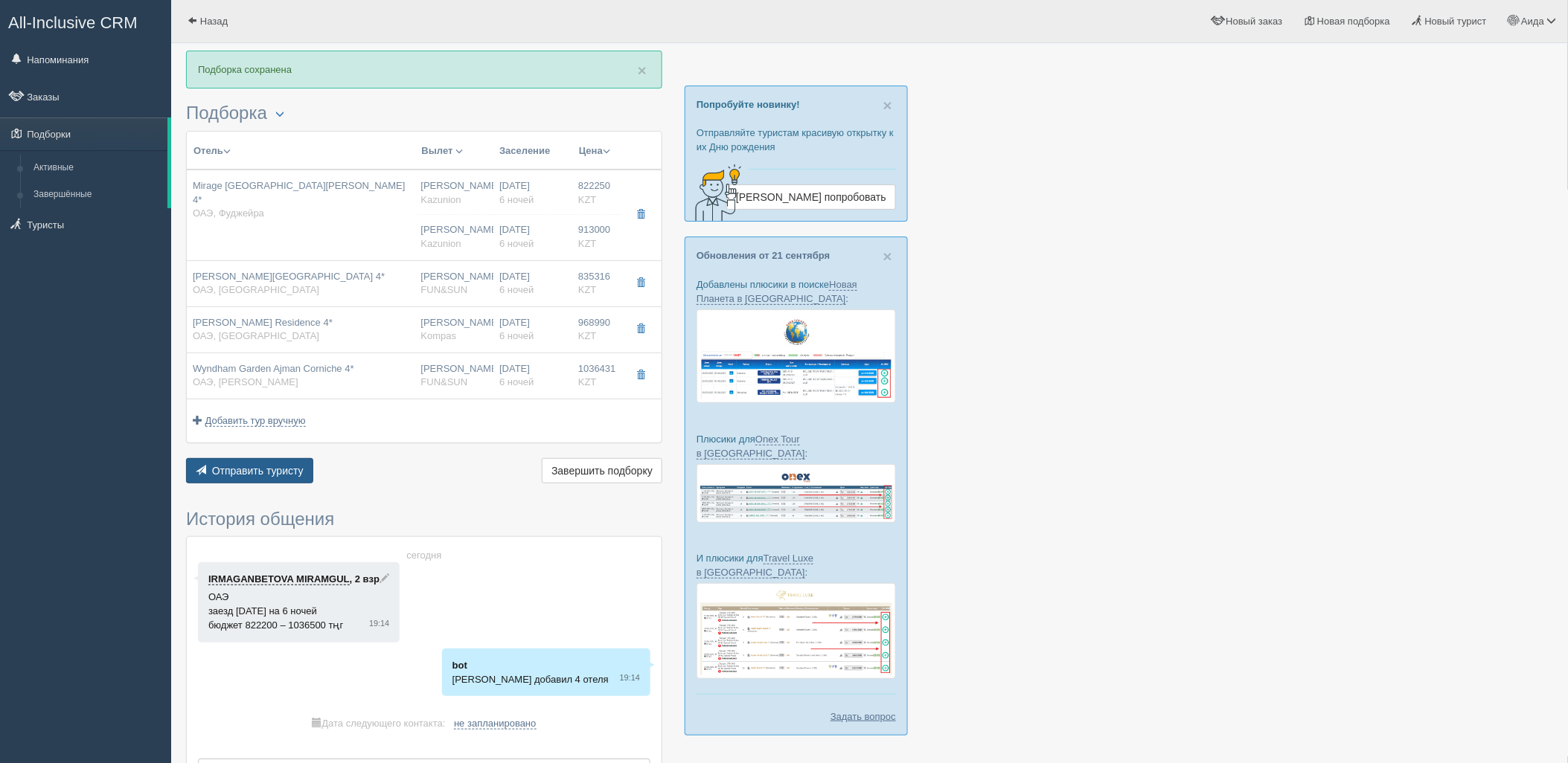
click at [290, 476] on span "Отправить туристу" at bounding box center [258, 470] width 92 height 12
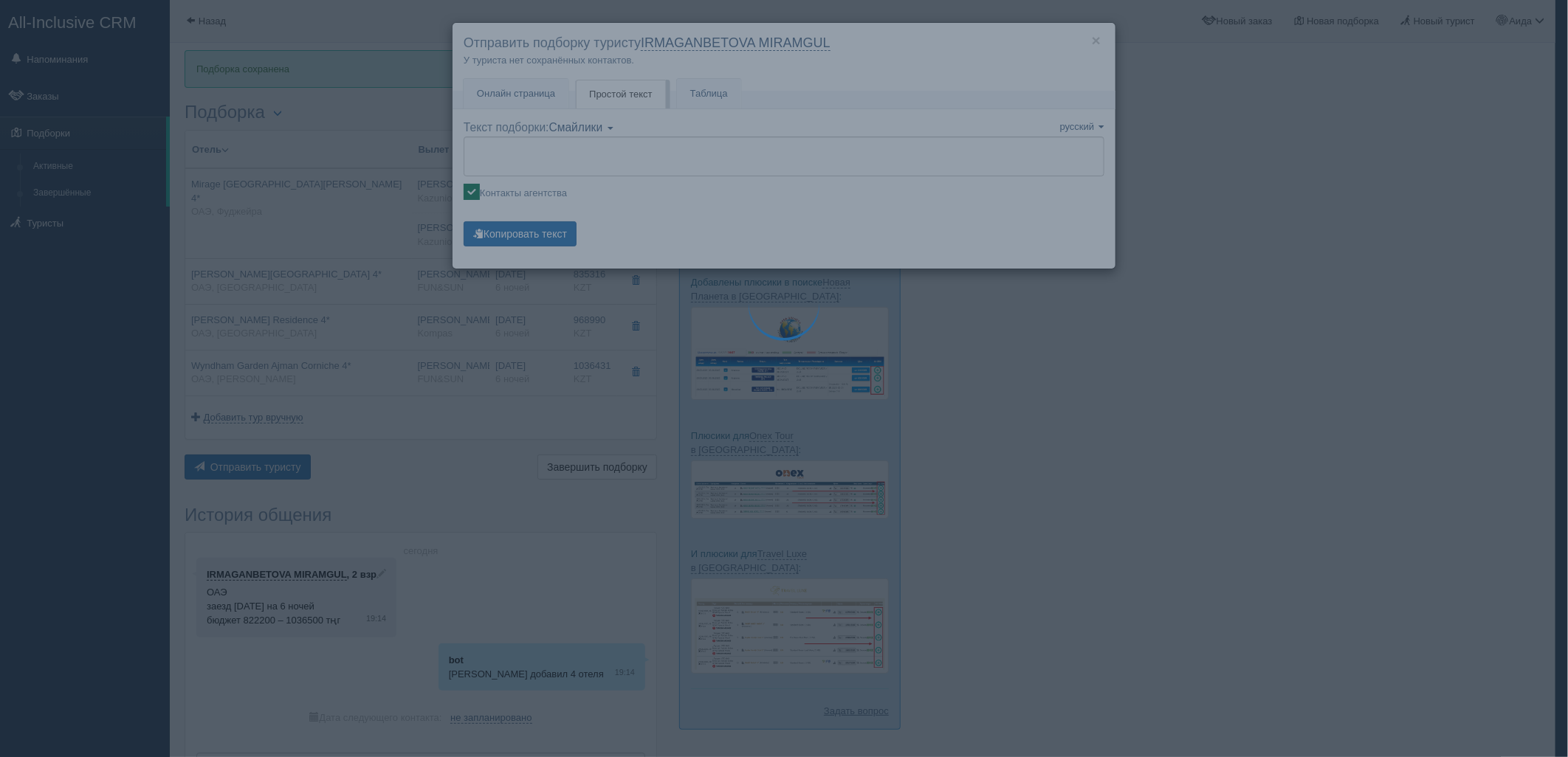
type textarea "🌞 Добрый день! Предлагаем Вам рассмотреть следующие варианты: 🌎 ОАЭ, Фуджейра 🏩…"
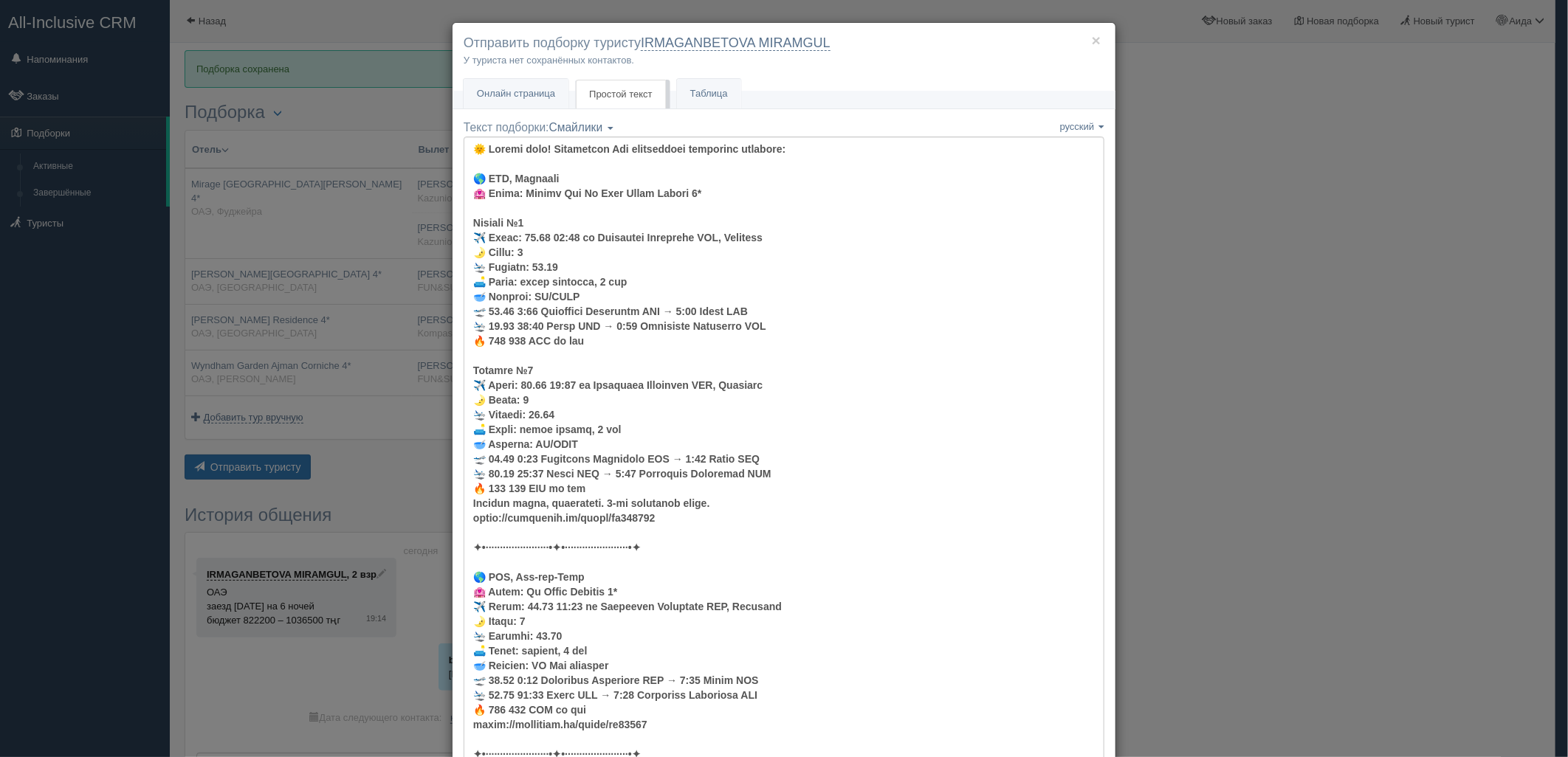
drag, startPoint x: 1127, startPoint y: 356, endPoint x: 1066, endPoint y: 356, distance: 61.0
click at [1128, 356] on div "× Отправить подборку туристу IRMAGANBETOVA MIRAMGUL У туриста нет сохранённых к…" at bounding box center [784, 378] width 1568 height 757
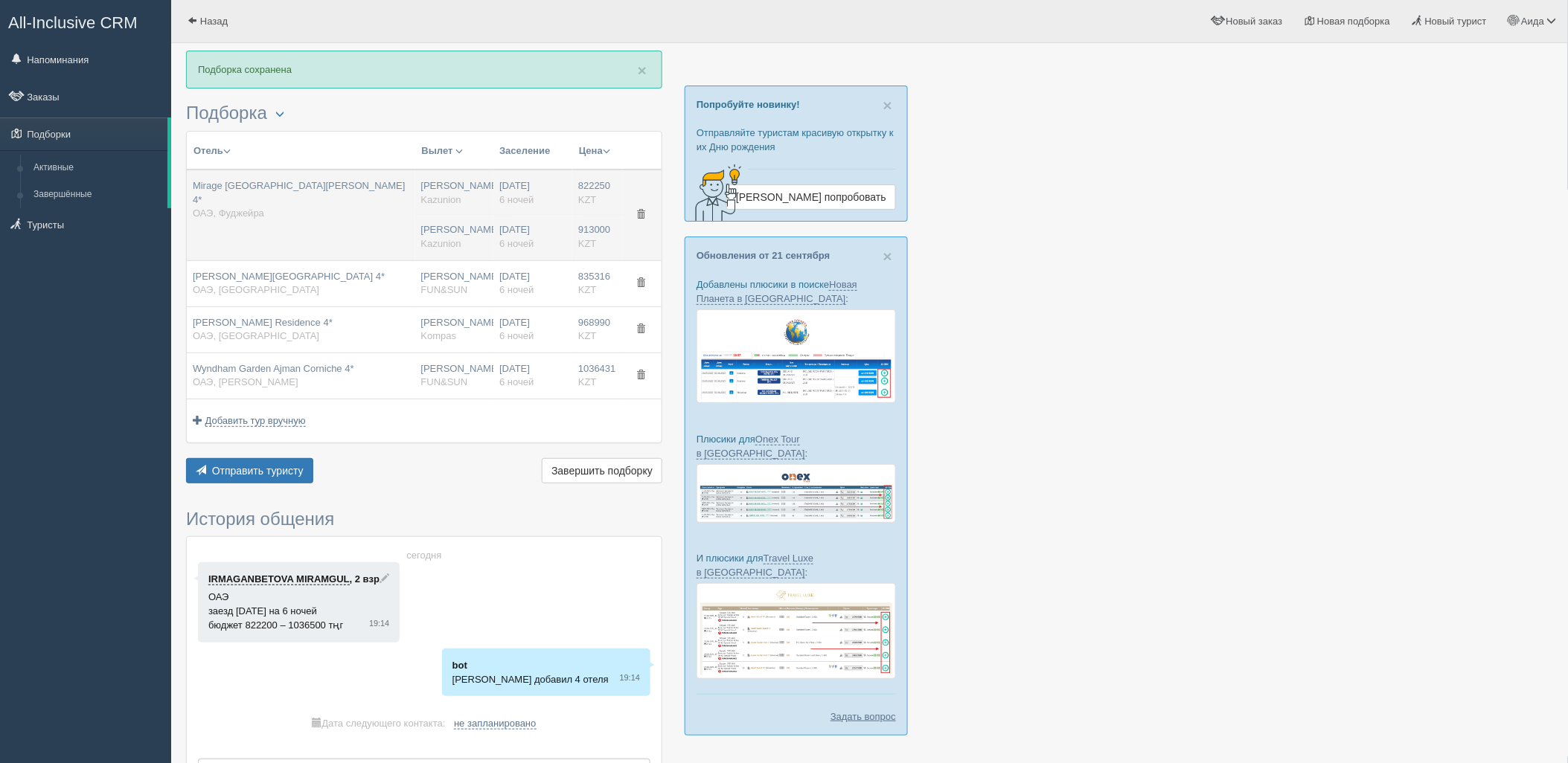
click at [540, 227] on div "02.10.2025 6 ночей" at bounding box center [532, 237] width 67 height 27
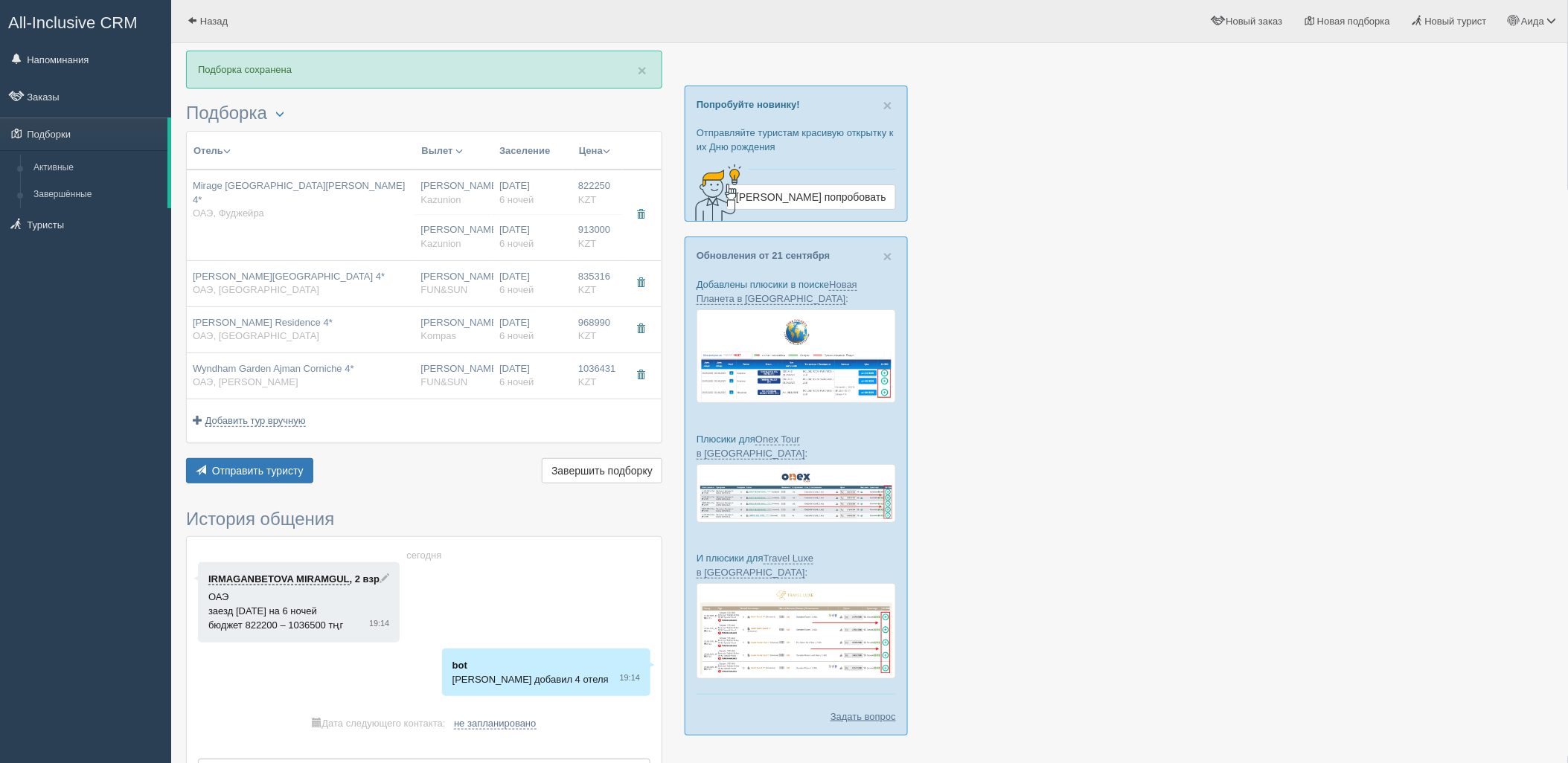
type input "Mirage Bab Al Bahr Beach Resort 4*"
type input "https://tophotels.ru/hotel/al318113"
type textarea "Хороший отель, рекомендую. 1-ая береговая линия."
type input "ОАЭ"
type input "Фуджейра"
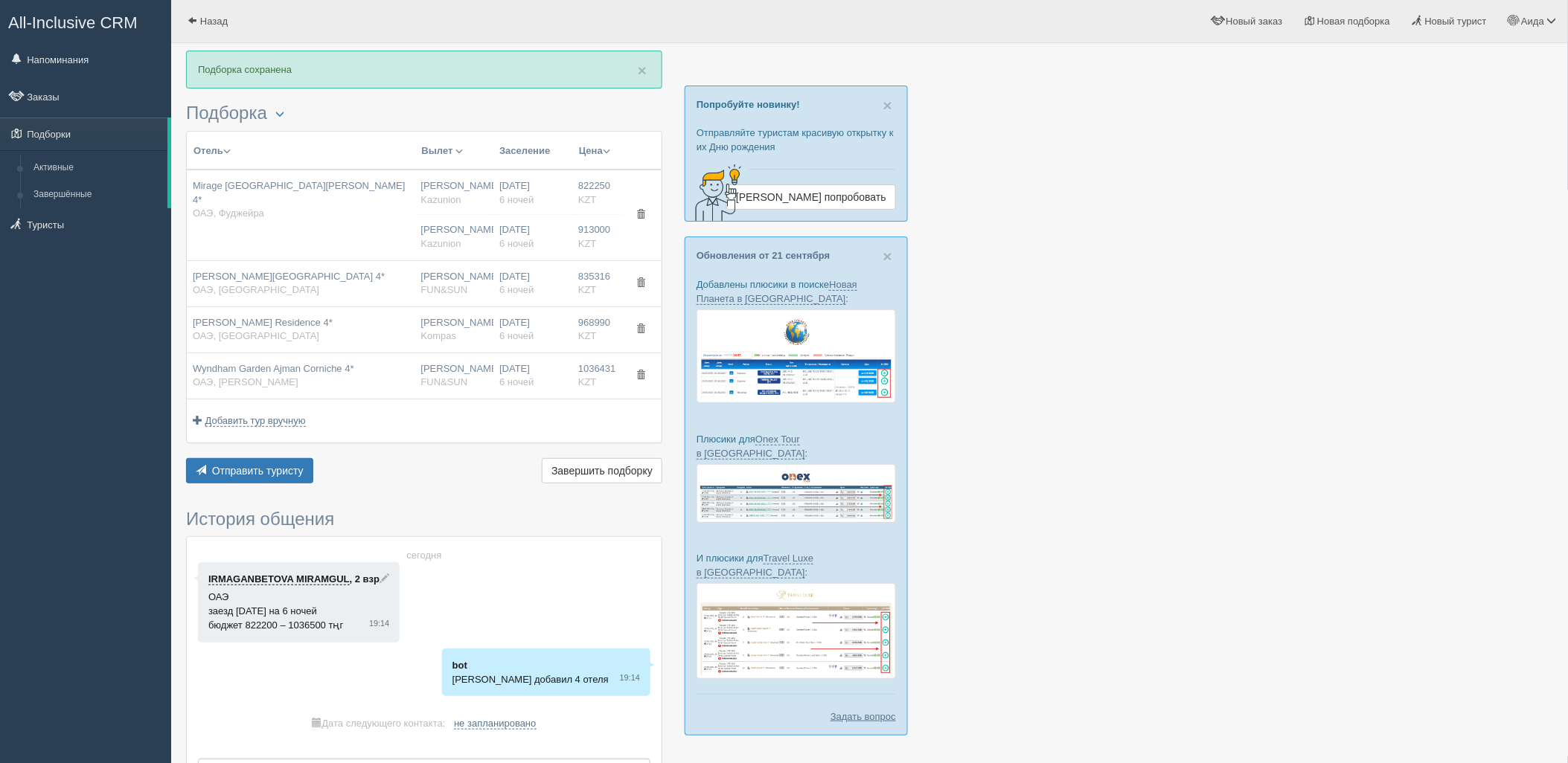
type input "822250.00"
type input "[PERSON_NAME]"
type input "Дубай DXB"
type input "04:25"
type input "08:20"
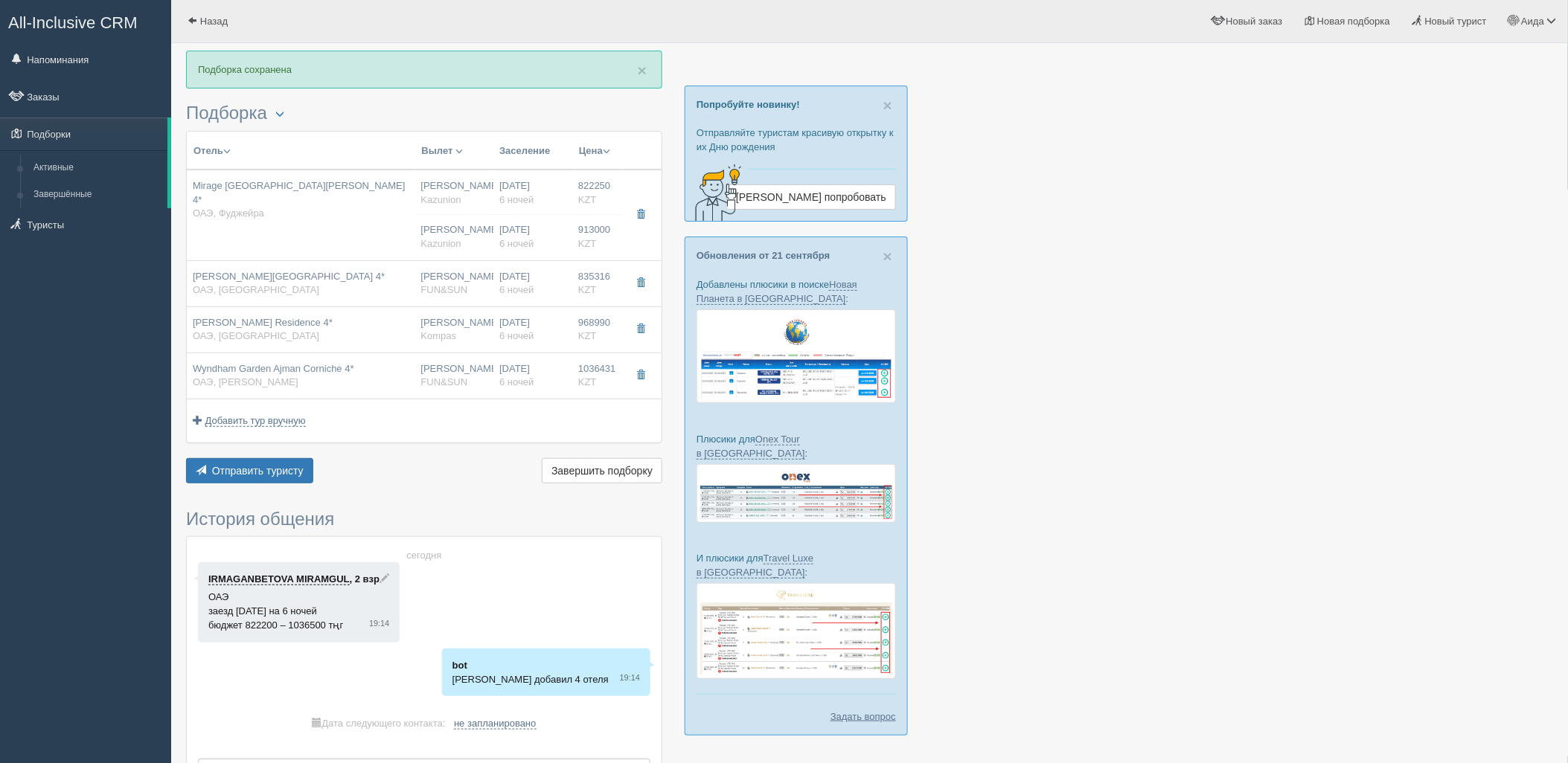
type input "Flydubai"
type input "21:50"
type input "03:25"
type input "6"
type input "inner bungalow"
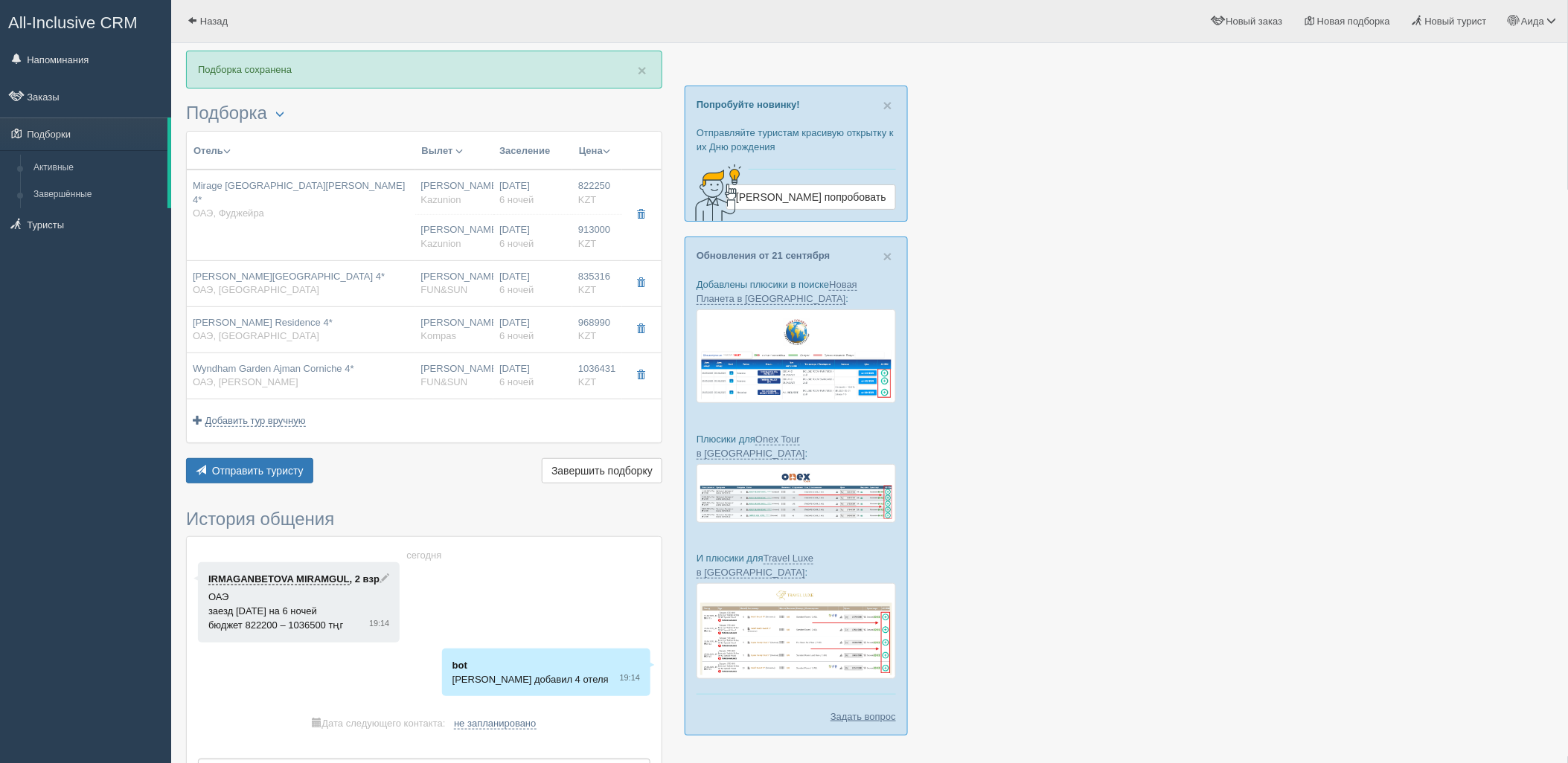
type input "AL/SOFT"
type input "Kazunion"
type input "https://tourvisor.ru/countries#!/hotel=mirage-bab-al-bahr"
type input "913000.00"
type input "[PERSON_NAME]"
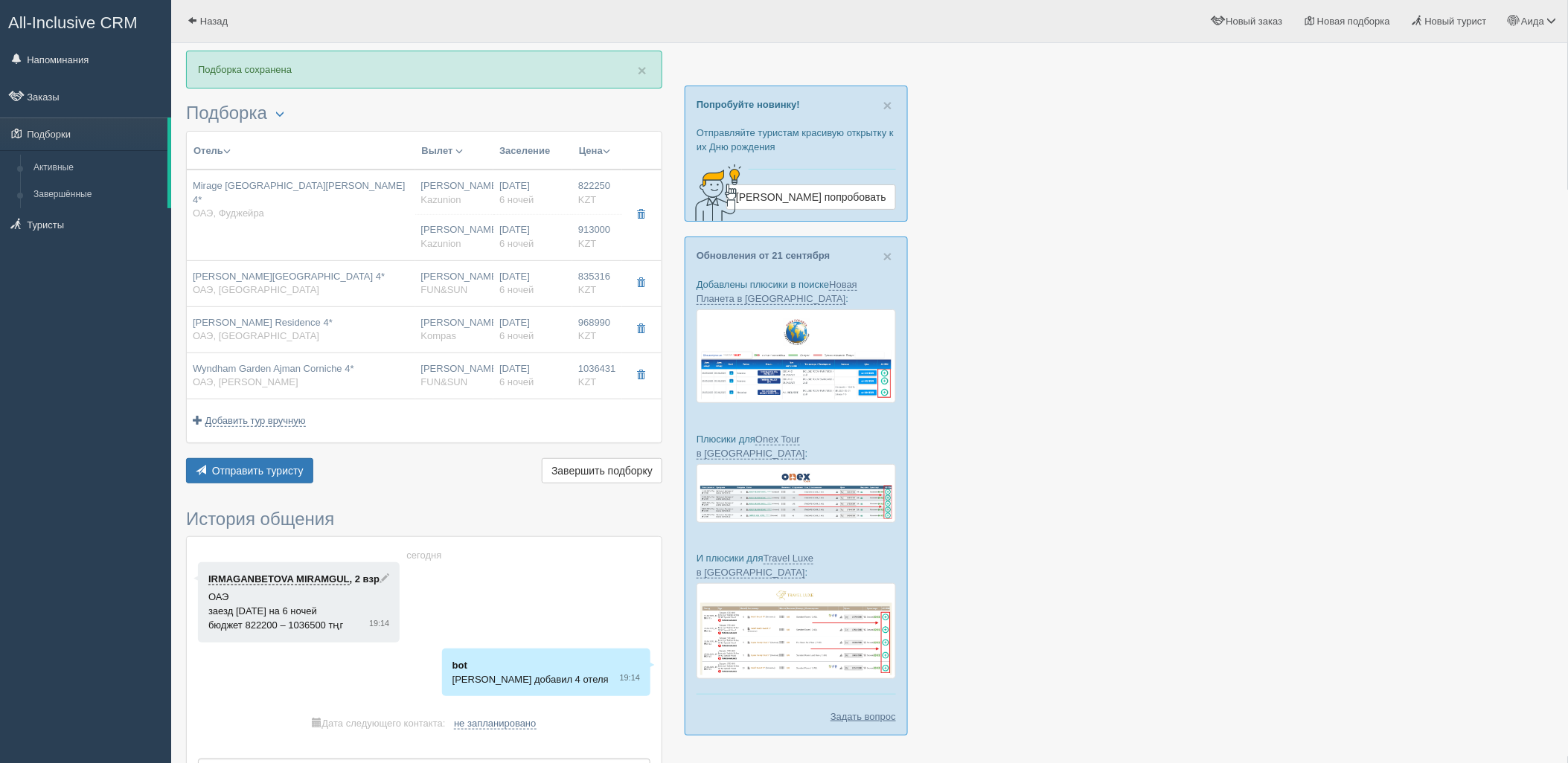
type input "Дубай DXB"
type input "04:25"
type input "08:20"
type input "Flydubai"
type input "21:50"
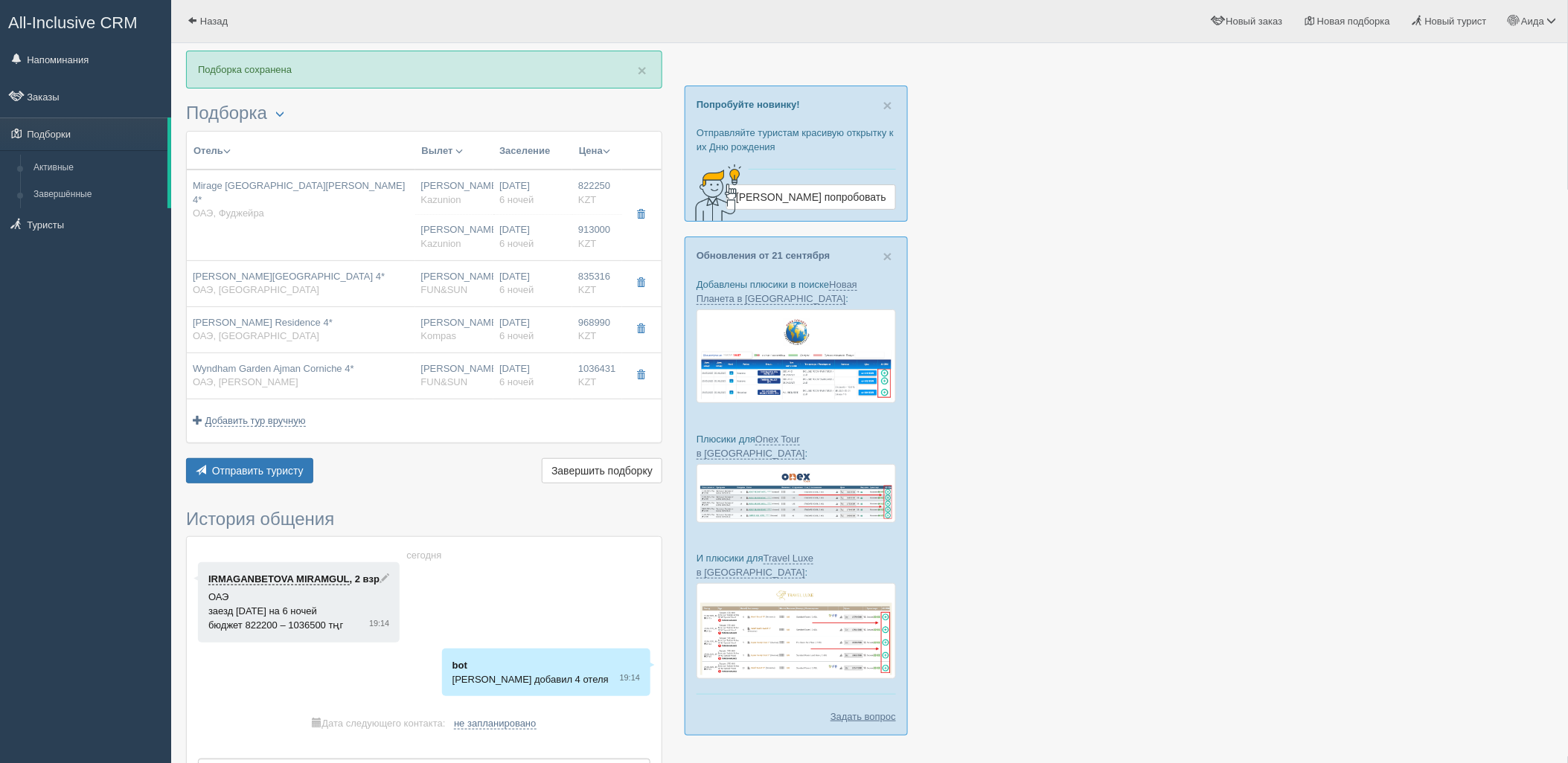
type input "03:25"
type input "6"
type input "ocean deluxe"
type input "AL/SOFT"
type input "Kazunion"
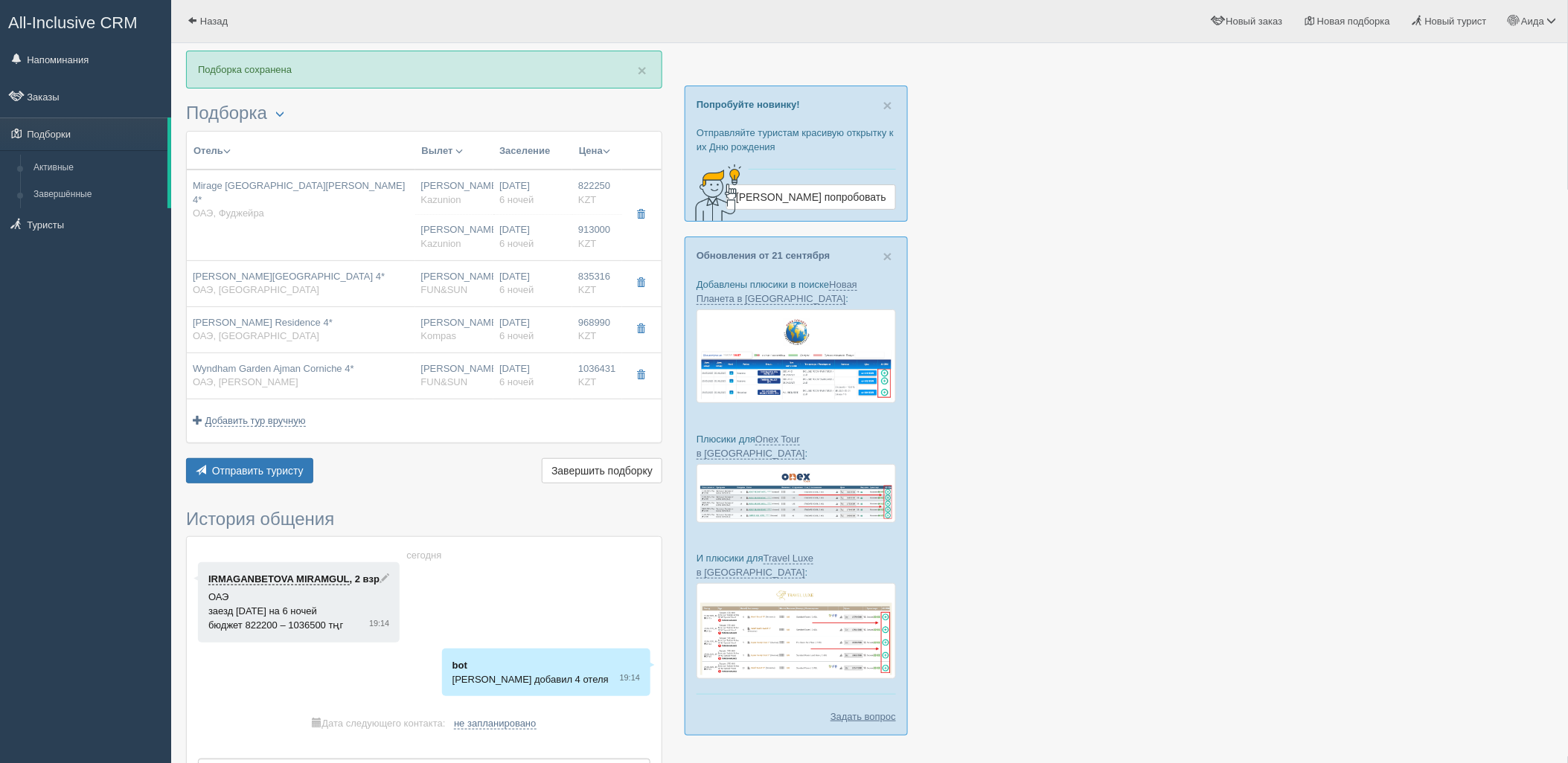
type input "https://tourvisor.ru/countries#!/hotel=mirage-bab-al-bahr-tower"
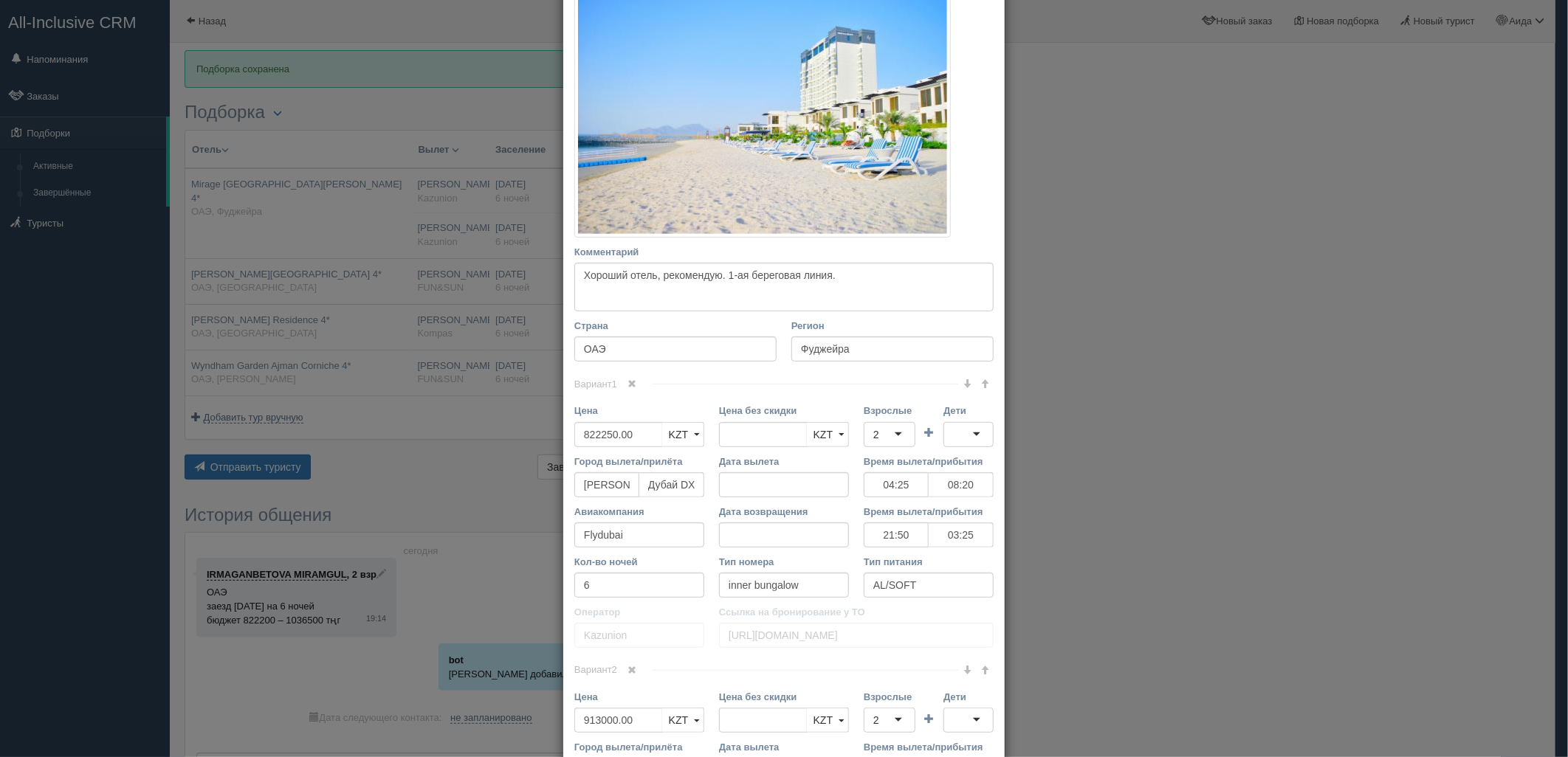
scroll to position [528, 0]
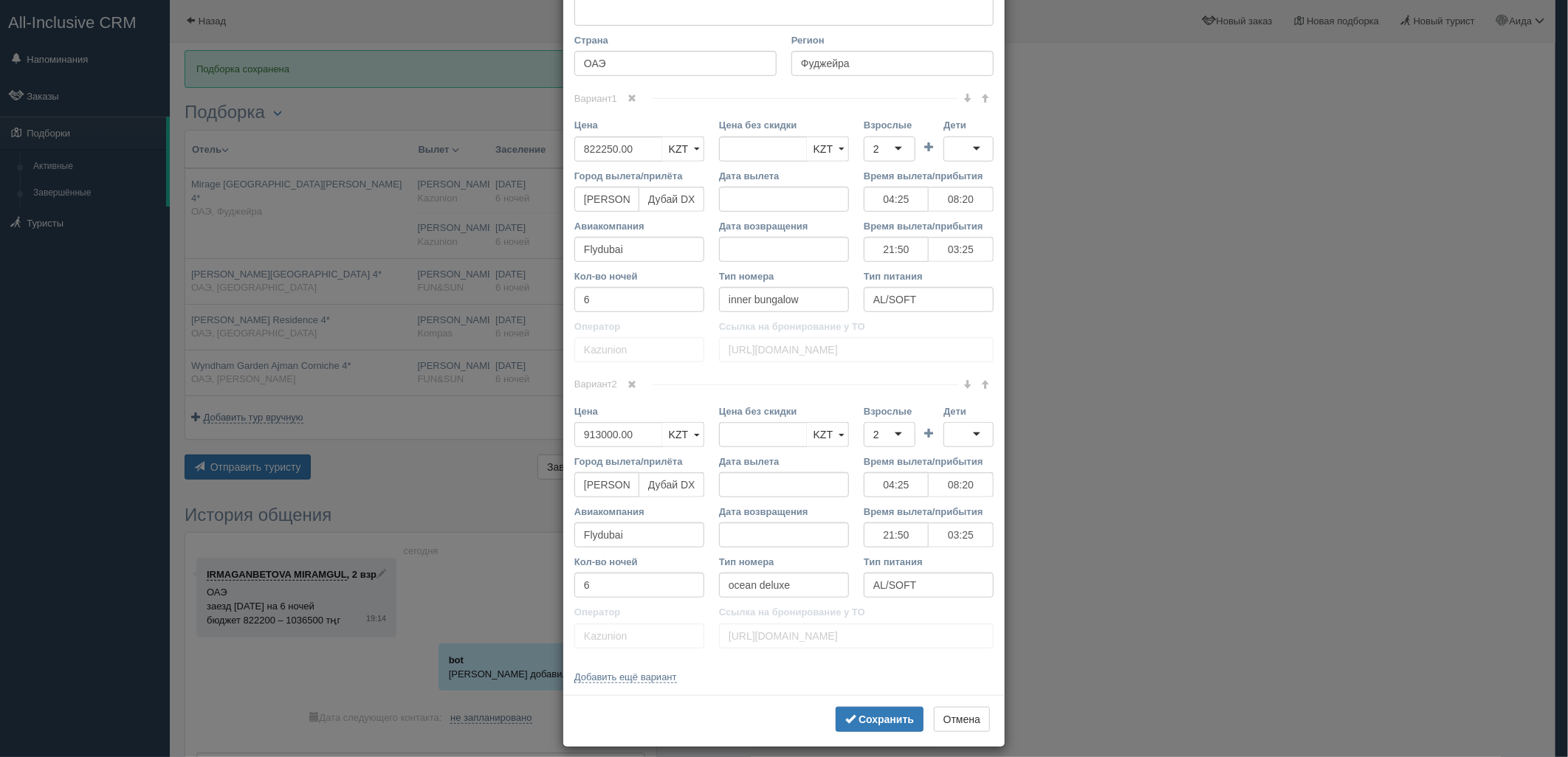
click at [620, 384] on link at bounding box center [632, 384] width 25 height 16
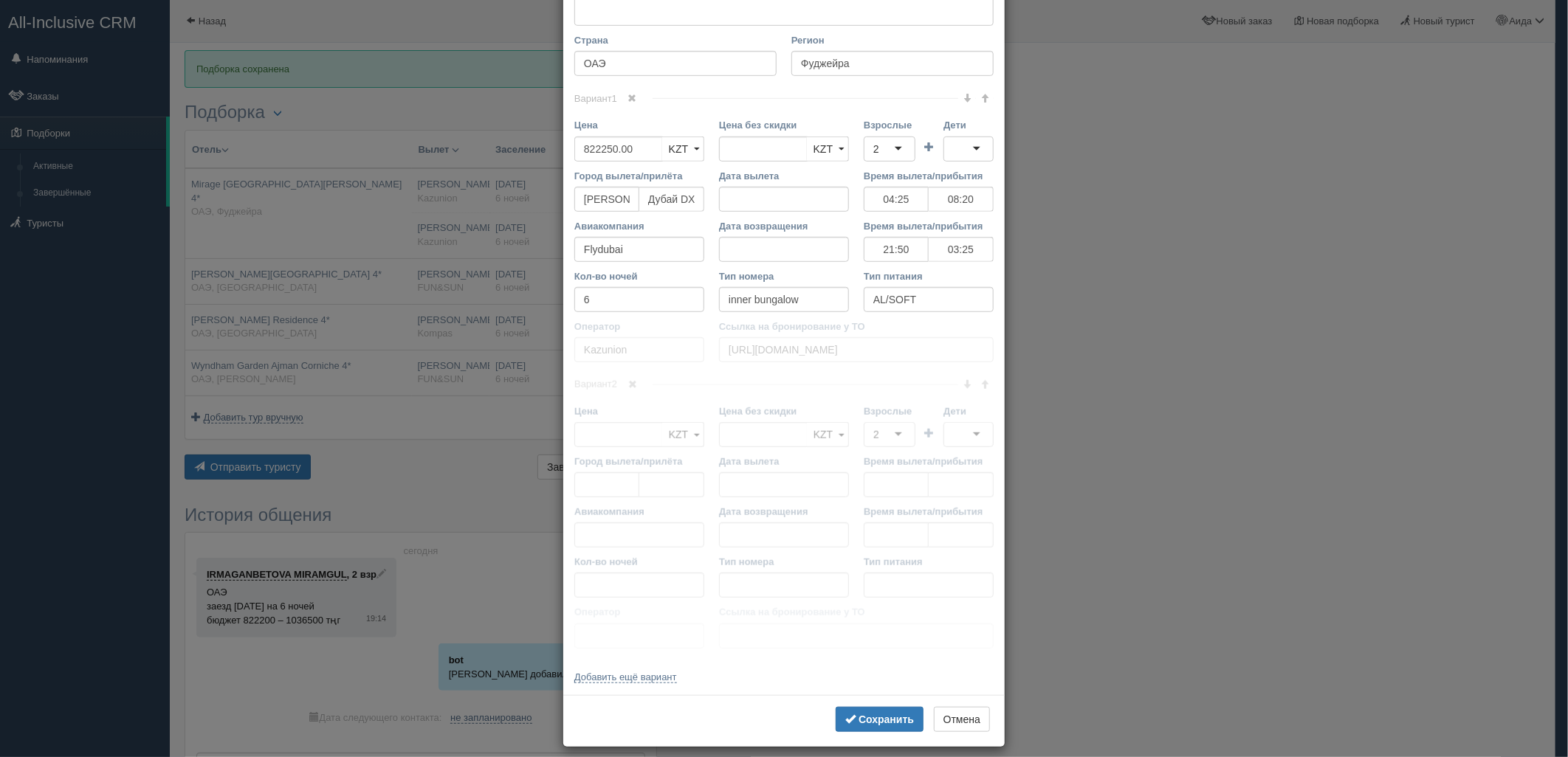
scroll to position [254, 0]
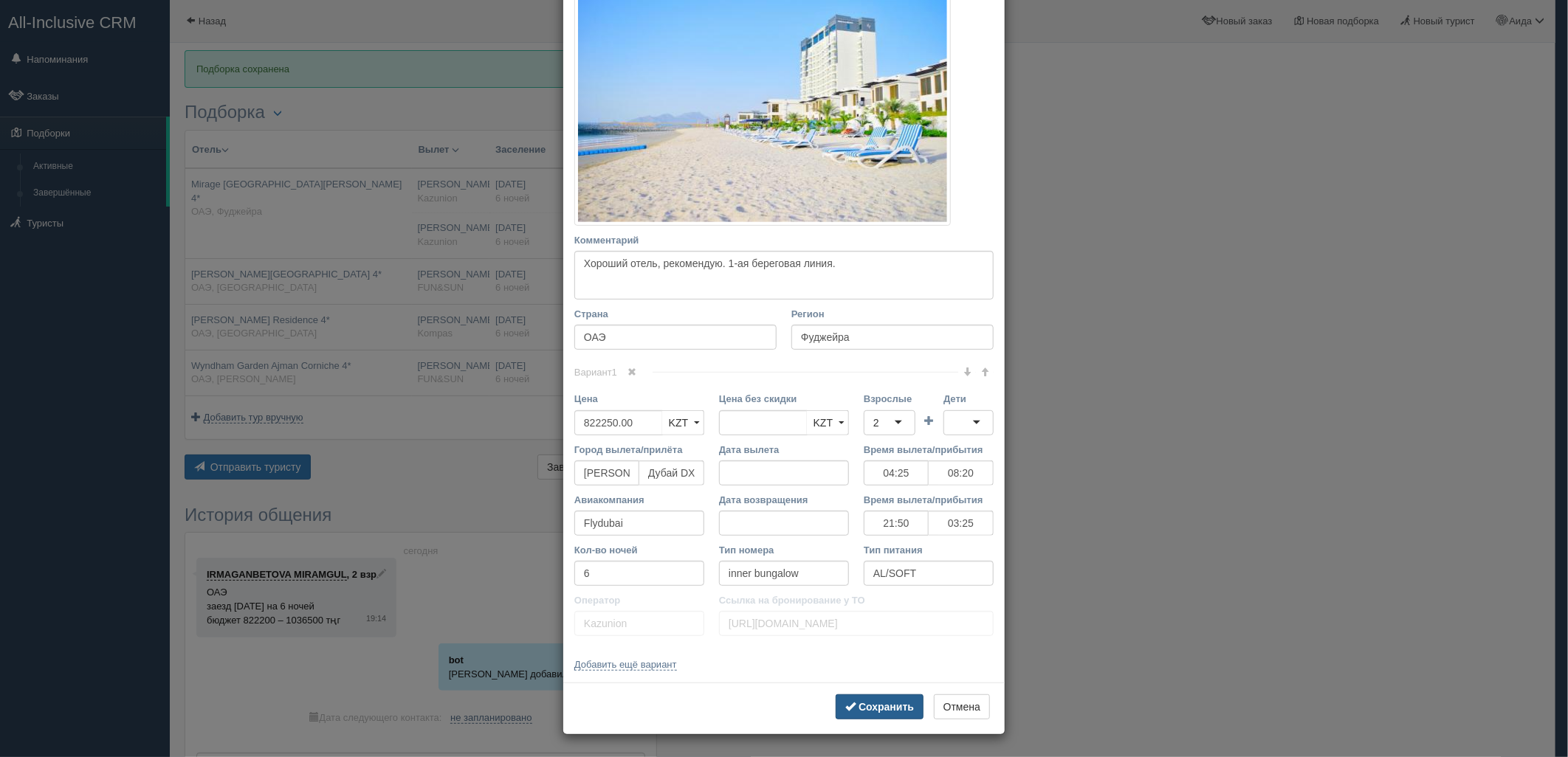
click at [846, 706] on span "submit" at bounding box center [851, 706] width 10 height 10
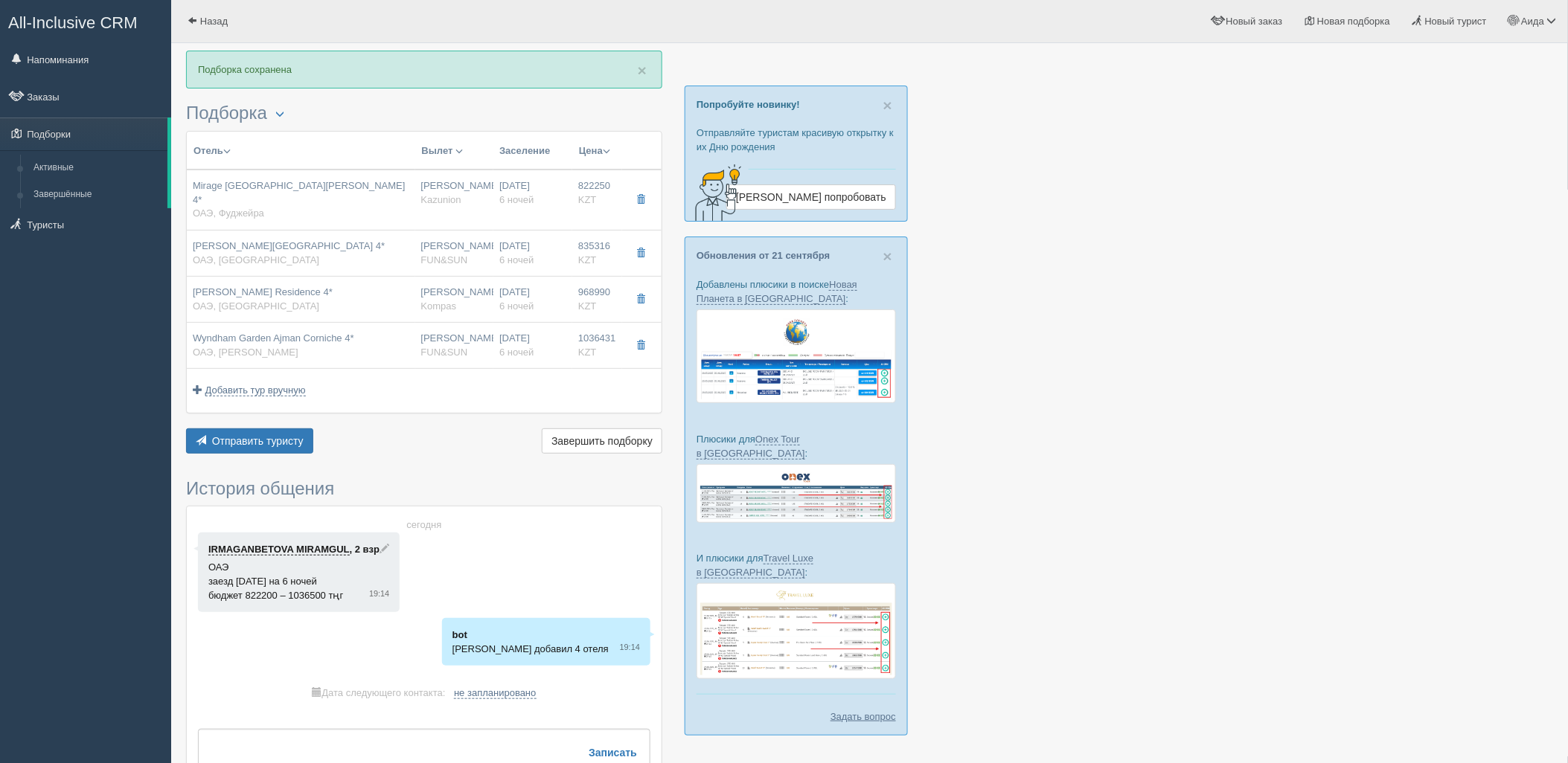
click at [264, 412] on div "Отель Разделить отели... Вылет Выезд Авиа Автобус Заселение Цена Дешёвые вначале" at bounding box center [424, 294] width 476 height 327
click at [296, 435] on span "Отправить туристу" at bounding box center [258, 441] width 92 height 12
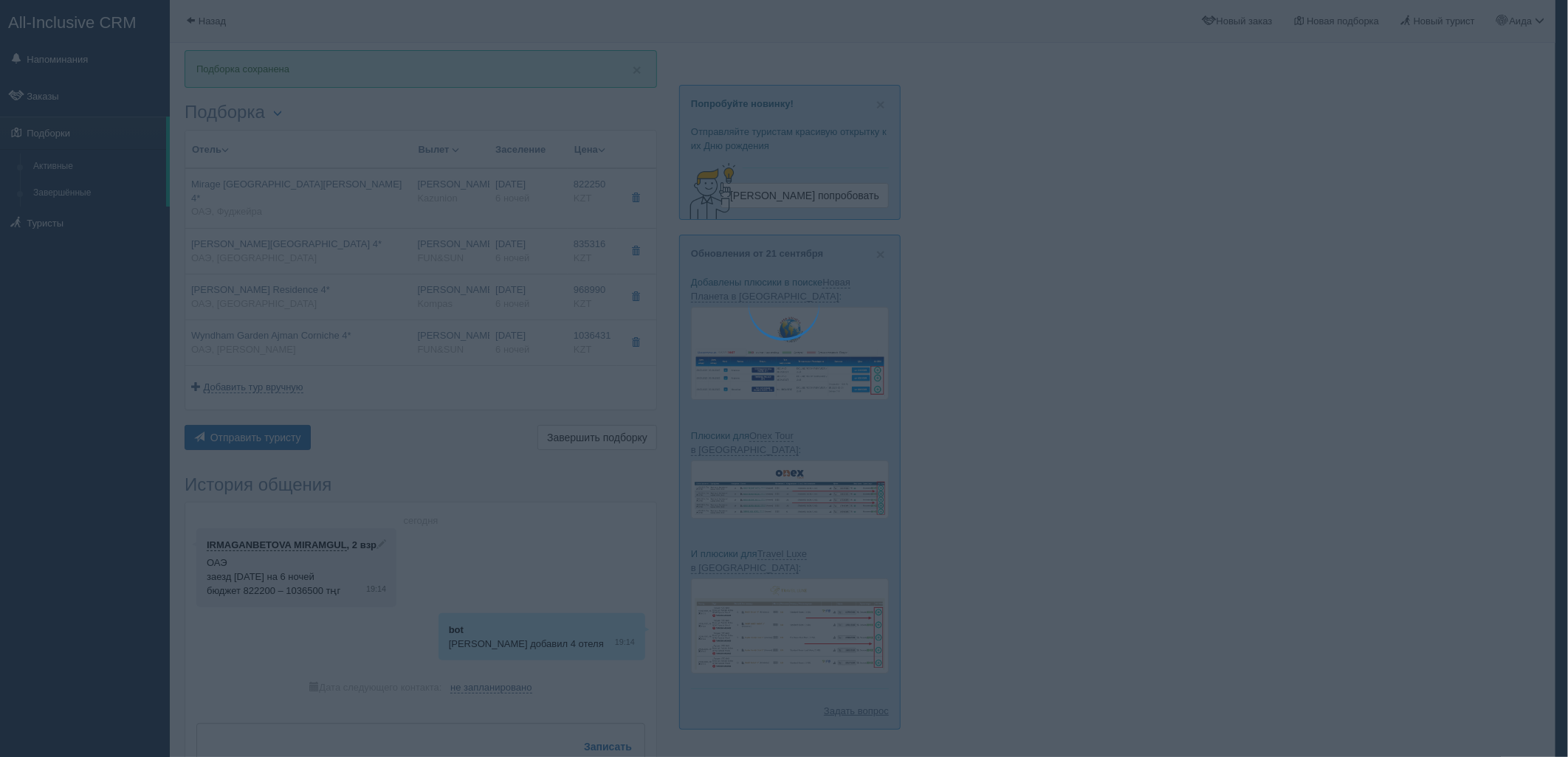
type textarea "🌞 Добрый день! Предлагаем Вам рассмотреть следующие варианты: 🌎 ОАЭ, Фуджейра 🏩…"
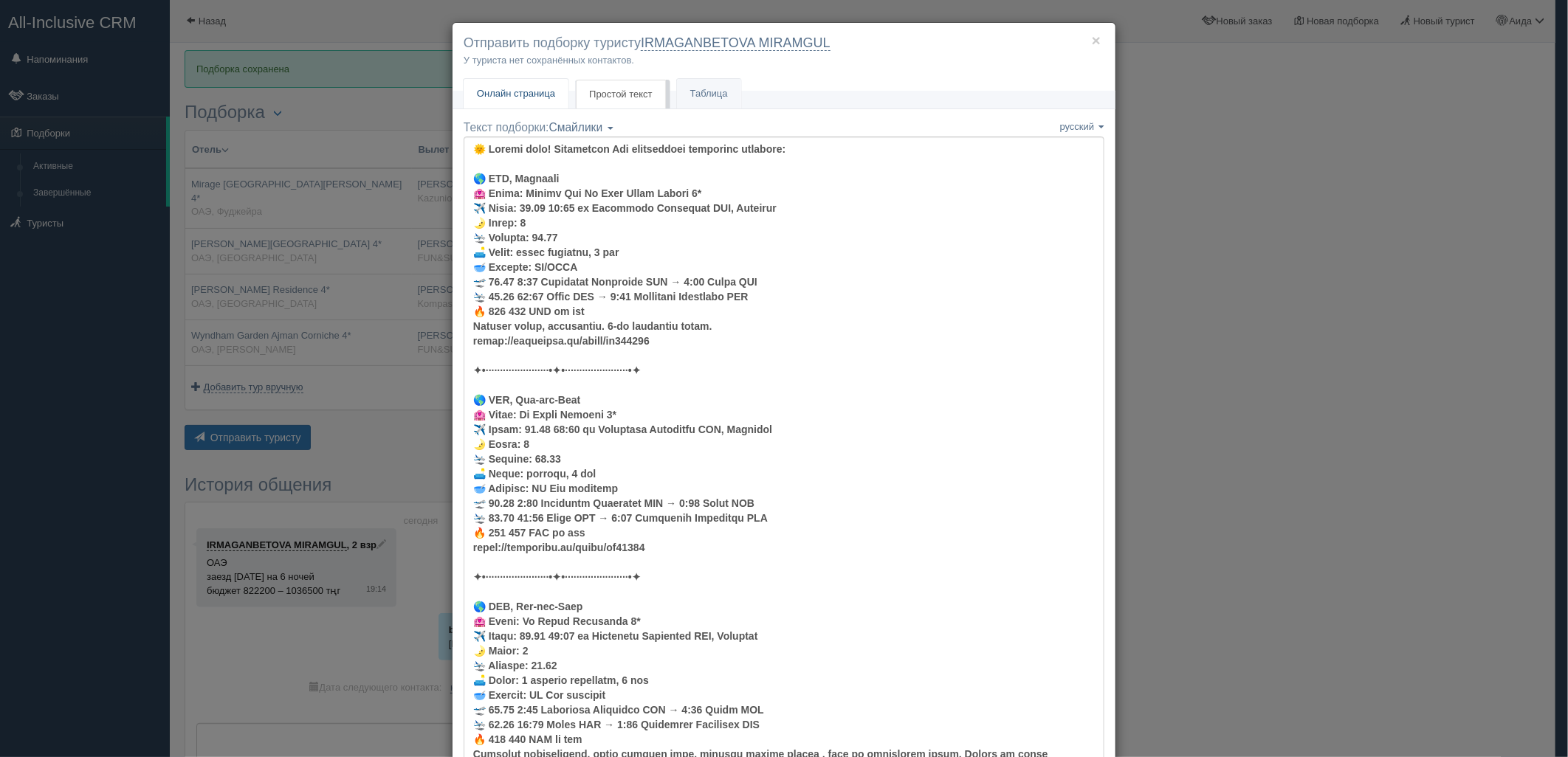
click at [529, 97] on span "Онлайн страница" at bounding box center [516, 93] width 78 height 11
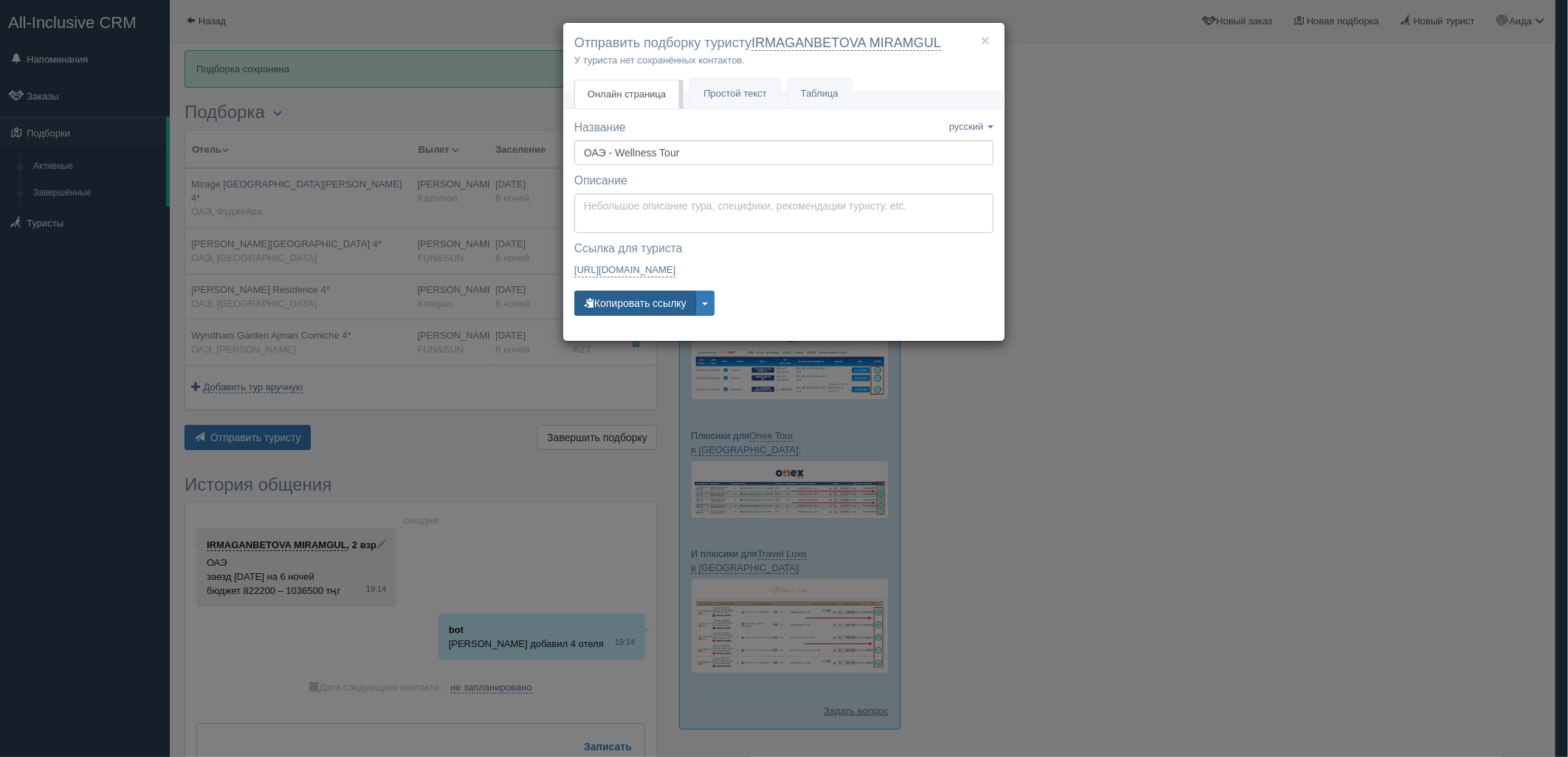
click at [644, 303] on button "Копировать ссылку" at bounding box center [634, 304] width 121 height 25
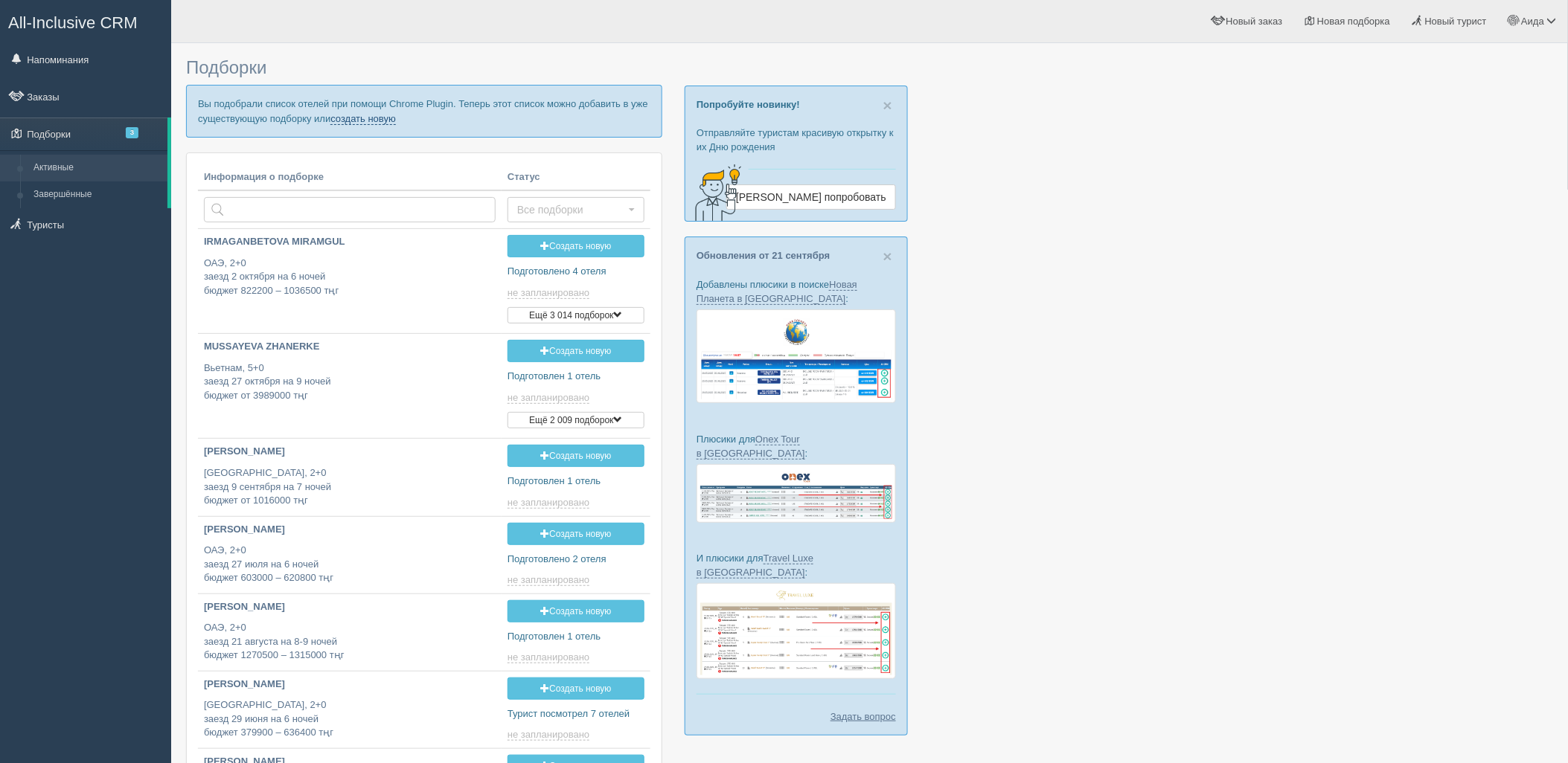
click at [357, 114] on link "создать новую" at bounding box center [363, 119] width 66 height 12
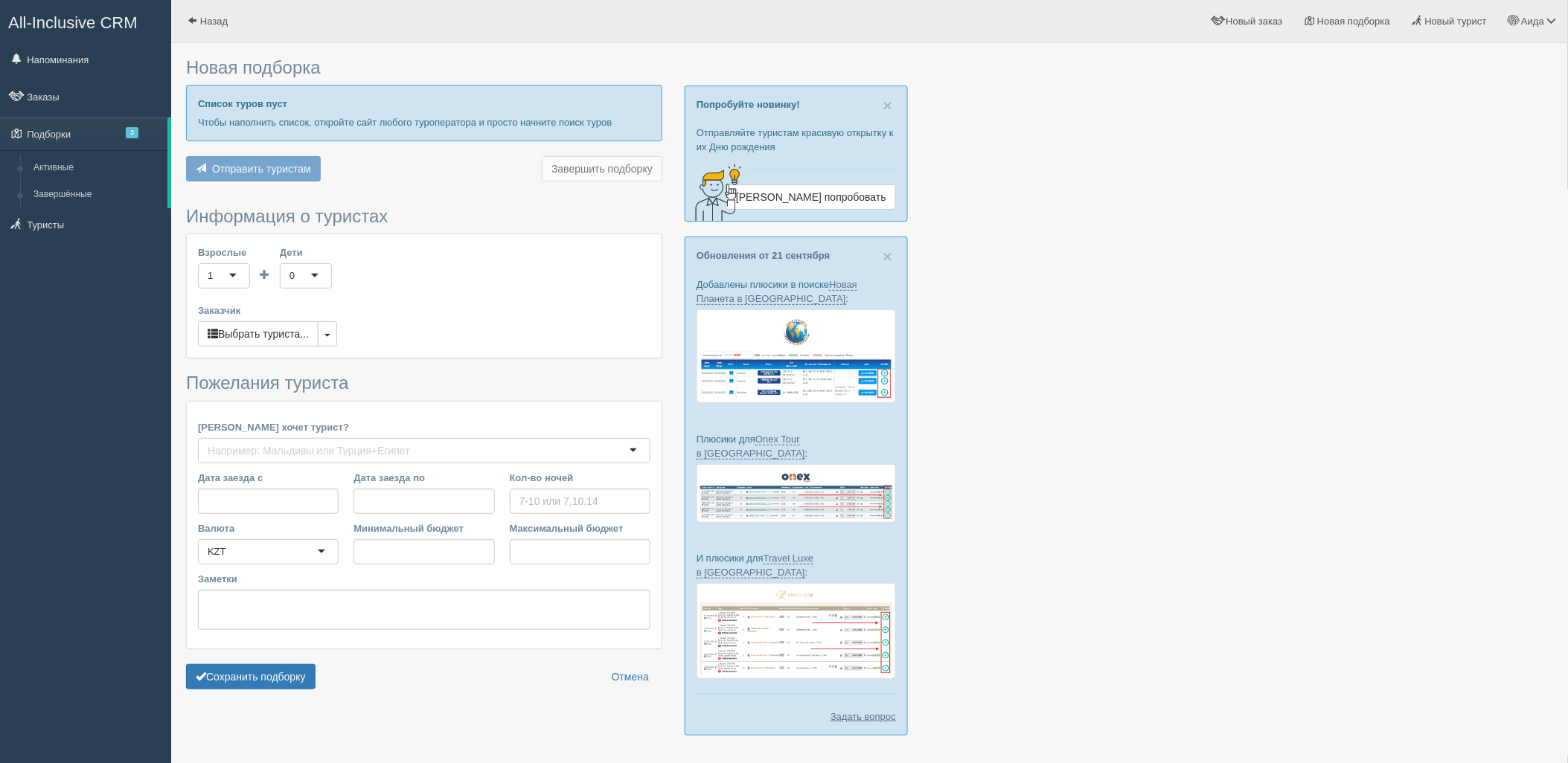
type input "7-9"
type input "629200"
type input "670100"
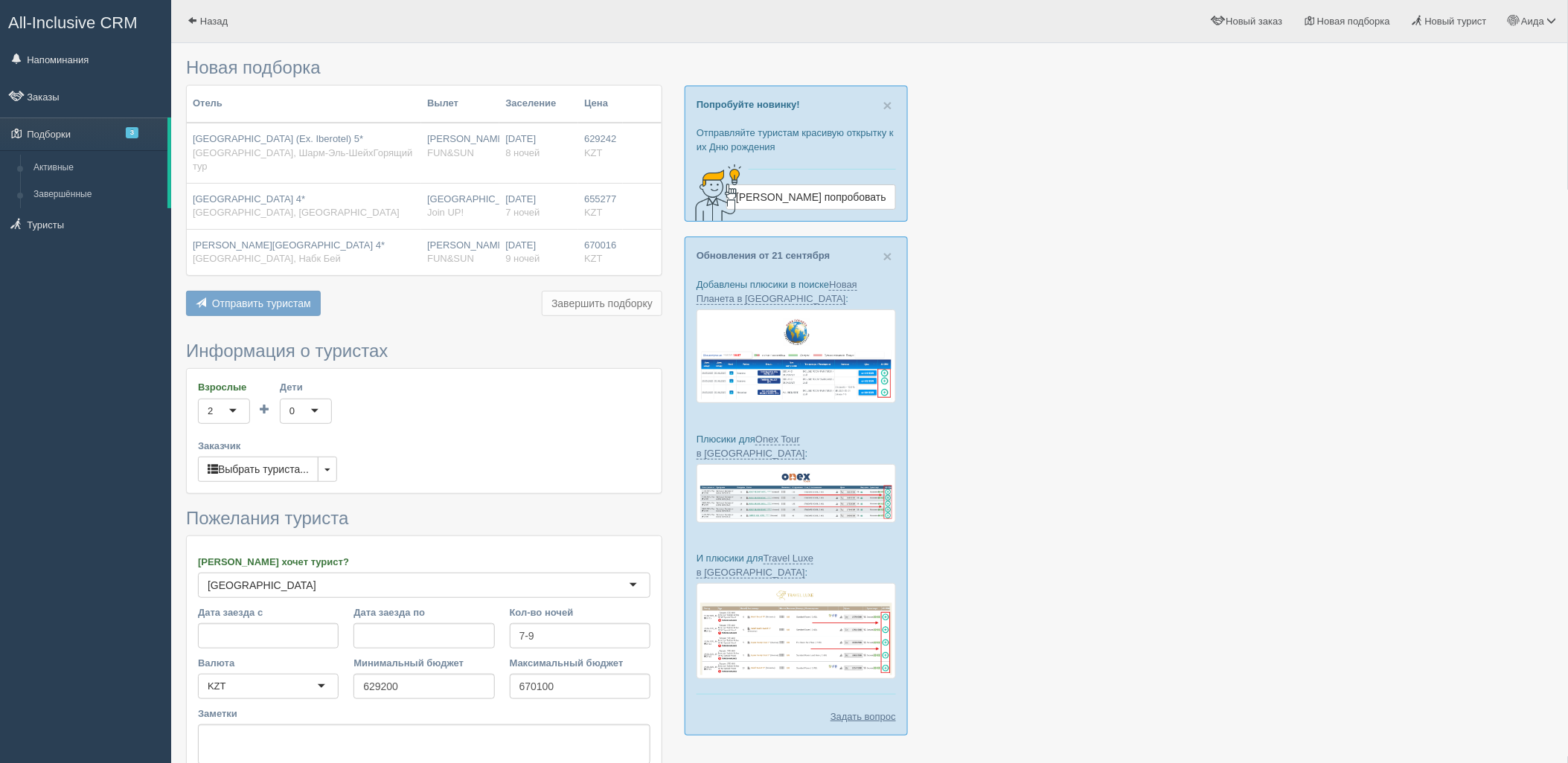
scroll to position [122, 0]
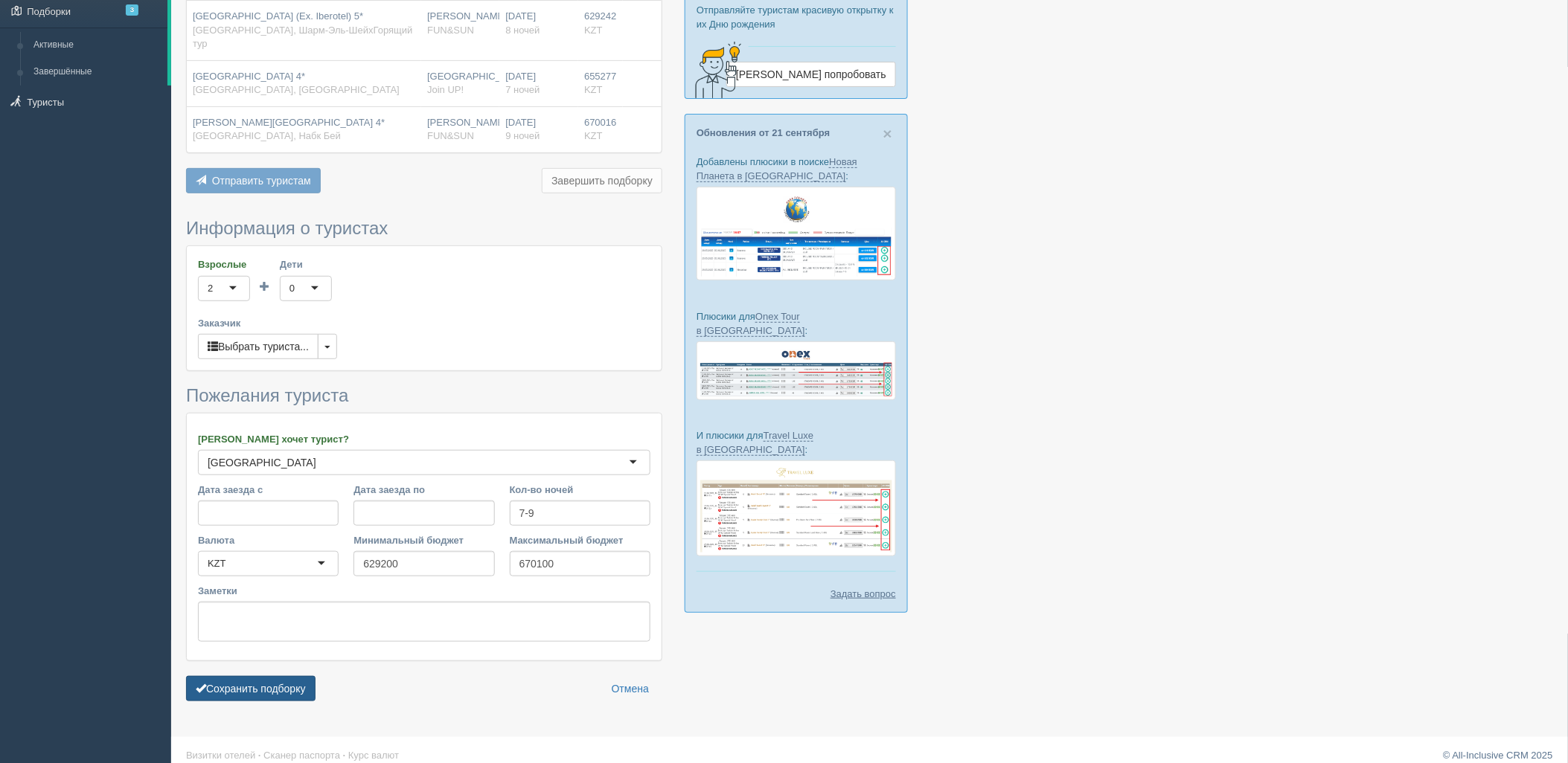
click at [265, 687] on button "Сохранить подборку" at bounding box center [250, 689] width 129 height 26
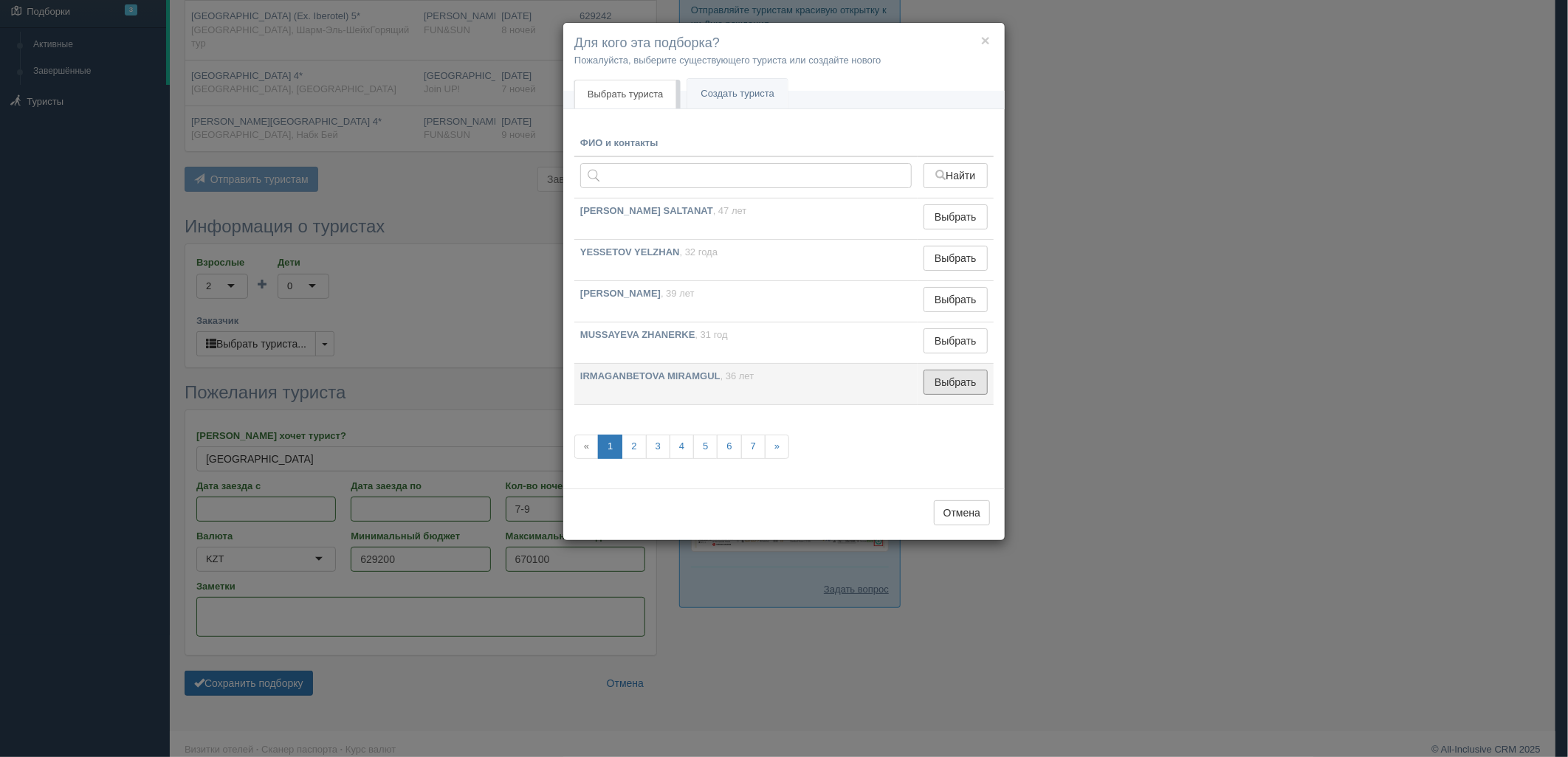
click at [950, 386] on button "Выбрать" at bounding box center [956, 383] width 65 height 25
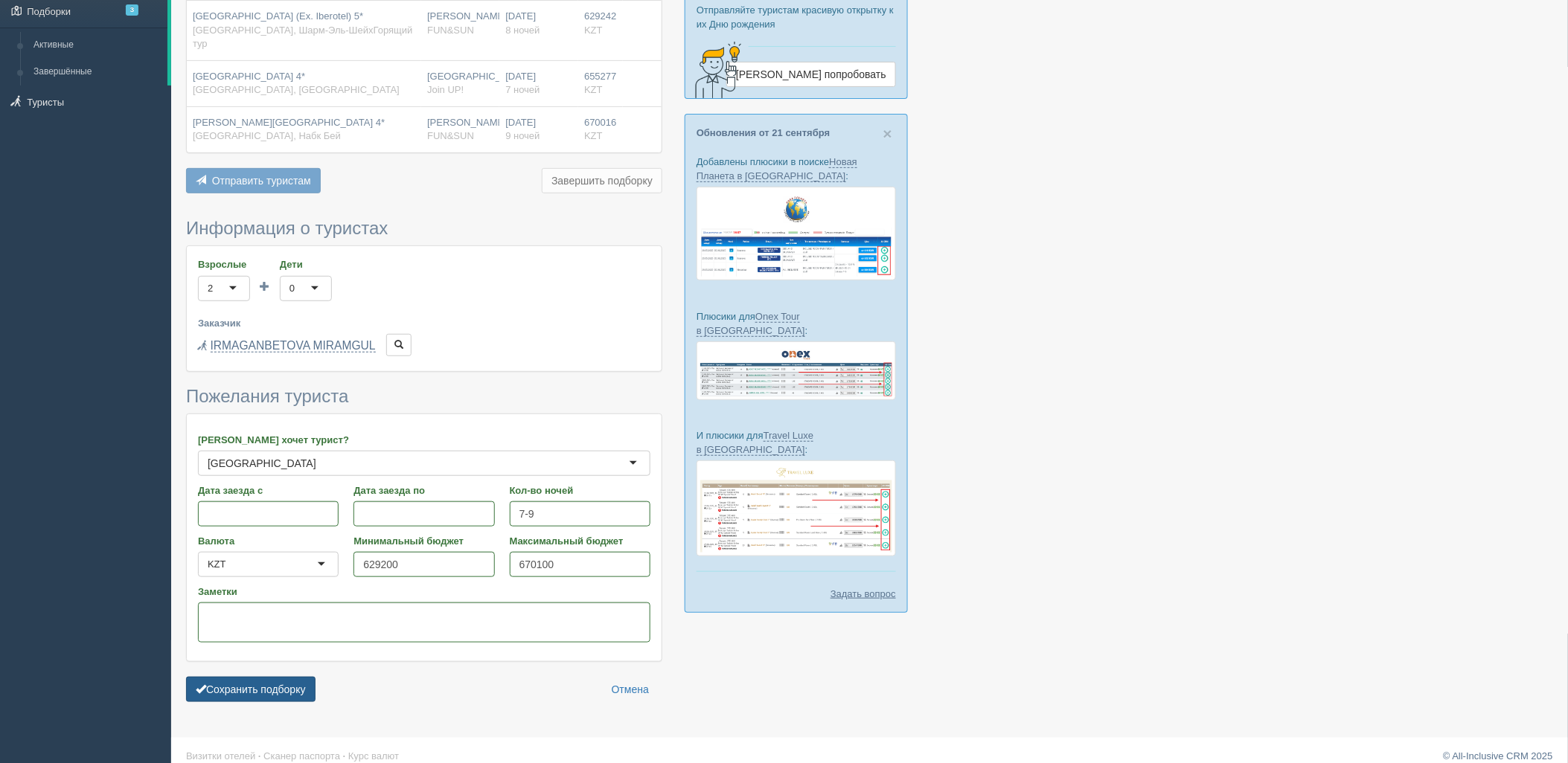
click at [271, 687] on button "Сохранить подборку" at bounding box center [250, 689] width 129 height 26
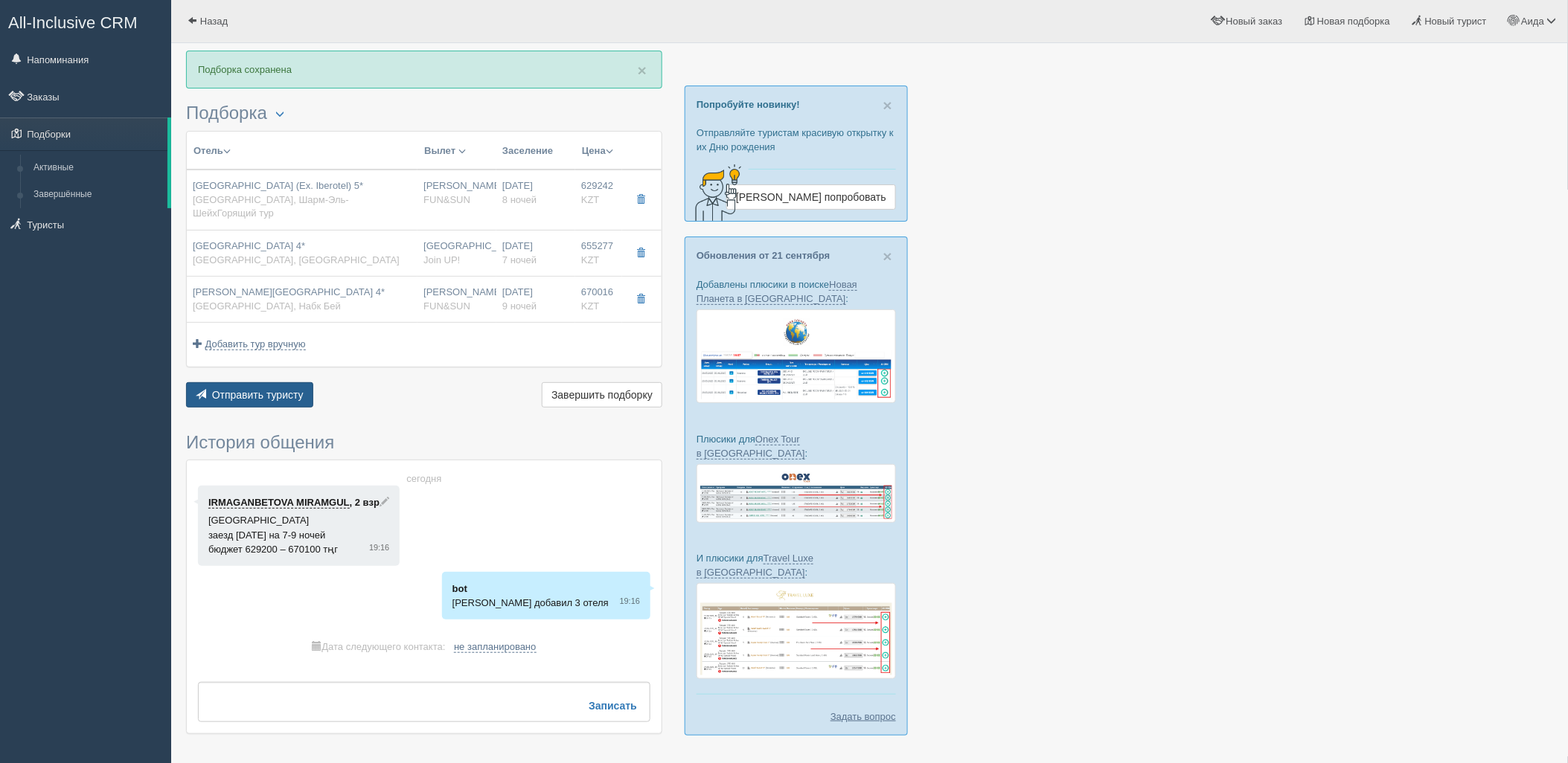
click at [263, 389] on span "Отправить туристу" at bounding box center [258, 395] width 92 height 12
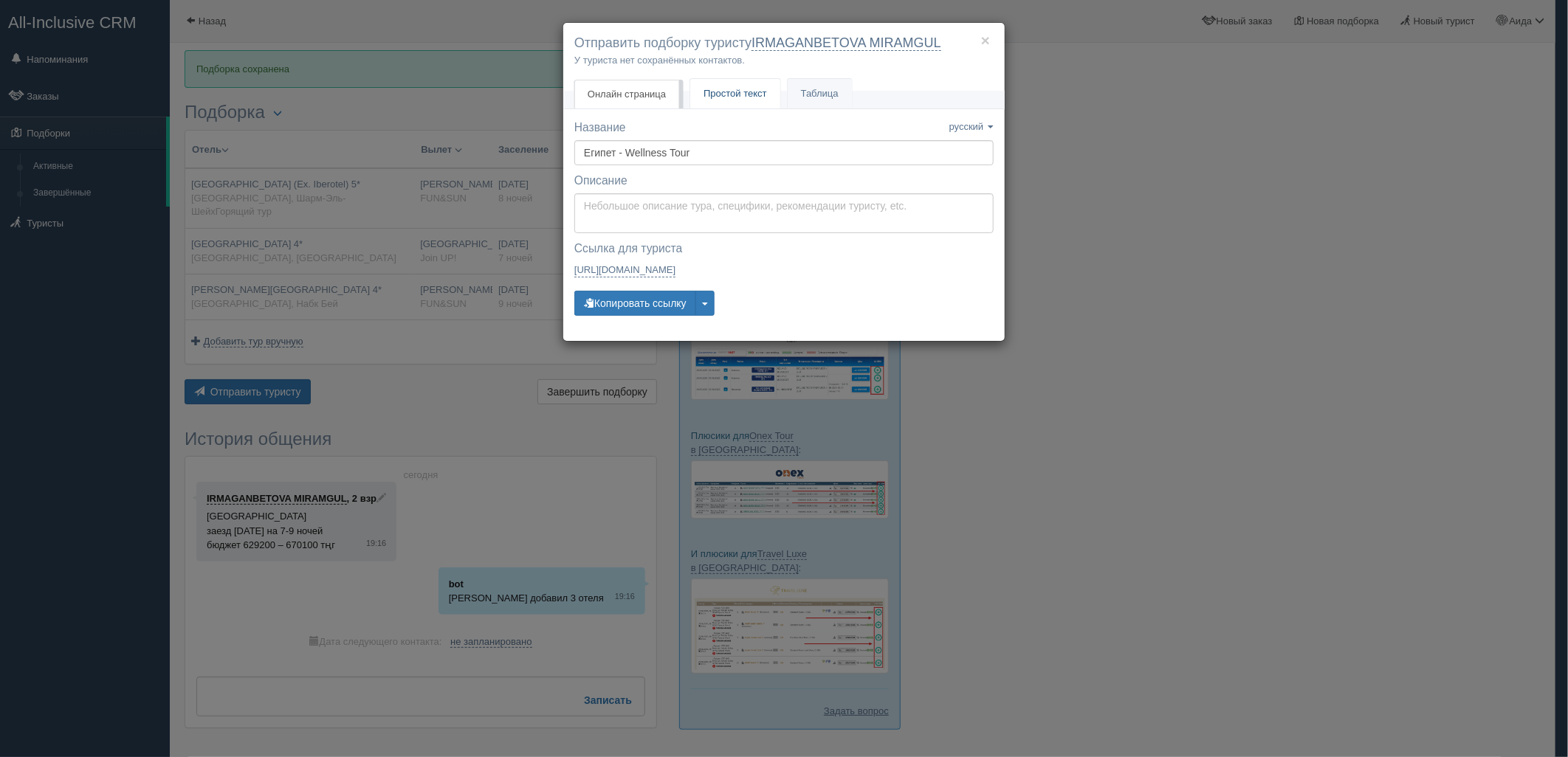
click at [751, 104] on link "Простой текст Текст" at bounding box center [735, 94] width 90 height 31
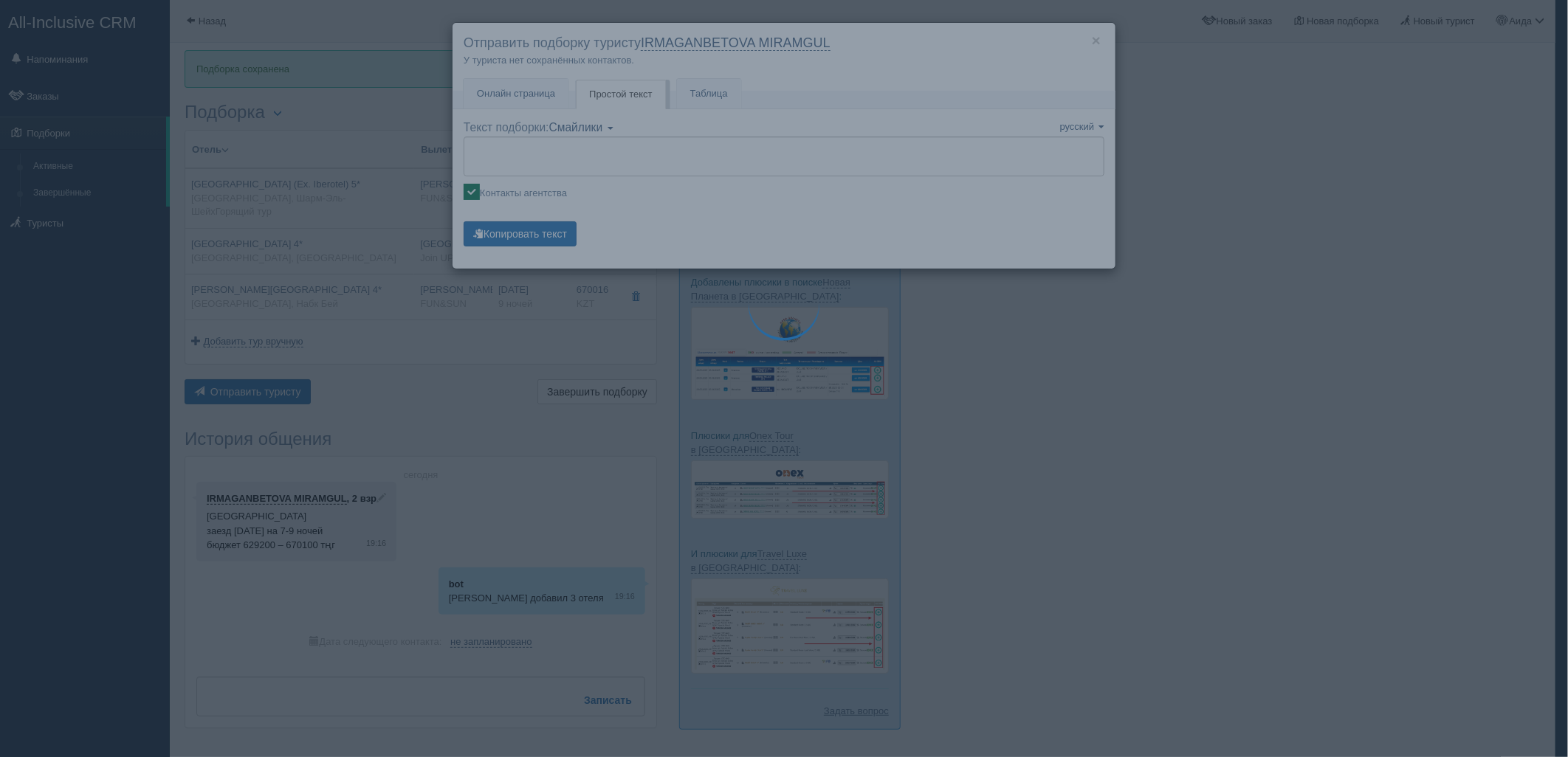
type textarea "🌞 Добрый день! Предлагаем Вам рассмотреть следующие варианты: 🌎 Египет, Шарм-Эл…"
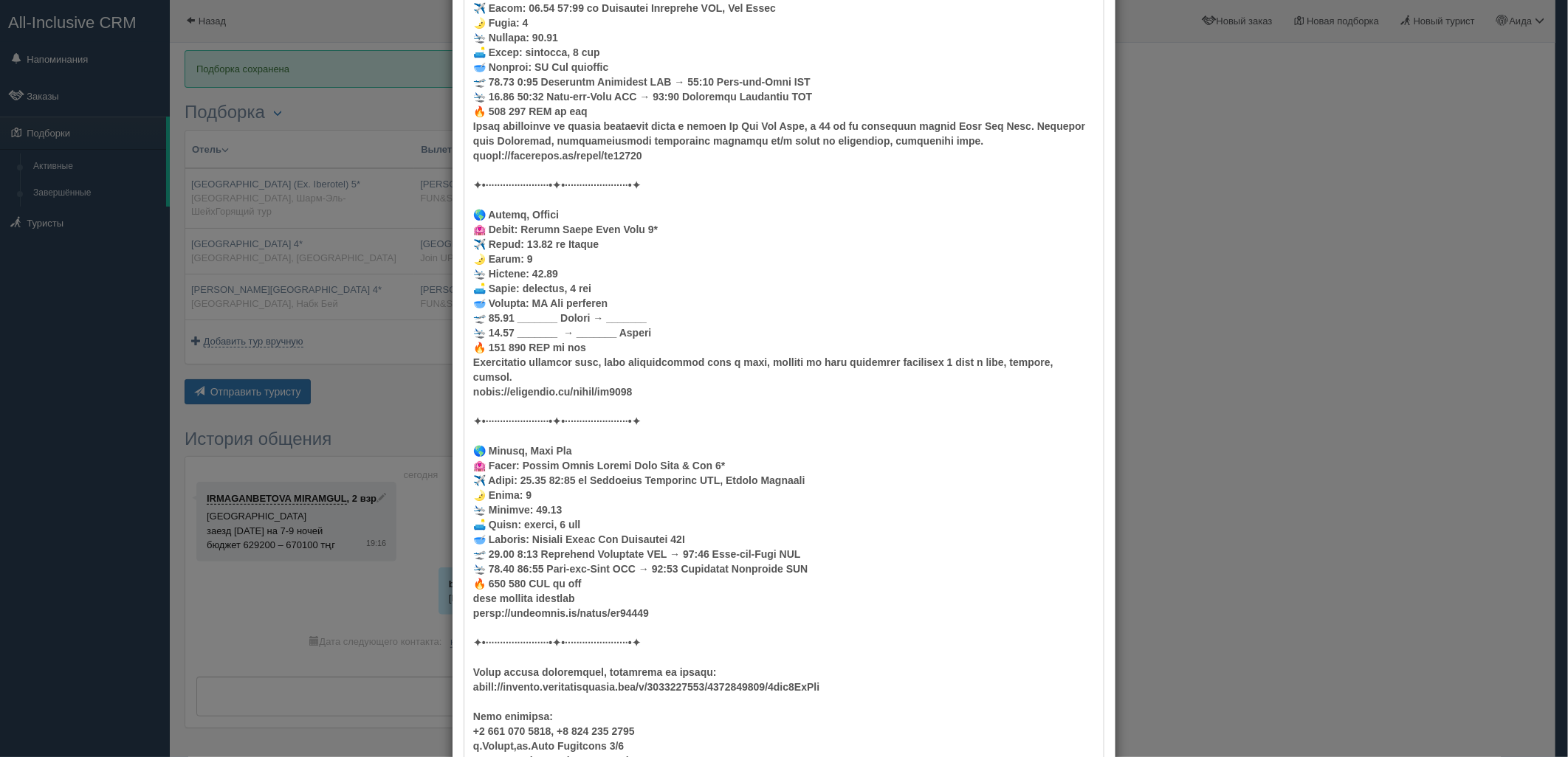
scroll to position [319, 0]
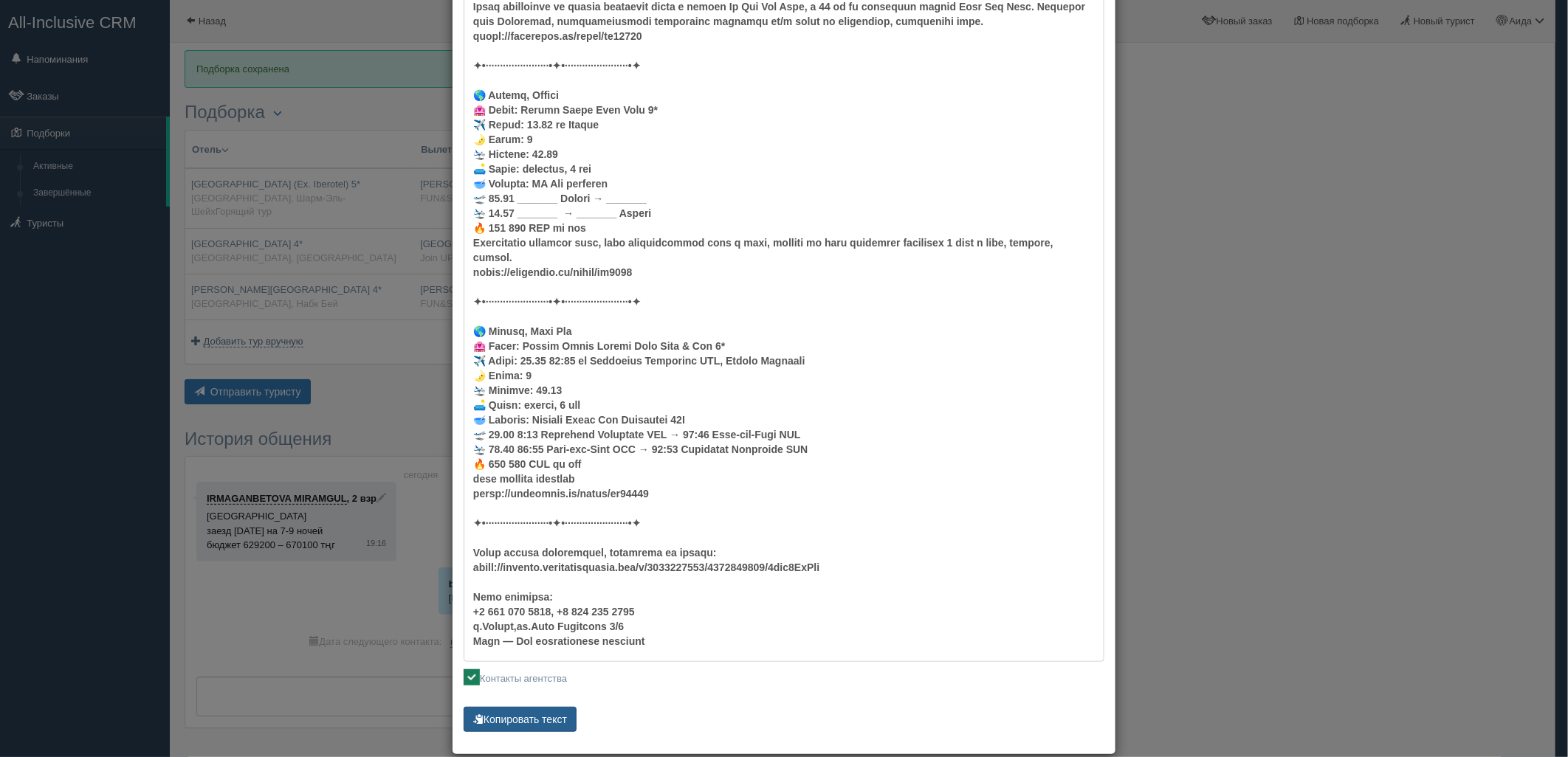
click at [540, 709] on button "Копировать текст" at bounding box center [520, 720] width 113 height 25
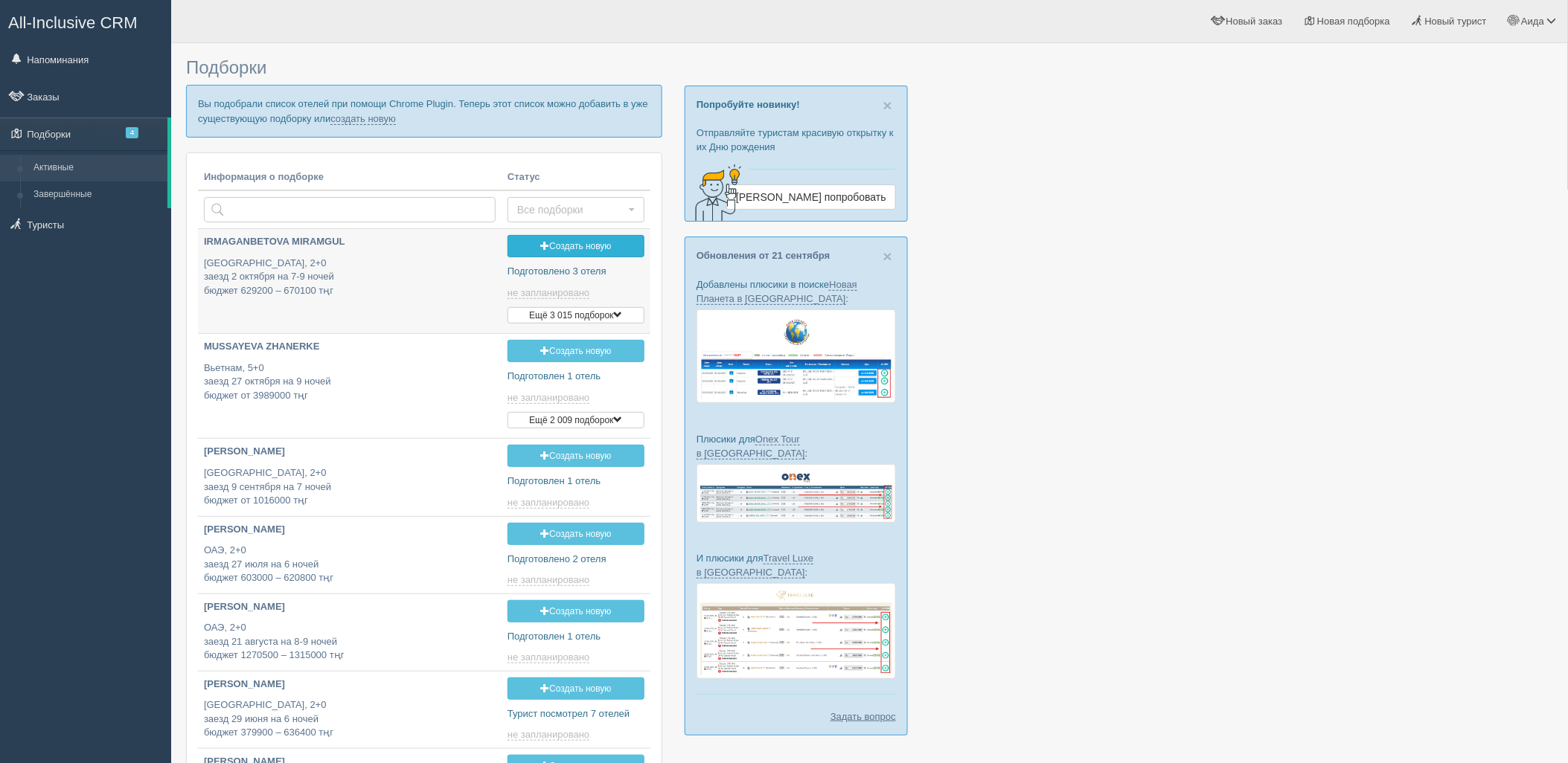
type input "[DATE] 19:15"
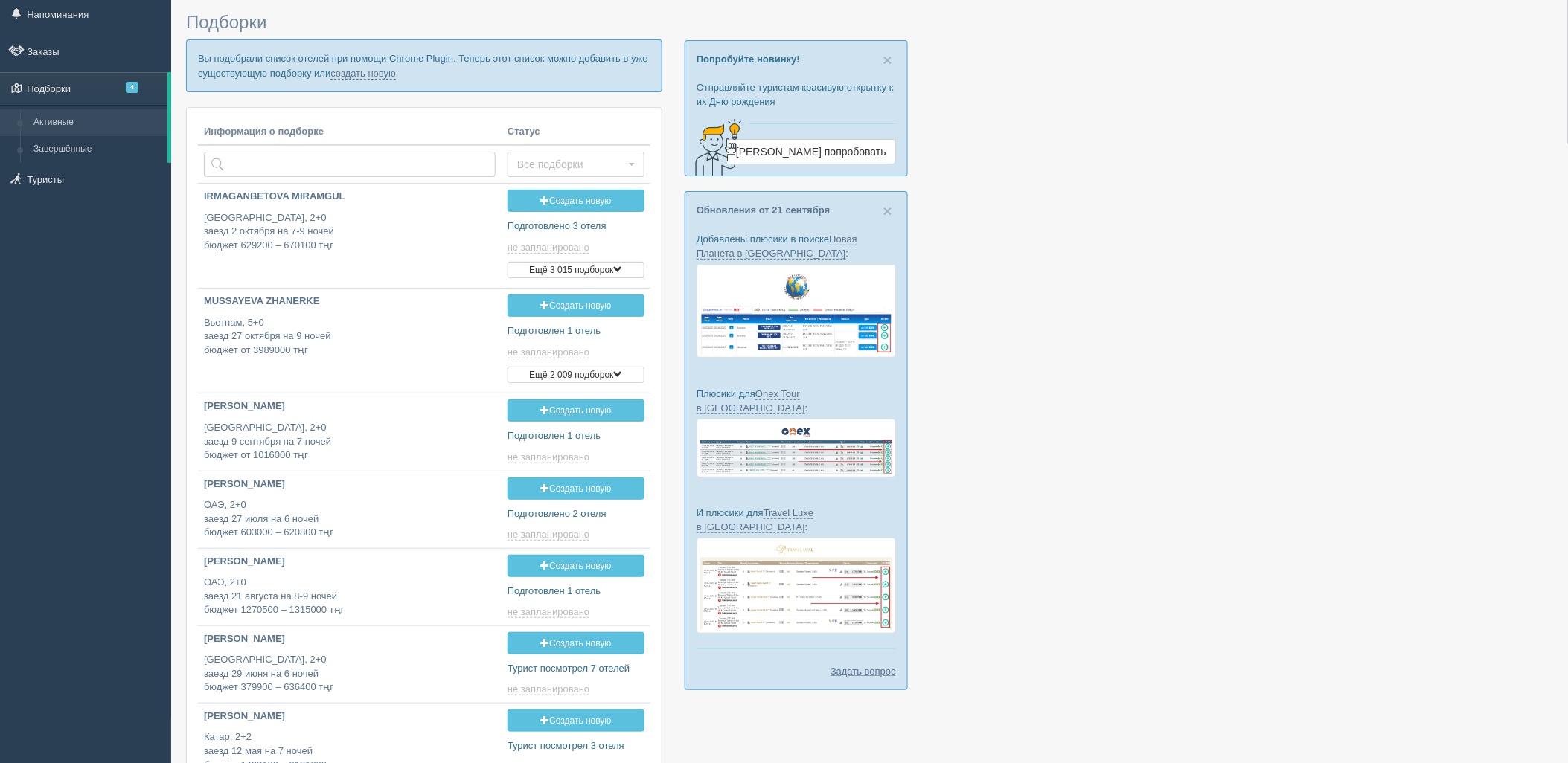
scroll to position [83, 0]
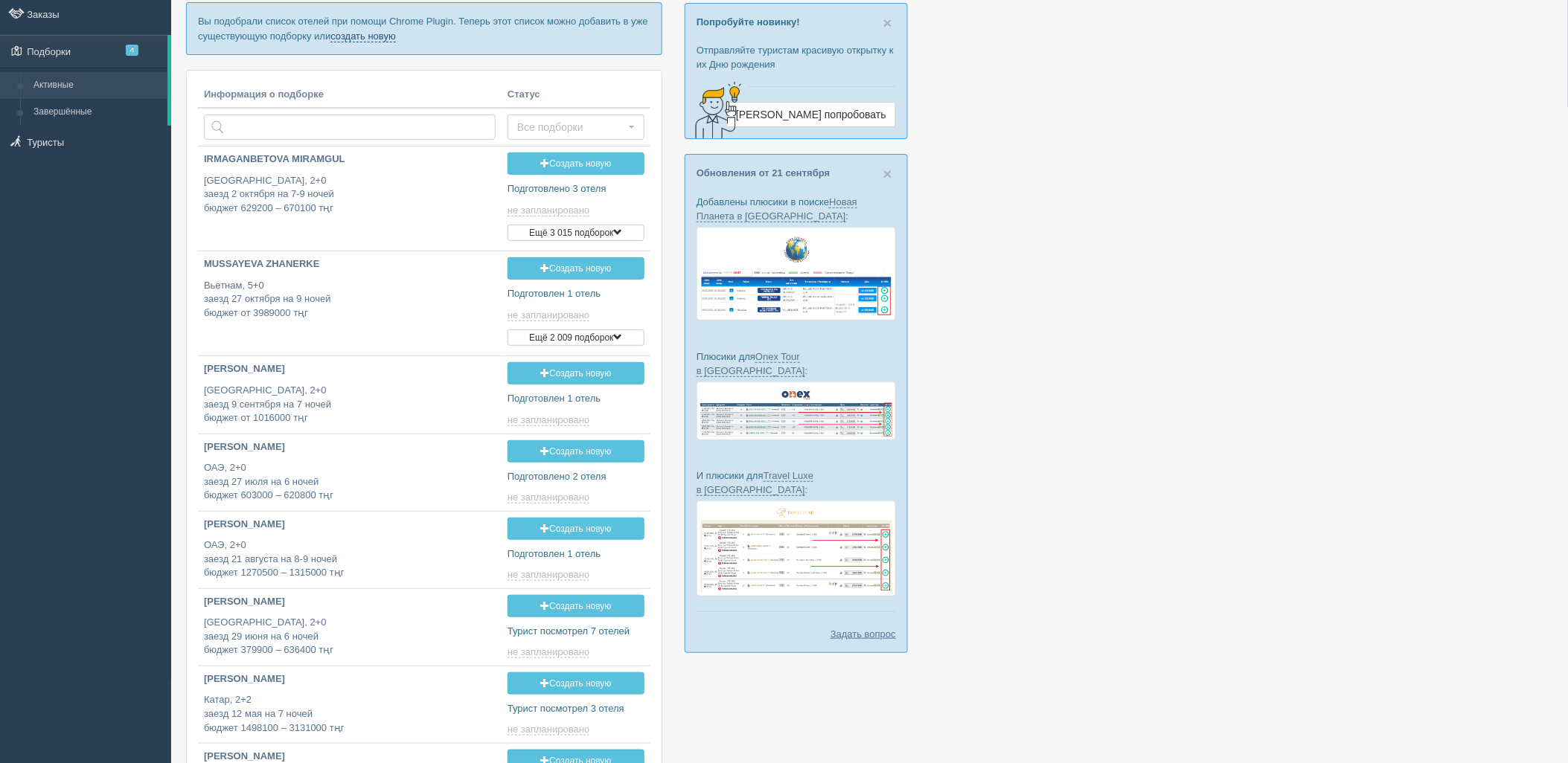
click at [381, 35] on link "создать новую" at bounding box center [363, 37] width 66 height 12
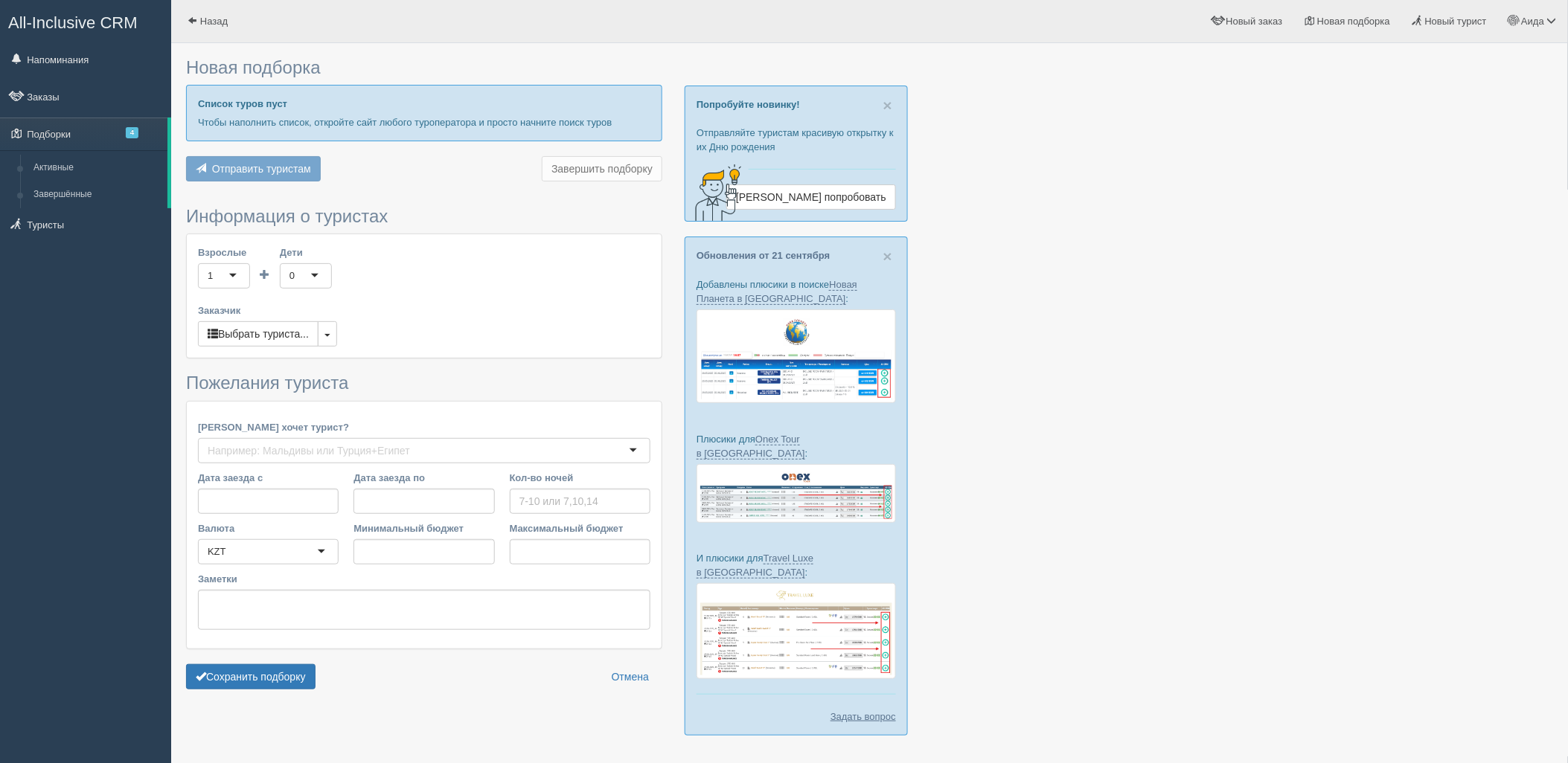
type input "7"
type input "1907500"
type input "2807400"
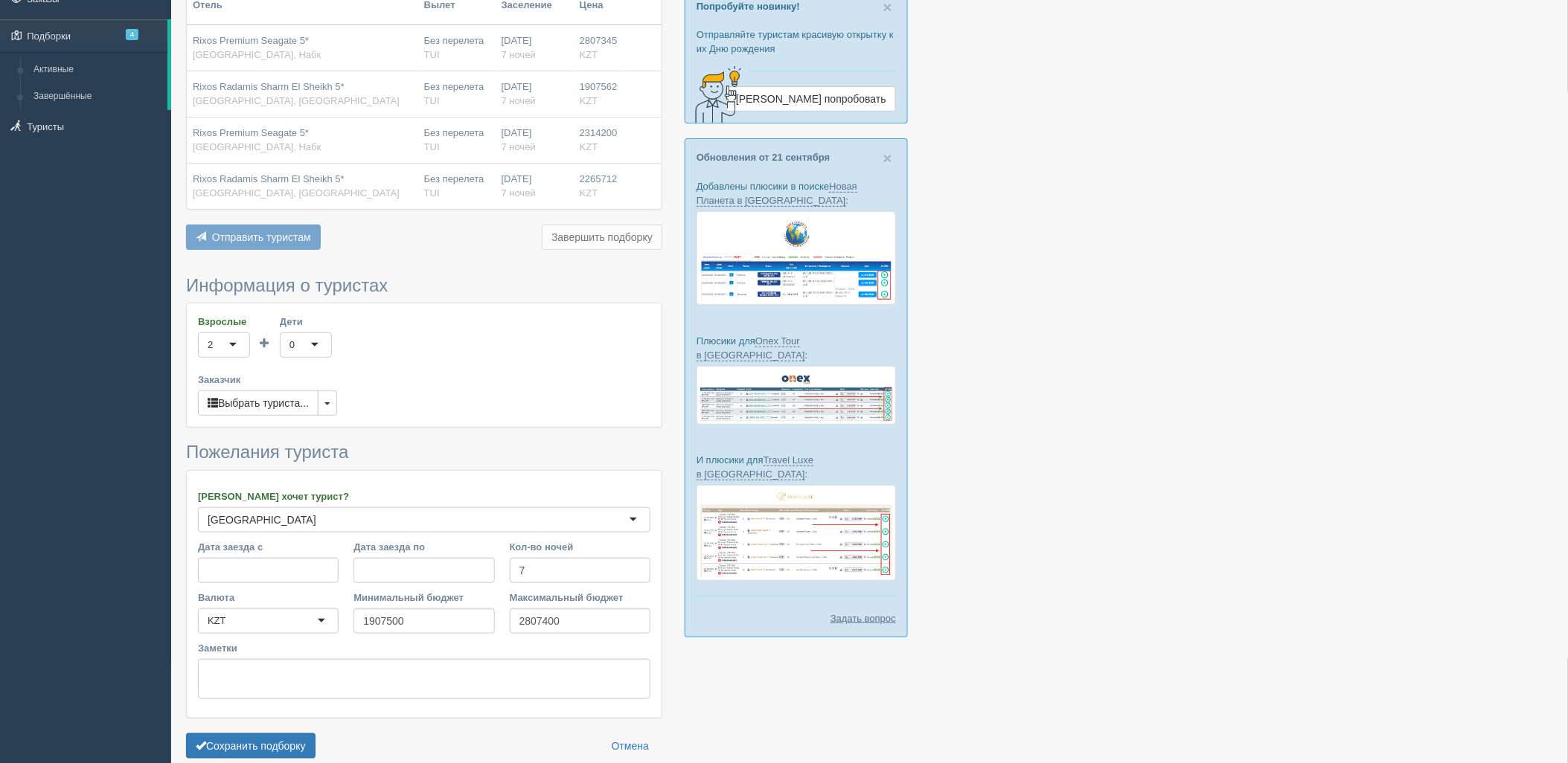
scroll to position [169, 0]
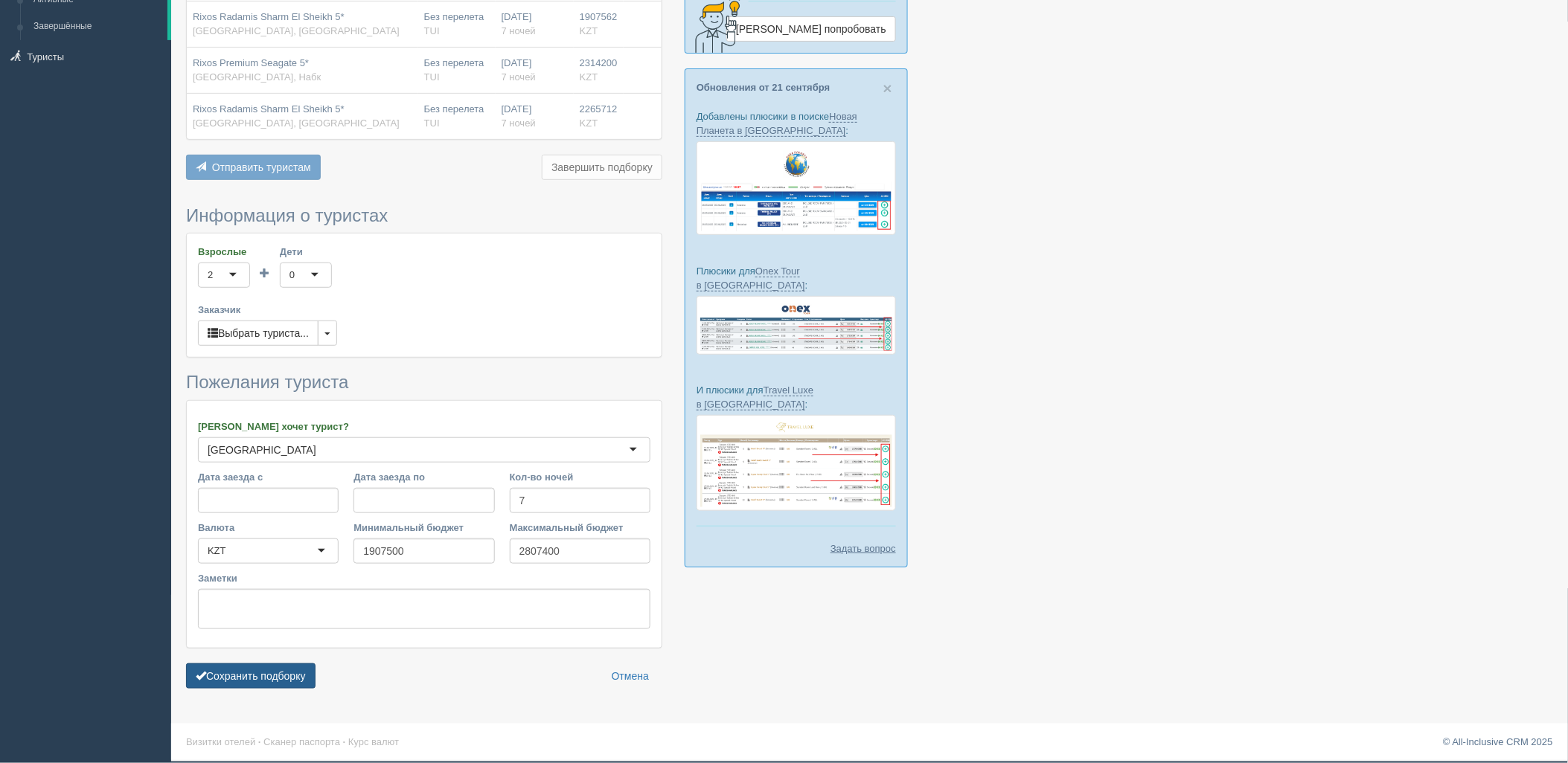
drag, startPoint x: 224, startPoint y: 681, endPoint x: 237, endPoint y: 677, distance: 13.6
click at [225, 681] on button "Сохранить подборку" at bounding box center [250, 677] width 129 height 26
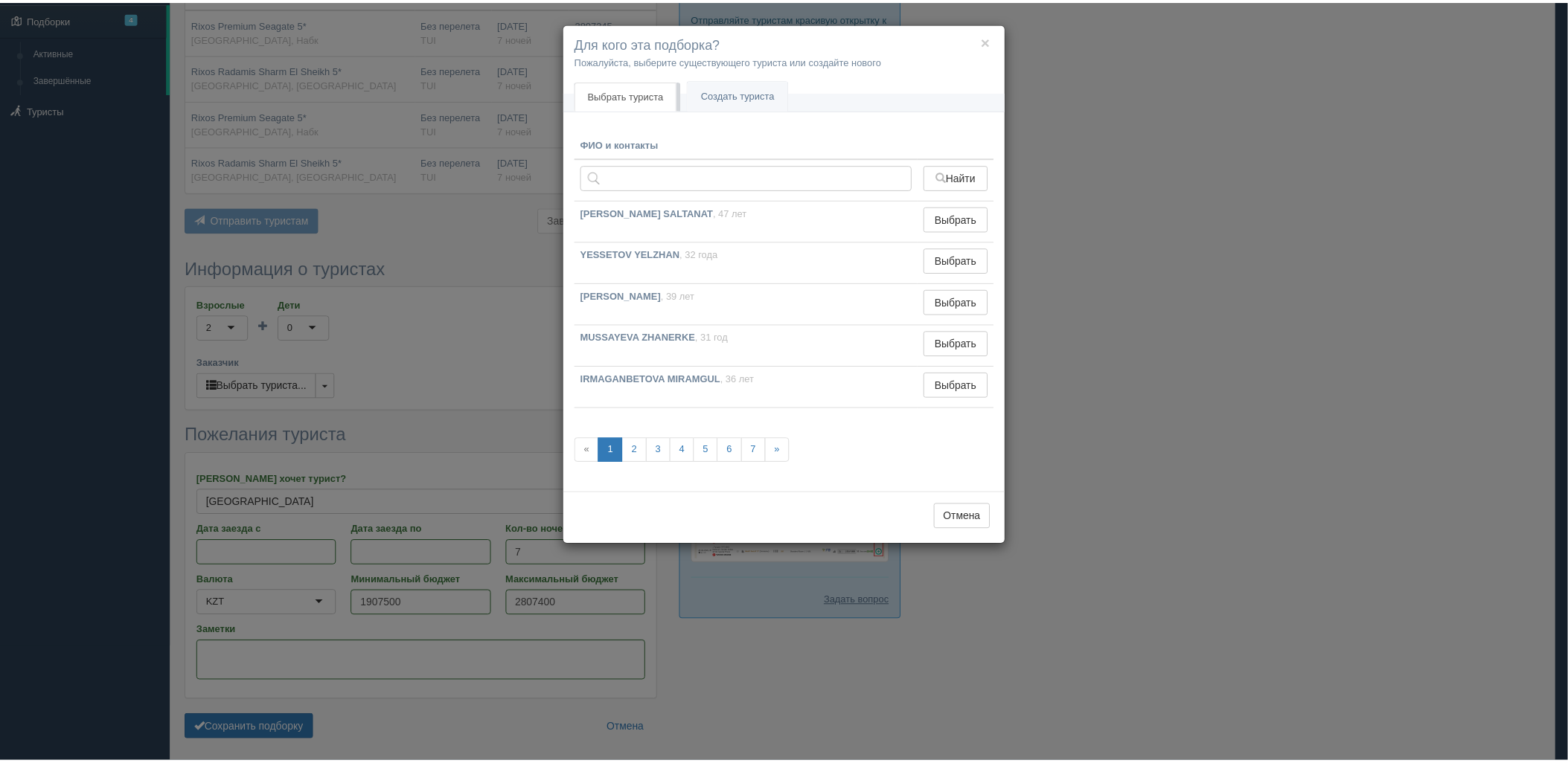
scroll to position [86, 0]
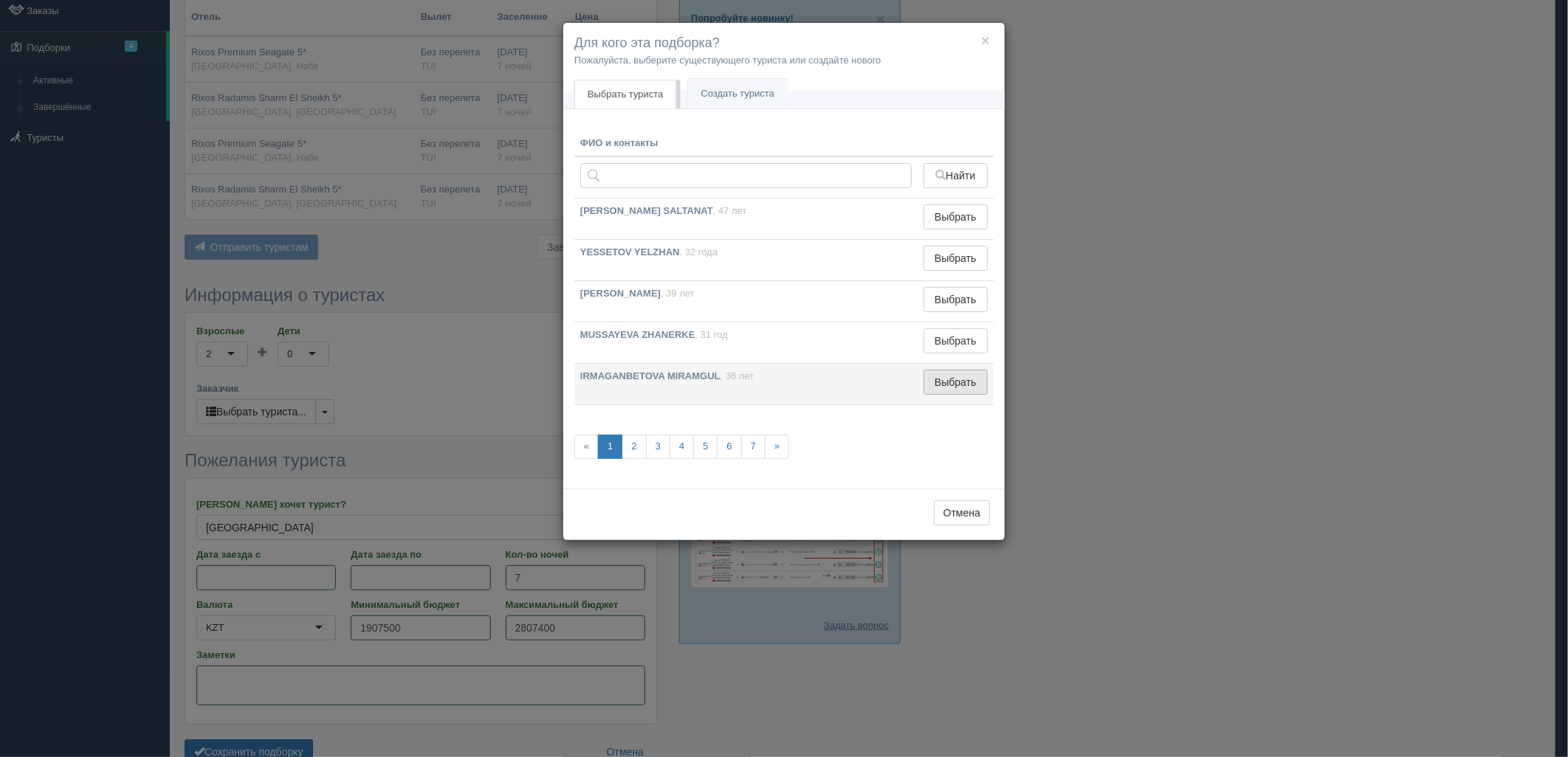
click at [935, 386] on button "Выбрать" at bounding box center [956, 383] width 65 height 25
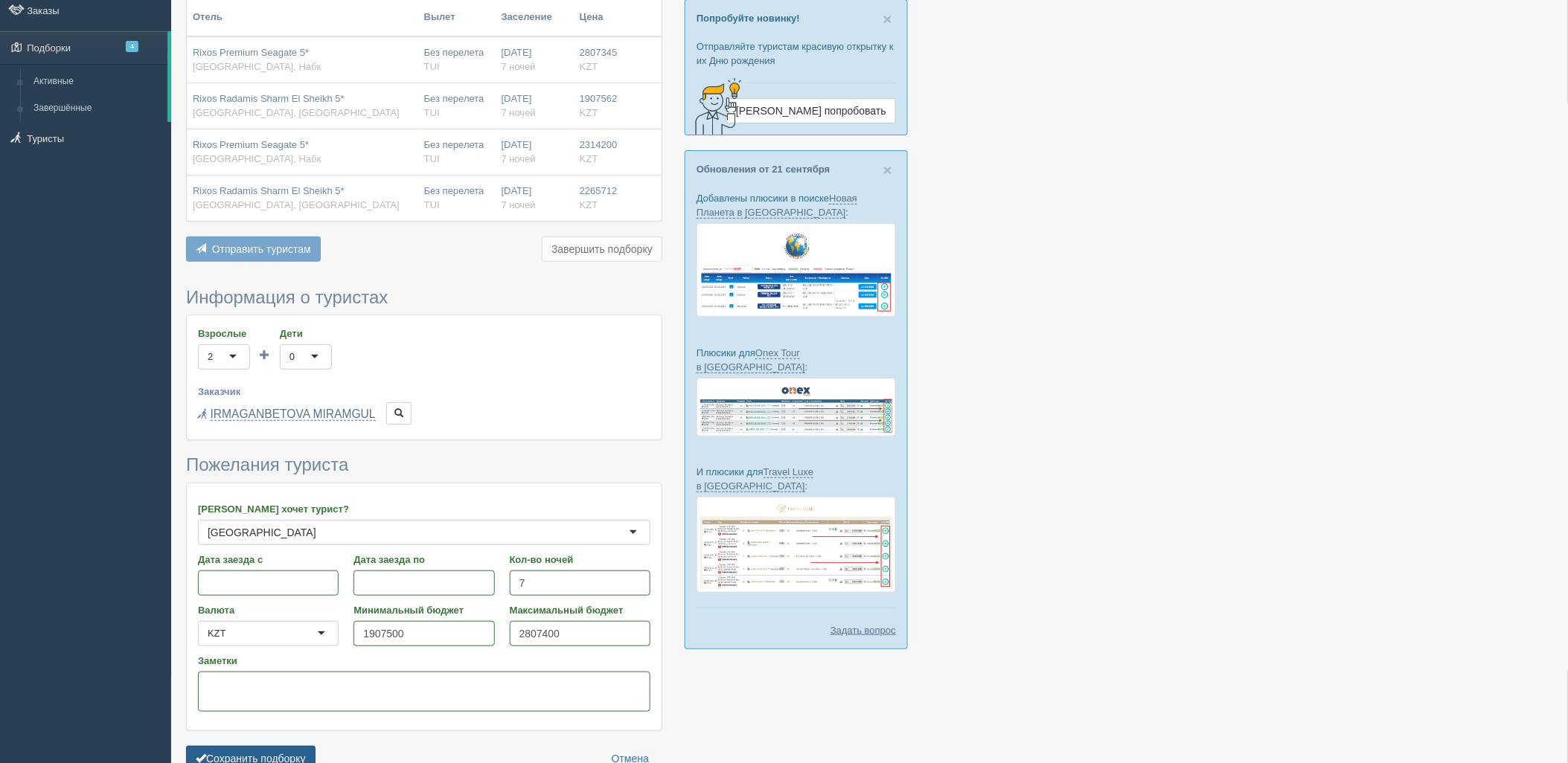
click at [304, 759] on button "Сохранить подборку" at bounding box center [250, 759] width 129 height 26
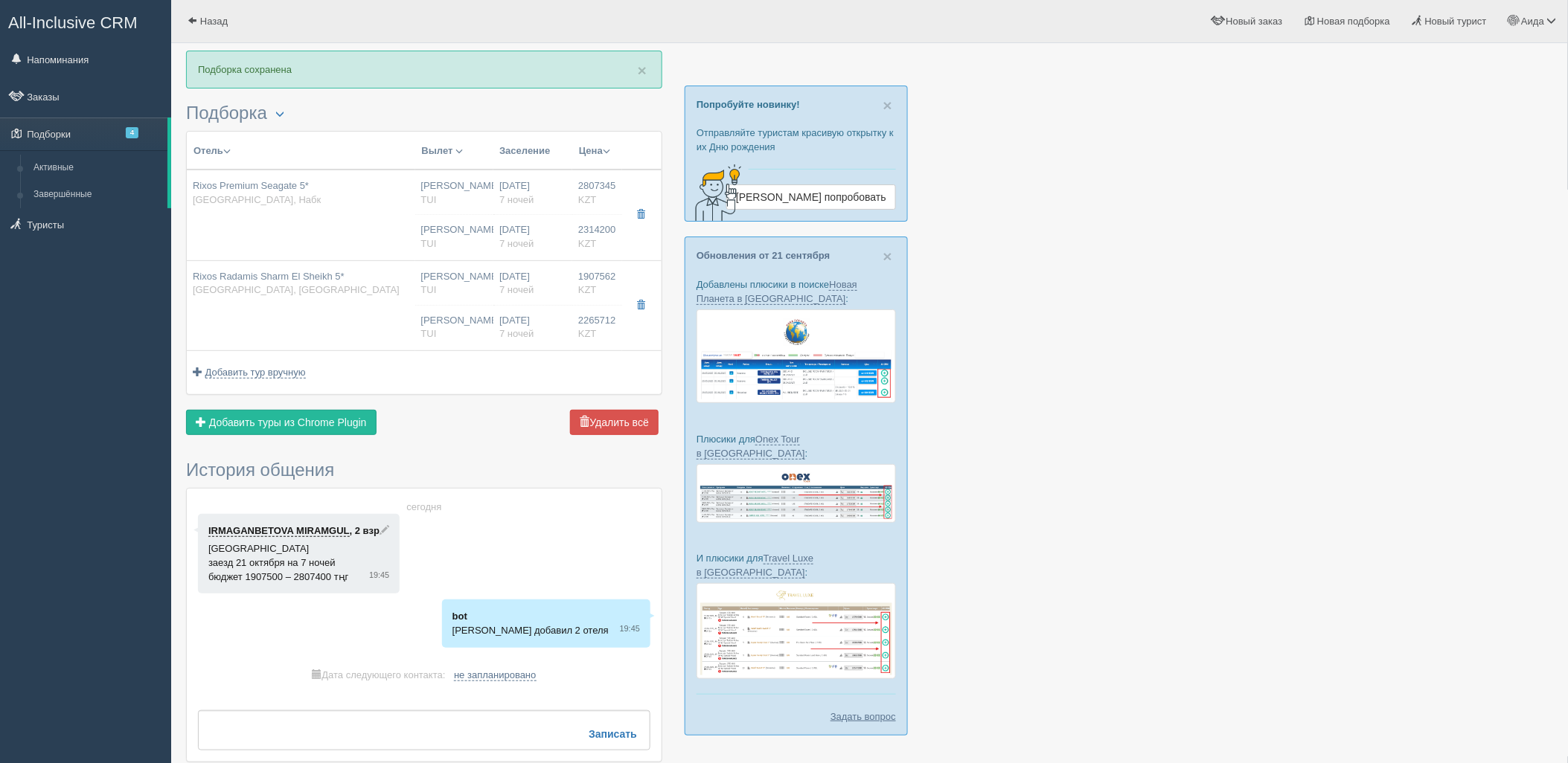
click at [309, 407] on div "Отель Разделить отели... Вылет Выезд Авиа Автобус Заселение Цена Дешёвые вначале" at bounding box center [424, 285] width 476 height 309
click at [306, 419] on button "Отправить туристу Отправить" at bounding box center [249, 423] width 128 height 26
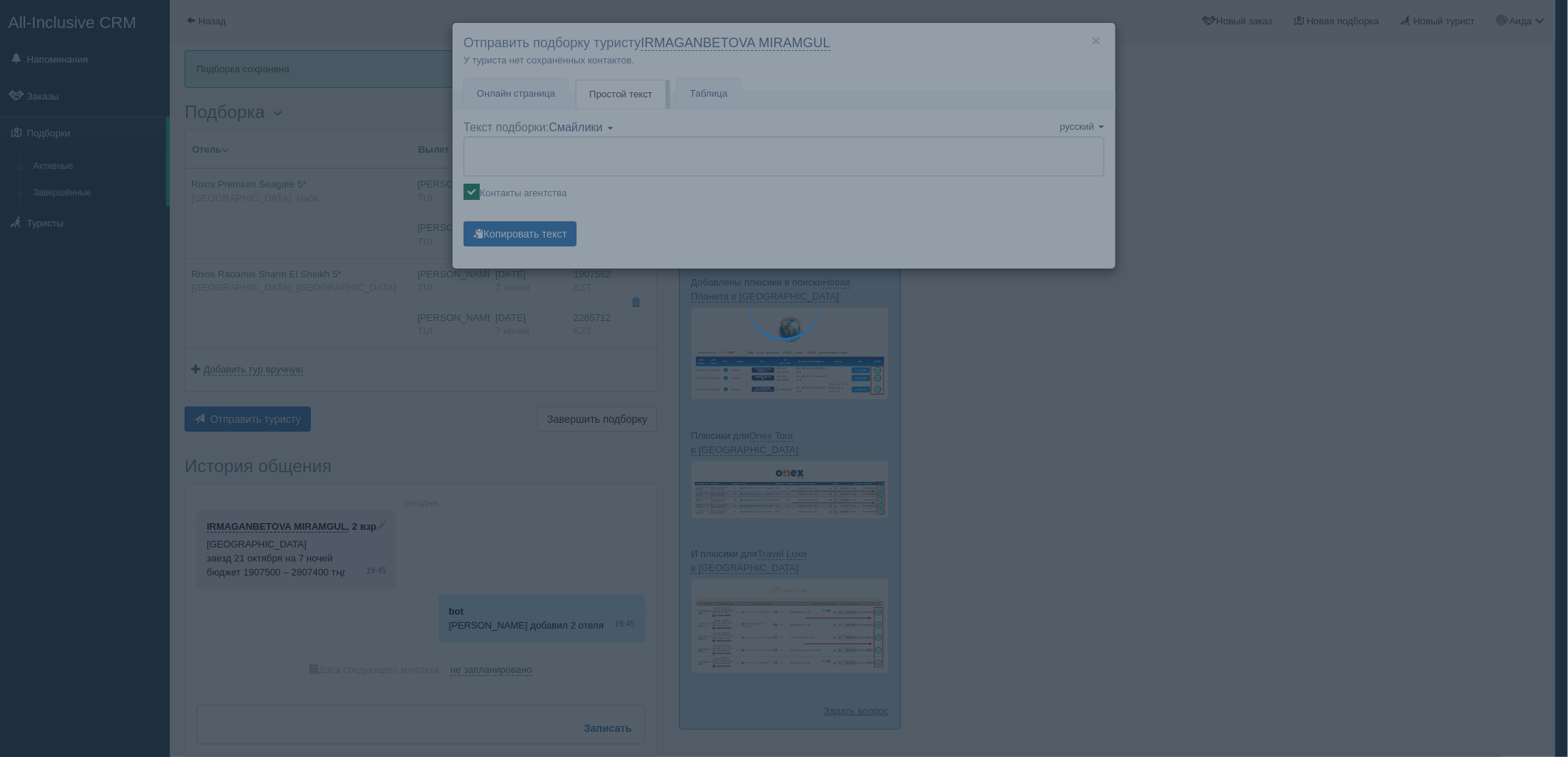
type textarea "🌞 Добрый день! Предлагаем Вам рассмотреть следующие варианты: 🌎 Египет, Набк 🏩 …"
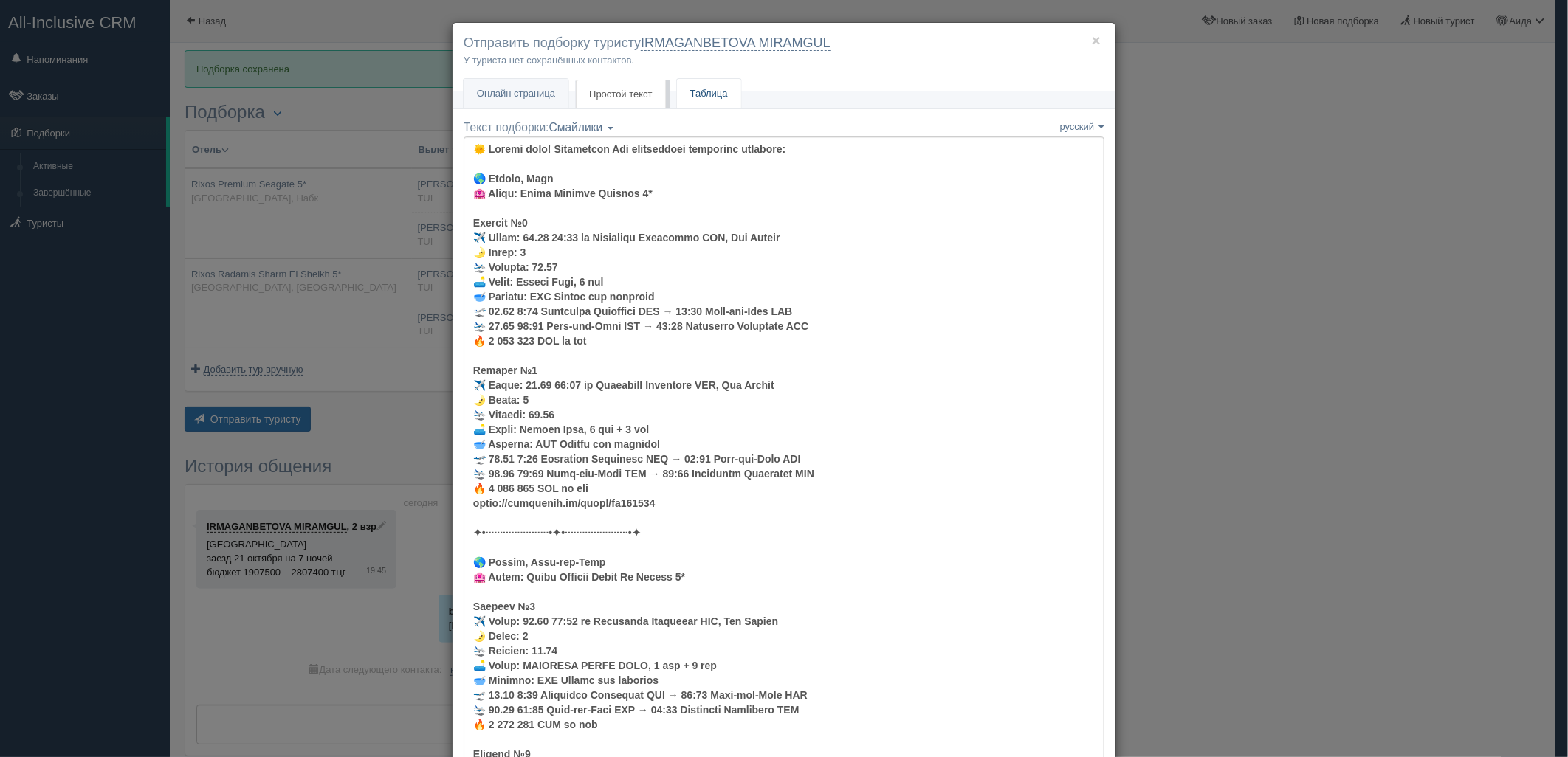
click at [699, 90] on link "Таблица" at bounding box center [709, 94] width 65 height 31
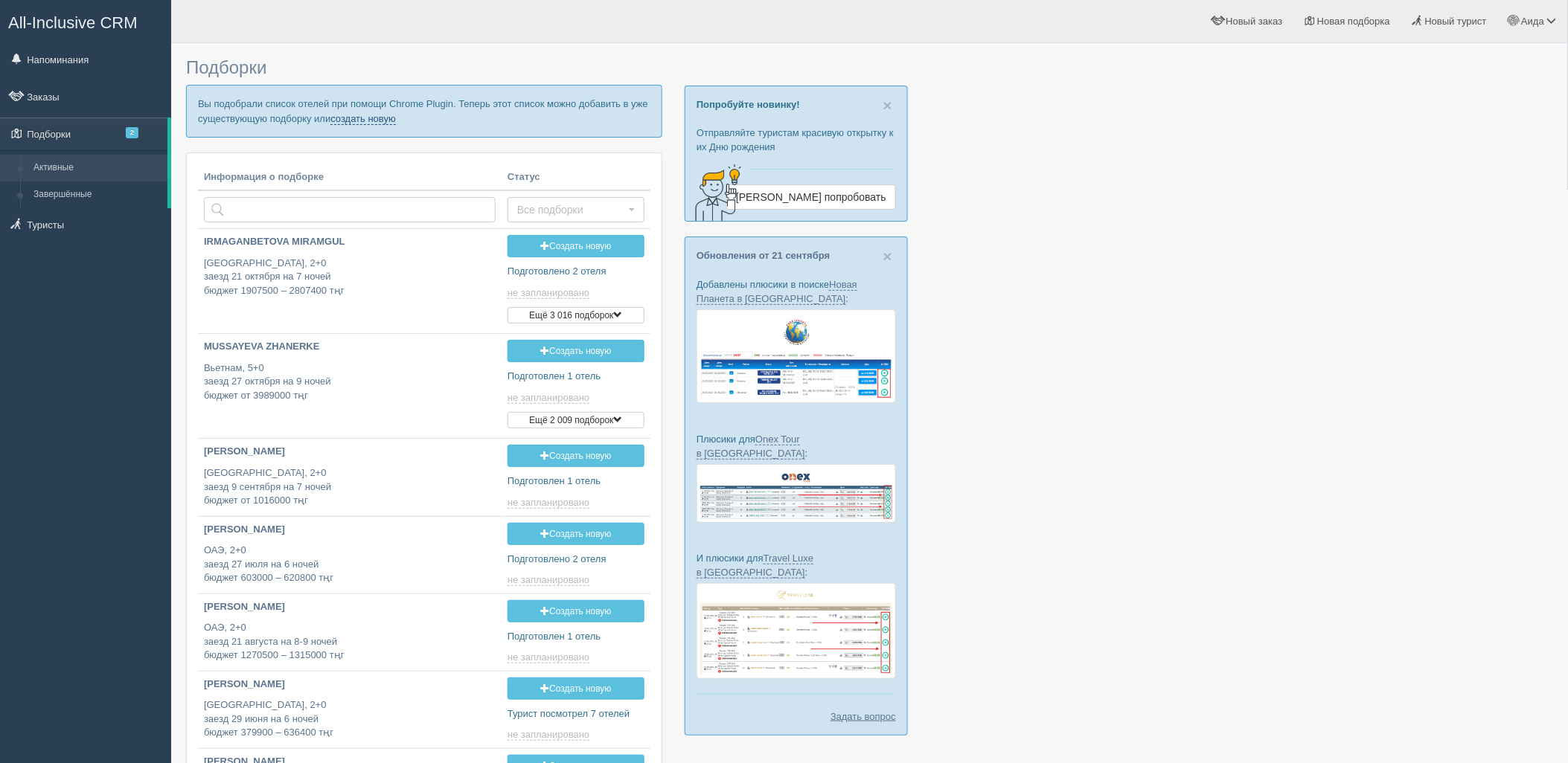
click at [369, 121] on link "создать новую" at bounding box center [363, 119] width 66 height 12
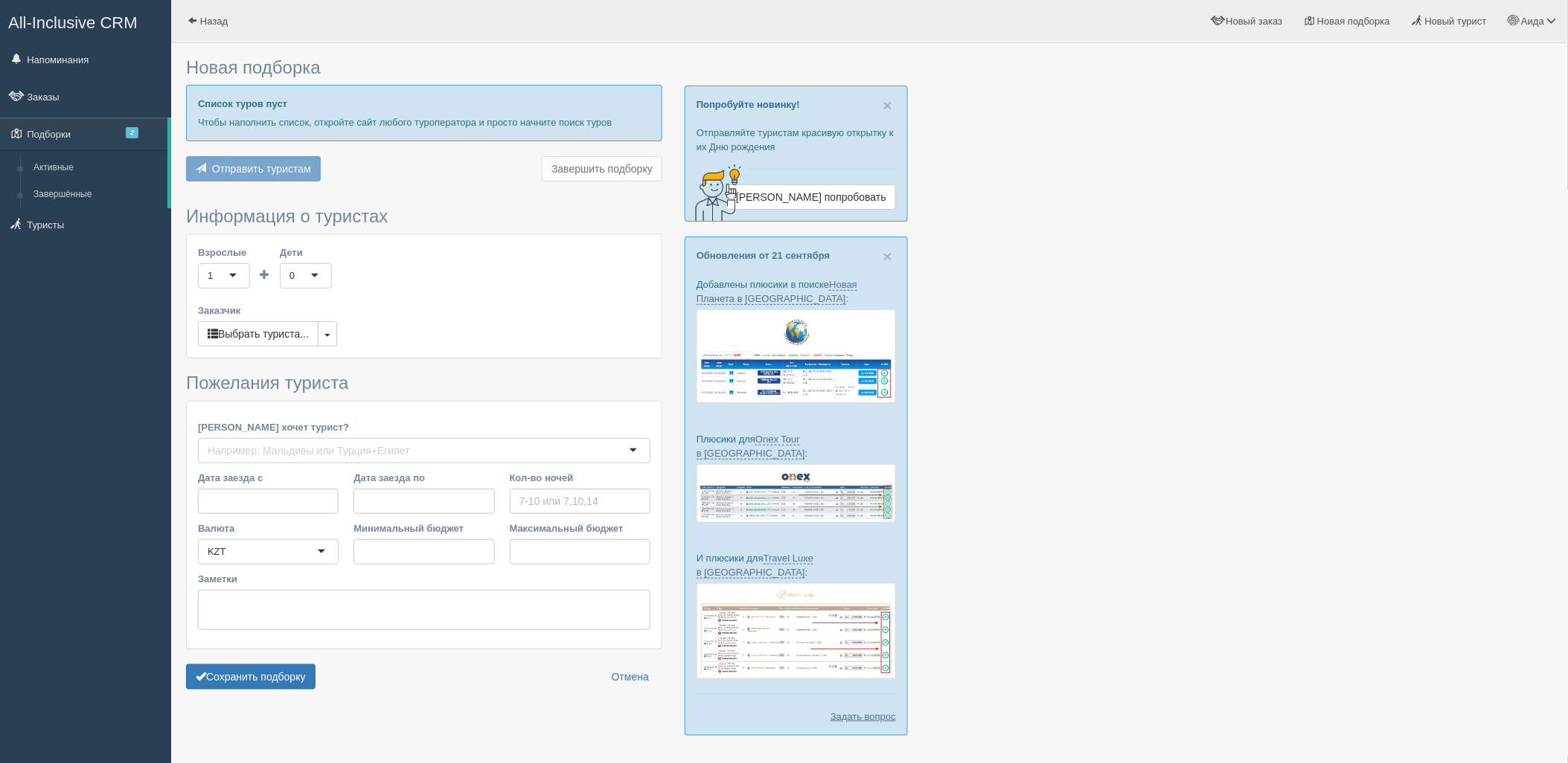
type input "7"
type input "3008500"
type input "3405600"
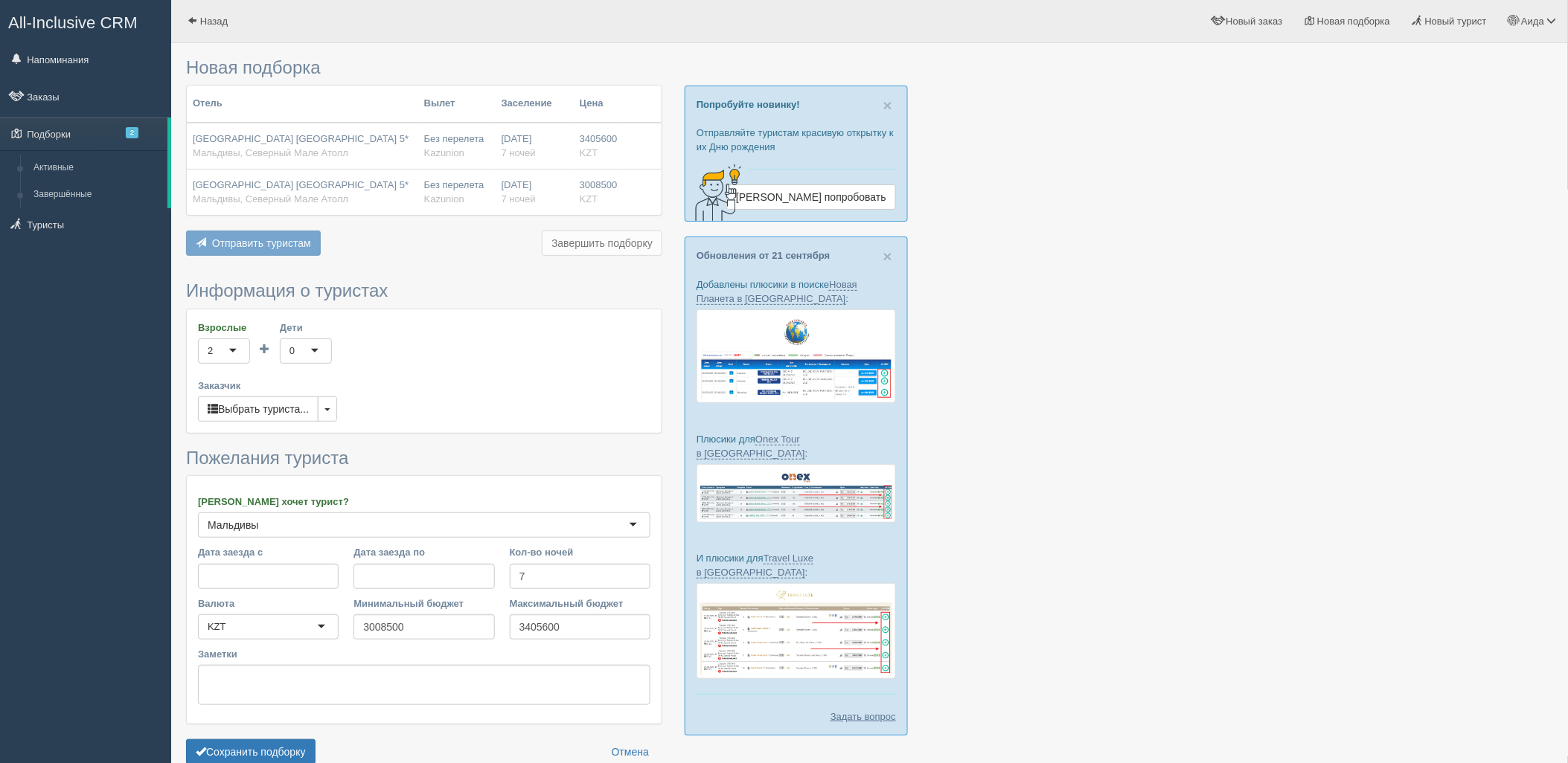
scroll to position [77, 0]
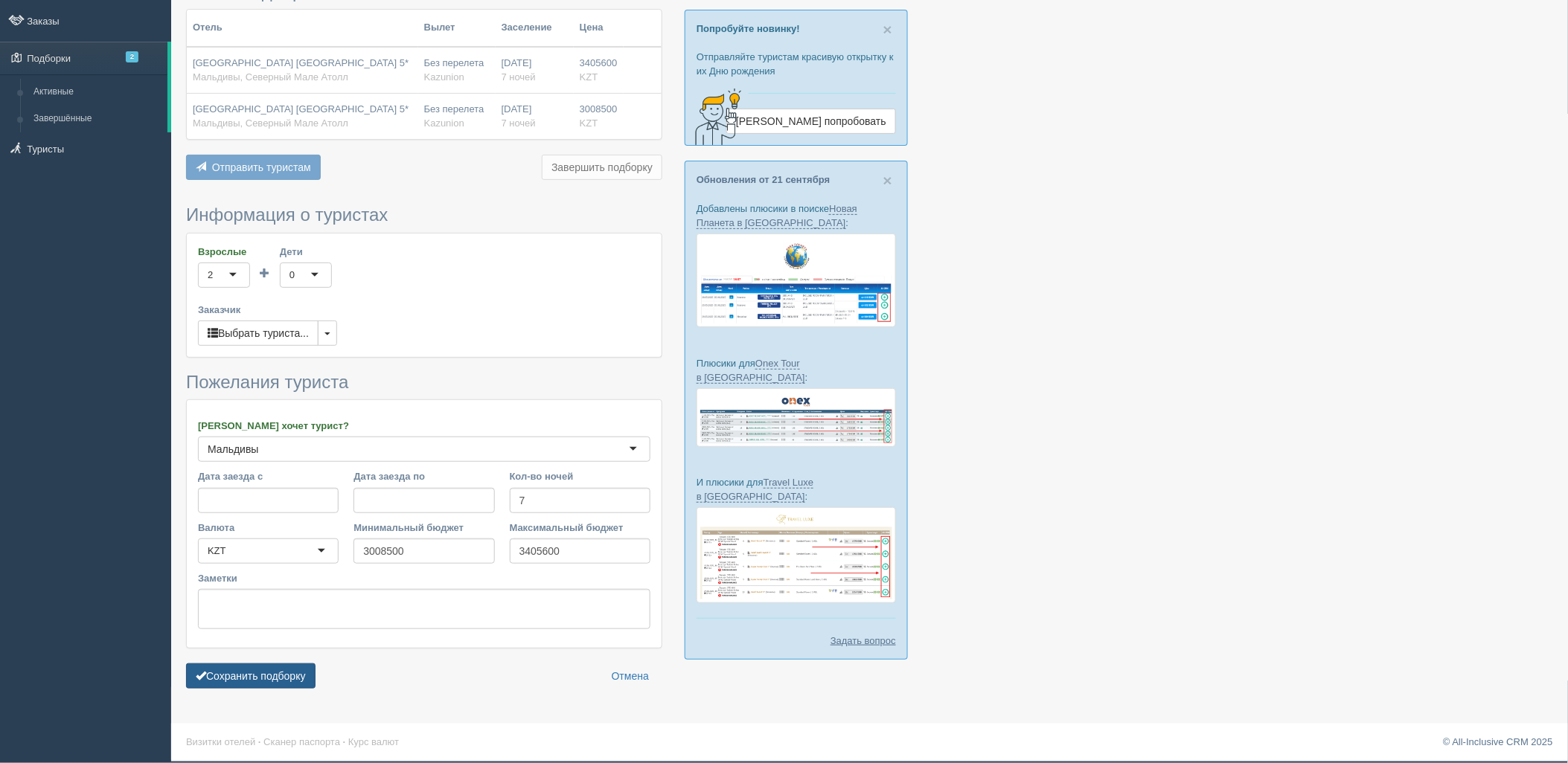
click at [241, 671] on button "Сохранить подборку" at bounding box center [250, 677] width 129 height 26
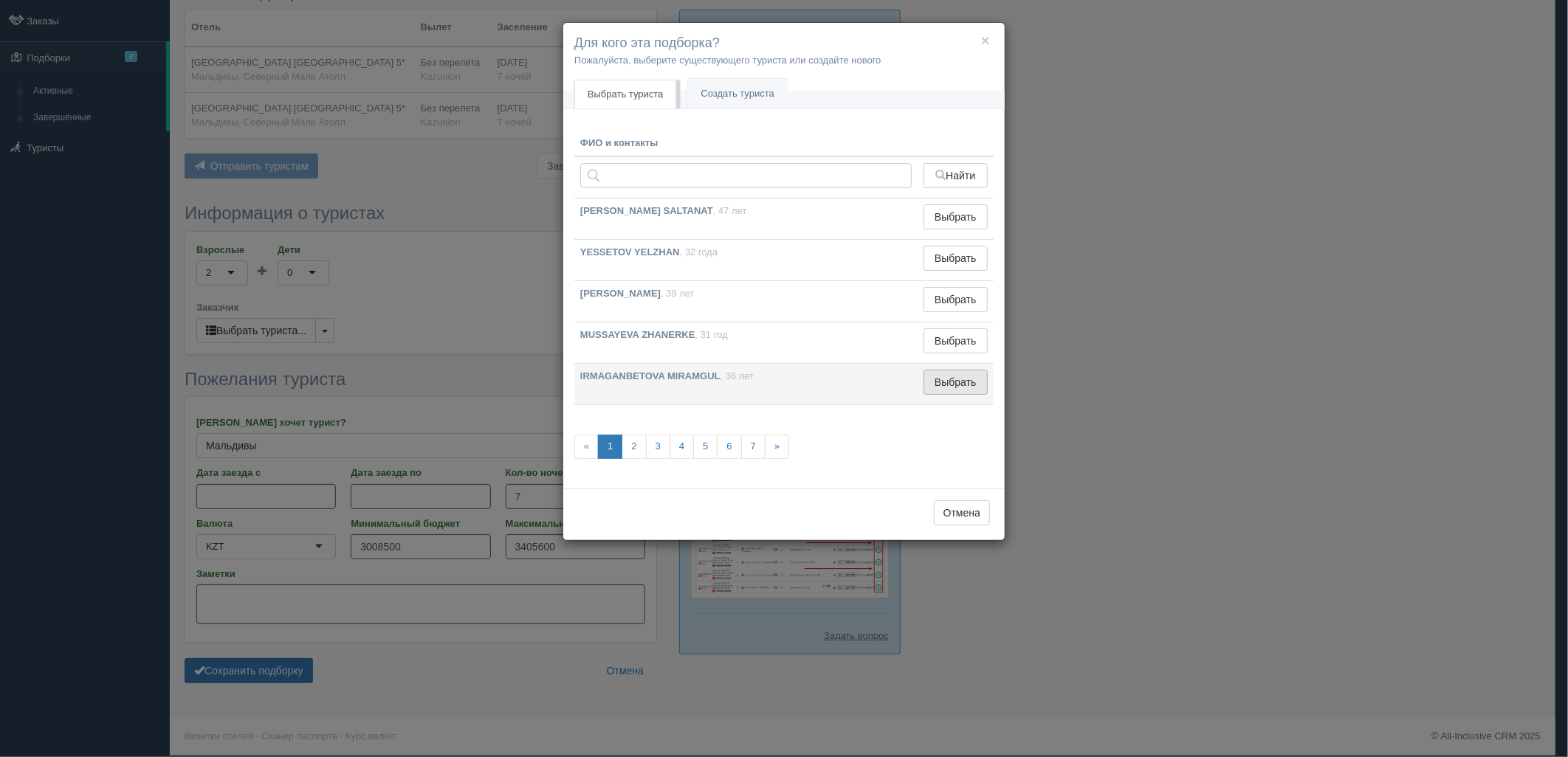
click at [958, 391] on button "Выбрать" at bounding box center [956, 383] width 65 height 25
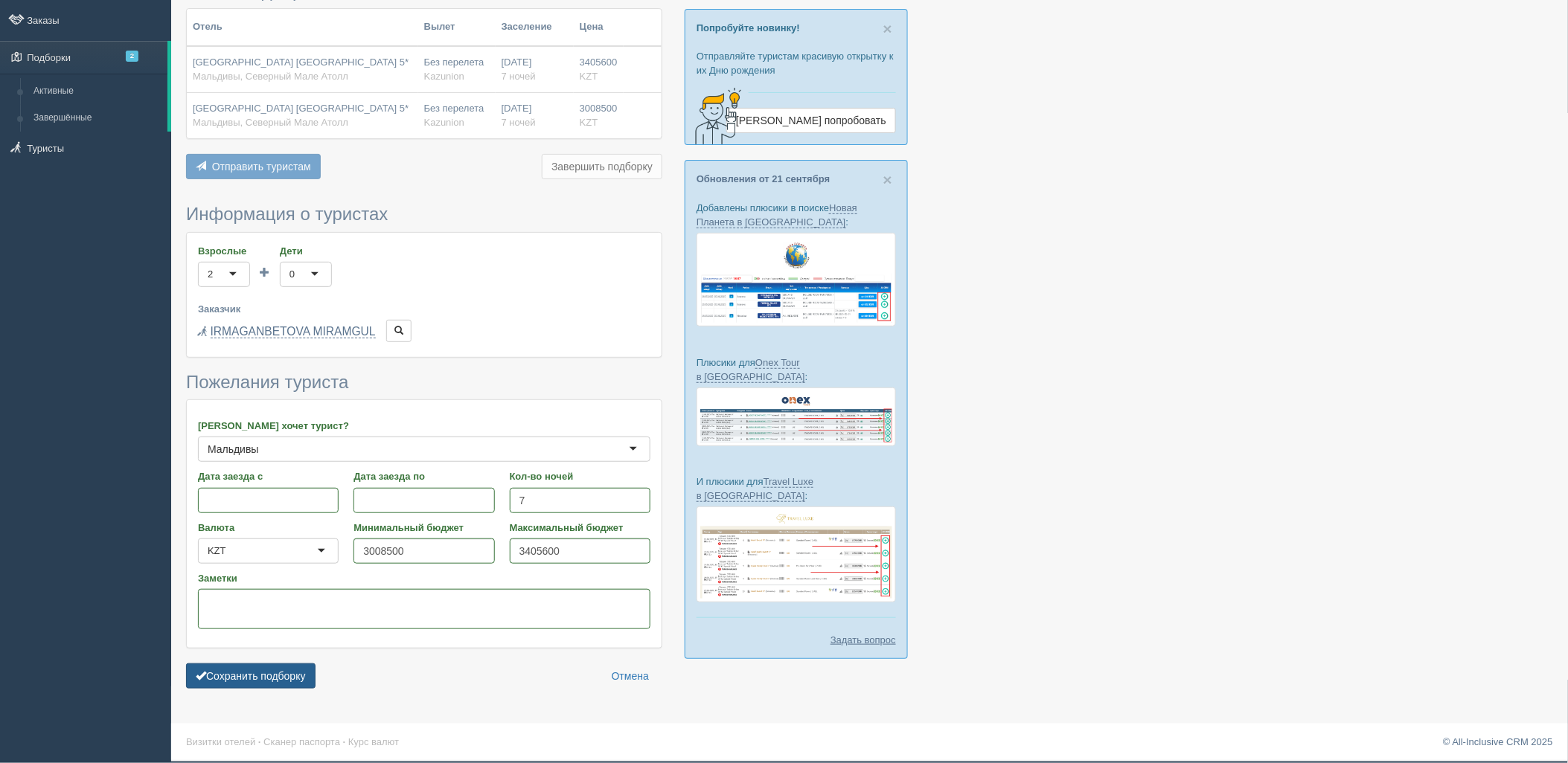
click at [235, 684] on button "Сохранить подборку" at bounding box center [250, 677] width 129 height 26
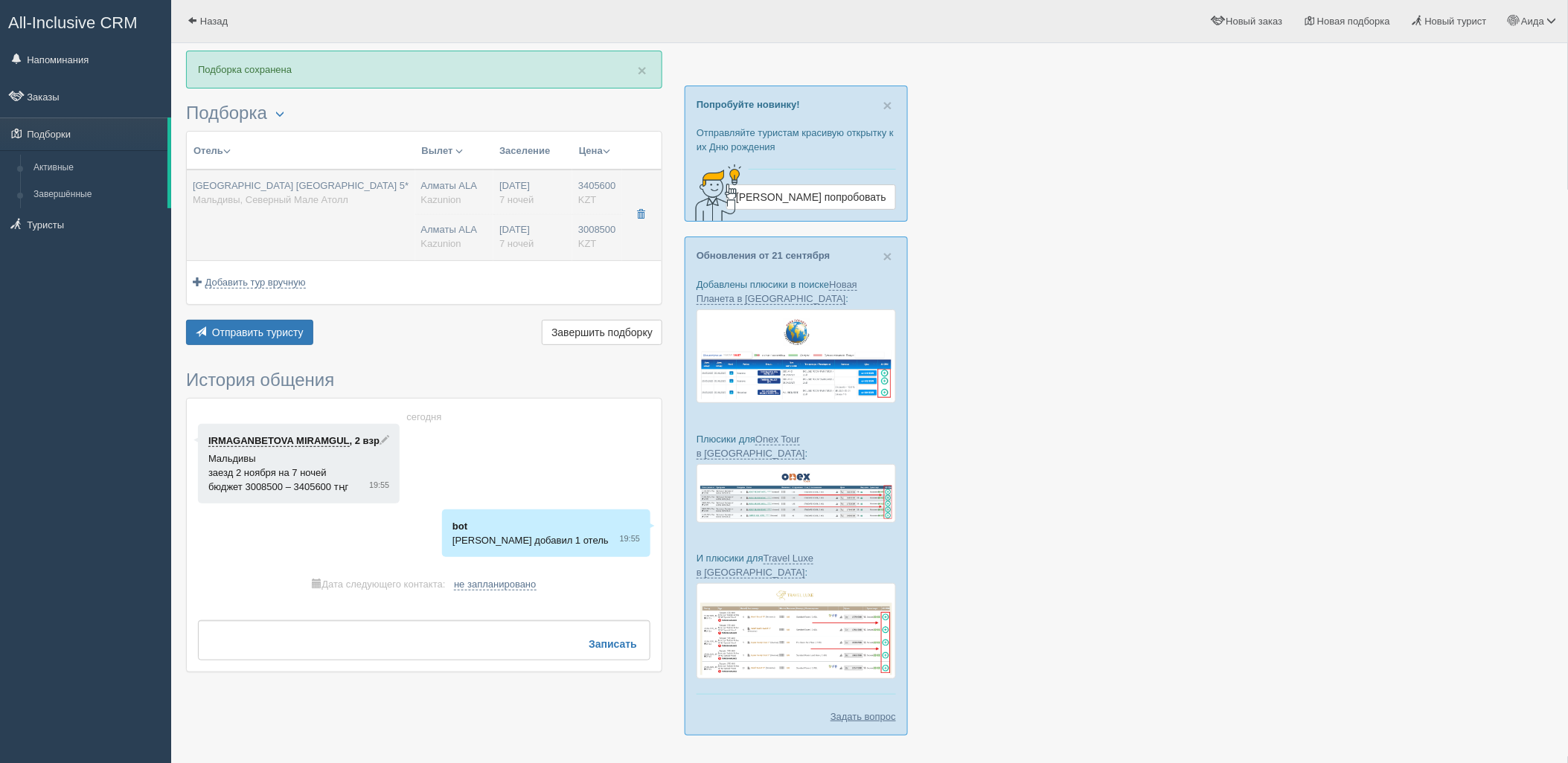
click at [530, 204] on span "7 ночей" at bounding box center [516, 199] width 34 height 11
type input "[GEOGRAPHIC_DATA] [GEOGRAPHIC_DATA] 5*"
type input "[URL][DOMAIN_NAME]"
type input "Мальдивы"
type input "Северный Мале Атолл"
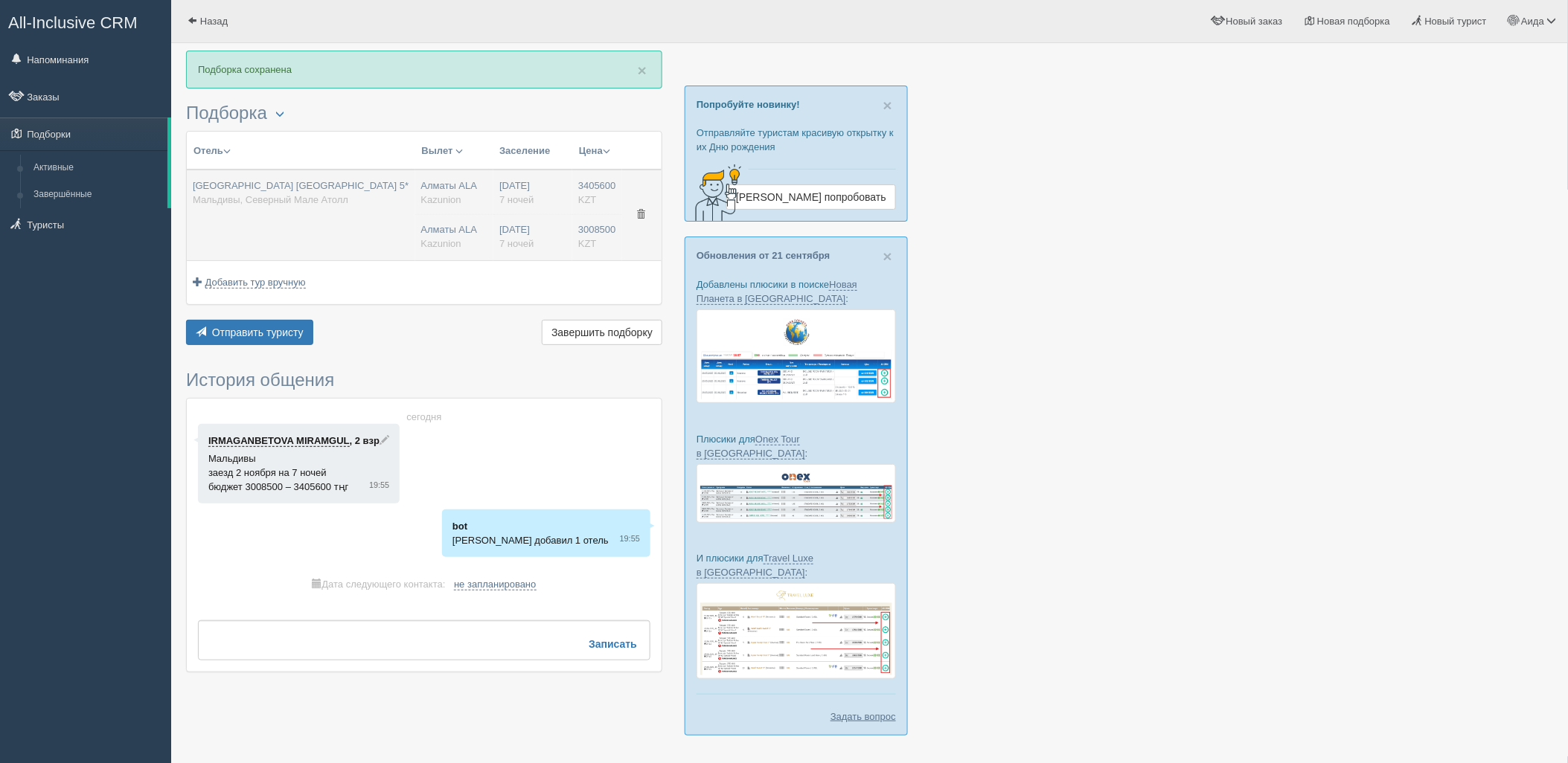
type input "3405600.00"
type input "Алматы ALA"
type input "[PERSON_NAME] MLE"
type input "04:35"
type input "11:20"
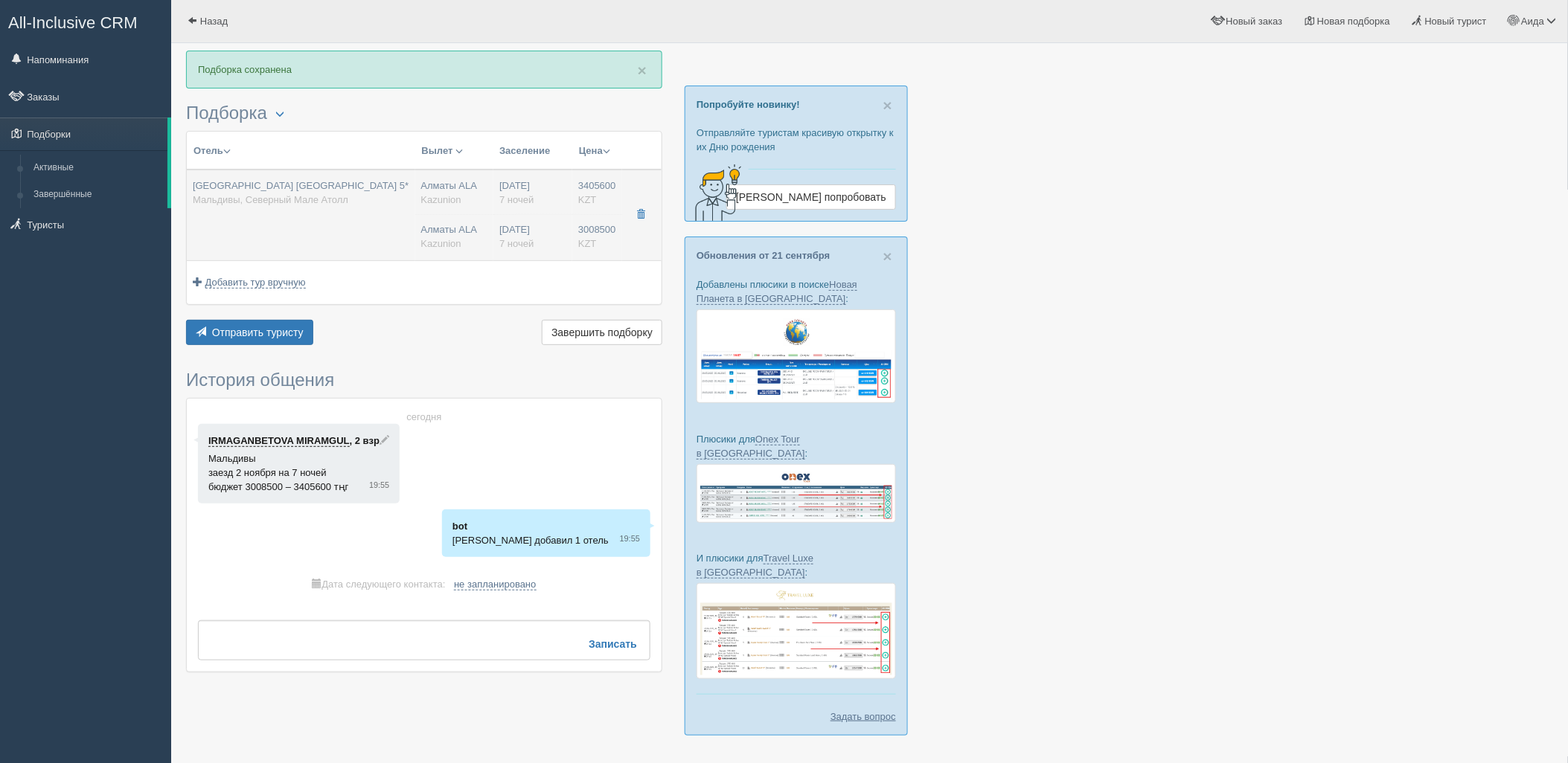
type input "Air Astana"
type input "13:40"
type input "20:20"
type input "7"
type input "[GEOGRAPHIC_DATA] with Open-air Bath"
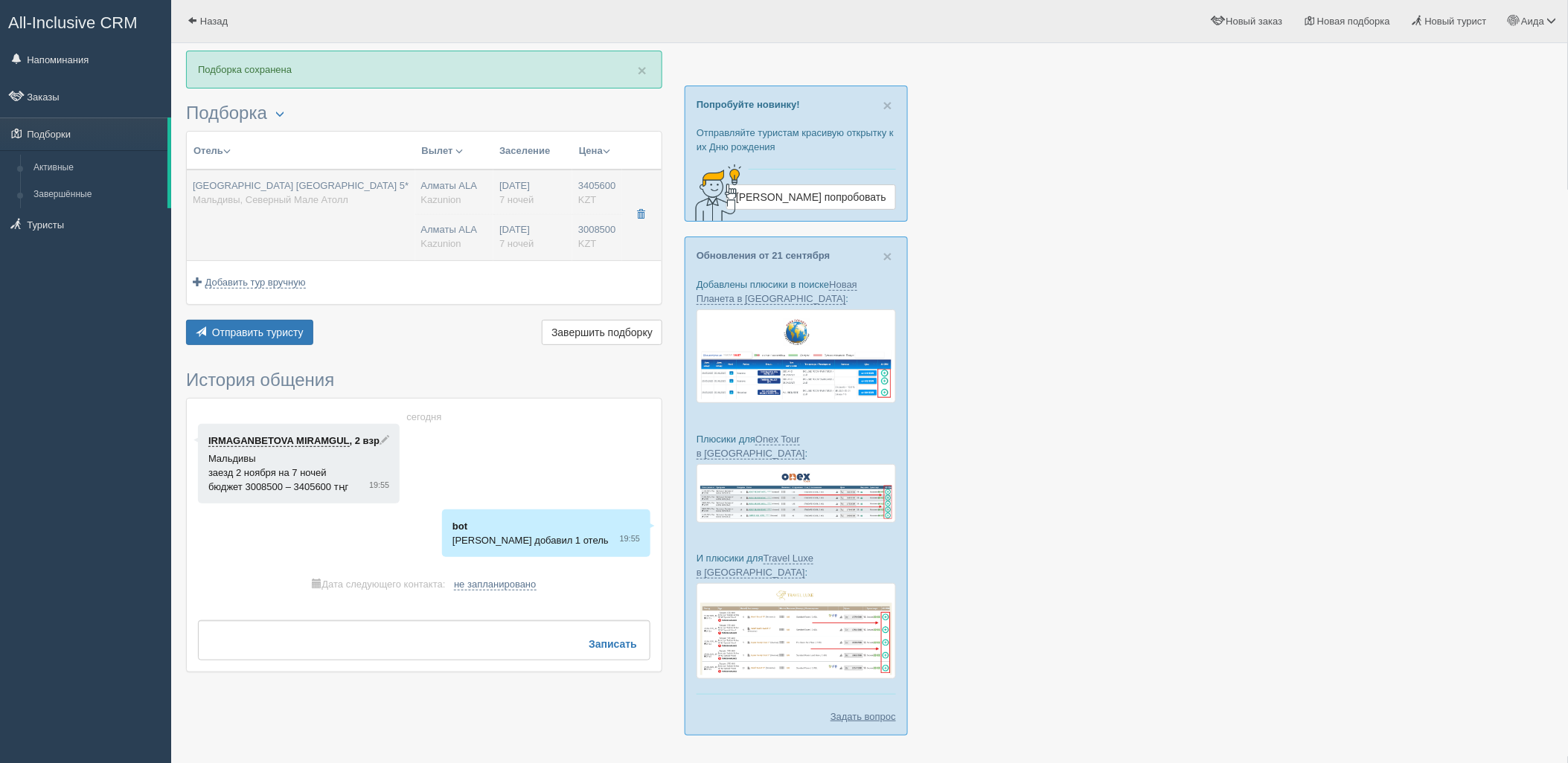
type input "AL/ALL INCLUSIVE"
type input "Kazunion"
type input "3008500.00"
type input "Алматы ALA"
type input "[PERSON_NAME] MLE"
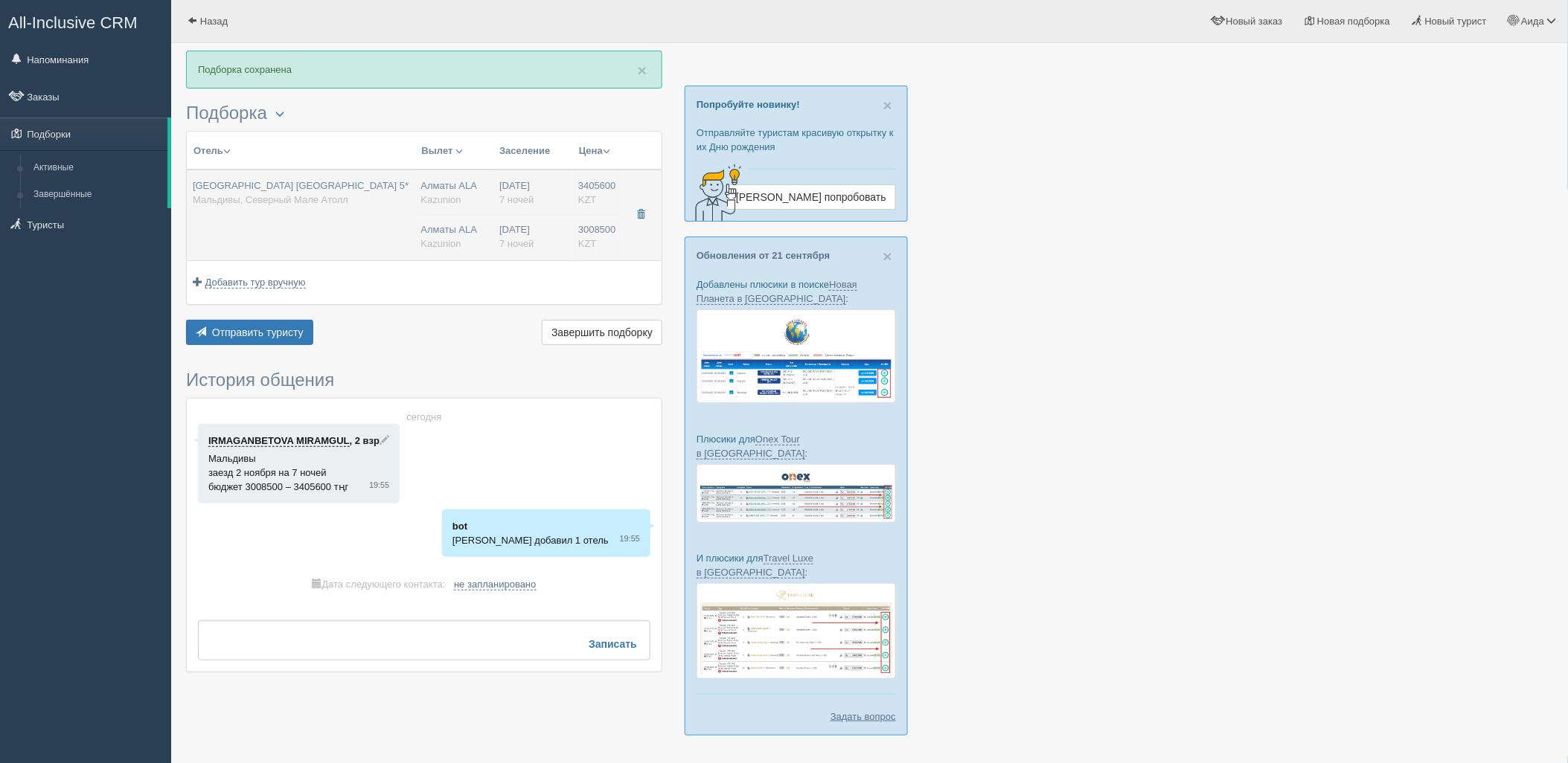
type input "04:35"
type input "11:20"
type input "Air Astana"
type input "13:40"
type input "20:20"
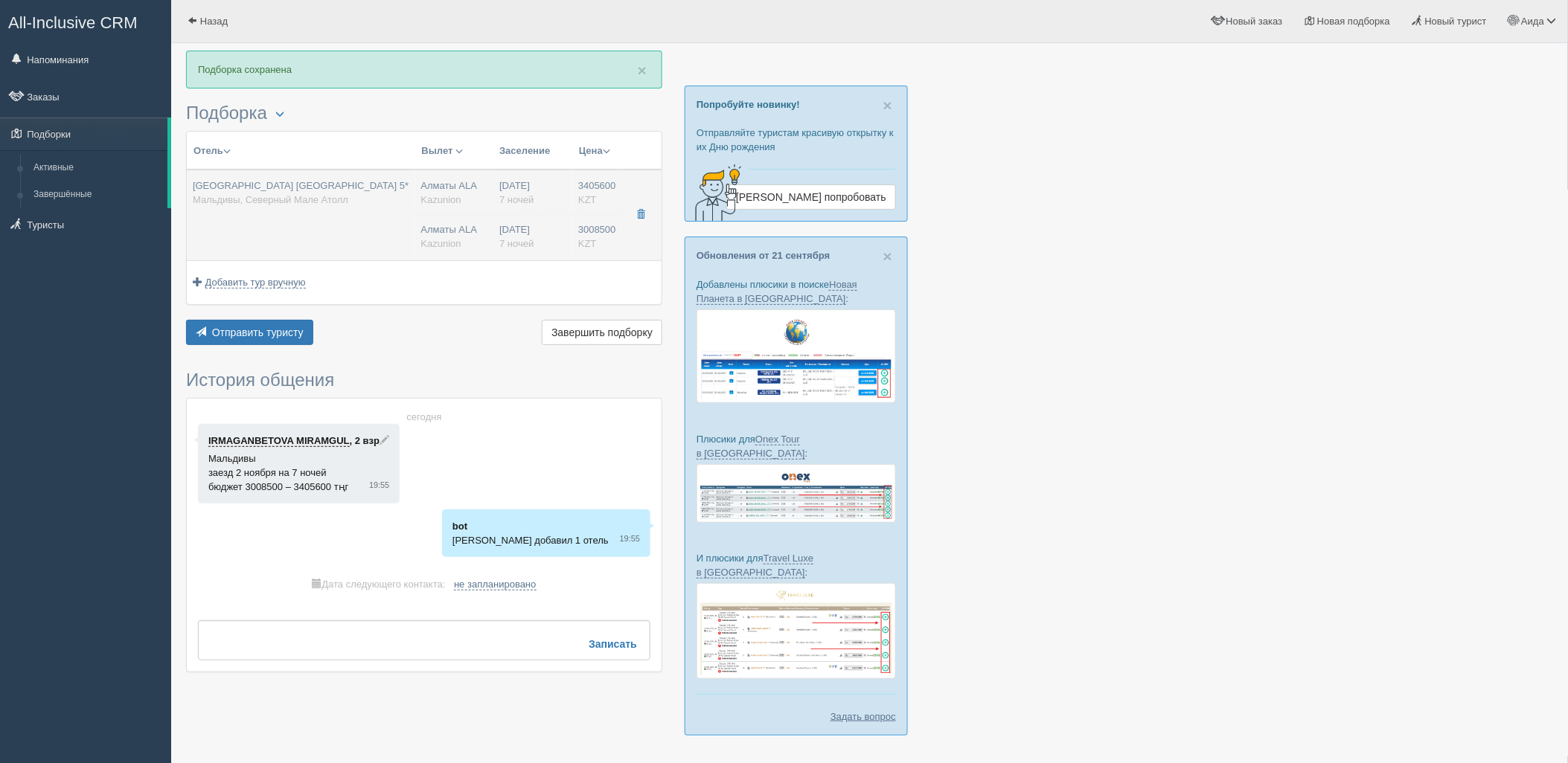
type input "7"
type input "Mirage Panoramic Room"
type input "AL/ALL INCLUSIVE"
type input "Kazunion"
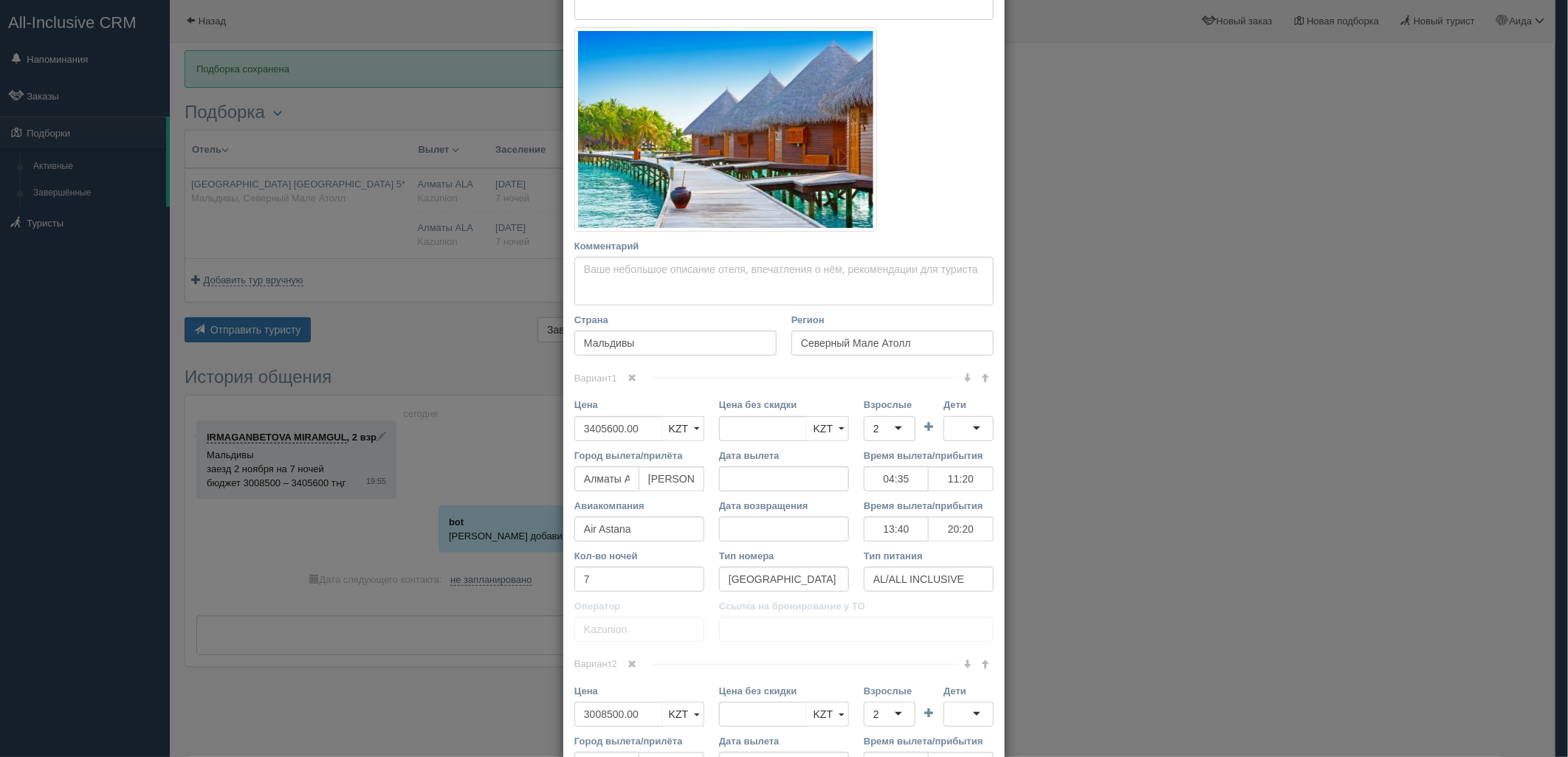
scroll to position [201, 0]
drag, startPoint x: 644, startPoint y: 429, endPoint x: 548, endPoint y: 451, distance: 98.5
click at [548, 451] on div "× Редактировать тур Название отеля [GEOGRAPHIC_DATA] [GEOGRAPHIC_DATA] 5* Ссылк…" at bounding box center [784, 378] width 1568 height 757
type input "3405600.00"
type input "3354500"
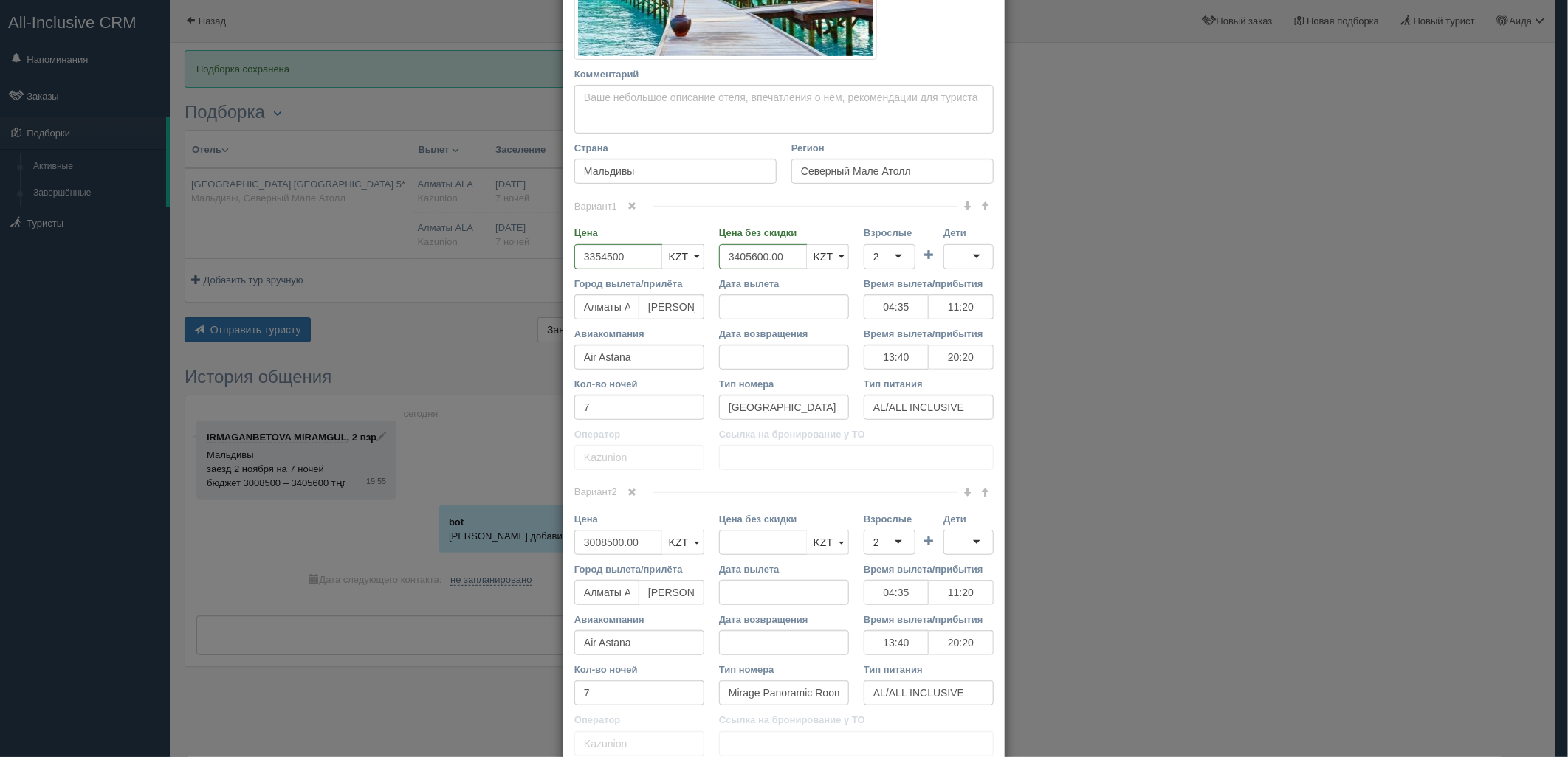
scroll to position [373, 0]
type input "3008500.00"
drag, startPoint x: 642, startPoint y: 541, endPoint x: 570, endPoint y: 540, distance: 72.0
click at [574, 540] on input "Цена" at bounding box center [618, 541] width 88 height 25
type input "2963500"
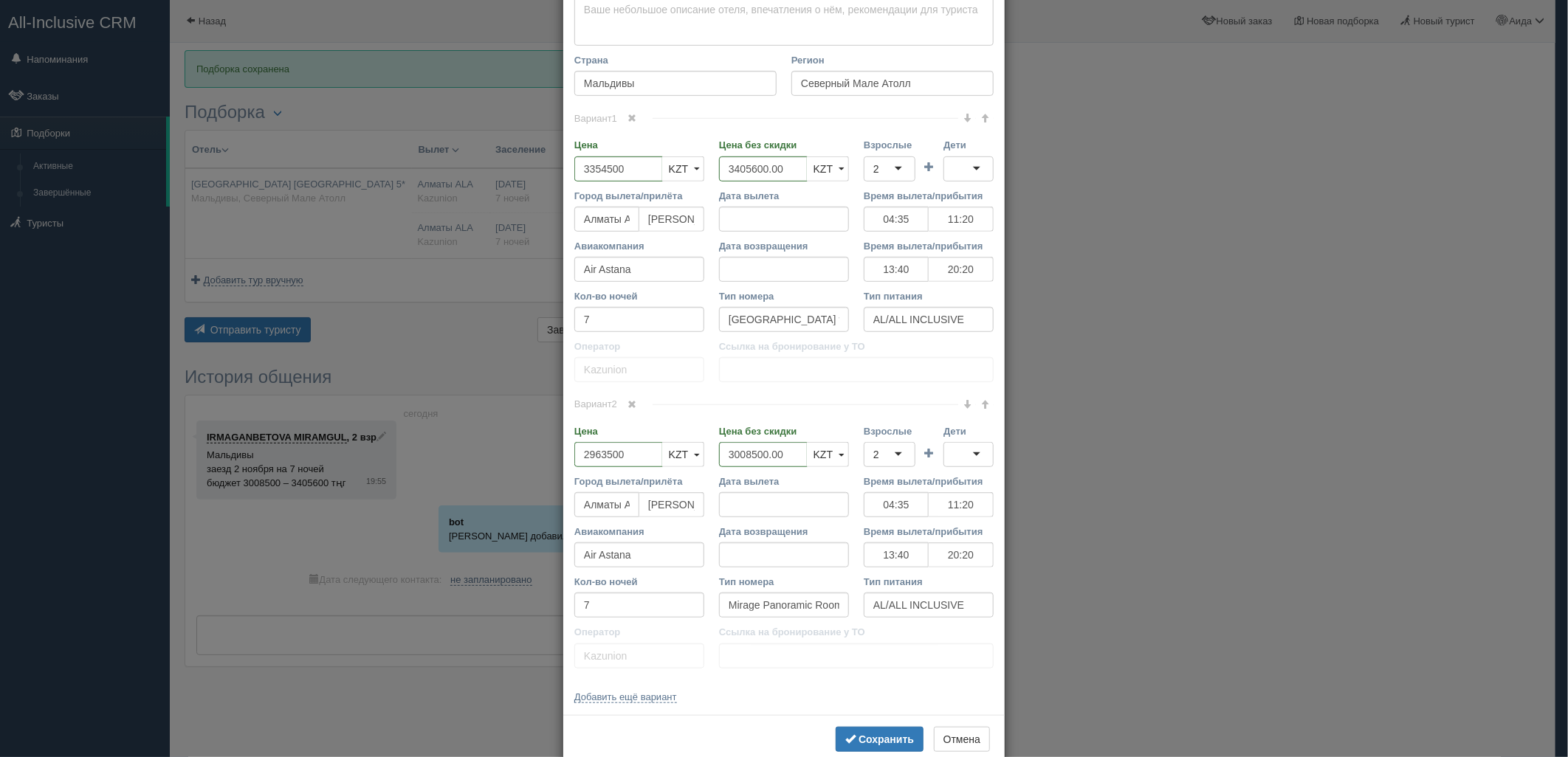
scroll to position [491, 0]
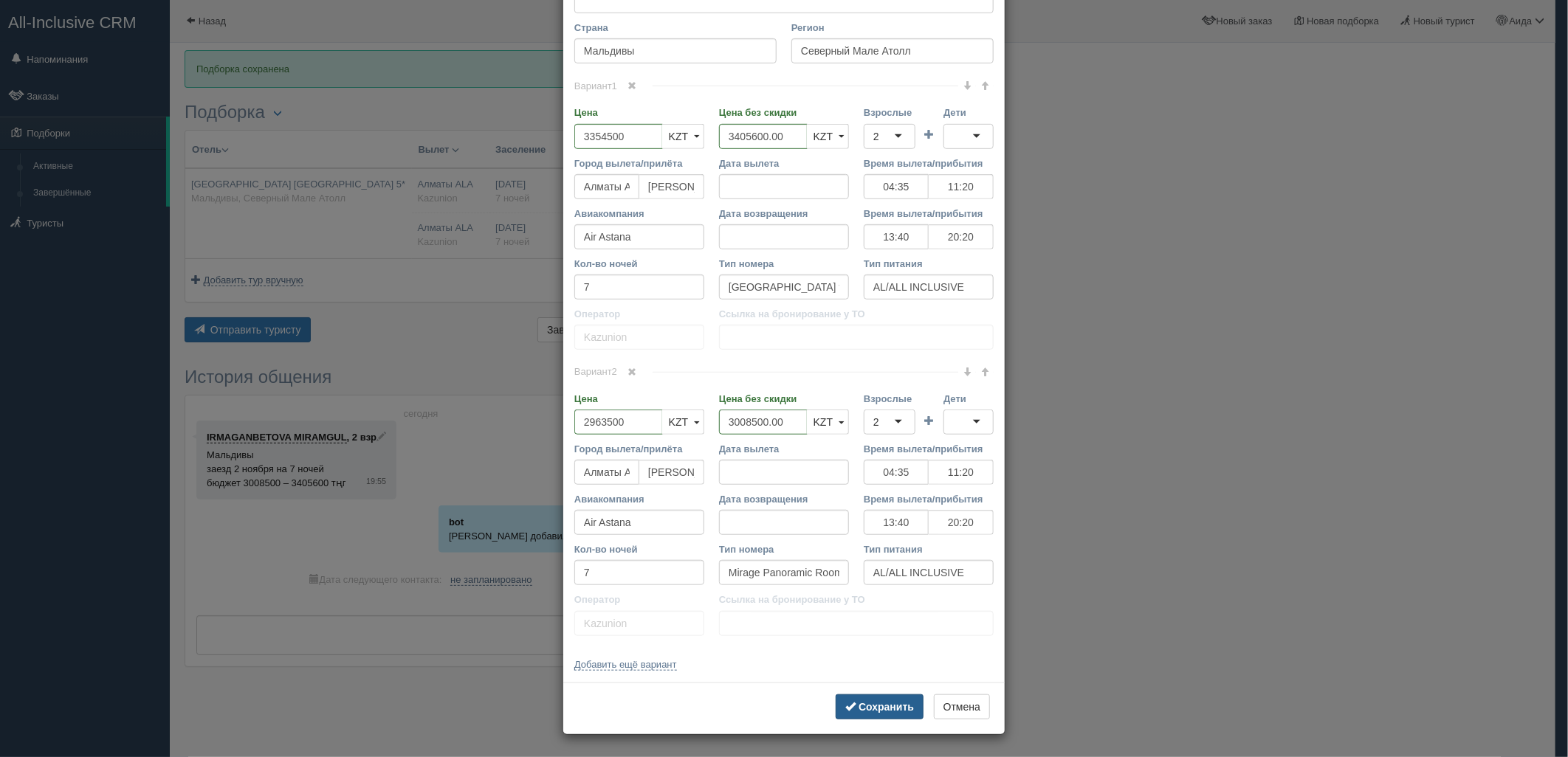
click at [866, 714] on button "Сохранить" at bounding box center [879, 707] width 87 height 25
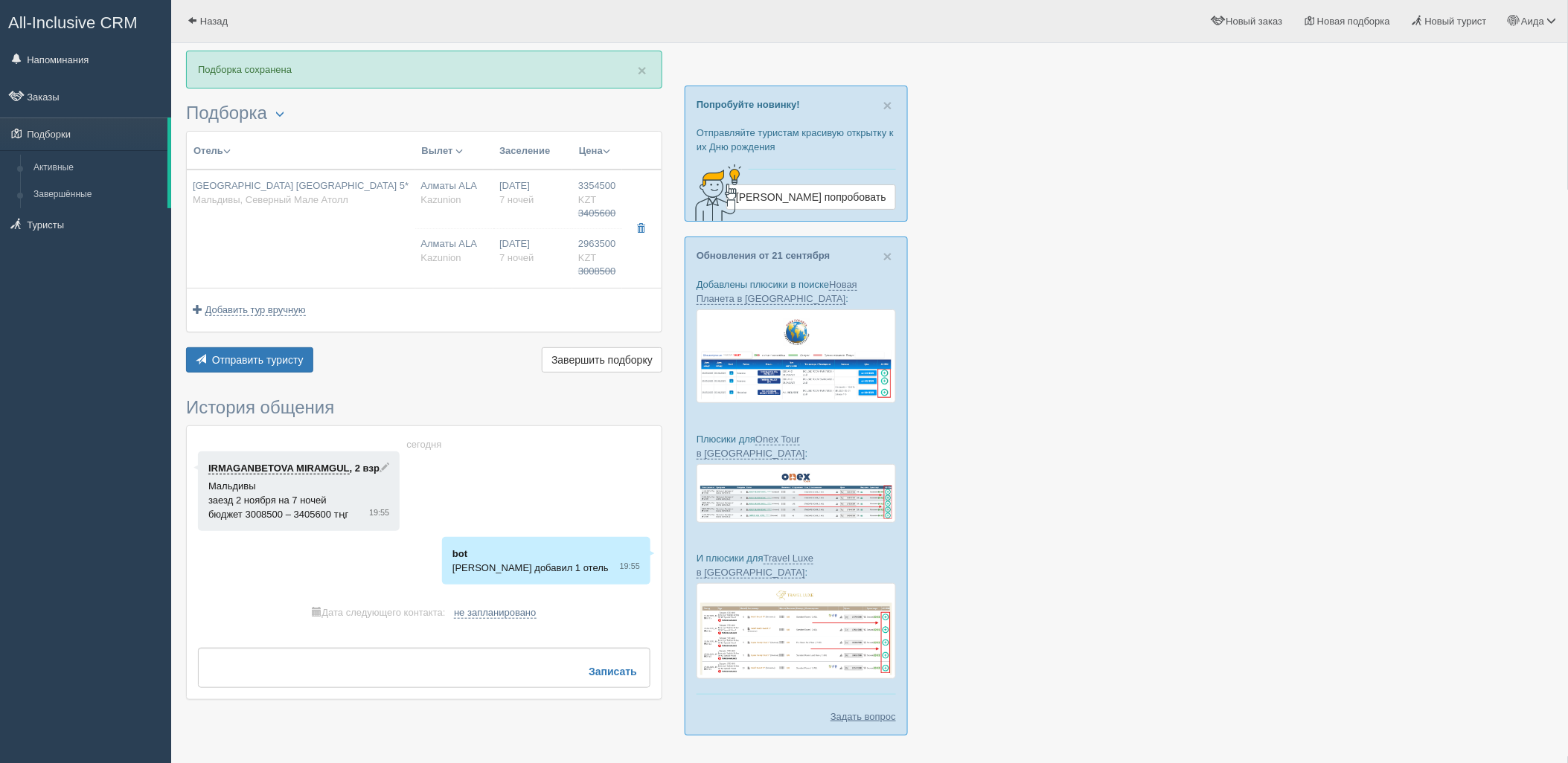
click at [269, 383] on div "× Подборка сохранена [GEOGRAPHIC_DATA] Менеджер: [PERSON_NAME] Показать удалённ…" at bounding box center [424, 382] width 476 height 664
click at [300, 358] on span "Отправить туристу" at bounding box center [258, 360] width 92 height 12
